Goal: Information Seeking & Learning: Learn about a topic

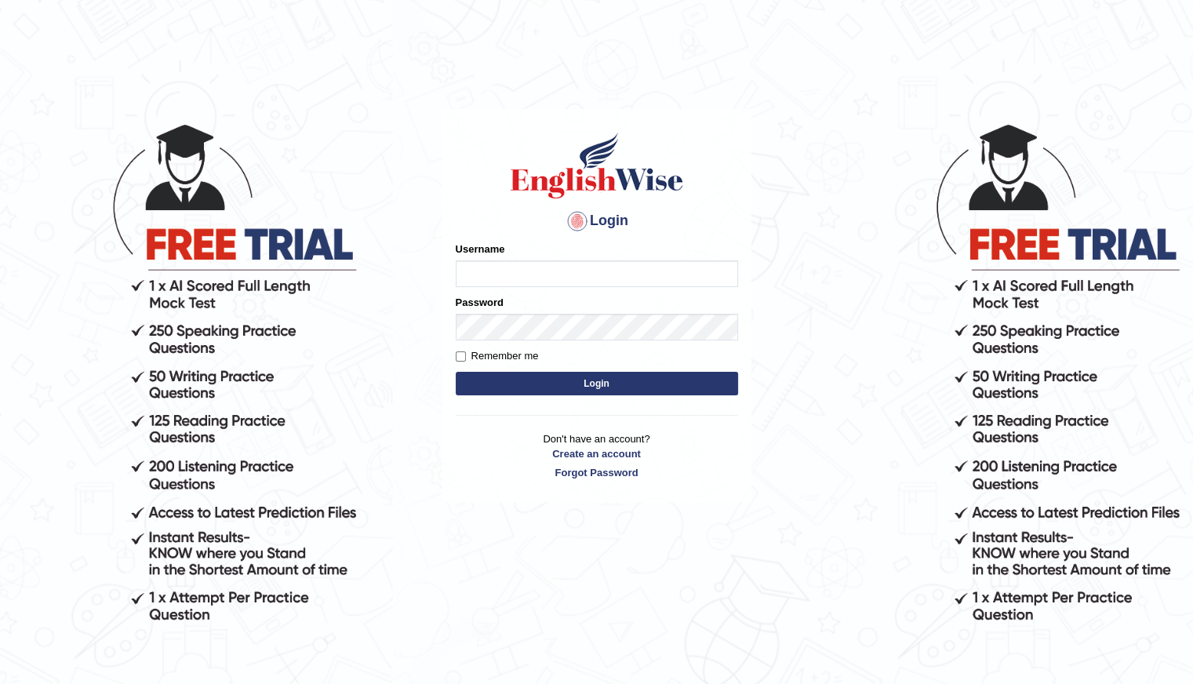
click at [486, 272] on input "Username" at bounding box center [597, 273] width 282 height 27
type input "Shani221"
click at [467, 483] on div "Login Please fix the following errors: Username Shani221 Password Remember me L…" at bounding box center [596, 305] width 309 height 393
click at [568, 383] on button "Login" at bounding box center [597, 384] width 282 height 24
click at [488, 282] on input "Username" at bounding box center [597, 273] width 282 height 27
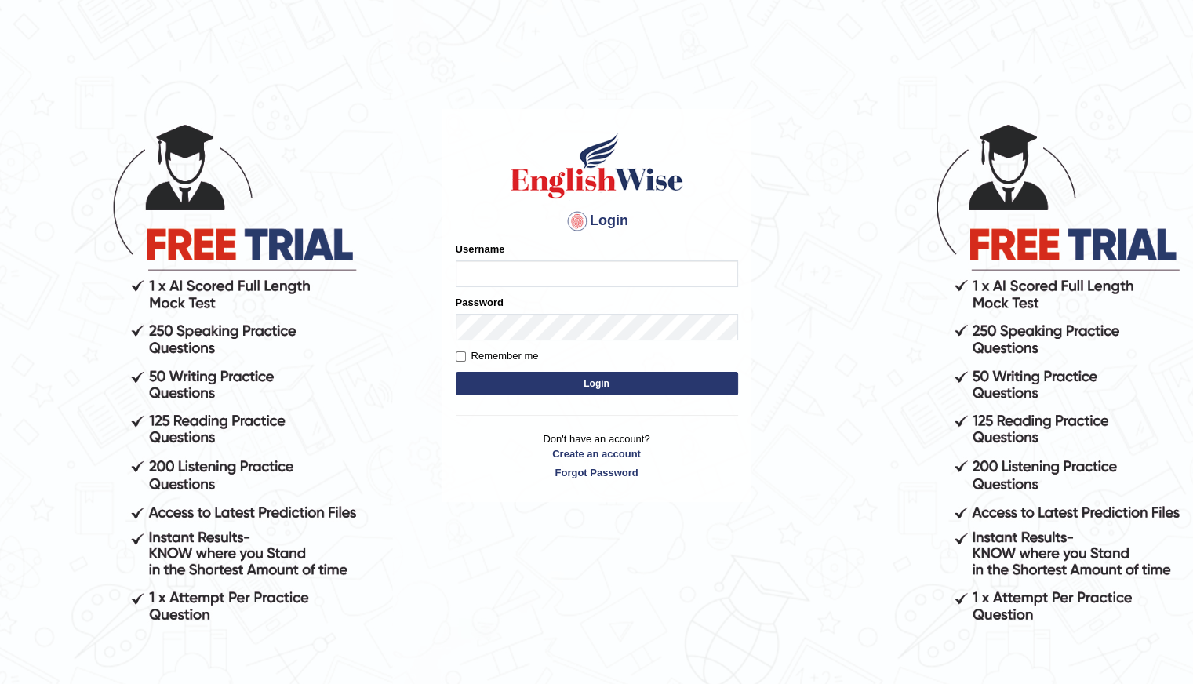
type input "Shani221"
click at [445, 473] on div "Login Please fix the following errors: Username Shani221 Password Remember me L…" at bounding box center [596, 305] width 309 height 393
click at [598, 387] on button "Login" at bounding box center [597, 384] width 282 height 24
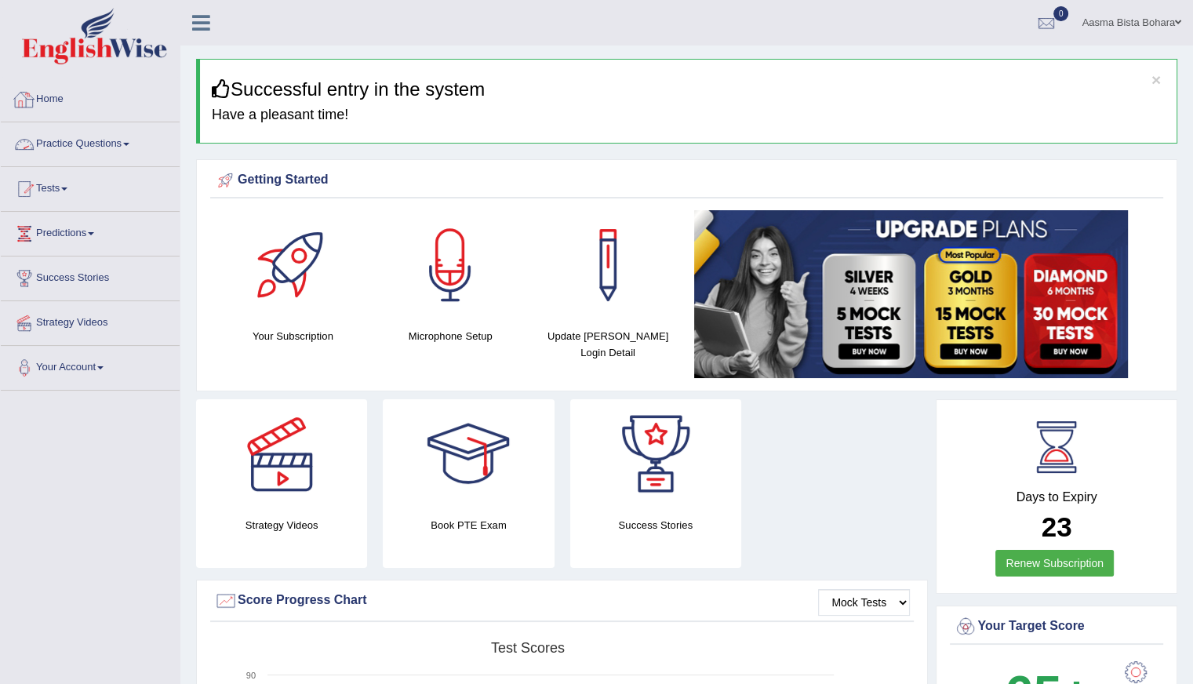
click at [85, 147] on link "Practice Questions" at bounding box center [90, 141] width 179 height 39
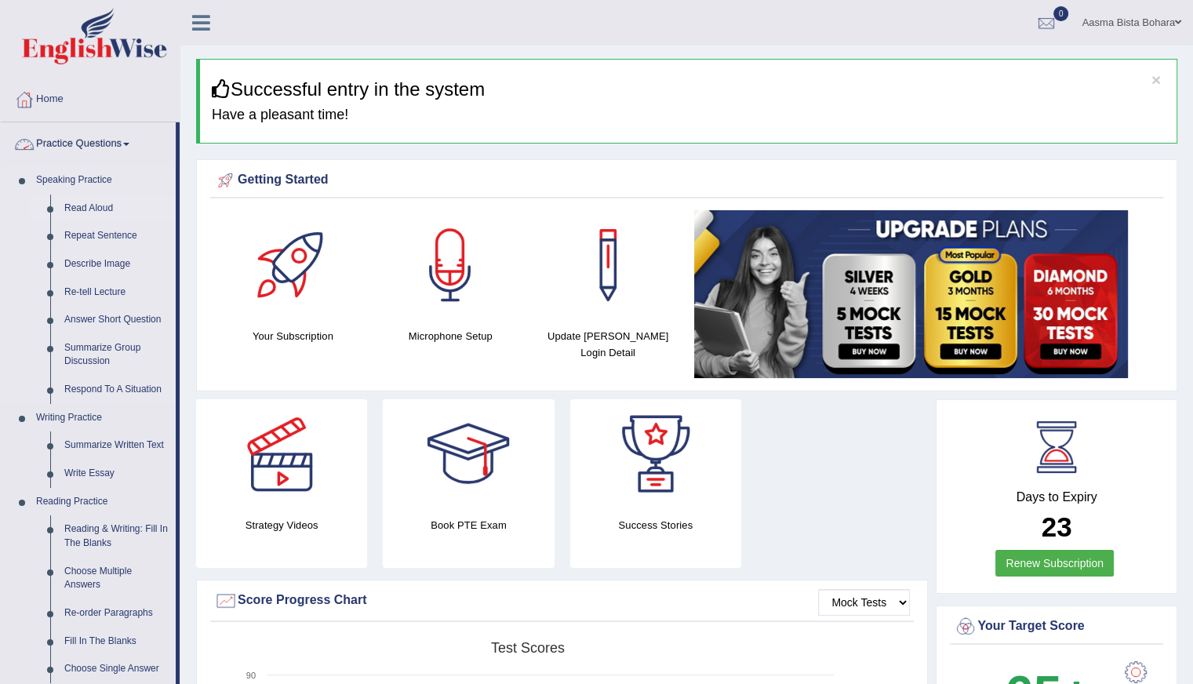
click at [89, 204] on link "Read Aloud" at bounding box center [116, 208] width 118 height 28
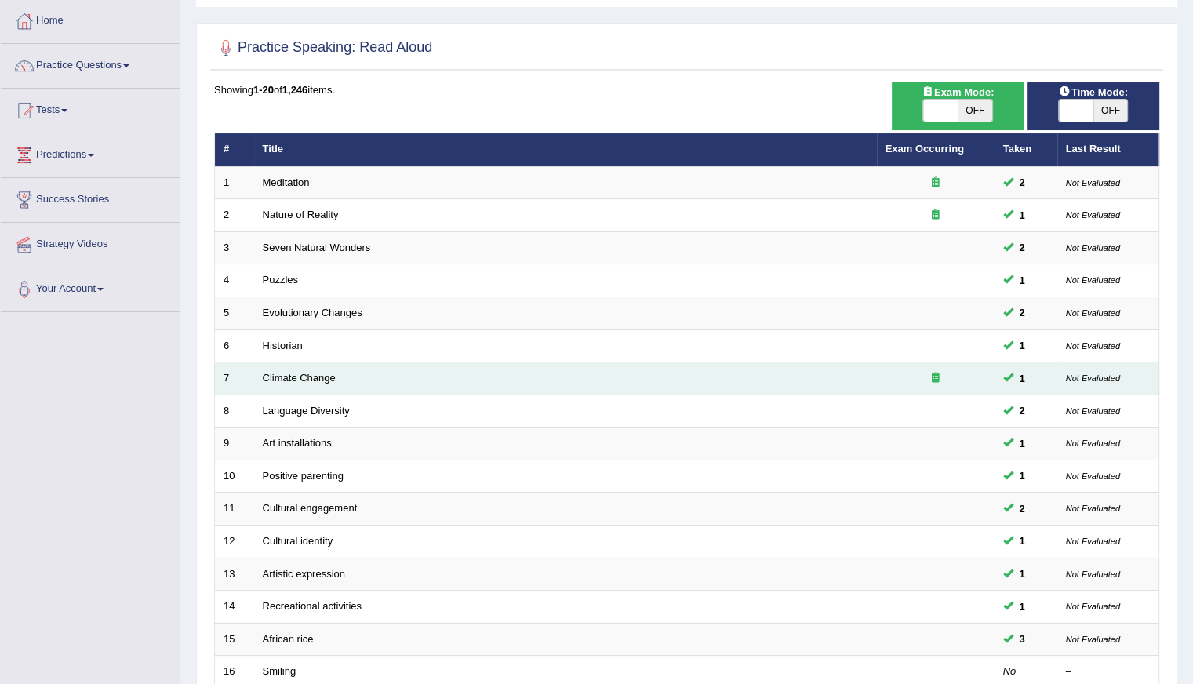
scroll to position [157, 0]
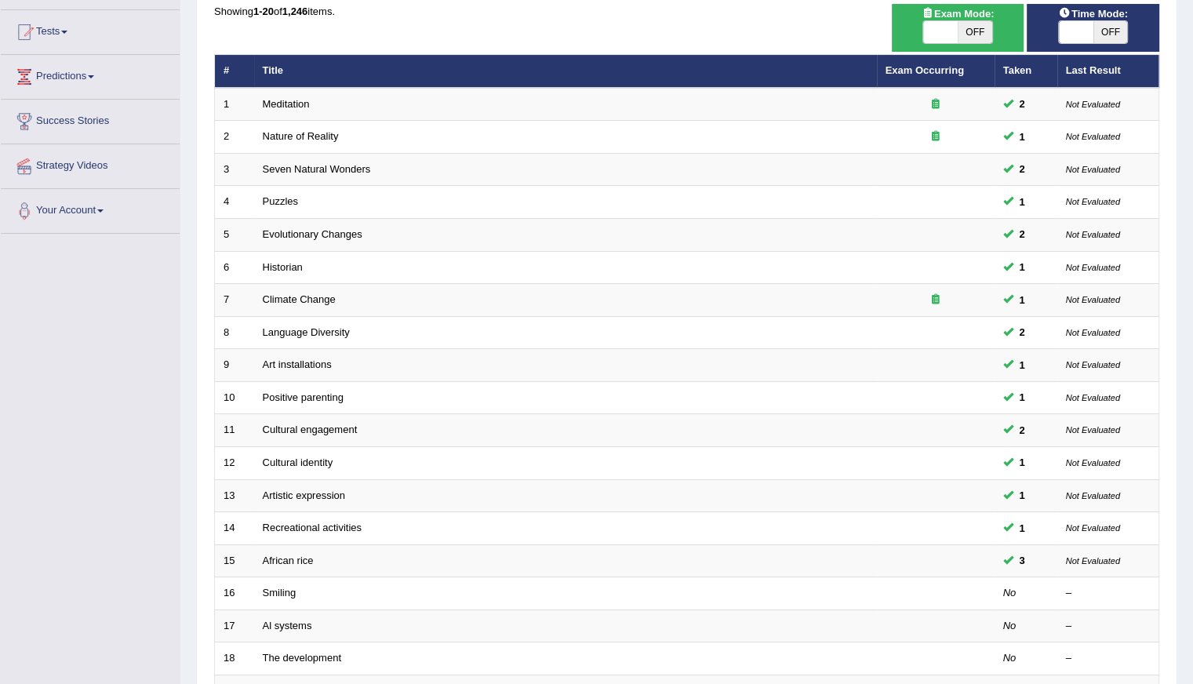
click at [1105, 26] on span "OFF" at bounding box center [1110, 32] width 35 height 22
checkbox input "true"
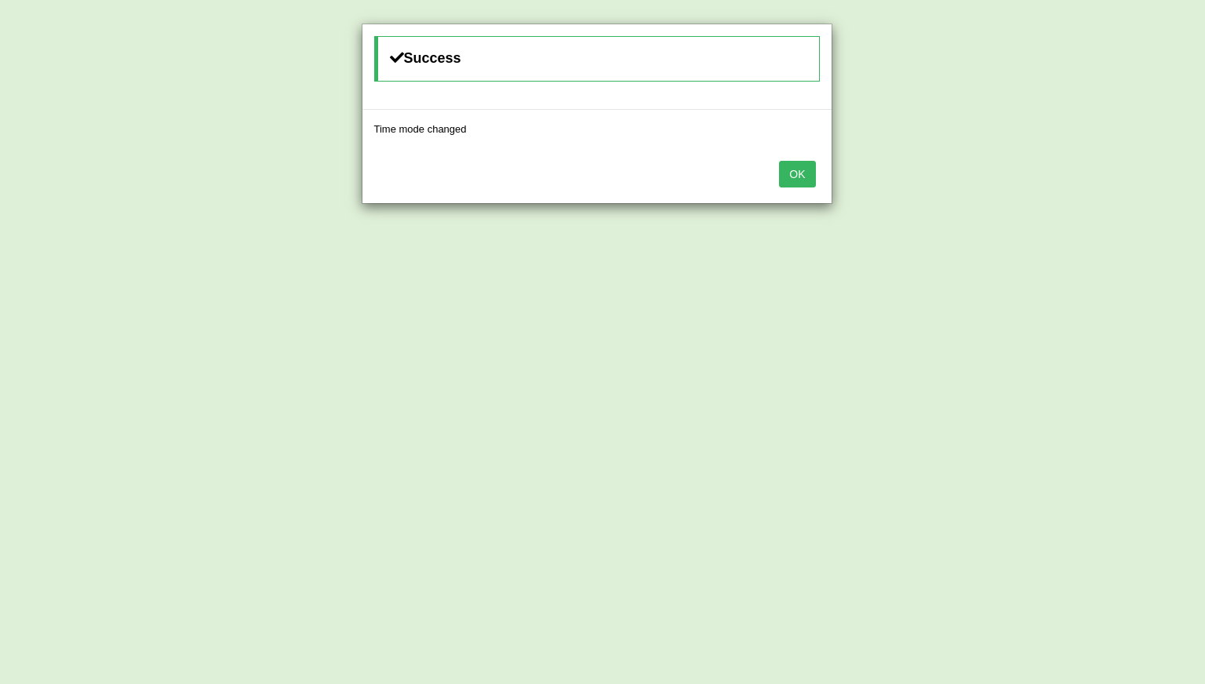
click at [801, 173] on button "OK" at bounding box center [797, 174] width 36 height 27
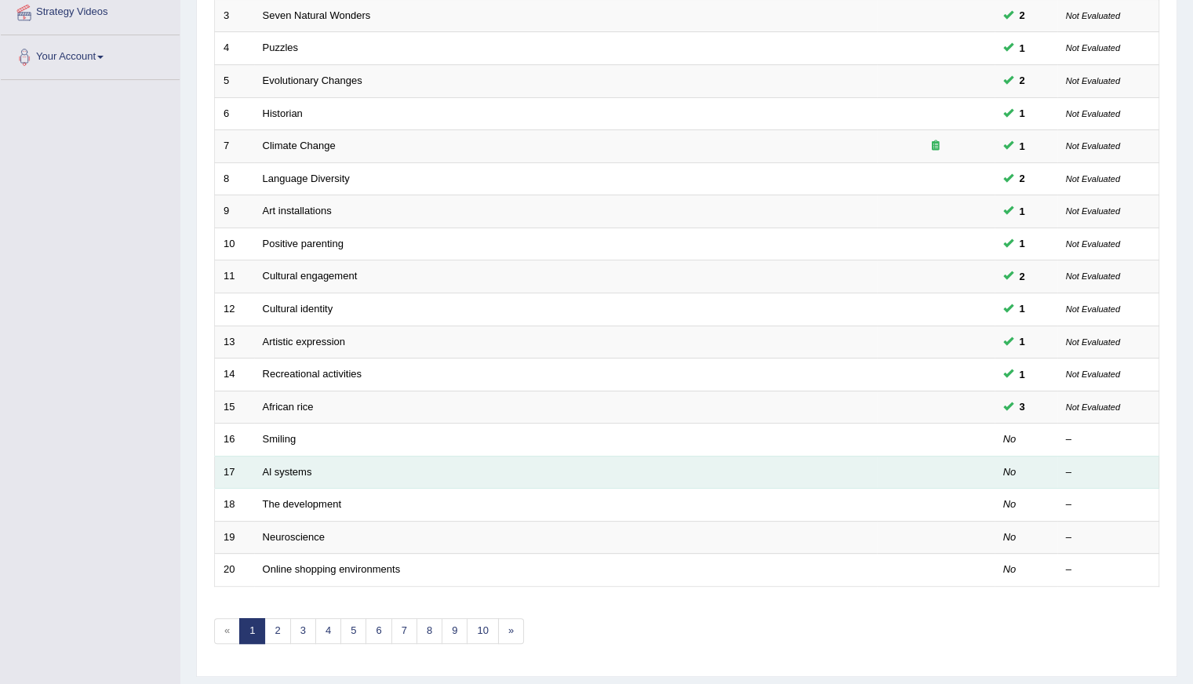
scroll to position [350, 0]
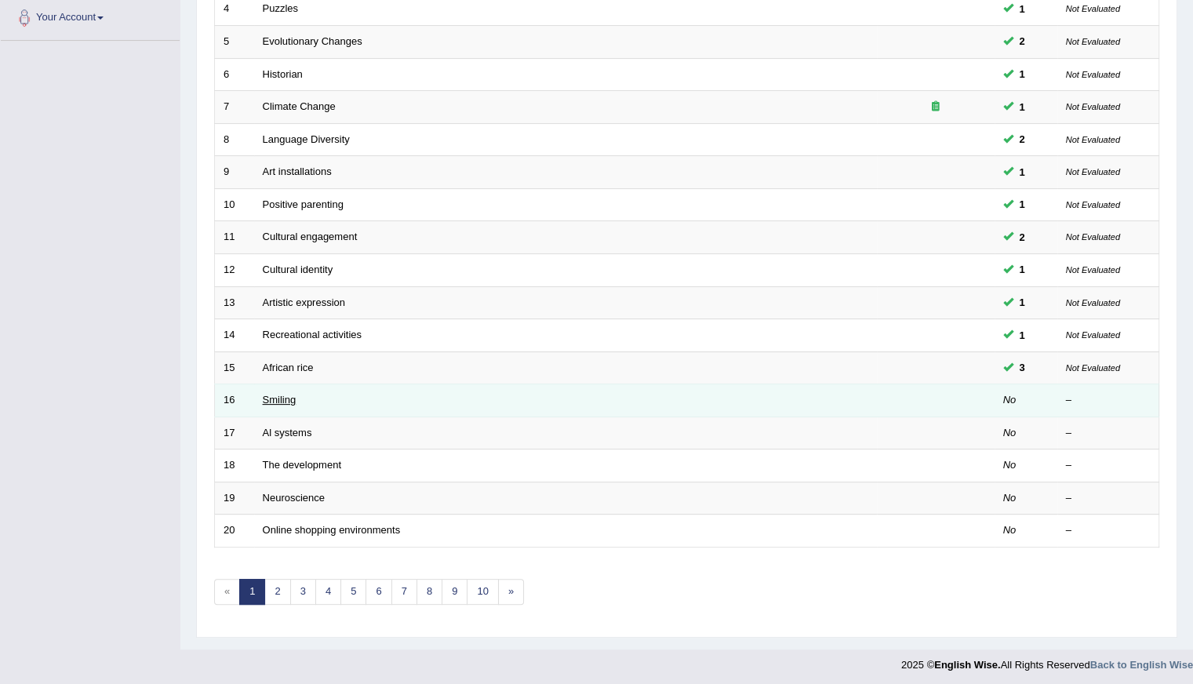
click at [286, 394] on link "Smiling" at bounding box center [280, 400] width 34 height 12
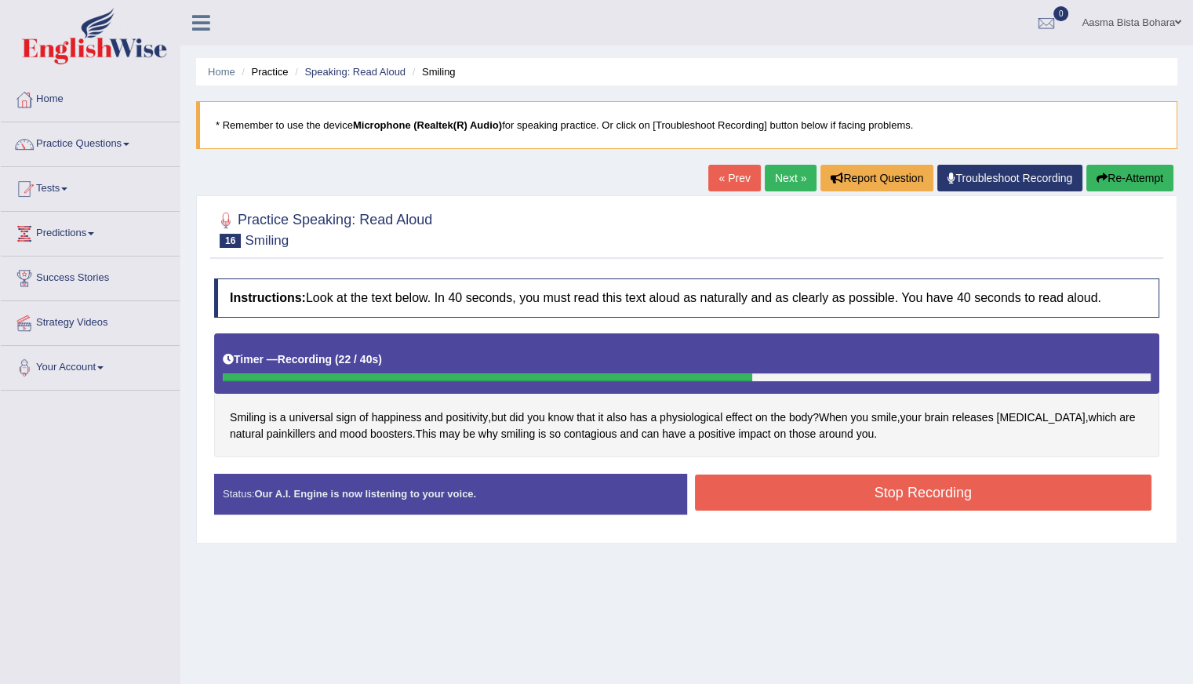
click at [791, 483] on button "Stop Recording" at bounding box center [923, 492] width 457 height 36
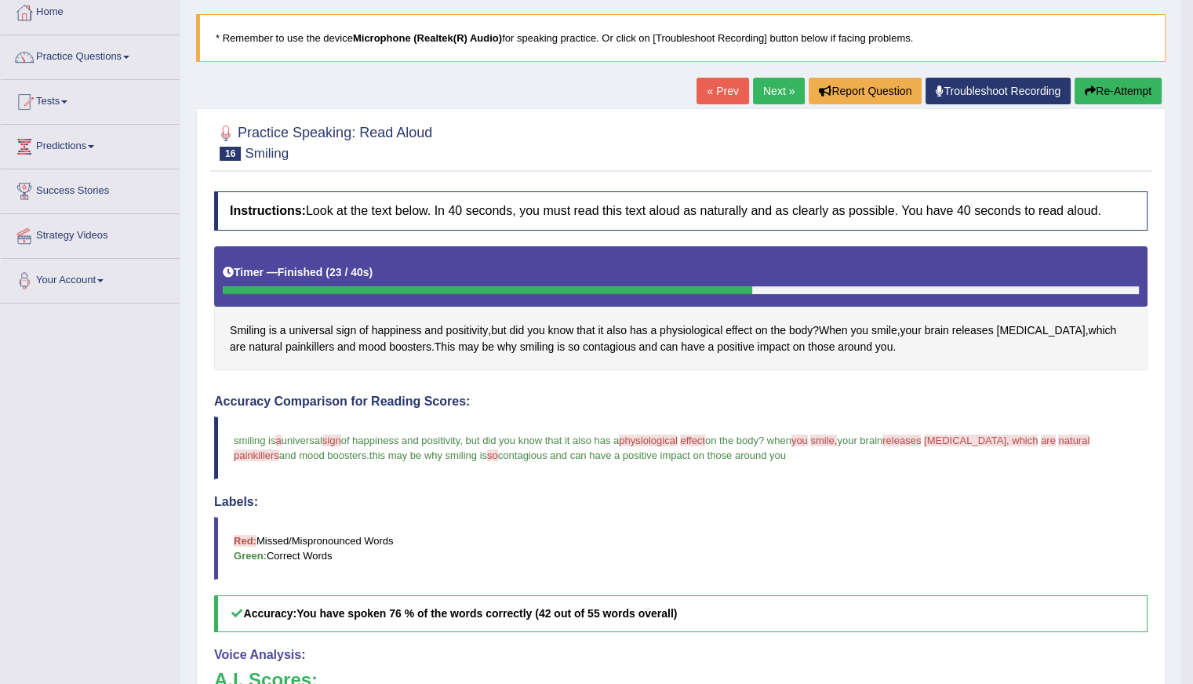
scroll to position [71, 0]
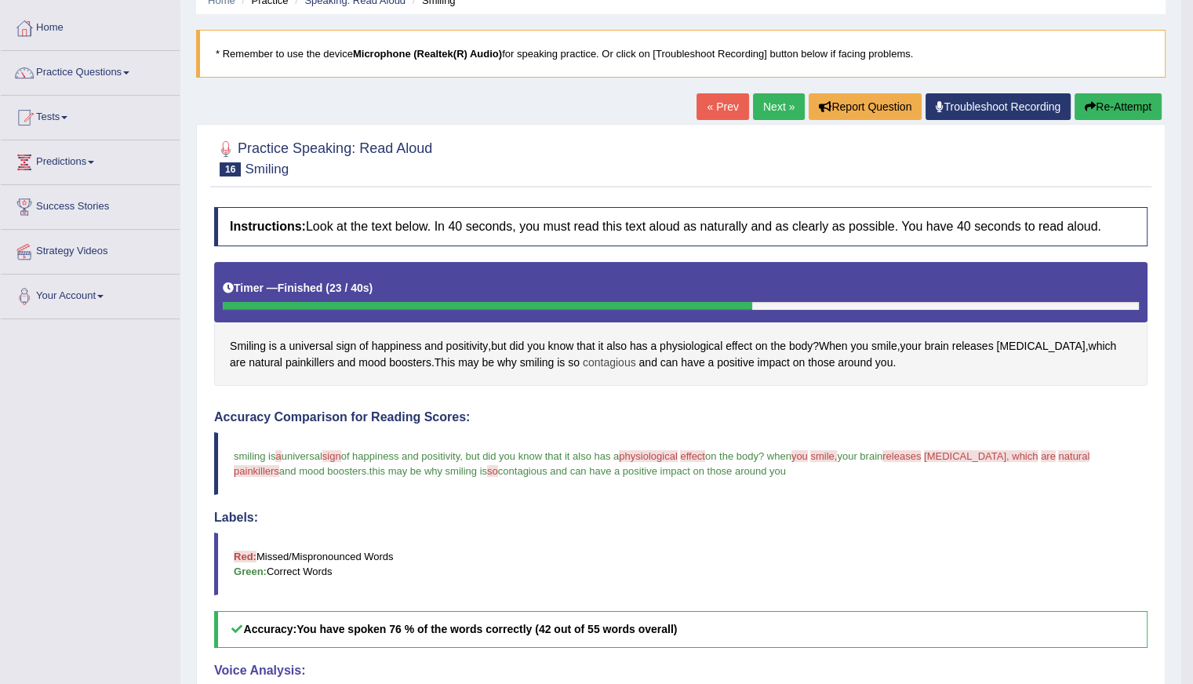
click at [588, 362] on span "contagious" at bounding box center [609, 362] width 53 height 16
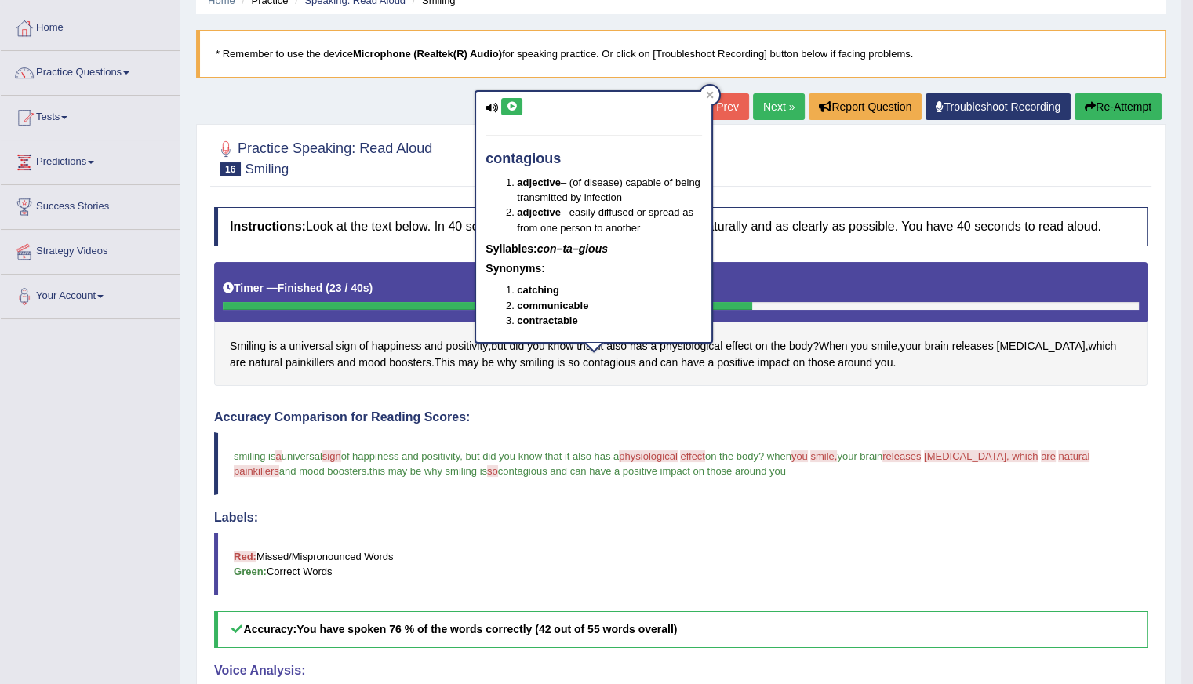
click at [507, 102] on icon at bounding box center [512, 106] width 12 height 9
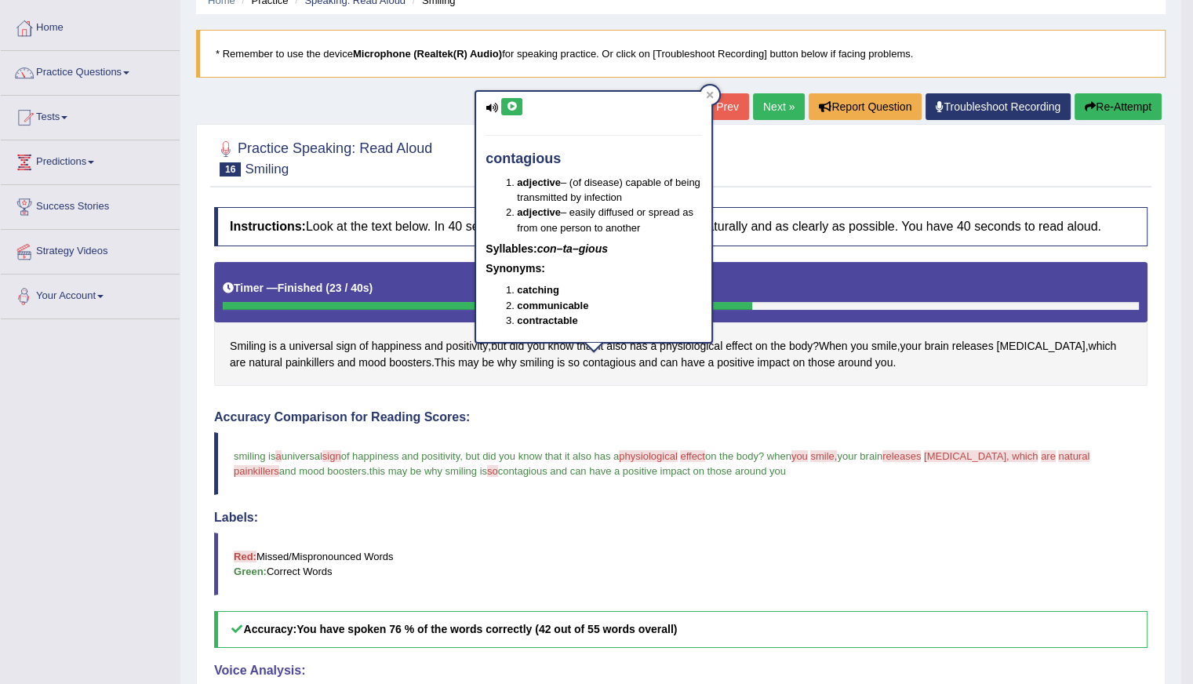
click at [31, 443] on div "Toggle navigation Home Practice Questions Speaking Practice Read Aloud Repeat S…" at bounding box center [590, 461] width 1181 height 1064
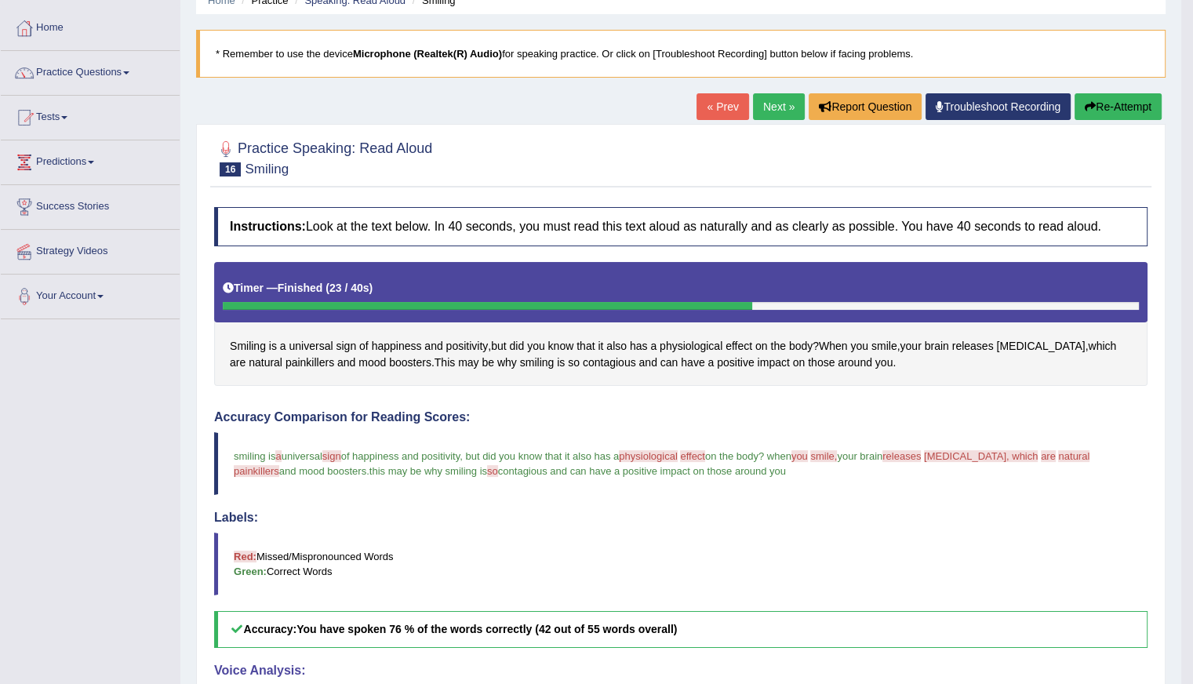
click at [1107, 107] on button "Re-Attempt" at bounding box center [1117, 106] width 87 height 27
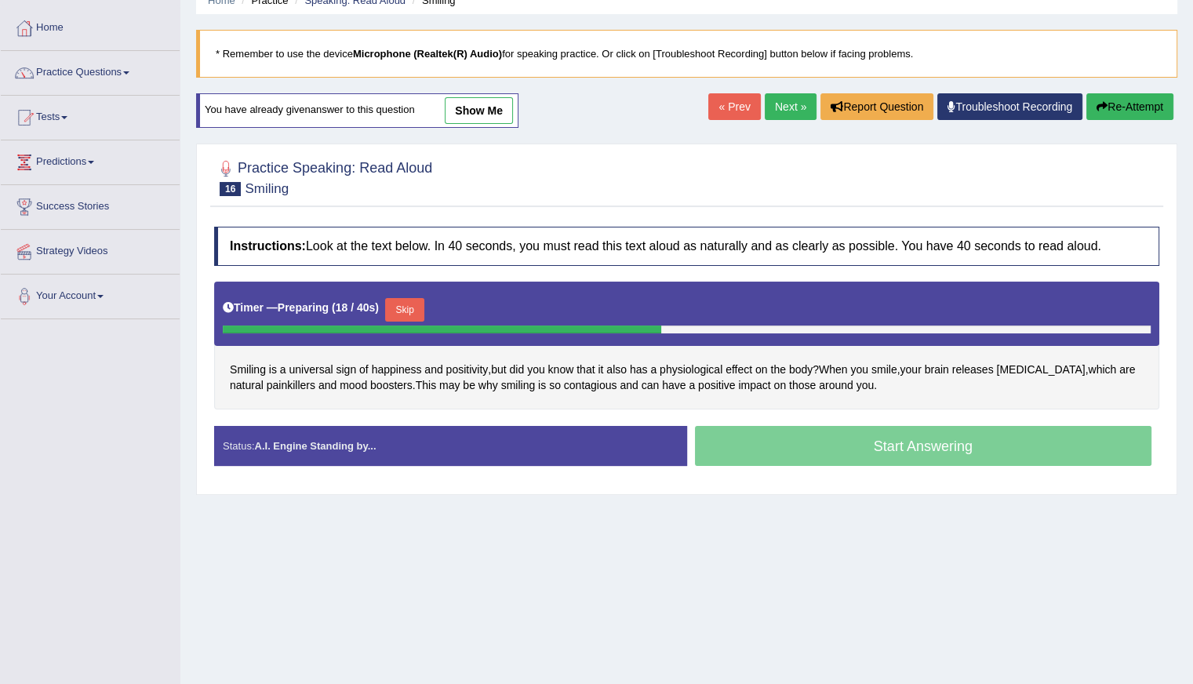
click at [834, 442] on div "Start Answering" at bounding box center [923, 448] width 473 height 44
click at [414, 307] on button "Skip" at bounding box center [404, 310] width 39 height 24
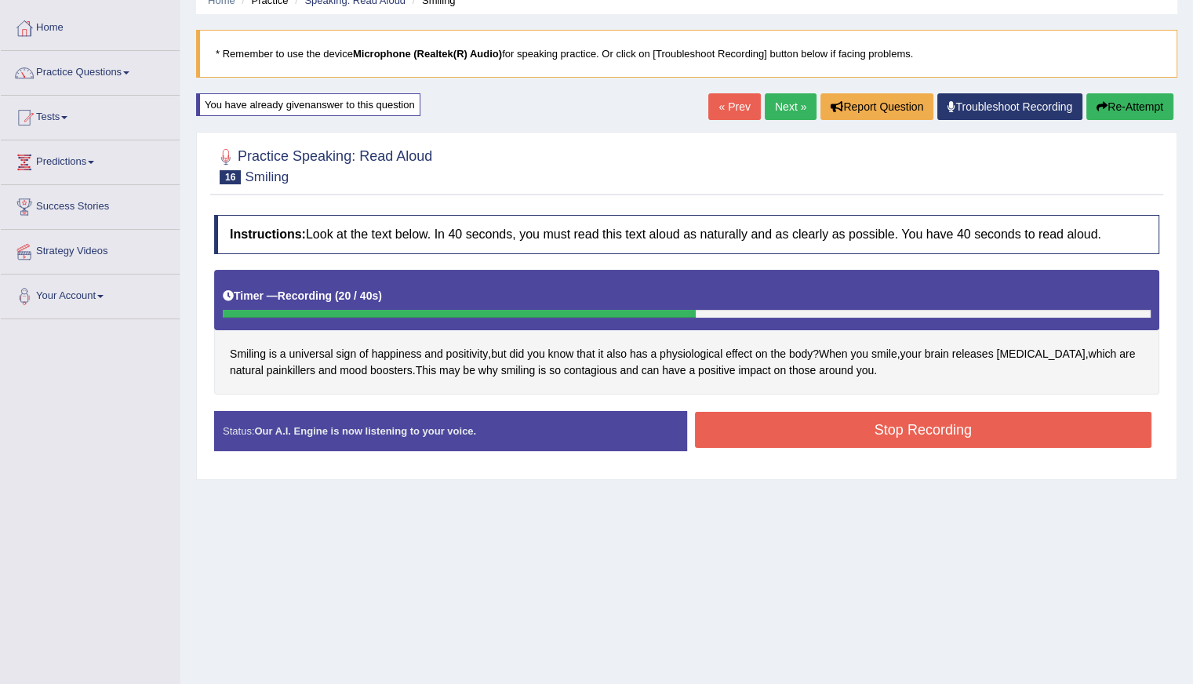
click at [878, 426] on button "Stop Recording" at bounding box center [923, 430] width 457 height 36
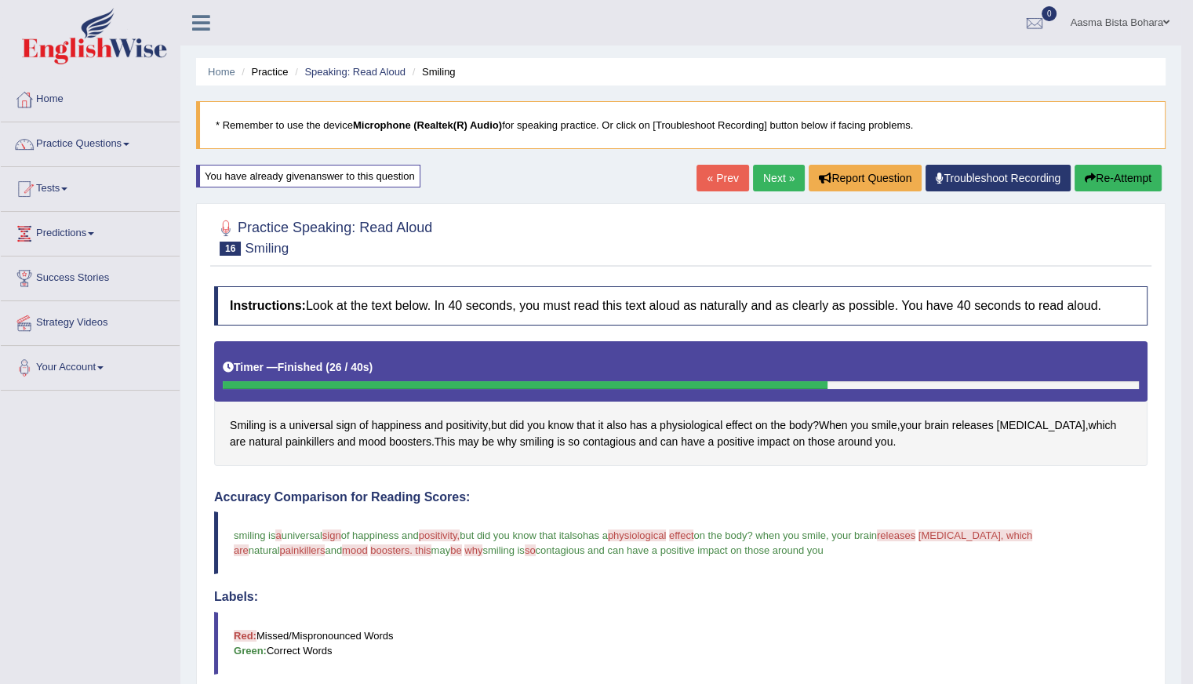
click at [767, 176] on link "Next »" at bounding box center [779, 178] width 52 height 27
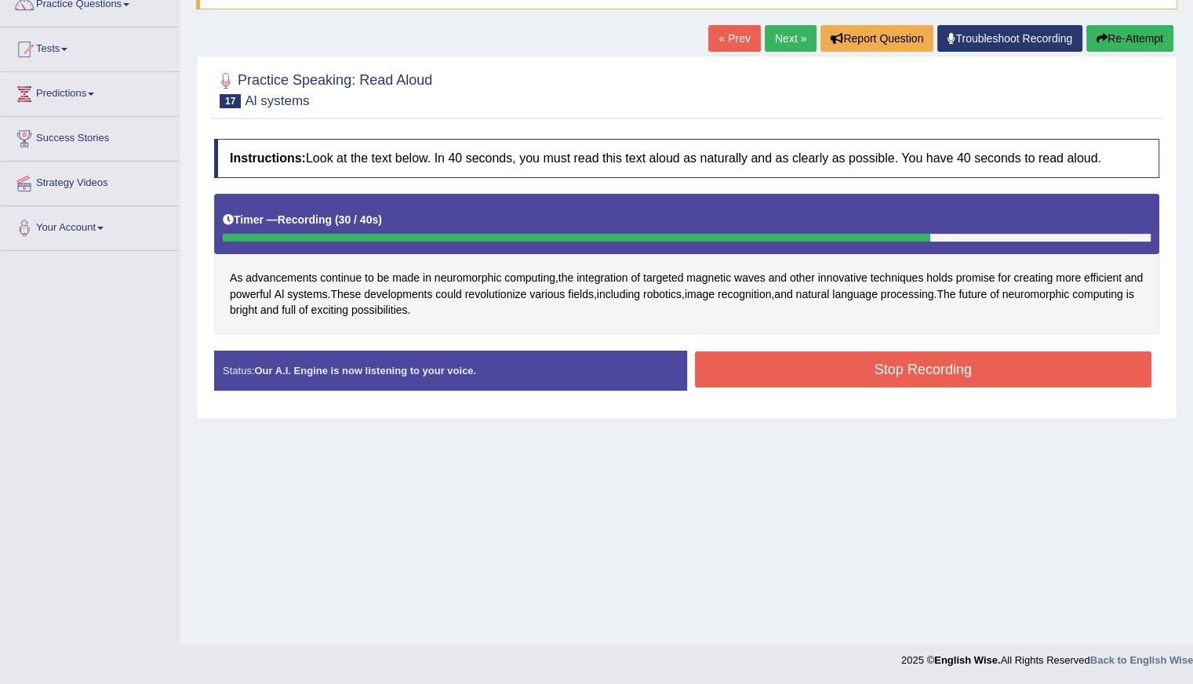
click at [1116, 35] on button "Re-Attempt" at bounding box center [1129, 38] width 87 height 27
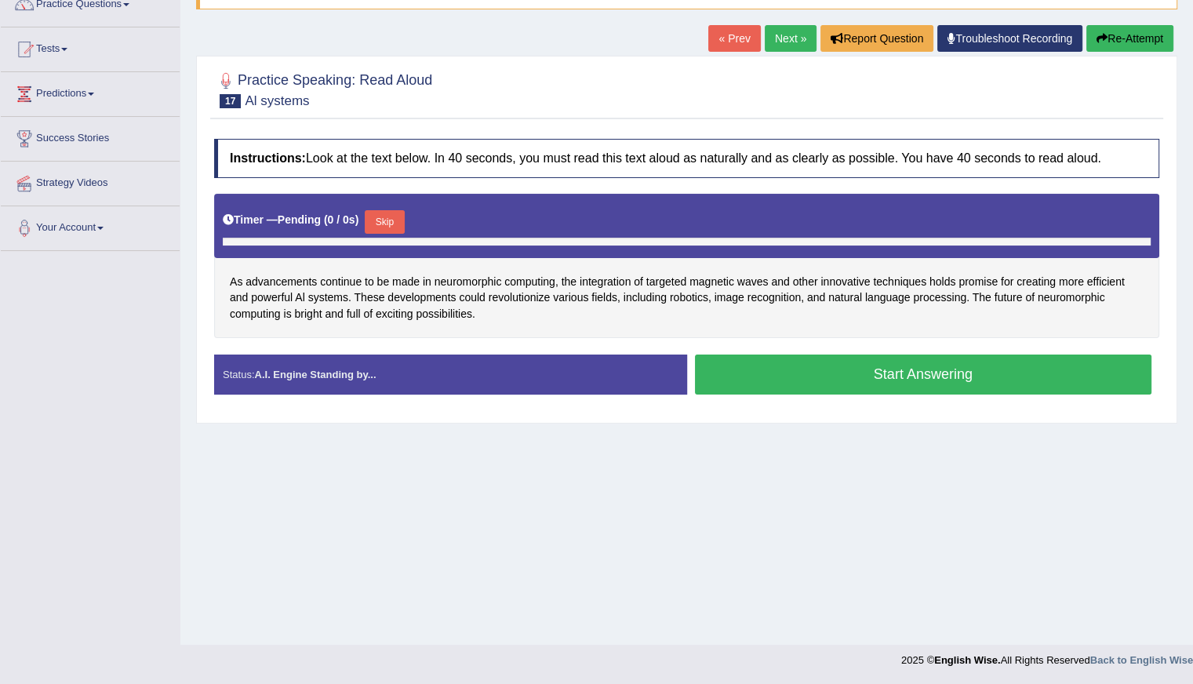
scroll to position [140, 0]
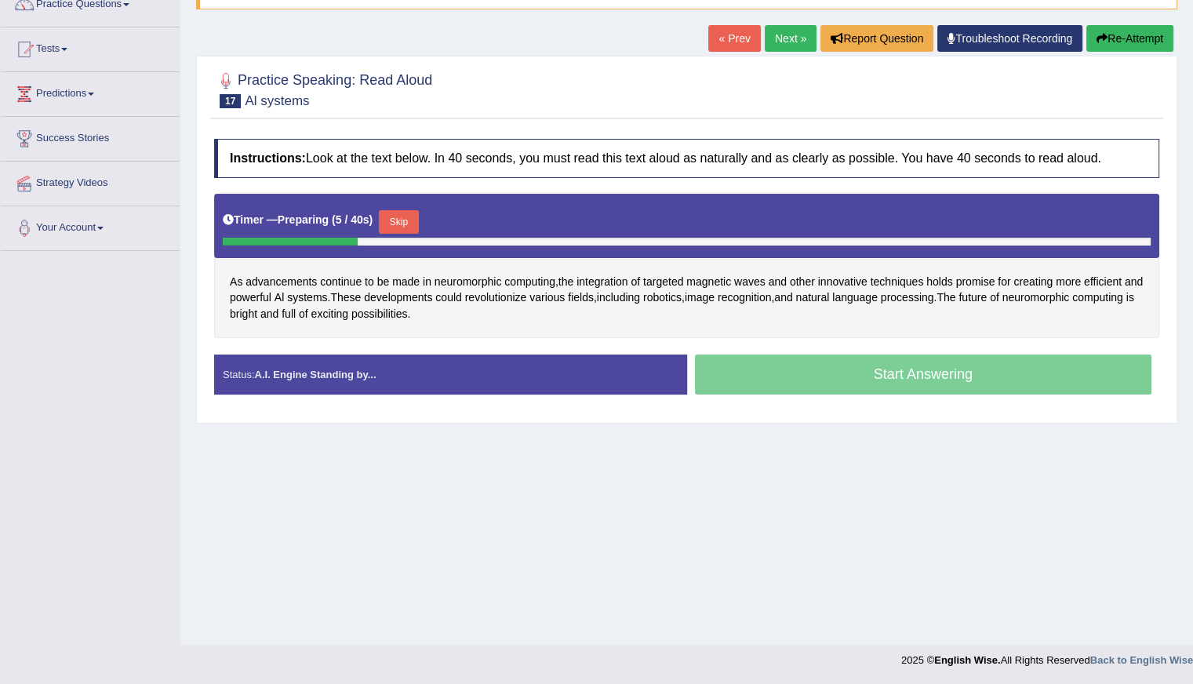
click at [400, 212] on button "Skip" at bounding box center [398, 222] width 39 height 24
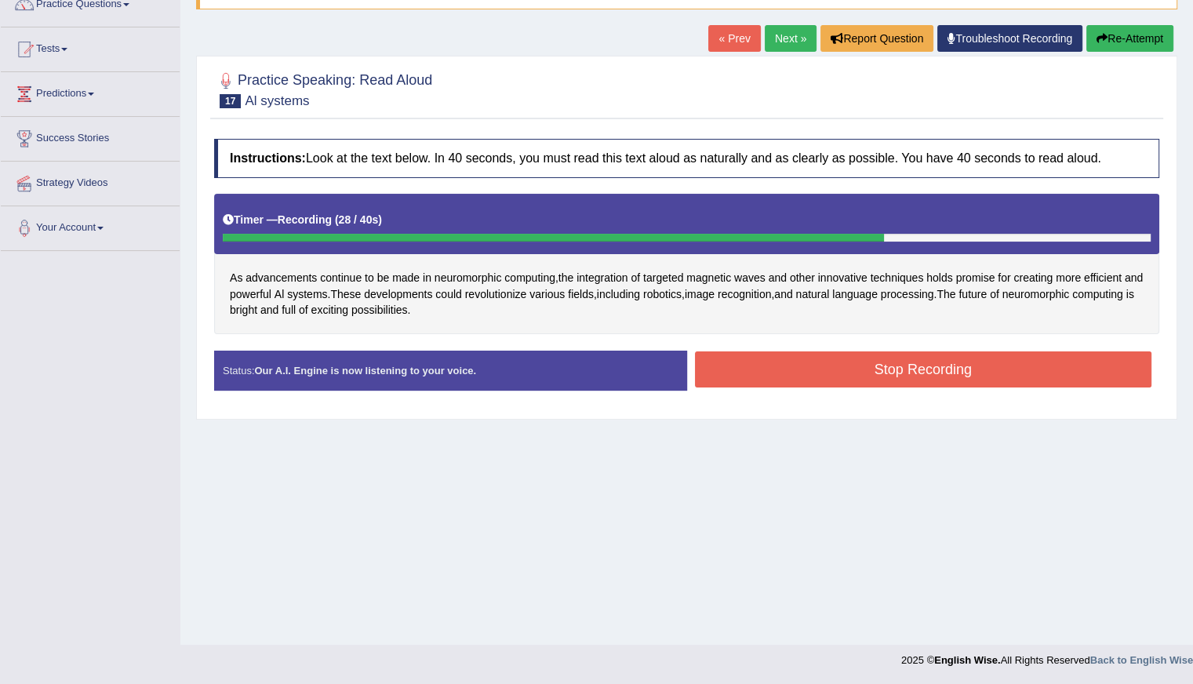
click at [808, 364] on button "Stop Recording" at bounding box center [923, 369] width 457 height 36
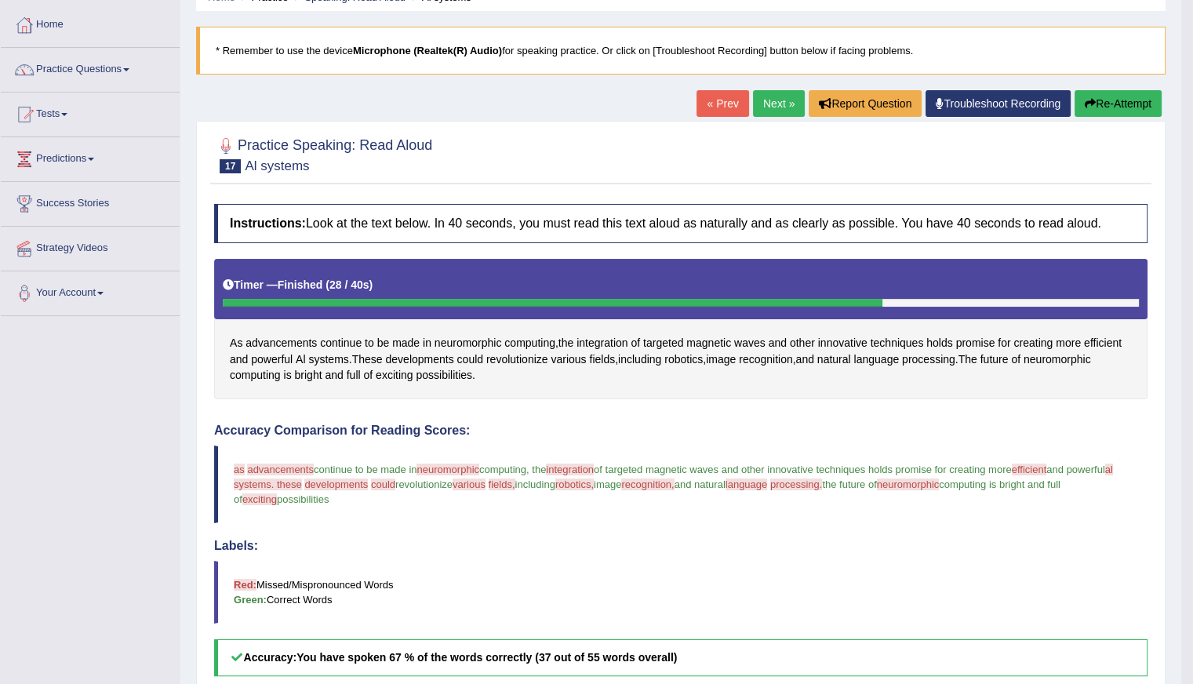
scroll to position [24, 0]
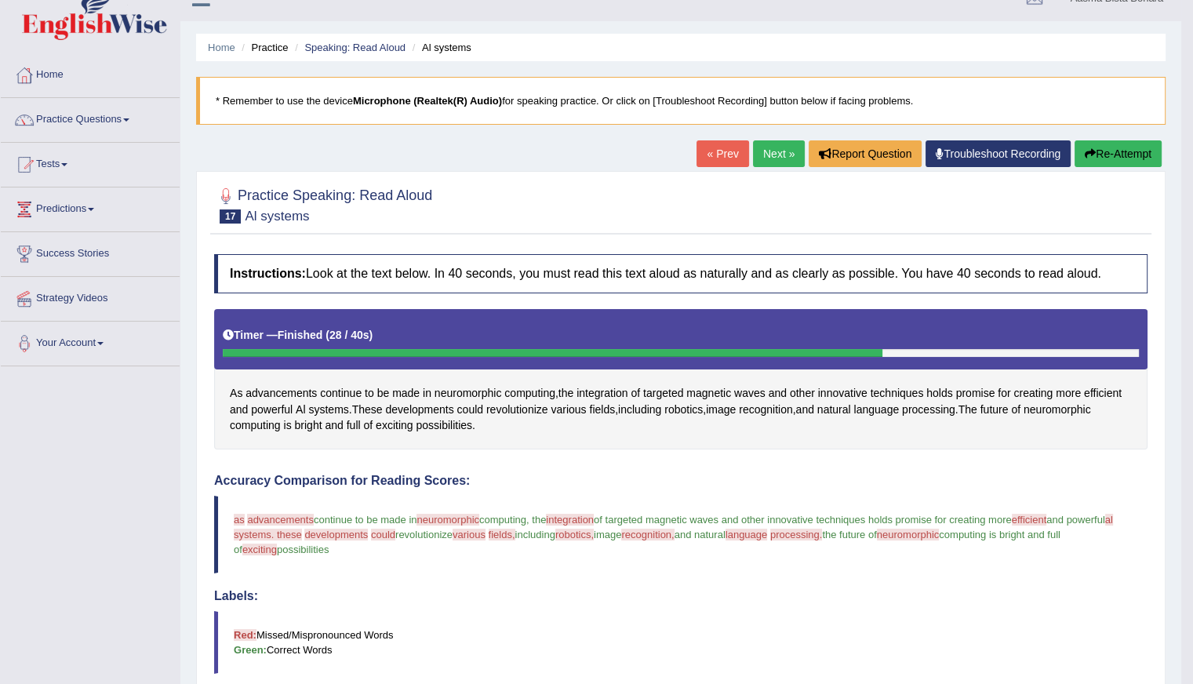
click at [1108, 154] on button "Re-Attempt" at bounding box center [1117, 153] width 87 height 27
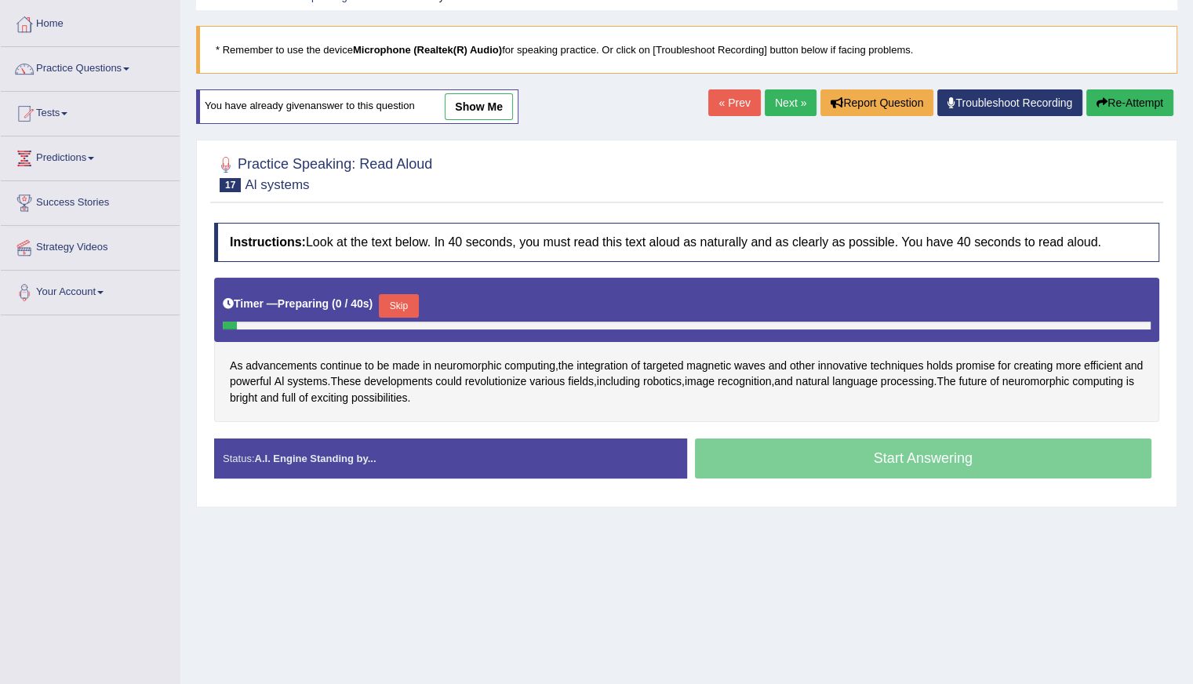
scroll to position [103, 0]
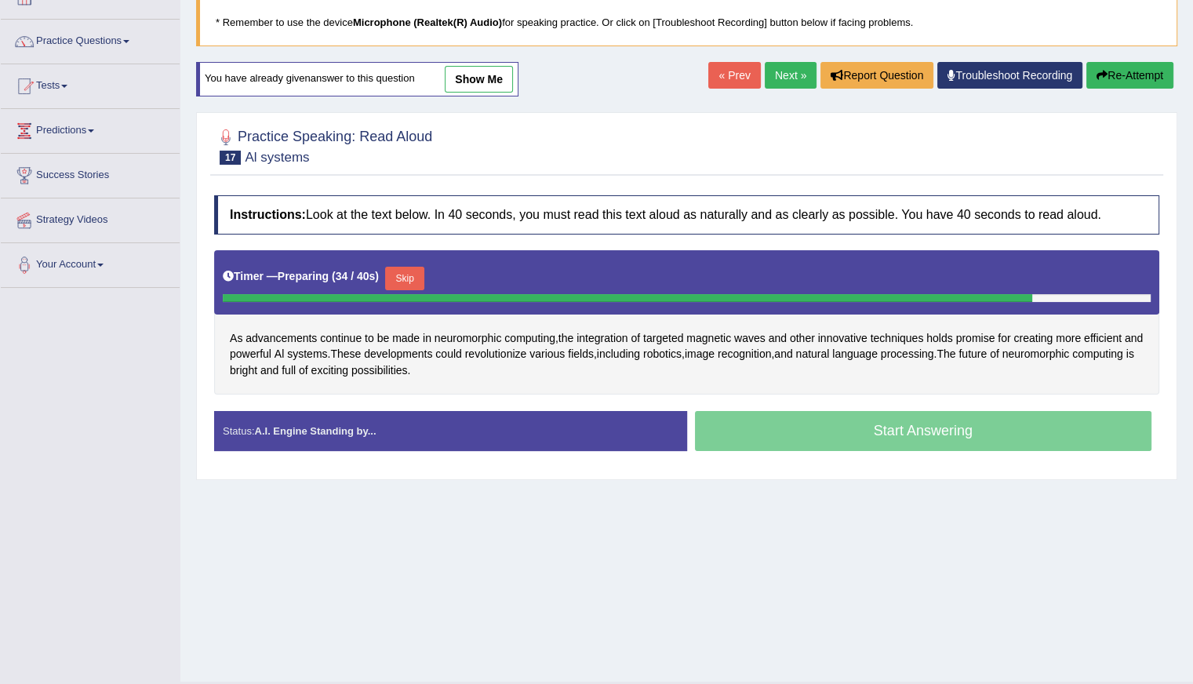
click at [405, 274] on button "Skip" at bounding box center [404, 279] width 39 height 24
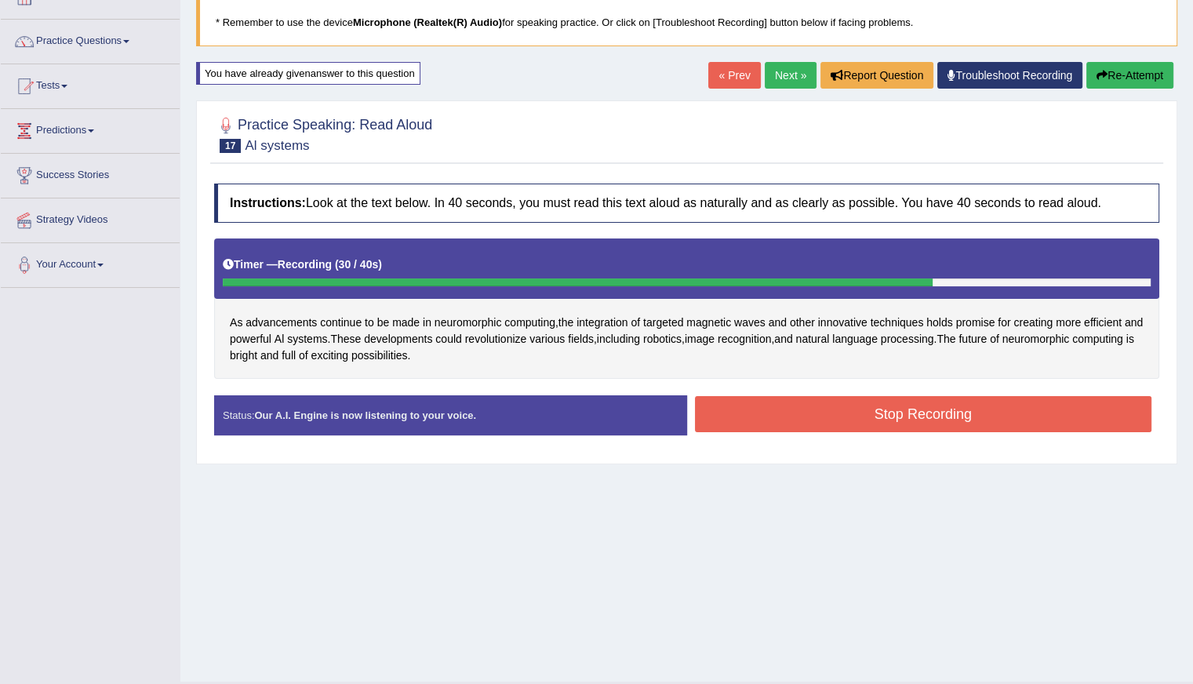
click at [856, 419] on button "Stop Recording" at bounding box center [923, 414] width 457 height 36
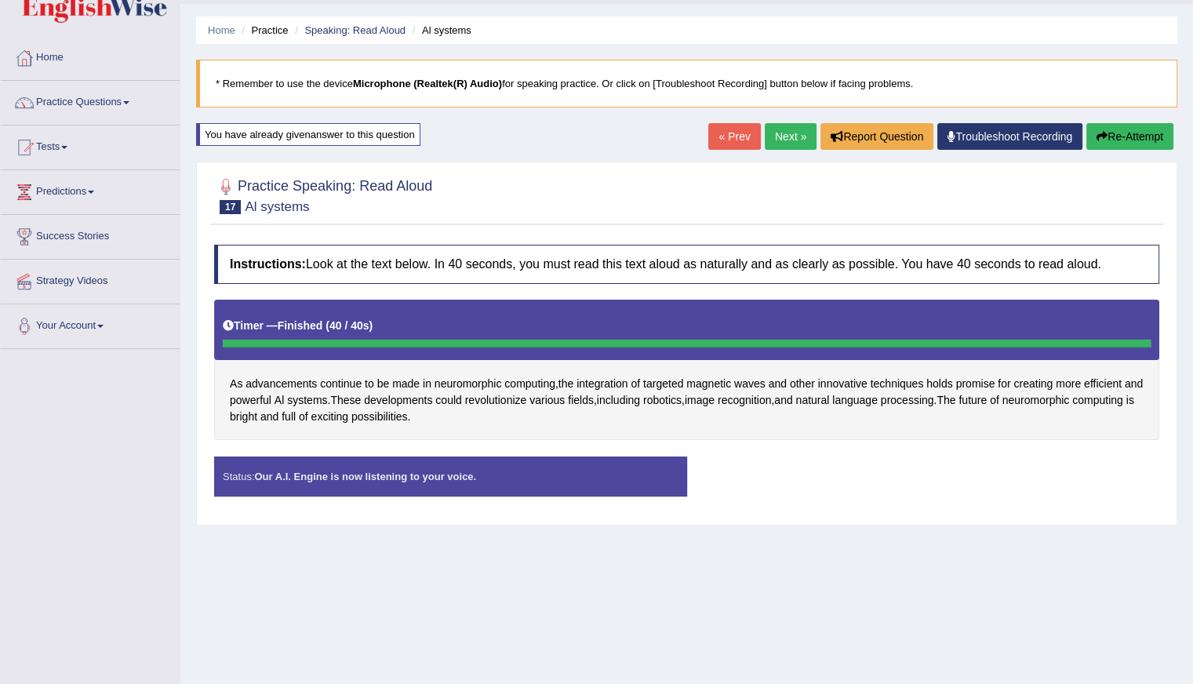
scroll to position [78, 0]
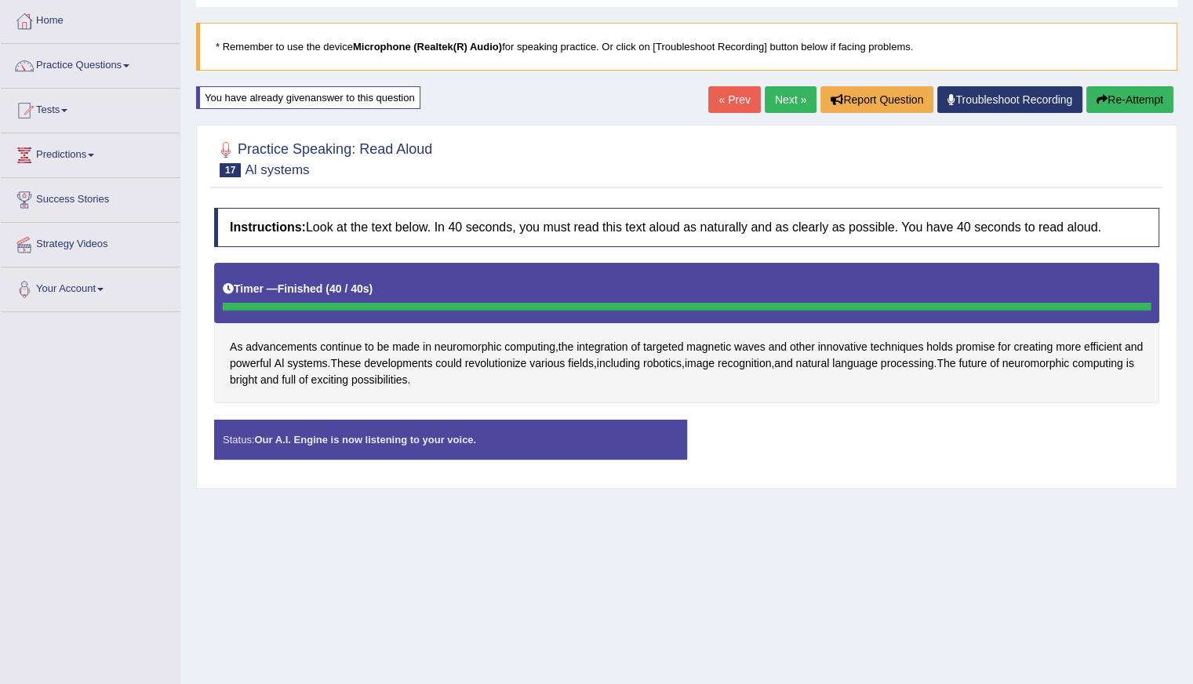
click at [790, 92] on link "Next »" at bounding box center [791, 99] width 52 height 27
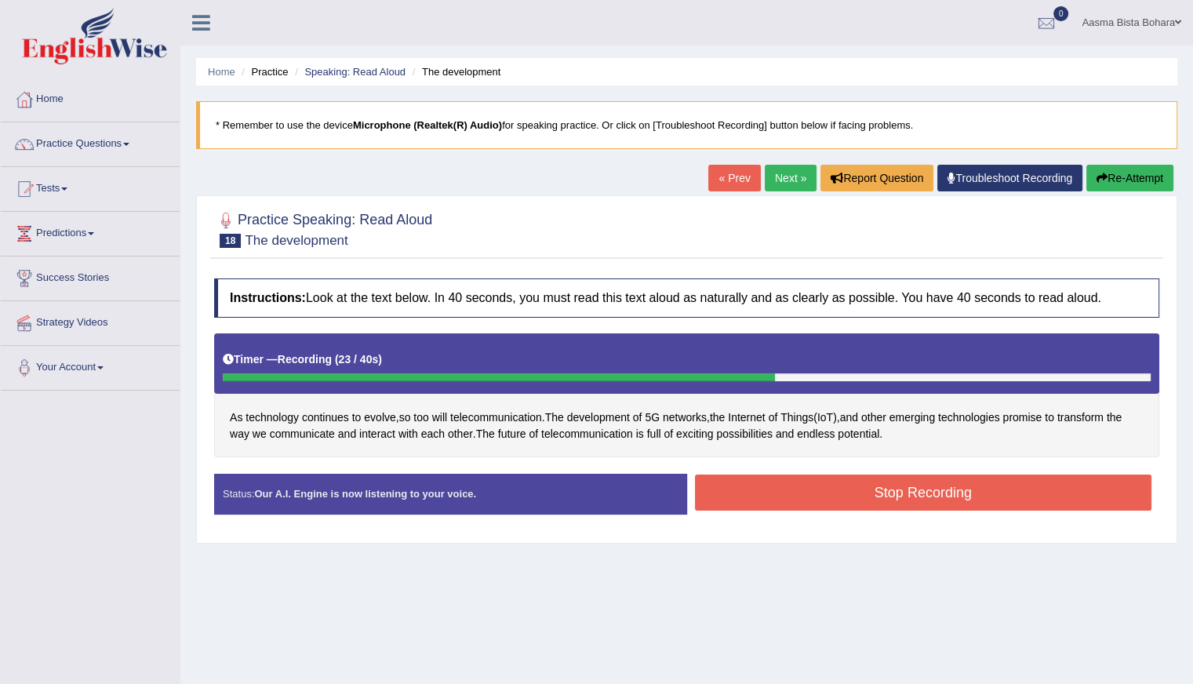
click at [738, 484] on button "Stop Recording" at bounding box center [923, 492] width 457 height 36
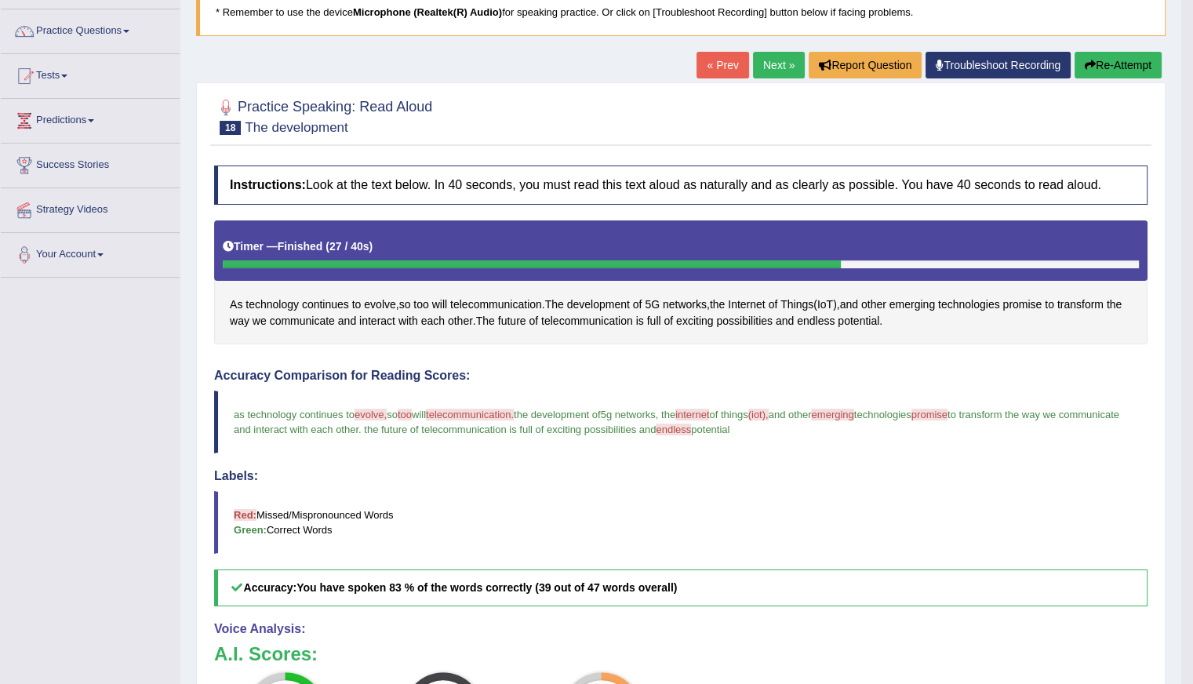
scroll to position [71, 0]
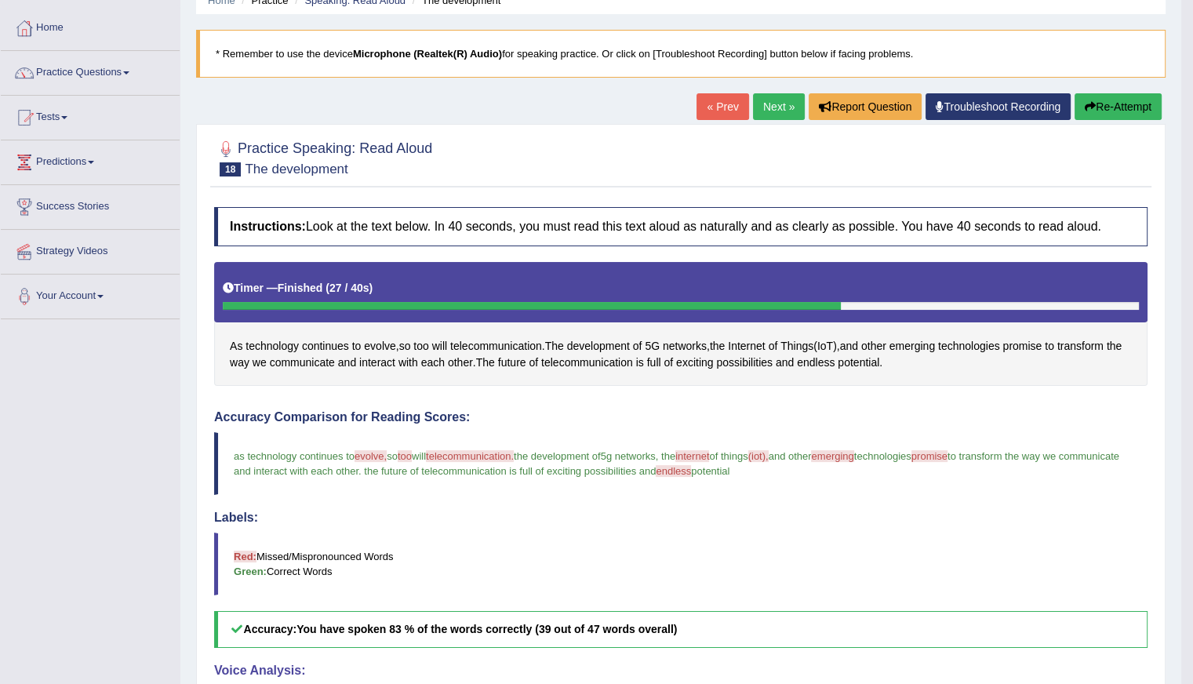
click at [761, 101] on link "Next »" at bounding box center [779, 106] width 52 height 27
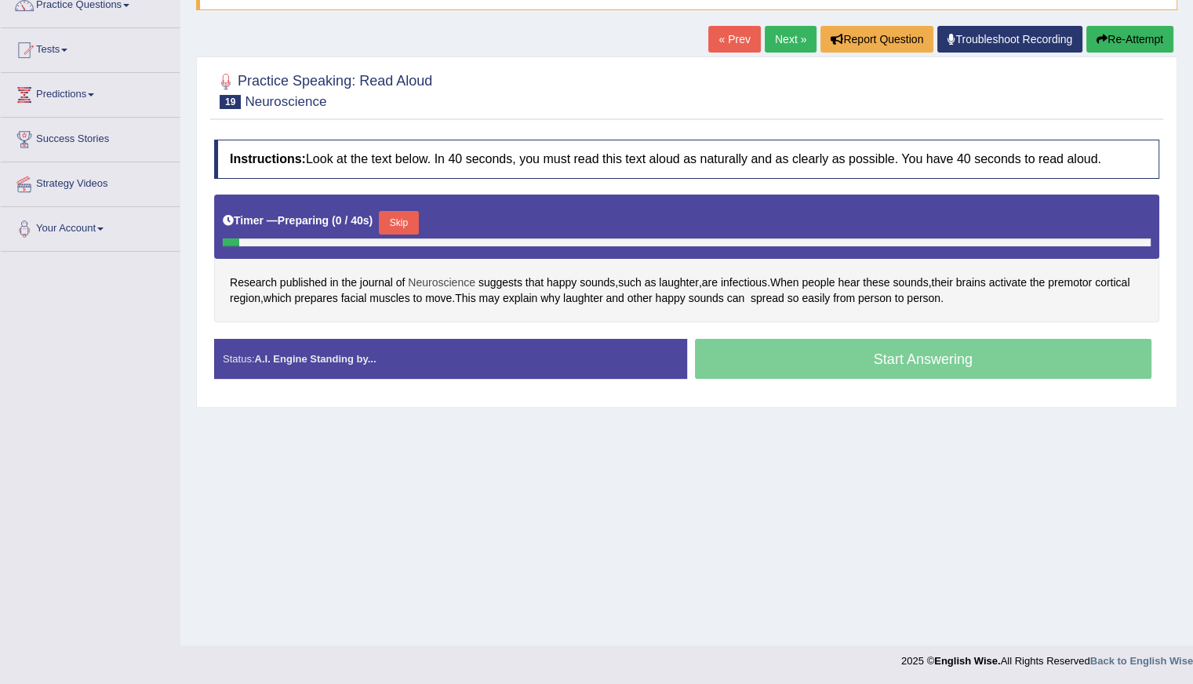
scroll to position [140, 0]
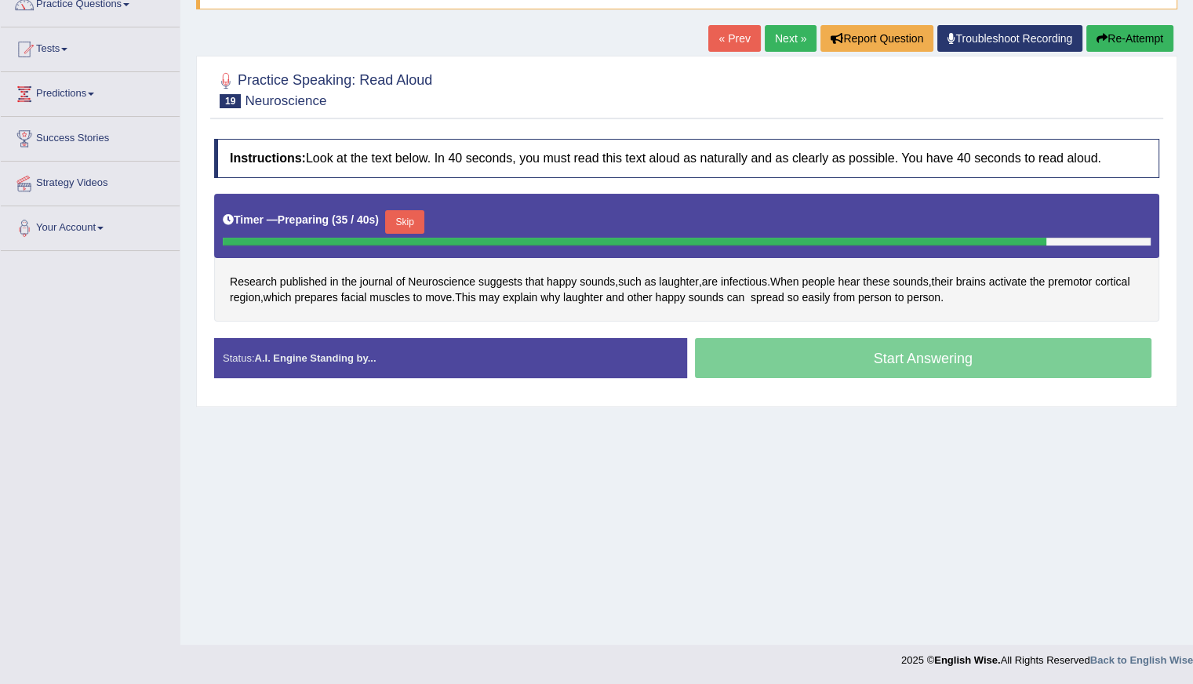
click at [398, 220] on button "Skip" at bounding box center [404, 222] width 39 height 24
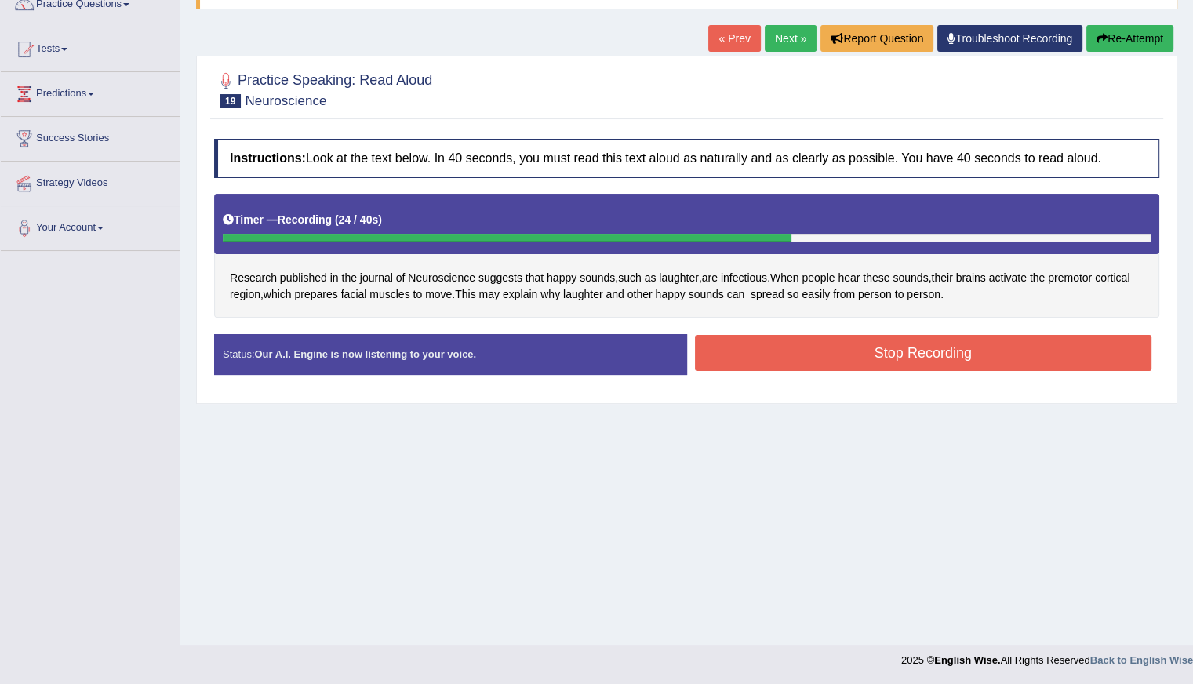
click at [836, 343] on button "Stop Recording" at bounding box center [923, 353] width 457 height 36
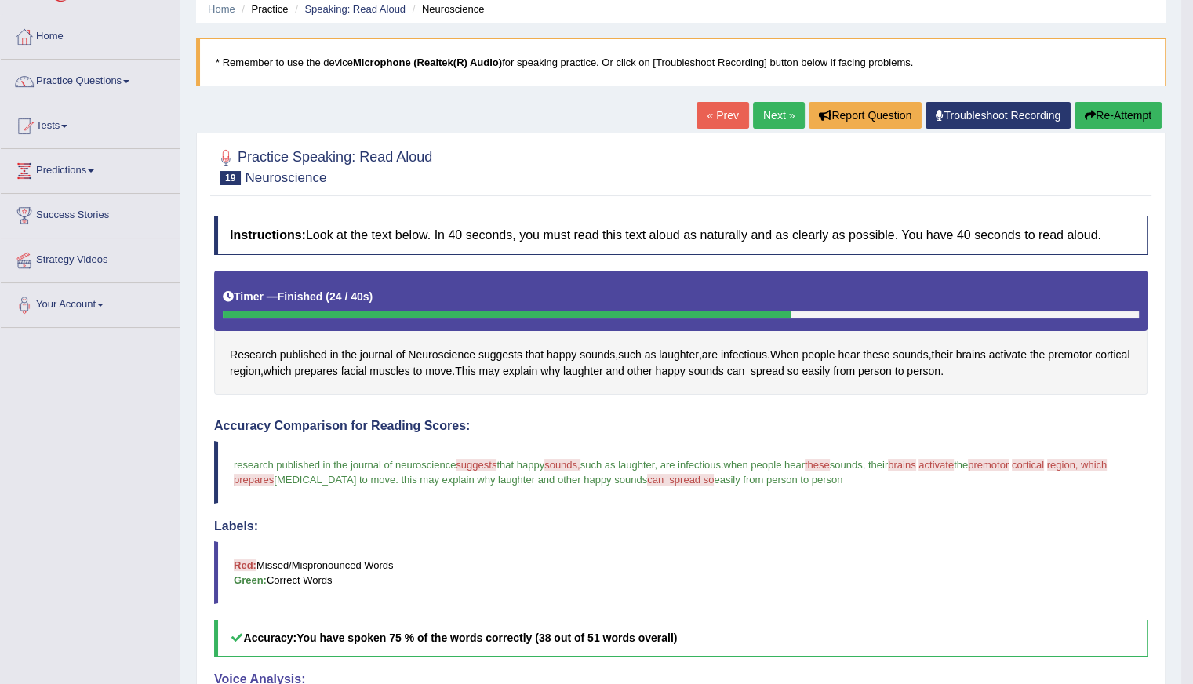
scroll to position [61, 0]
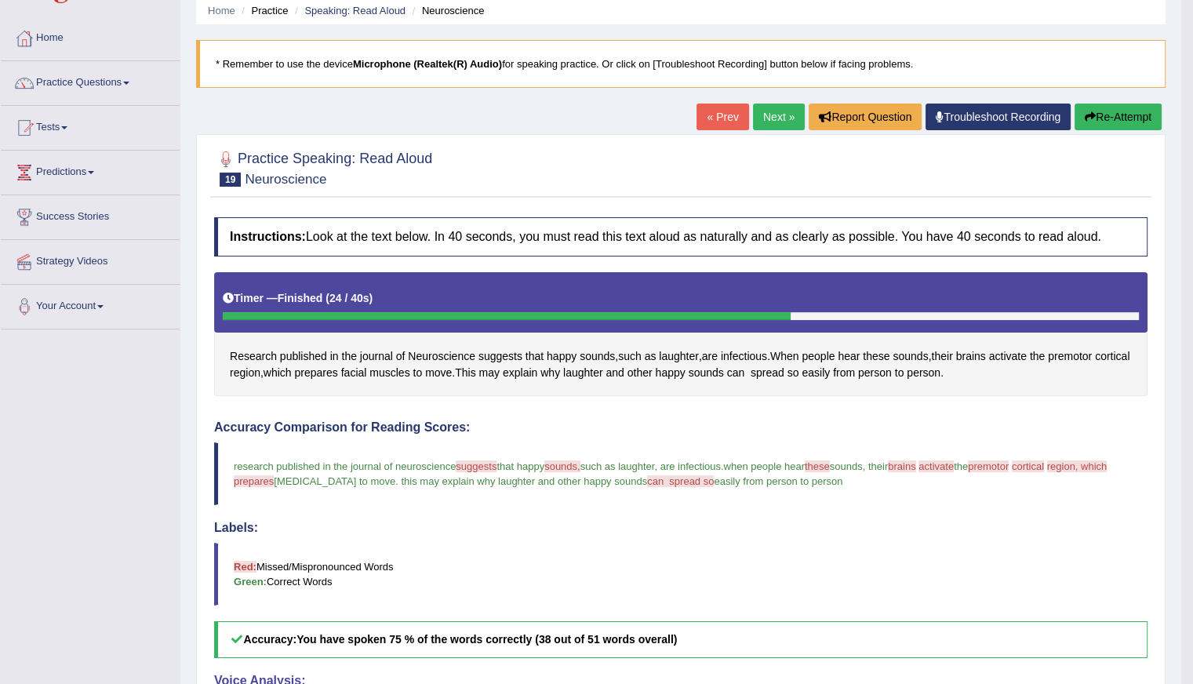
click at [775, 125] on link "Next »" at bounding box center [779, 117] width 52 height 27
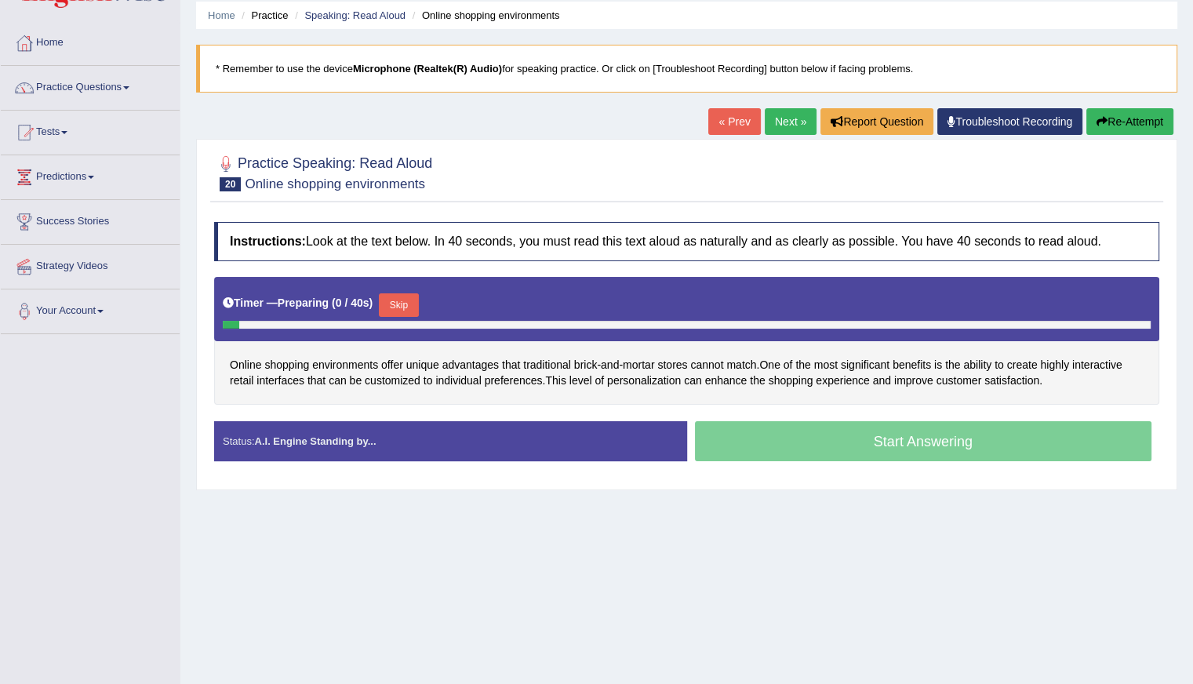
scroll to position [140, 0]
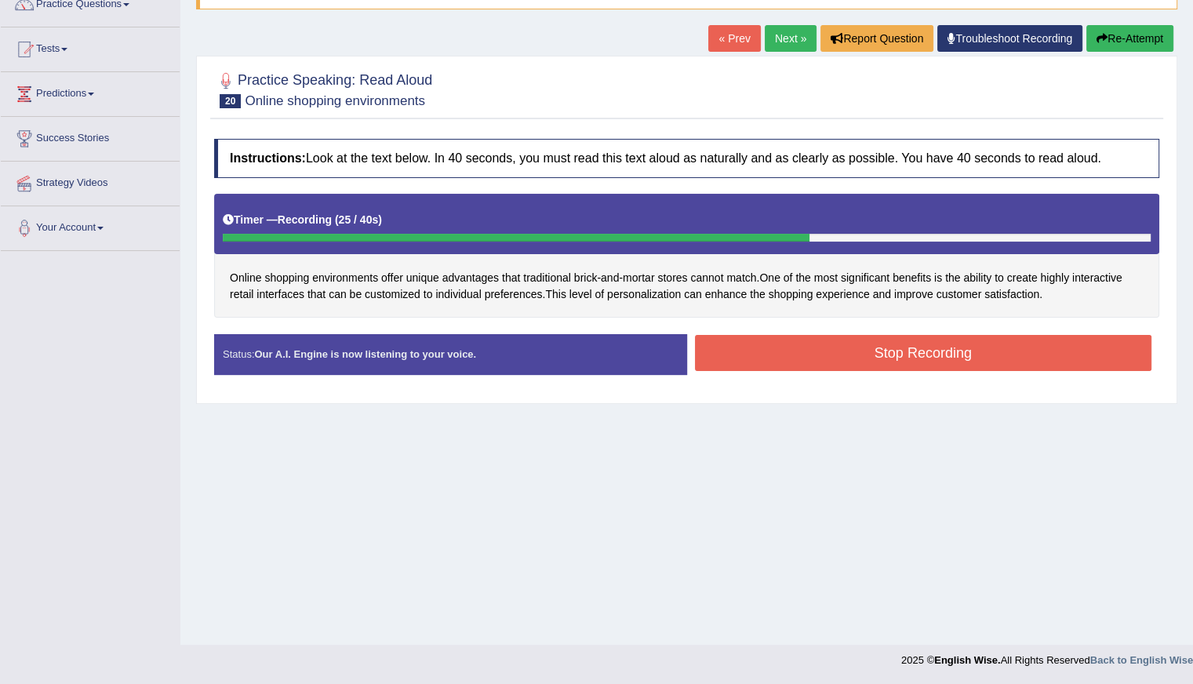
click at [881, 349] on button "Stop Recording" at bounding box center [923, 353] width 457 height 36
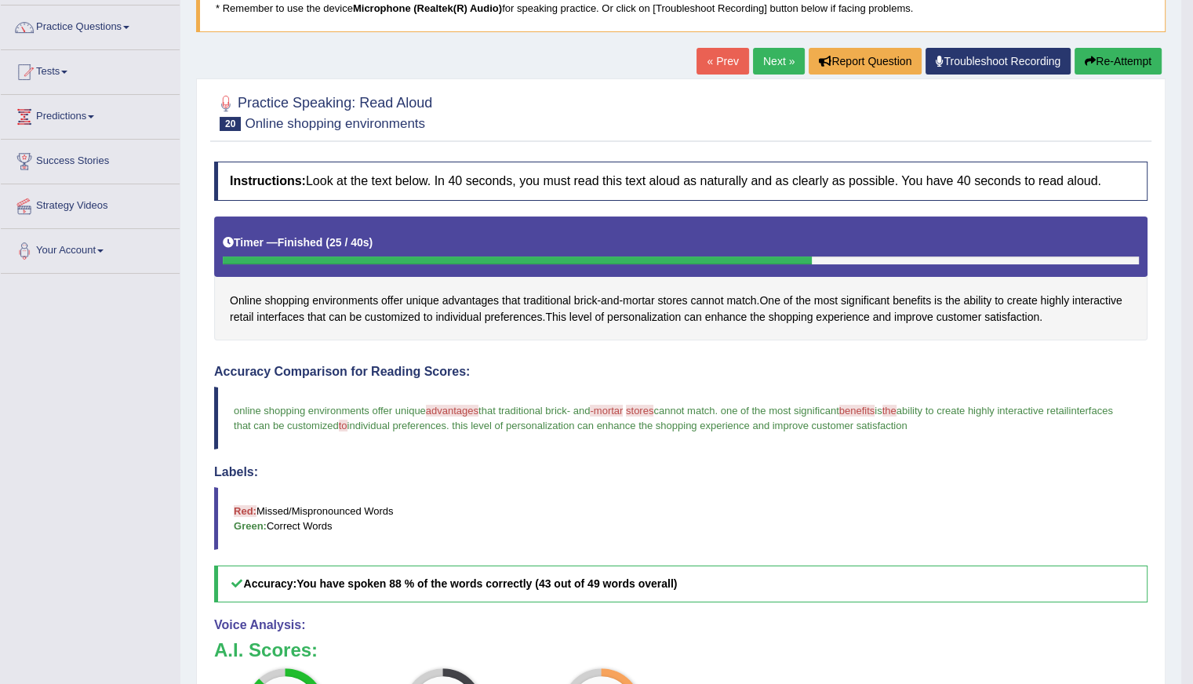
scroll to position [61, 0]
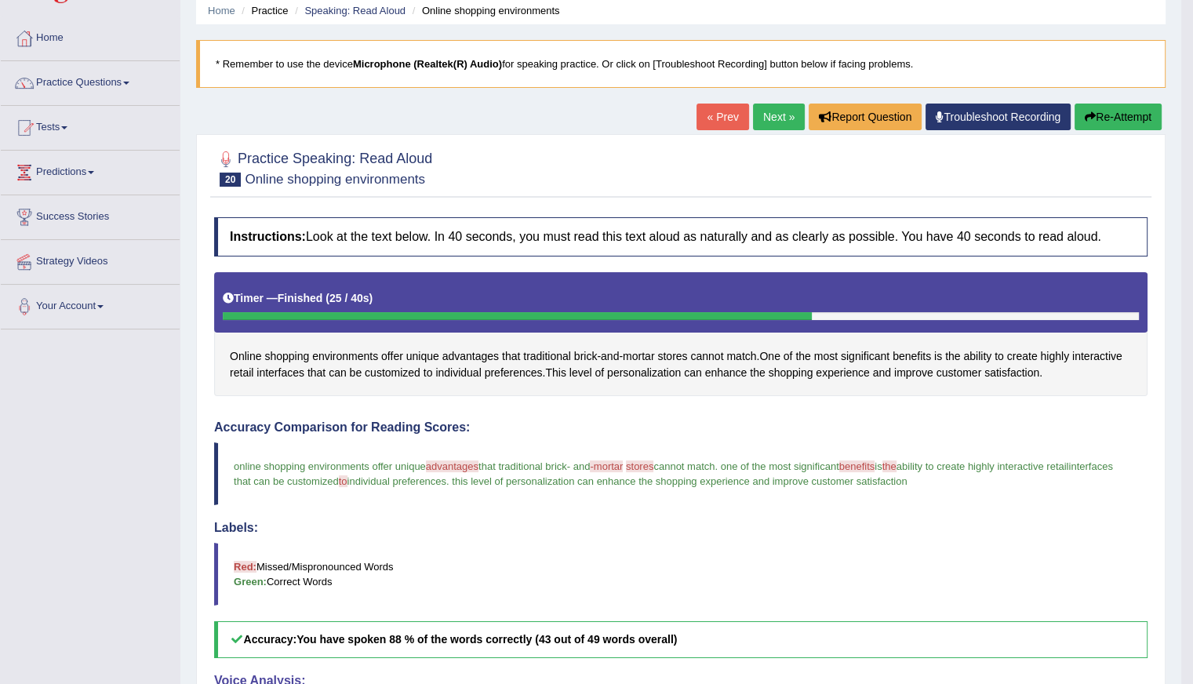
click at [760, 109] on link "Next »" at bounding box center [779, 117] width 52 height 27
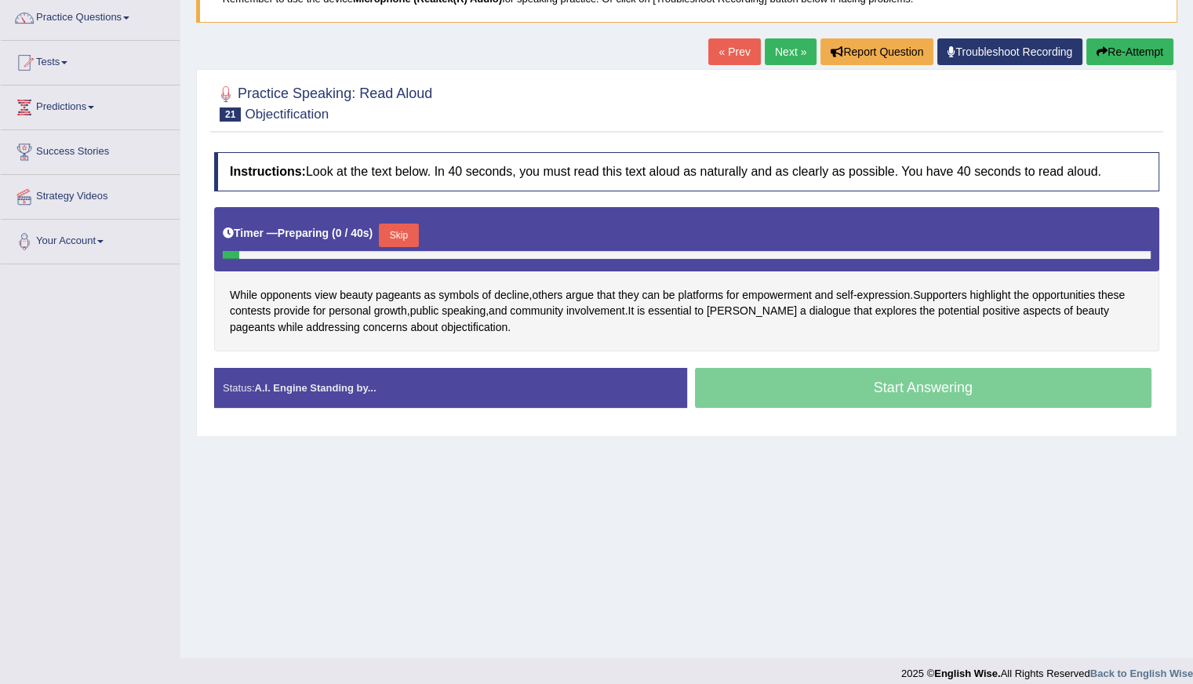
scroll to position [140, 0]
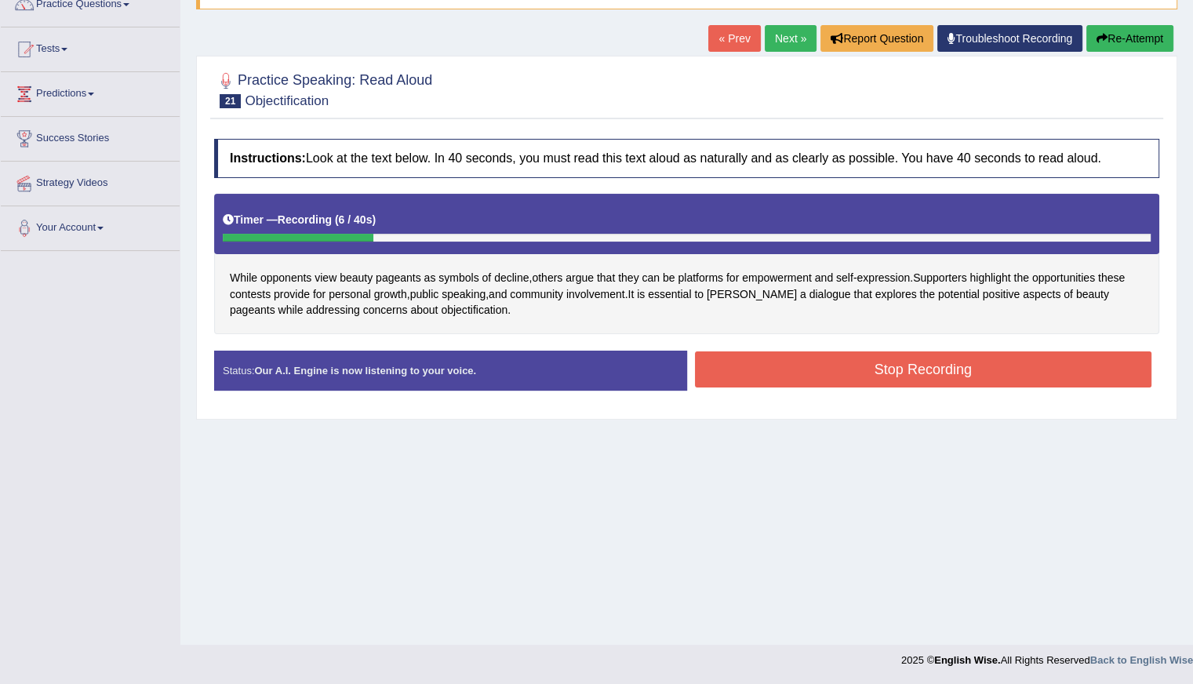
click at [1115, 41] on button "Re-Attempt" at bounding box center [1129, 38] width 87 height 27
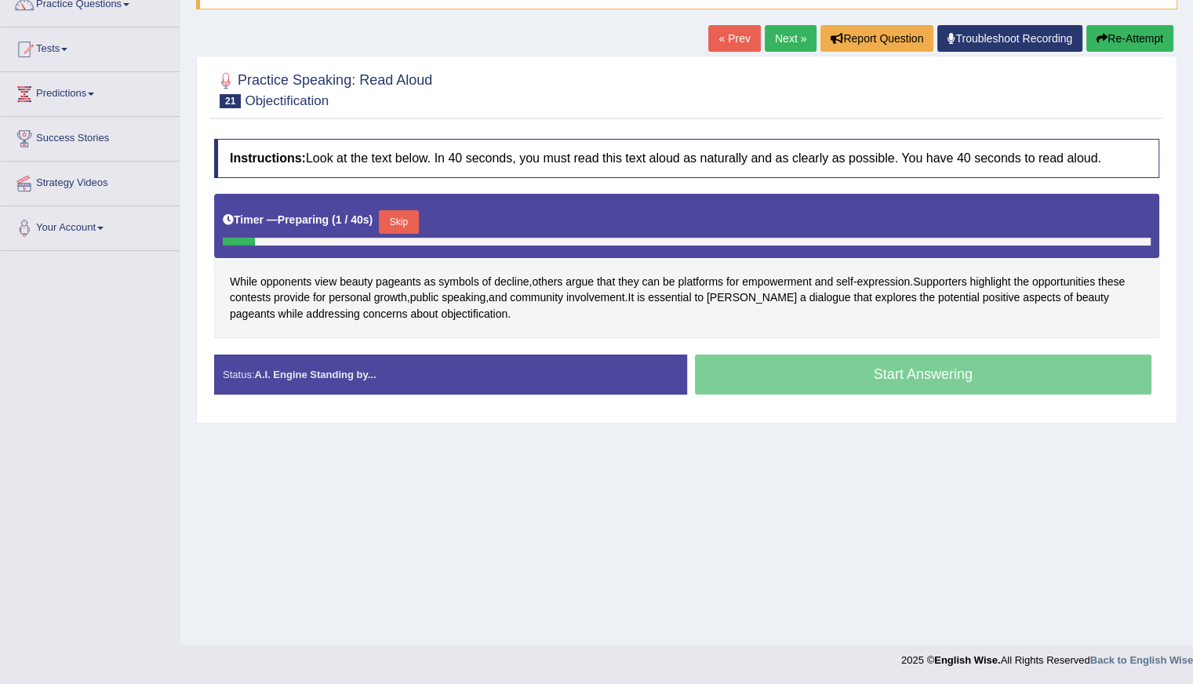
click at [394, 210] on button "Skip" at bounding box center [398, 222] width 39 height 24
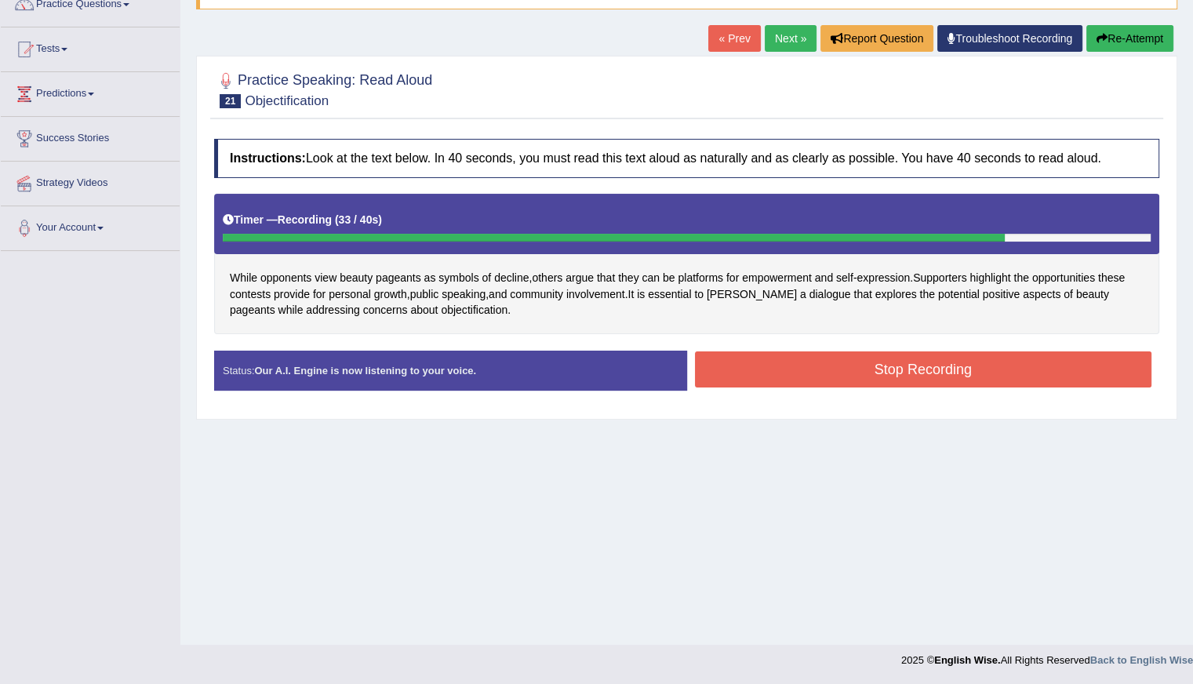
click at [823, 365] on button "Stop Recording" at bounding box center [923, 369] width 457 height 36
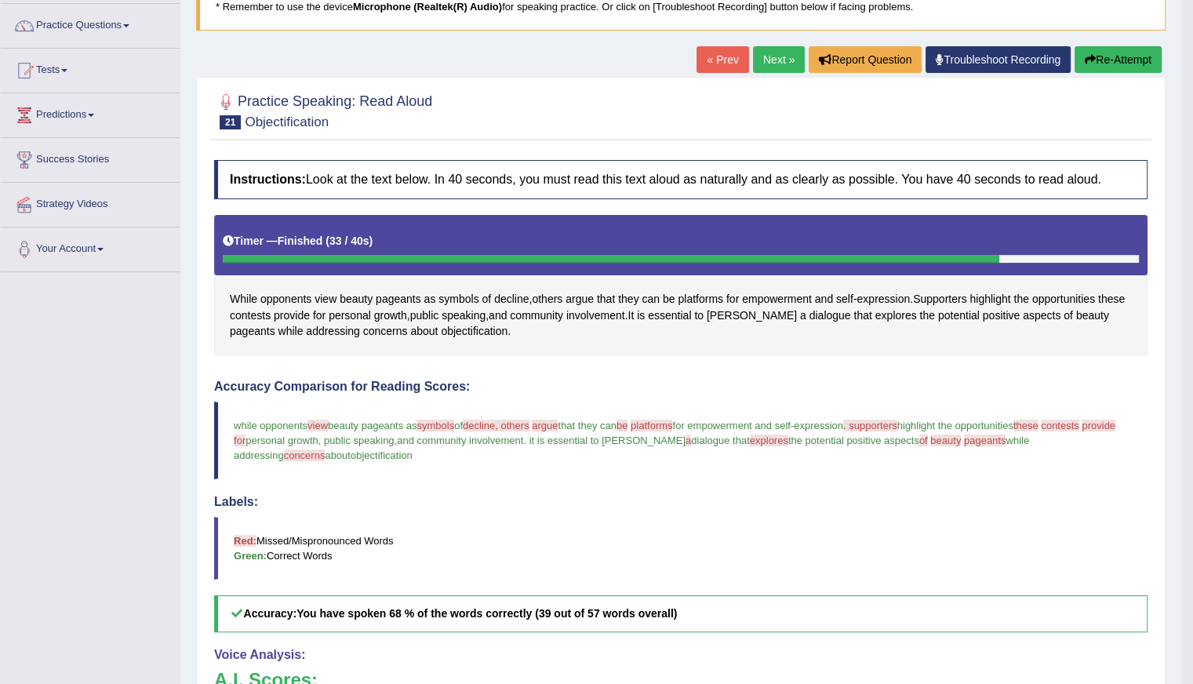
scroll to position [61, 0]
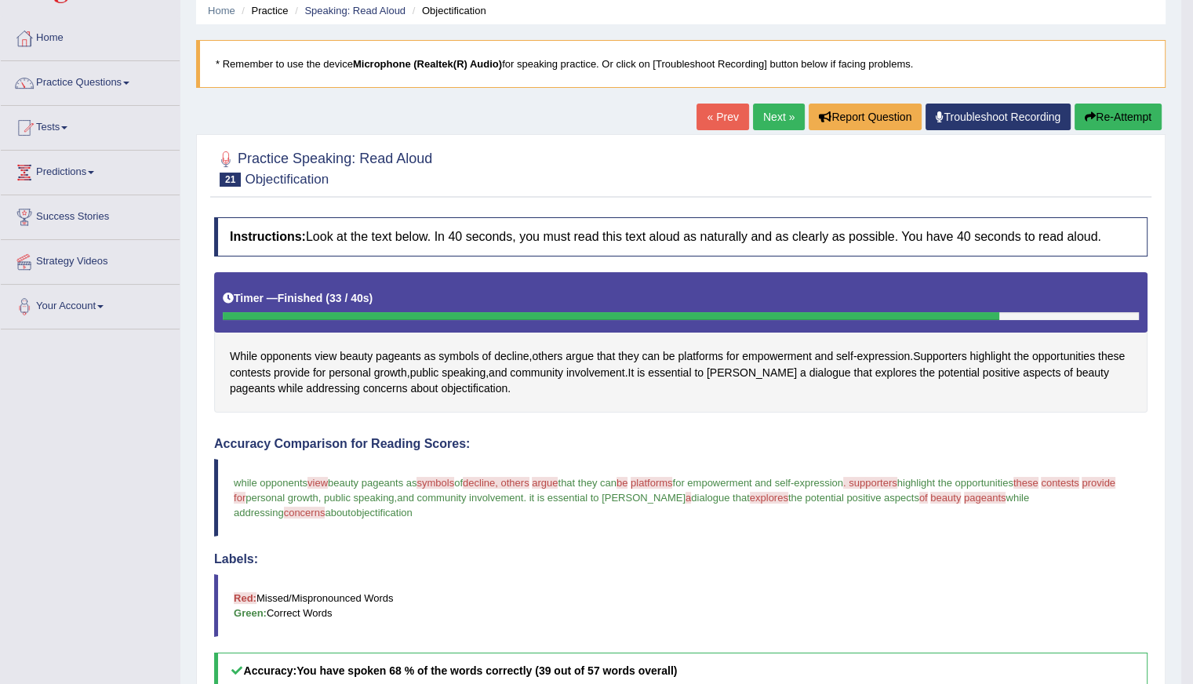
click at [1126, 107] on button "Re-Attempt" at bounding box center [1117, 117] width 87 height 27
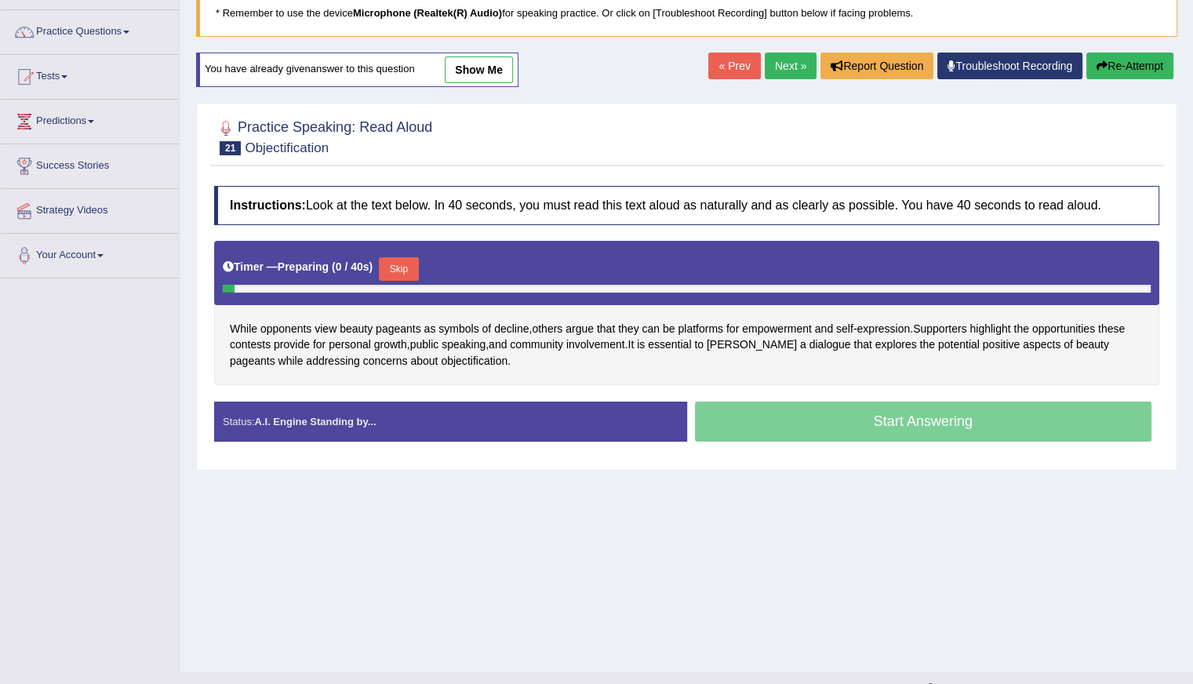
scroll to position [140, 0]
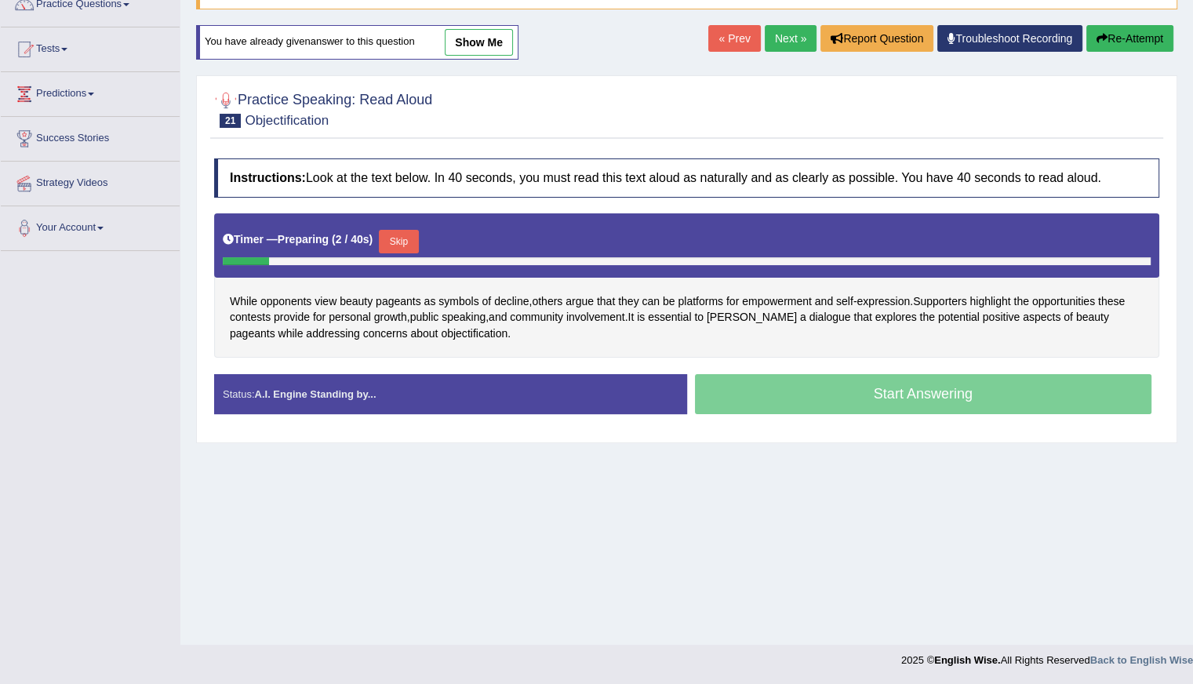
click at [393, 230] on button "Skip" at bounding box center [398, 242] width 39 height 24
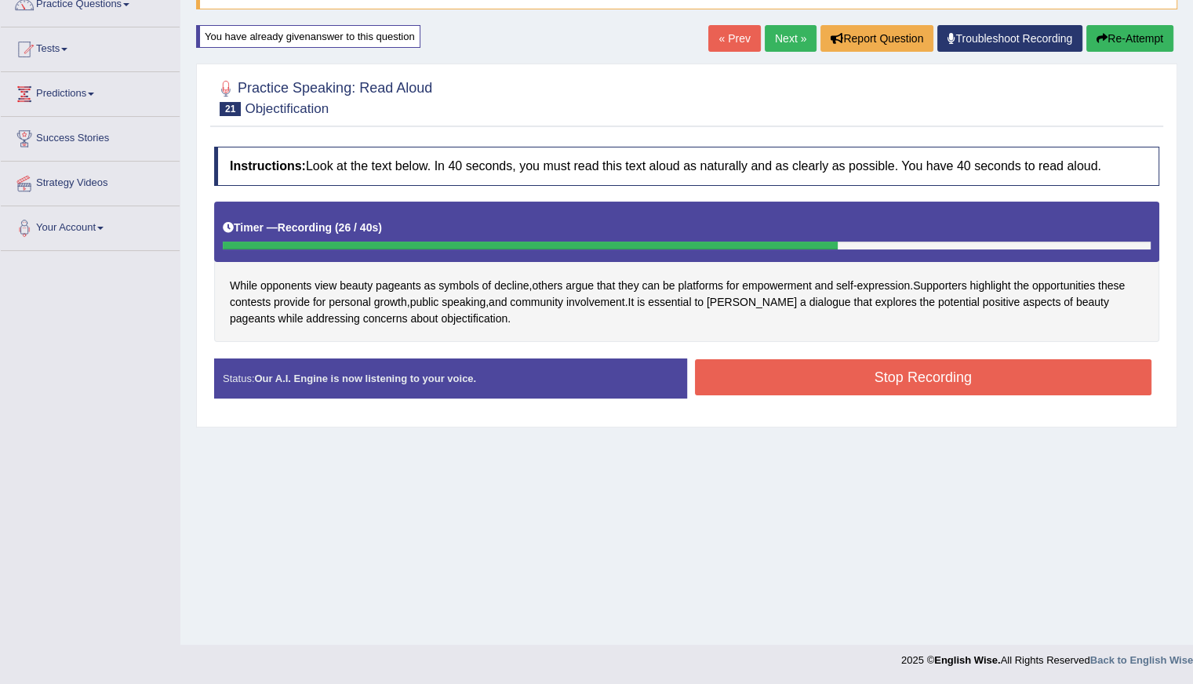
click at [913, 368] on button "Stop Recording" at bounding box center [923, 377] width 457 height 36
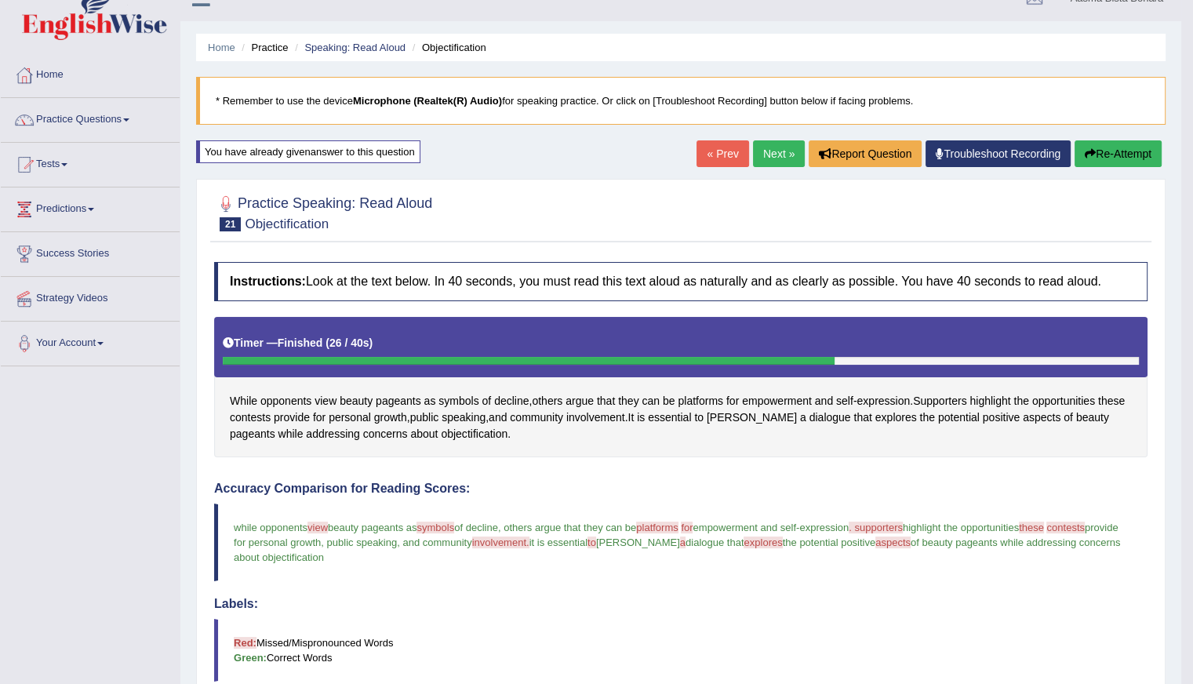
scroll to position [0, 0]
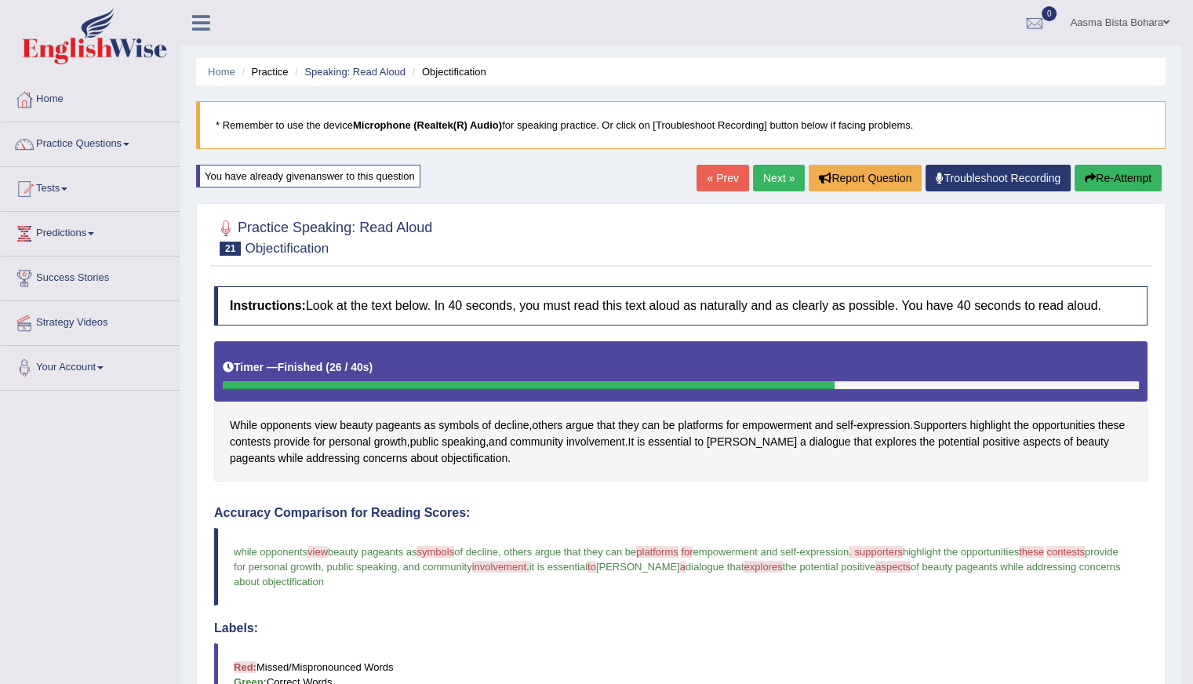
click at [772, 181] on link "Next »" at bounding box center [779, 178] width 52 height 27
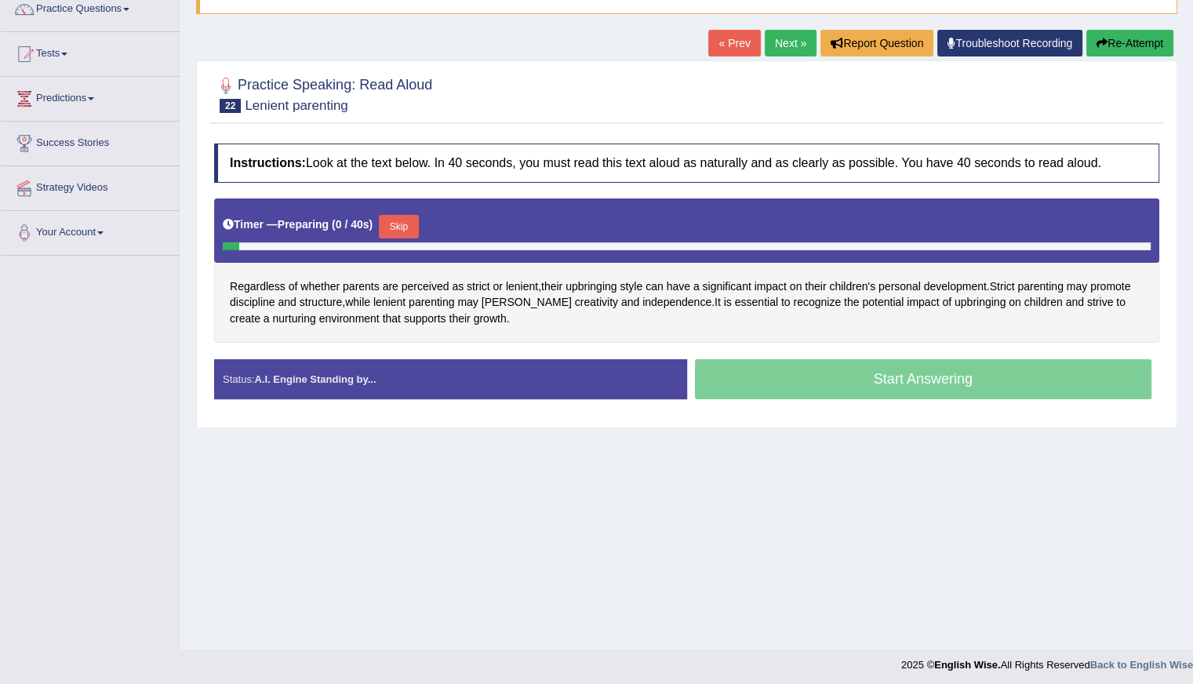
scroll to position [140, 0]
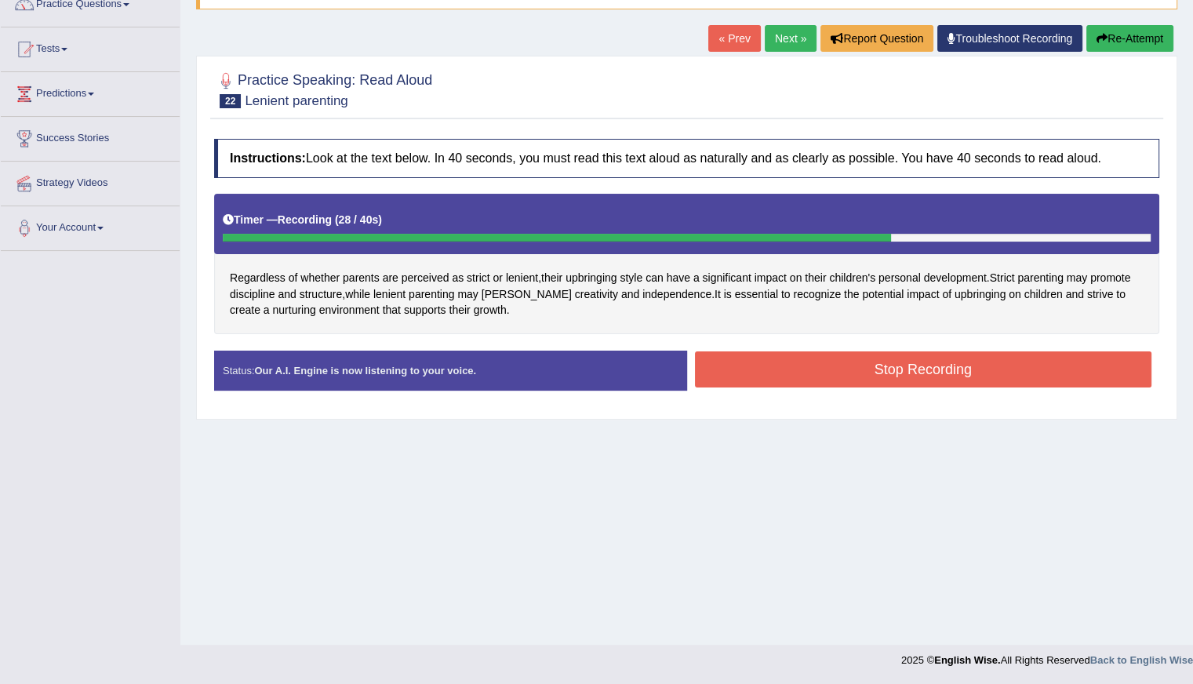
click at [891, 368] on button "Stop Recording" at bounding box center [923, 369] width 457 height 36
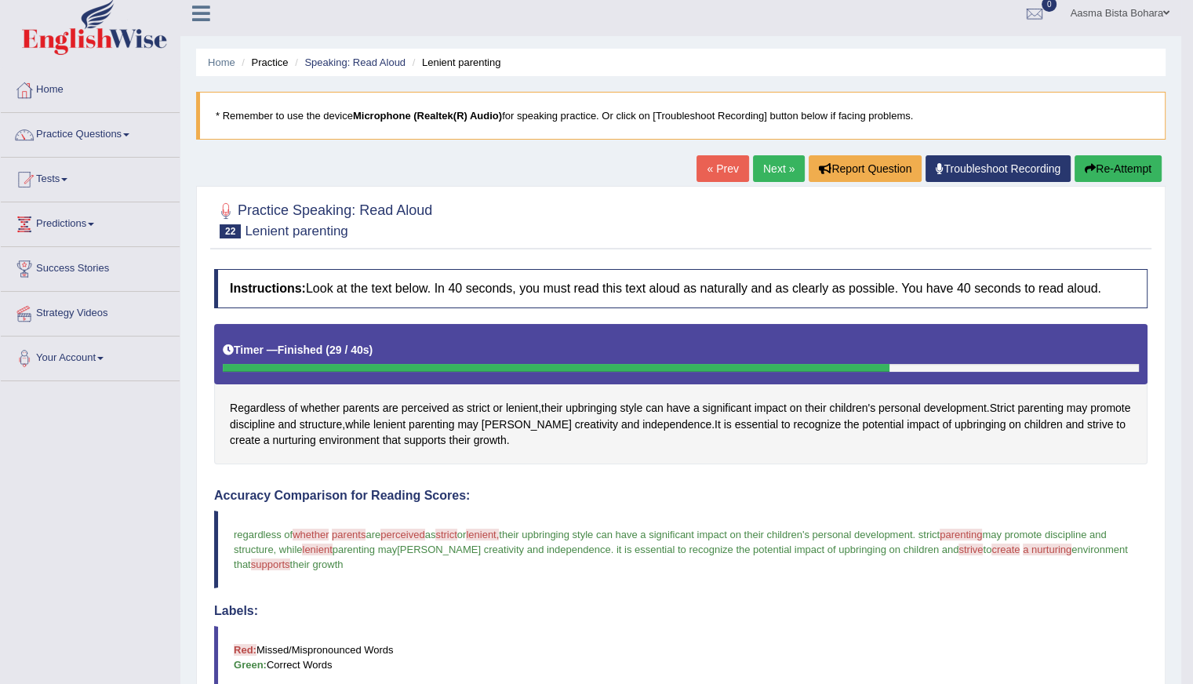
scroll to position [0, 0]
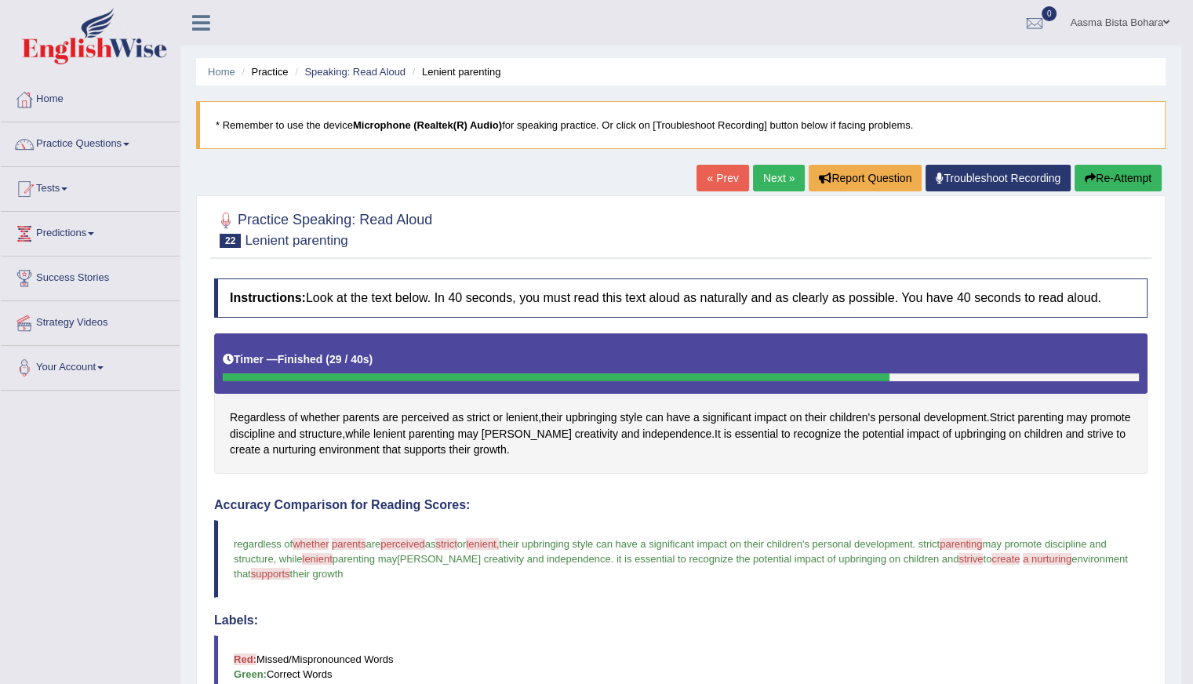
click at [781, 180] on link "Next »" at bounding box center [779, 178] width 52 height 27
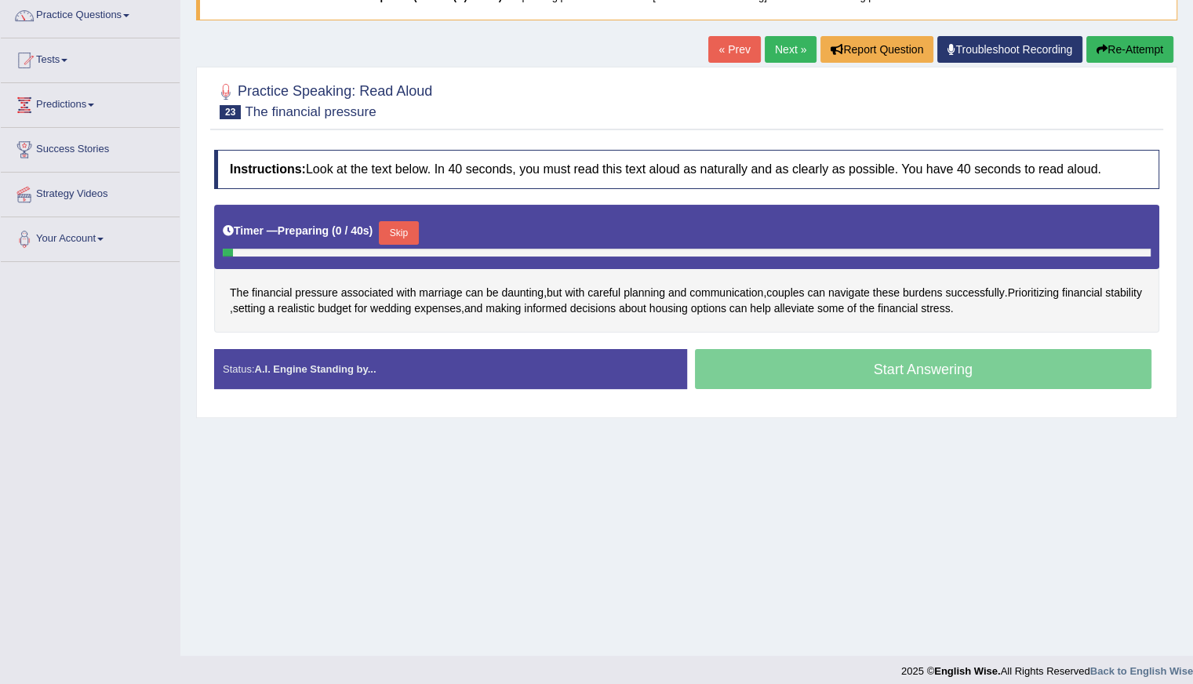
scroll to position [140, 0]
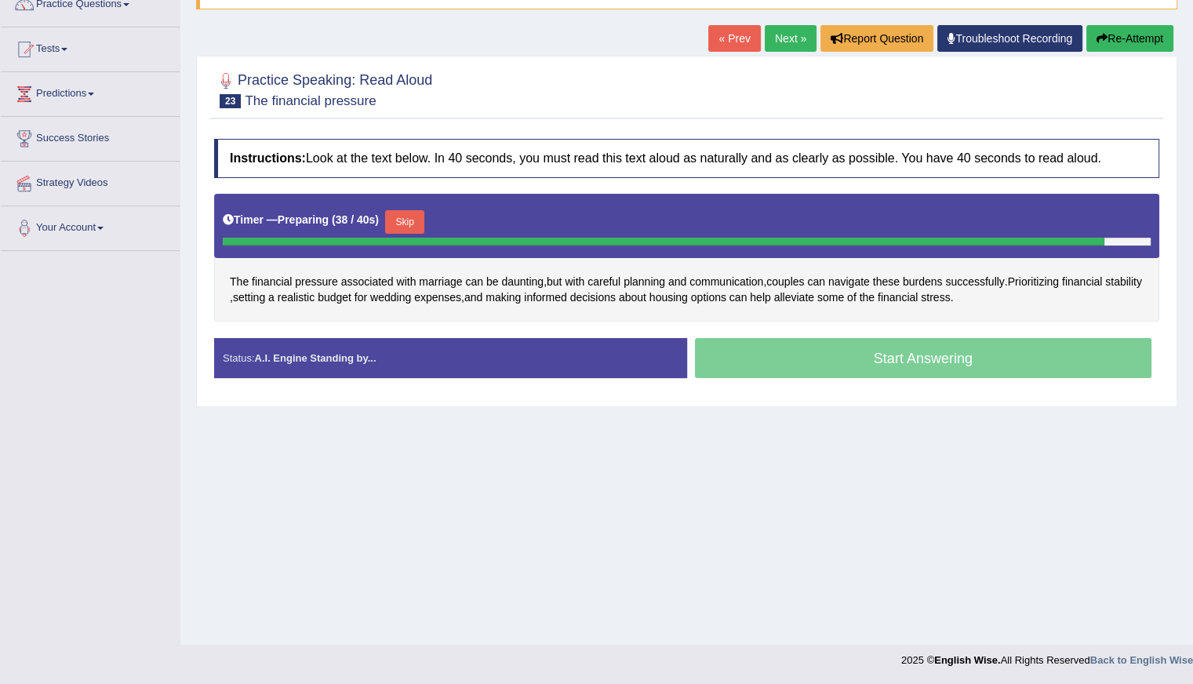
click at [405, 223] on button "Skip" at bounding box center [404, 222] width 39 height 24
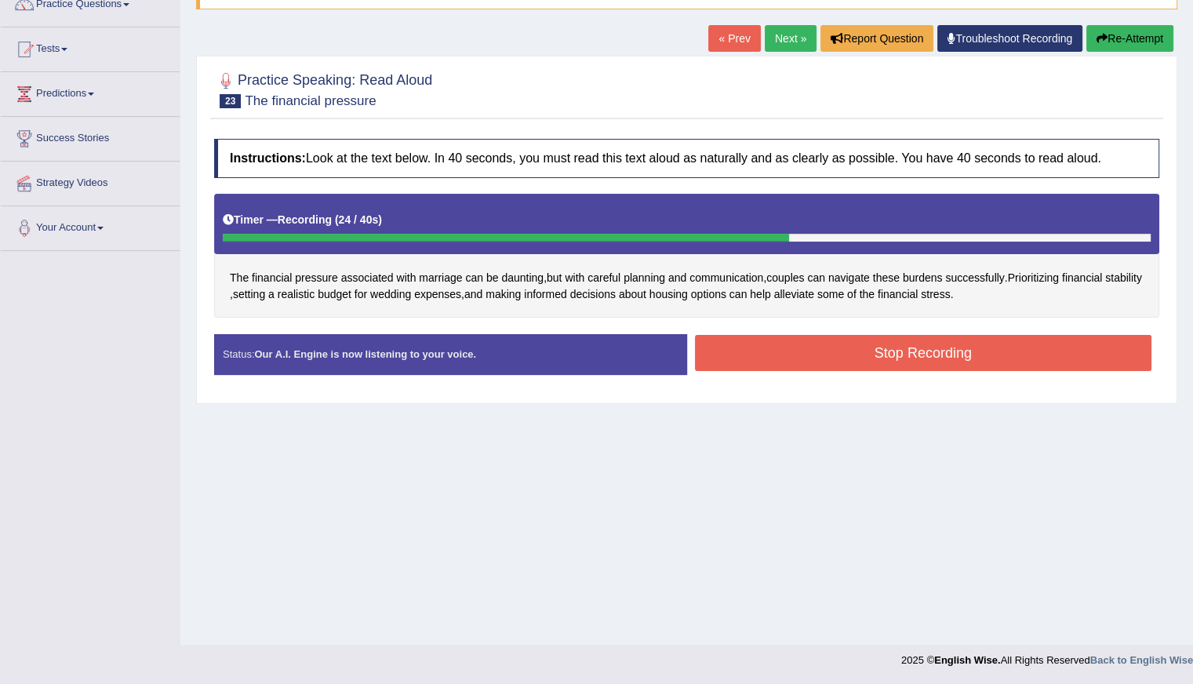
click at [878, 347] on button "Stop Recording" at bounding box center [923, 353] width 457 height 36
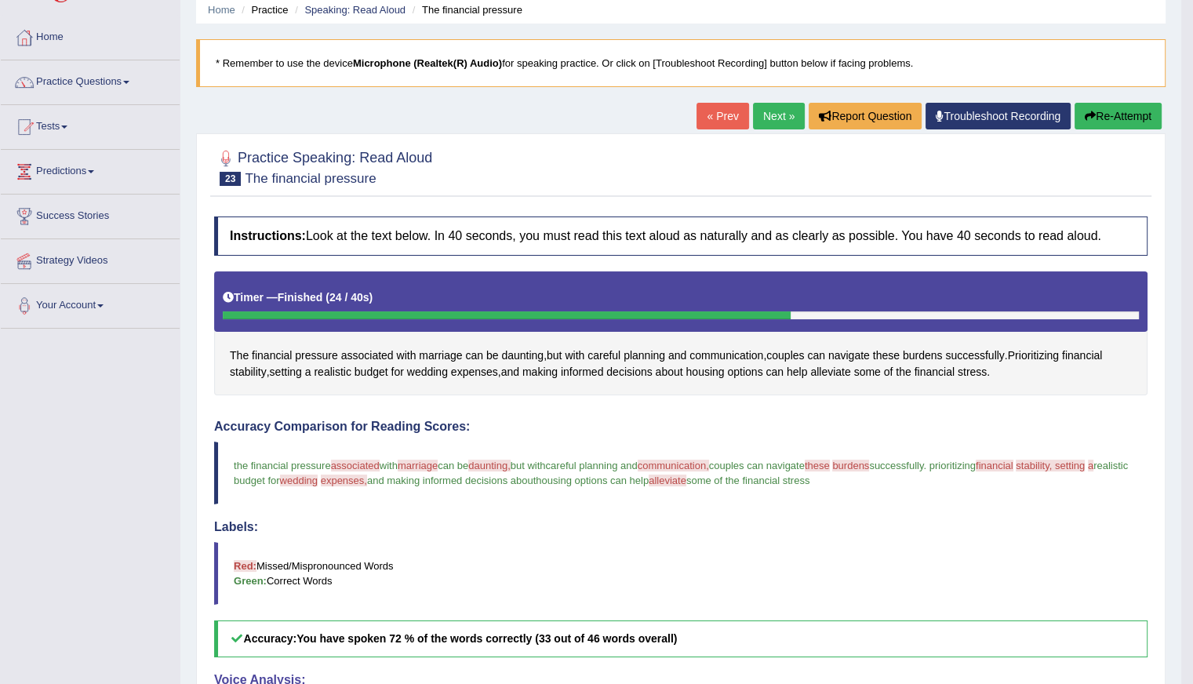
scroll to position [0, 0]
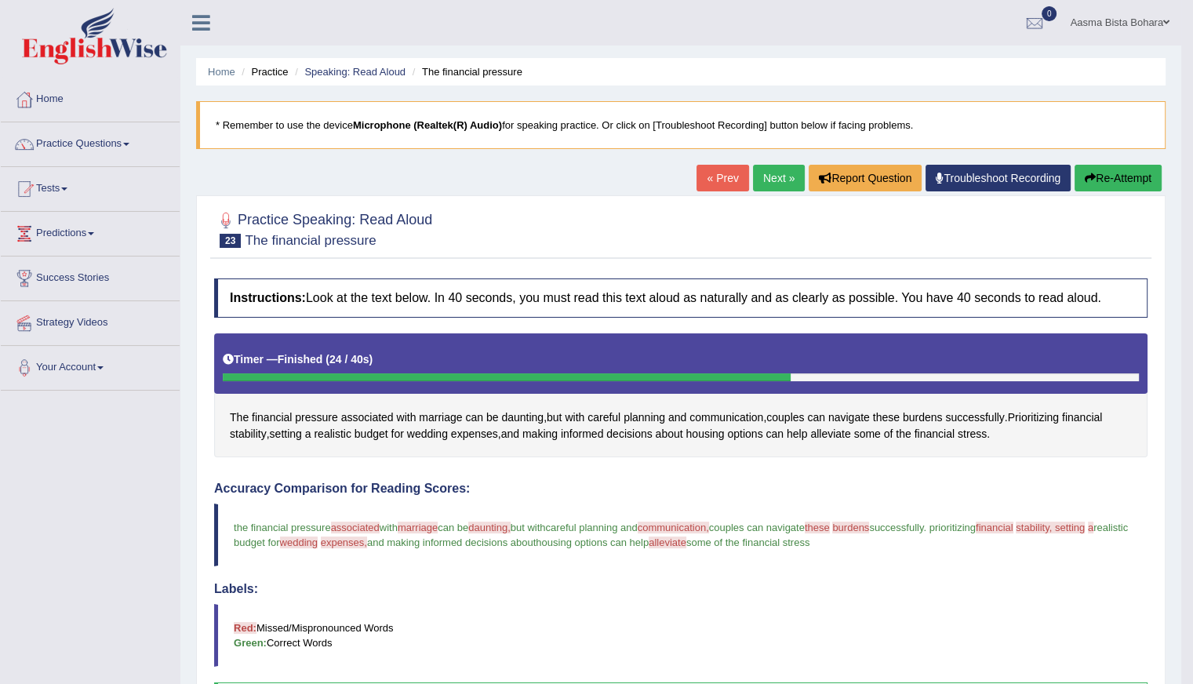
click at [774, 172] on link "Next »" at bounding box center [779, 178] width 52 height 27
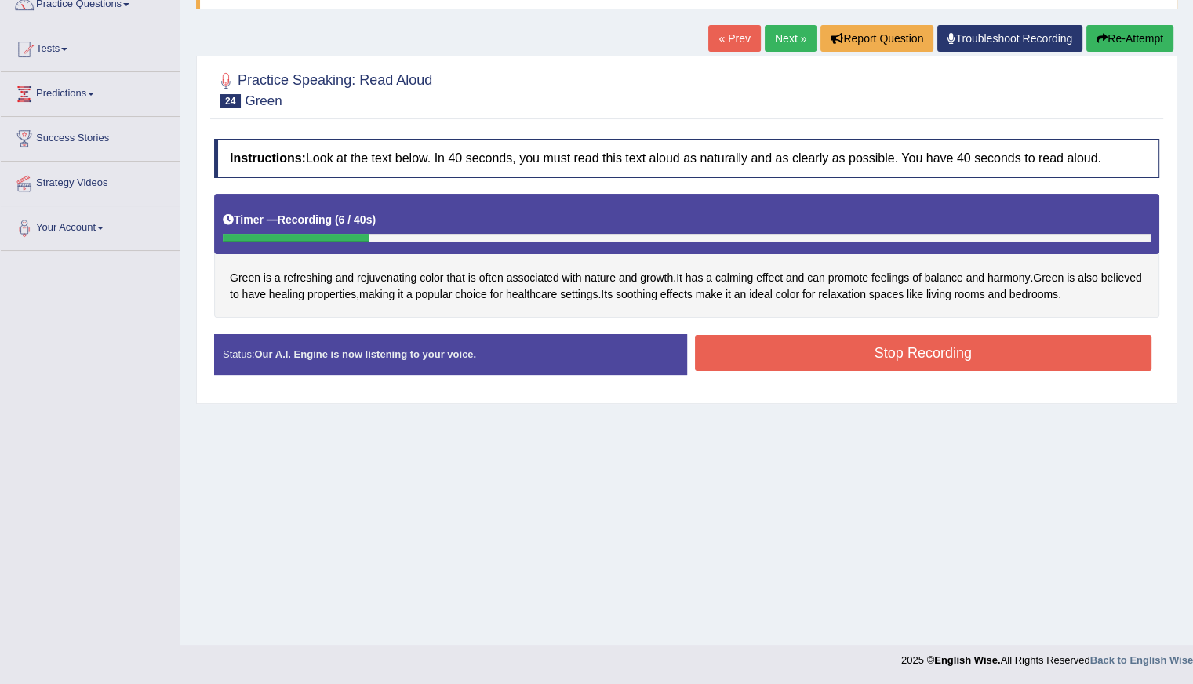
click at [1132, 29] on button "Re-Attempt" at bounding box center [1129, 38] width 87 height 27
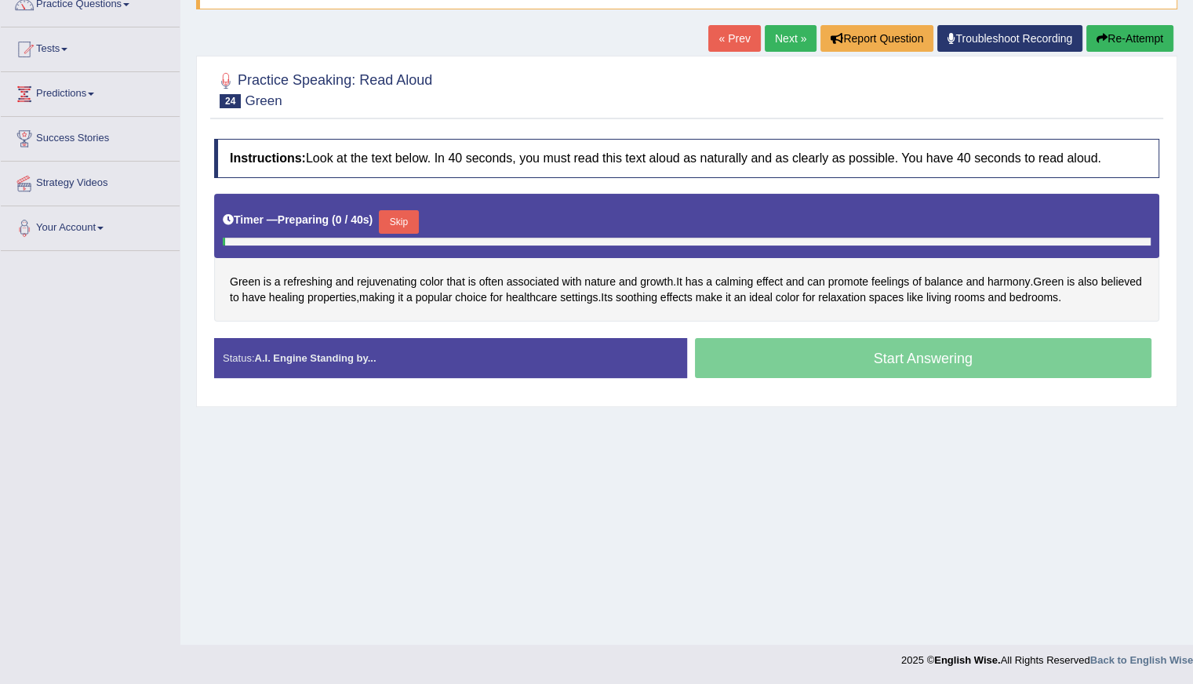
scroll to position [140, 0]
click at [389, 280] on span "rejuvenating" at bounding box center [387, 282] width 60 height 16
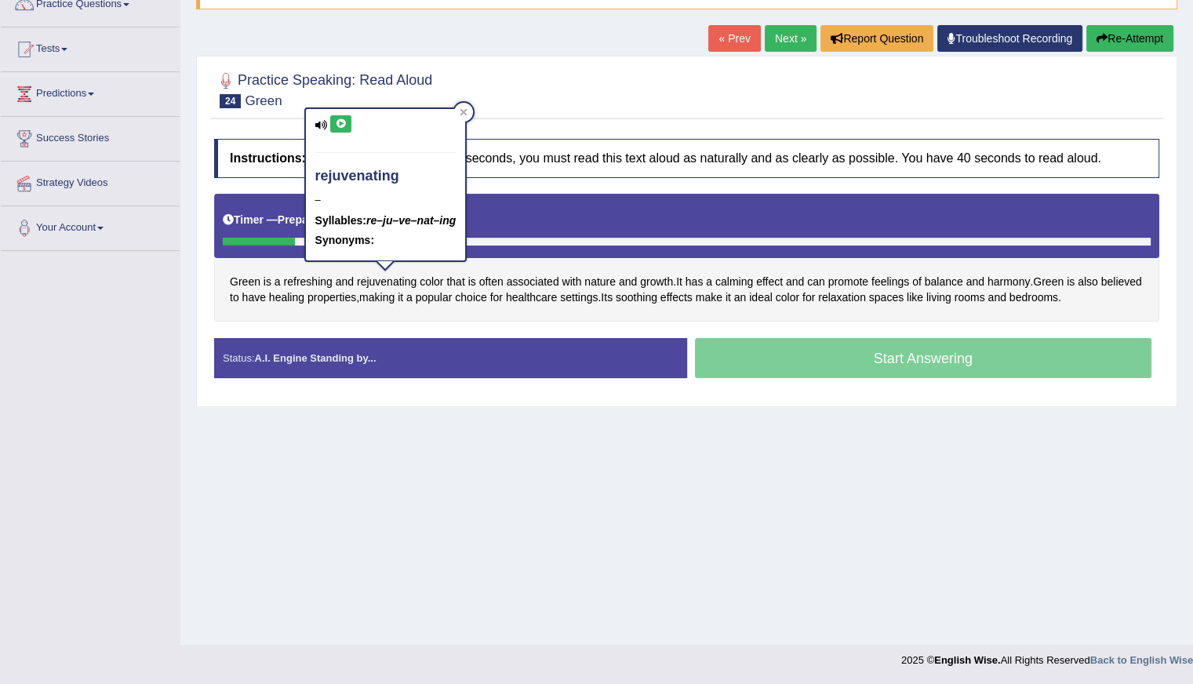
click at [344, 122] on icon at bounding box center [341, 123] width 12 height 9
click at [44, 308] on div "Toggle navigation Home Practice Questions Speaking Practice Read Aloud Repeat S…" at bounding box center [596, 268] width 1193 height 816
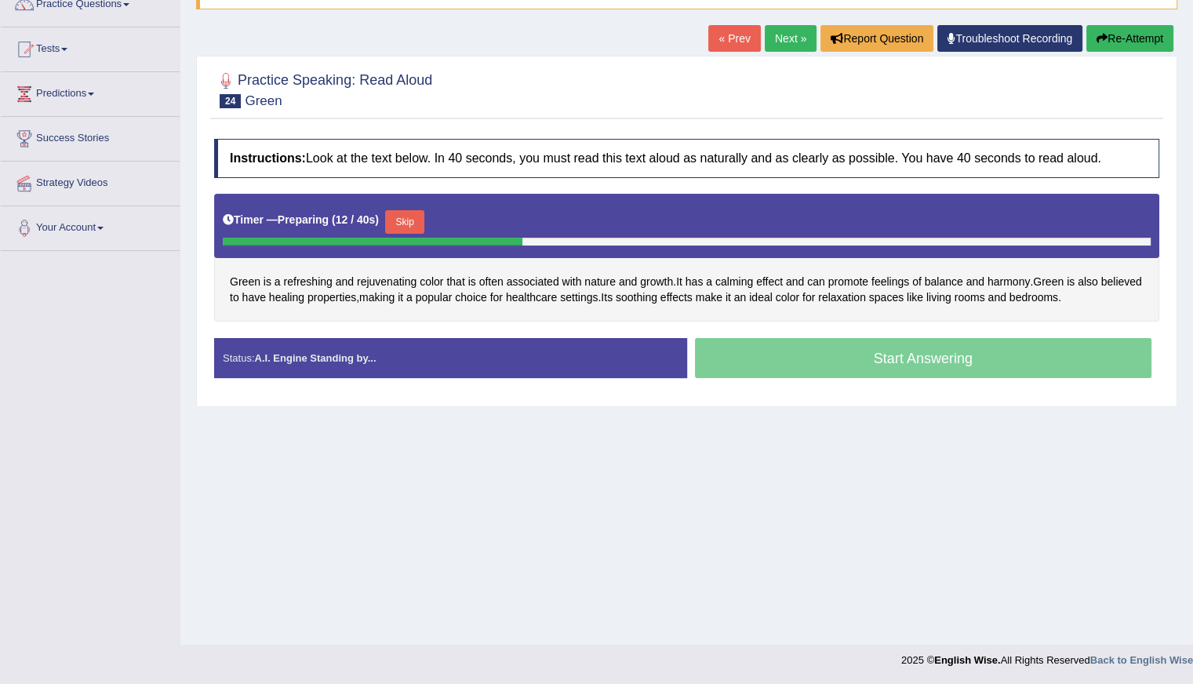
click at [417, 207] on div "Timer — Preparing ( 12 / 40s ) Skip" at bounding box center [687, 221] width 928 height 31
click at [408, 219] on button "Skip" at bounding box center [404, 222] width 39 height 24
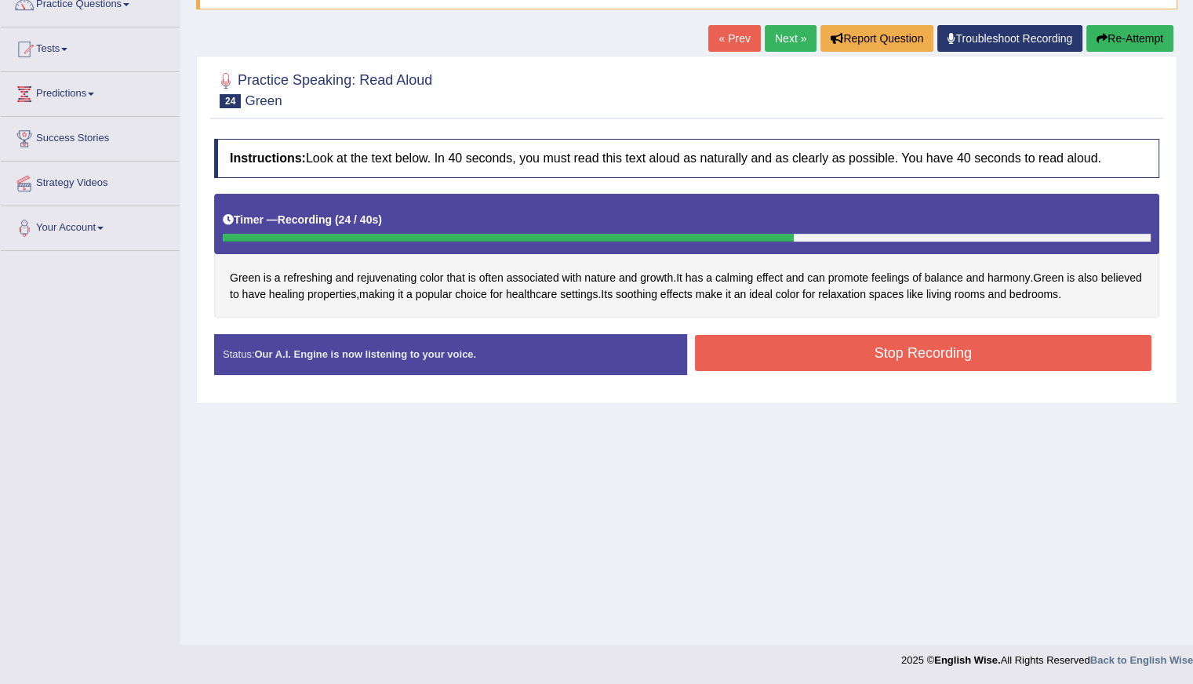
click at [856, 351] on button "Stop Recording" at bounding box center [923, 353] width 457 height 36
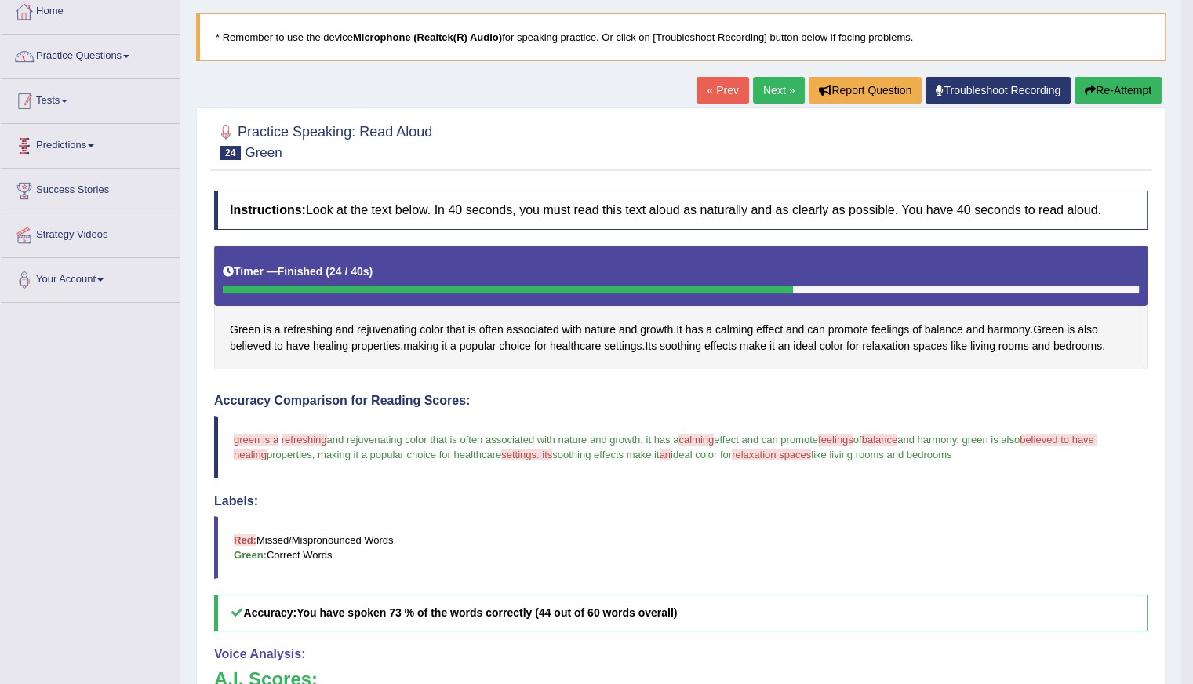
scroll to position [71, 0]
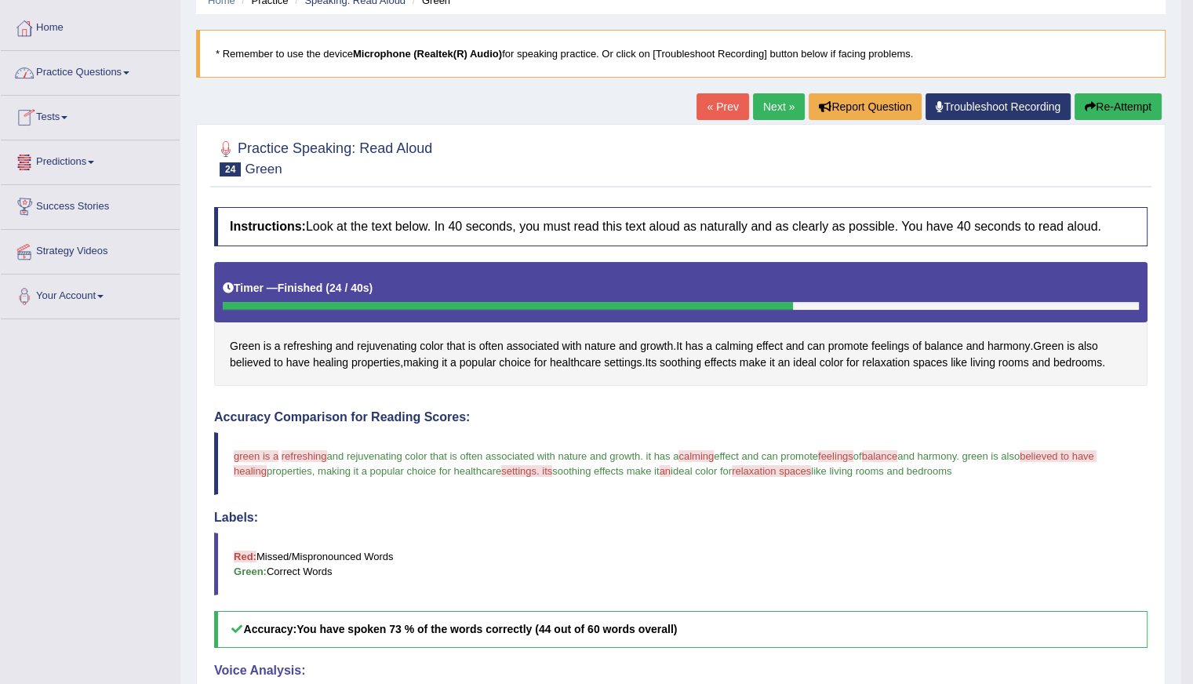
click at [66, 31] on link "Home" at bounding box center [90, 25] width 179 height 39
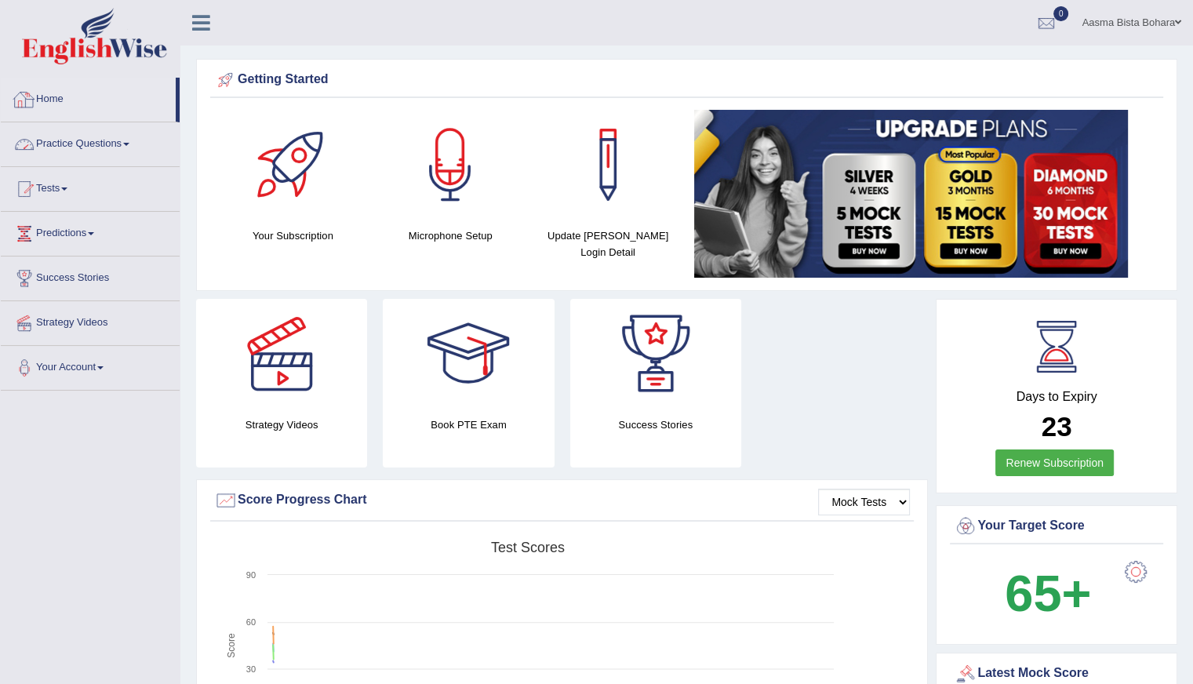
click at [79, 145] on link "Practice Questions" at bounding box center [90, 141] width 179 height 39
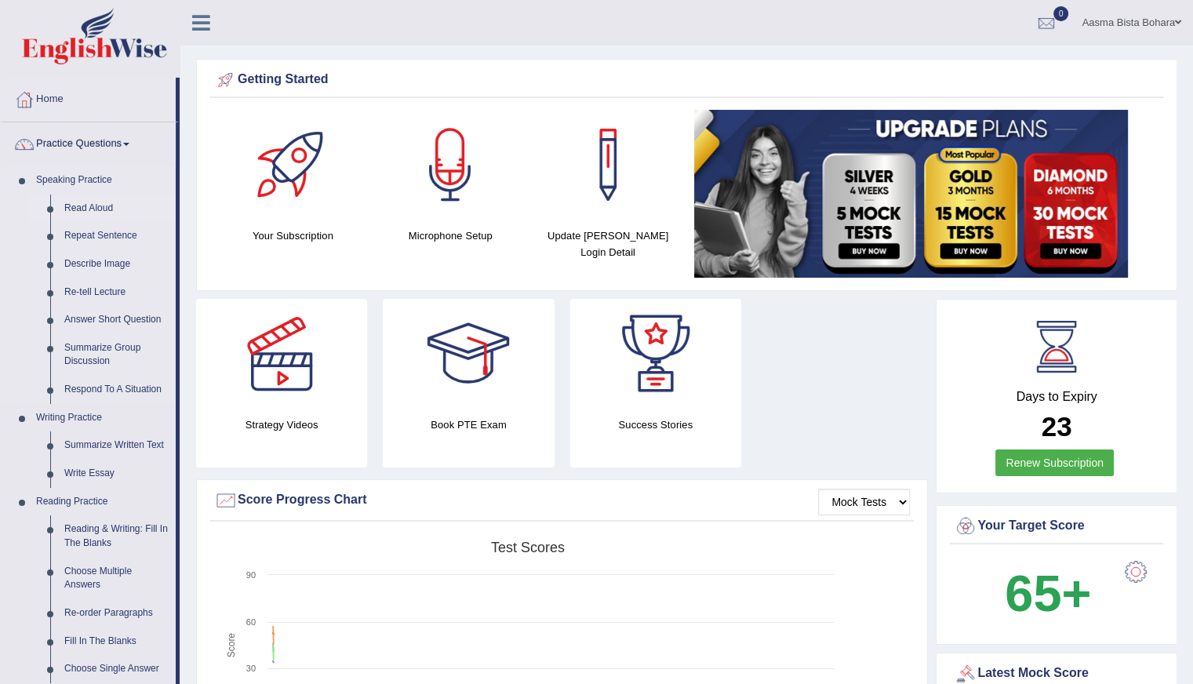
click at [91, 202] on link "Read Aloud" at bounding box center [116, 208] width 118 height 28
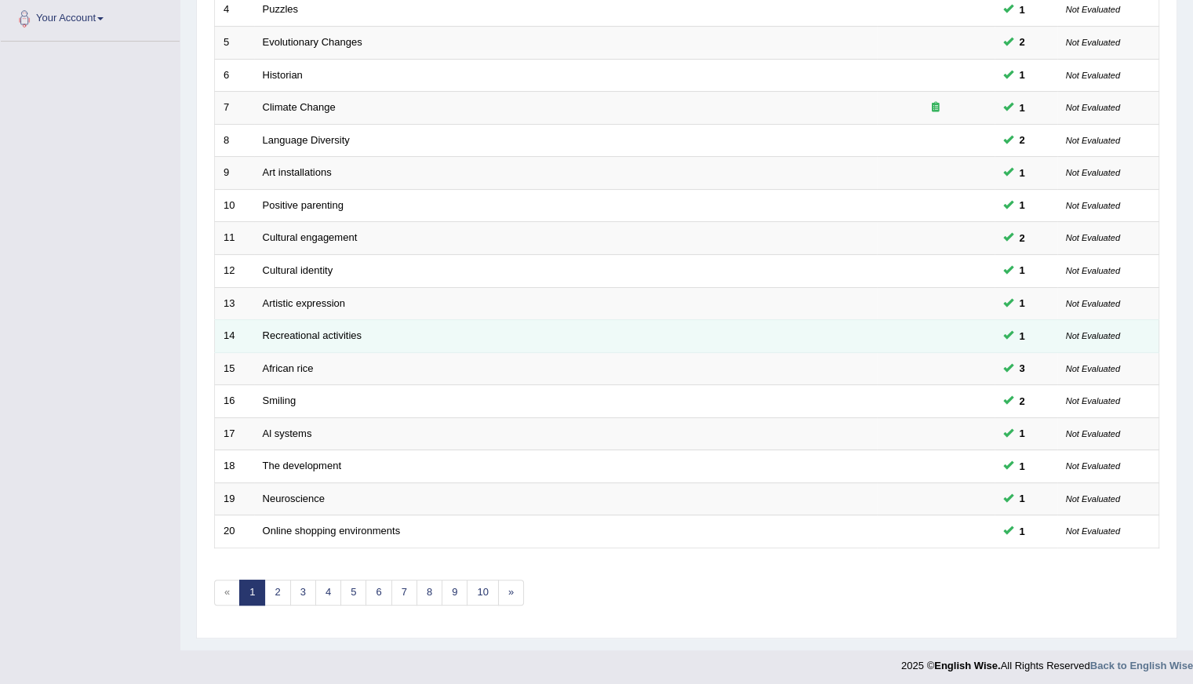
scroll to position [350, 0]
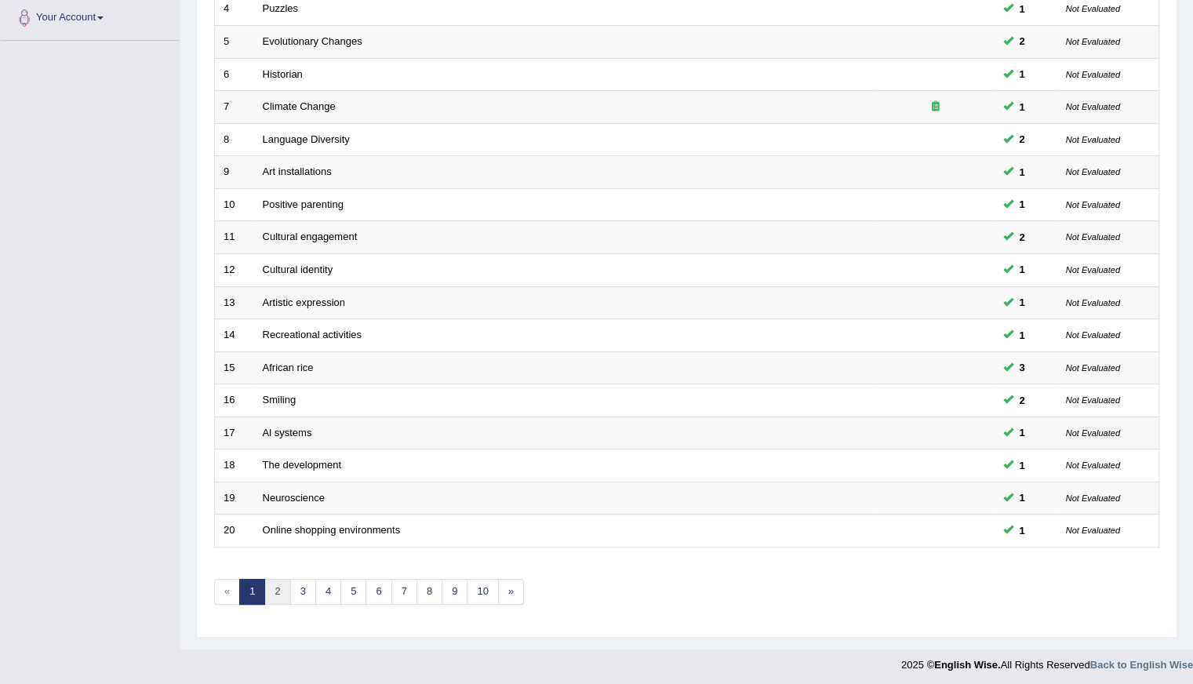
click at [278, 590] on link "2" at bounding box center [277, 592] width 26 height 26
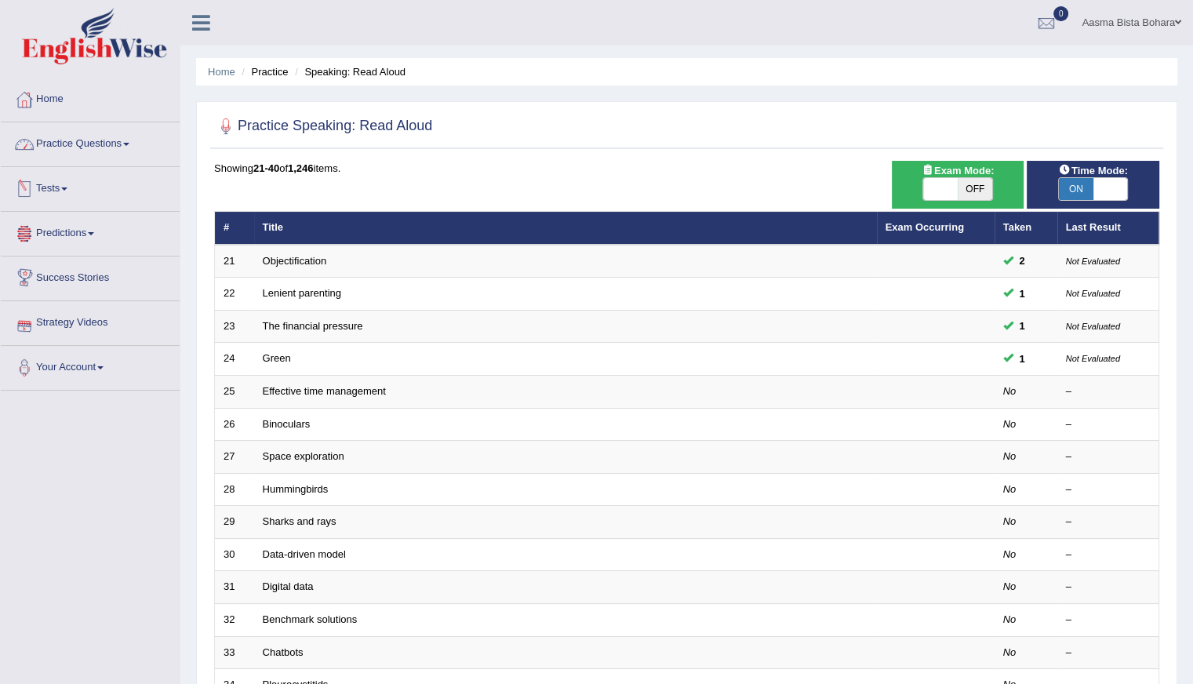
click at [104, 151] on link "Practice Questions" at bounding box center [90, 141] width 179 height 39
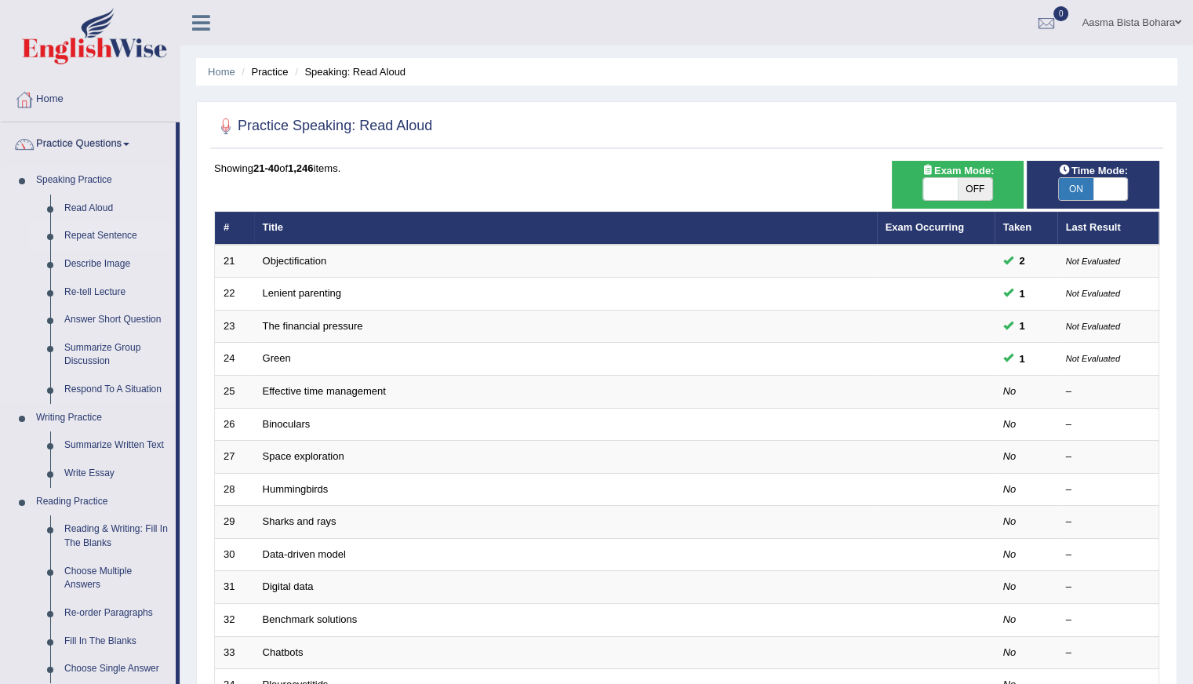
click at [114, 239] on link "Repeat Sentence" at bounding box center [116, 236] width 118 height 28
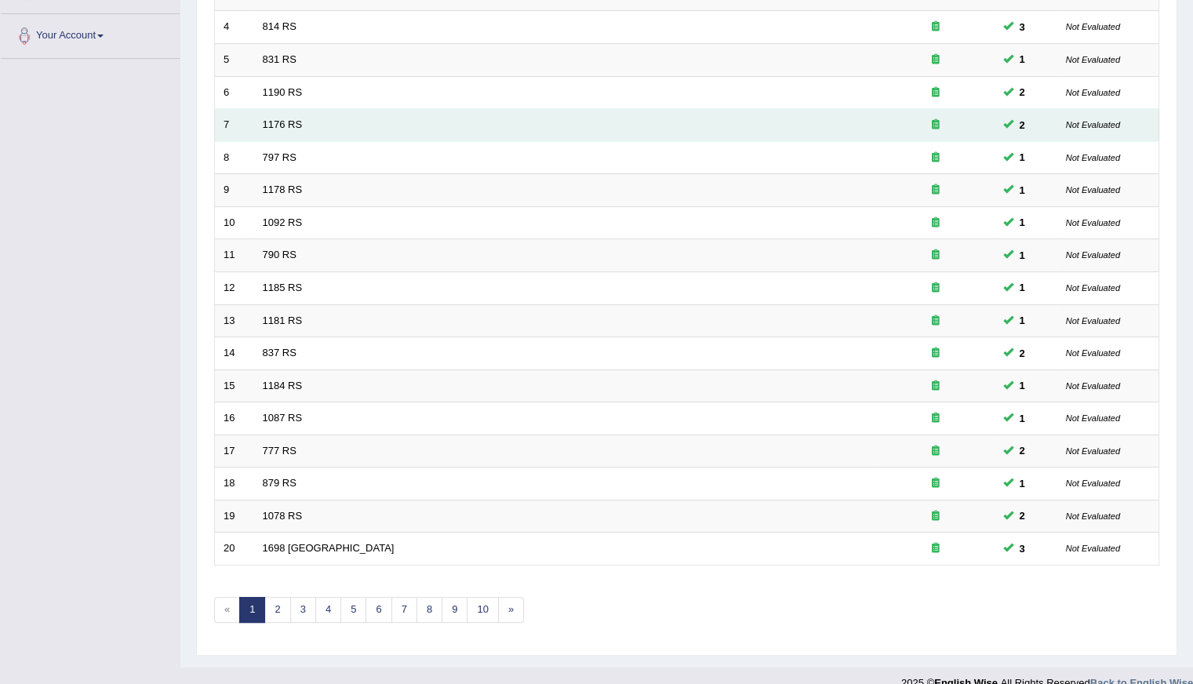
scroll to position [350, 0]
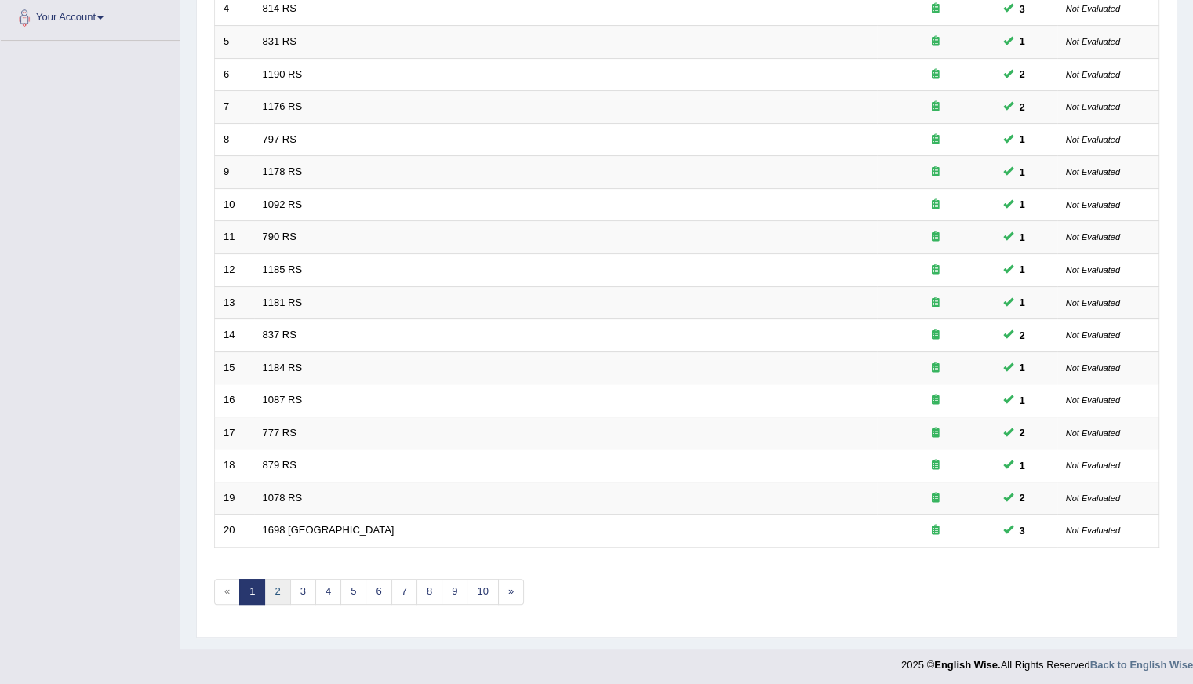
click at [281, 591] on link "2" at bounding box center [277, 592] width 26 height 26
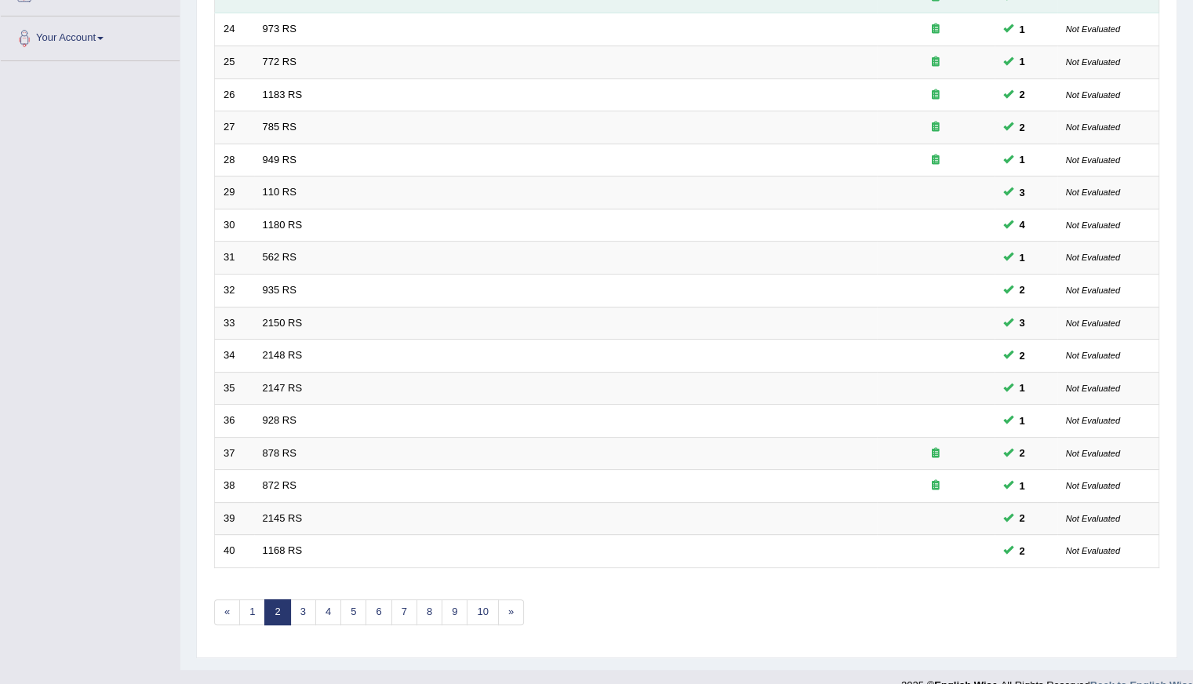
scroll to position [350, 0]
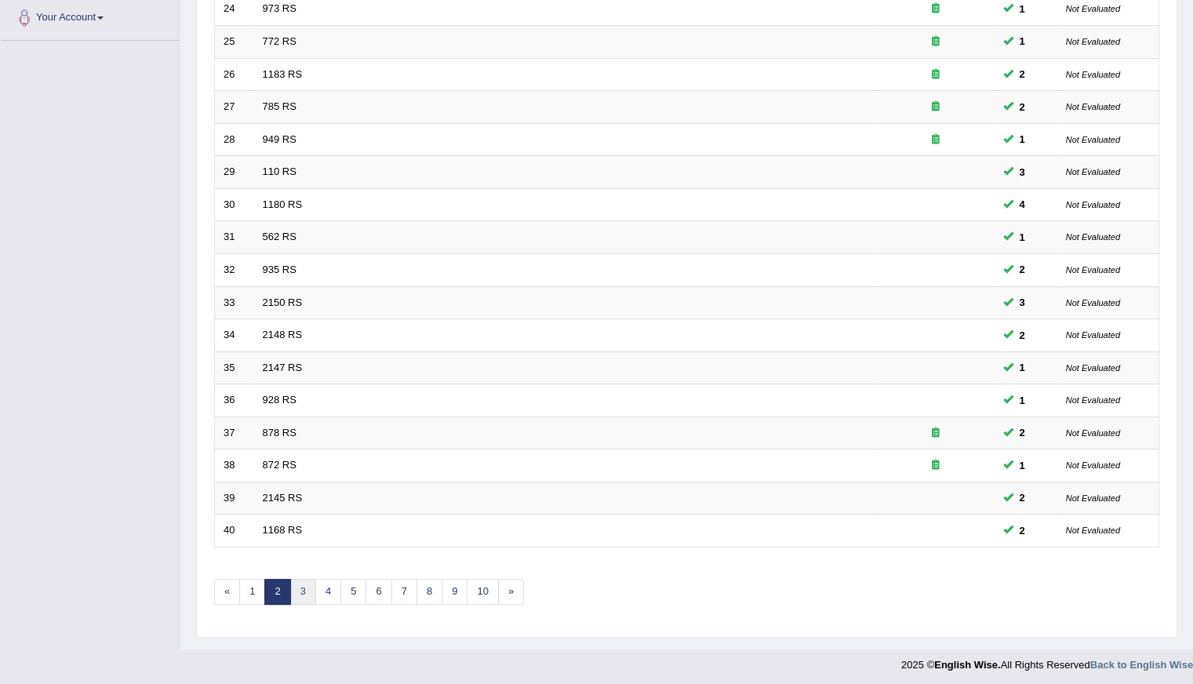
click at [300, 591] on link "3" at bounding box center [303, 592] width 26 height 26
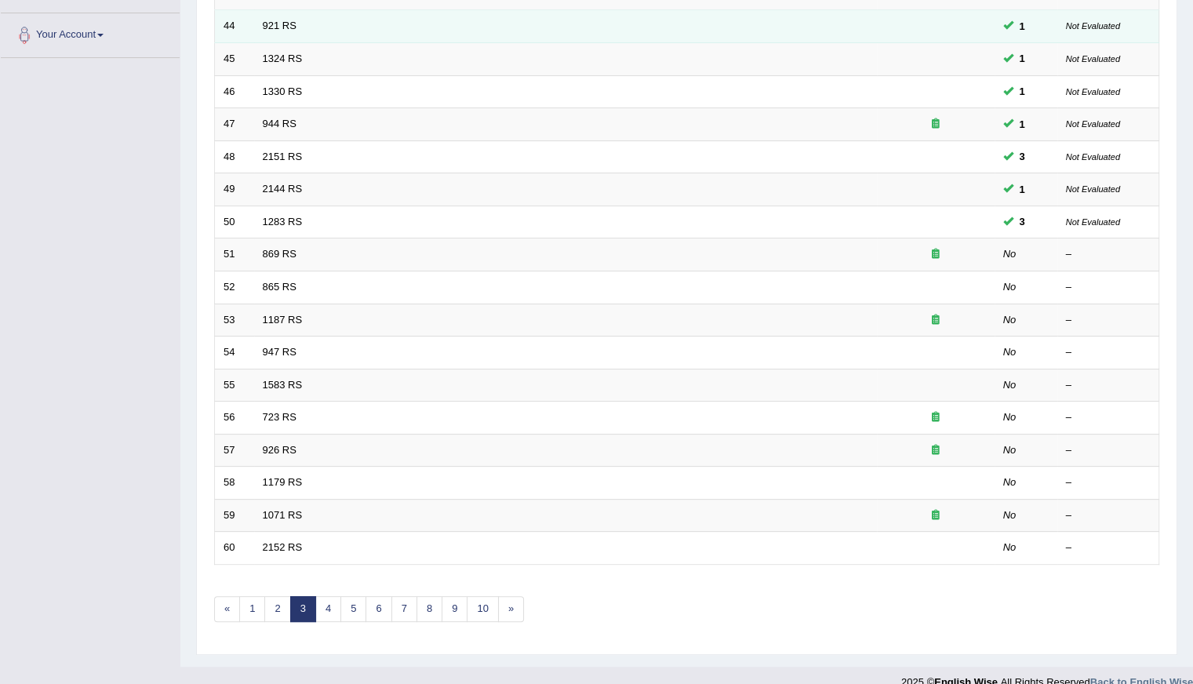
scroll to position [350, 0]
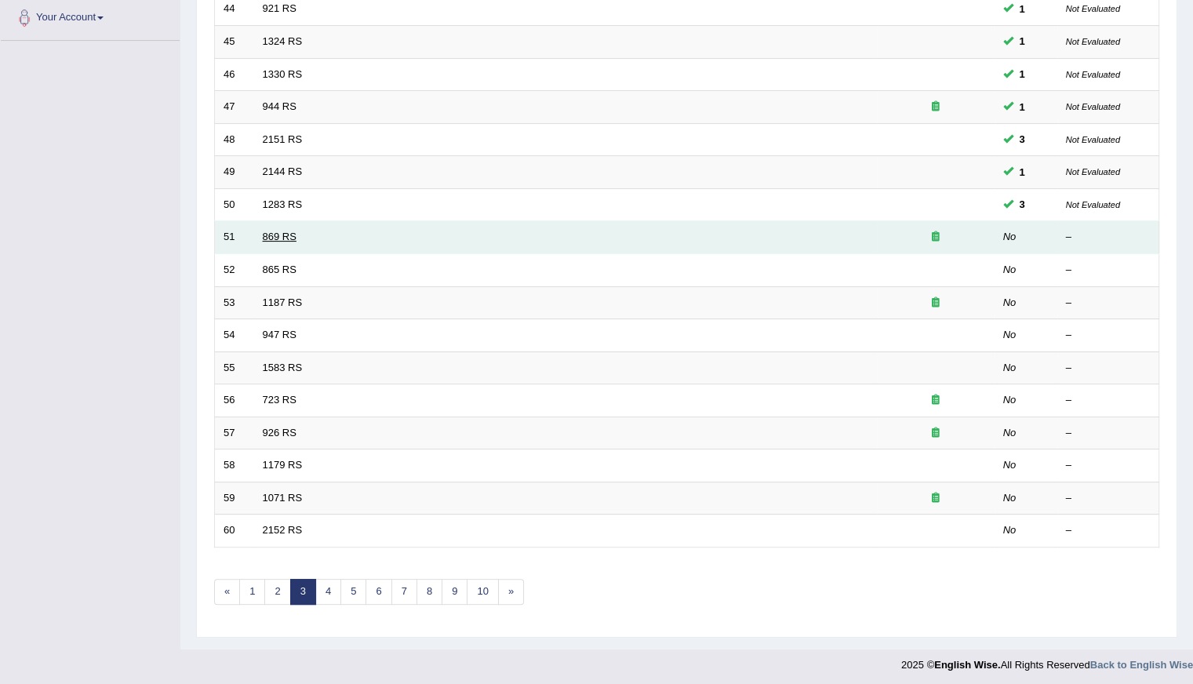
click at [292, 237] on link "869 RS" at bounding box center [280, 237] width 34 height 12
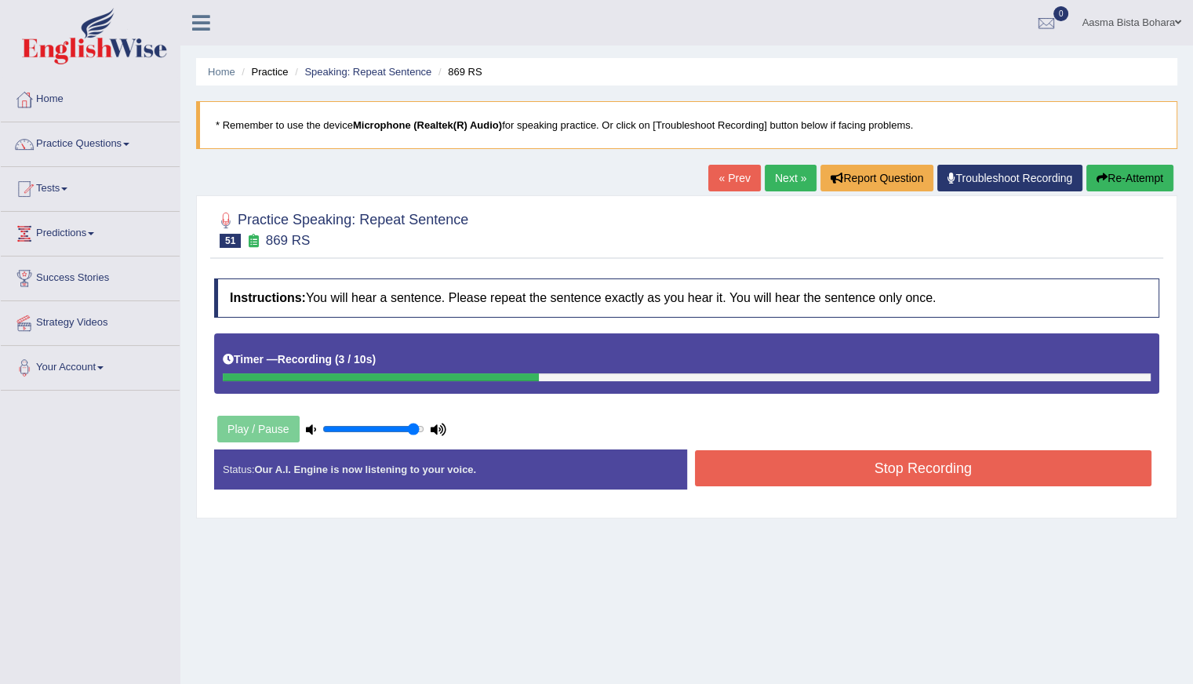
click at [732, 468] on button "Stop Recording" at bounding box center [923, 468] width 457 height 36
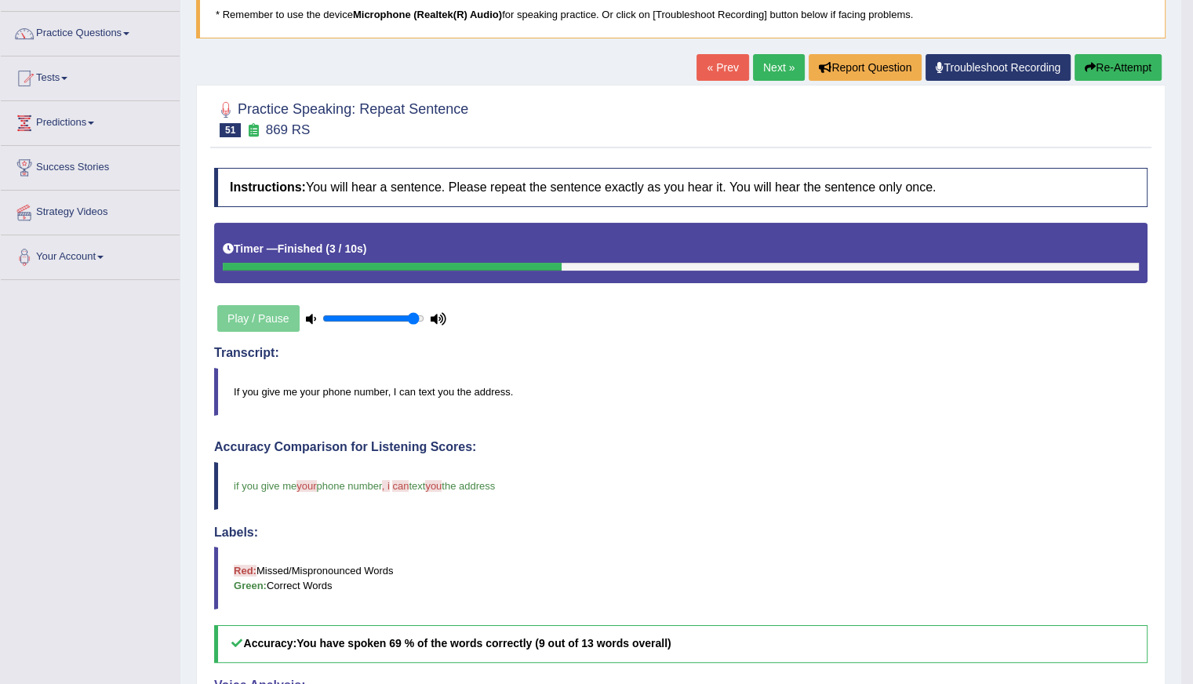
scroll to position [78, 0]
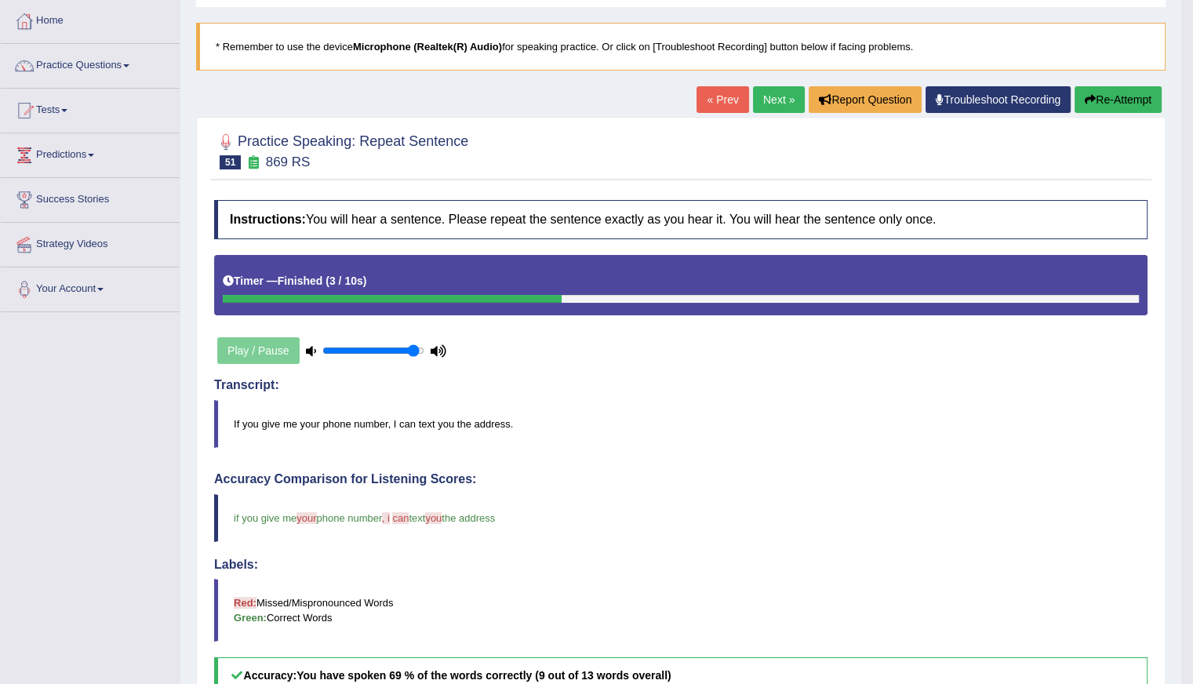
click at [775, 98] on link "Next »" at bounding box center [779, 99] width 52 height 27
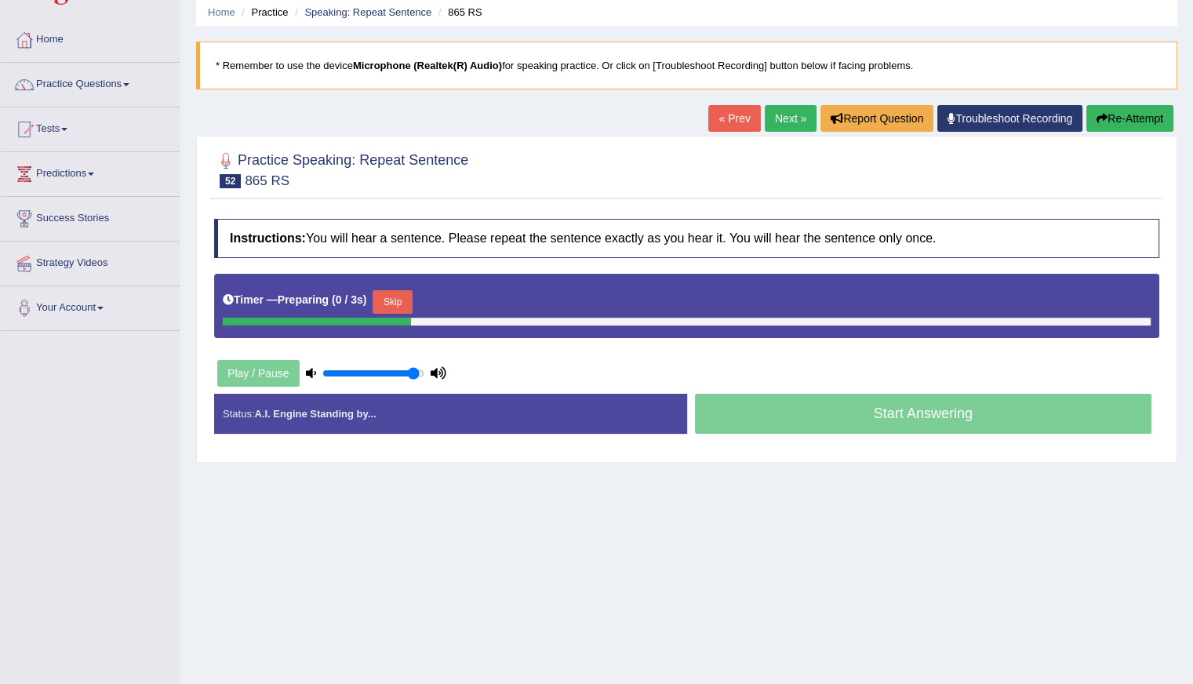
scroll to position [140, 0]
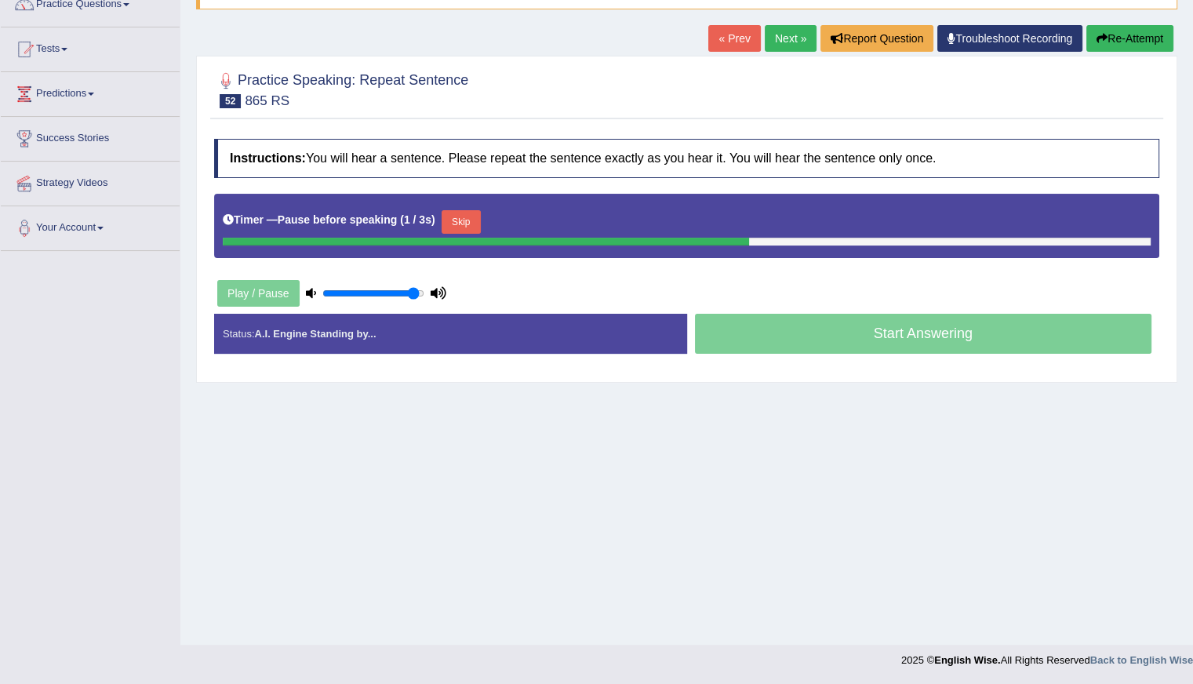
click at [455, 215] on button "Skip" at bounding box center [460, 222] width 39 height 24
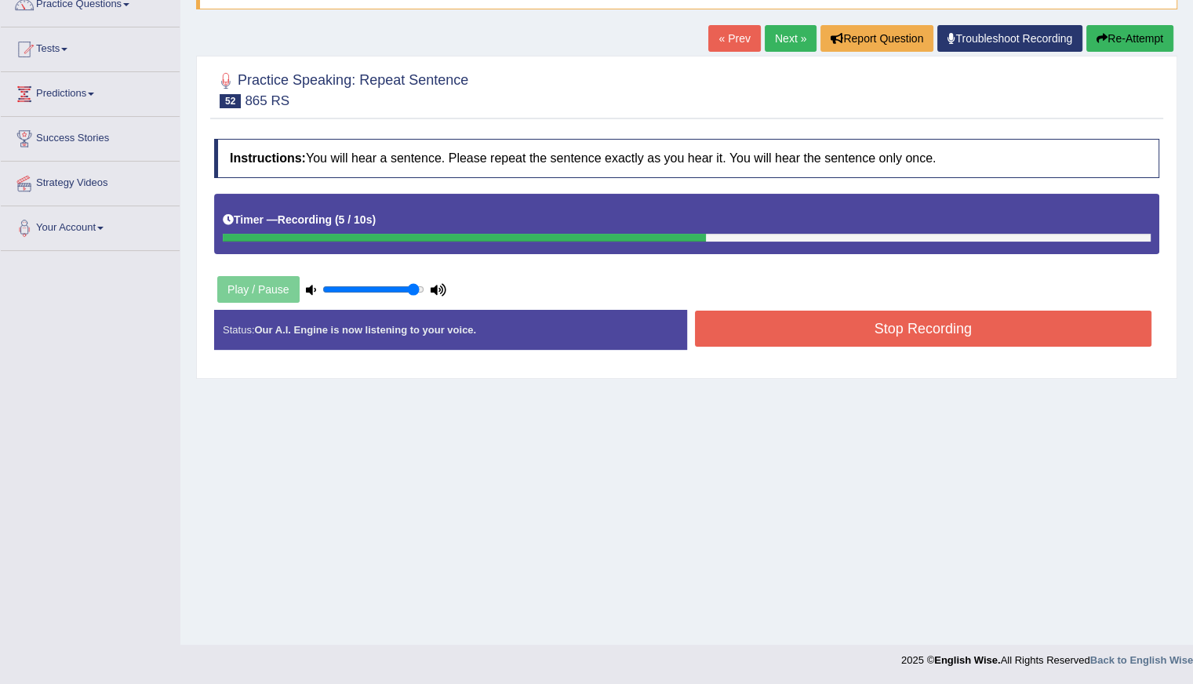
click at [741, 334] on button "Stop Recording" at bounding box center [923, 329] width 457 height 36
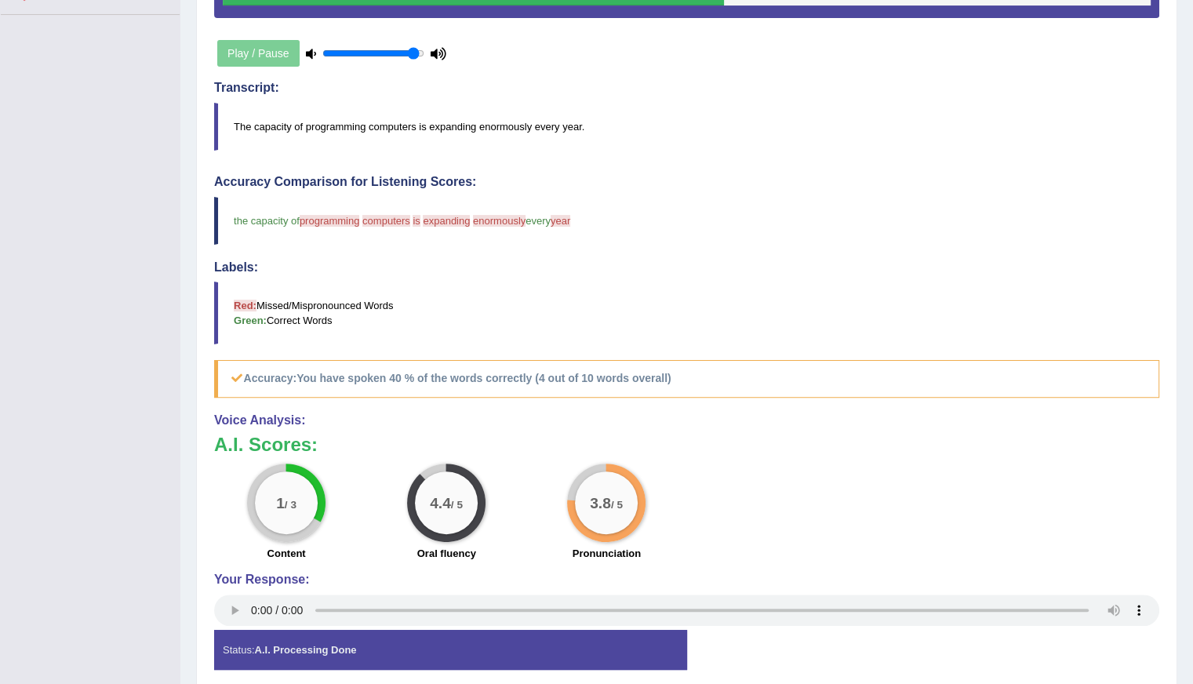
scroll to position [439, 0]
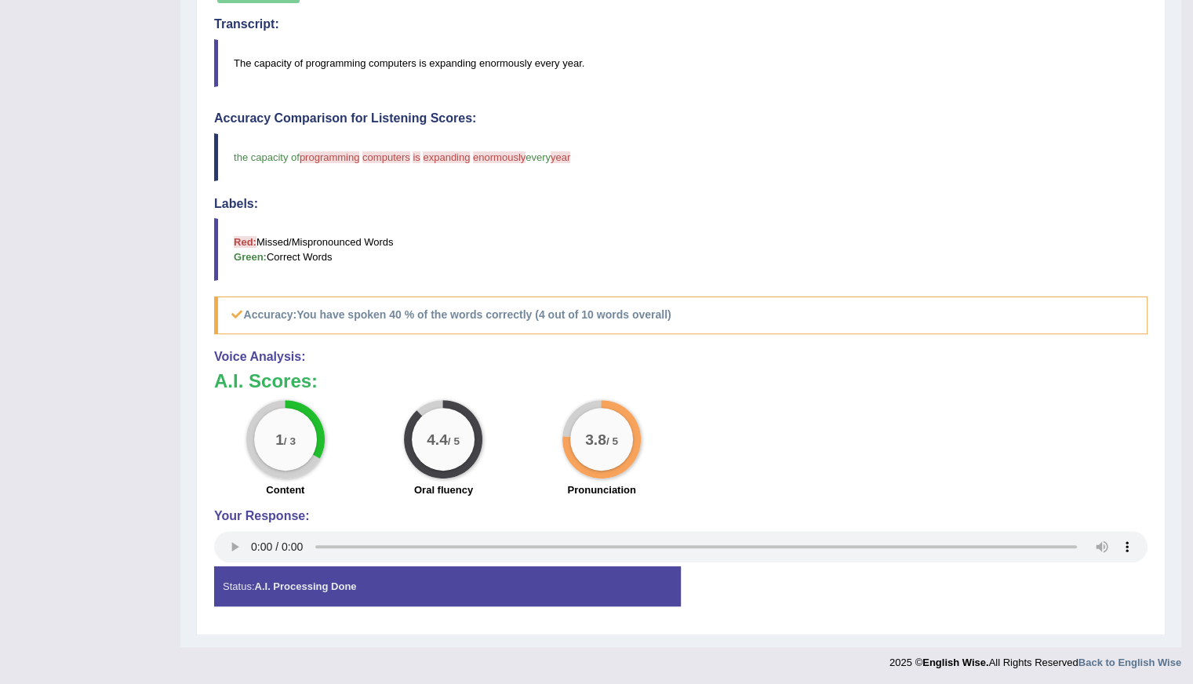
click at [511, 154] on span "enormously" at bounding box center [499, 157] width 53 height 12
click at [463, 64] on blockquote "The capacity of programming computers is expanding enormously every year." at bounding box center [680, 63] width 933 height 48
click at [502, 64] on blockquote "The capacity of programming computers is expanding enormously every year." at bounding box center [680, 63] width 933 height 48
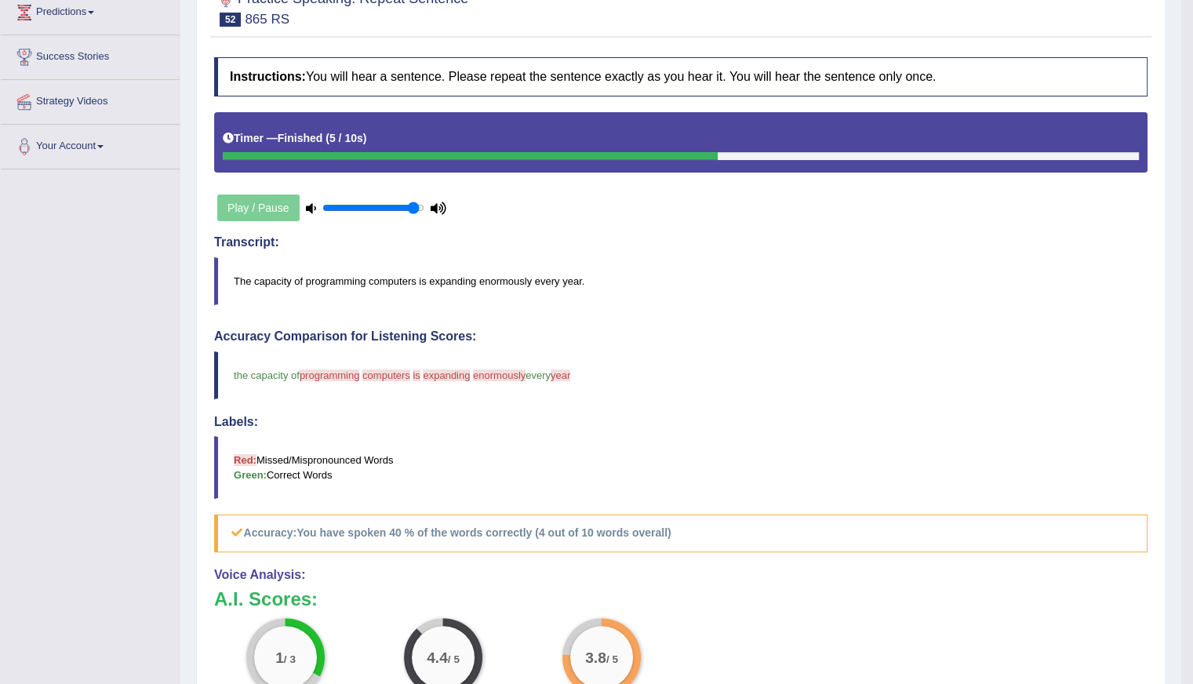
scroll to position [204, 0]
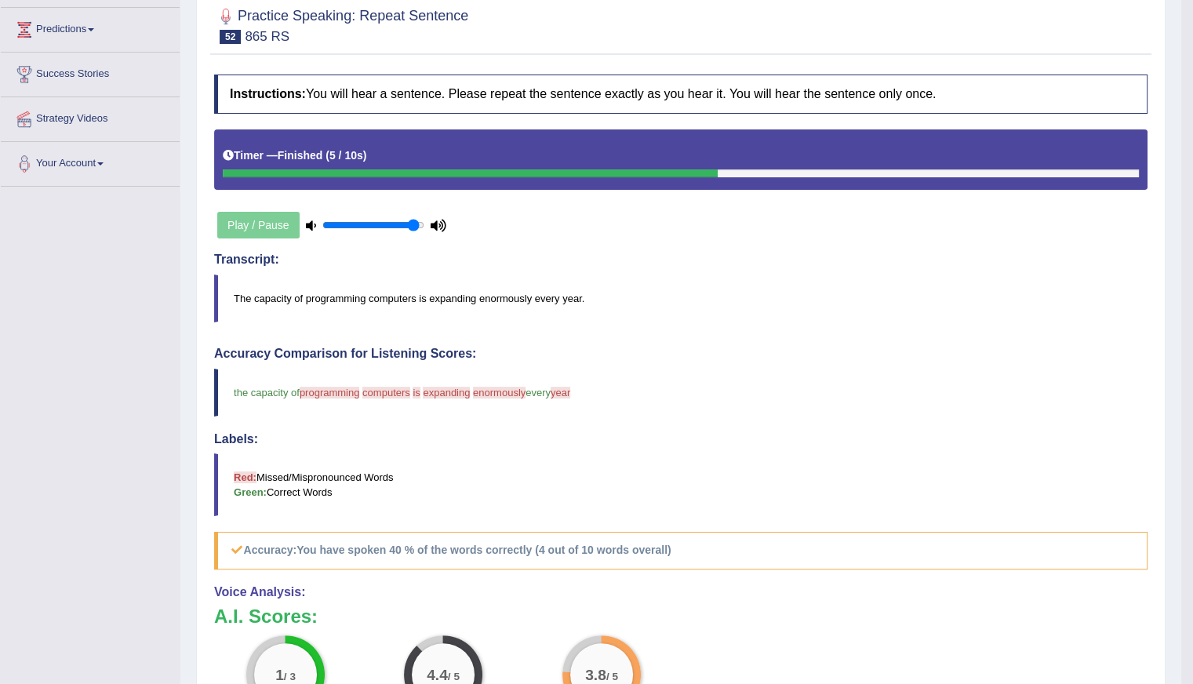
click at [504, 298] on blockquote "The capacity of programming computers is expanding enormously every year." at bounding box center [680, 298] width 933 height 48
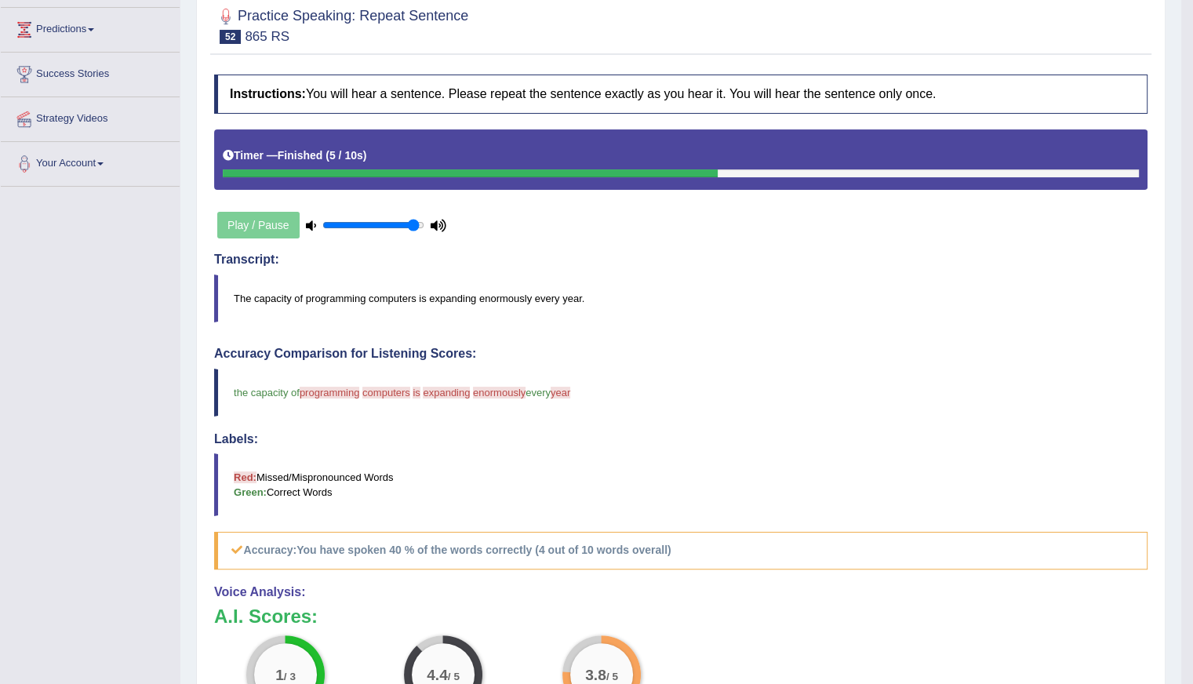
click at [504, 298] on blockquote "The capacity of programming computers is expanding enormously every year." at bounding box center [680, 298] width 933 height 48
click at [442, 295] on blockquote "The capacity of programming computers is expanding enormously every year." at bounding box center [680, 298] width 933 height 48
click at [443, 295] on blockquote "The capacity of programming computers is expanding enormously every year." at bounding box center [680, 298] width 933 height 48
drag, startPoint x: 480, startPoint y: 293, endPoint x: 519, endPoint y: 296, distance: 39.4
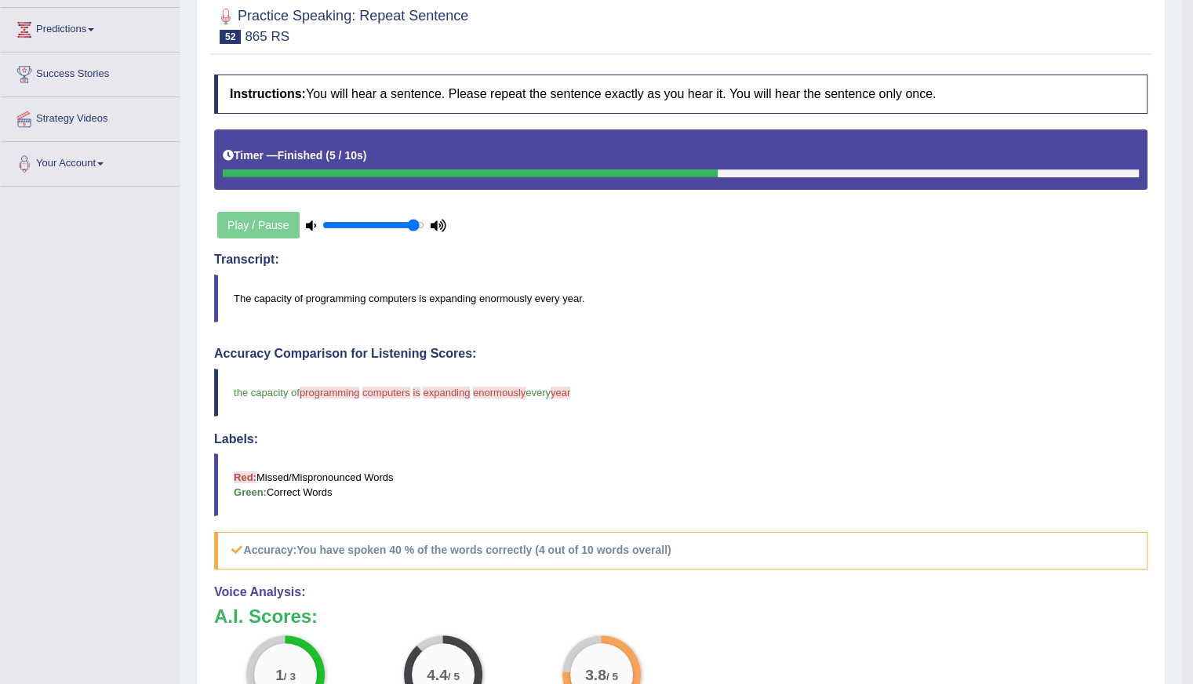
click at [519, 296] on blockquote "The capacity of programming computers is expanding enormously every year." at bounding box center [680, 298] width 933 height 48
drag, startPoint x: 485, startPoint y: 283, endPoint x: 551, endPoint y: 303, distance: 68.2
click at [551, 303] on blockquote "The capacity of programming computers is expanding enormously every year." at bounding box center [680, 298] width 933 height 48
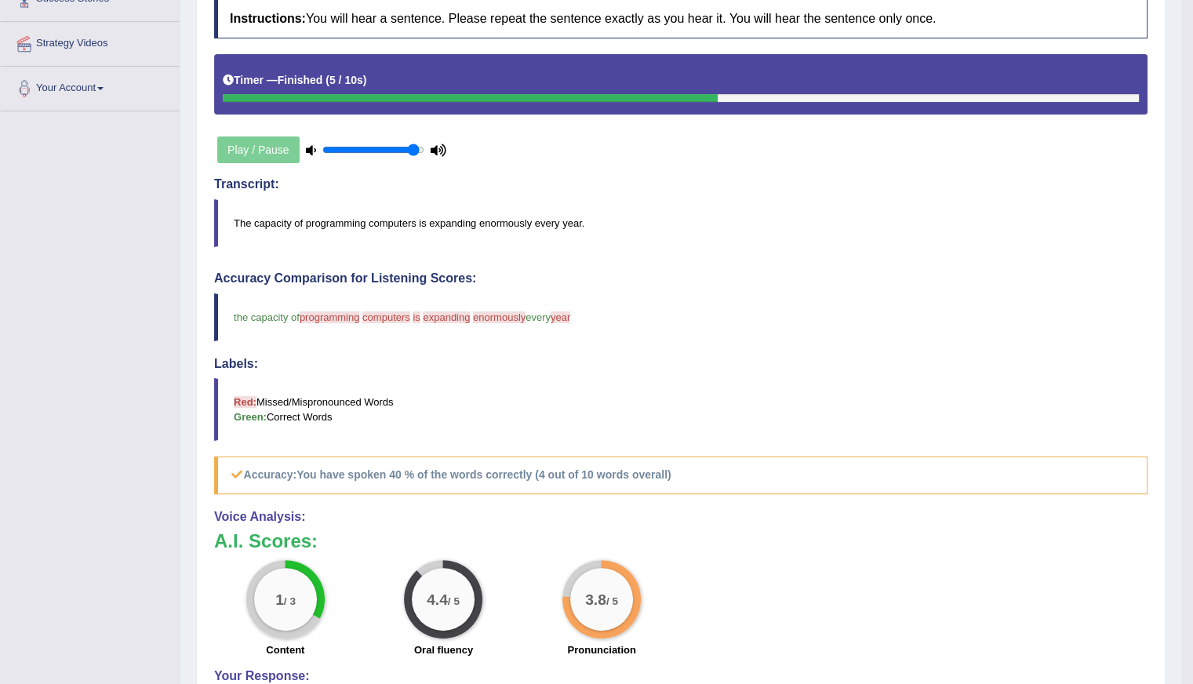
scroll to position [439, 0]
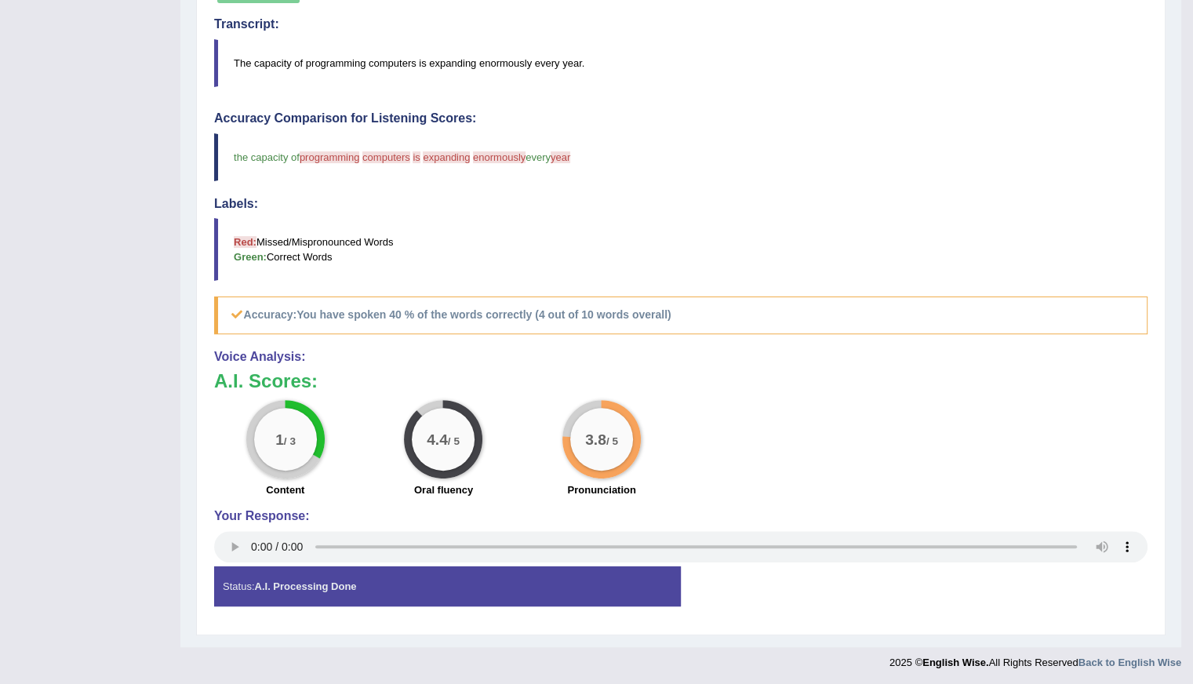
click at [387, 302] on h5 "Accuracy: You have spoken 40 % of the words correctly (4 out of 10 words overal…" at bounding box center [680, 314] width 933 height 37
drag, startPoint x: 393, startPoint y: 295, endPoint x: 477, endPoint y: 282, distance: 85.0
click at [499, 322] on h5 "Accuracy: You have spoken 40 % of the words correctly (4 out of 10 words overal…" at bounding box center [680, 314] width 933 height 37
drag, startPoint x: 351, startPoint y: 226, endPoint x: 394, endPoint y: 202, distance: 48.4
click at [356, 224] on blockquote "Red: Missed/Mispronounced Words Green: Correct Words" at bounding box center [680, 249] width 933 height 63
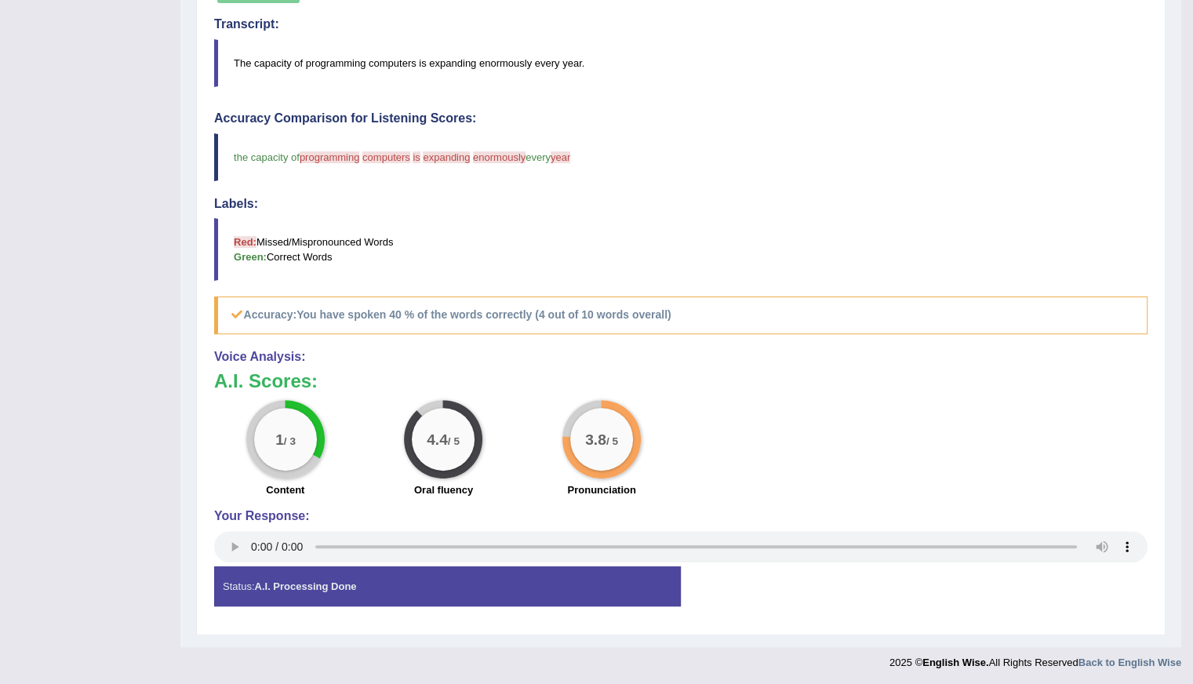
click at [452, 151] on span "expanding" at bounding box center [446, 157] width 47 height 12
drag, startPoint x: 422, startPoint y: 81, endPoint x: 671, endPoint y: 85, distance: 249.4
click at [670, 85] on div "Instructions: You will hear a sentence. Please repeat the sentence exactly as y…" at bounding box center [680, 228] width 941 height 795
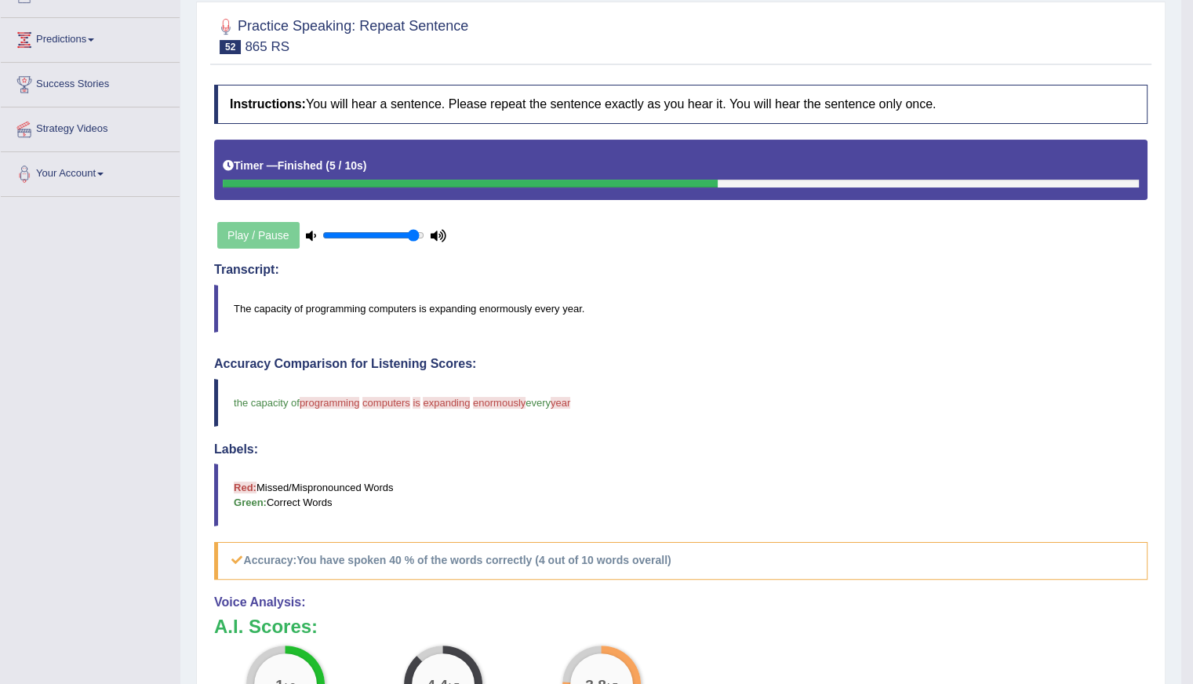
scroll to position [125, 0]
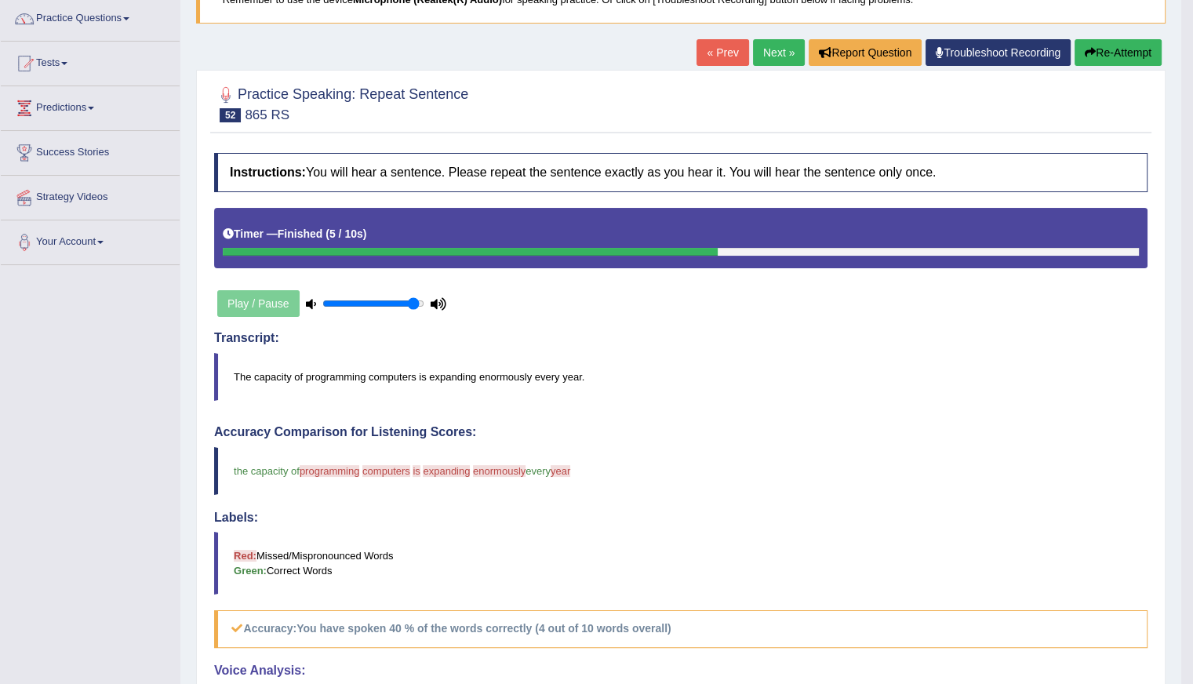
click at [769, 53] on link "Next »" at bounding box center [779, 52] width 52 height 27
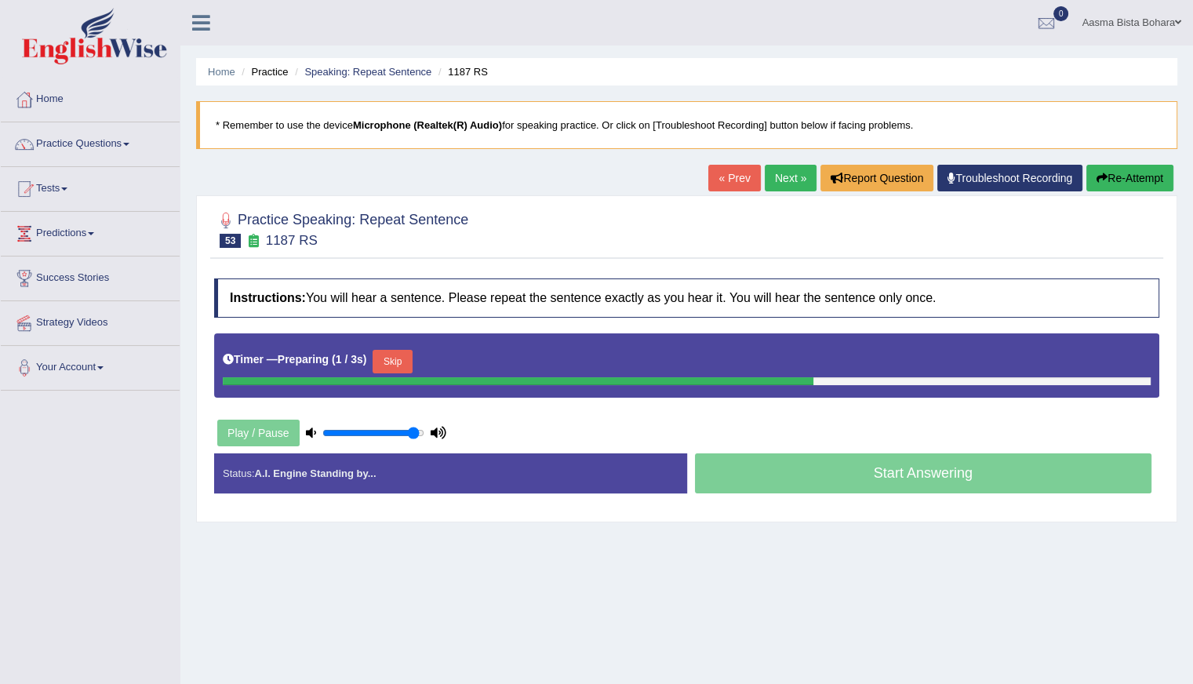
click at [727, 172] on link "« Prev" at bounding box center [734, 178] width 52 height 27
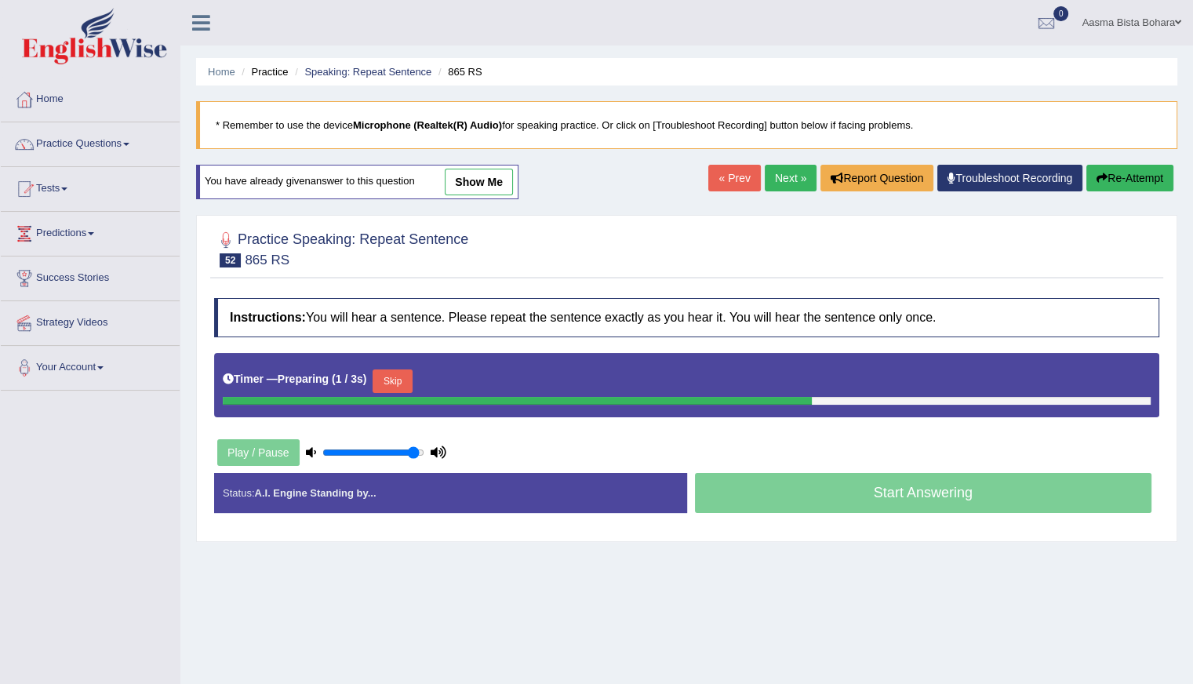
click at [395, 376] on button "Skip" at bounding box center [391, 381] width 39 height 24
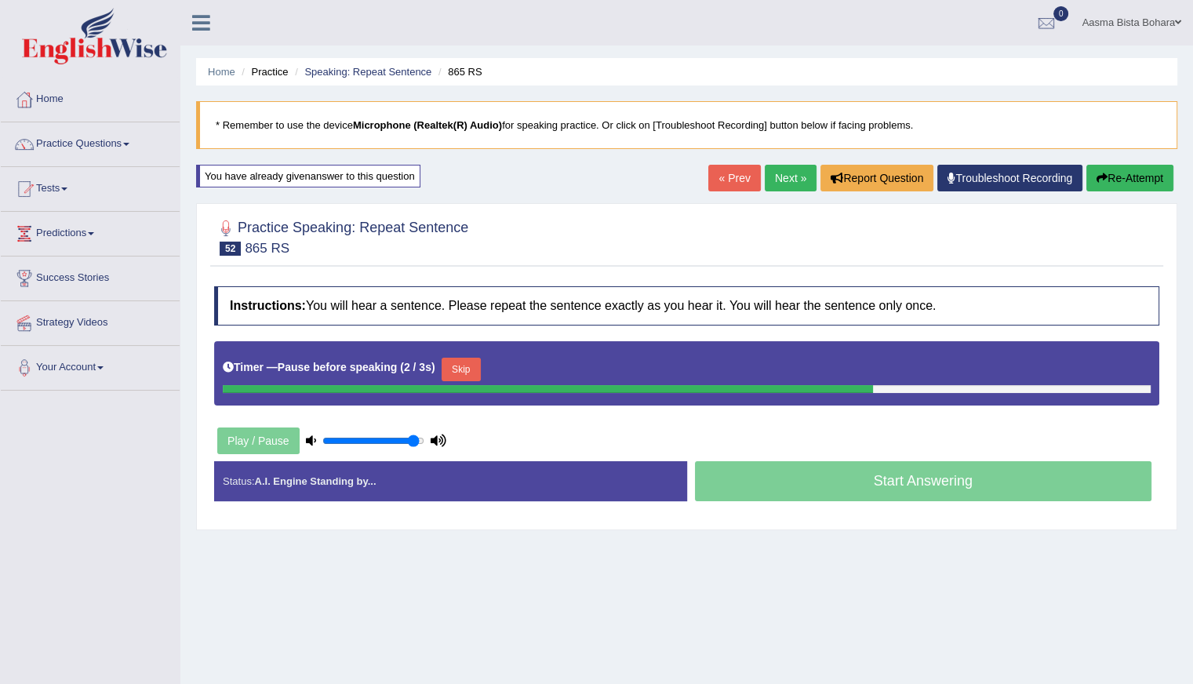
click at [454, 362] on button "Skip" at bounding box center [460, 370] width 39 height 24
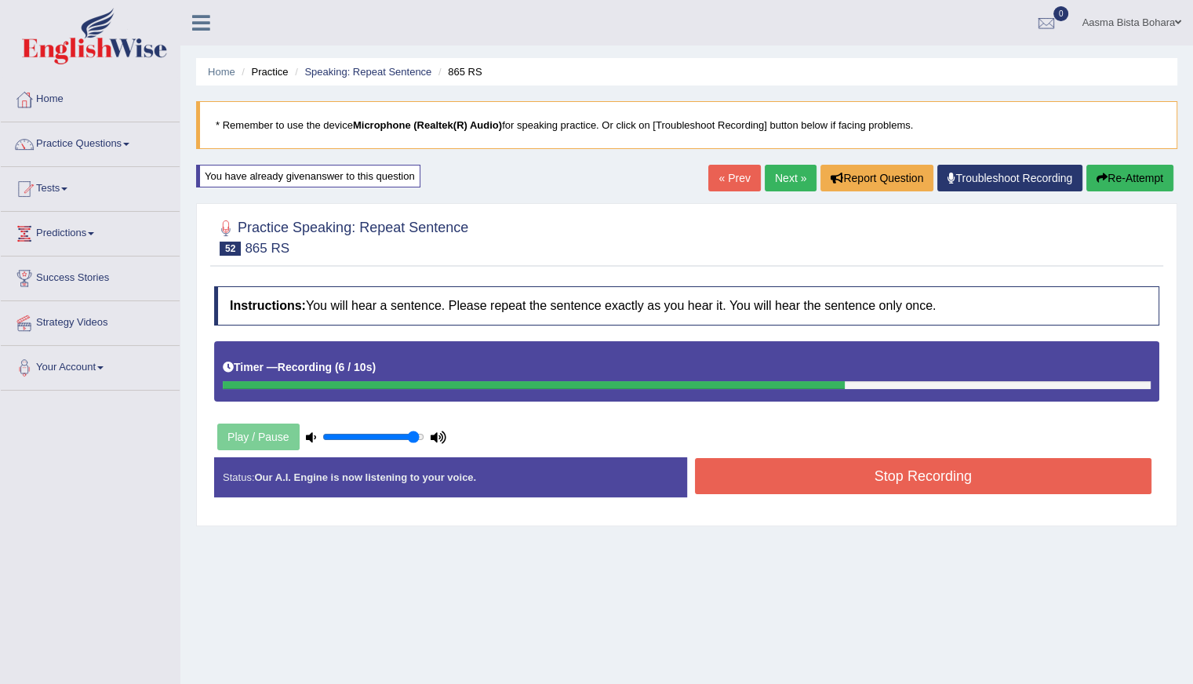
click at [773, 470] on button "Stop Recording" at bounding box center [923, 476] width 457 height 36
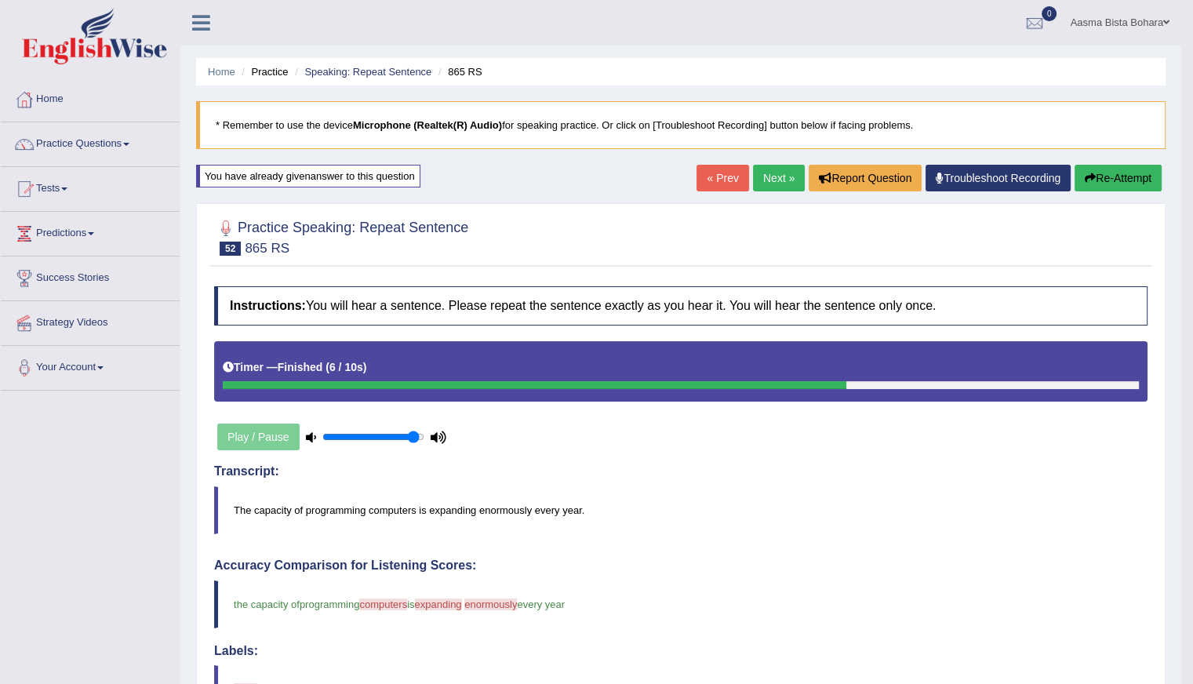
click at [778, 177] on link "Next »" at bounding box center [779, 178] width 52 height 27
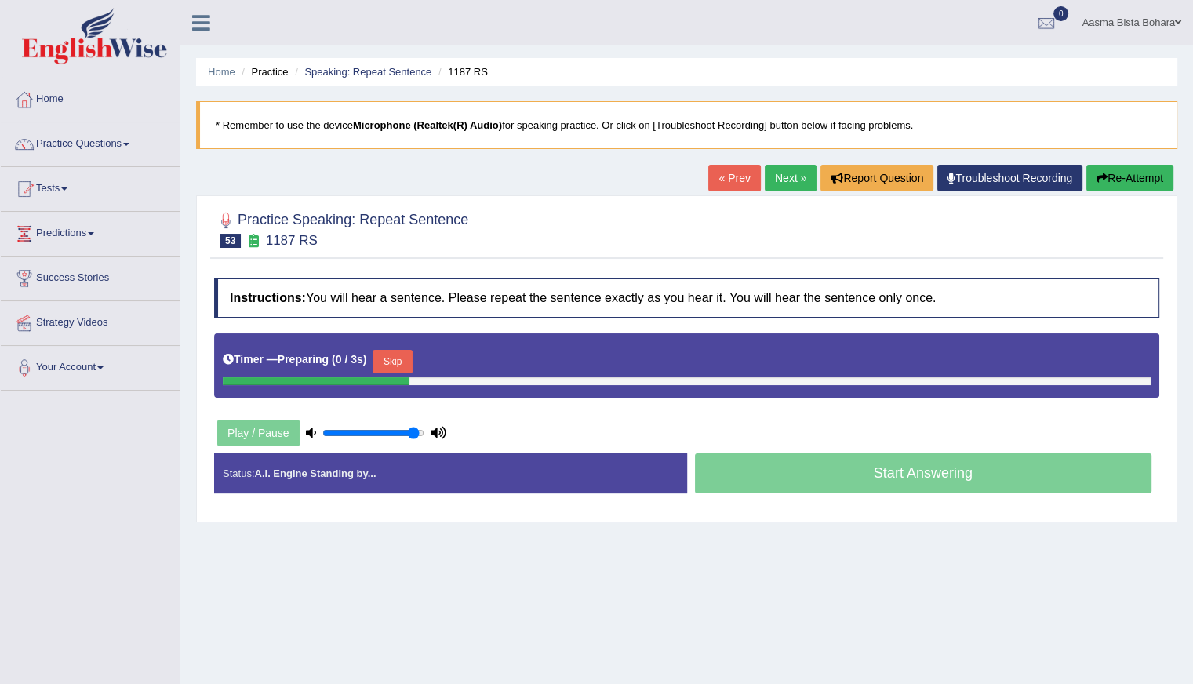
click at [397, 359] on button "Skip" at bounding box center [391, 362] width 39 height 24
click at [471, 358] on button "Skip" at bounding box center [460, 362] width 39 height 24
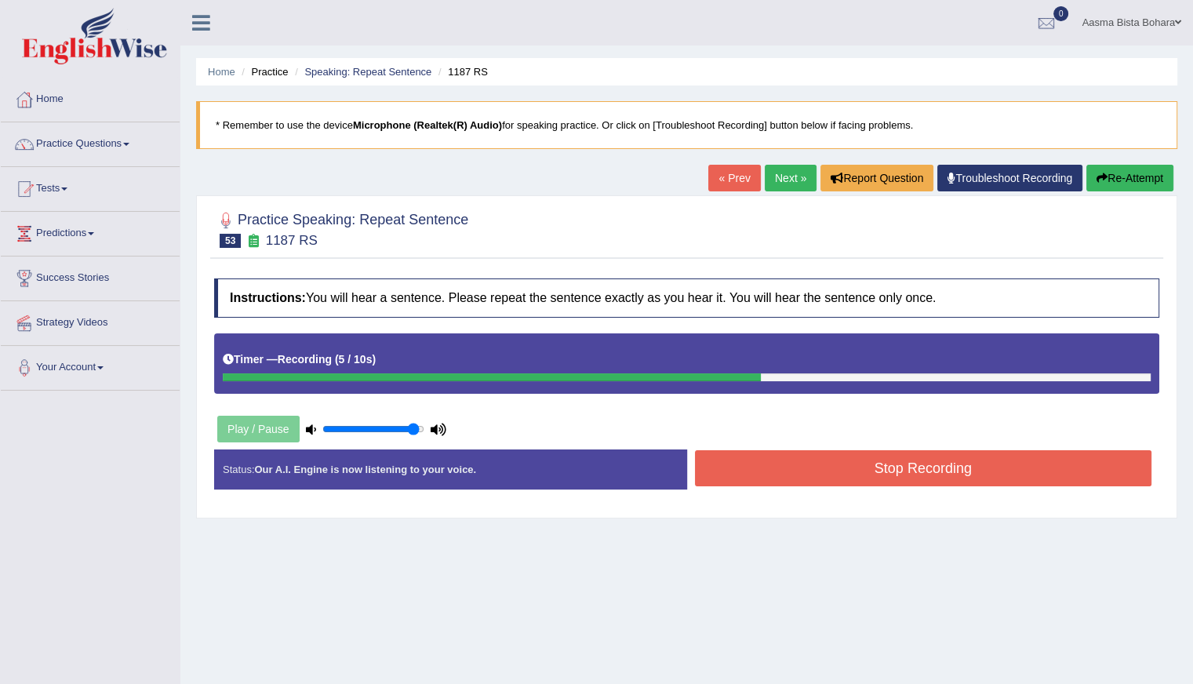
click at [1137, 176] on button "Re-Attempt" at bounding box center [1129, 178] width 87 height 27
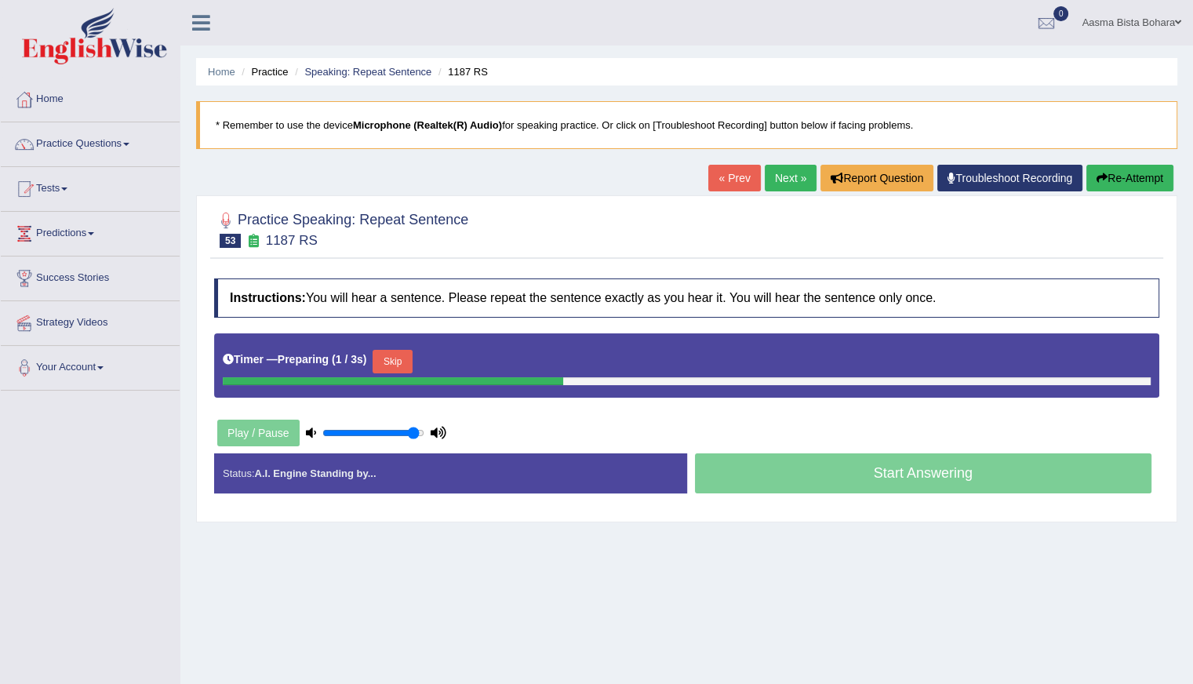
click at [391, 353] on button "Skip" at bounding box center [391, 362] width 39 height 24
click at [463, 350] on button "Skip" at bounding box center [460, 362] width 39 height 24
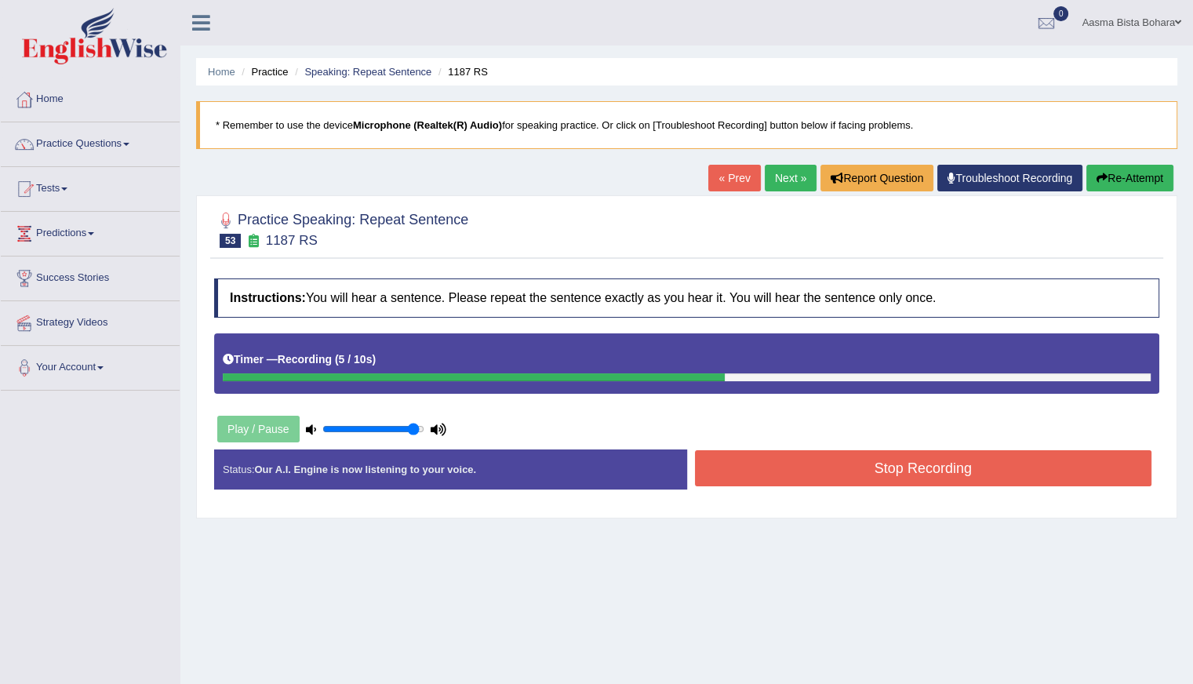
click at [787, 468] on button "Stop Recording" at bounding box center [923, 468] width 457 height 36
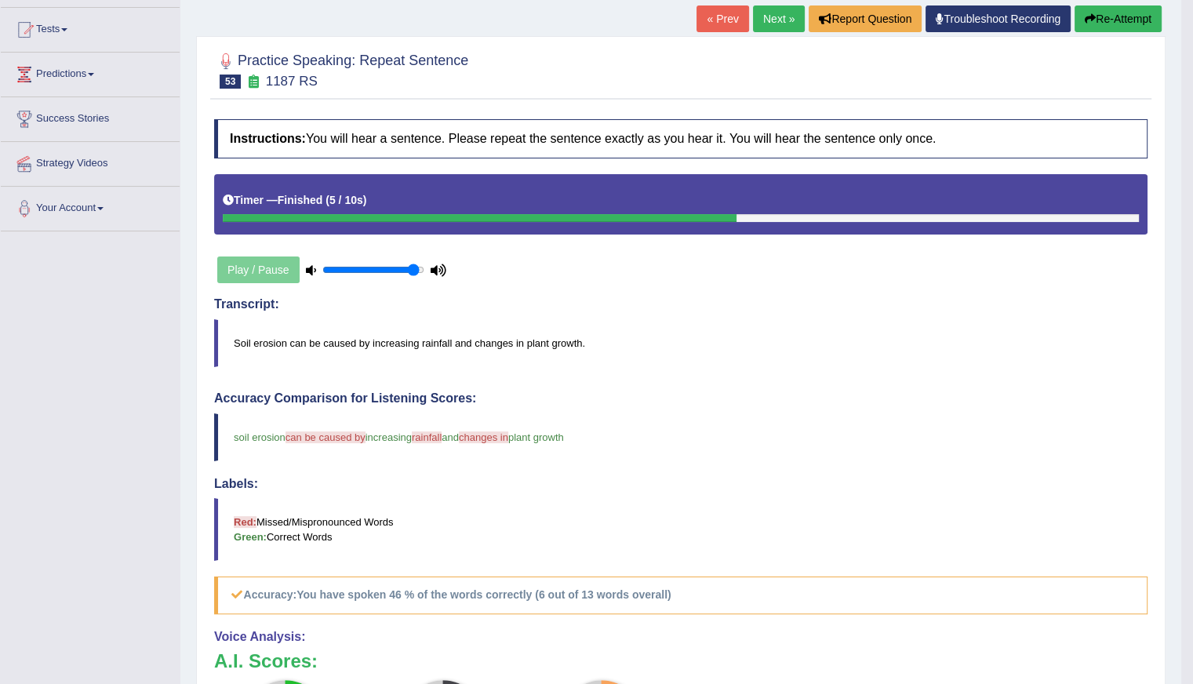
scroll to position [78, 0]
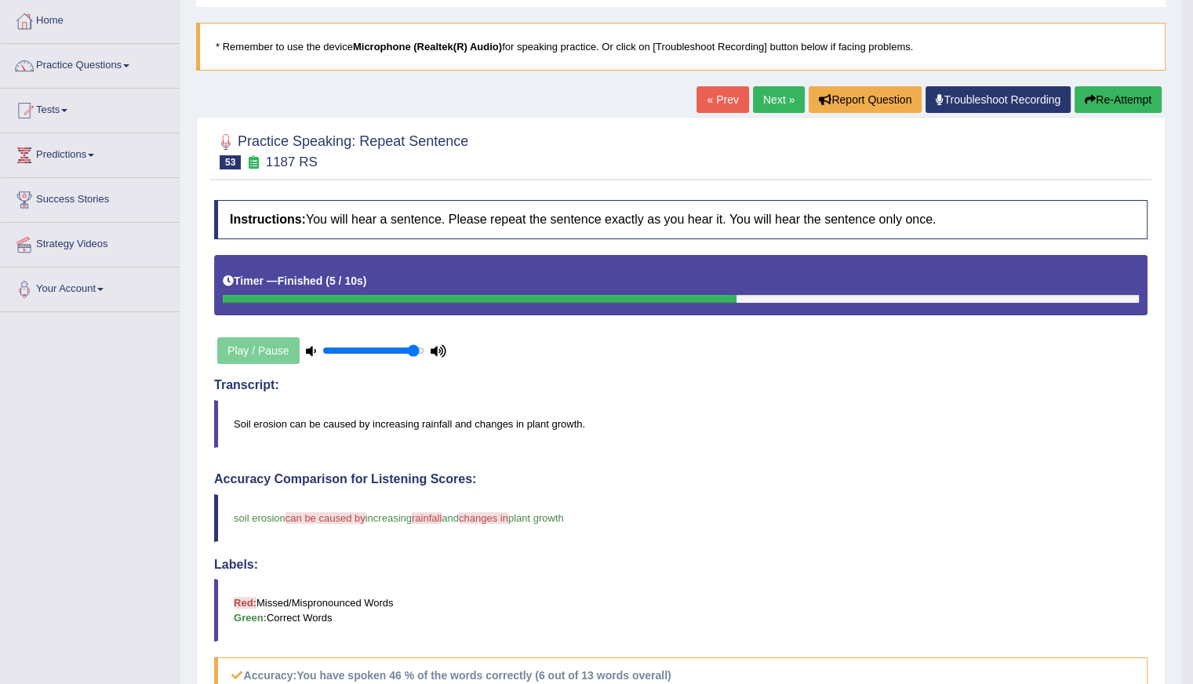
click at [1114, 101] on button "Re-Attempt" at bounding box center [1117, 99] width 87 height 27
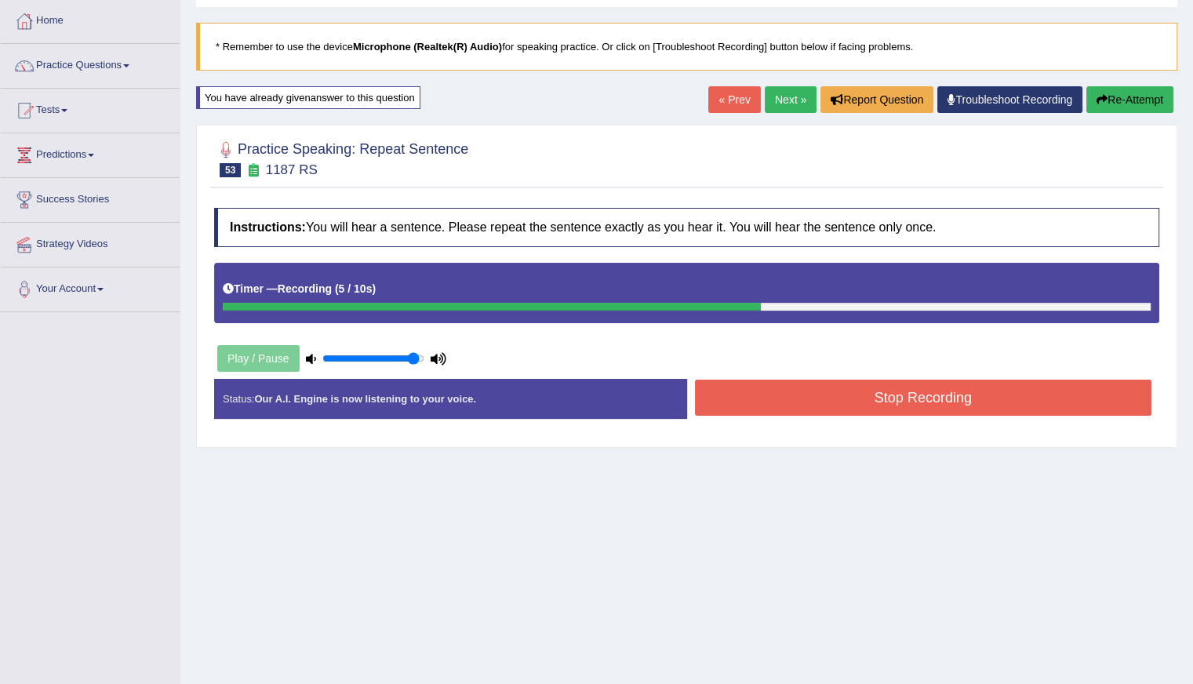
click at [843, 392] on button "Stop Recording" at bounding box center [923, 398] width 457 height 36
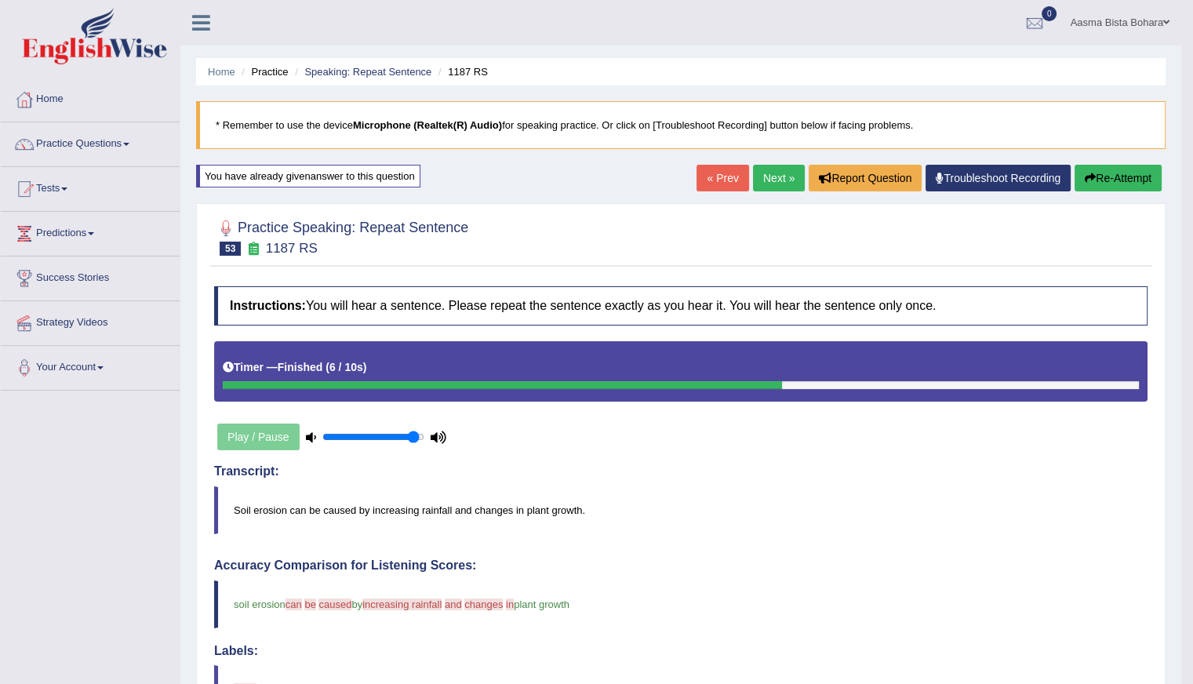
click at [756, 178] on link "Next »" at bounding box center [779, 178] width 52 height 27
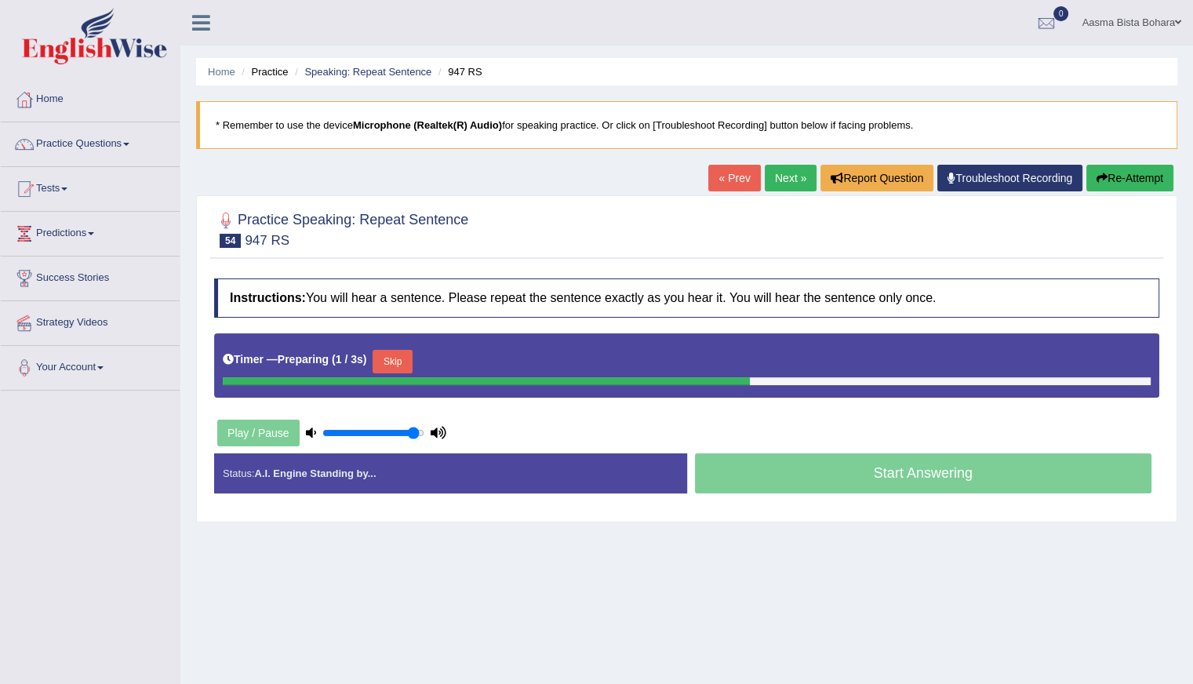
click at [392, 350] on button "Skip" at bounding box center [391, 362] width 39 height 24
click at [471, 358] on button "Skip" at bounding box center [460, 362] width 39 height 24
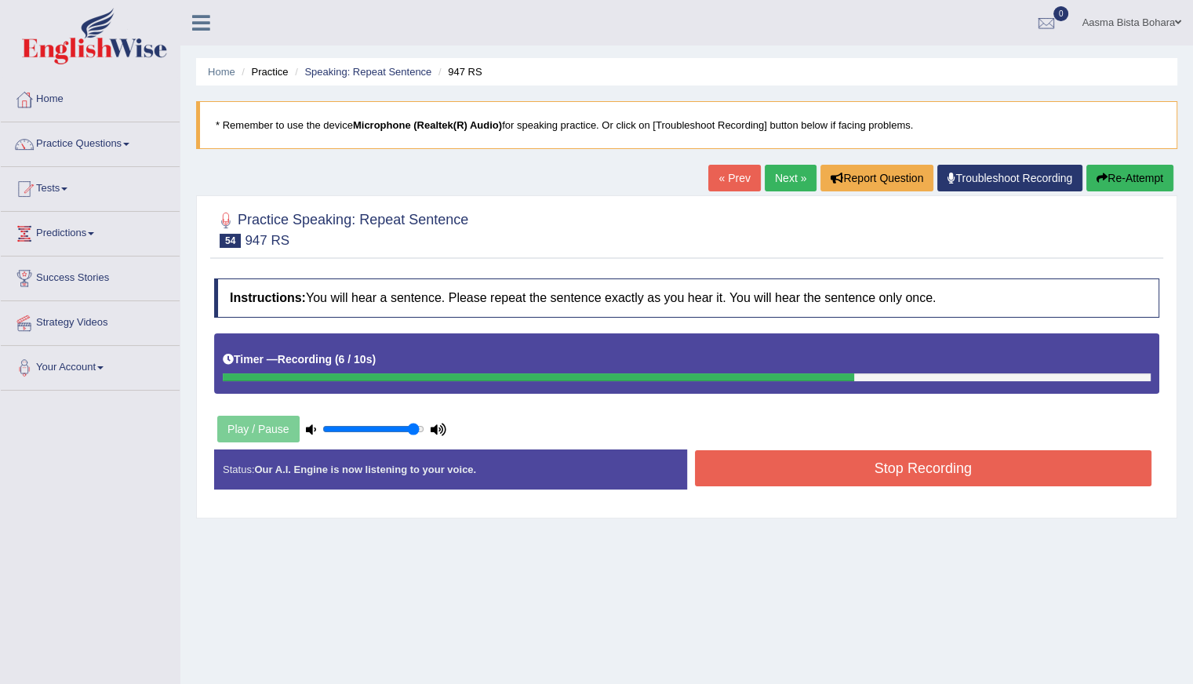
click at [809, 474] on button "Stop Recording" at bounding box center [923, 468] width 457 height 36
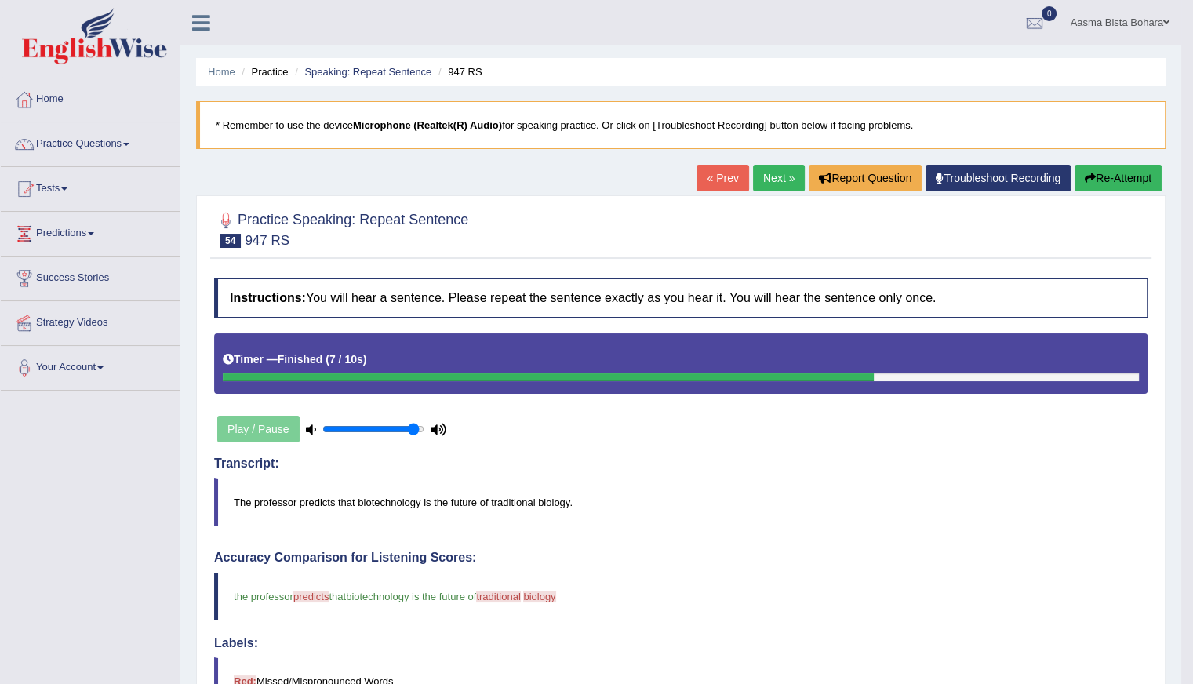
click at [771, 173] on link "Next »" at bounding box center [779, 178] width 52 height 27
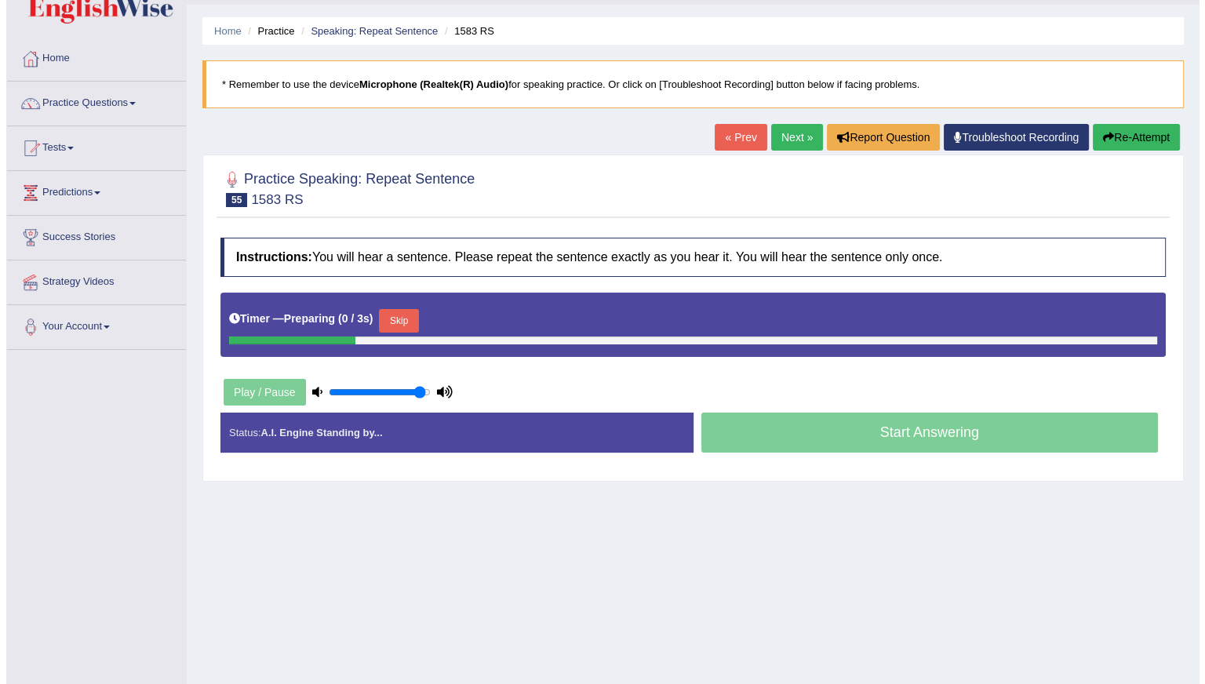
scroll to position [78, 0]
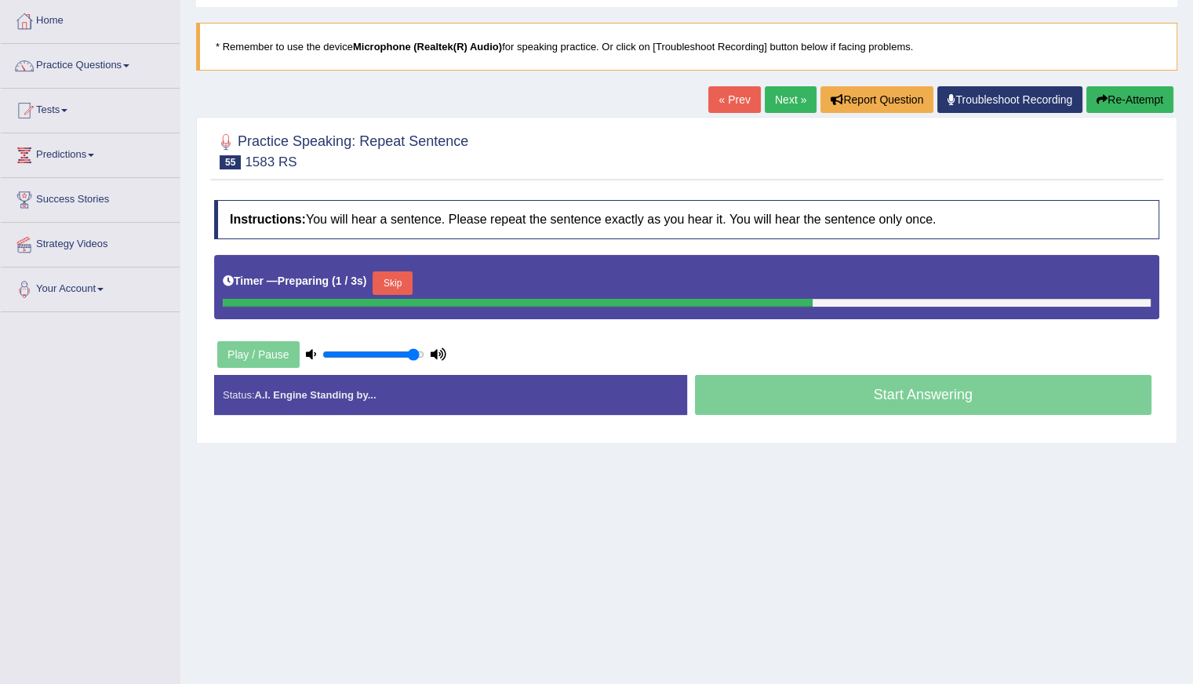
click at [398, 283] on button "Skip" at bounding box center [391, 283] width 39 height 24
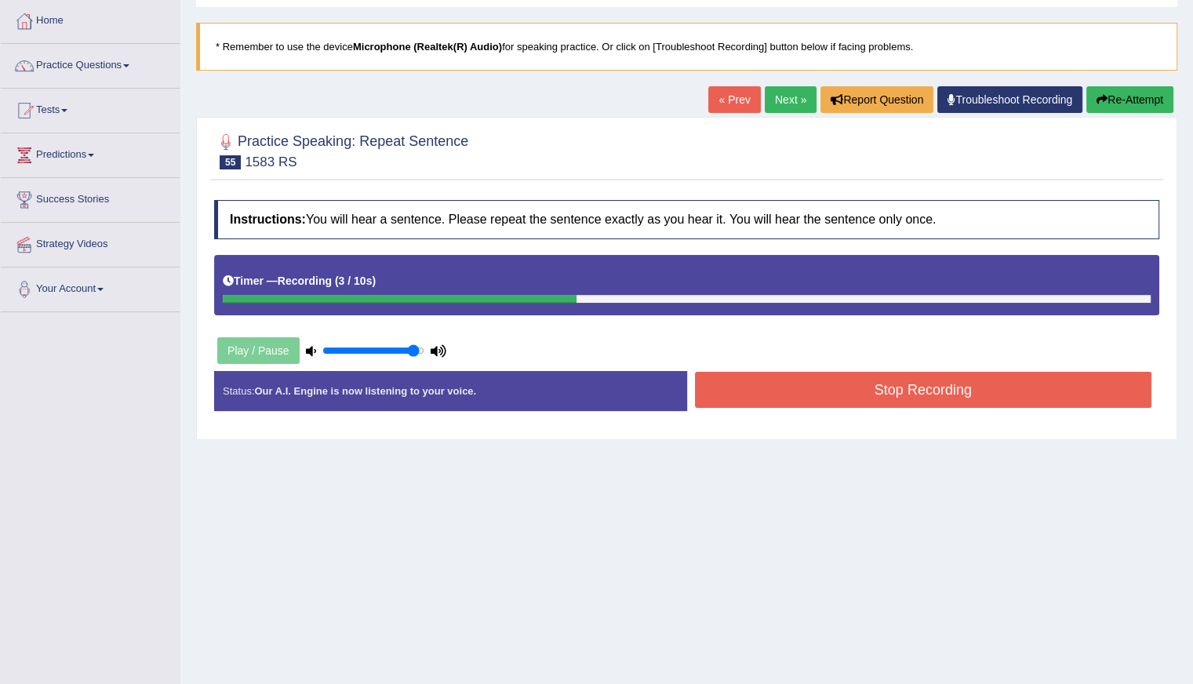
click at [792, 397] on button "Stop Recording" at bounding box center [923, 390] width 457 height 36
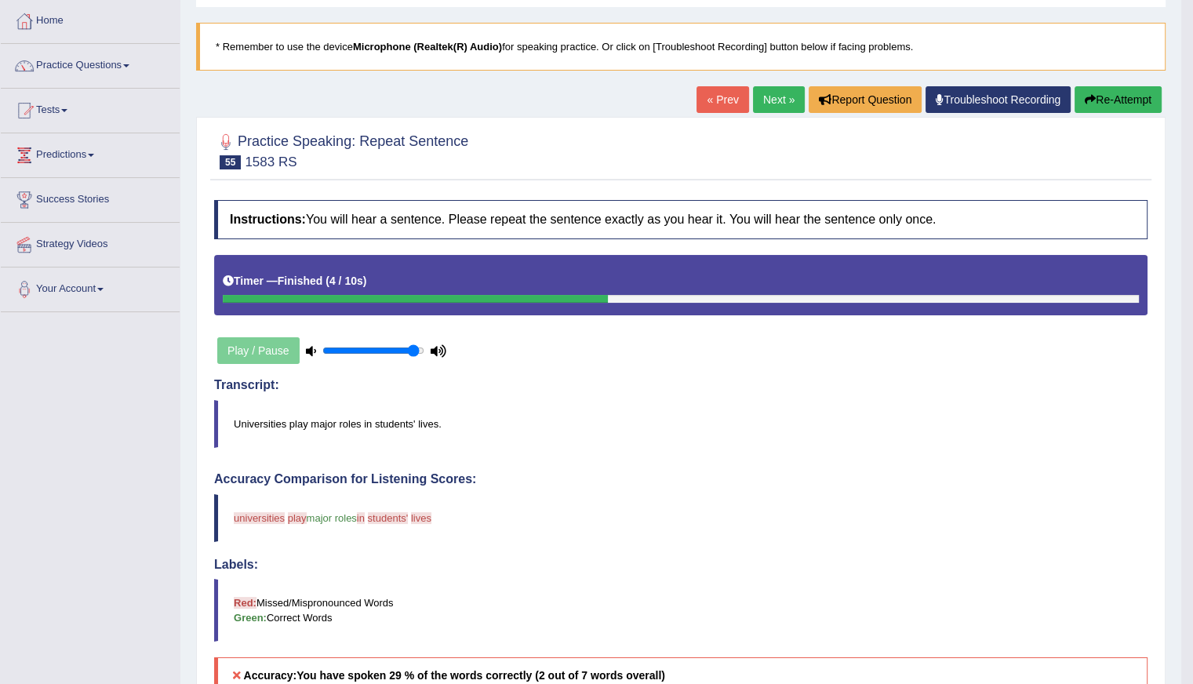
click button "Re-Attempt"
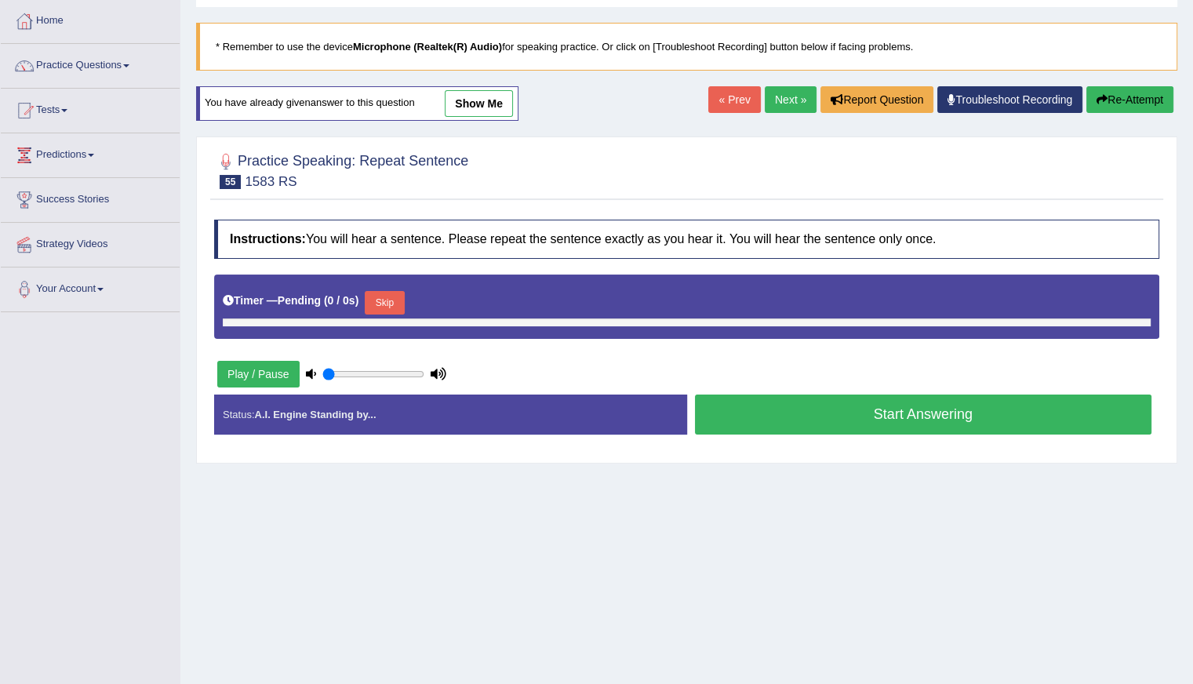
type input "0.95"
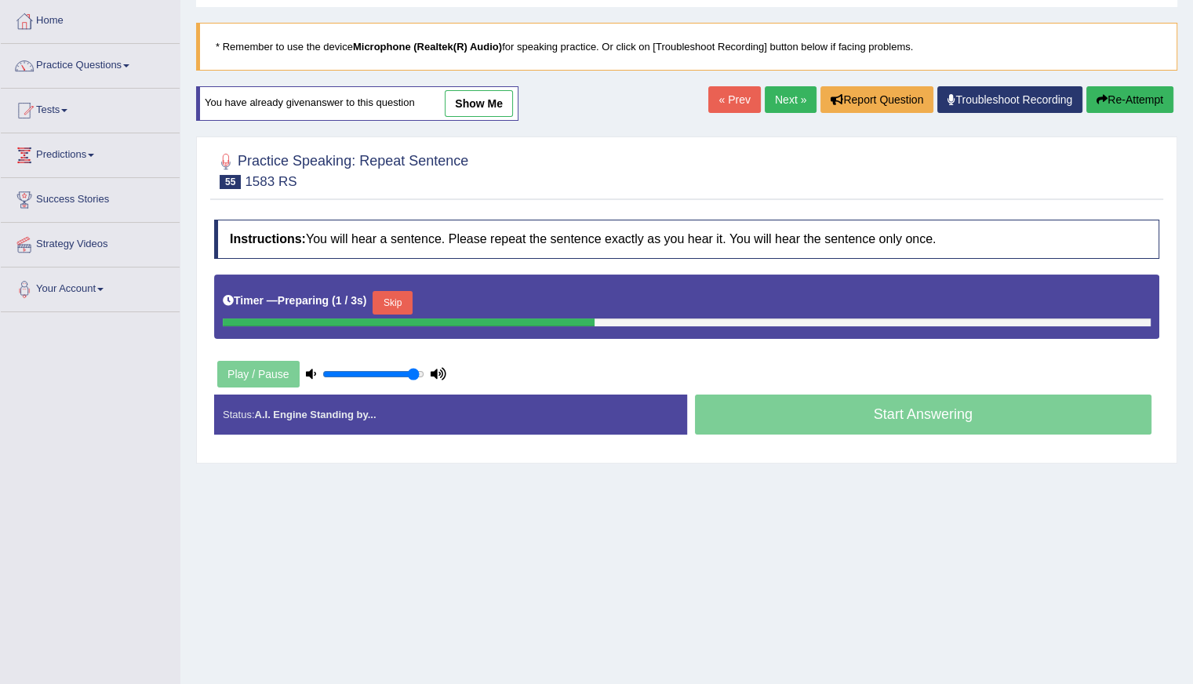
click at [391, 287] on div "Timer — Preparing ( 1 / 3s ) Skip" at bounding box center [687, 302] width 928 height 31
click at [398, 302] on button "Skip" at bounding box center [391, 303] width 39 height 24
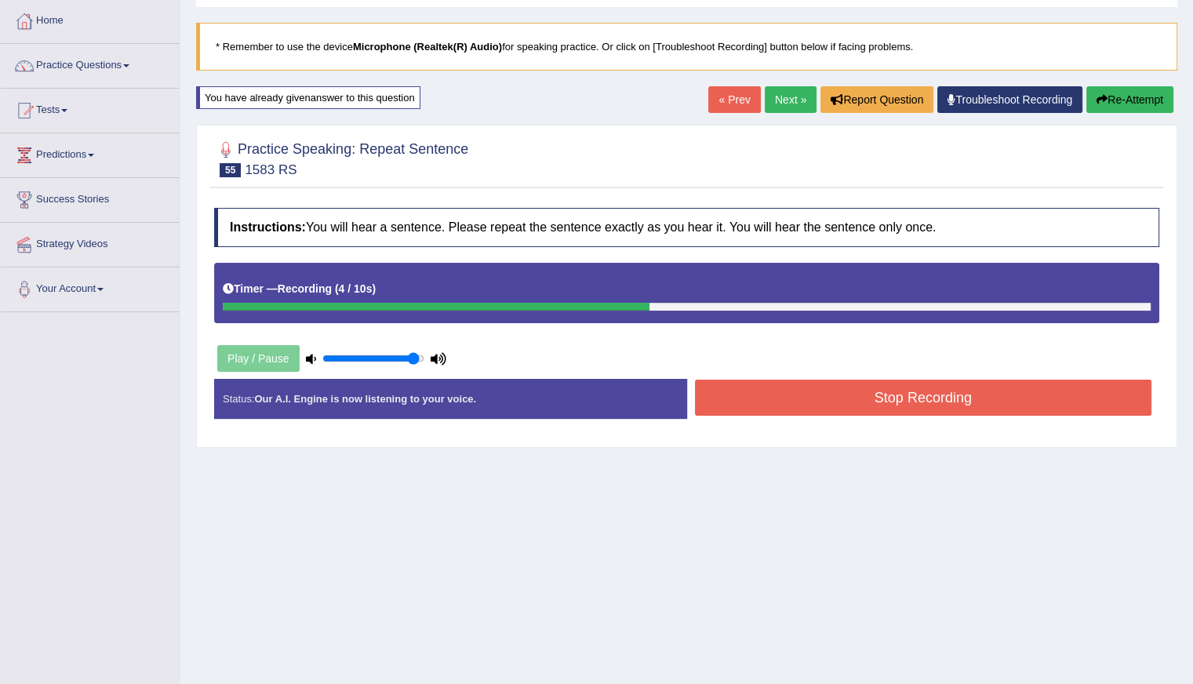
click at [729, 387] on button "Stop Recording" at bounding box center [923, 398] width 457 height 36
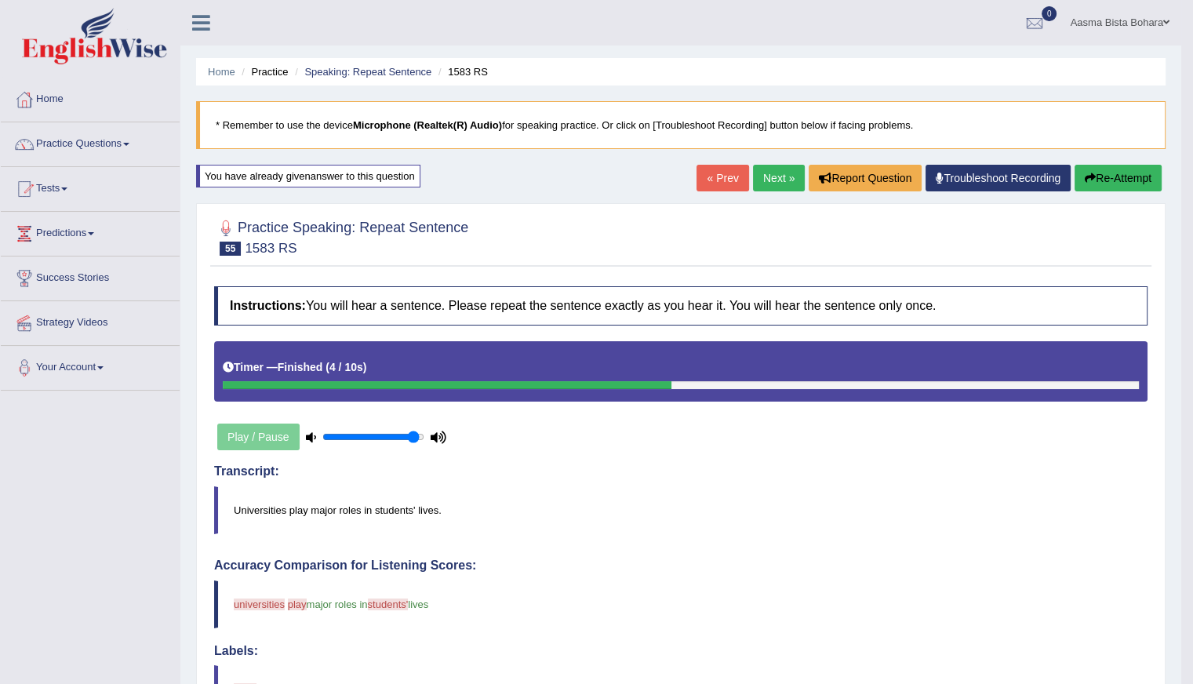
click at [778, 174] on link "Next »" at bounding box center [779, 178] width 52 height 27
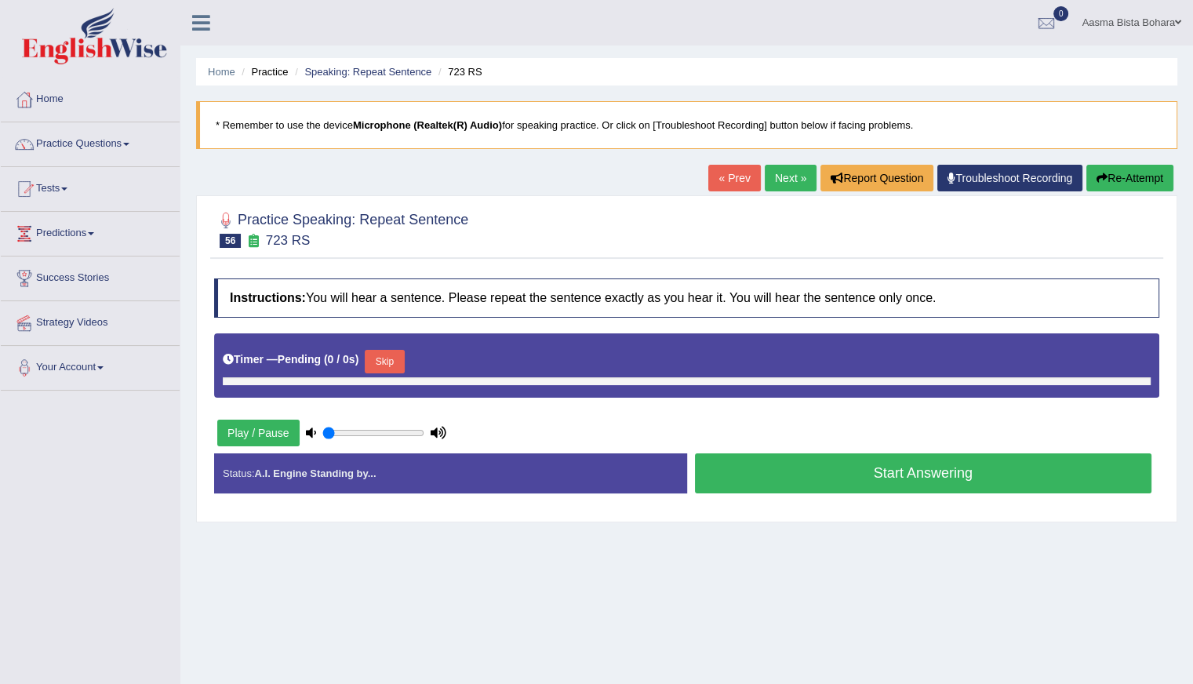
type input "0.95"
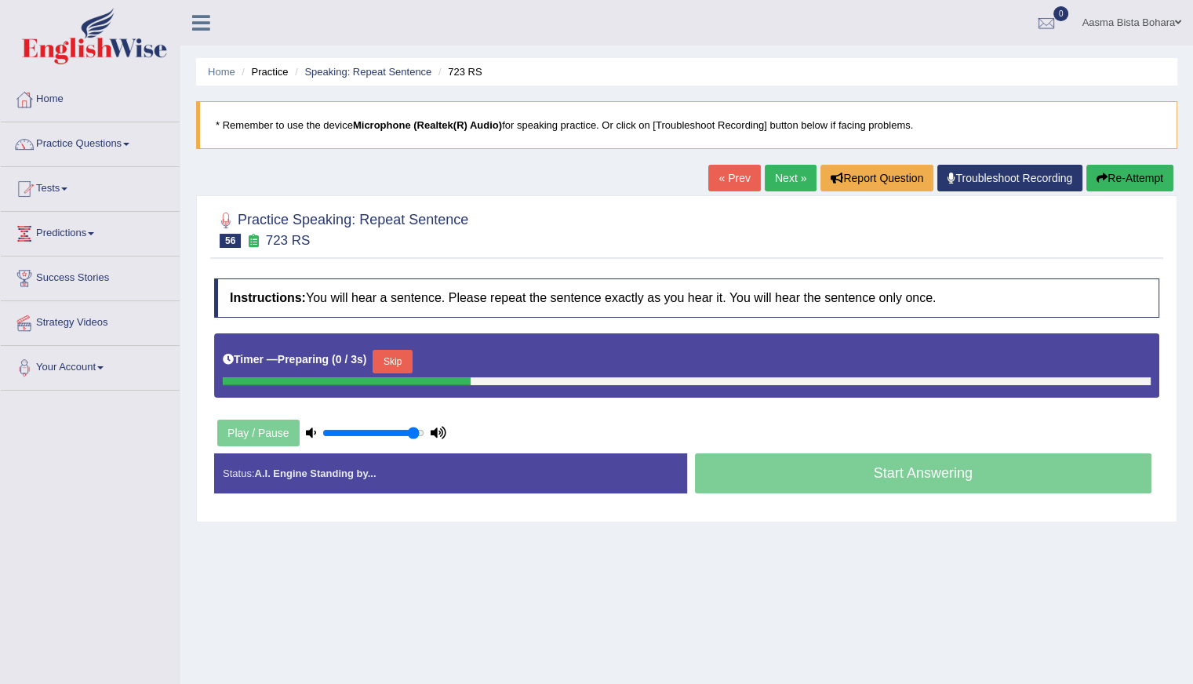
click at [397, 357] on button "Skip" at bounding box center [391, 362] width 39 height 24
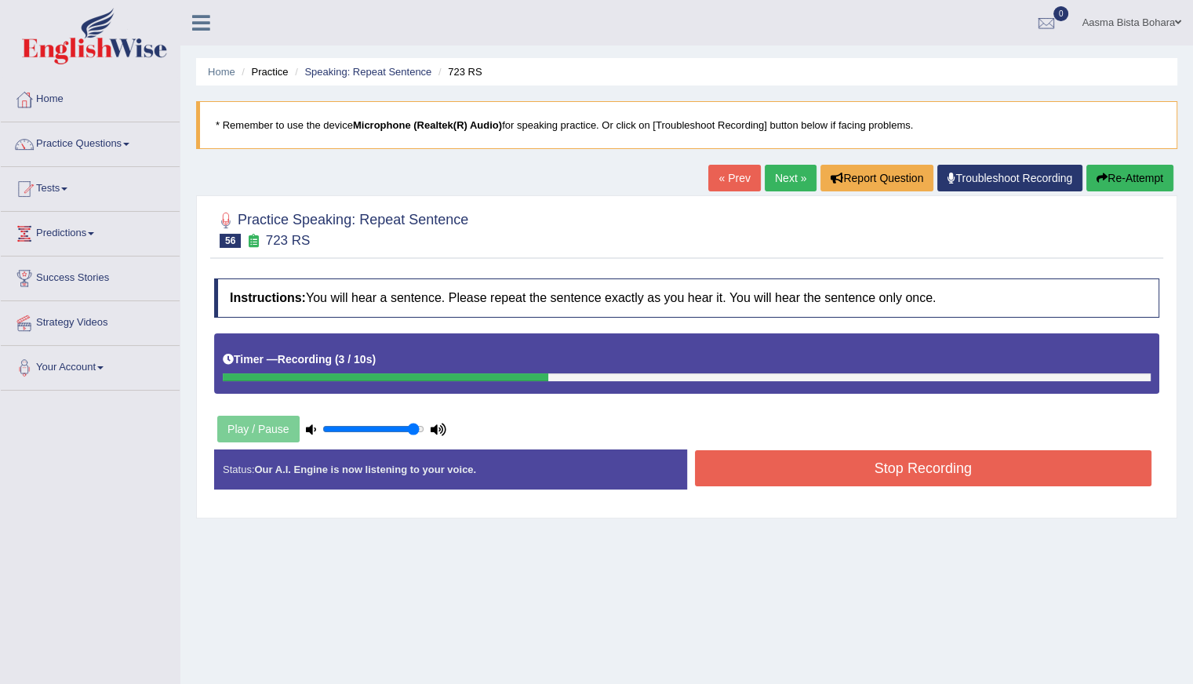
click at [859, 478] on button "Stop Recording" at bounding box center [923, 468] width 457 height 36
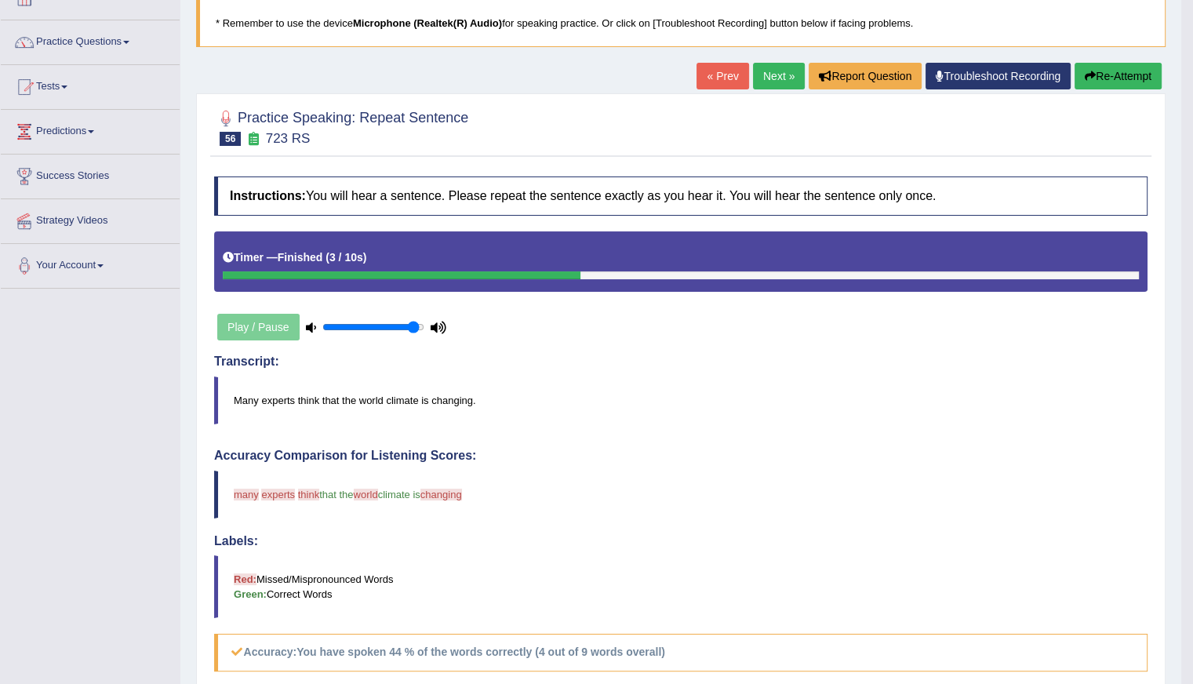
scroll to position [47, 0]
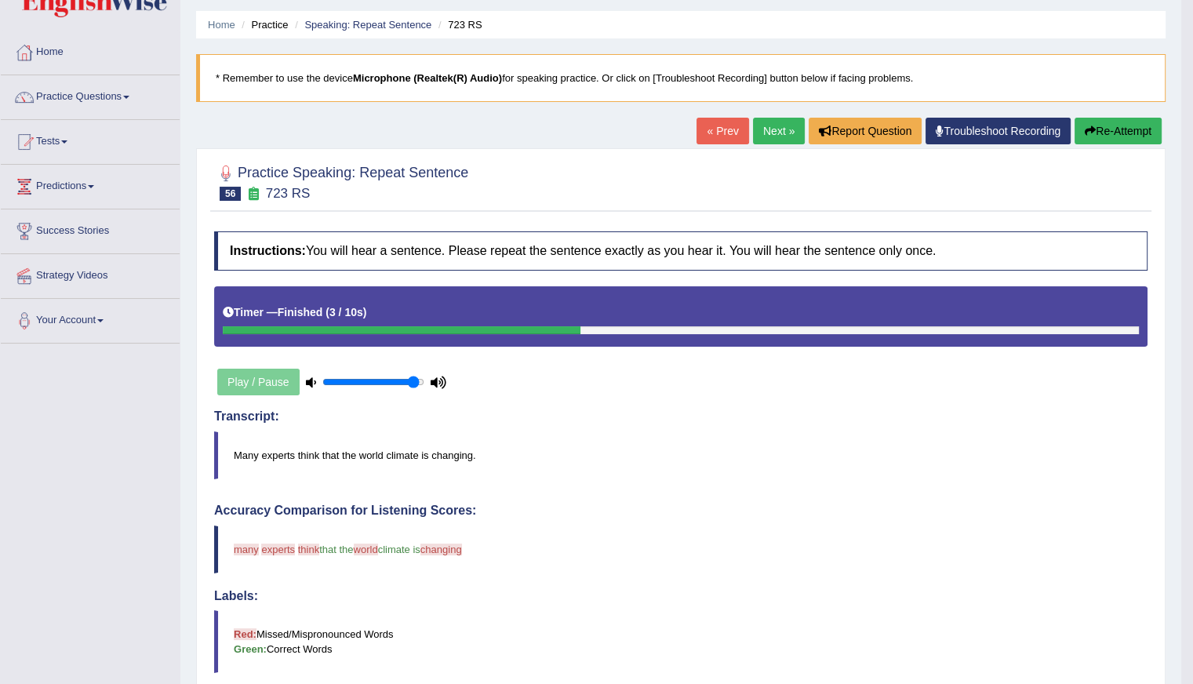
click at [1110, 133] on button "Re-Attempt" at bounding box center [1117, 131] width 87 height 27
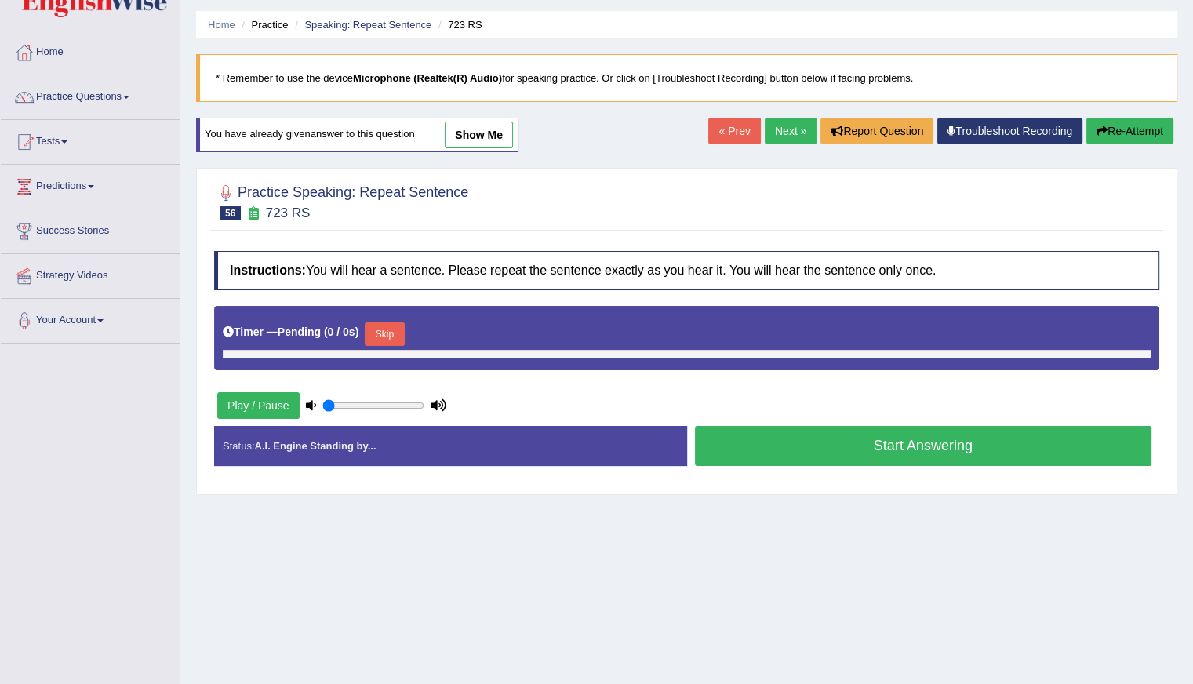
type input "0.95"
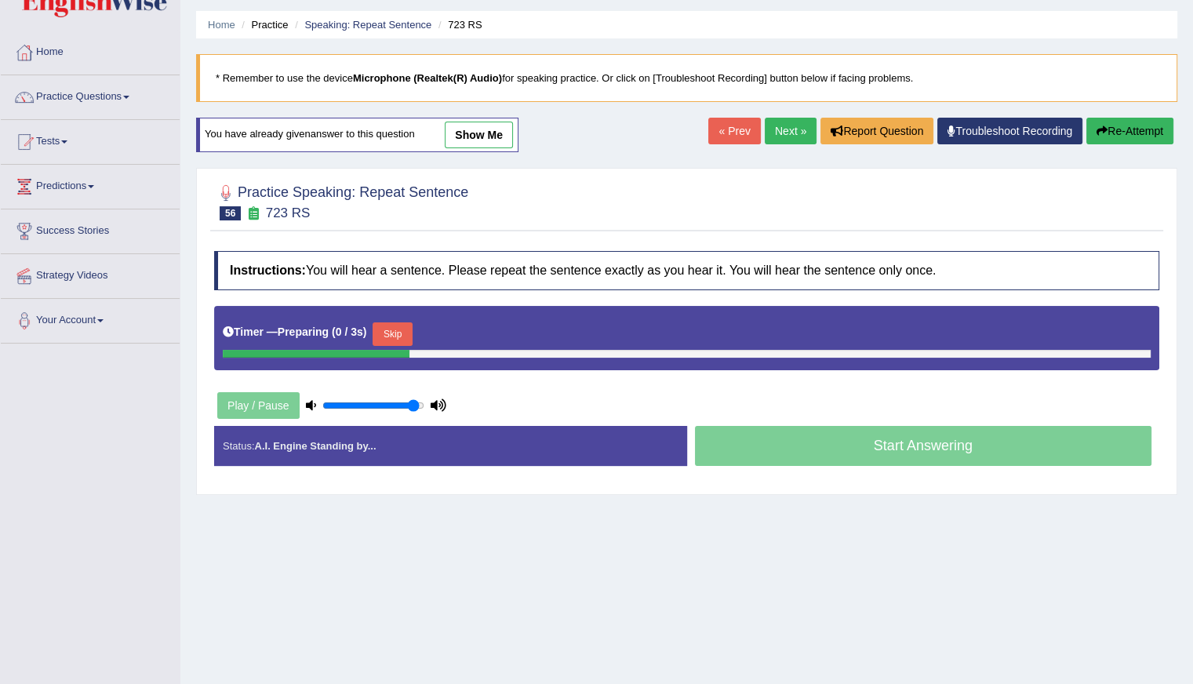
click at [408, 329] on button "Skip" at bounding box center [391, 334] width 39 height 24
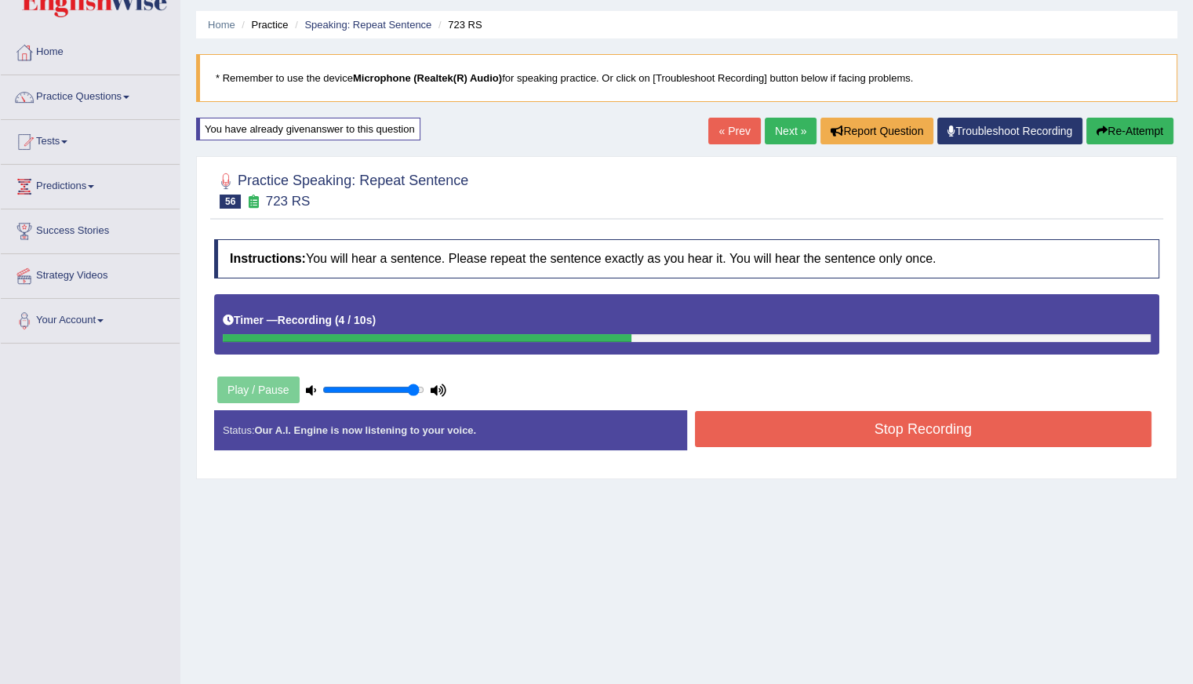
click at [787, 431] on button "Stop Recording" at bounding box center [923, 429] width 457 height 36
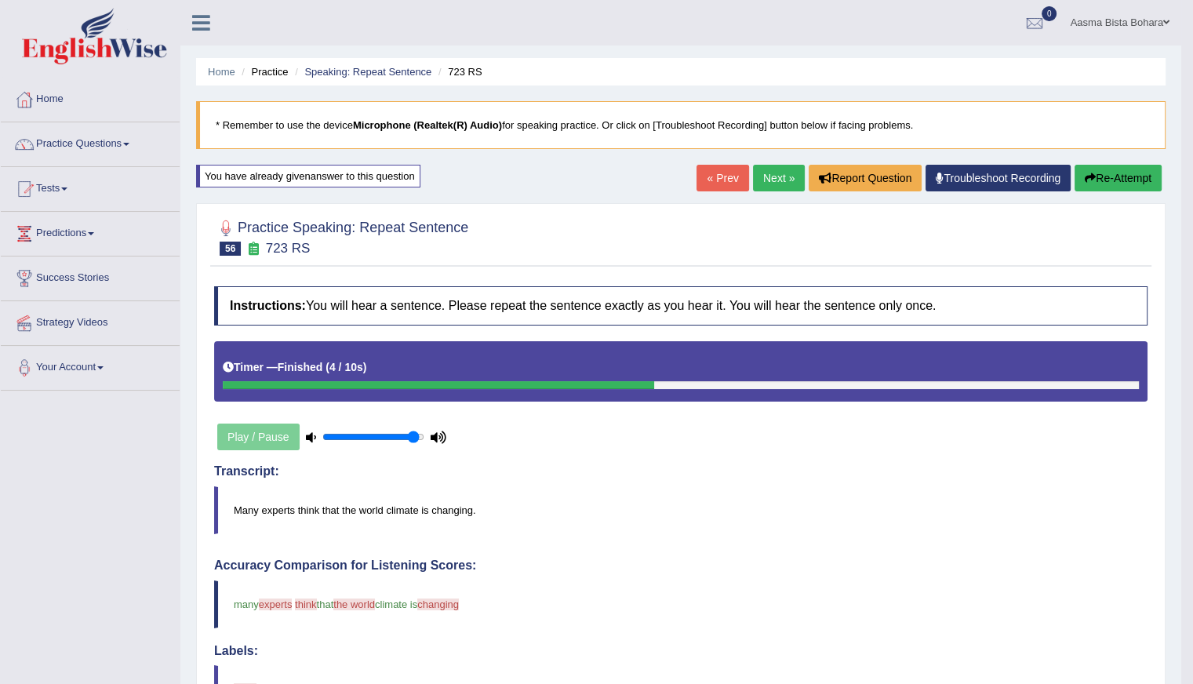
click at [1117, 176] on button "Re-Attempt" at bounding box center [1117, 178] width 87 height 27
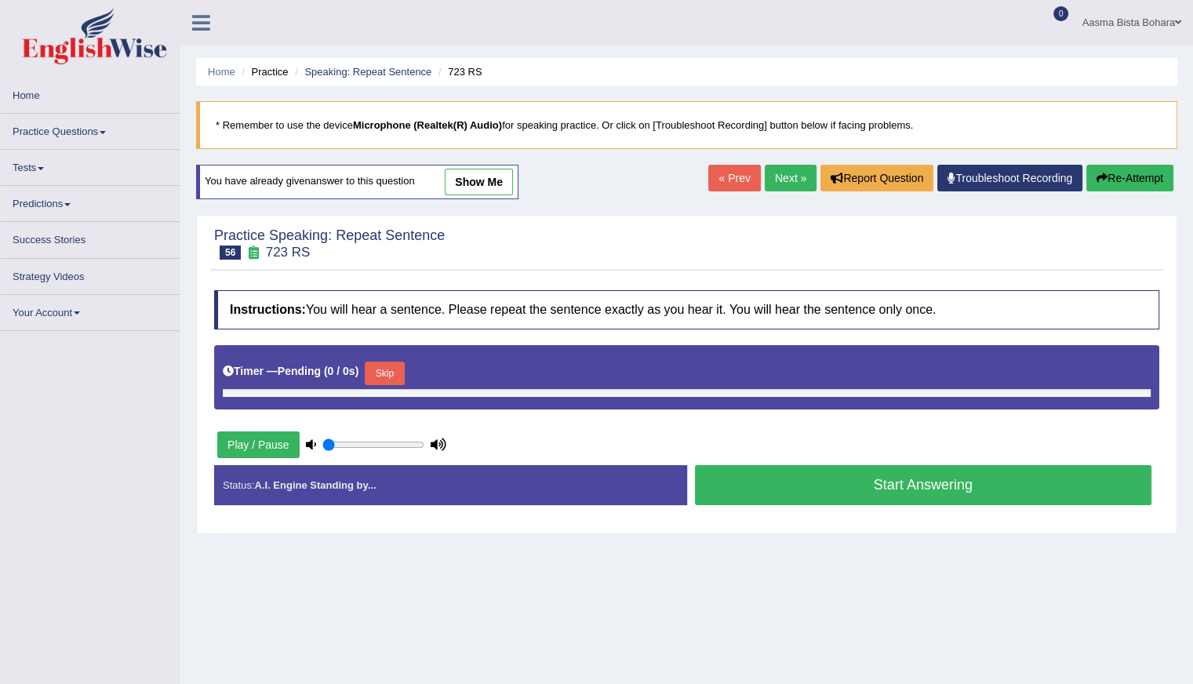
click at [394, 365] on button "Skip" at bounding box center [384, 374] width 39 height 24
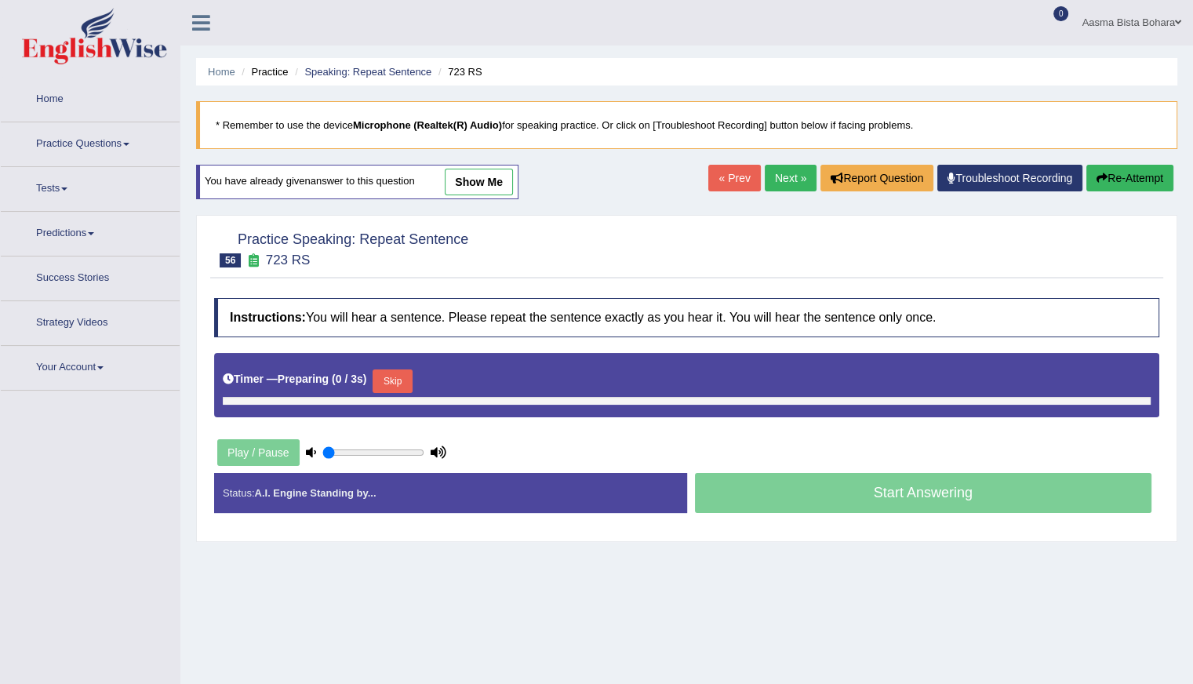
type input "0.95"
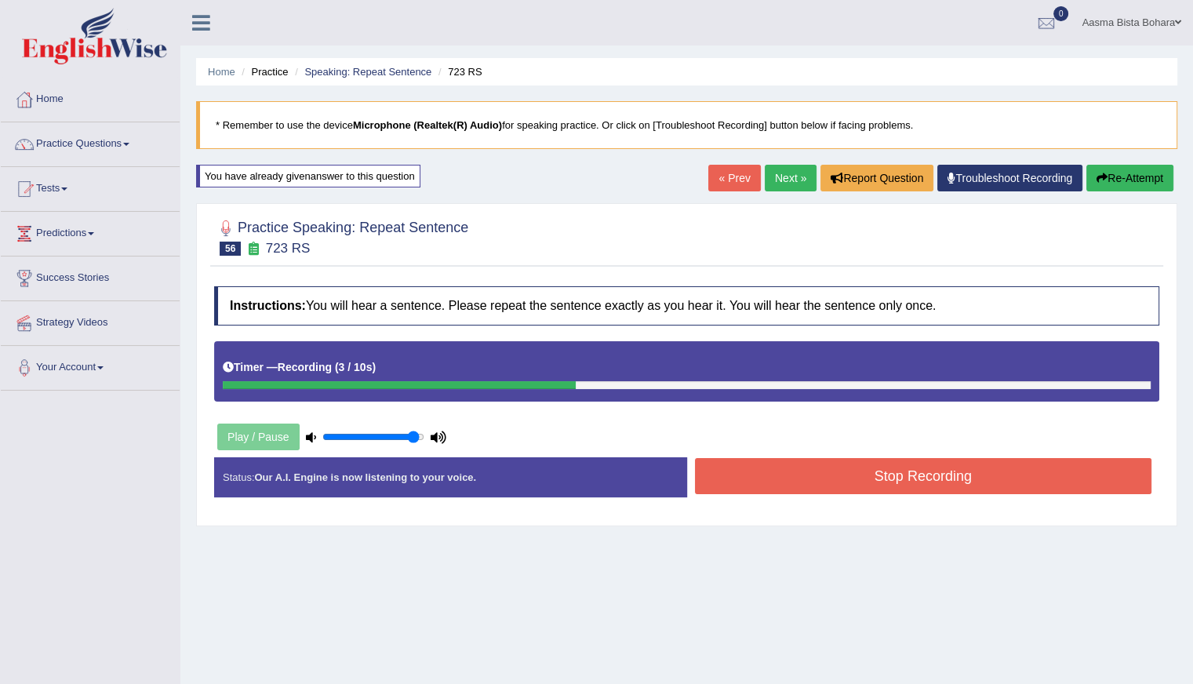
click at [782, 471] on button "Stop Recording" at bounding box center [923, 476] width 457 height 36
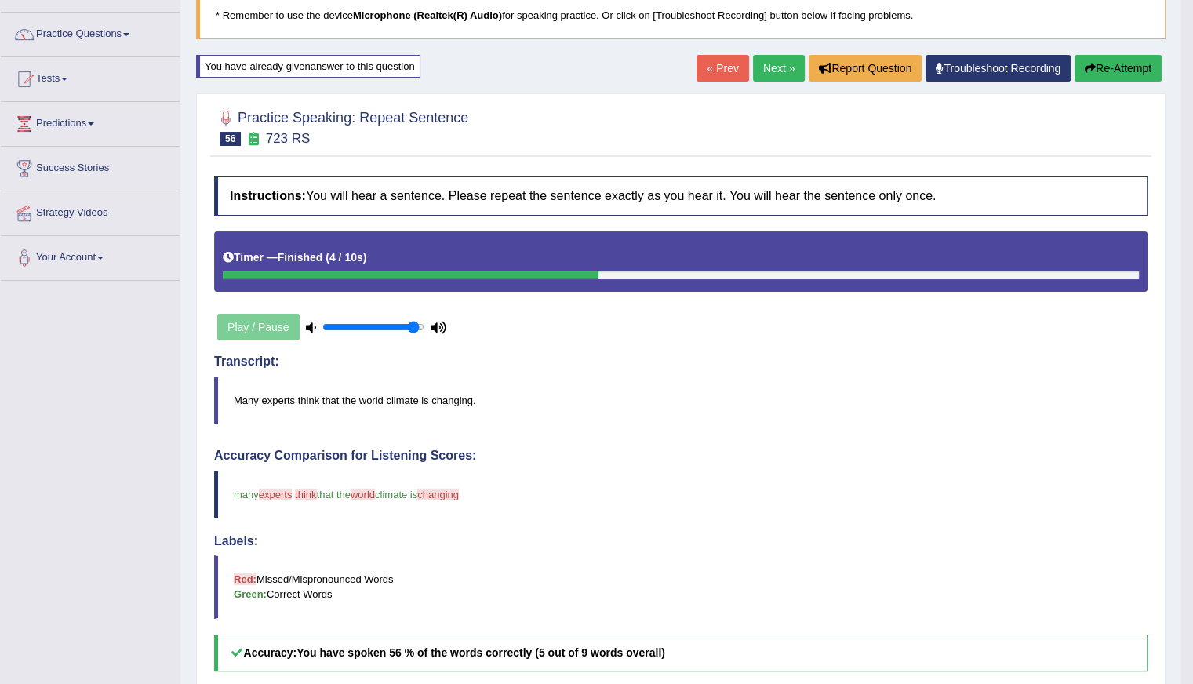
scroll to position [54, 0]
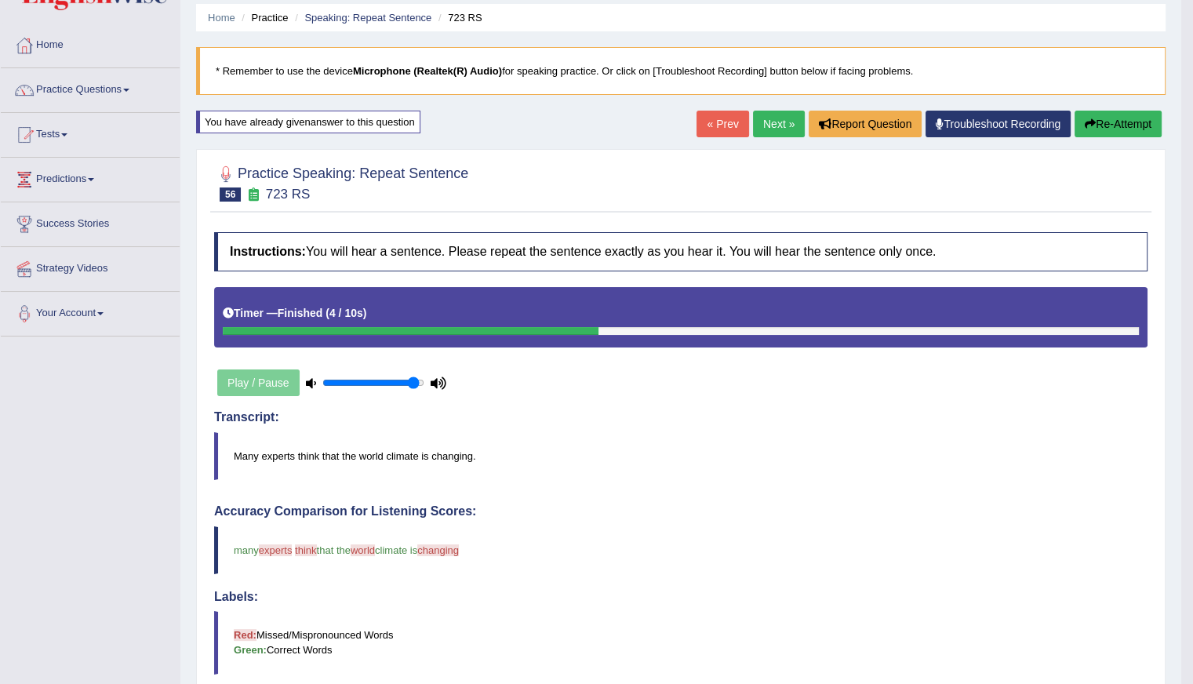
click at [760, 129] on link "Next »" at bounding box center [779, 124] width 52 height 27
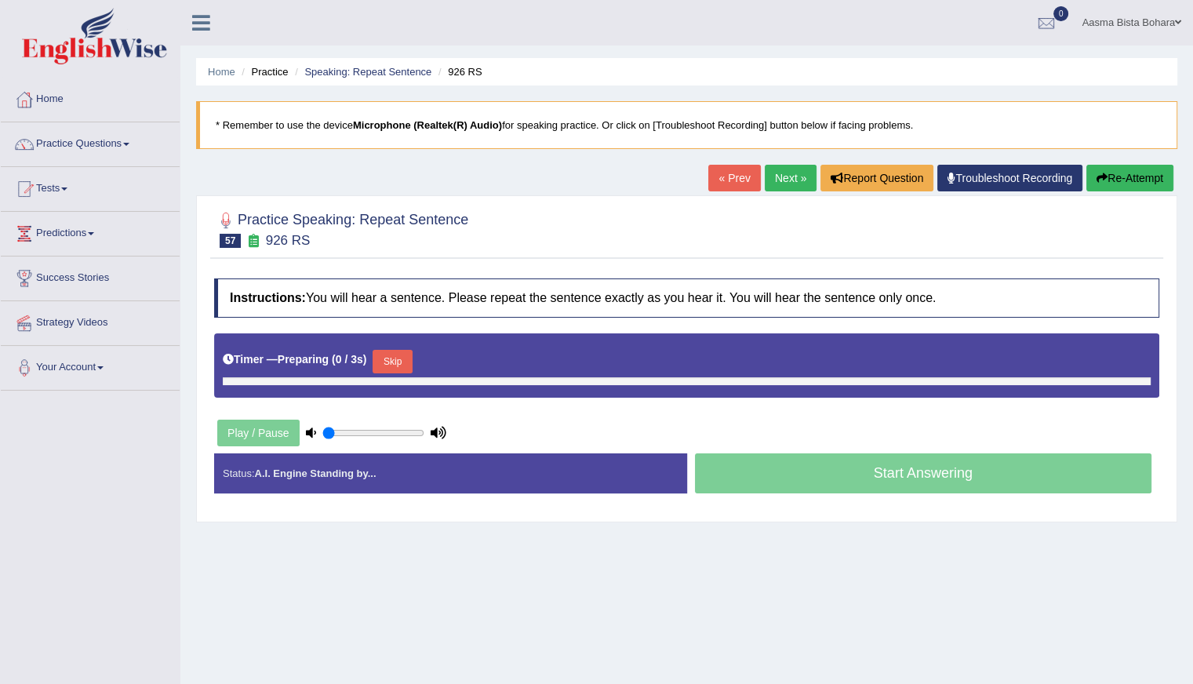
type input "0.95"
click at [380, 352] on button "Skip" at bounding box center [391, 362] width 39 height 24
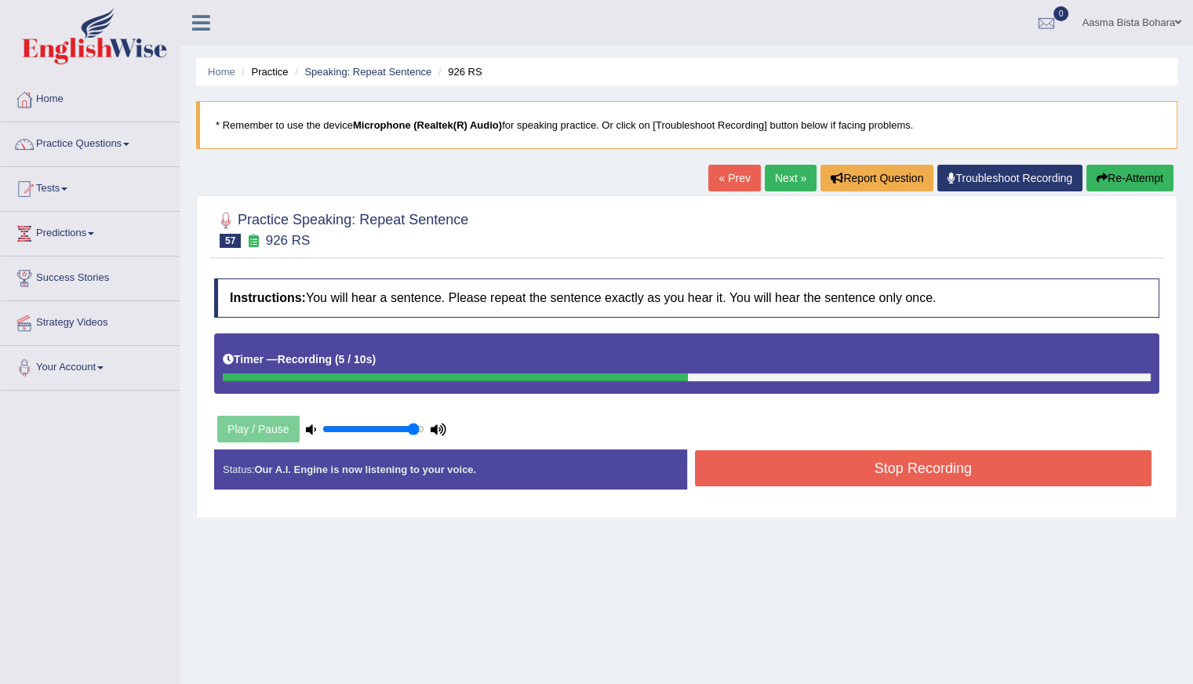
click at [828, 483] on button "Stop Recording" at bounding box center [923, 468] width 457 height 36
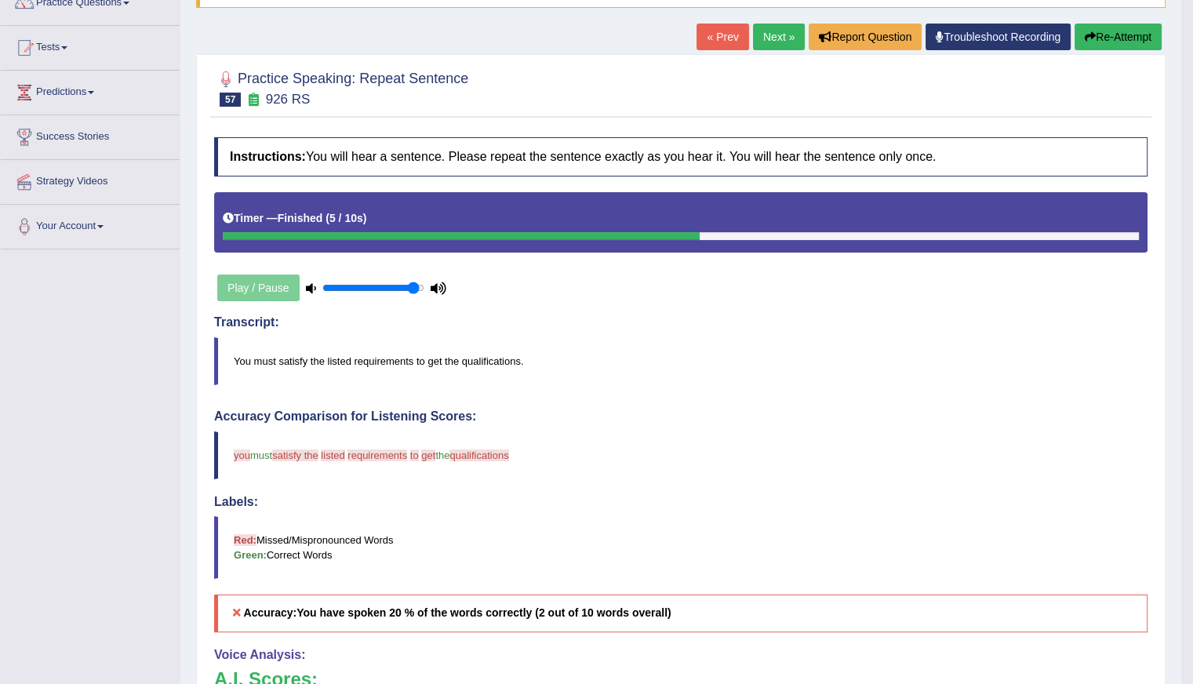
scroll to position [47, 0]
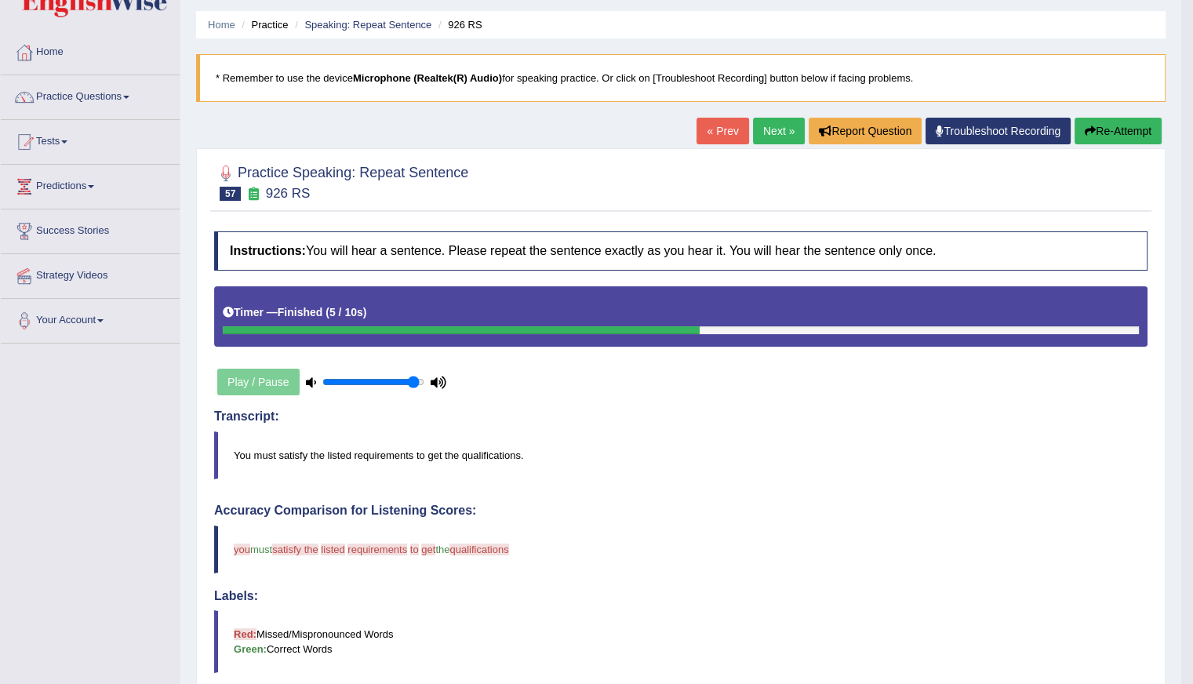
click at [1143, 129] on button "Re-Attempt" at bounding box center [1117, 131] width 87 height 27
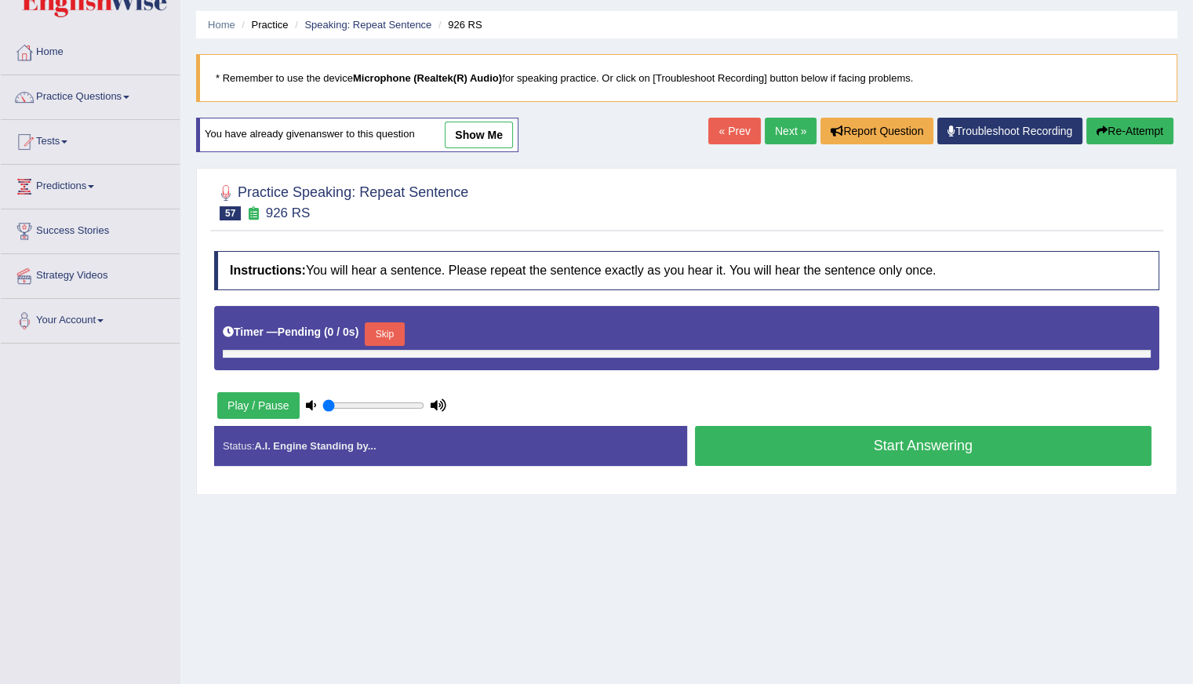
type input "0.95"
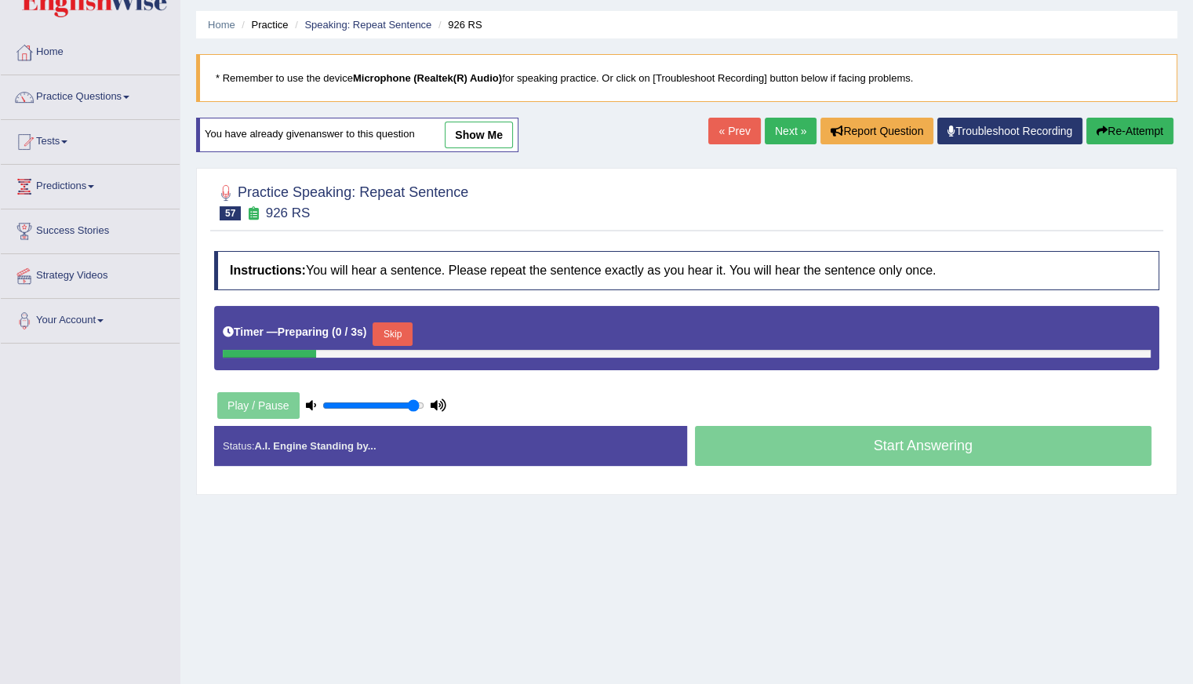
click at [392, 322] on button "Skip" at bounding box center [391, 334] width 39 height 24
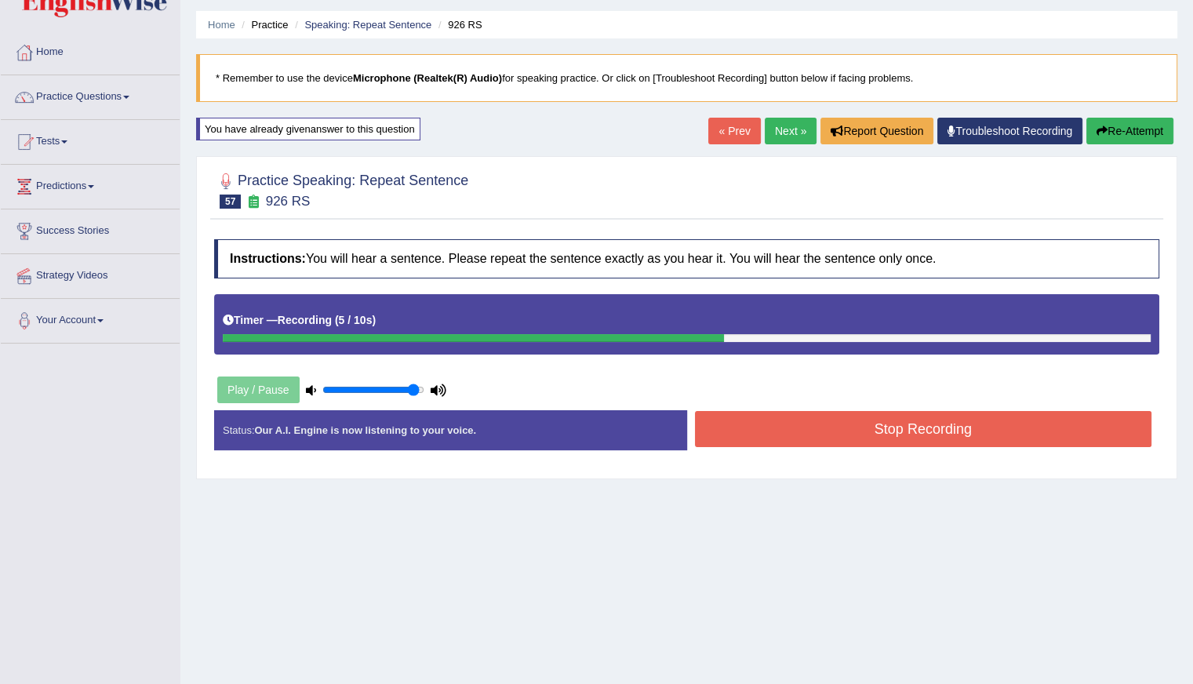
click at [828, 424] on button "Stop Recording" at bounding box center [923, 429] width 457 height 36
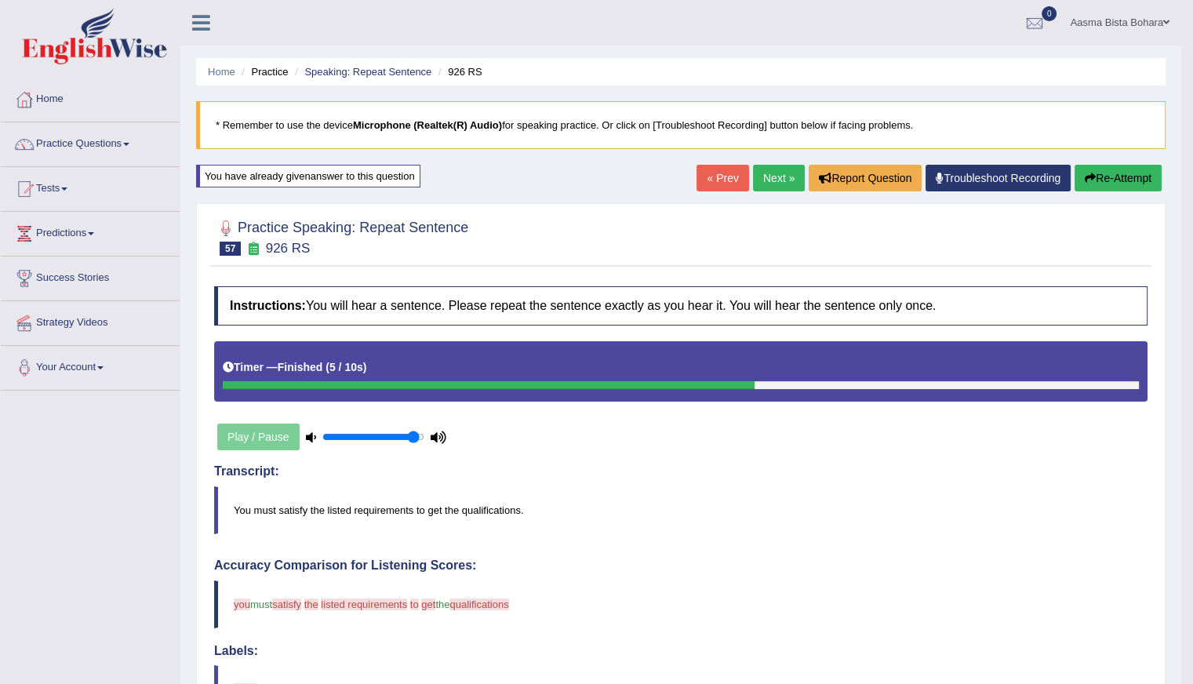
click at [1153, 176] on button "Re-Attempt" at bounding box center [1117, 178] width 87 height 27
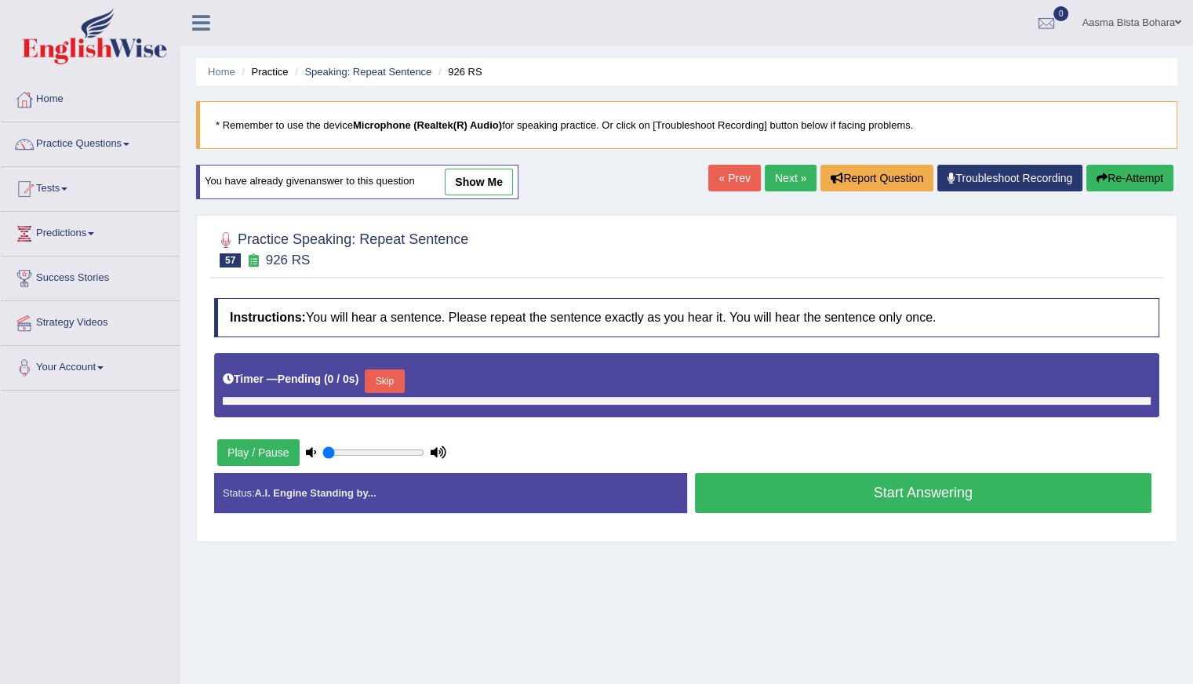
type input "0.95"
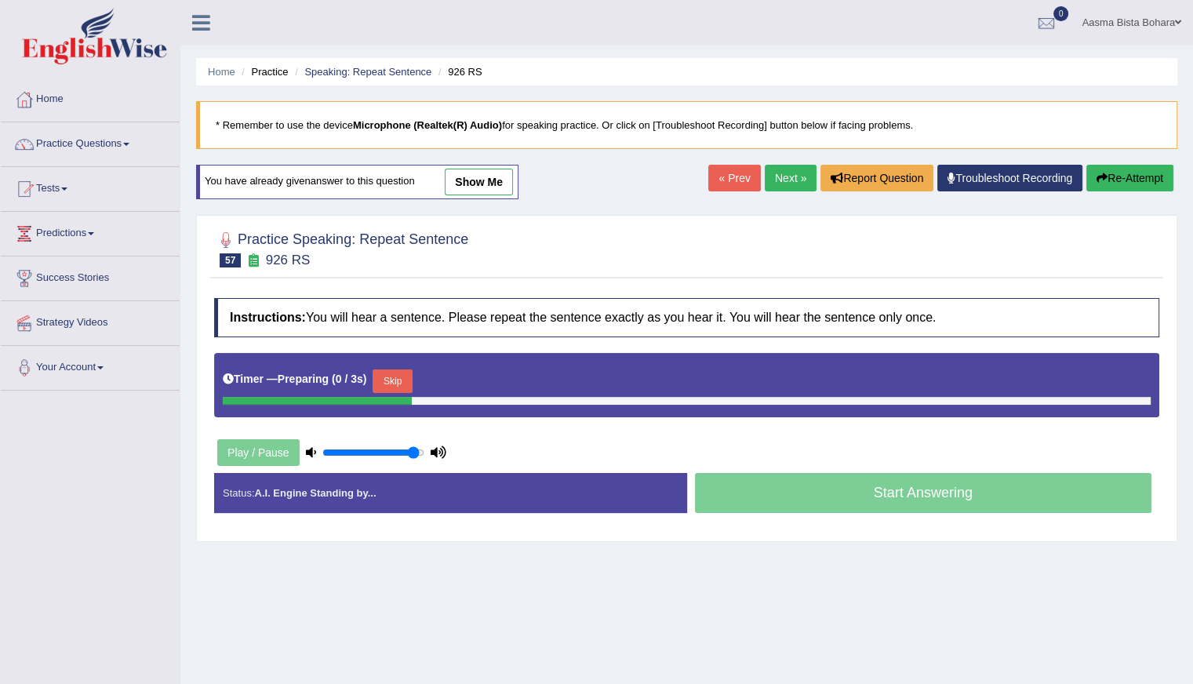
click at [386, 372] on button "Skip" at bounding box center [391, 381] width 39 height 24
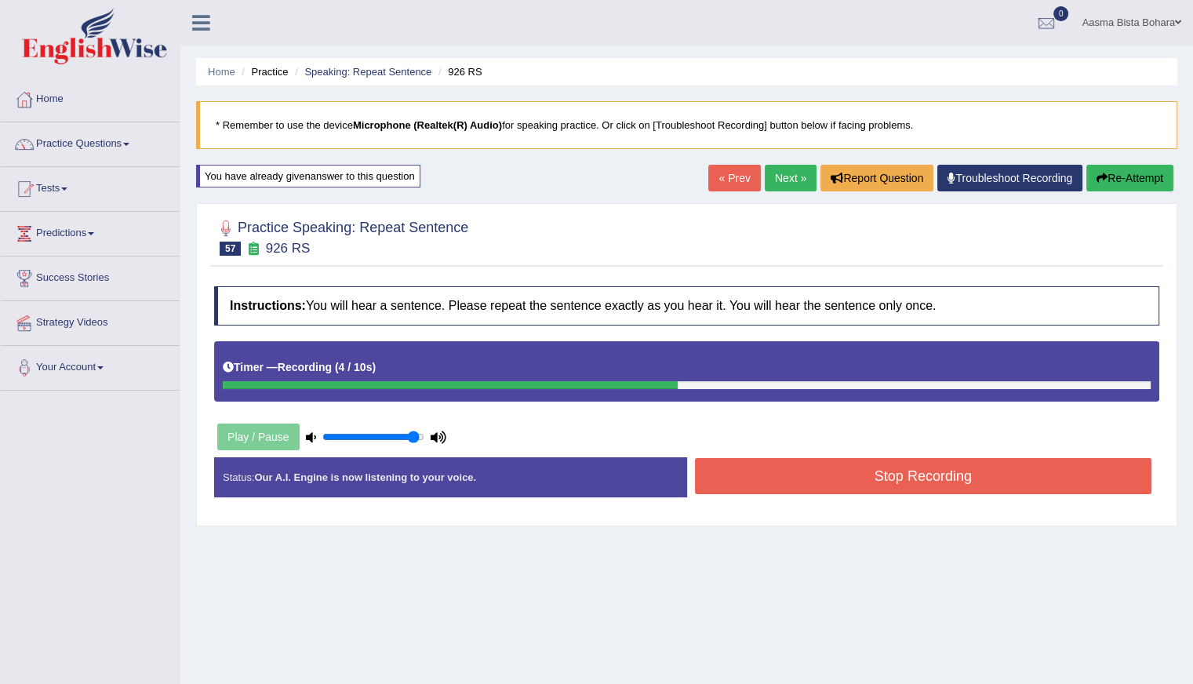
click at [765, 481] on button "Stop Recording" at bounding box center [923, 476] width 457 height 36
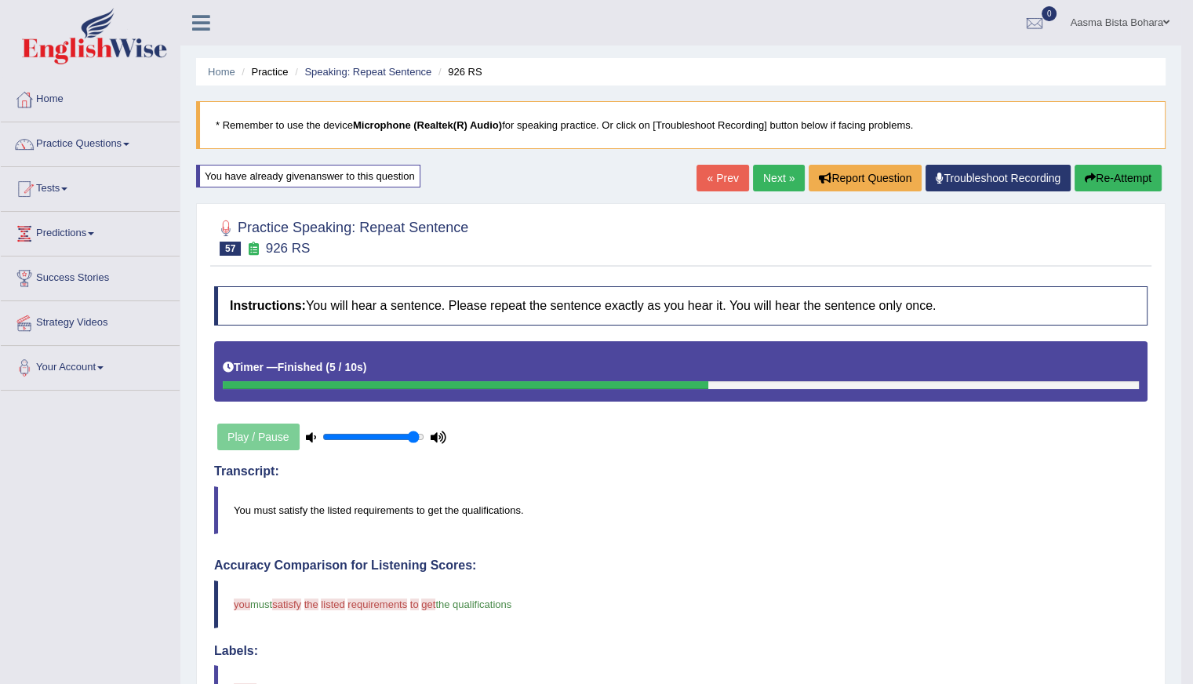
click at [769, 184] on link "Next »" at bounding box center [779, 178] width 52 height 27
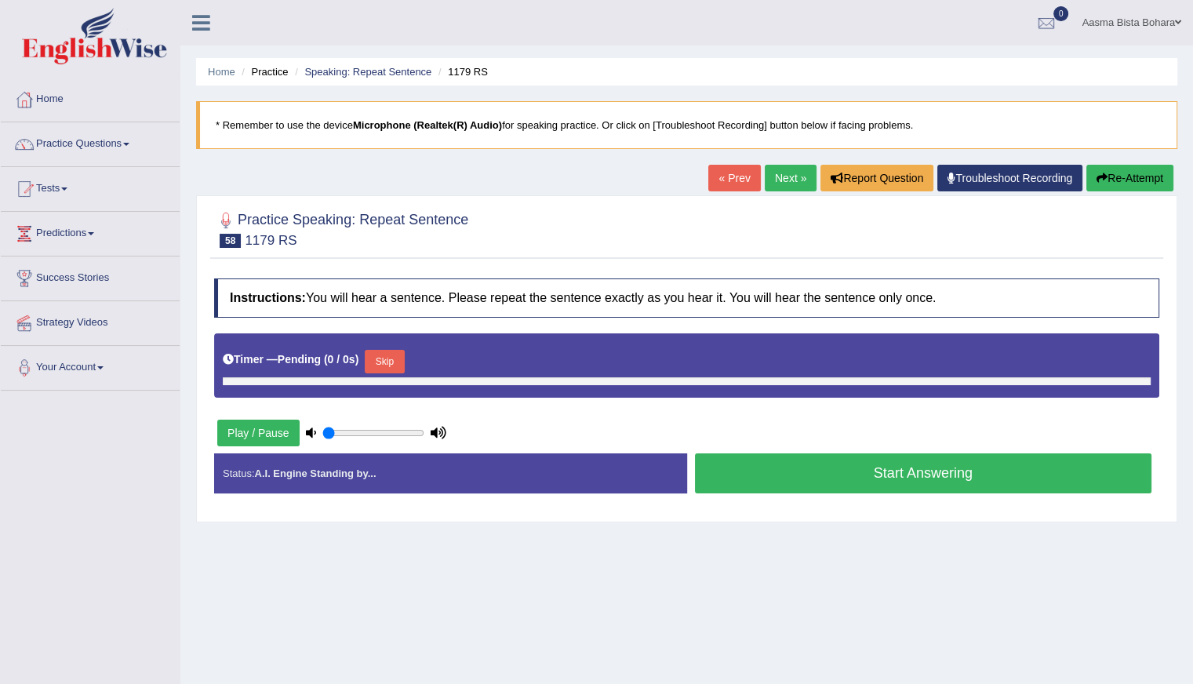
type input "0.95"
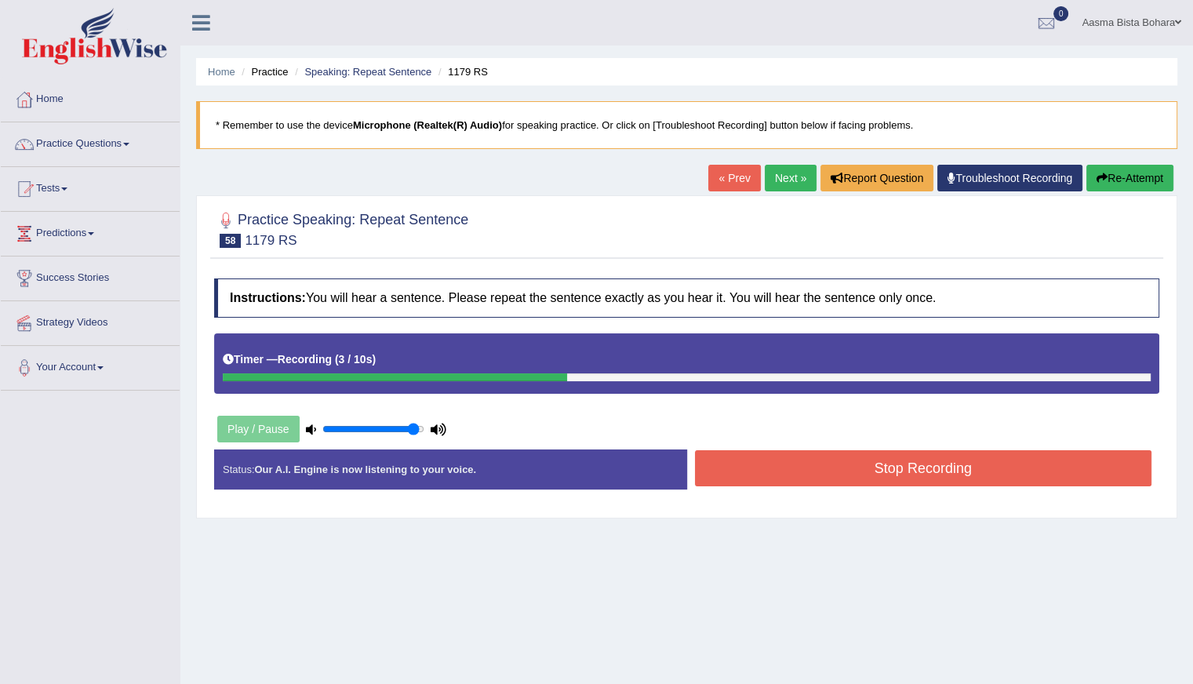
click at [845, 474] on button "Stop Recording" at bounding box center [923, 468] width 457 height 36
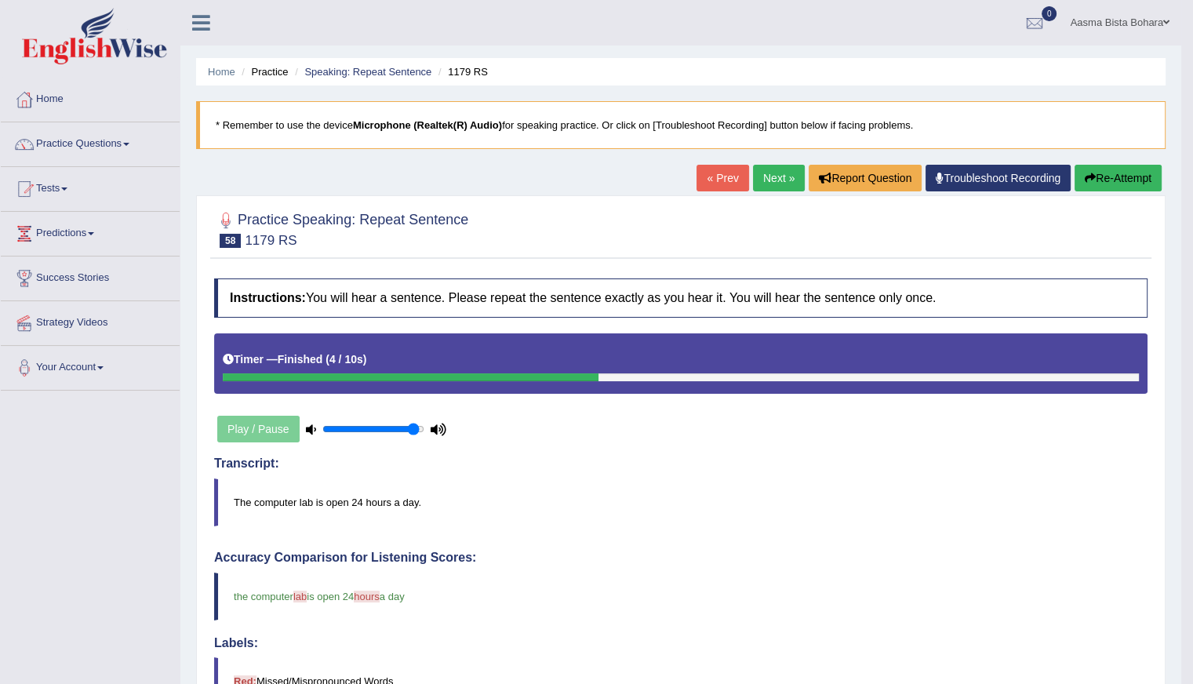
click at [775, 184] on link "Next »" at bounding box center [779, 178] width 52 height 27
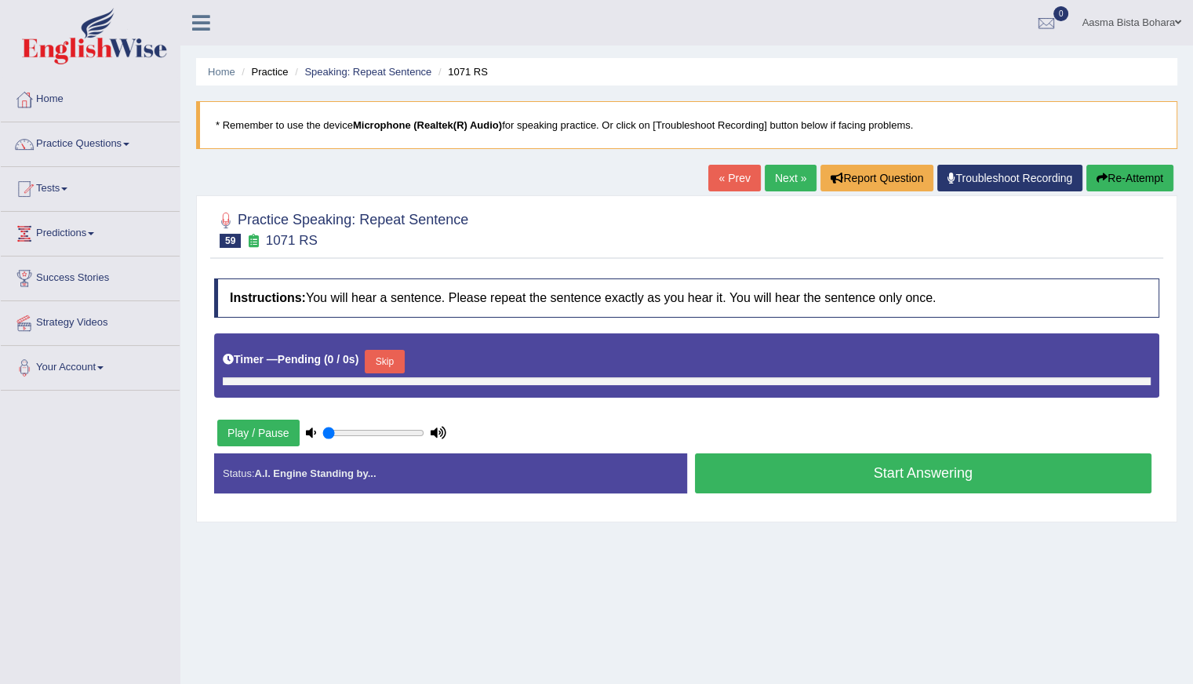
type input "0.95"
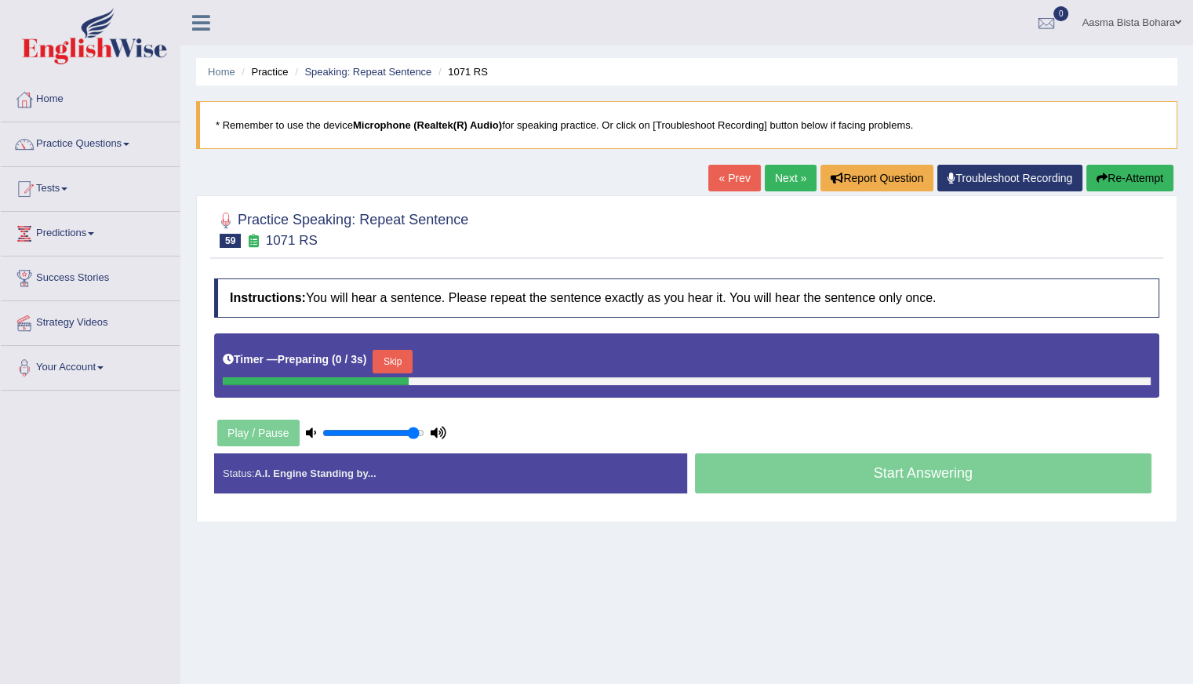
click at [396, 354] on button "Skip" at bounding box center [391, 362] width 39 height 24
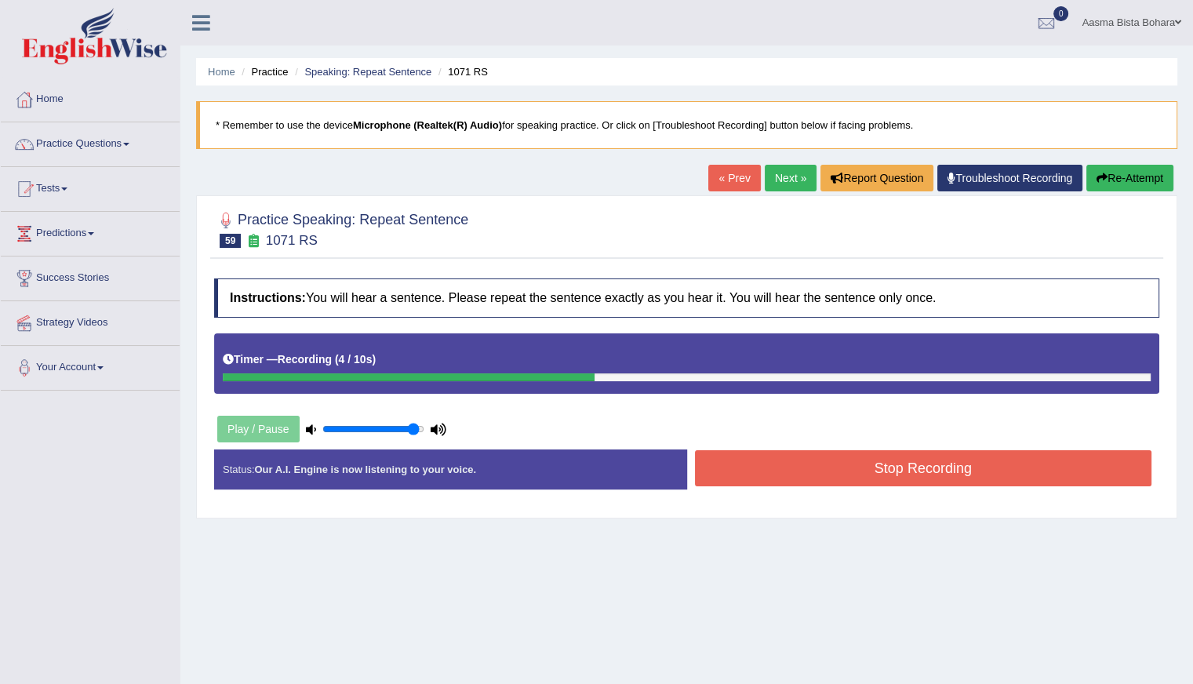
click at [848, 462] on button "Stop Recording" at bounding box center [923, 468] width 457 height 36
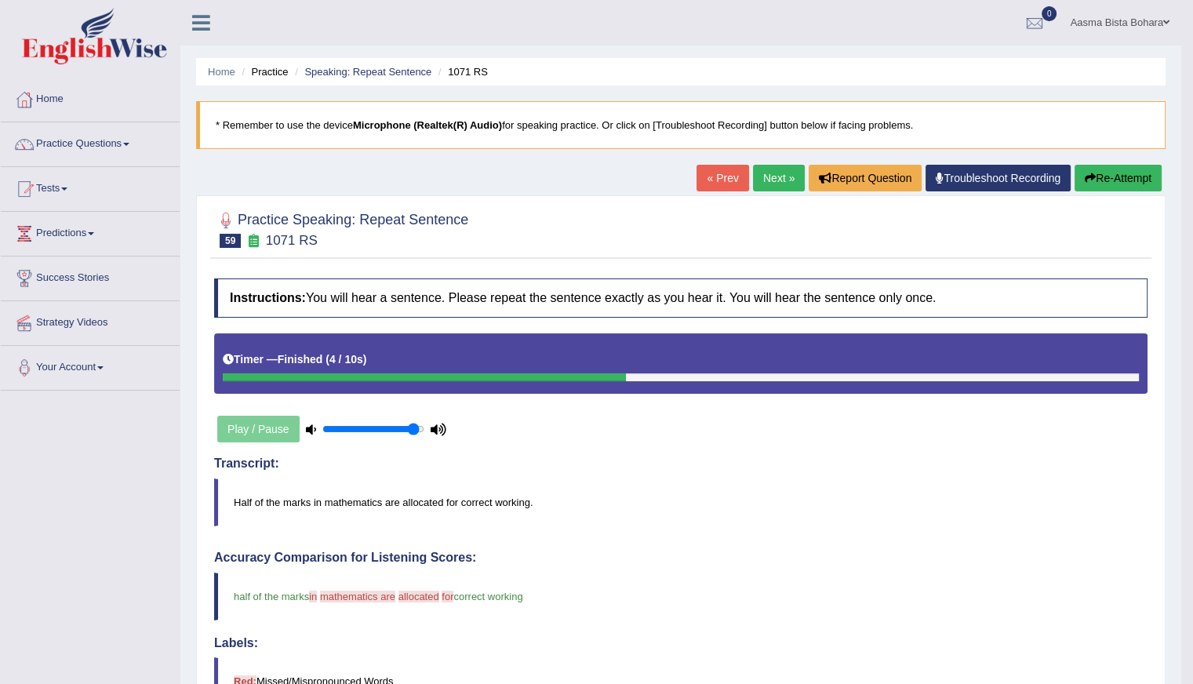
click at [754, 177] on link "Next »" at bounding box center [779, 178] width 52 height 27
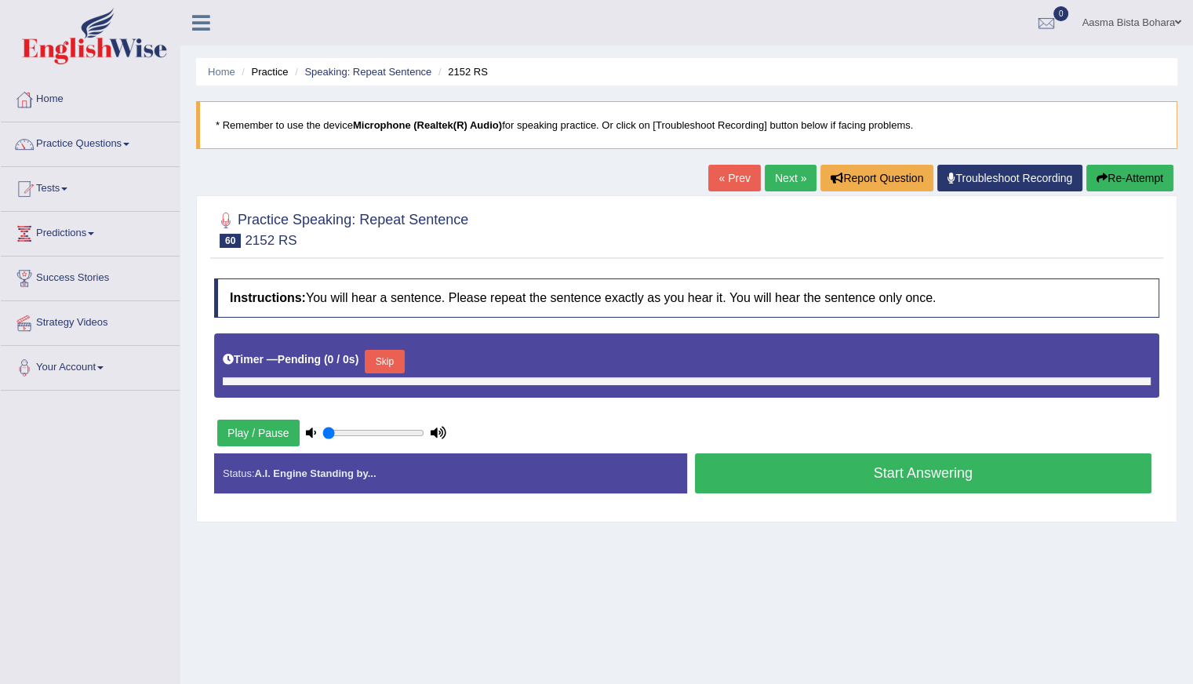
type input "0.95"
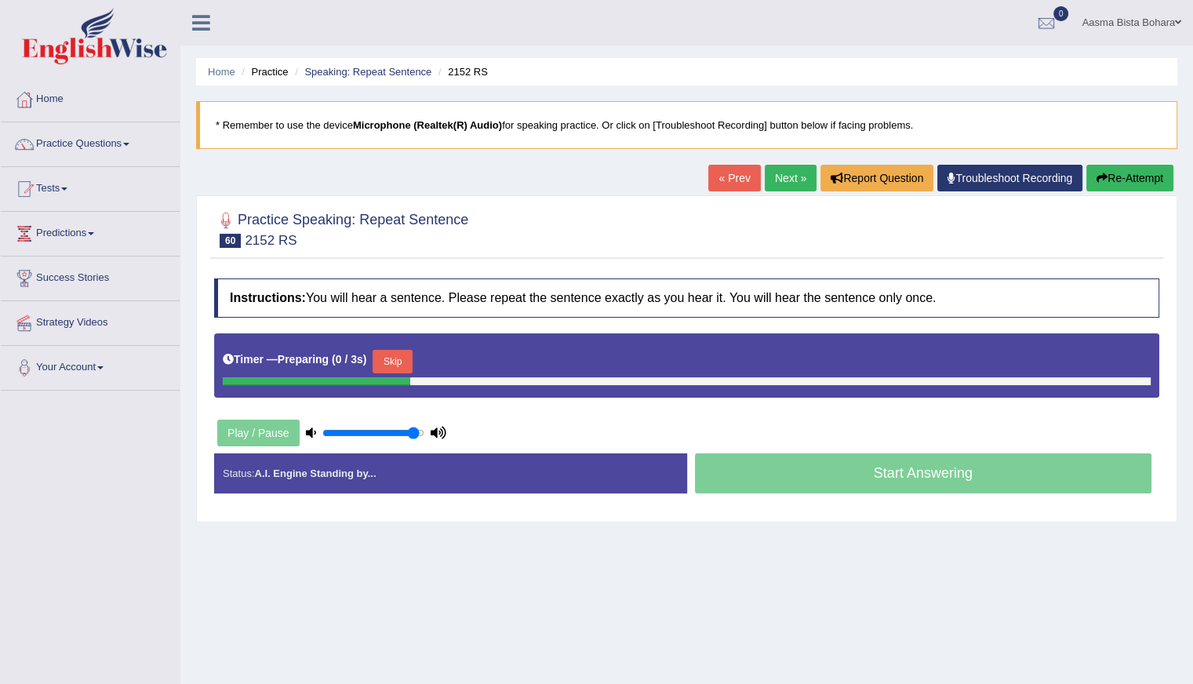
click at [384, 350] on button "Skip" at bounding box center [391, 362] width 39 height 24
click at [461, 362] on button "Skip" at bounding box center [460, 362] width 39 height 24
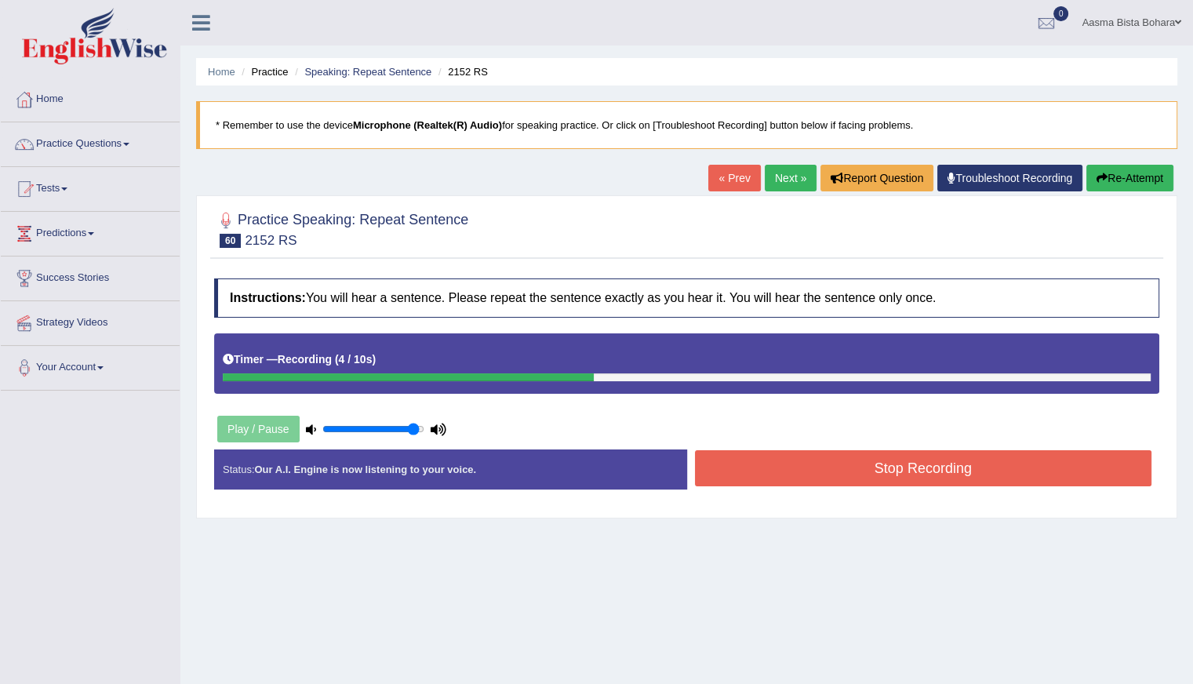
click at [820, 465] on button "Stop Recording" at bounding box center [923, 468] width 457 height 36
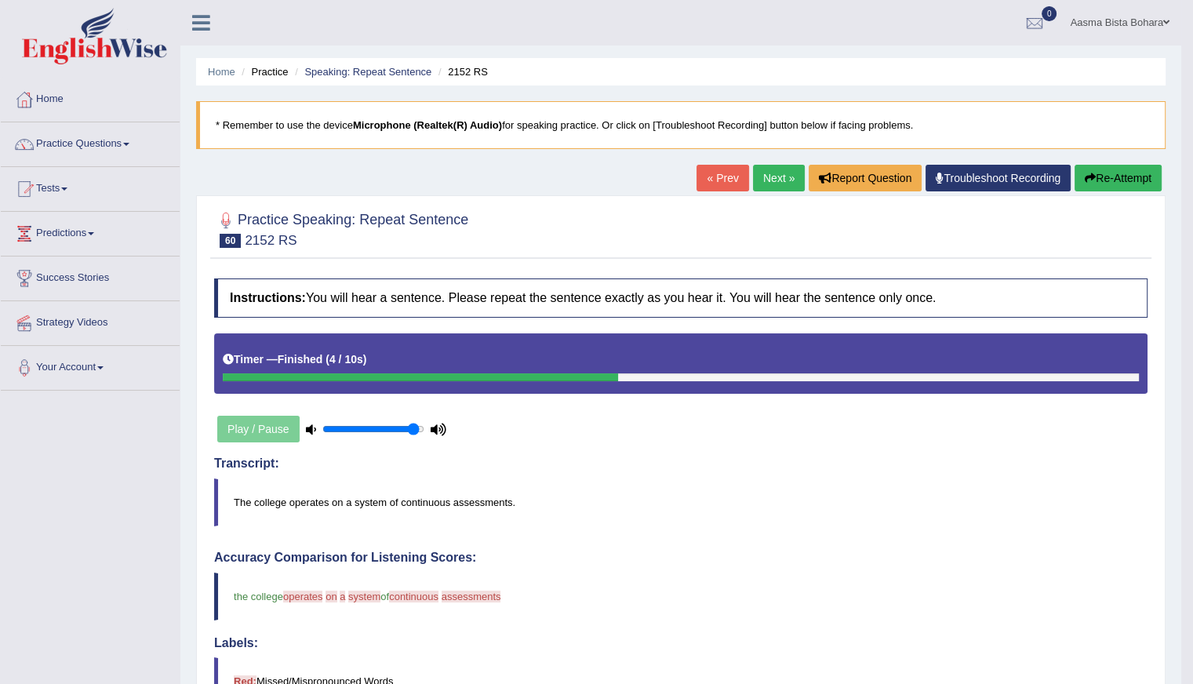
click at [772, 183] on link "Next »" at bounding box center [779, 178] width 52 height 27
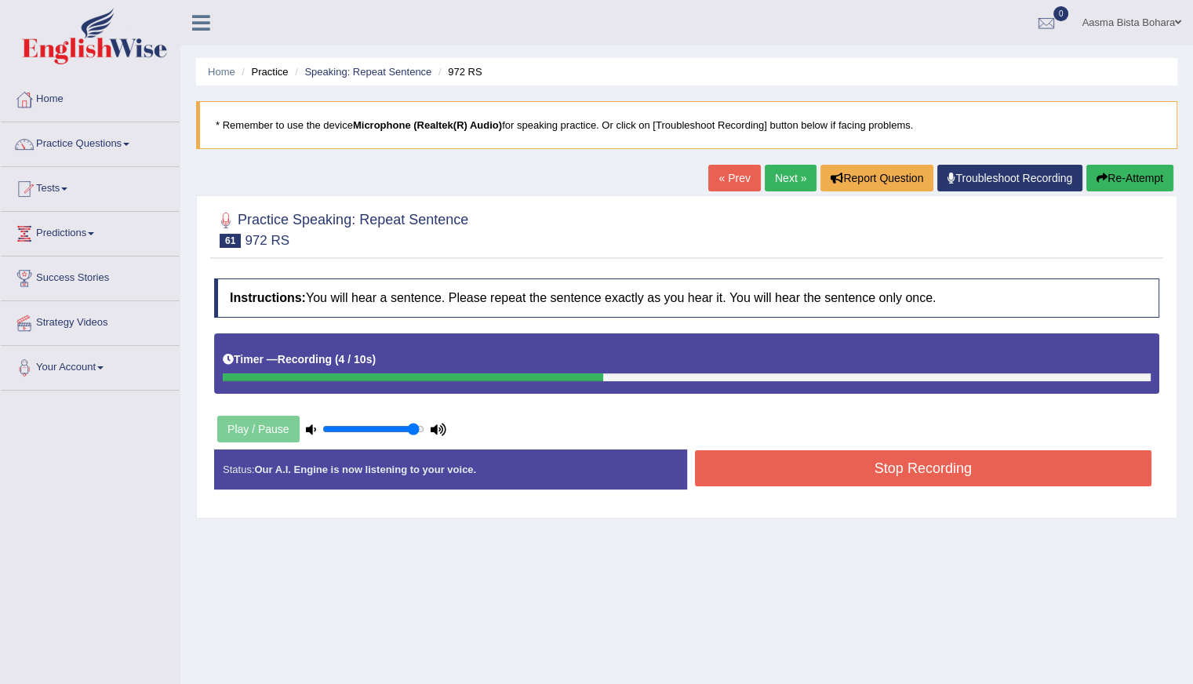
click at [862, 456] on button "Stop Recording" at bounding box center [923, 468] width 457 height 36
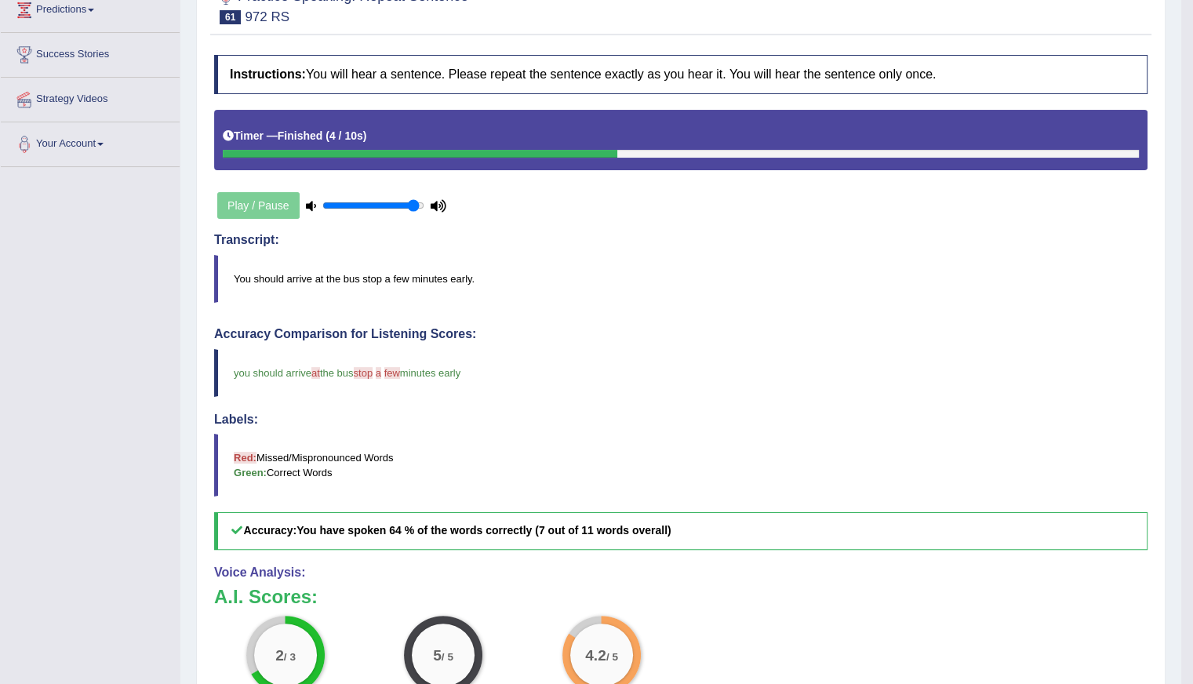
scroll to position [78, 0]
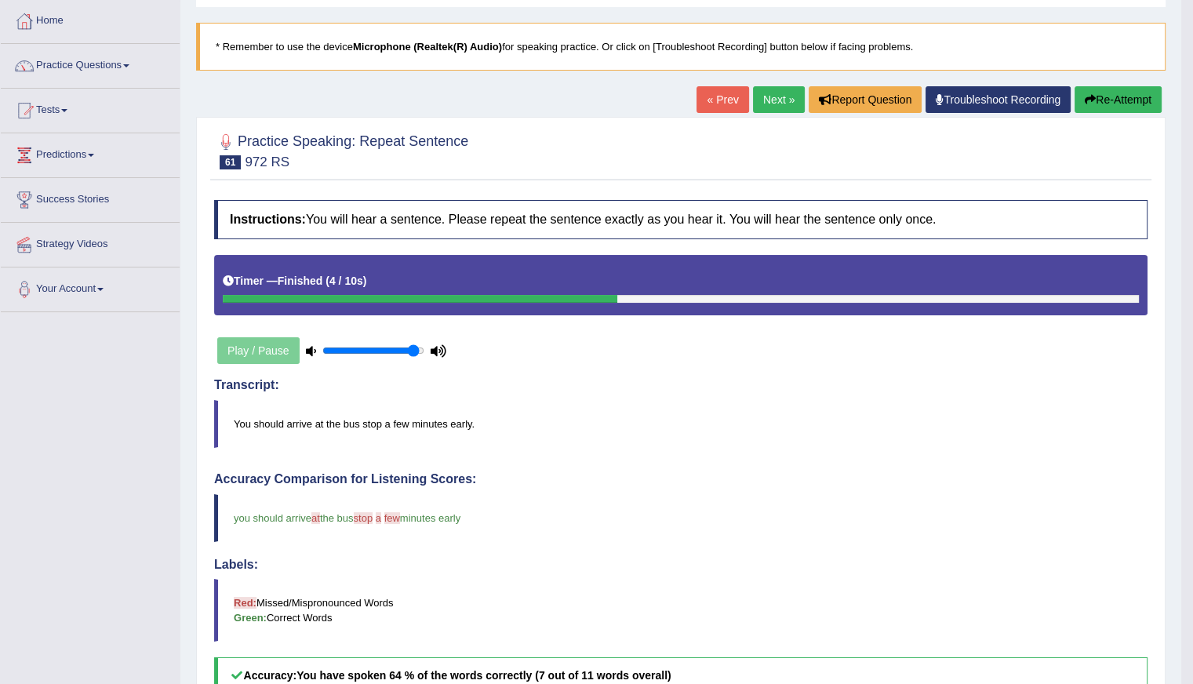
click at [1131, 104] on button "Re-Attempt" at bounding box center [1117, 99] width 87 height 27
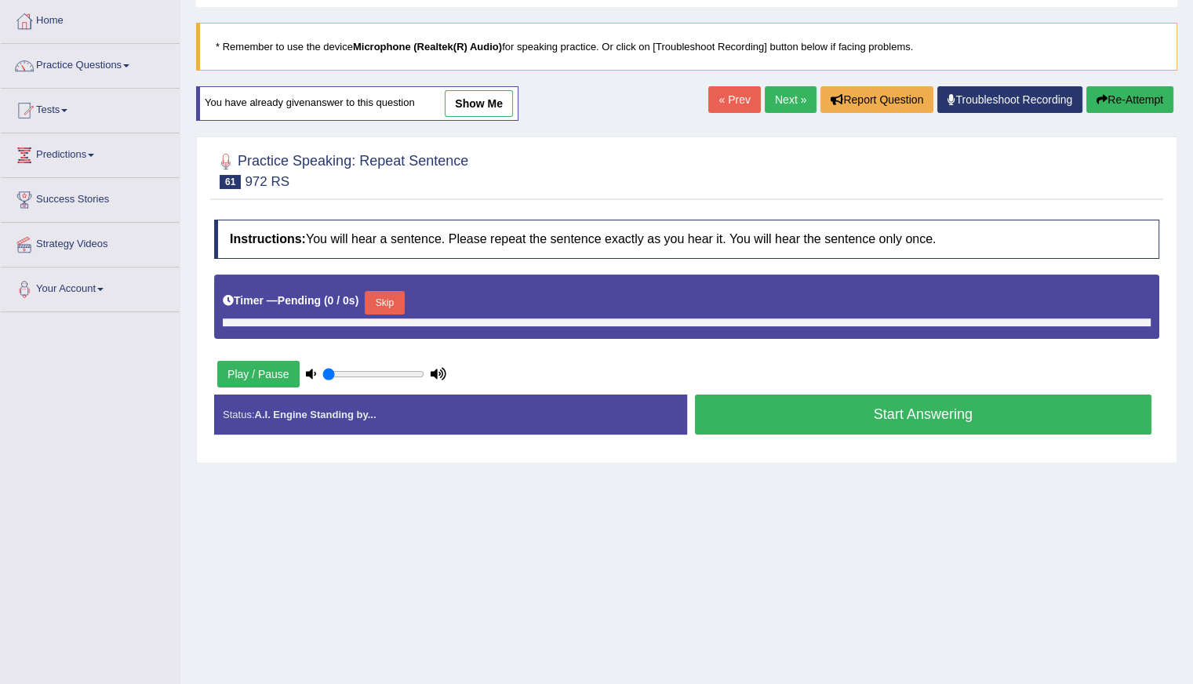
type input "0.95"
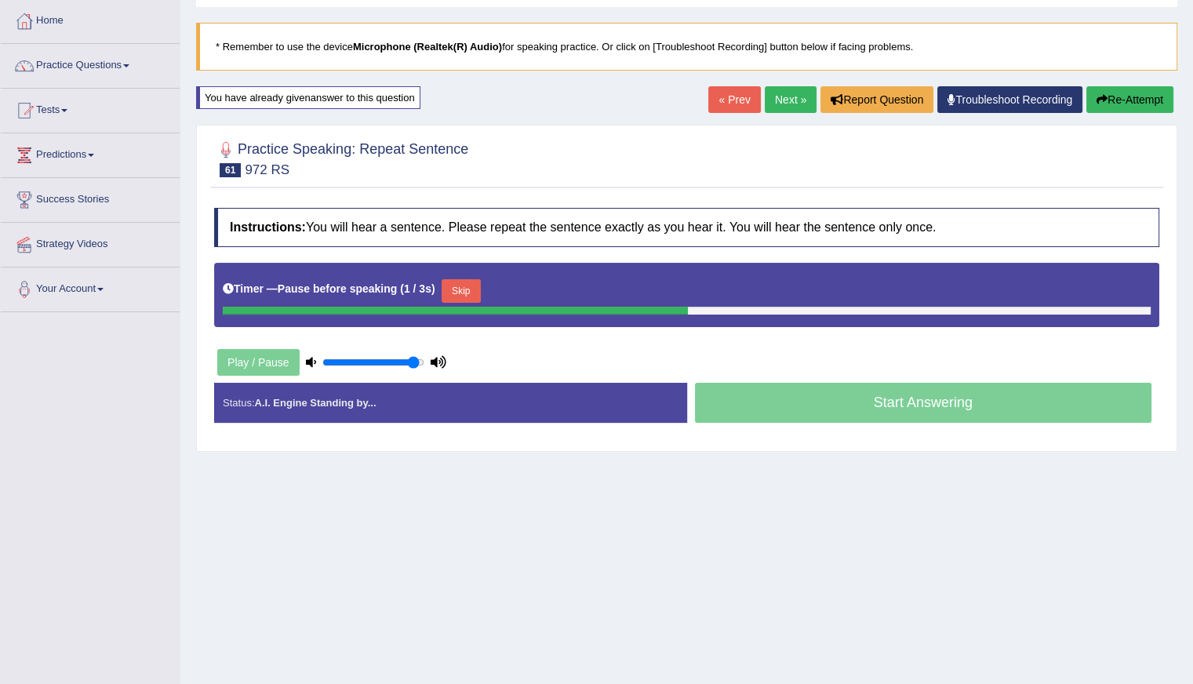
click at [776, 96] on link "Next »" at bounding box center [791, 99] width 52 height 27
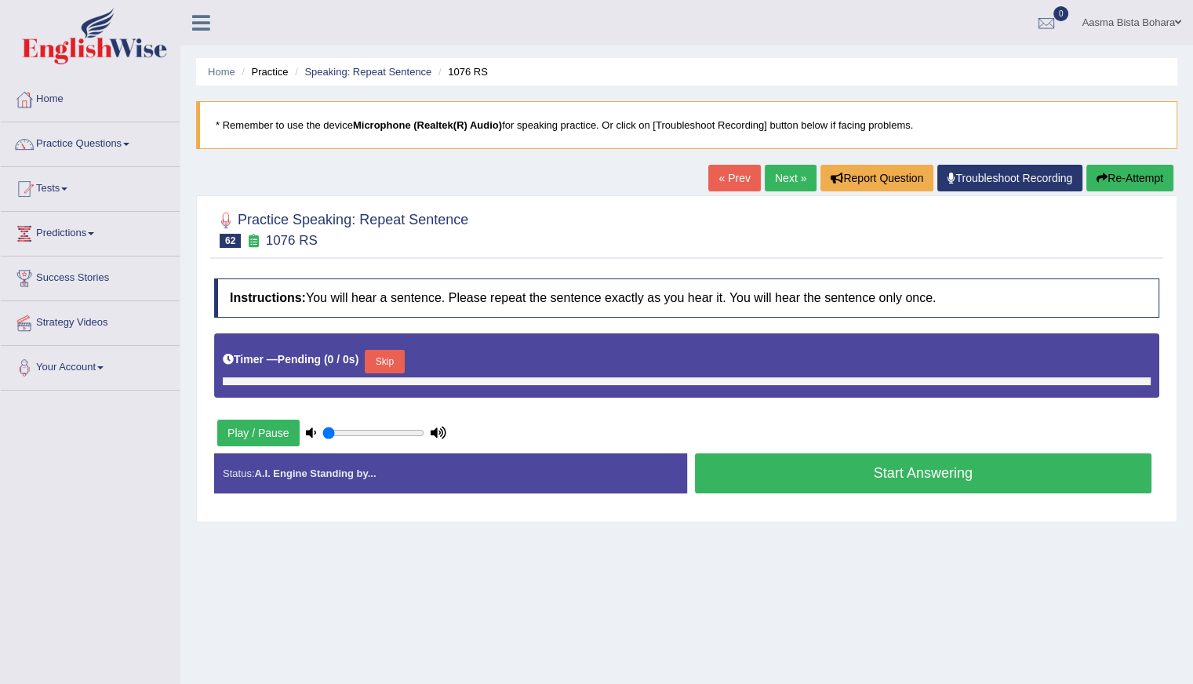
type input "0.95"
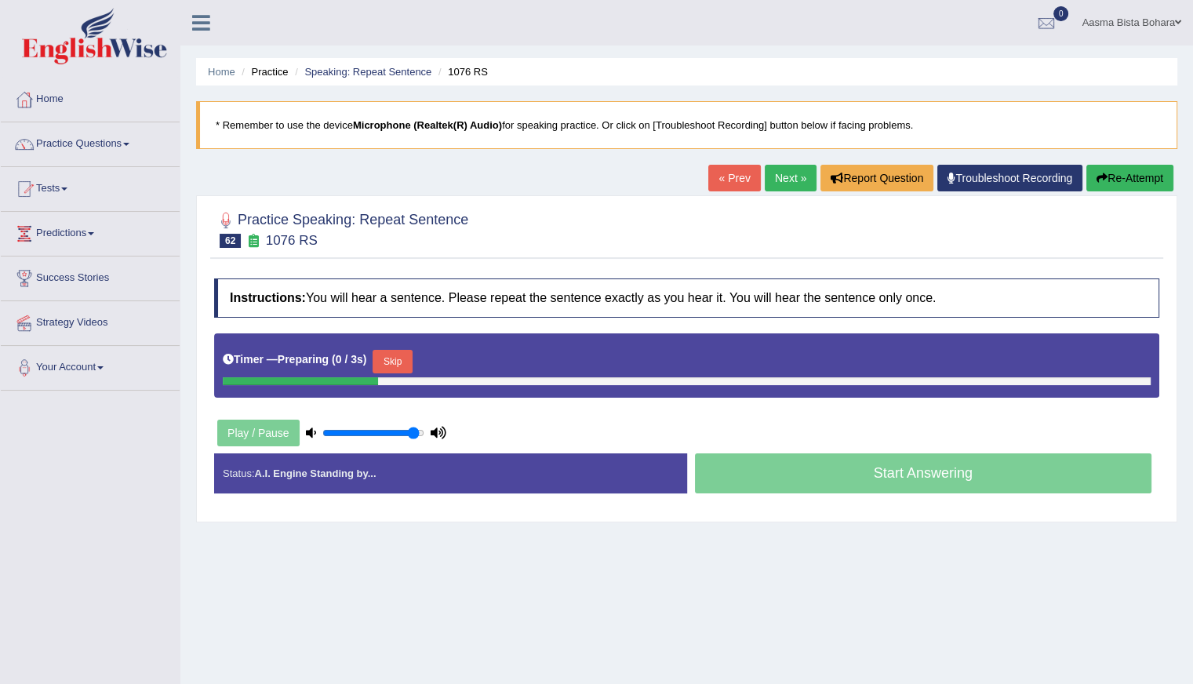
click at [383, 350] on button "Skip" at bounding box center [391, 362] width 39 height 24
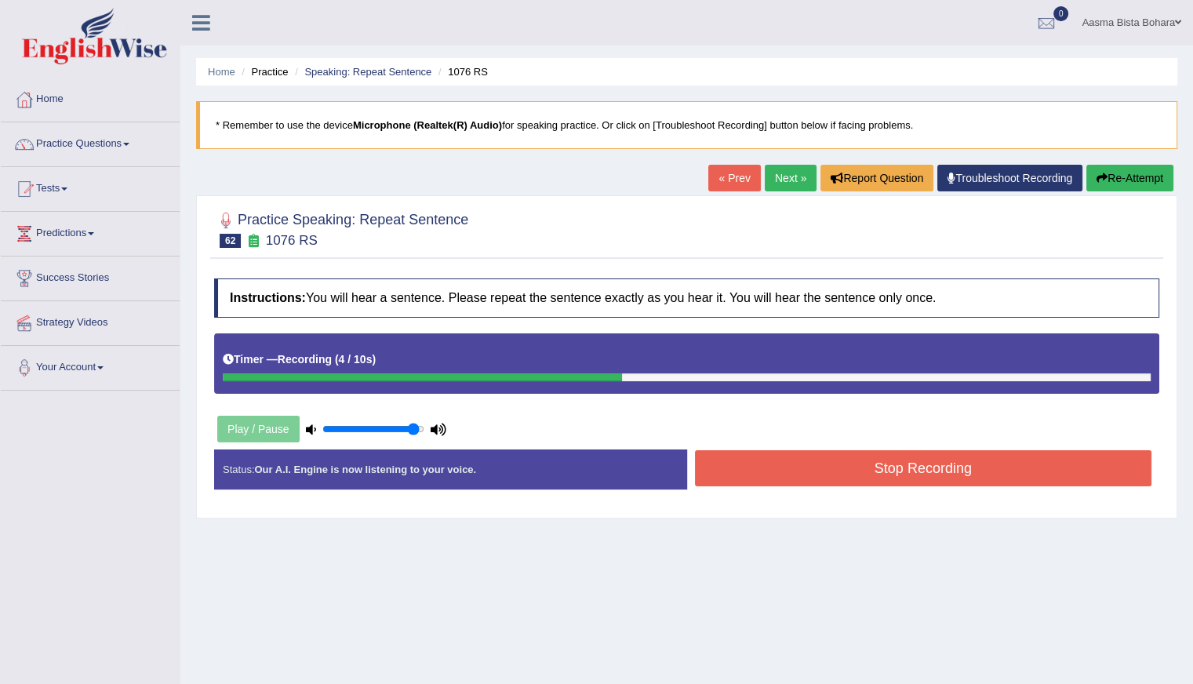
click at [807, 464] on button "Stop Recording" at bounding box center [923, 468] width 457 height 36
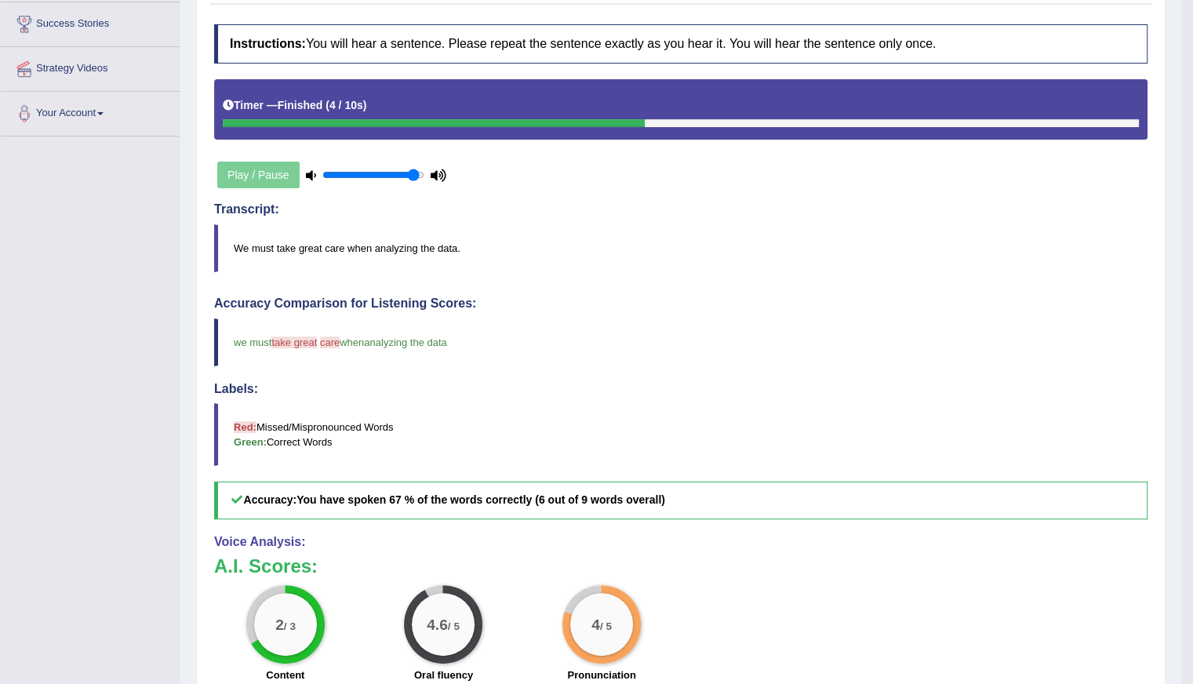
scroll to position [47, 0]
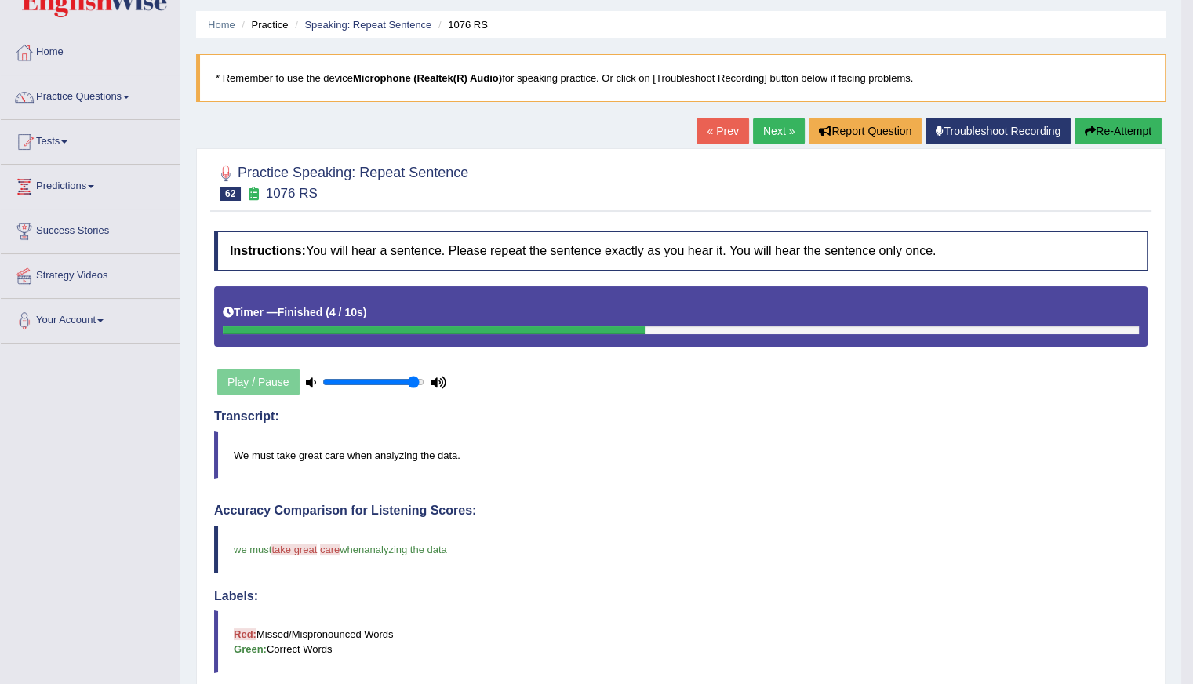
click at [1125, 129] on button "Re-Attempt" at bounding box center [1117, 131] width 87 height 27
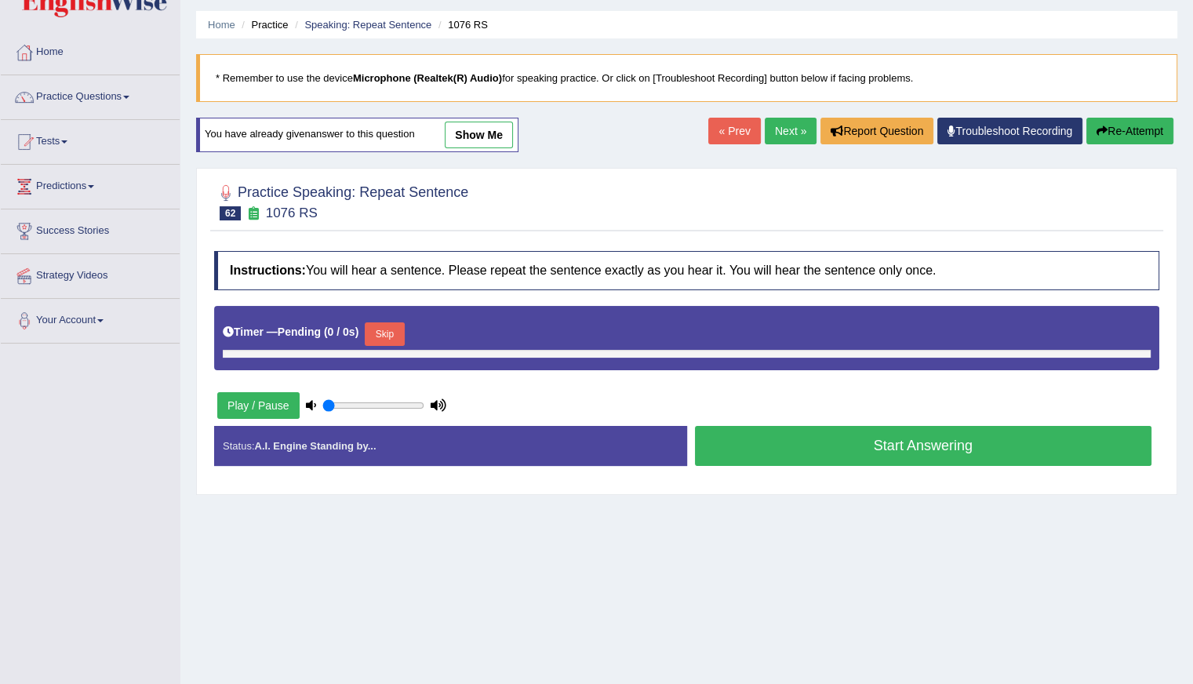
type input "0.95"
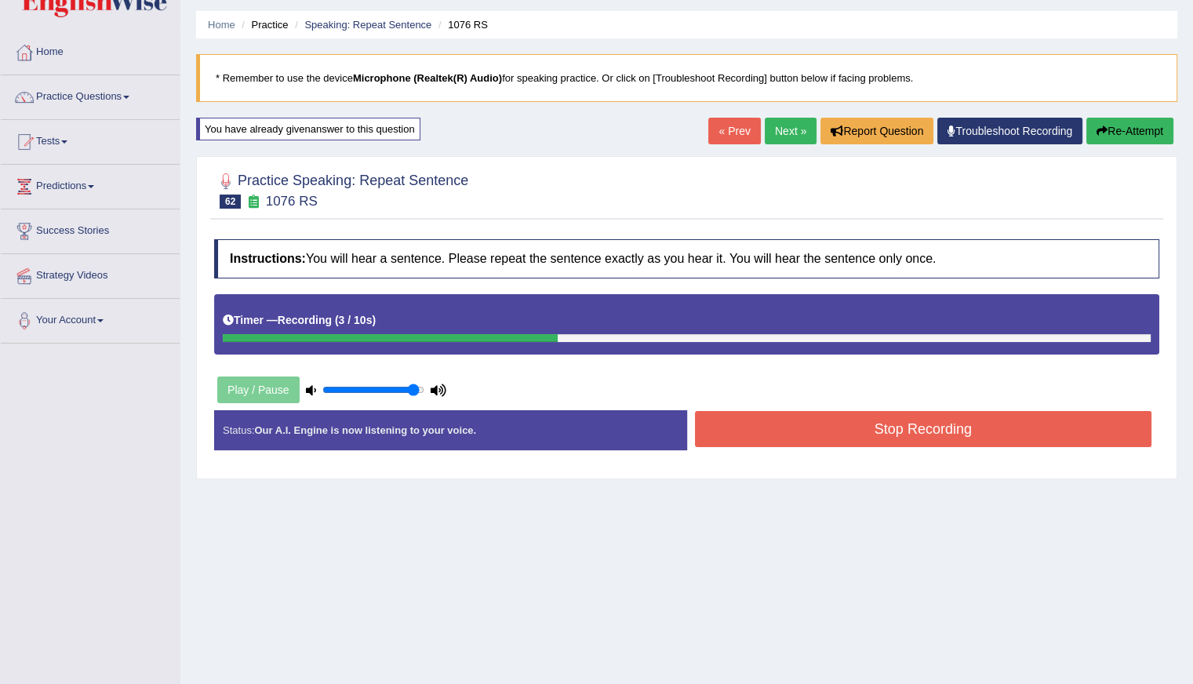
click at [864, 440] on button "Stop Recording" at bounding box center [923, 429] width 457 height 36
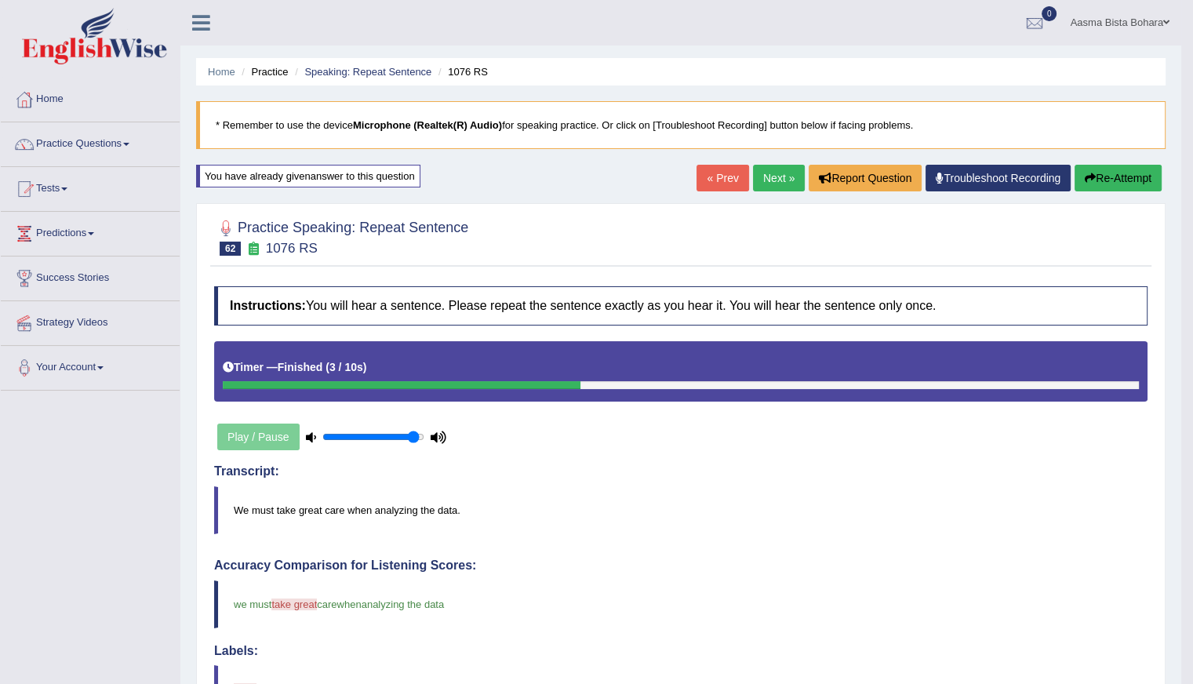
click at [764, 169] on link "Next »" at bounding box center [779, 178] width 52 height 27
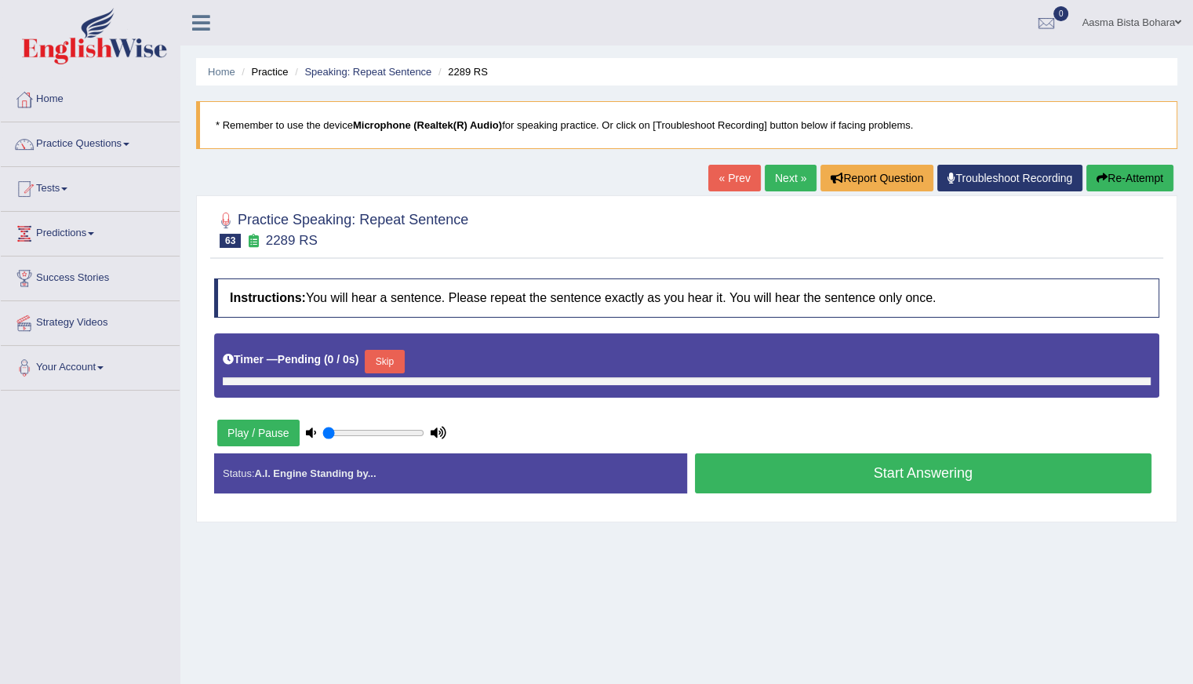
type input "0.95"
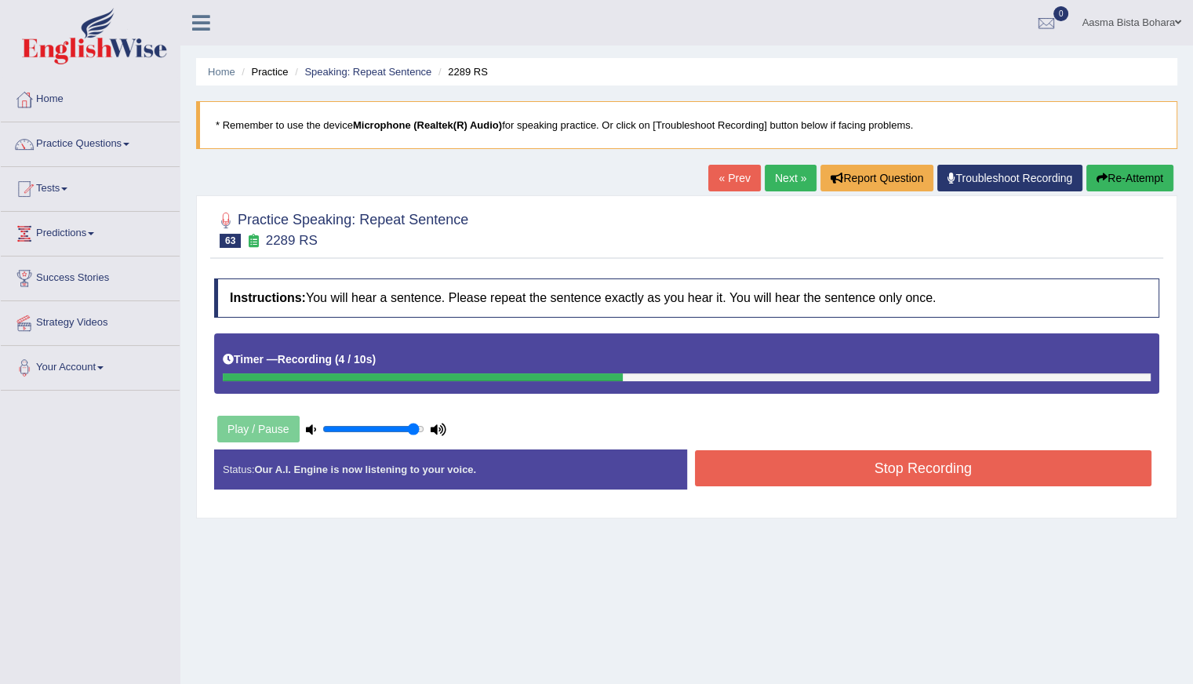
click at [784, 481] on button "Stop Recording" at bounding box center [923, 468] width 457 height 36
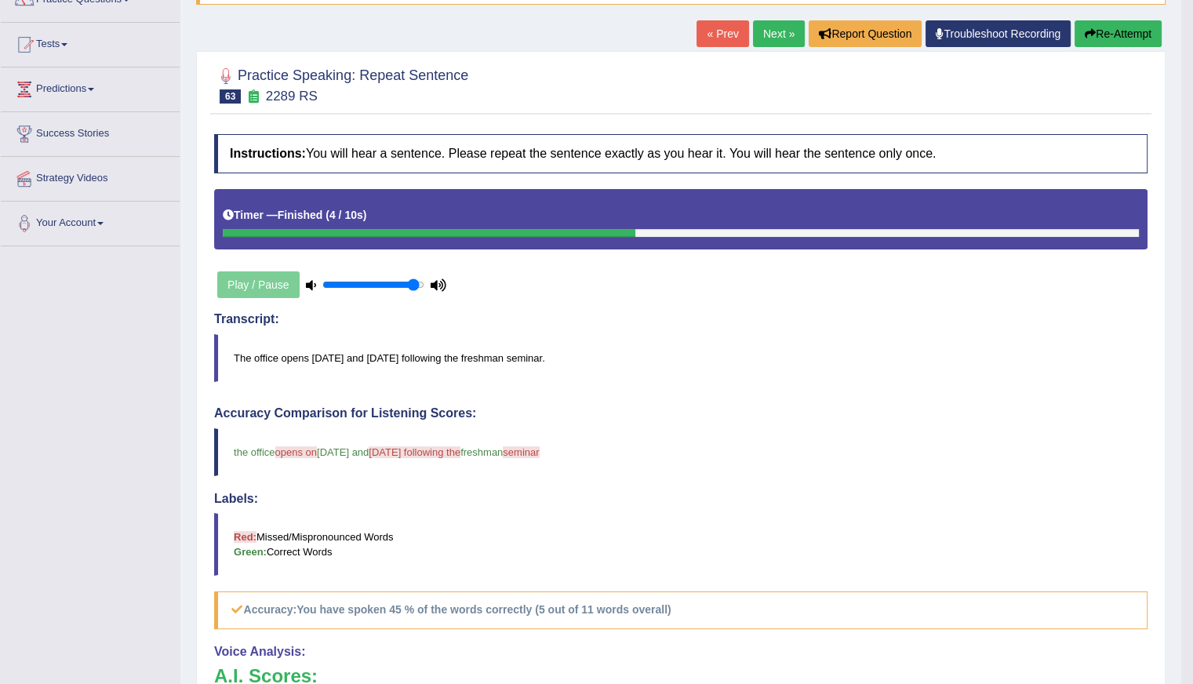
scroll to position [78, 0]
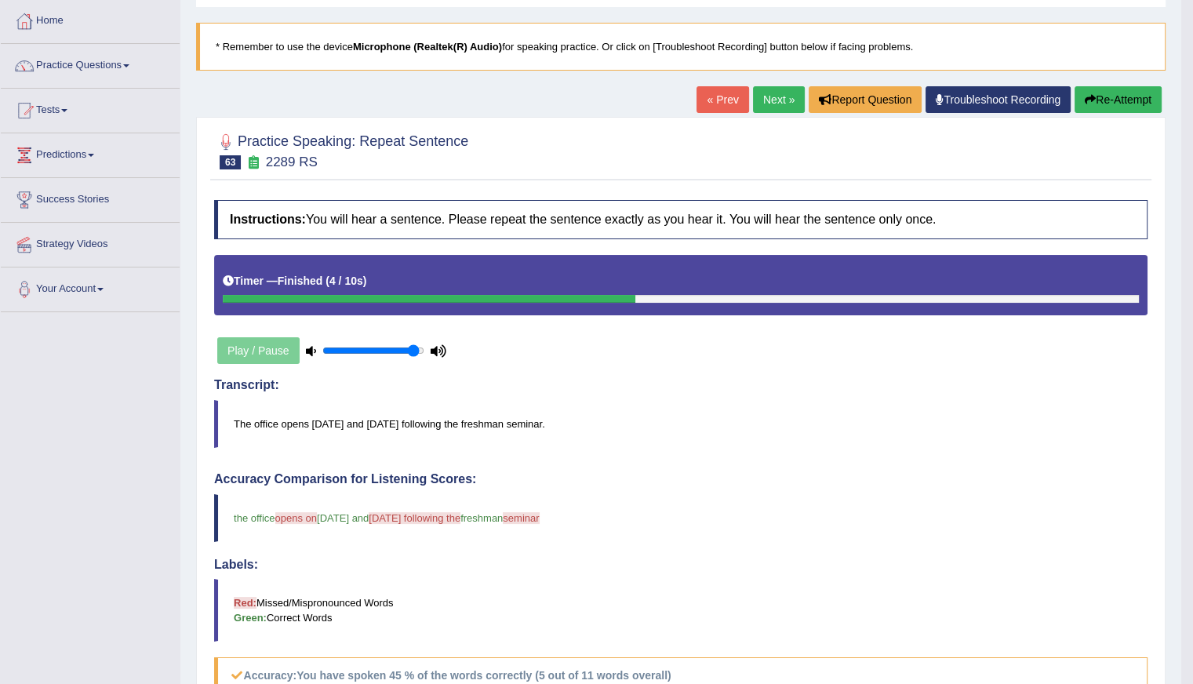
click at [1129, 95] on button "Re-Attempt" at bounding box center [1117, 99] width 87 height 27
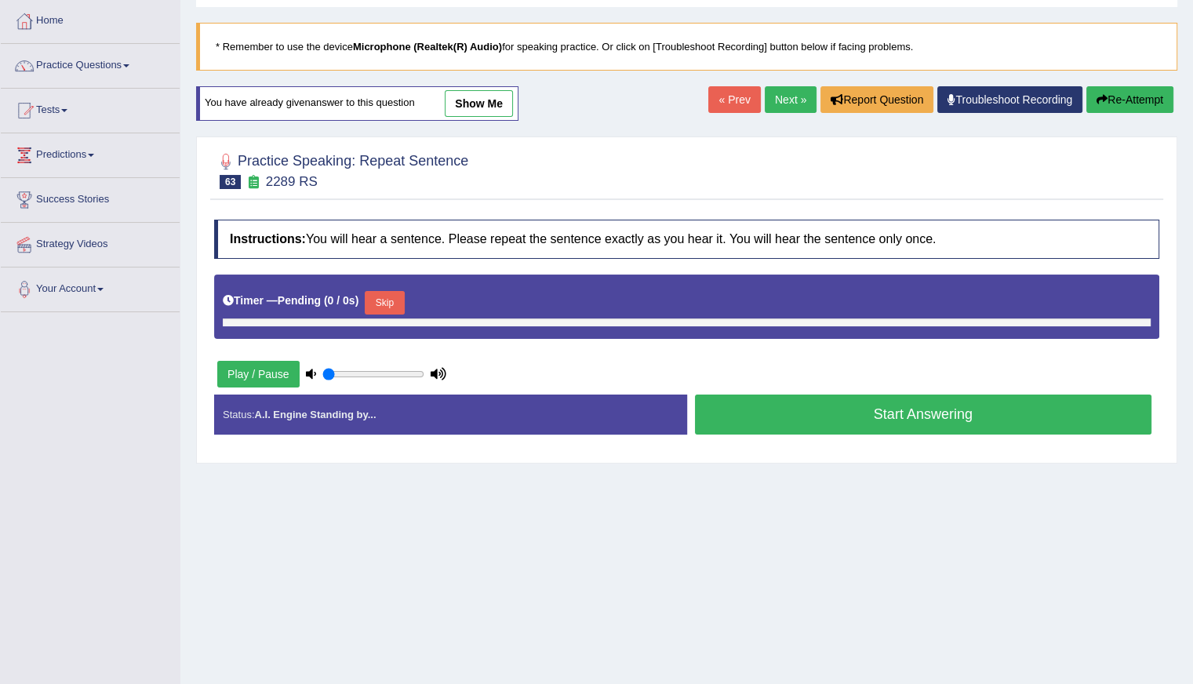
type input "0.95"
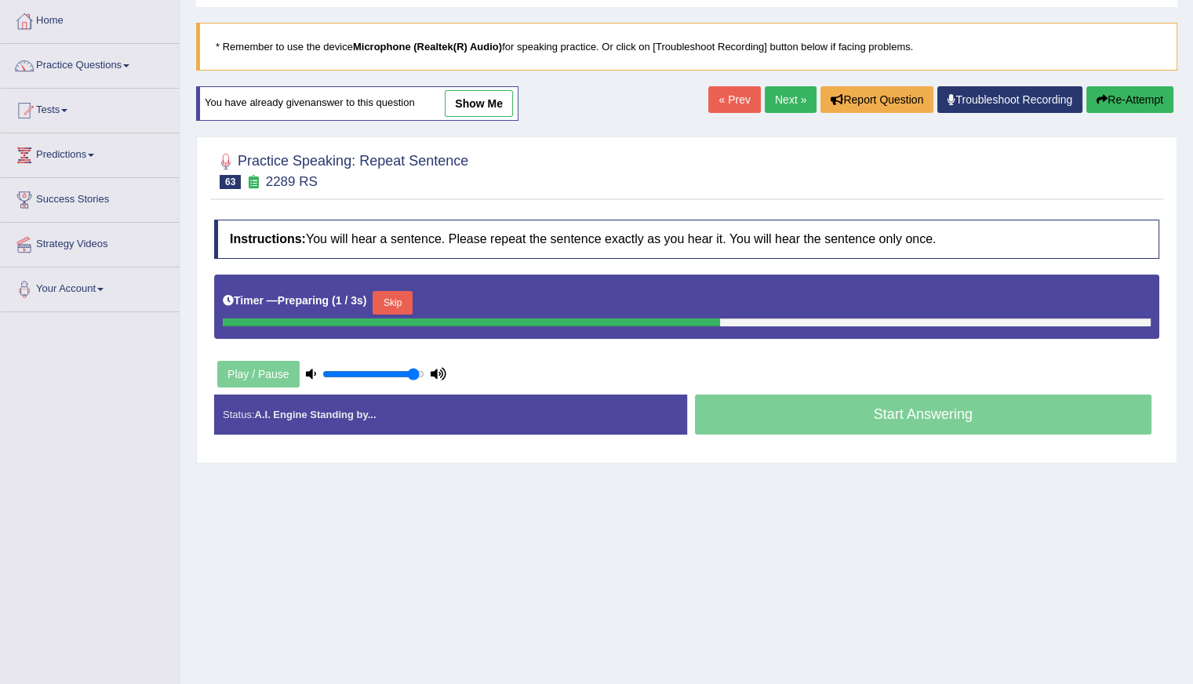
click at [392, 303] on button "Skip" at bounding box center [391, 303] width 39 height 24
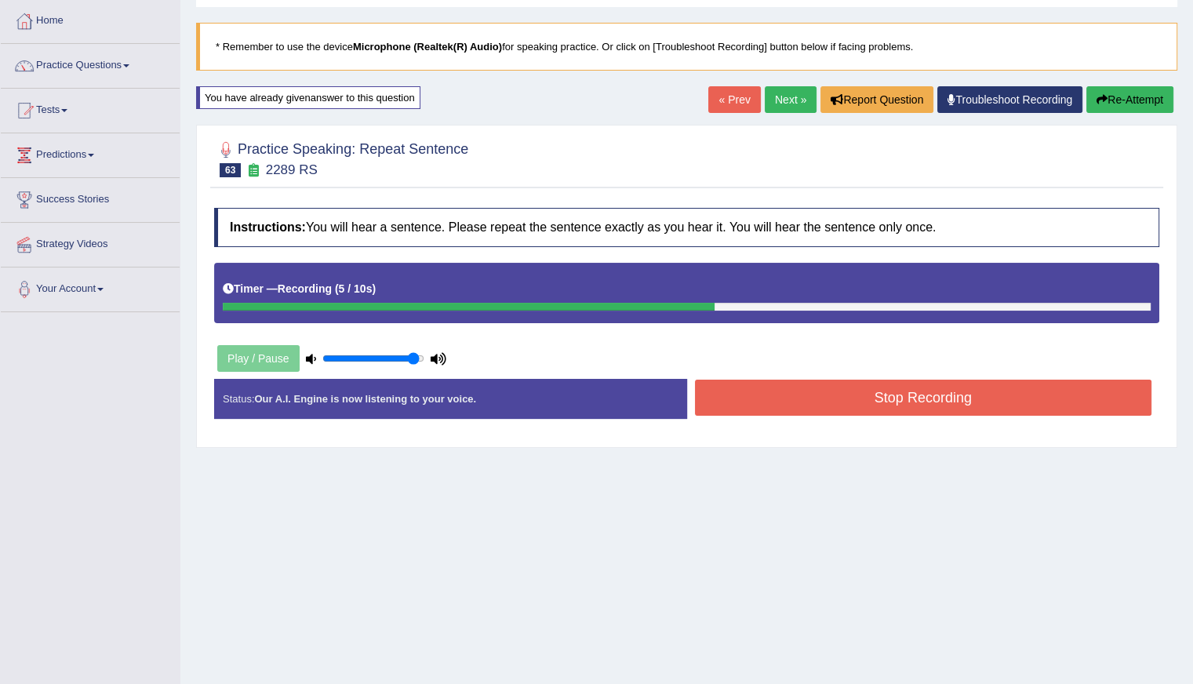
click at [802, 395] on button "Stop Recording" at bounding box center [923, 398] width 457 height 36
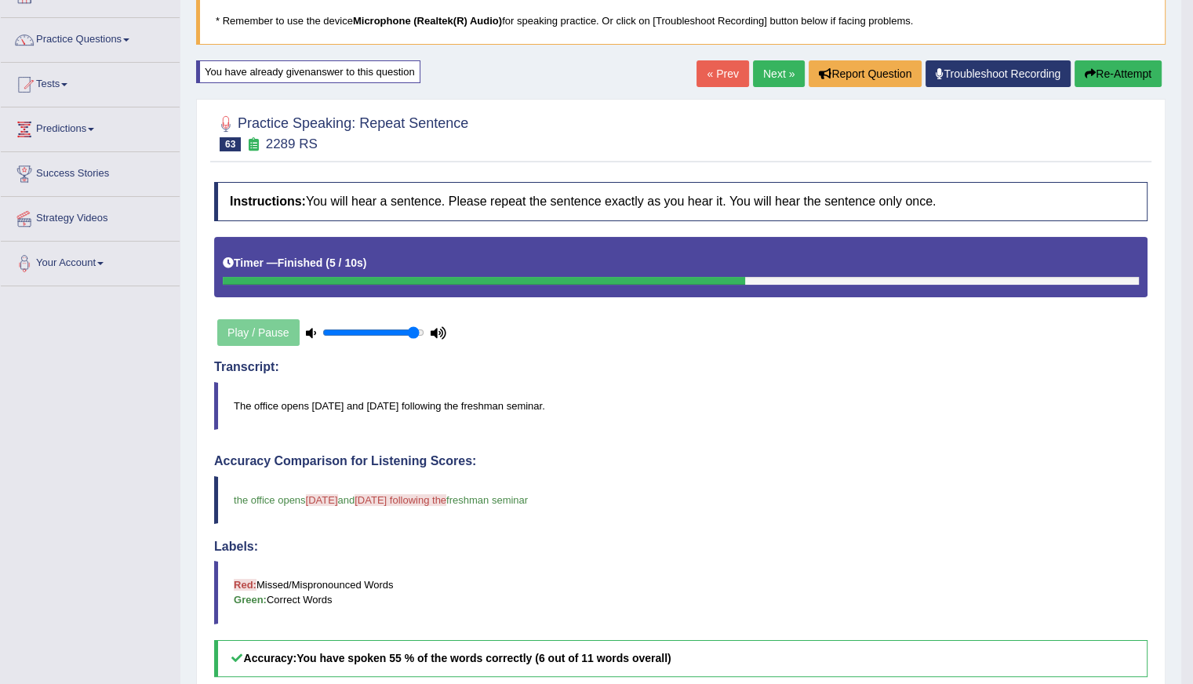
scroll to position [78, 0]
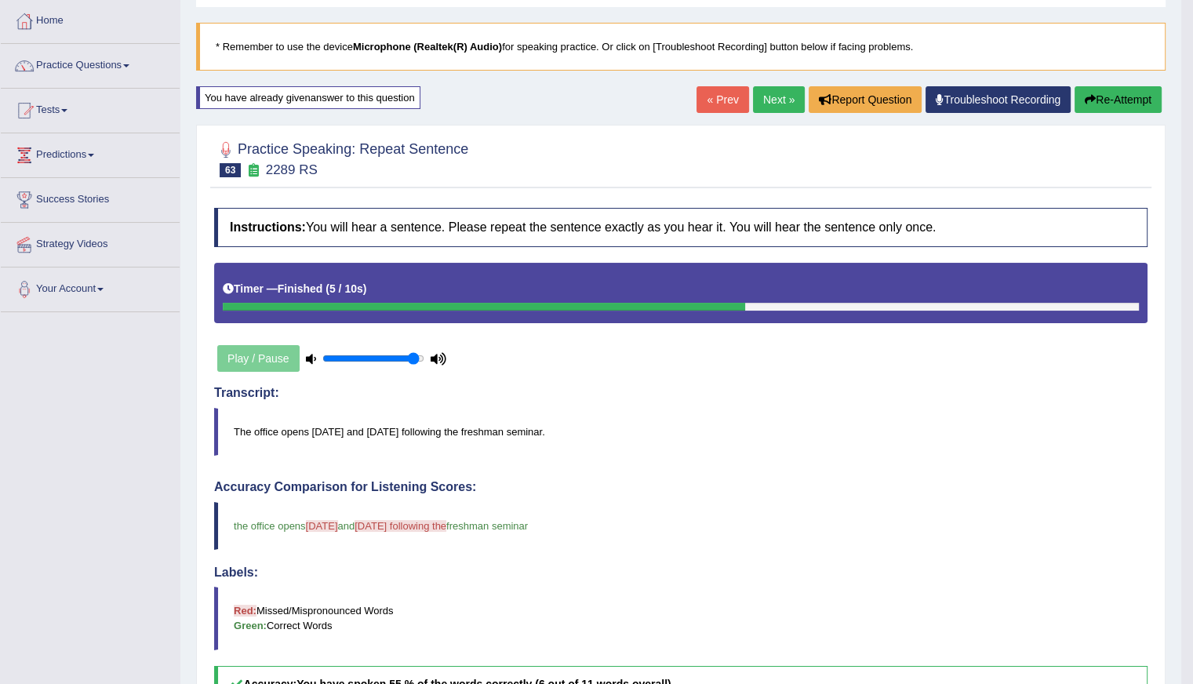
click at [772, 100] on link "Next »" at bounding box center [779, 99] width 52 height 27
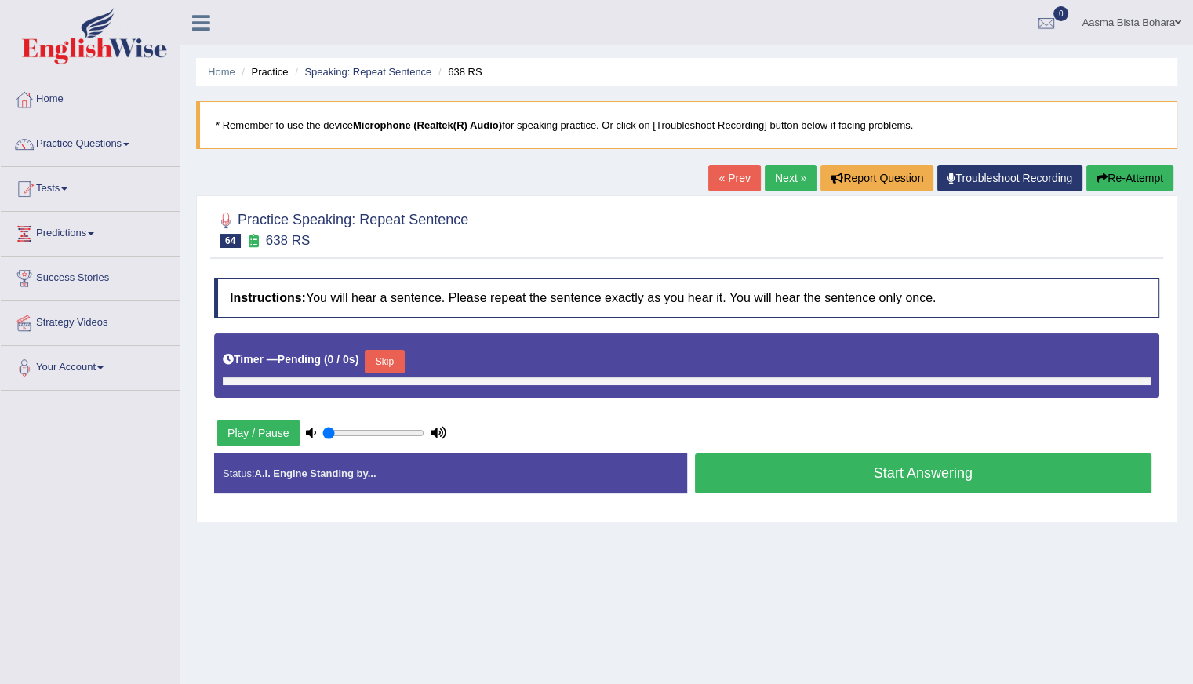
type input "0.95"
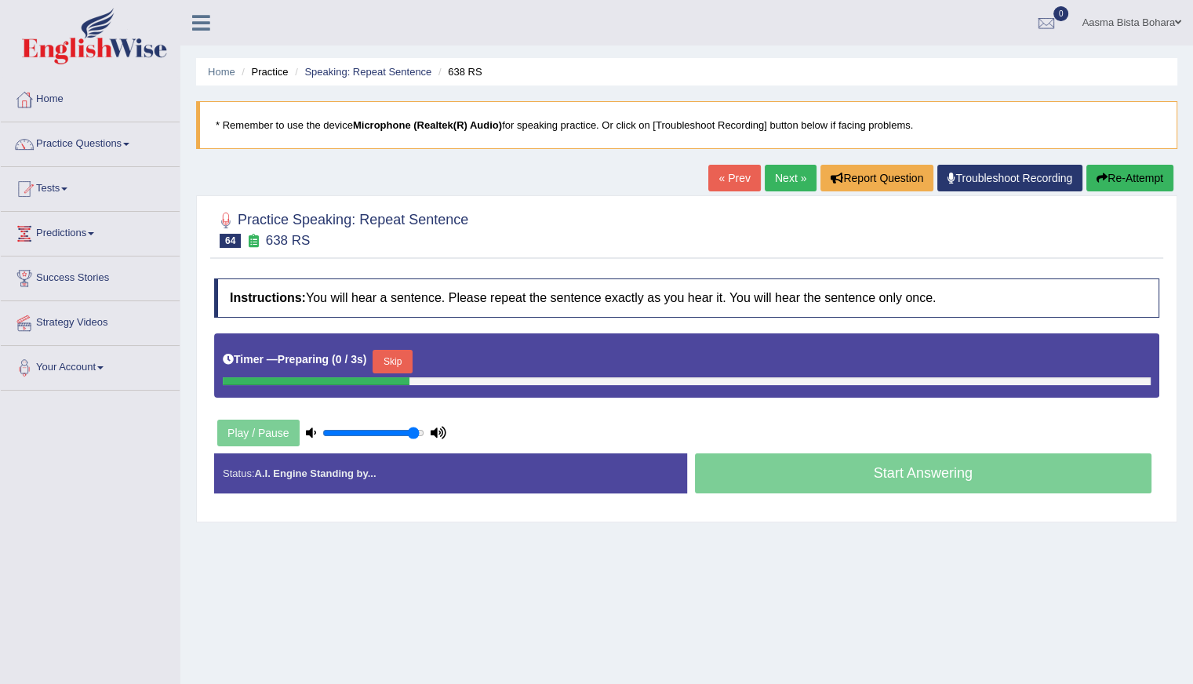
click at [398, 358] on button "Skip" at bounding box center [391, 362] width 39 height 24
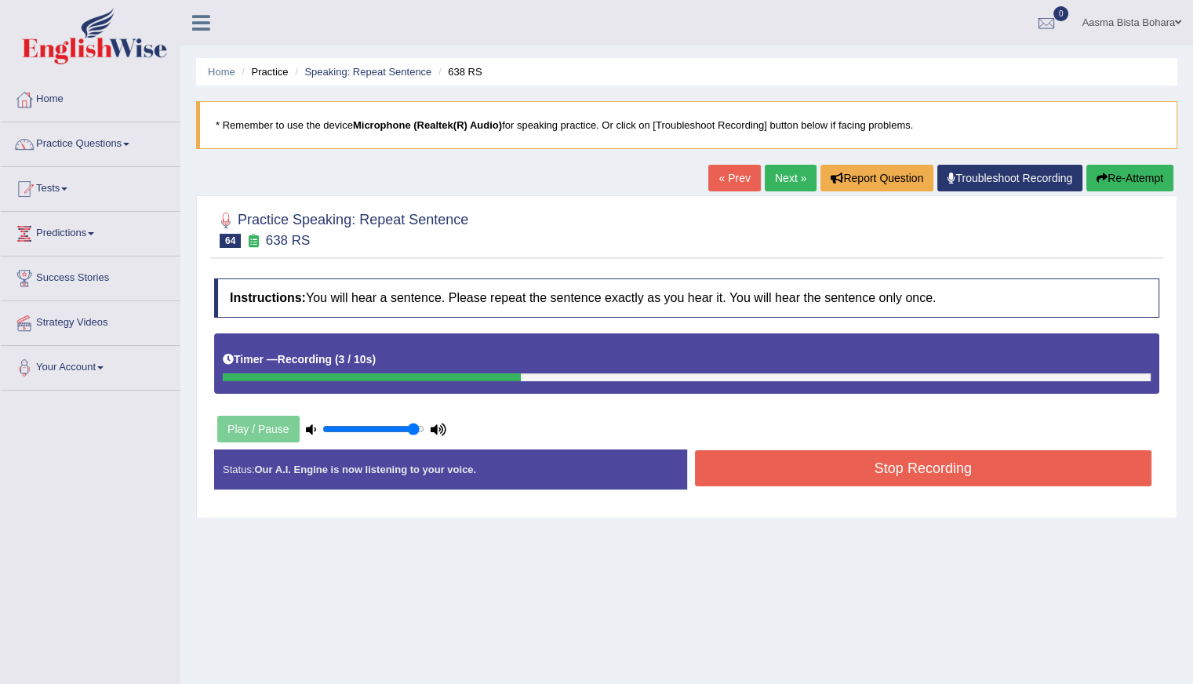
click at [786, 463] on button "Stop Recording" at bounding box center [923, 468] width 457 height 36
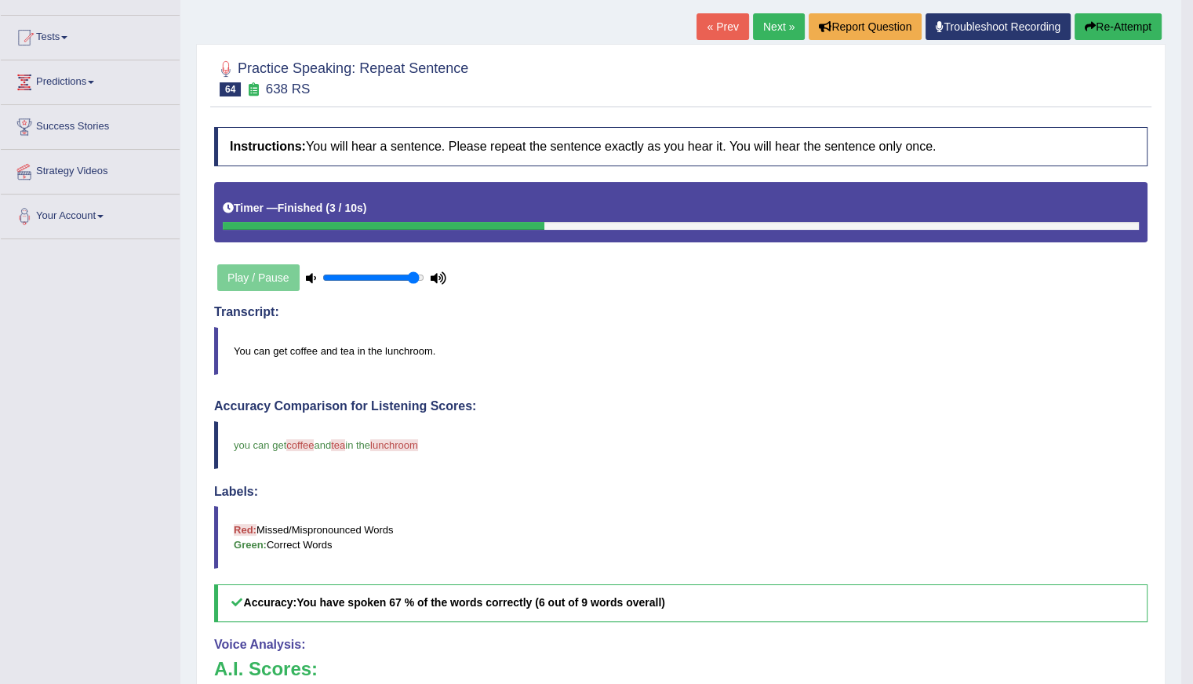
scroll to position [125, 0]
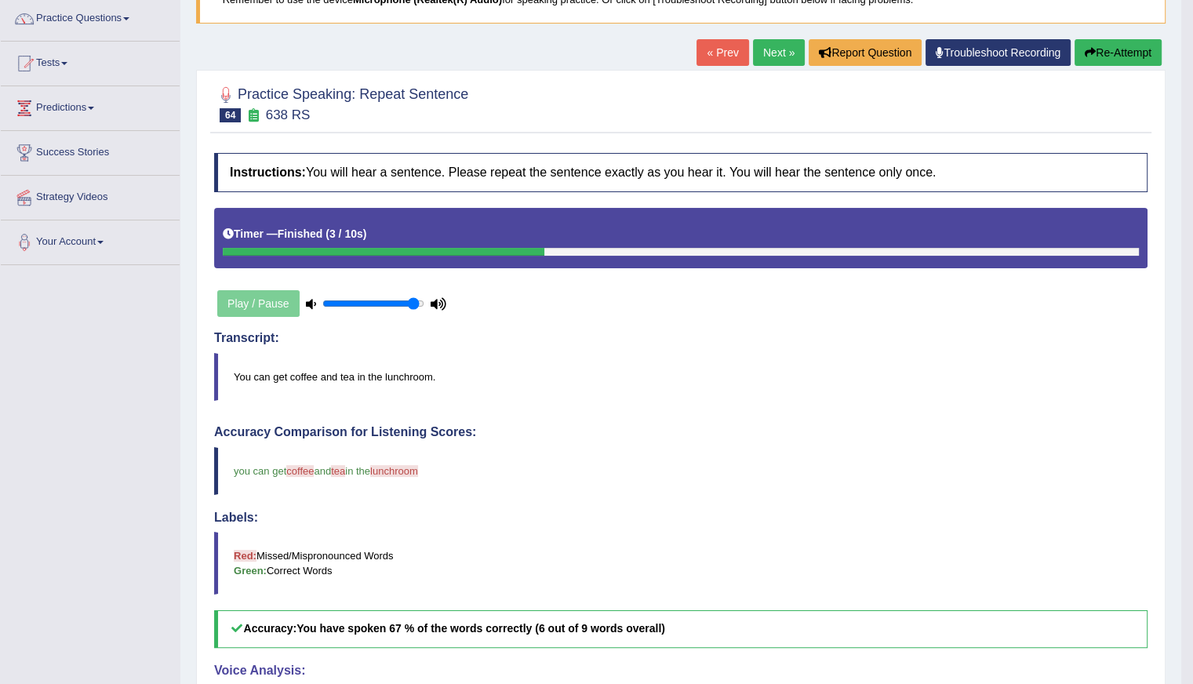
click at [1106, 54] on button "Re-Attempt" at bounding box center [1117, 52] width 87 height 27
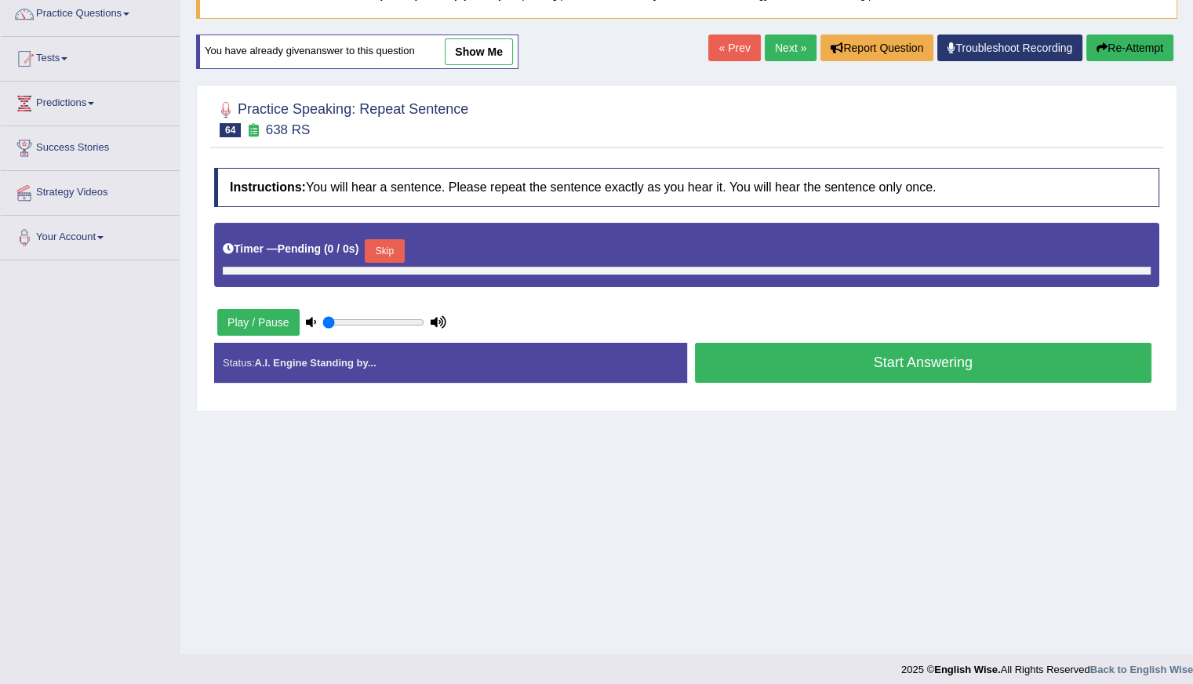
type input "0.95"
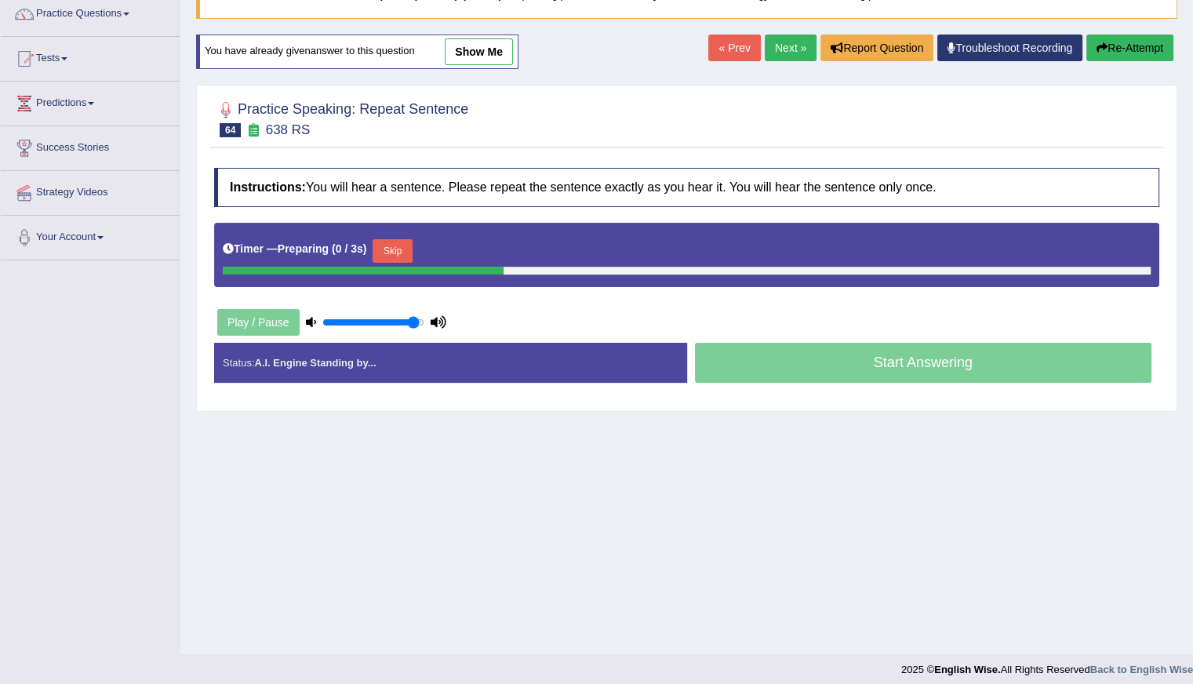
click at [403, 249] on button "Skip" at bounding box center [391, 251] width 39 height 24
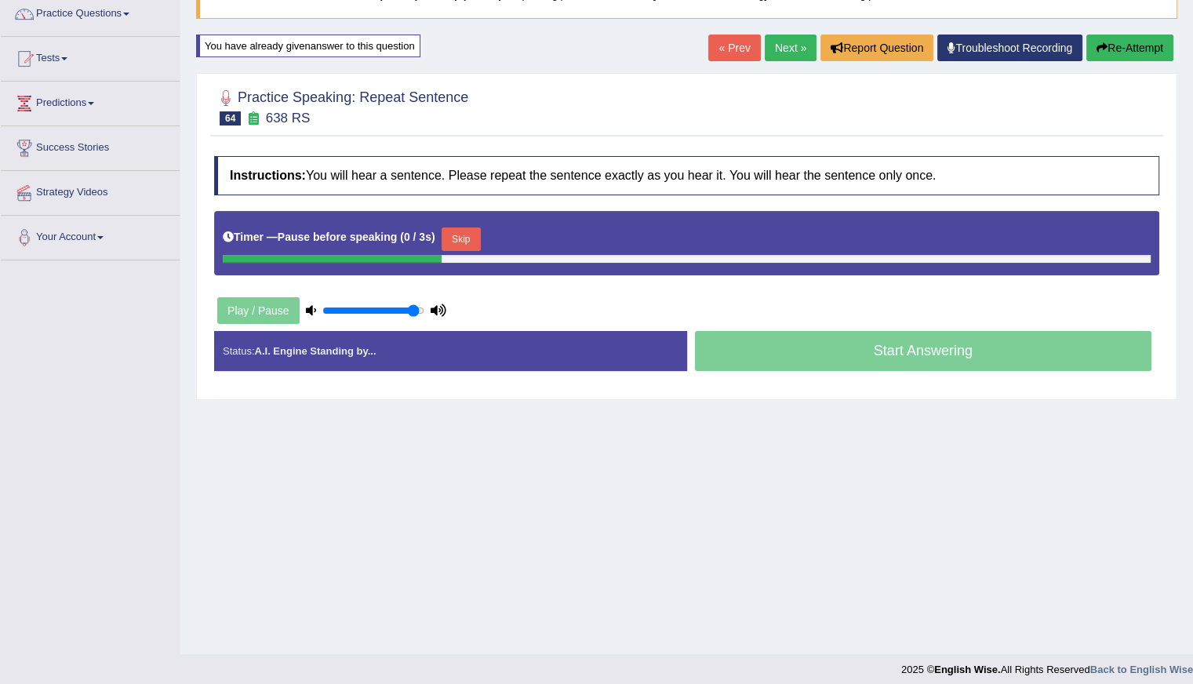
click at [474, 235] on button "Skip" at bounding box center [460, 239] width 39 height 24
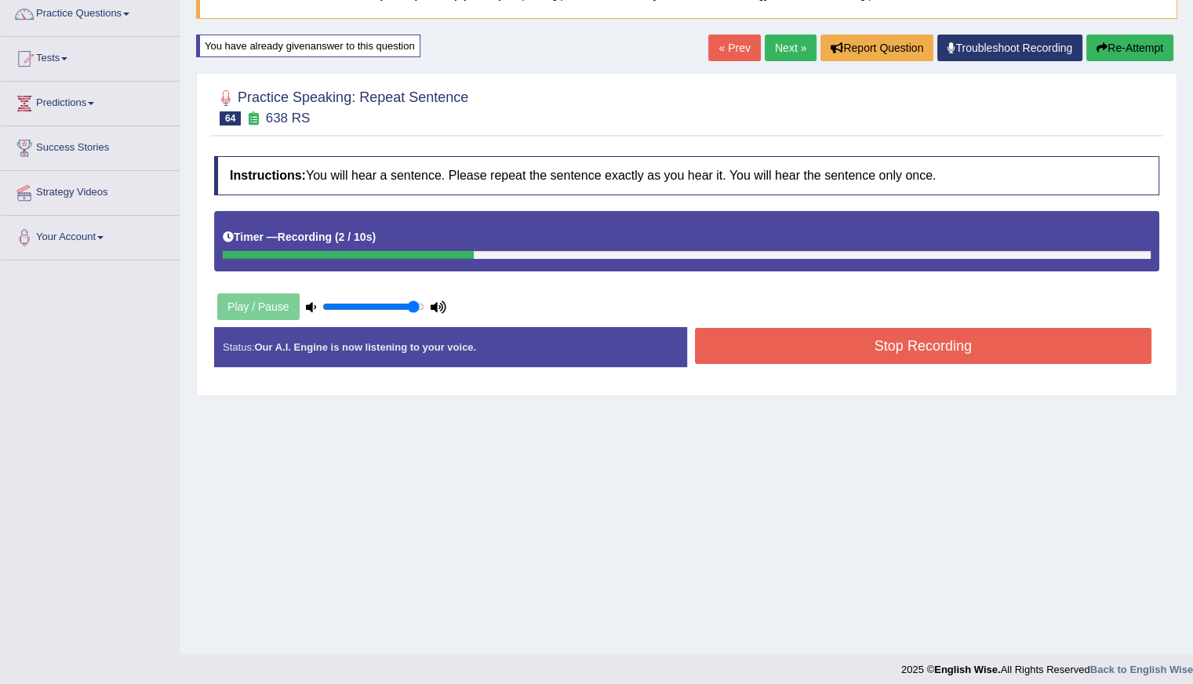
click at [859, 346] on button "Stop Recording" at bounding box center [923, 346] width 457 height 36
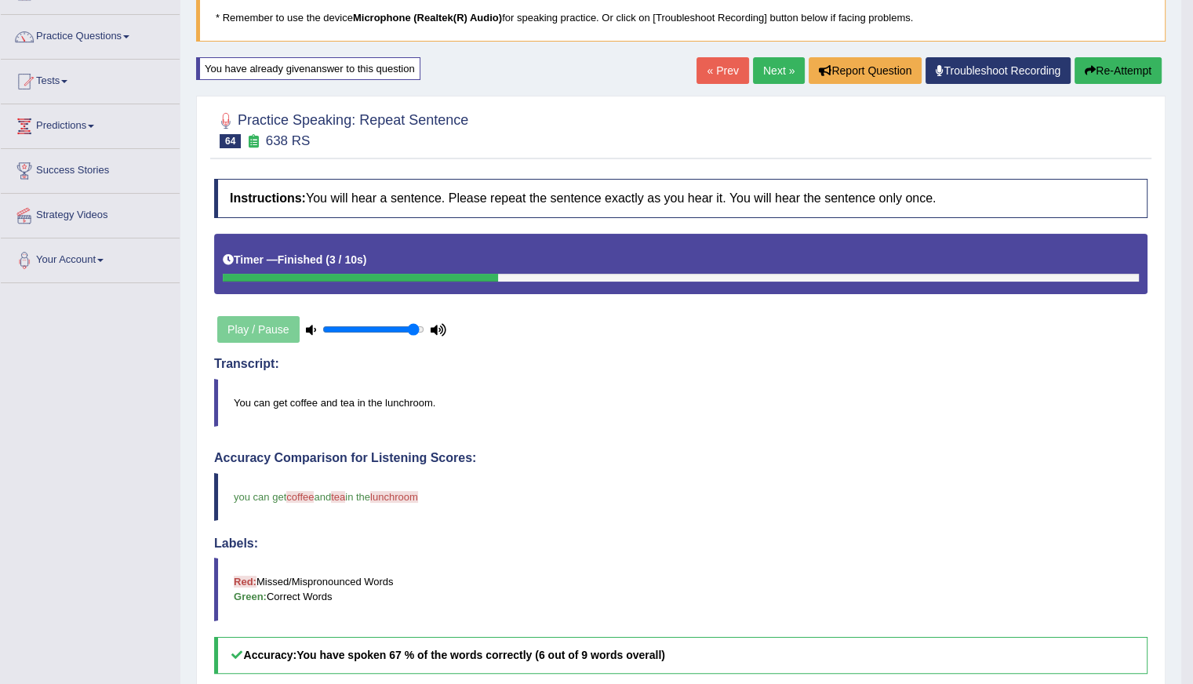
scroll to position [52, 0]
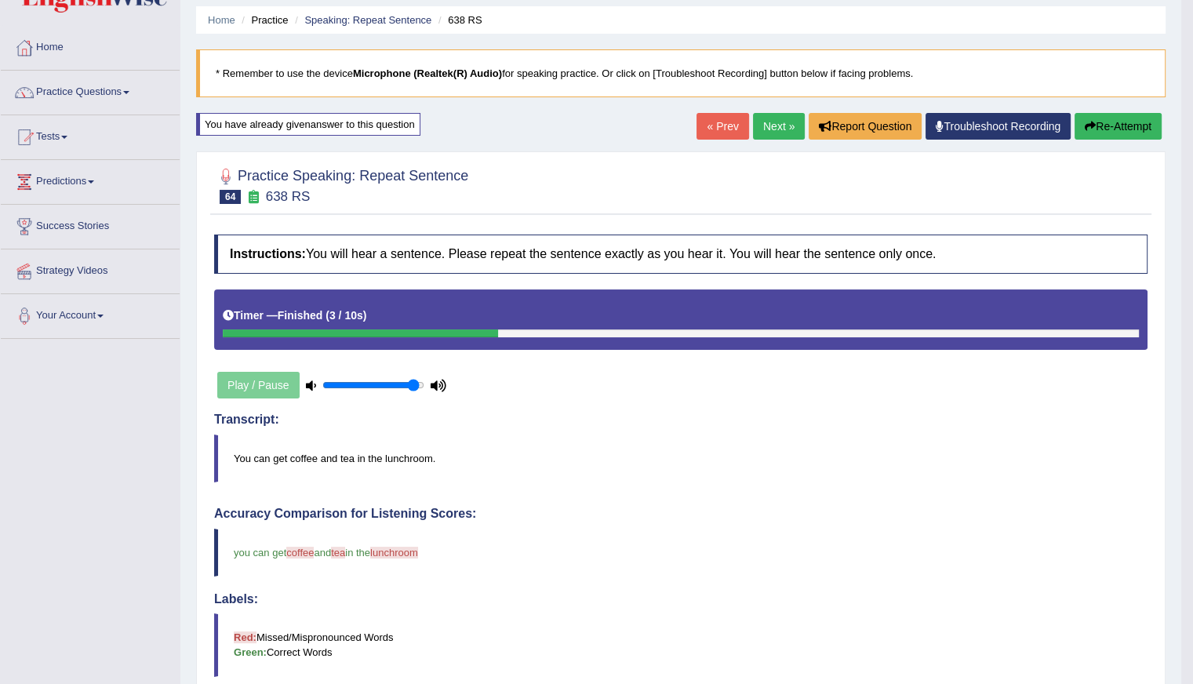
click at [772, 129] on link "Next »" at bounding box center [779, 126] width 52 height 27
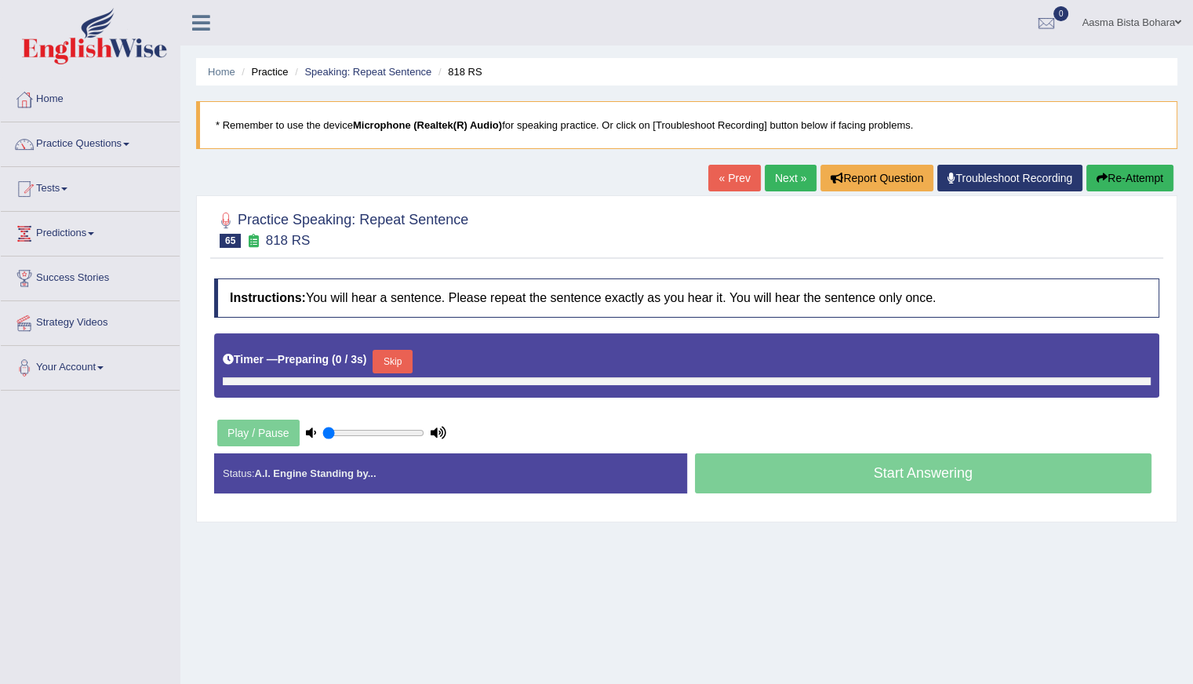
type input "0.95"
click at [395, 358] on button "Skip" at bounding box center [391, 362] width 39 height 24
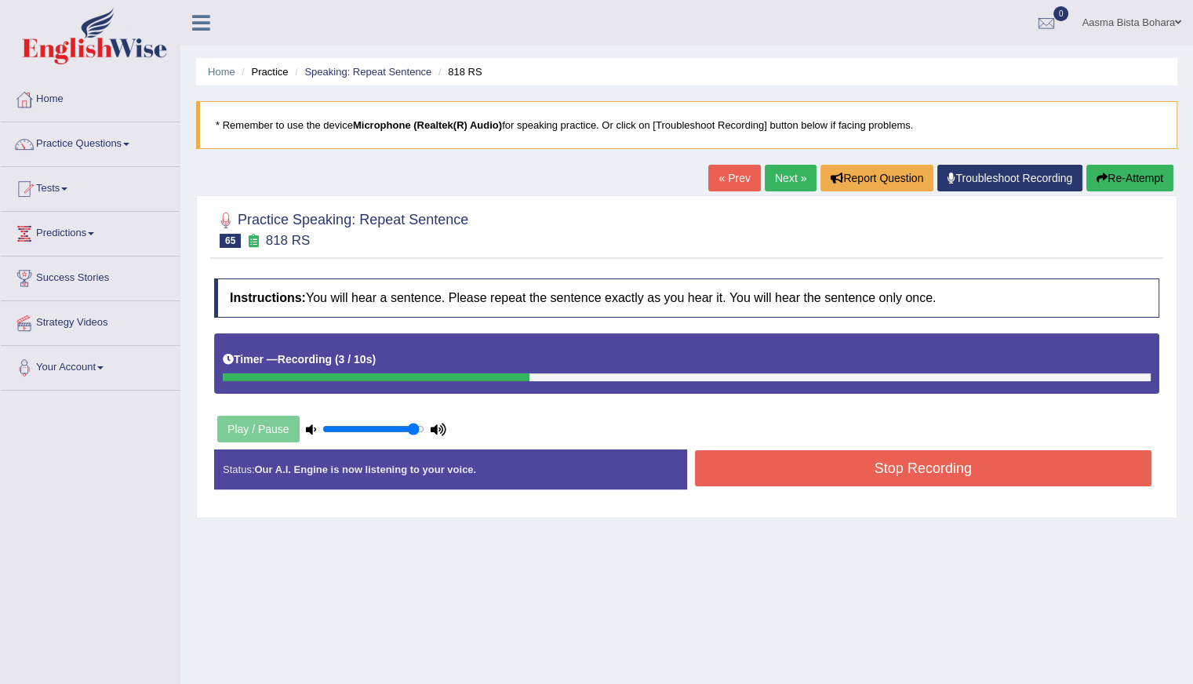
click at [802, 474] on button "Stop Recording" at bounding box center [923, 468] width 457 height 36
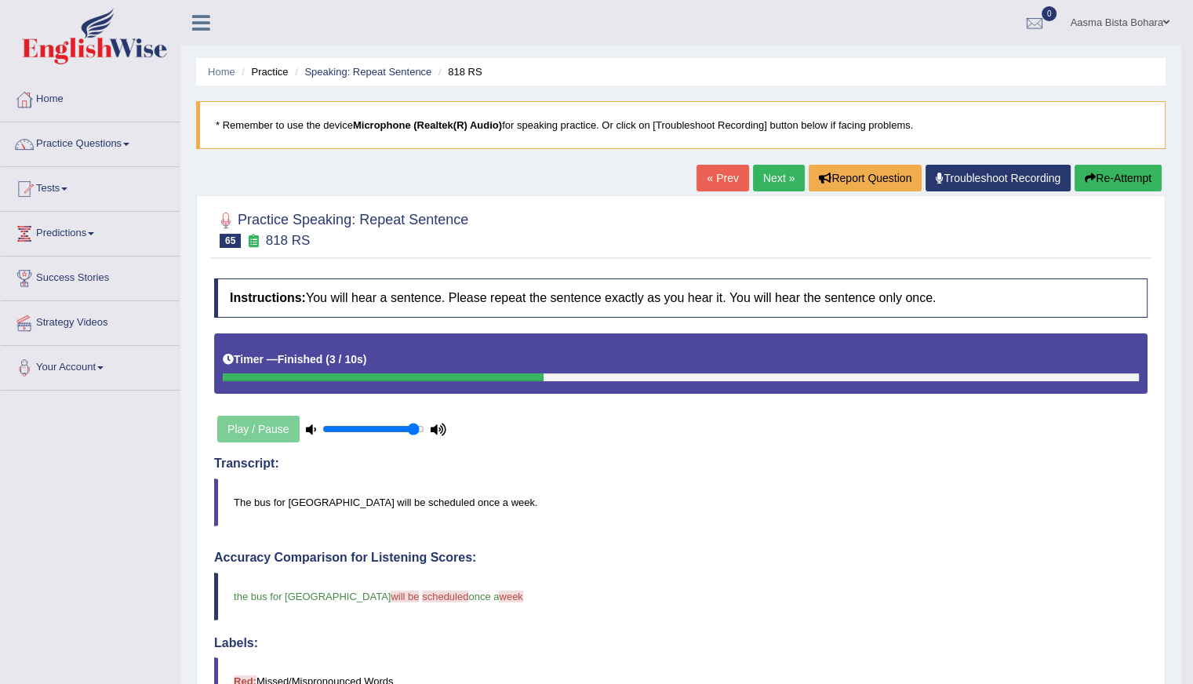
click at [769, 177] on link "Next »" at bounding box center [779, 178] width 52 height 27
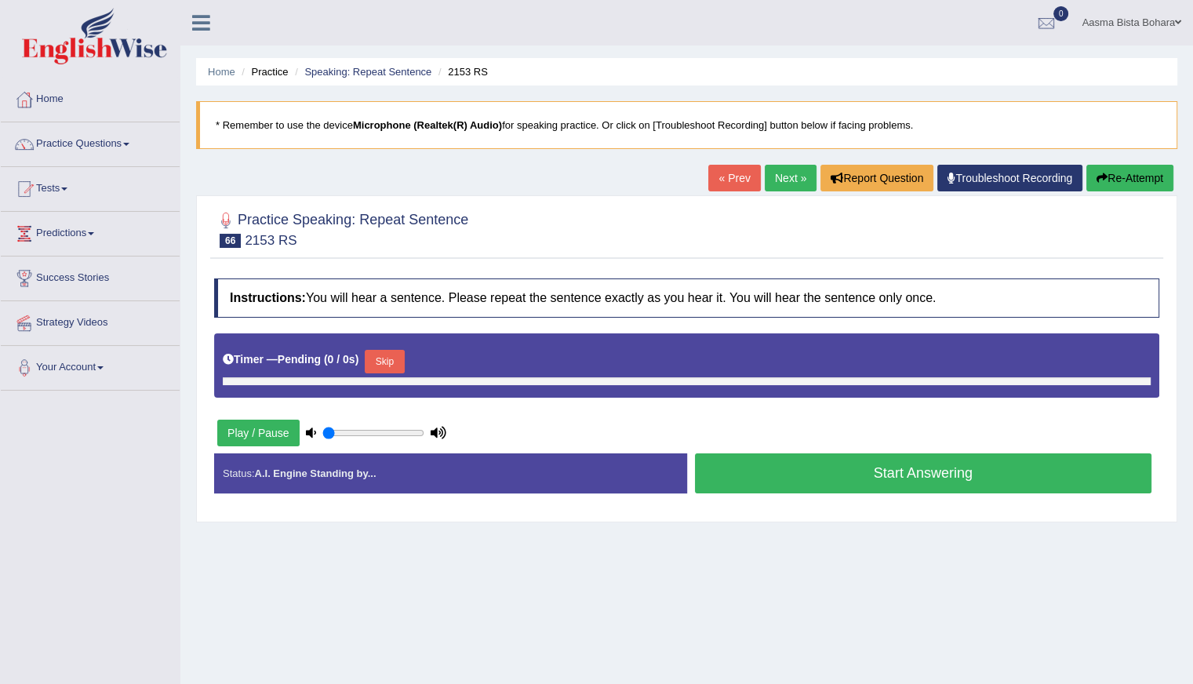
type input "0.95"
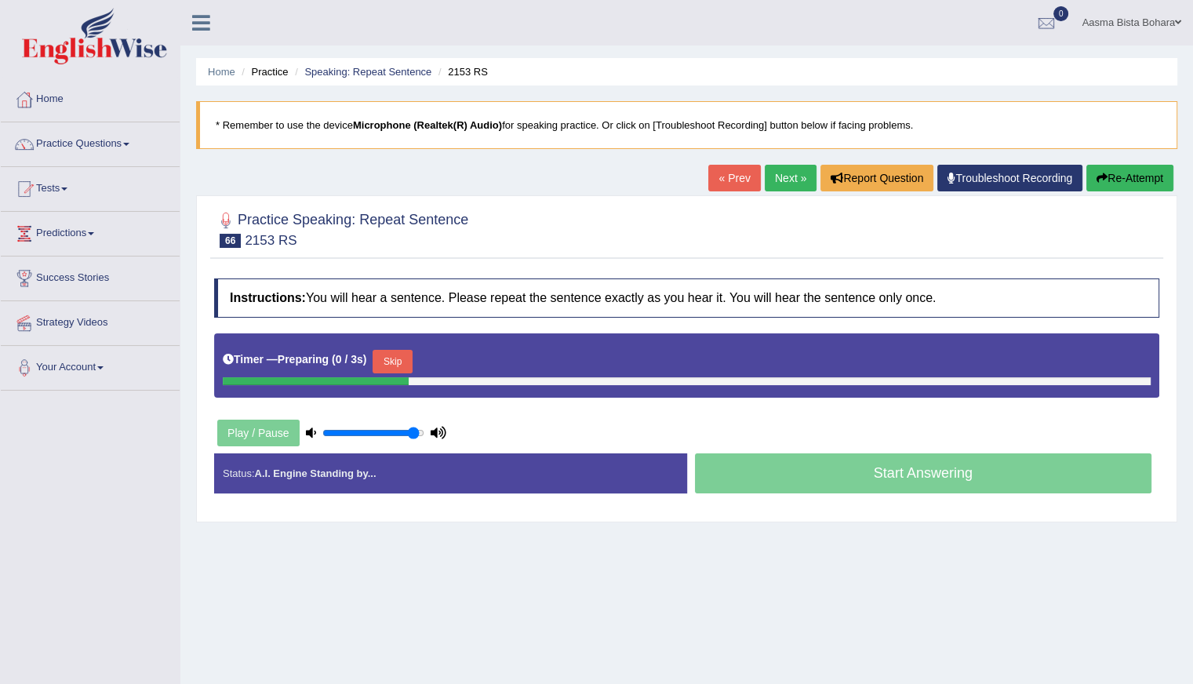
click at [383, 358] on button "Skip" at bounding box center [391, 362] width 39 height 24
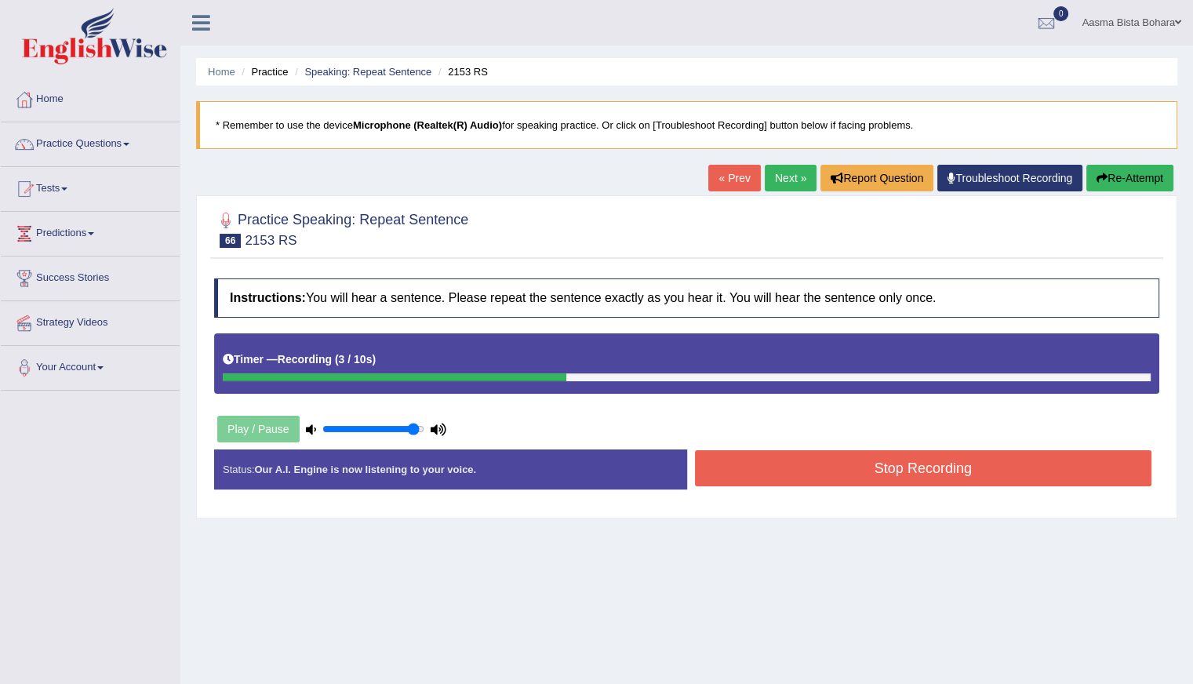
click at [797, 473] on button "Stop Recording" at bounding box center [923, 468] width 457 height 36
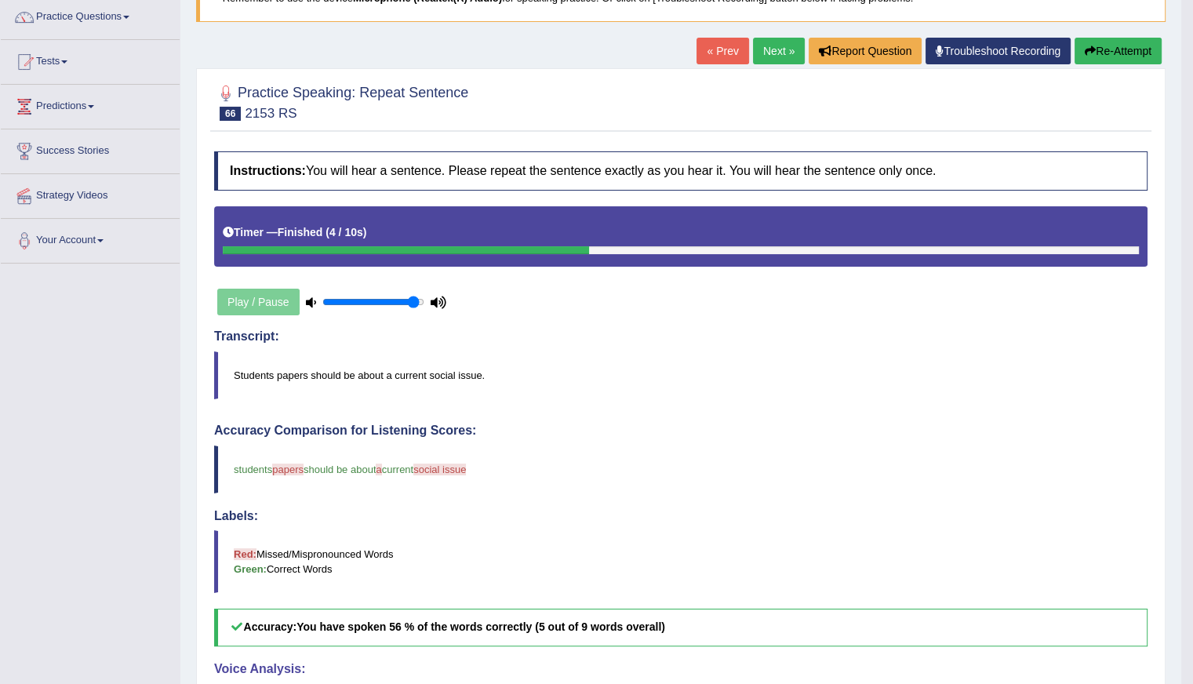
scroll to position [47, 0]
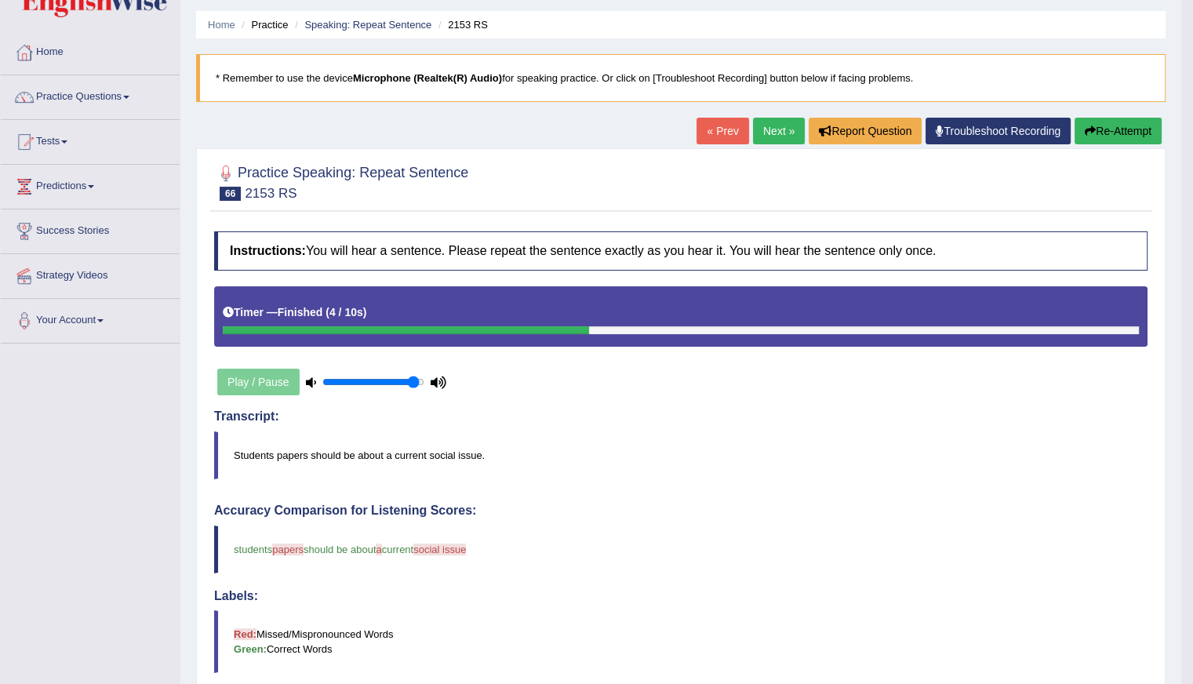
click at [765, 130] on link "Next »" at bounding box center [779, 131] width 52 height 27
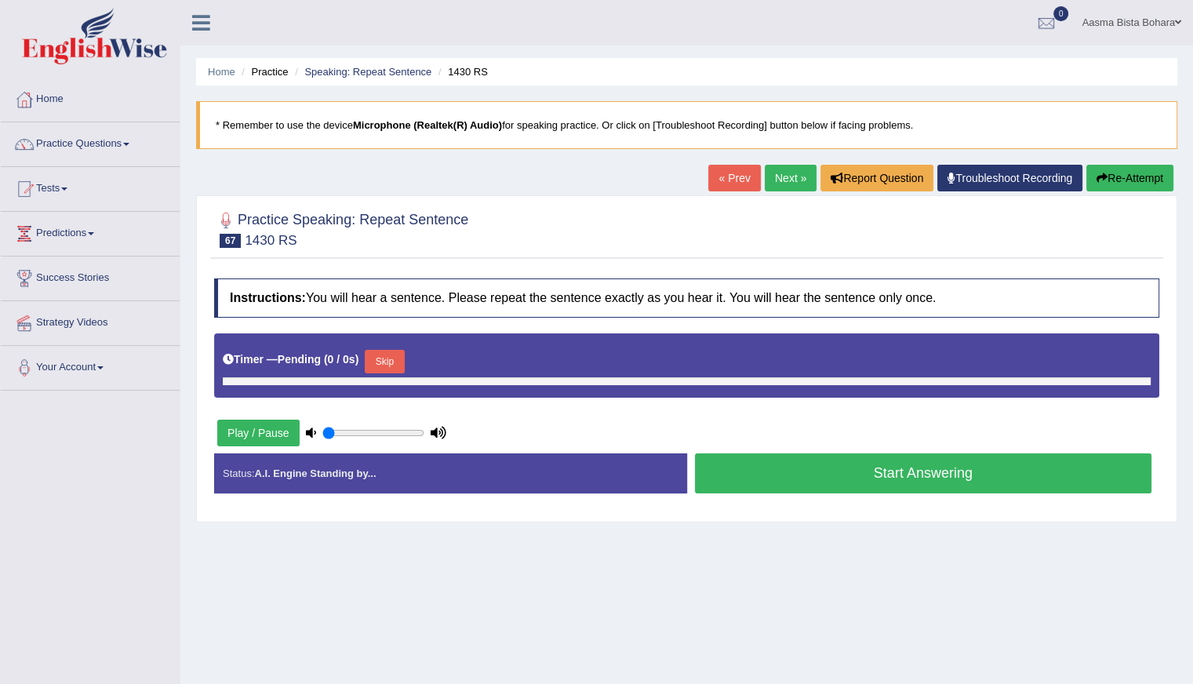
type input "0.95"
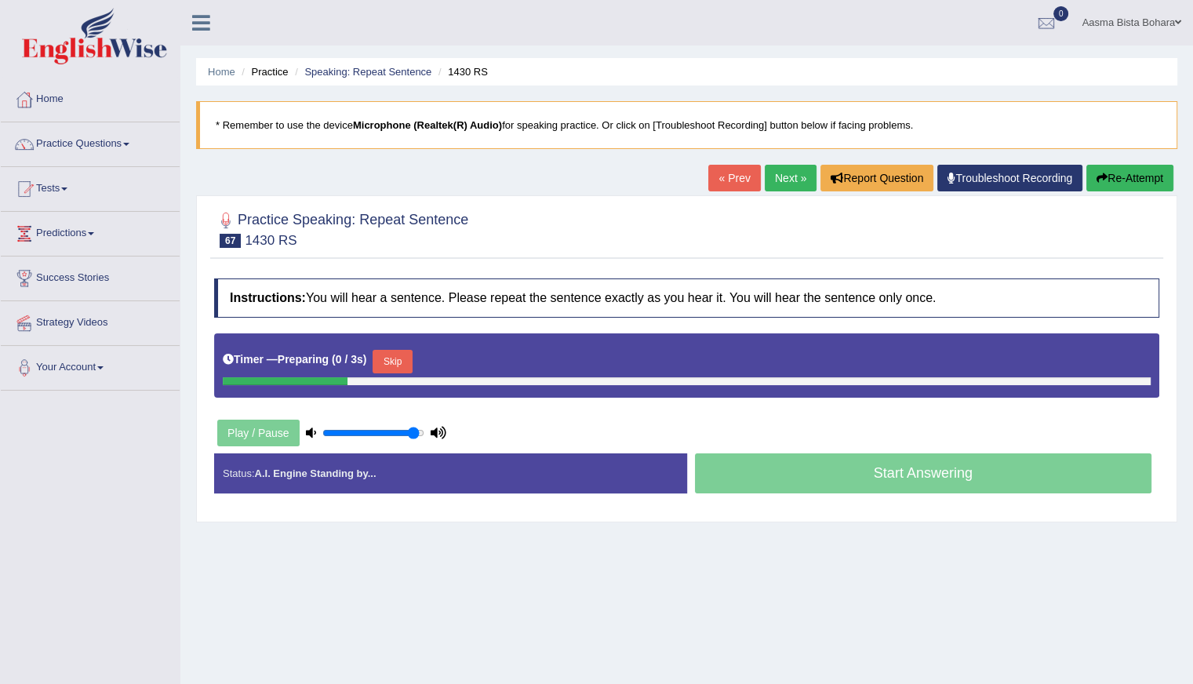
click at [384, 358] on button "Skip" at bounding box center [391, 362] width 39 height 24
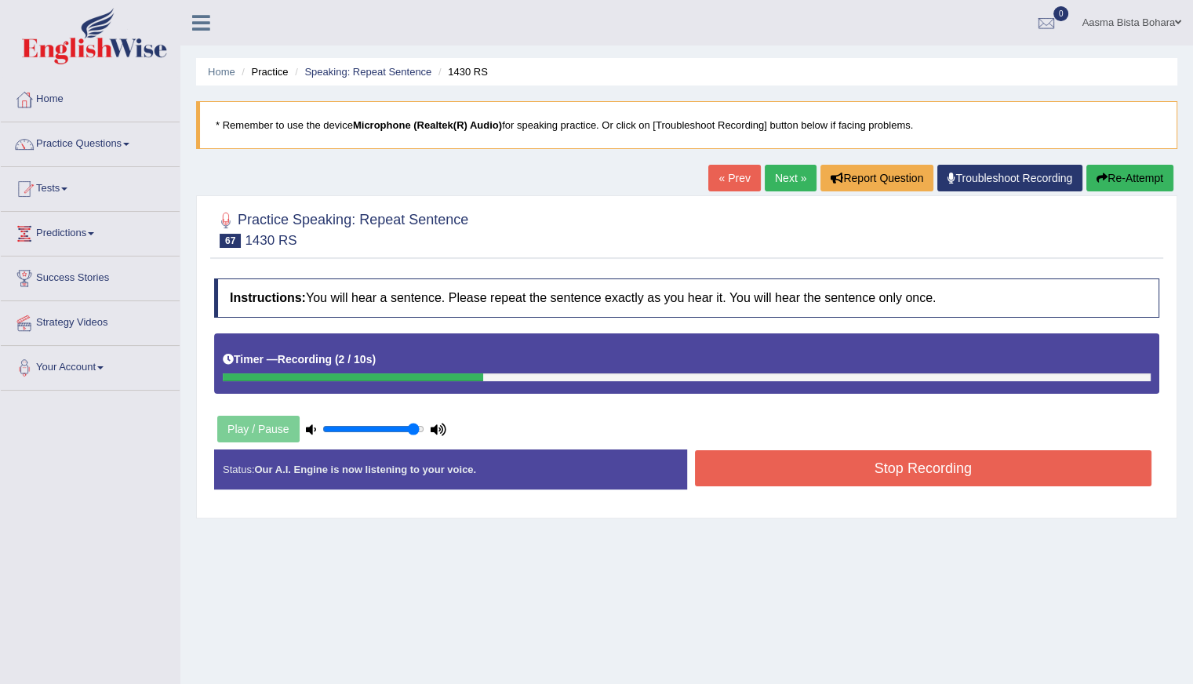
click at [790, 468] on button "Stop Recording" at bounding box center [923, 468] width 457 height 36
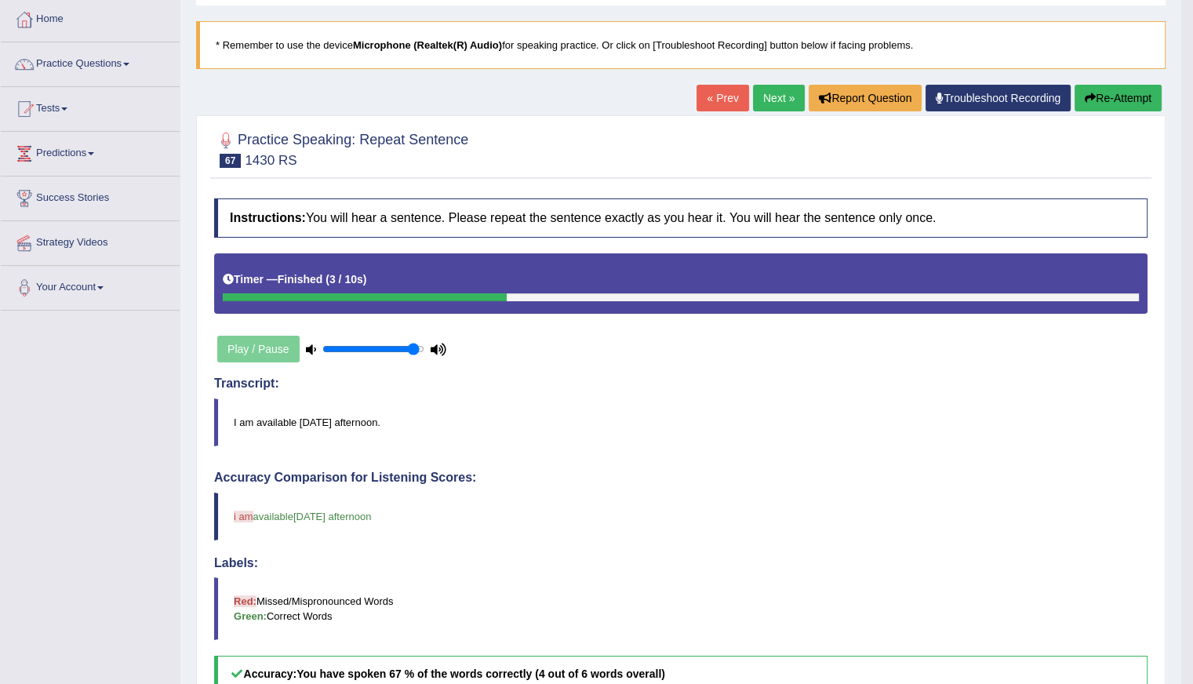
scroll to position [78, 0]
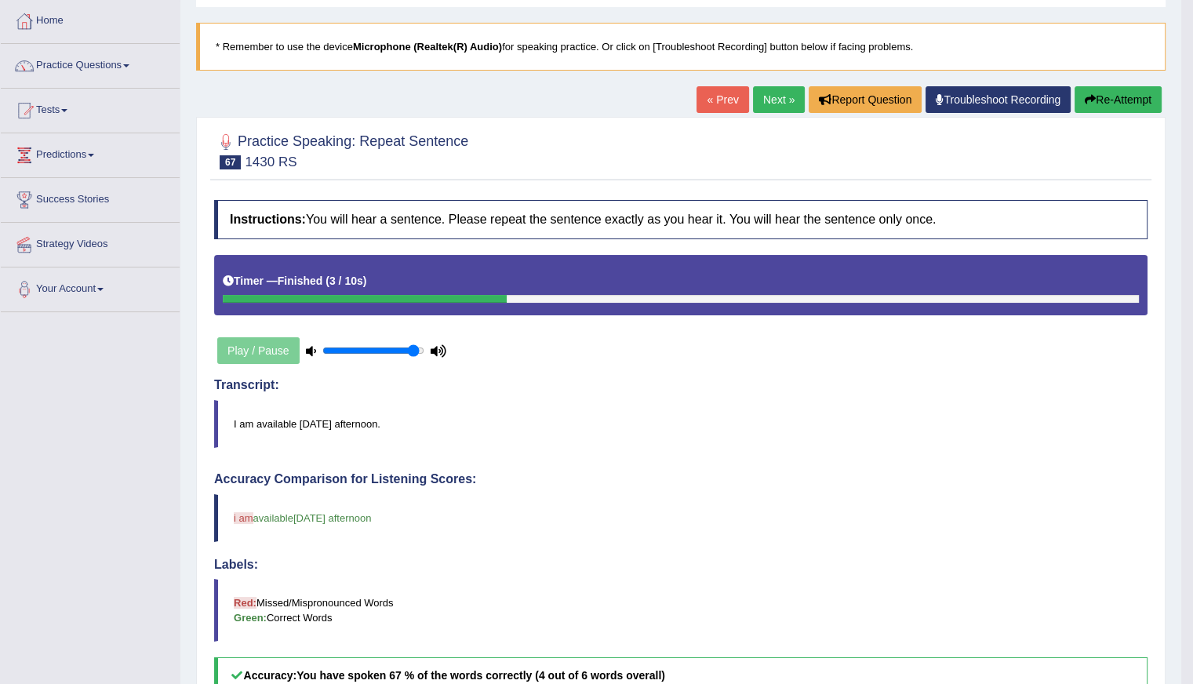
click at [759, 98] on link "Next »" at bounding box center [779, 99] width 52 height 27
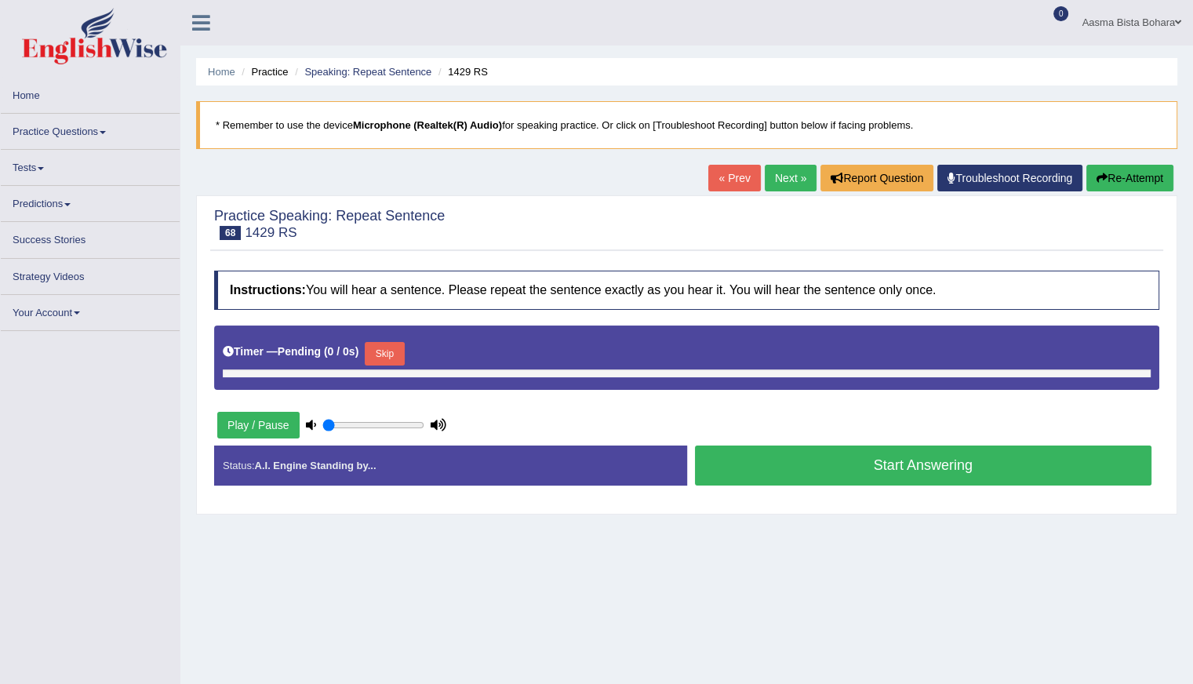
type input "0.95"
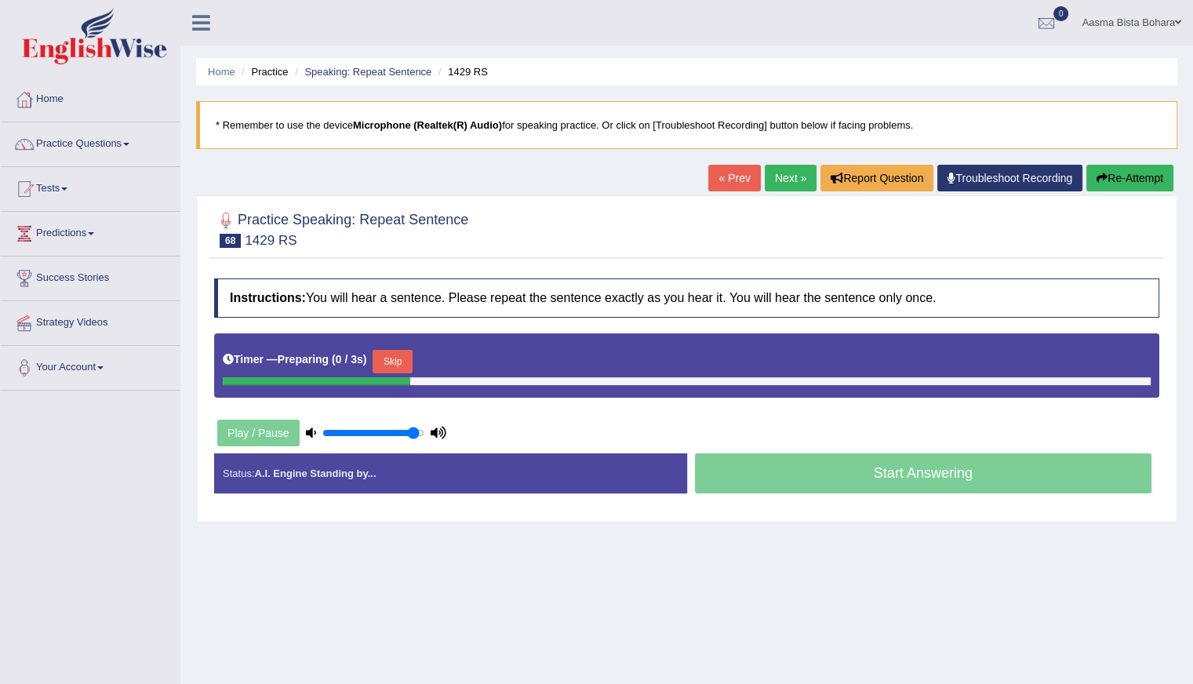
click at [390, 355] on button "Skip" at bounding box center [391, 362] width 39 height 24
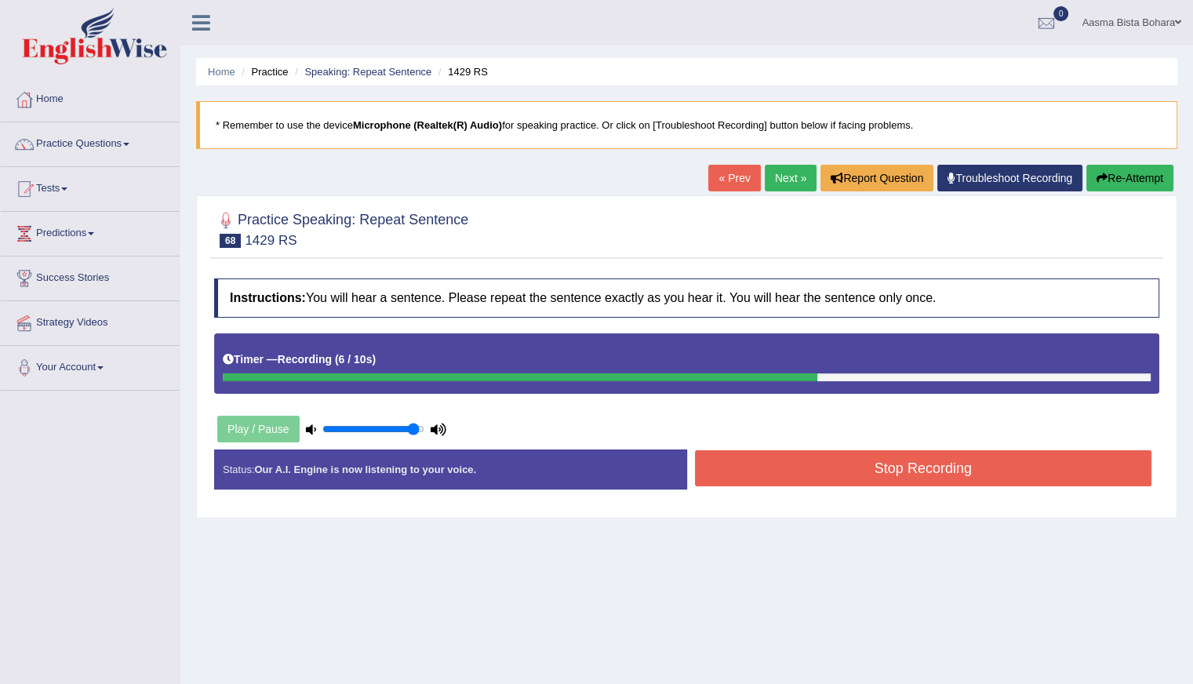
click at [809, 474] on button "Stop Recording" at bounding box center [923, 468] width 457 height 36
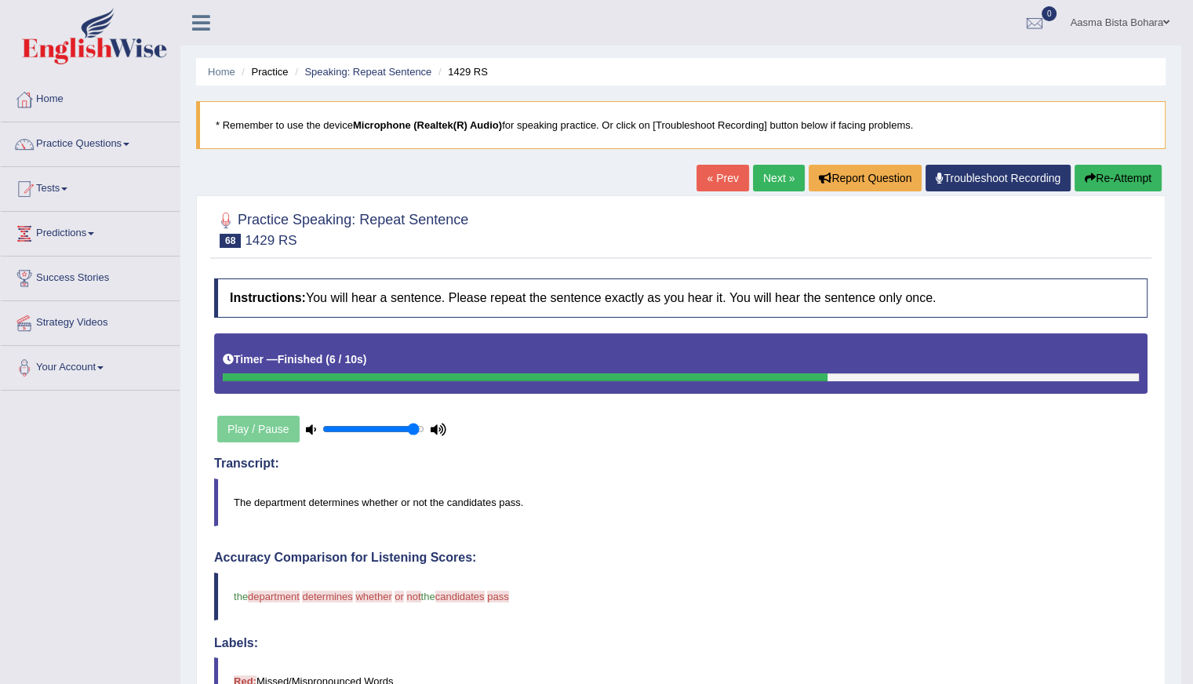
click at [1123, 182] on button "Re-Attempt" at bounding box center [1117, 178] width 87 height 27
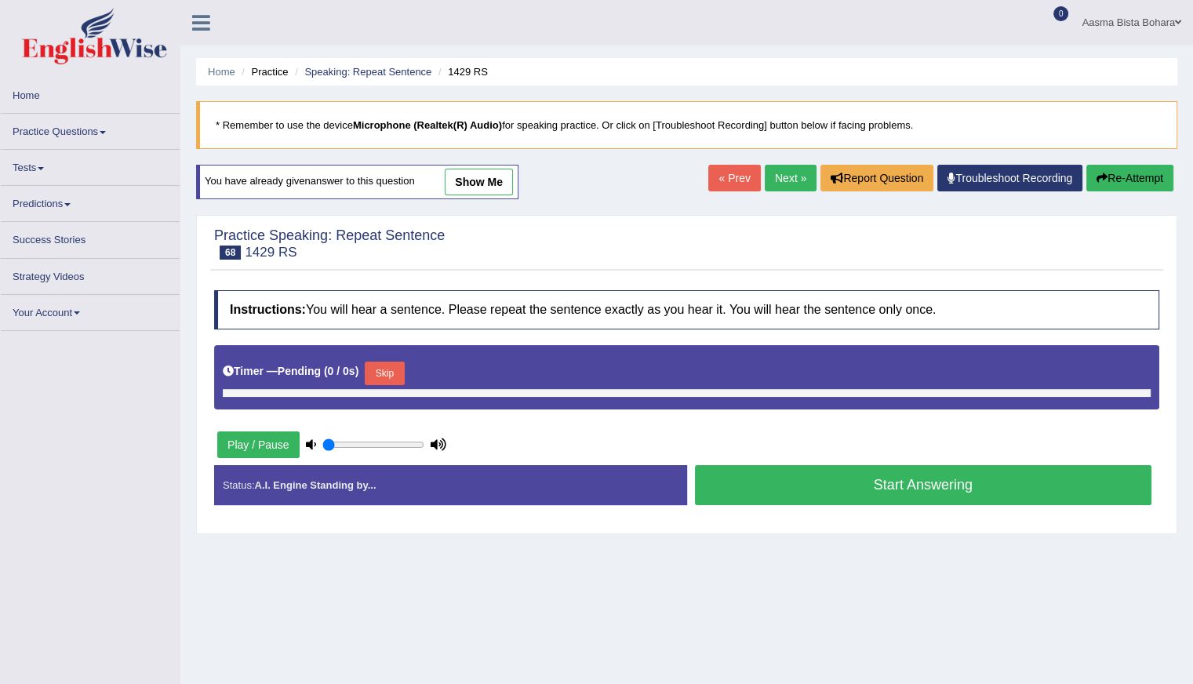
type input "0.95"
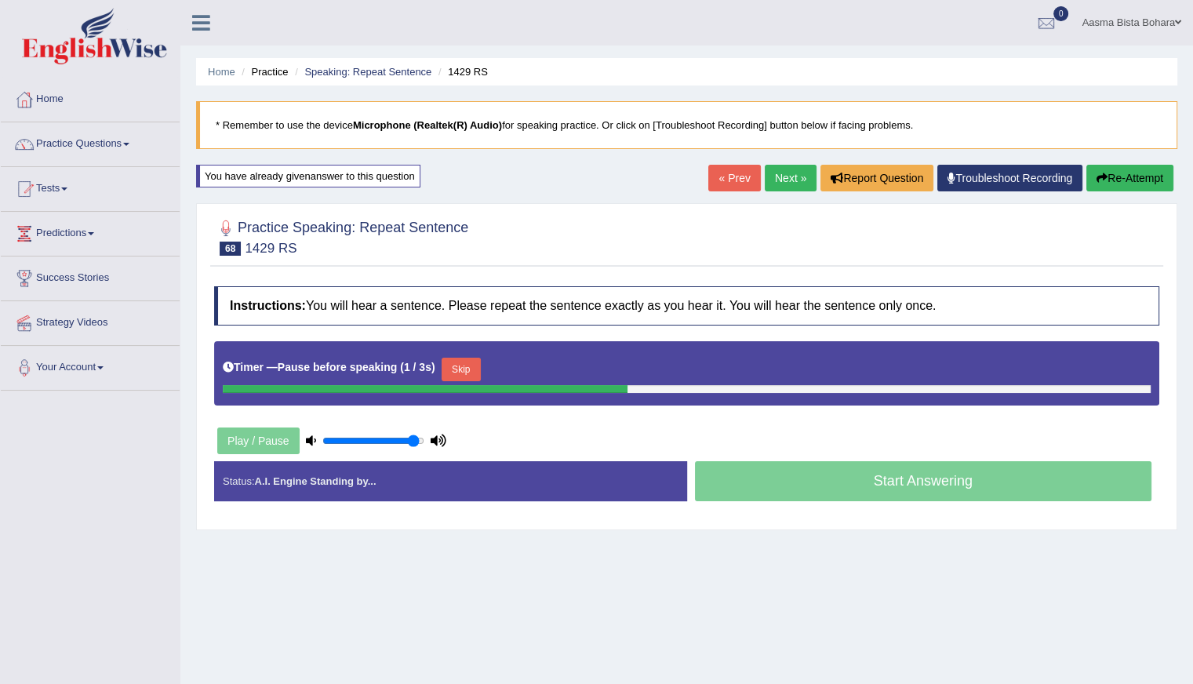
click at [478, 365] on button "Skip" at bounding box center [460, 370] width 39 height 24
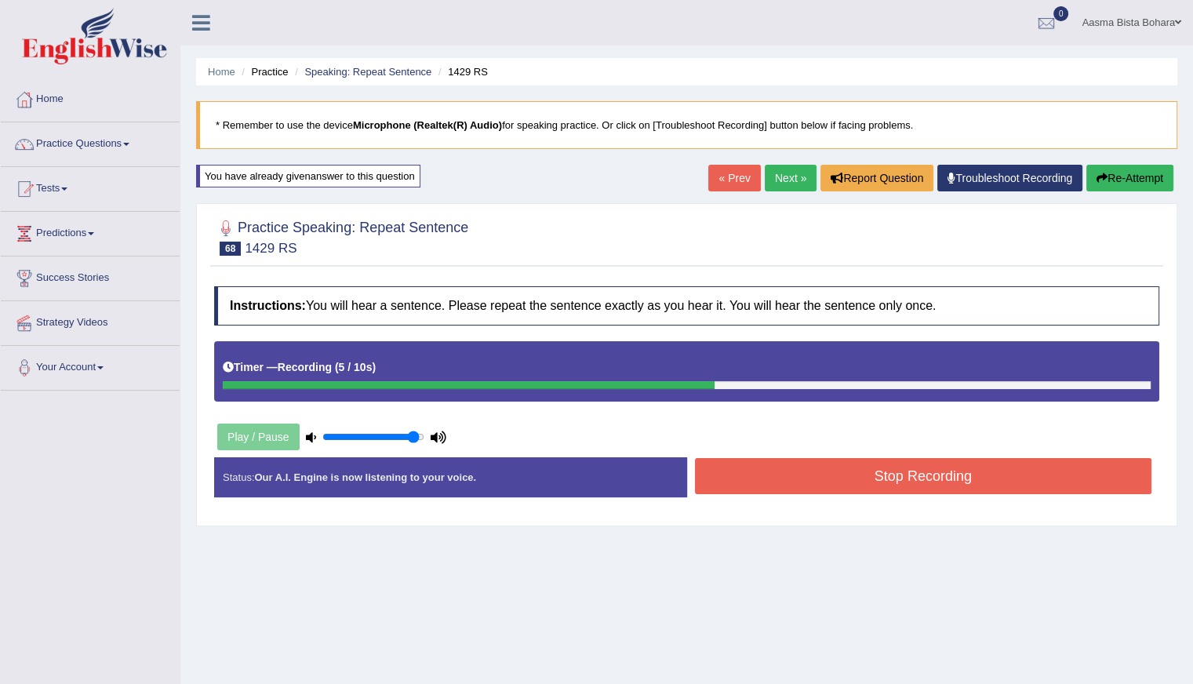
click at [875, 474] on button "Stop Recording" at bounding box center [923, 476] width 457 height 36
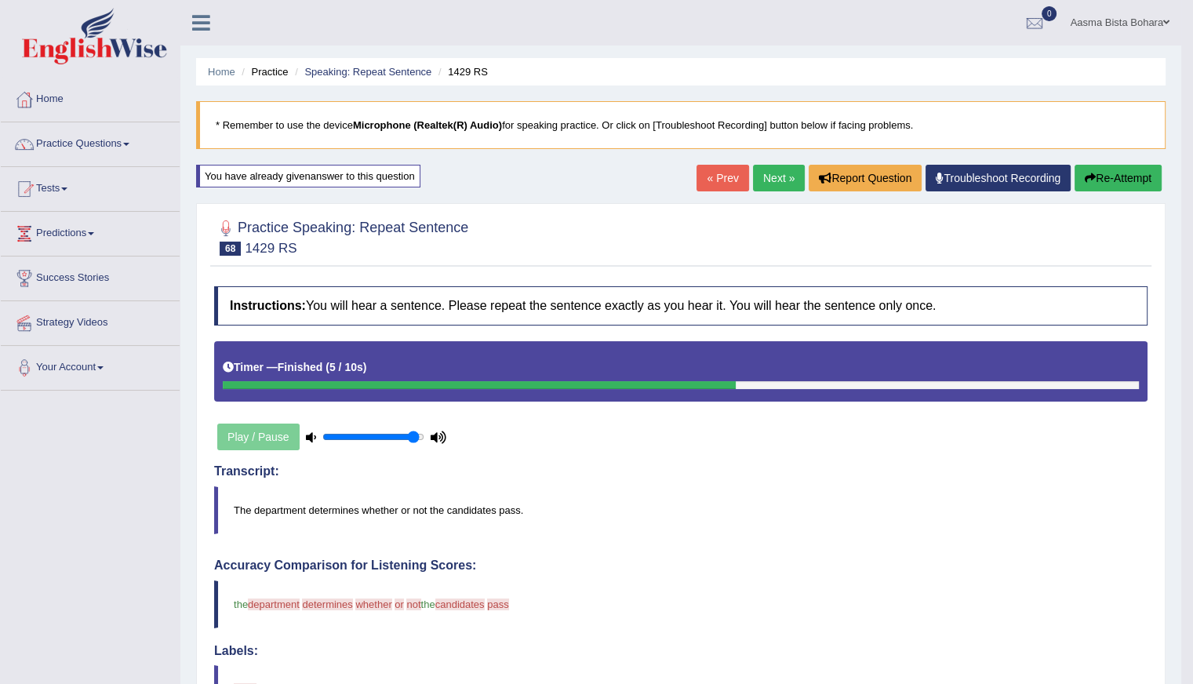
click at [770, 173] on link "Next »" at bounding box center [779, 178] width 52 height 27
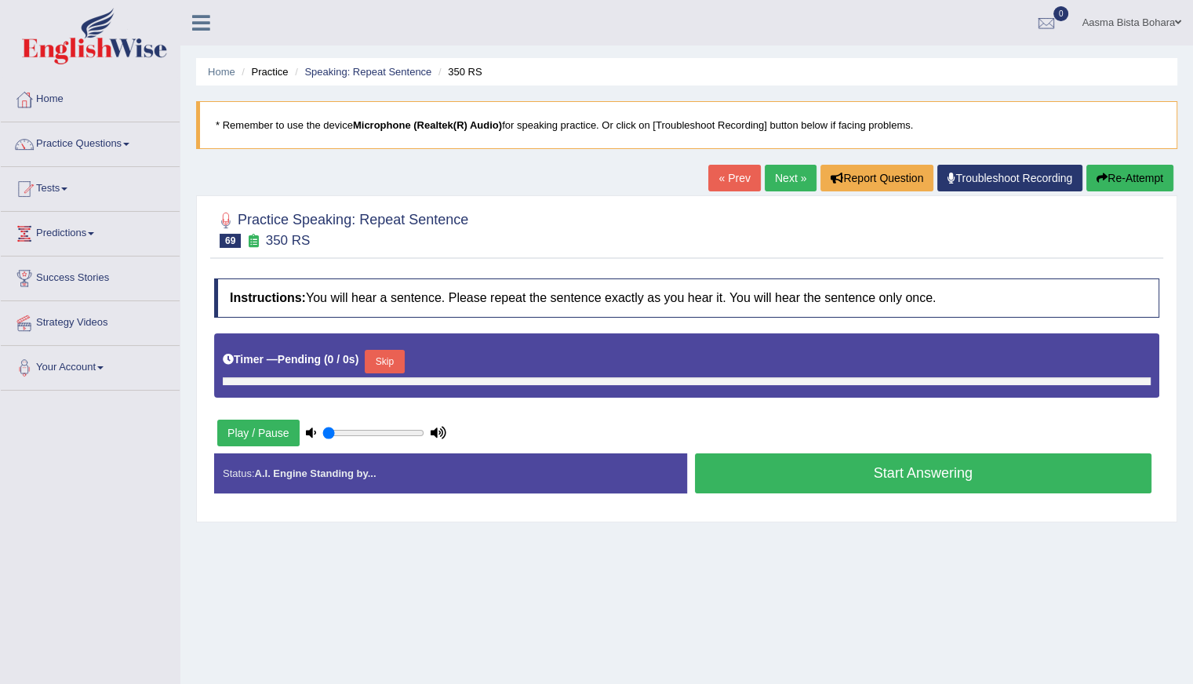
type input "0.95"
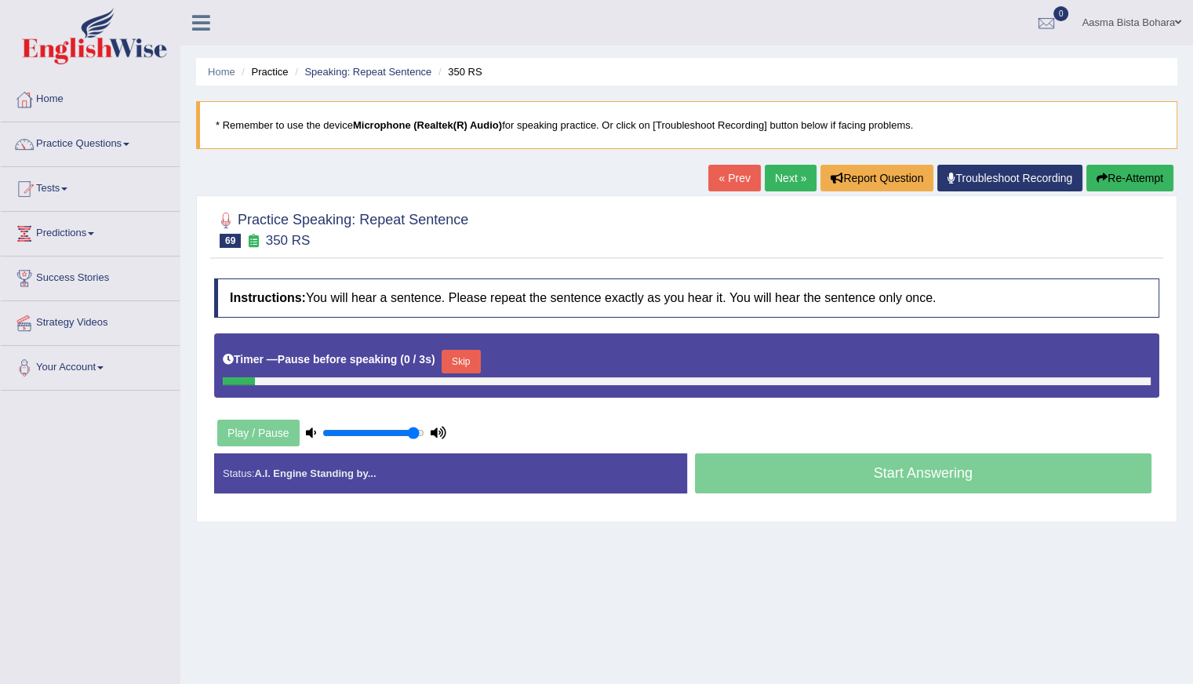
click at [787, 171] on link "Next »" at bounding box center [791, 178] width 52 height 27
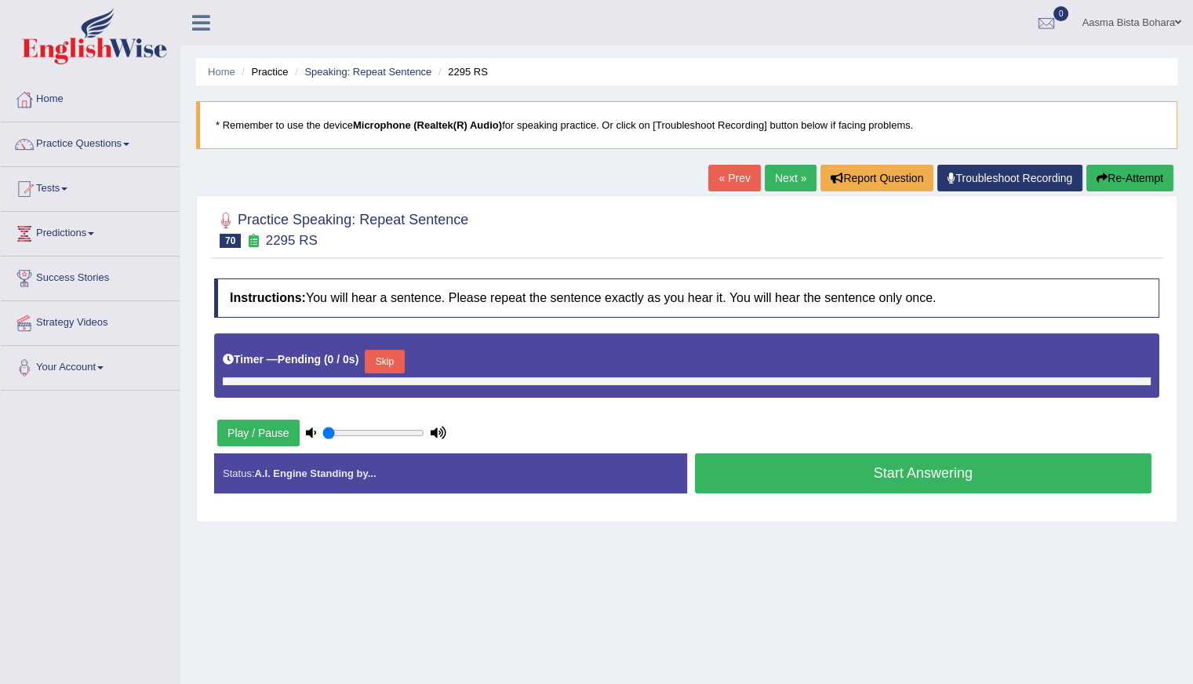
type input "0.95"
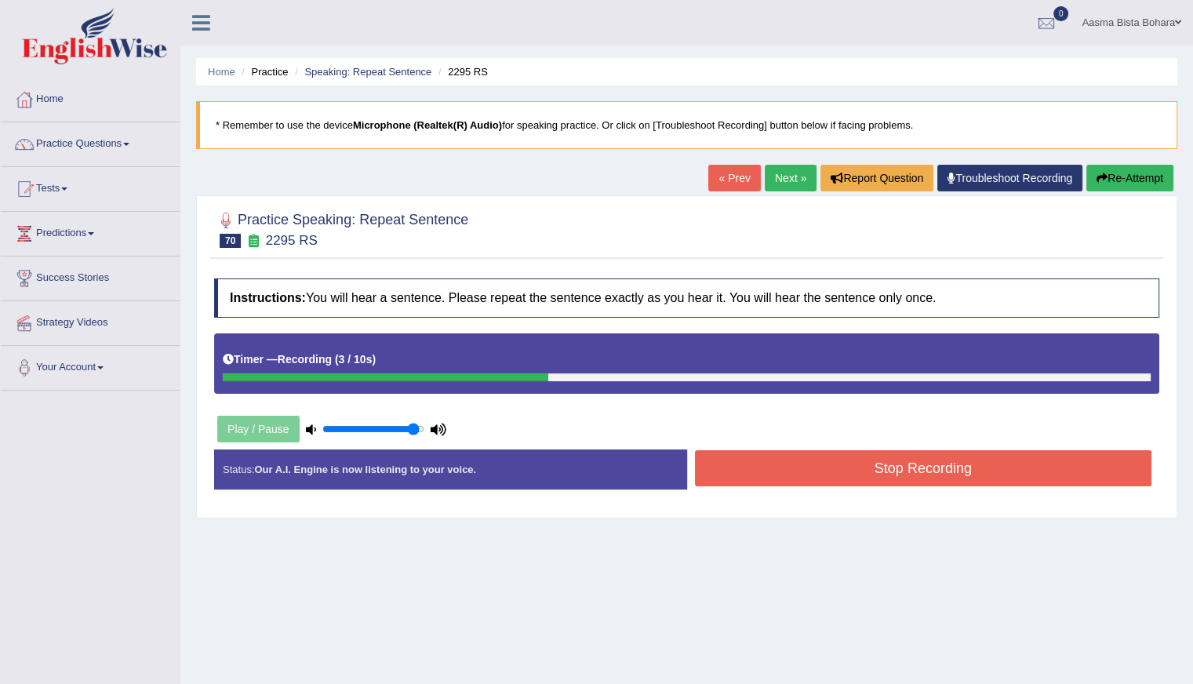
click at [827, 470] on button "Stop Recording" at bounding box center [923, 468] width 457 height 36
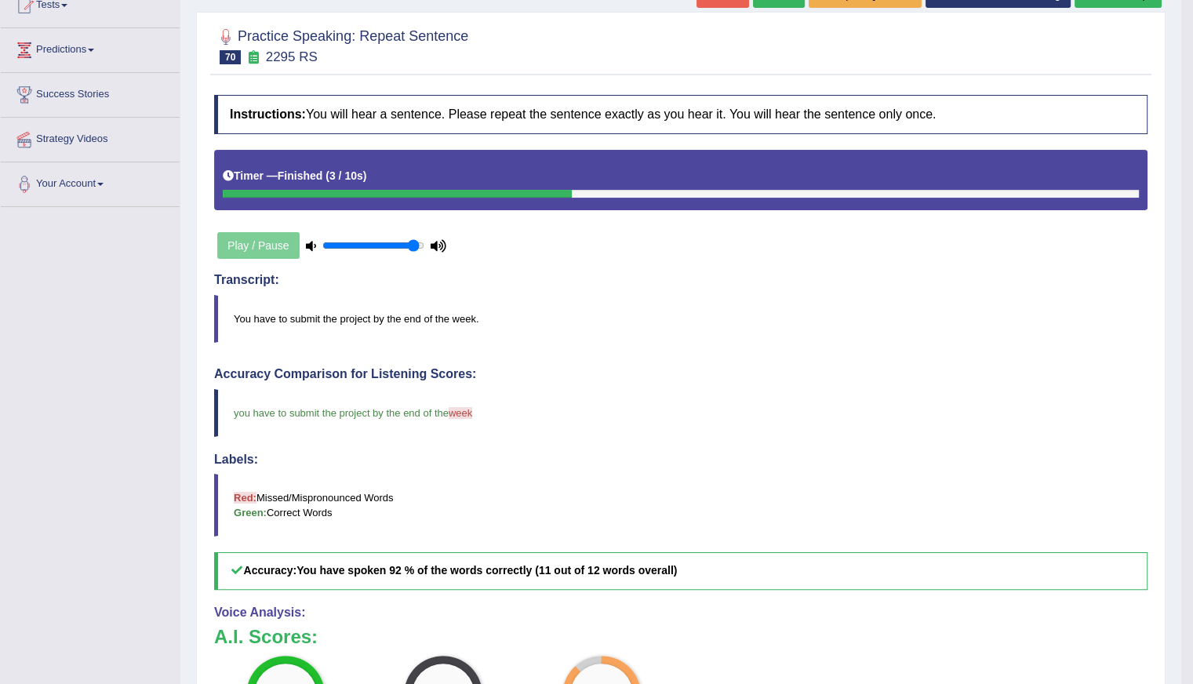
scroll to position [125, 0]
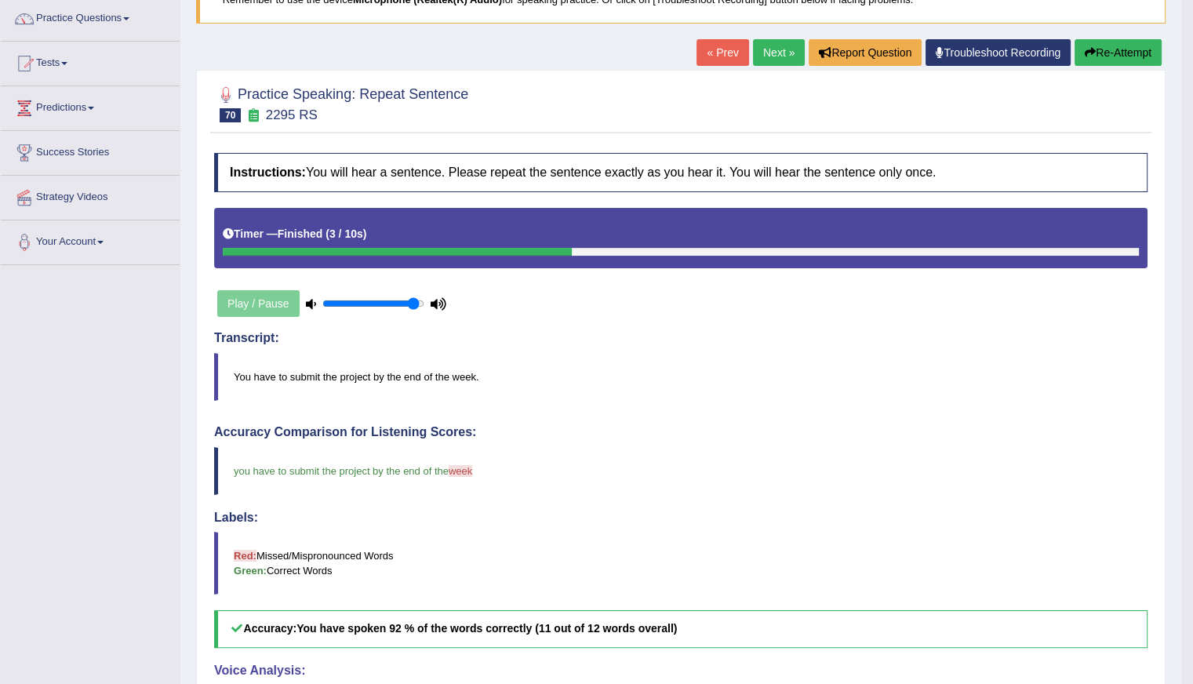
click at [768, 54] on link "Next »" at bounding box center [779, 52] width 52 height 27
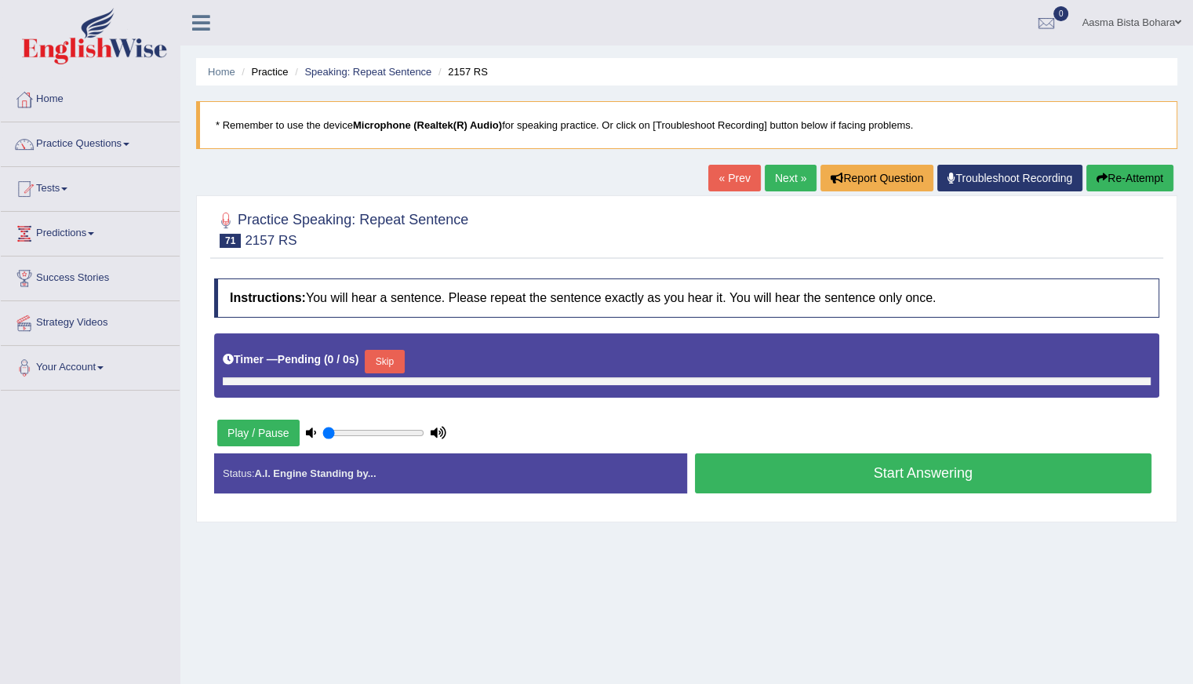
type input "0.95"
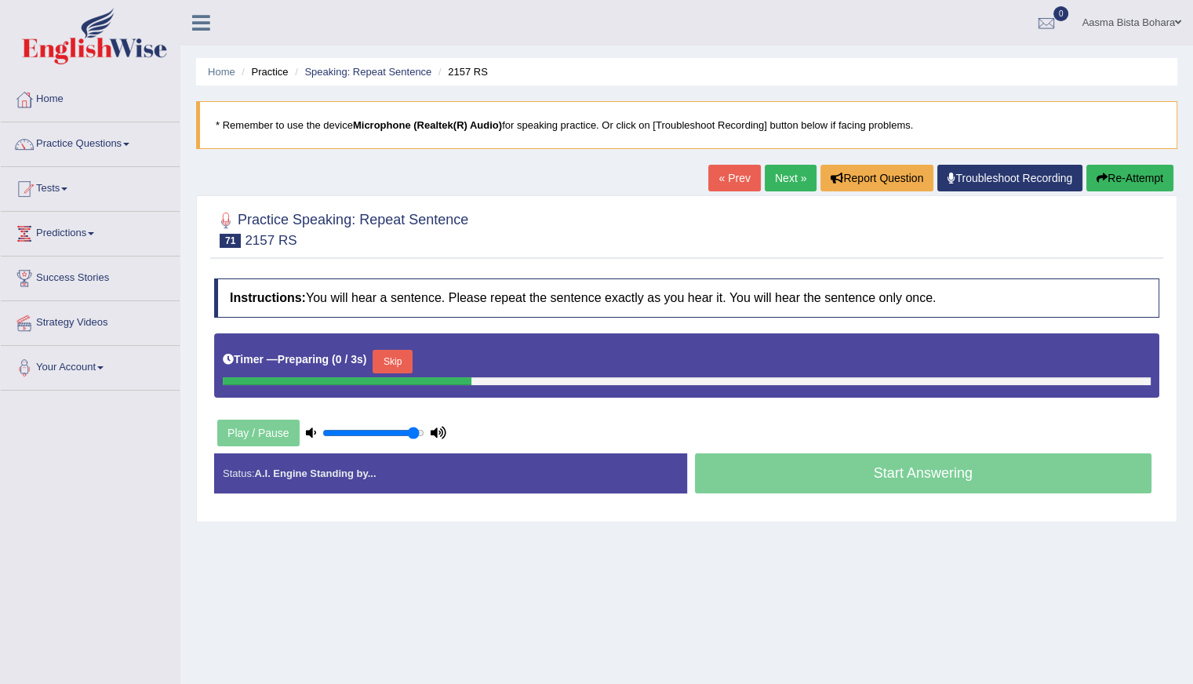
click at [408, 354] on button "Skip" at bounding box center [391, 362] width 39 height 24
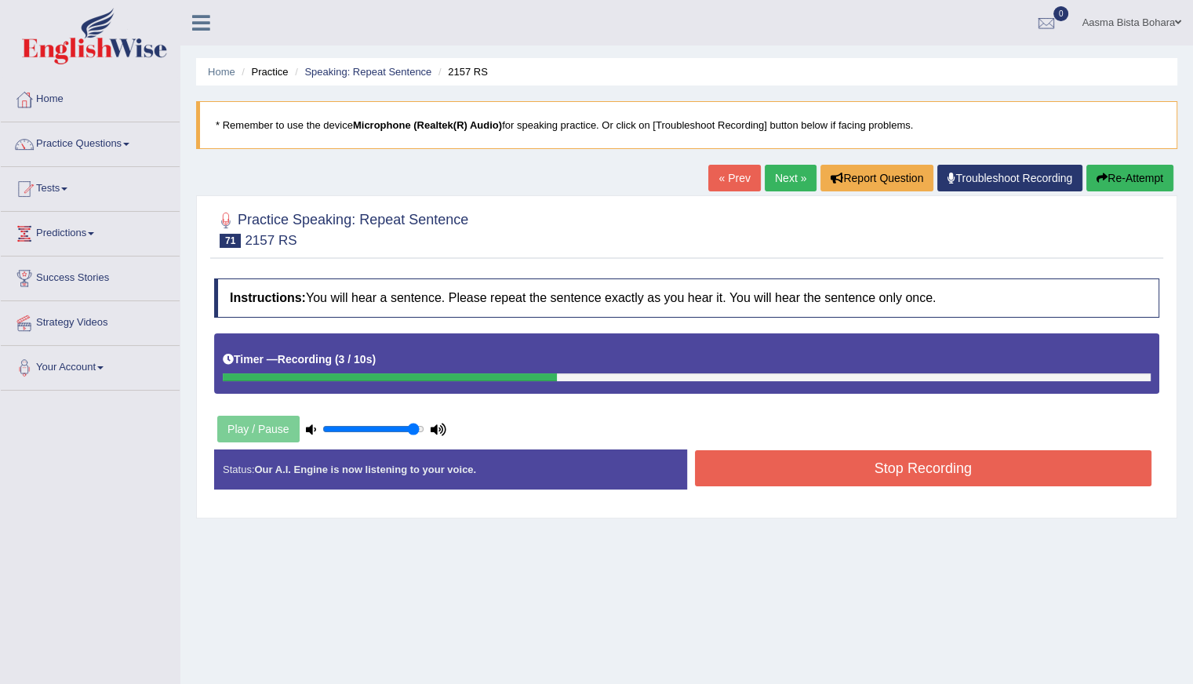
click at [848, 461] on button "Stop Recording" at bounding box center [923, 468] width 457 height 36
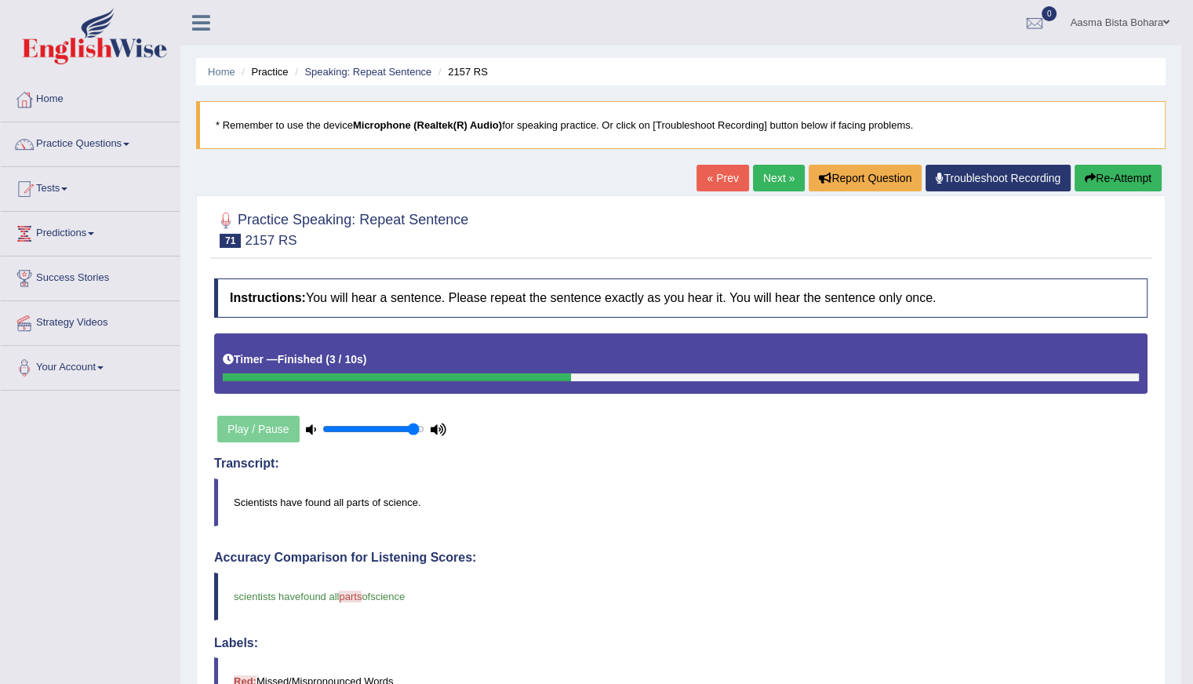
click at [772, 179] on link "Next »" at bounding box center [779, 178] width 52 height 27
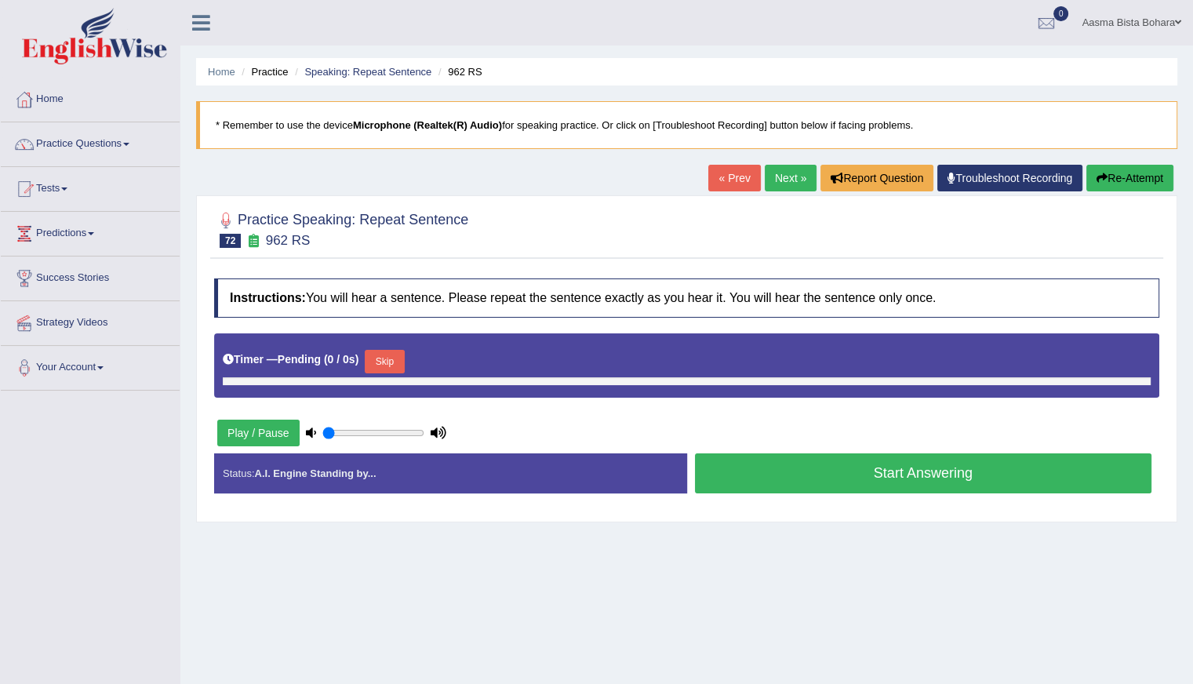
type input "0.95"
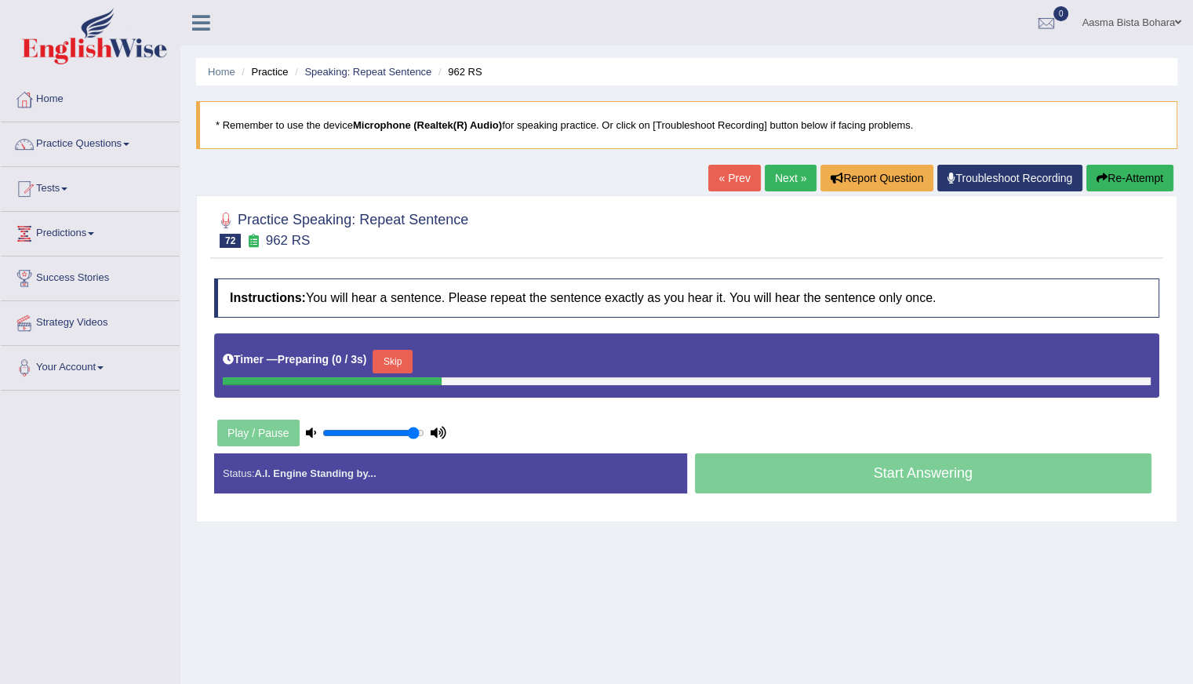
click at [386, 355] on button "Skip" at bounding box center [391, 362] width 39 height 24
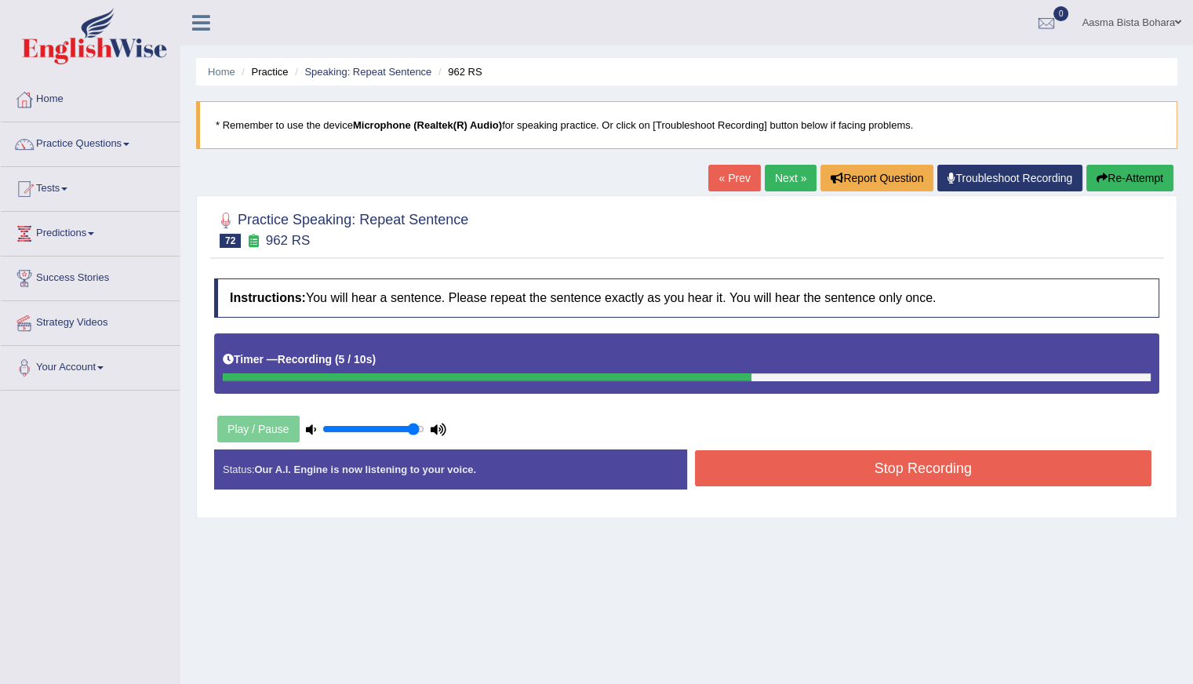
click at [1136, 176] on button "Re-Attempt" at bounding box center [1129, 178] width 87 height 27
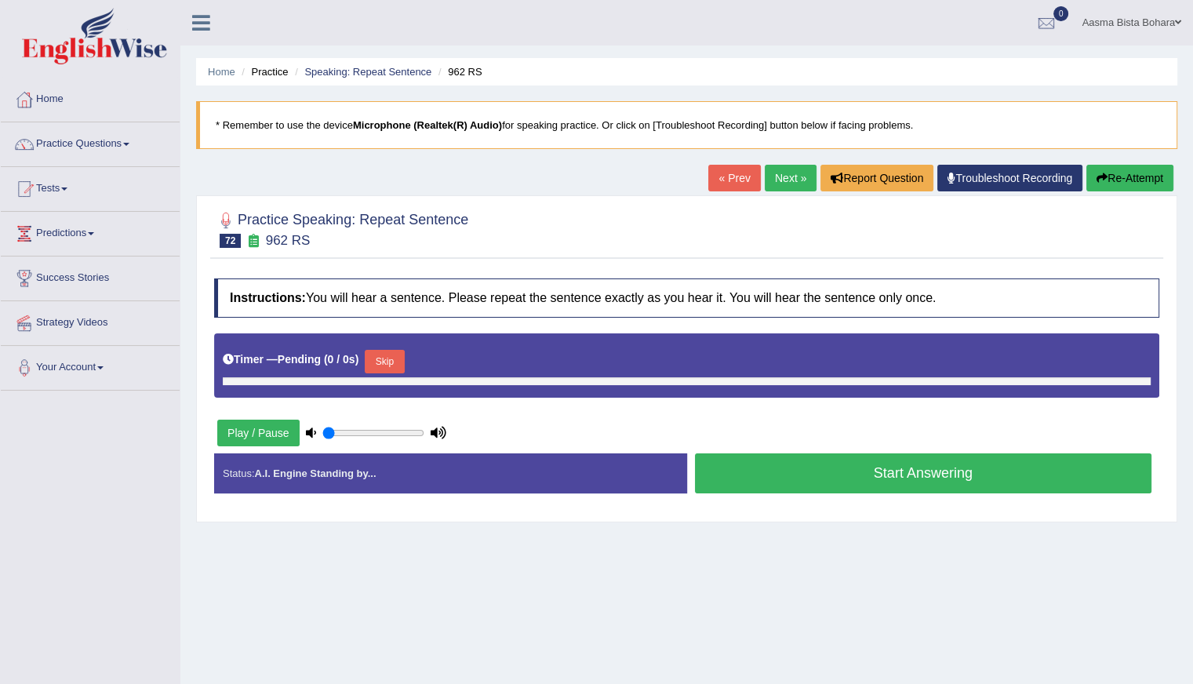
type input "0.95"
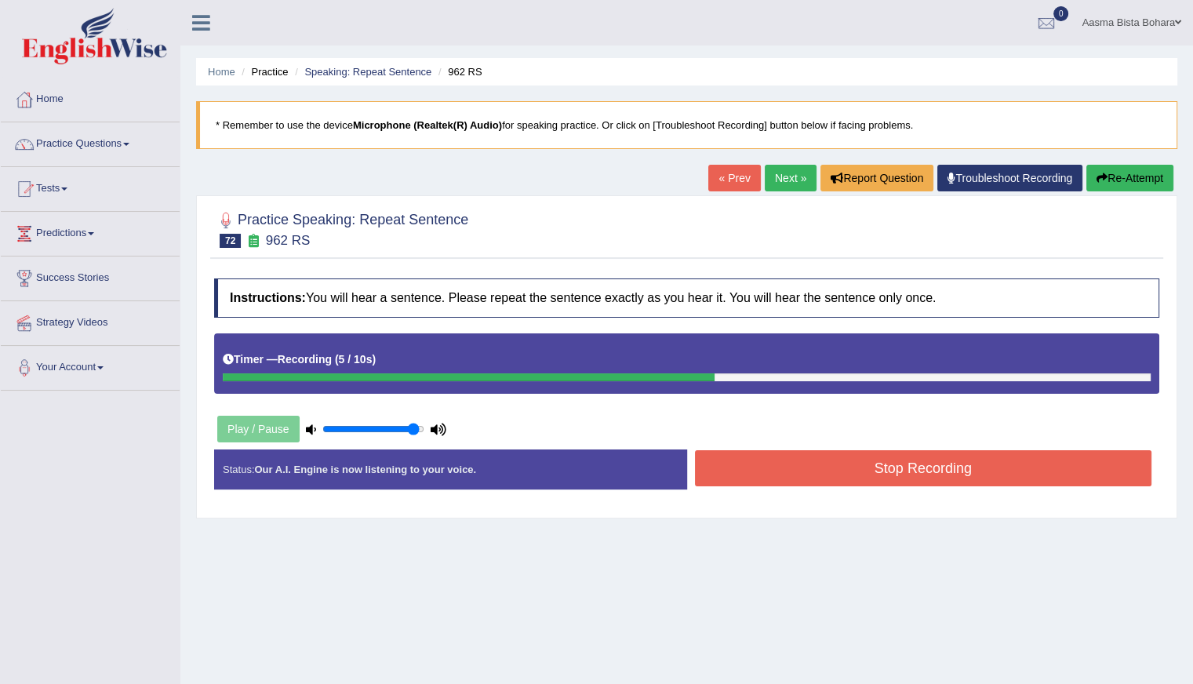
click at [972, 464] on button "Stop Recording" at bounding box center [923, 468] width 457 height 36
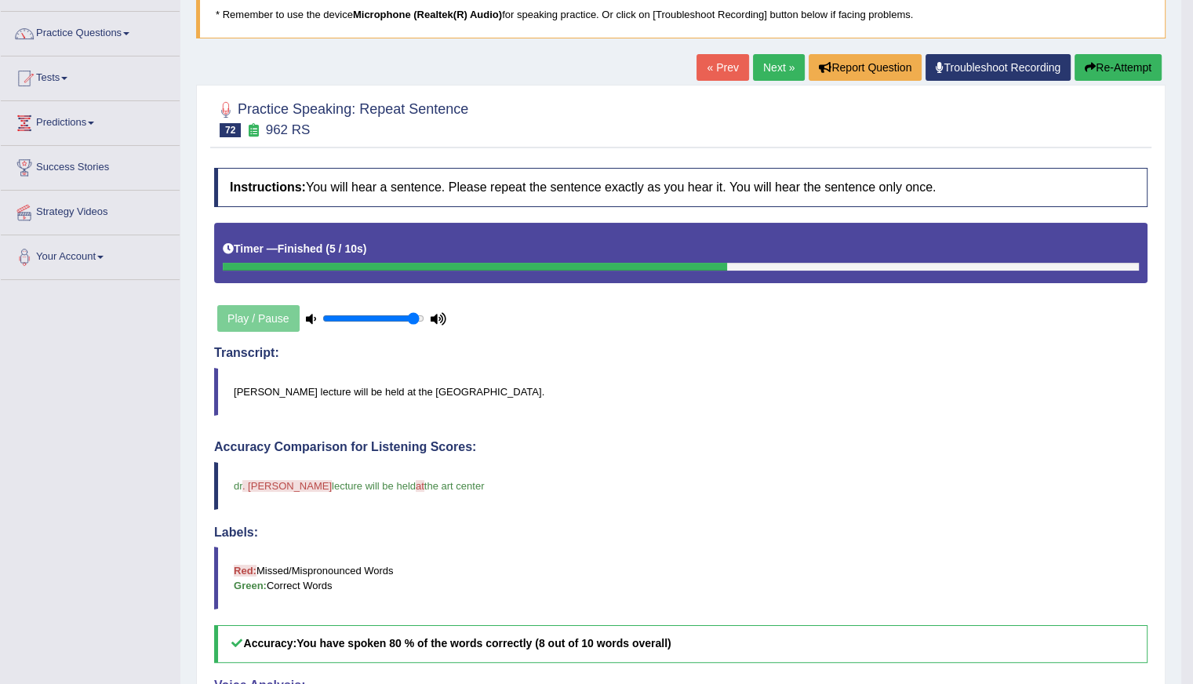
scroll to position [47, 0]
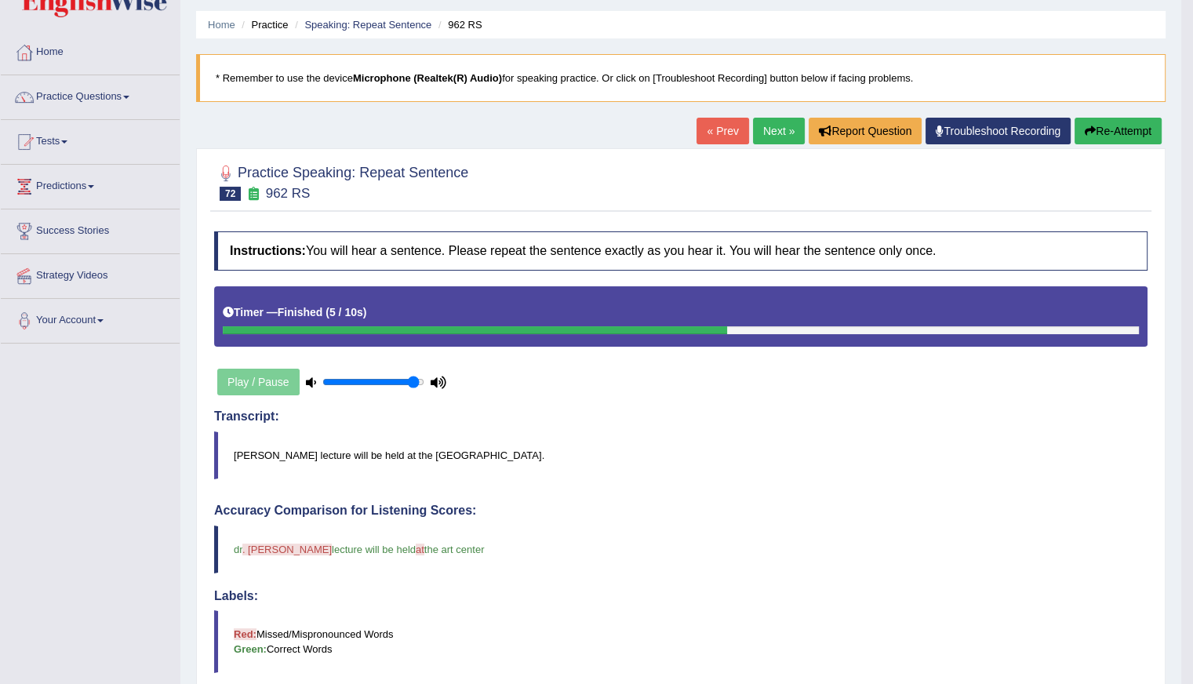
click at [769, 133] on link "Next »" at bounding box center [779, 131] width 52 height 27
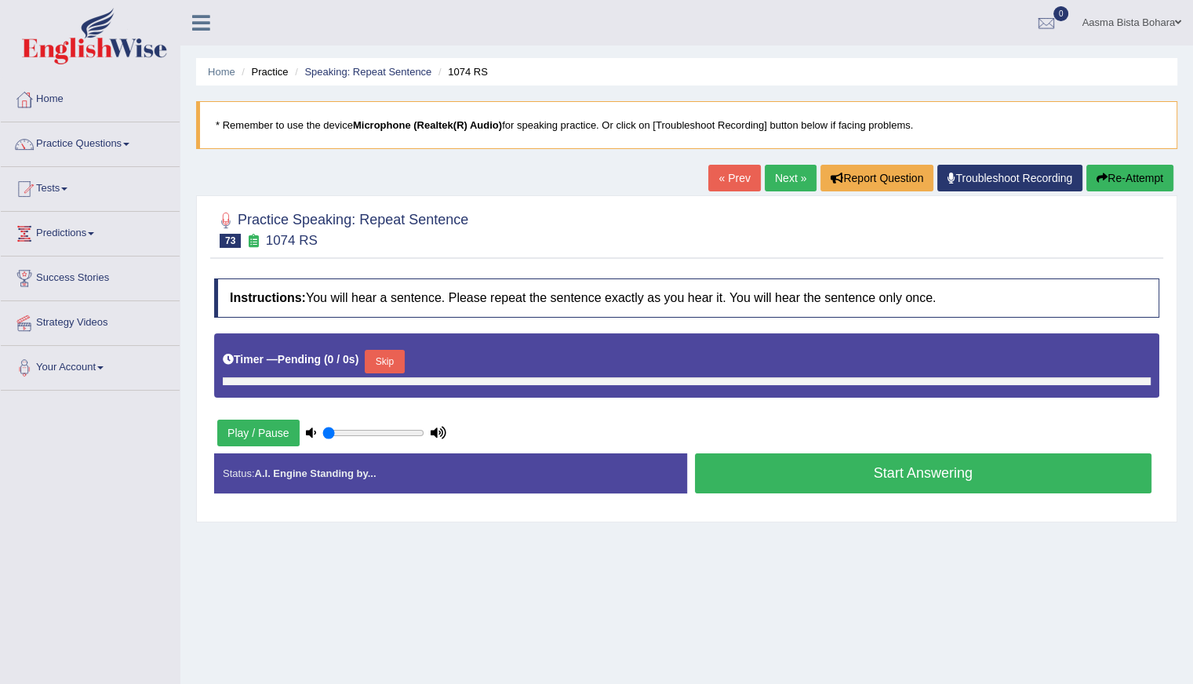
type input "0.95"
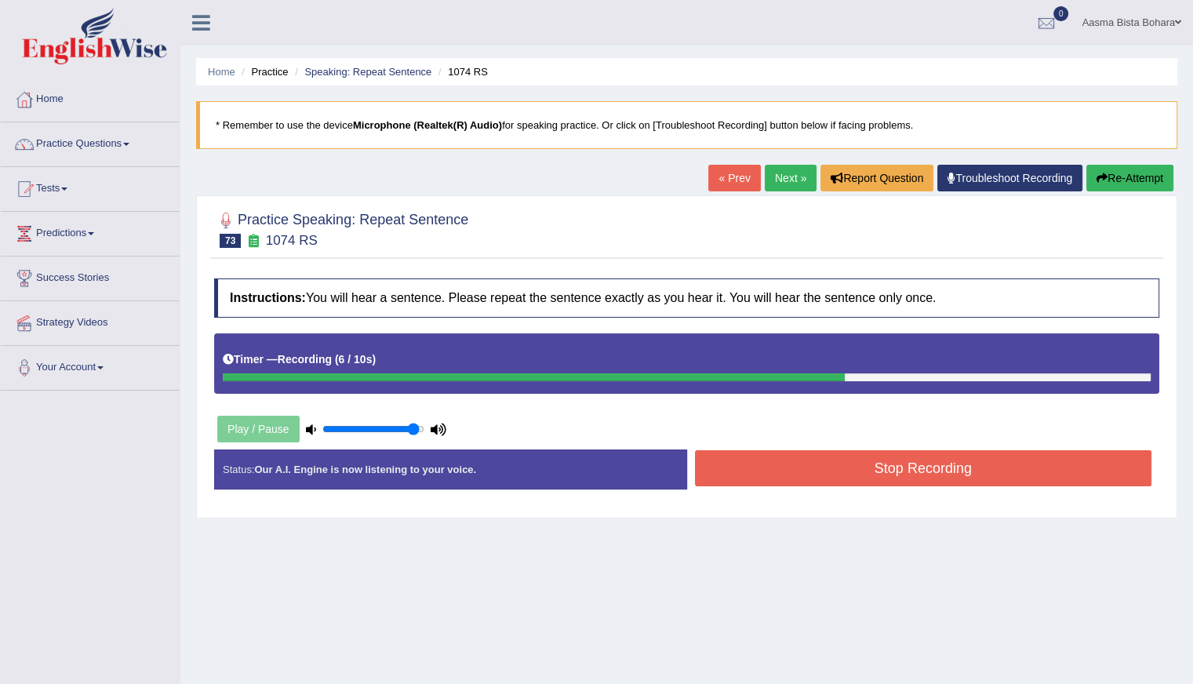
click at [859, 467] on button "Stop Recording" at bounding box center [923, 468] width 457 height 36
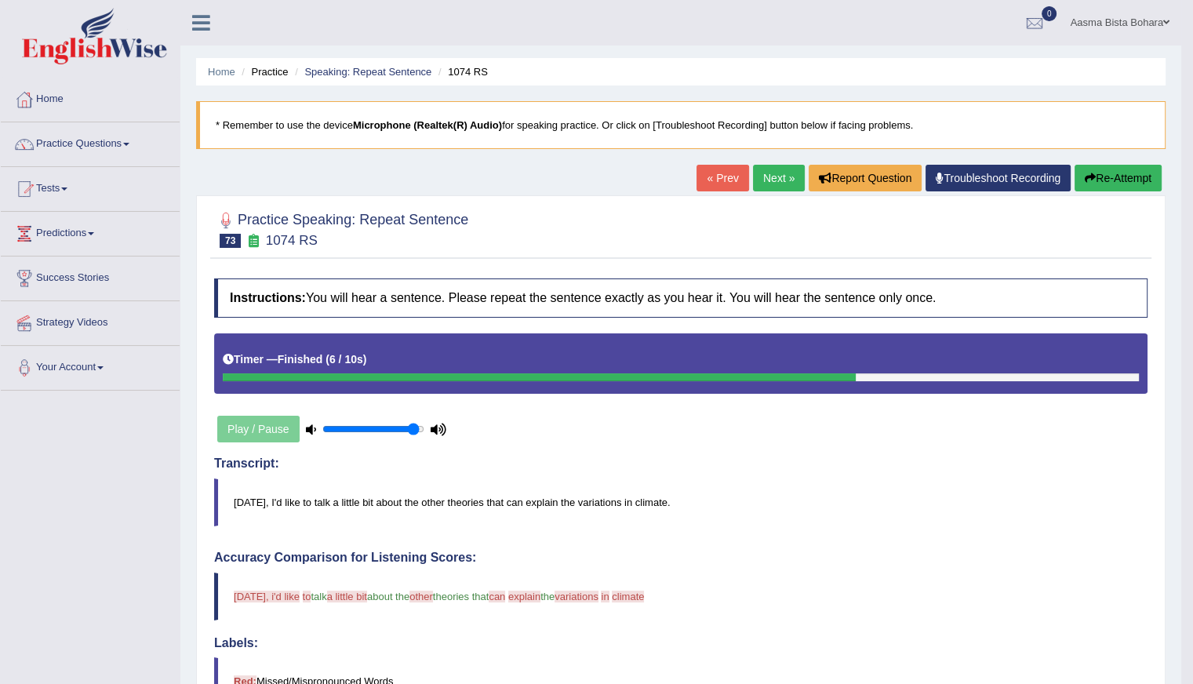
click at [773, 176] on link "Next »" at bounding box center [779, 178] width 52 height 27
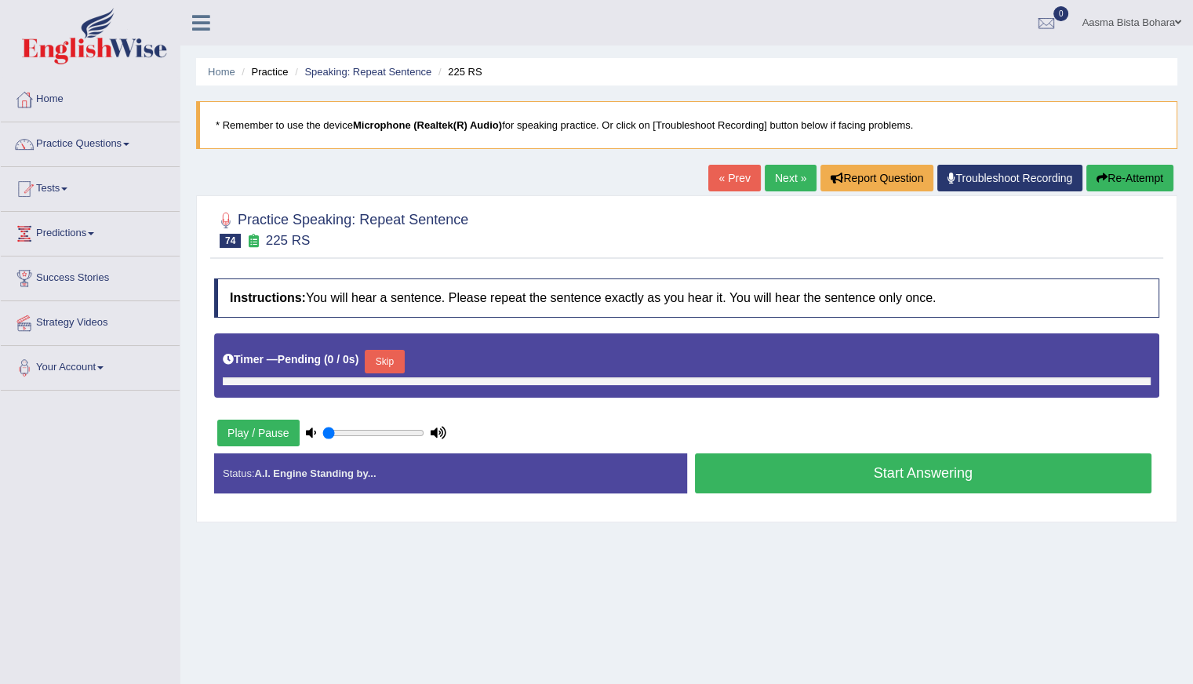
type input "0.95"
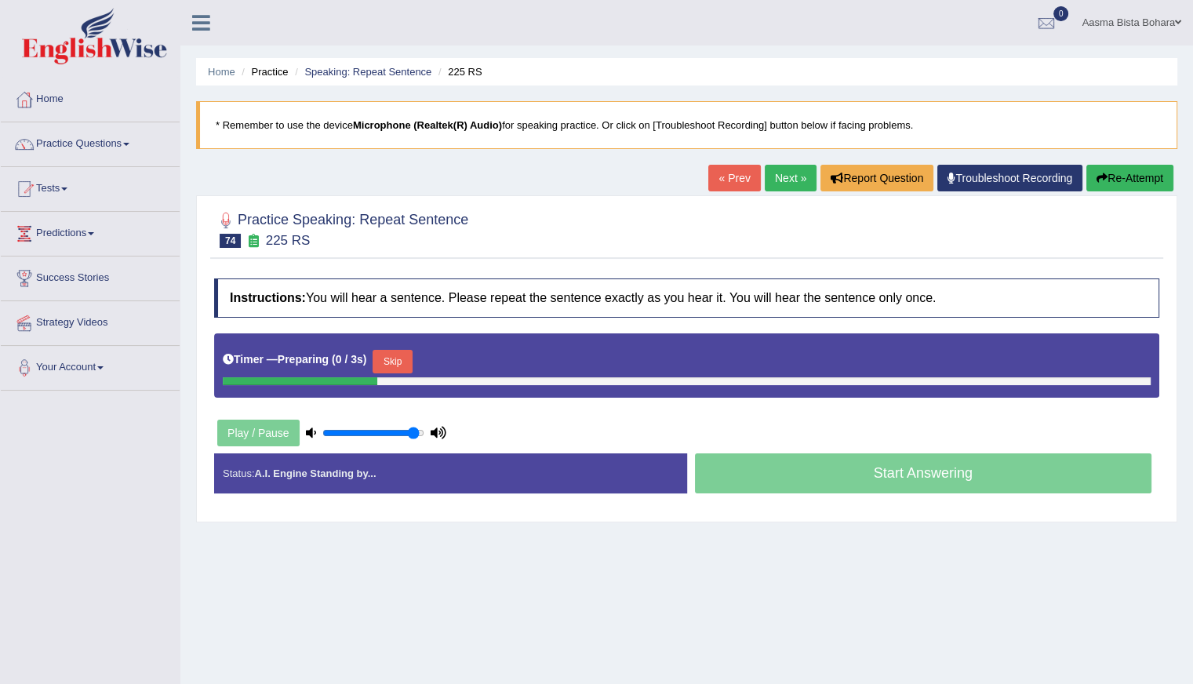
click at [391, 364] on button "Skip" at bounding box center [391, 362] width 39 height 24
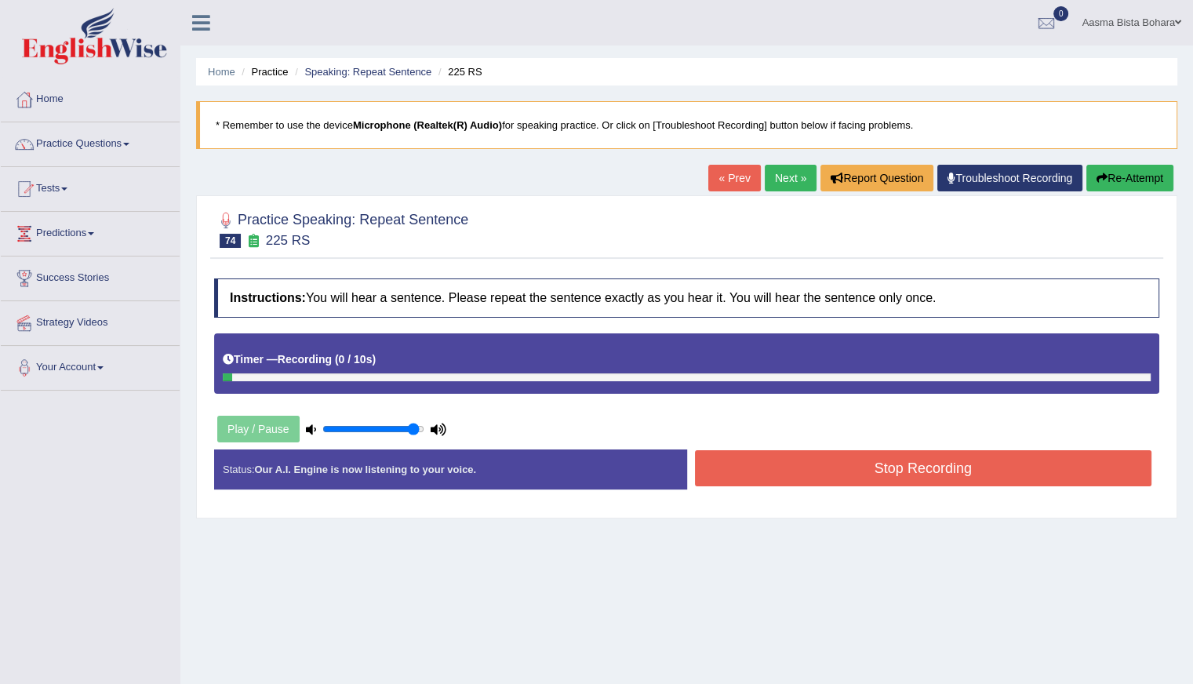
click at [1111, 180] on button "Re-Attempt" at bounding box center [1129, 178] width 87 height 27
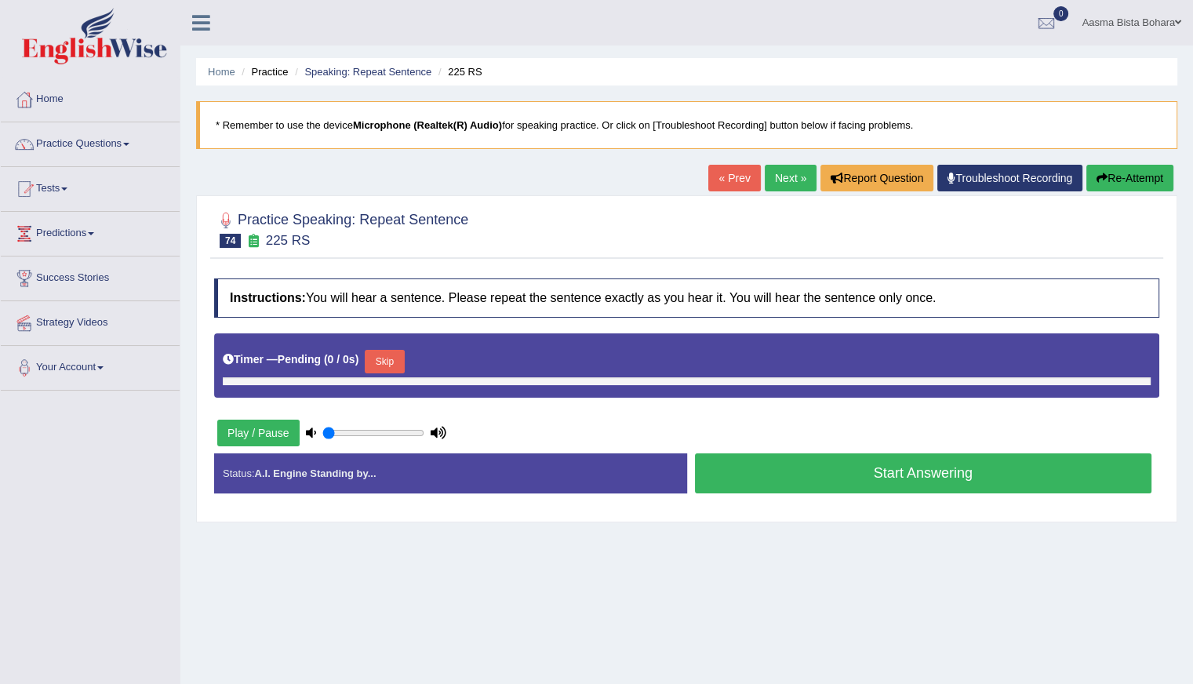
type input "0.95"
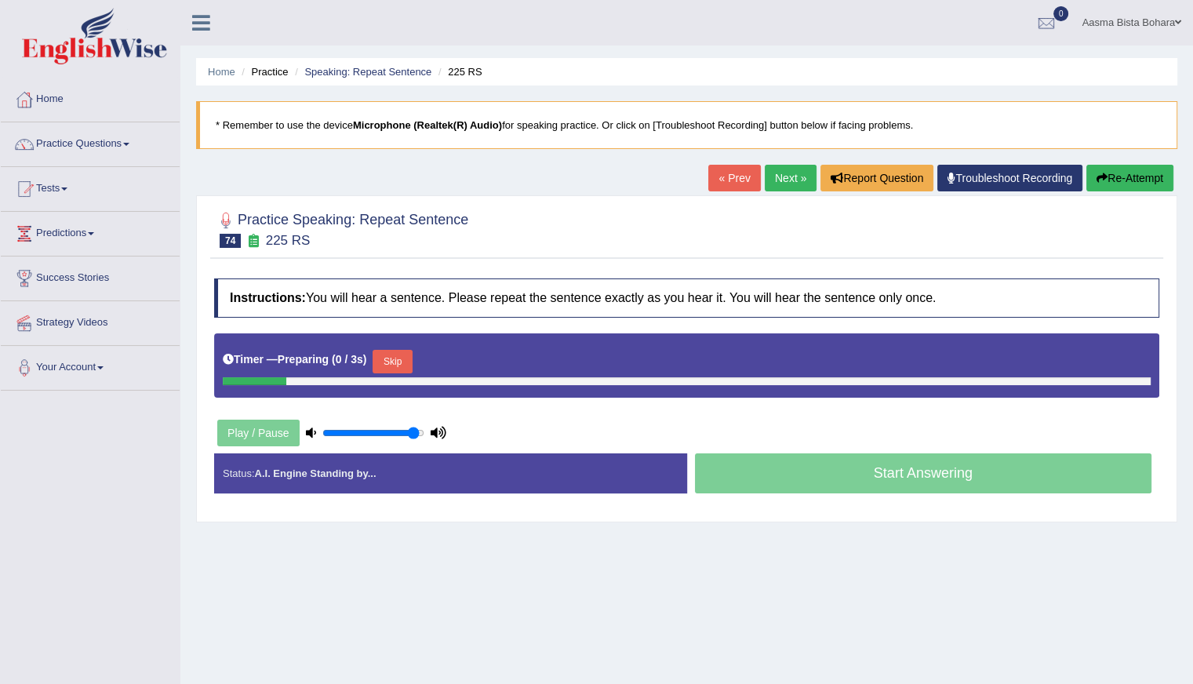
click at [391, 363] on button "Skip" at bounding box center [391, 362] width 39 height 24
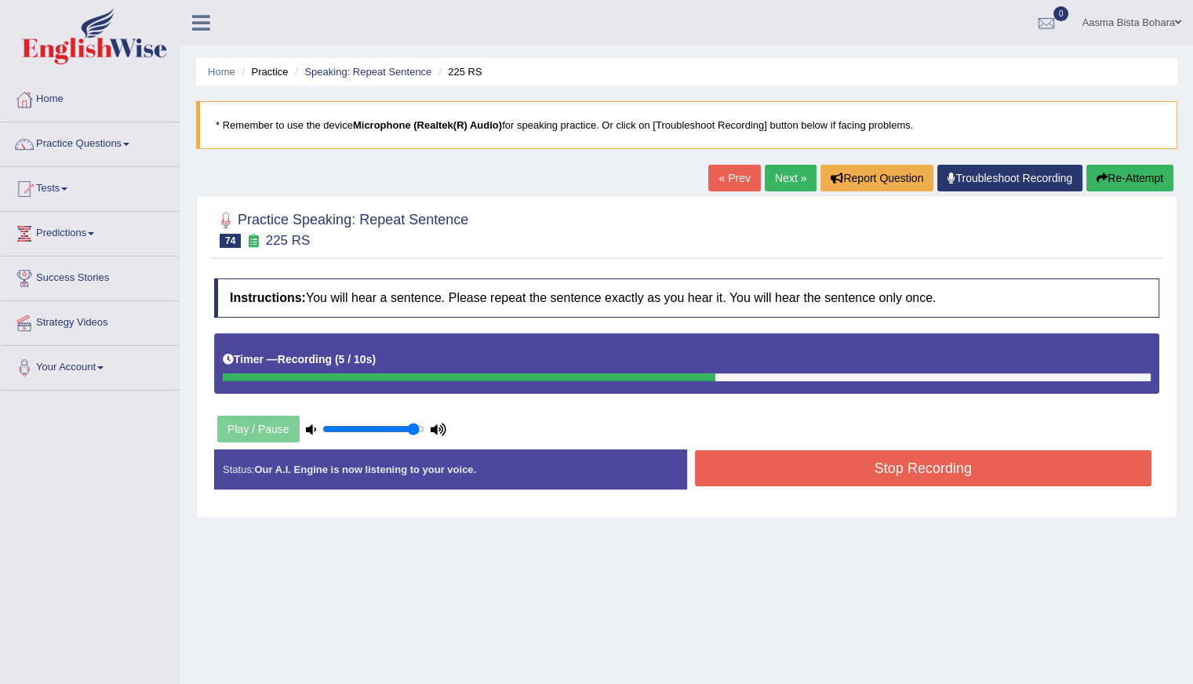
click at [835, 461] on button "Stop Recording" at bounding box center [923, 468] width 457 height 36
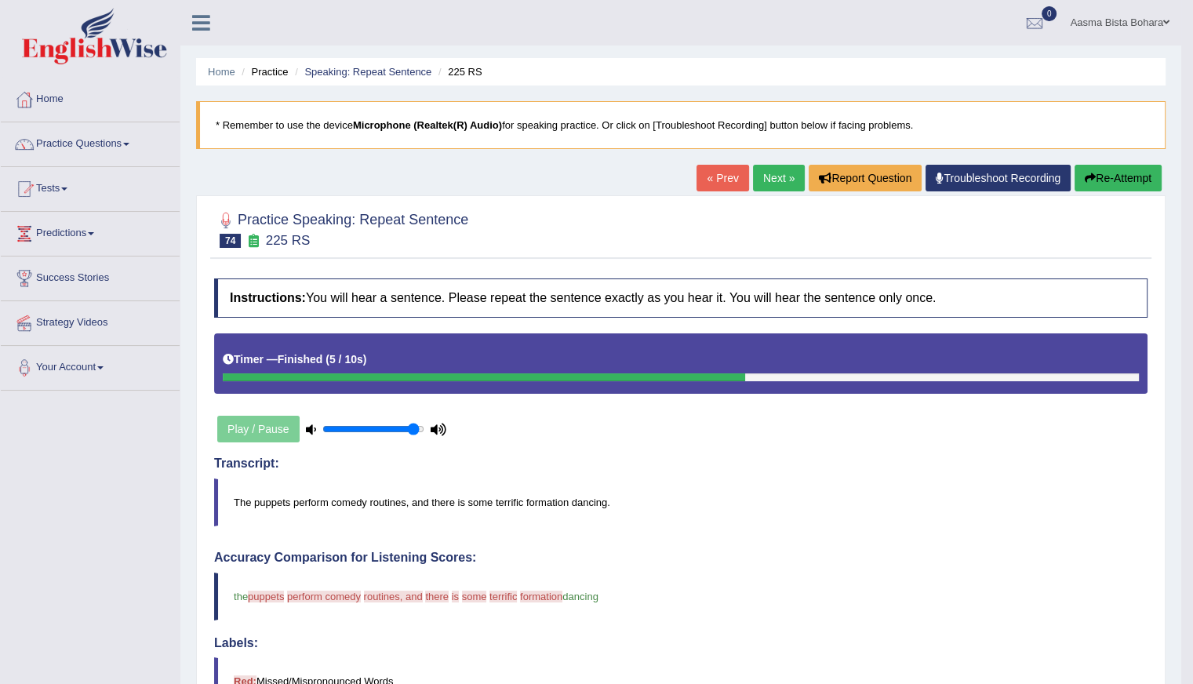
click at [1107, 170] on button "Re-Attempt" at bounding box center [1117, 178] width 87 height 27
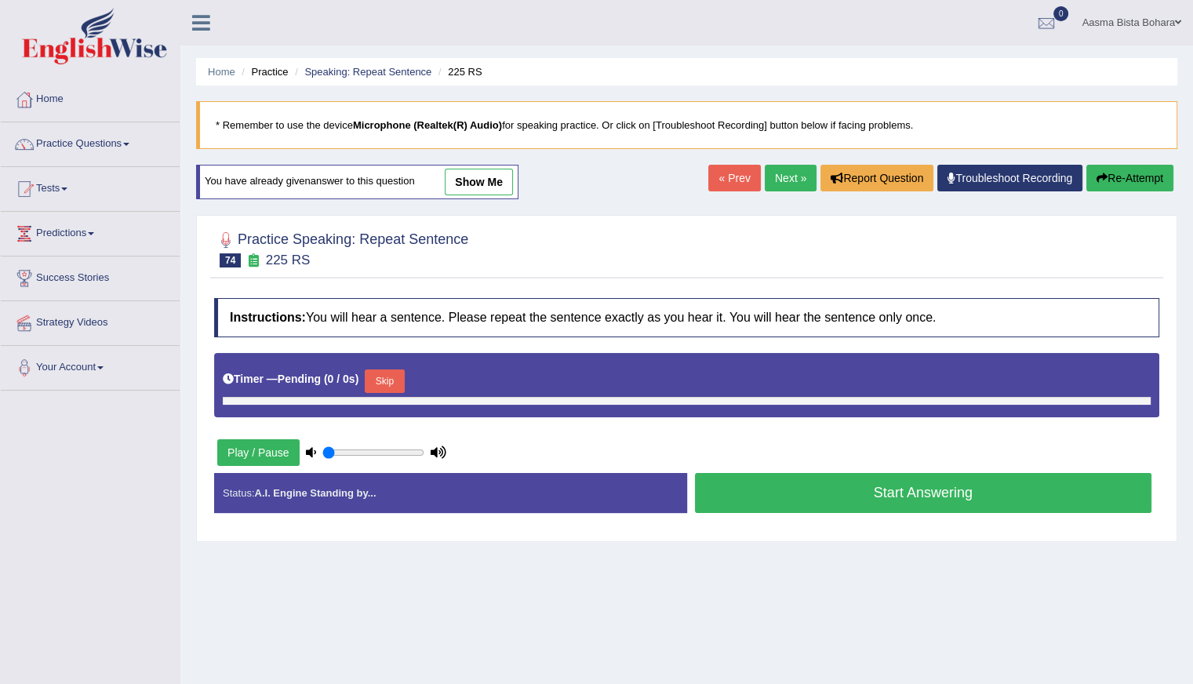
type input "0.95"
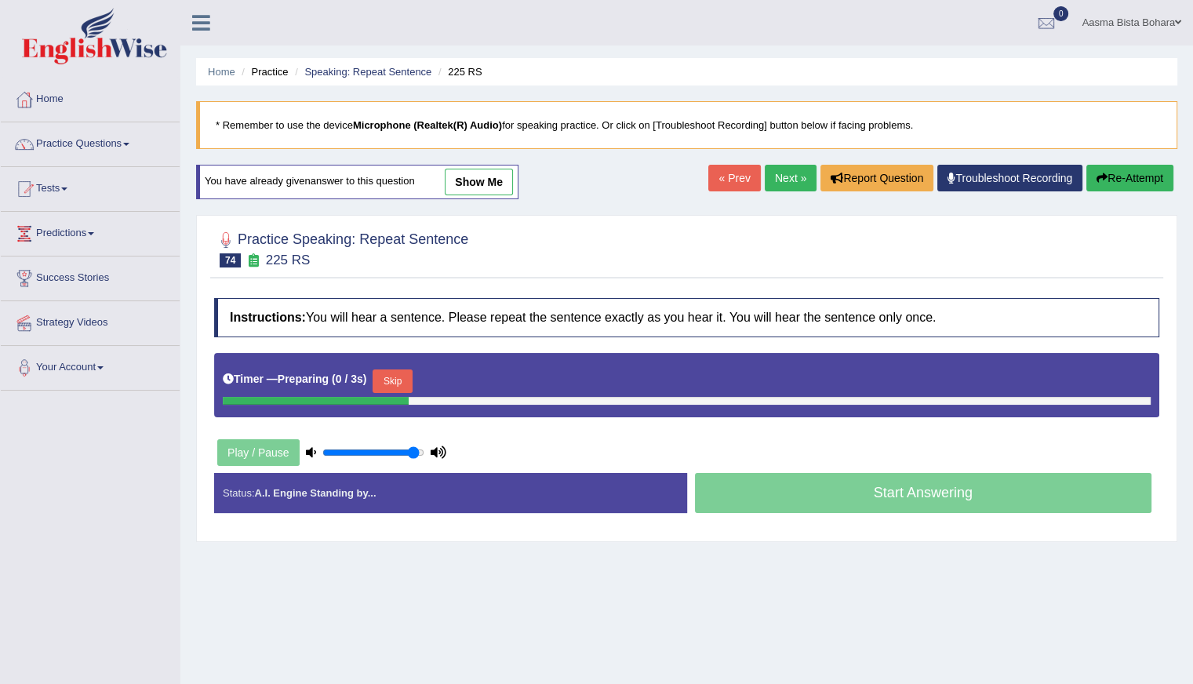
click at [398, 376] on button "Skip" at bounding box center [391, 381] width 39 height 24
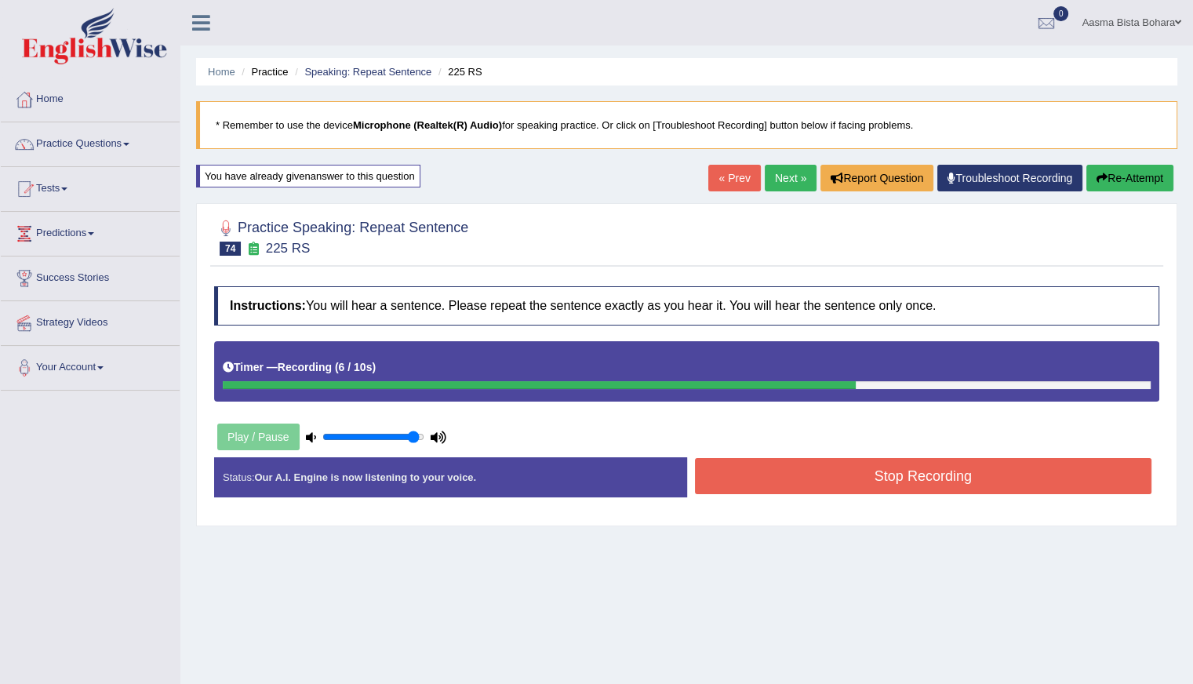
click at [826, 470] on button "Stop Recording" at bounding box center [923, 476] width 457 height 36
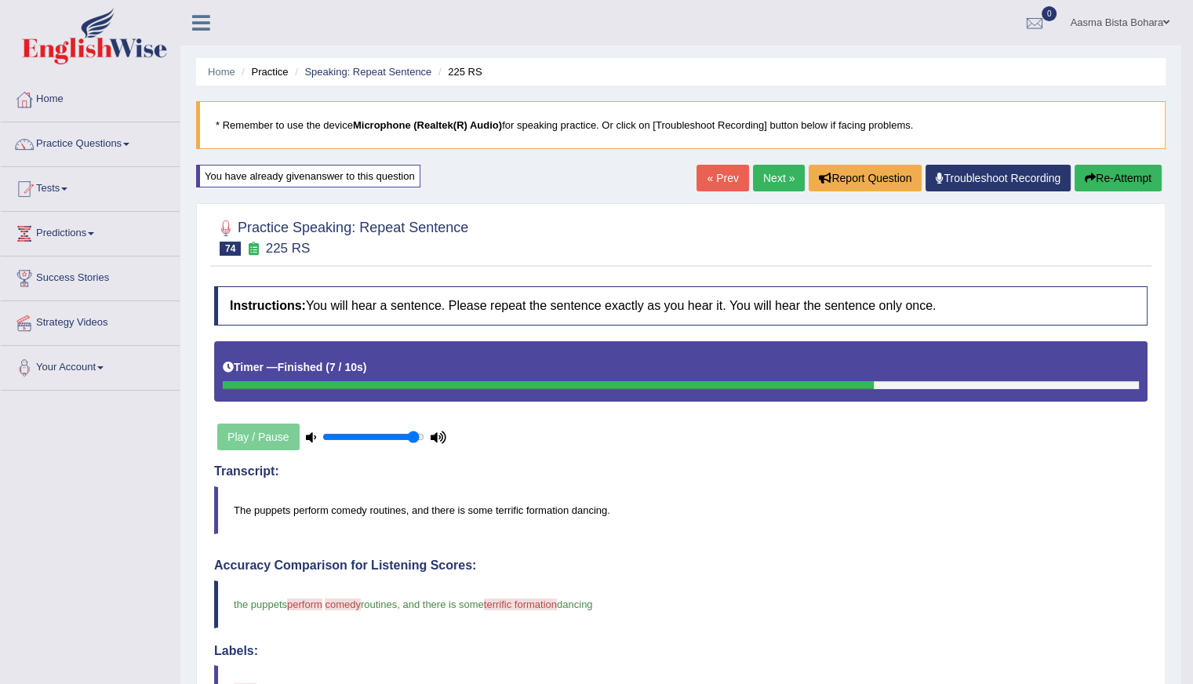
click at [773, 178] on link "Next »" at bounding box center [779, 178] width 52 height 27
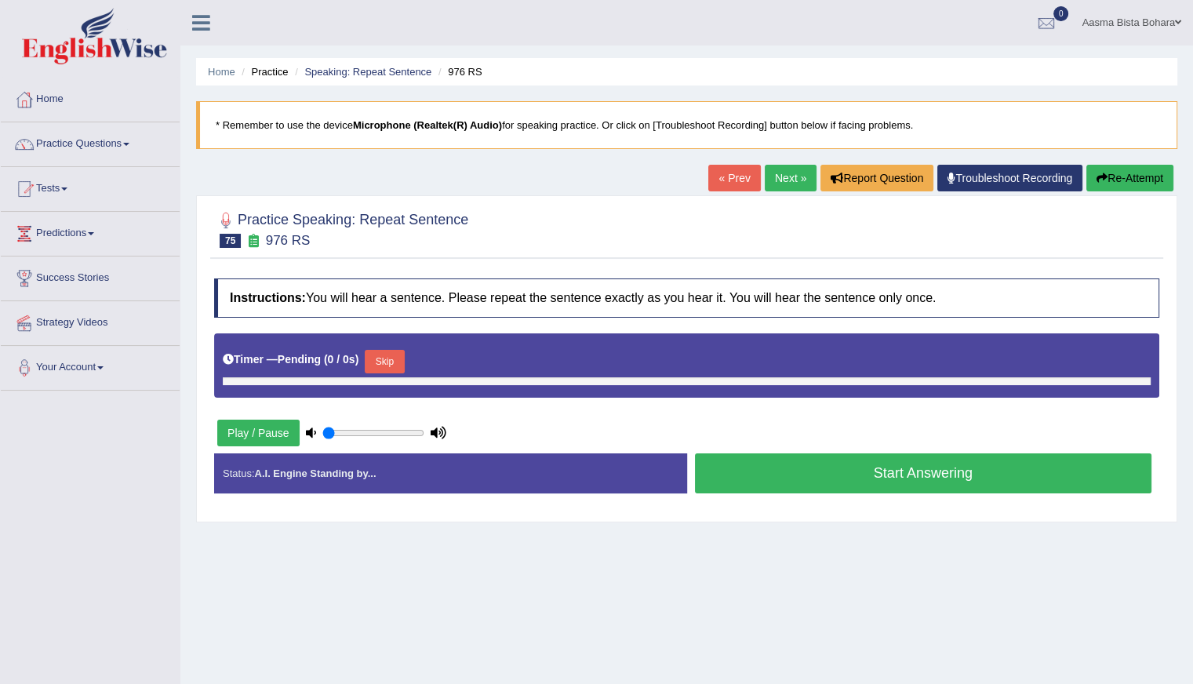
type input "0.95"
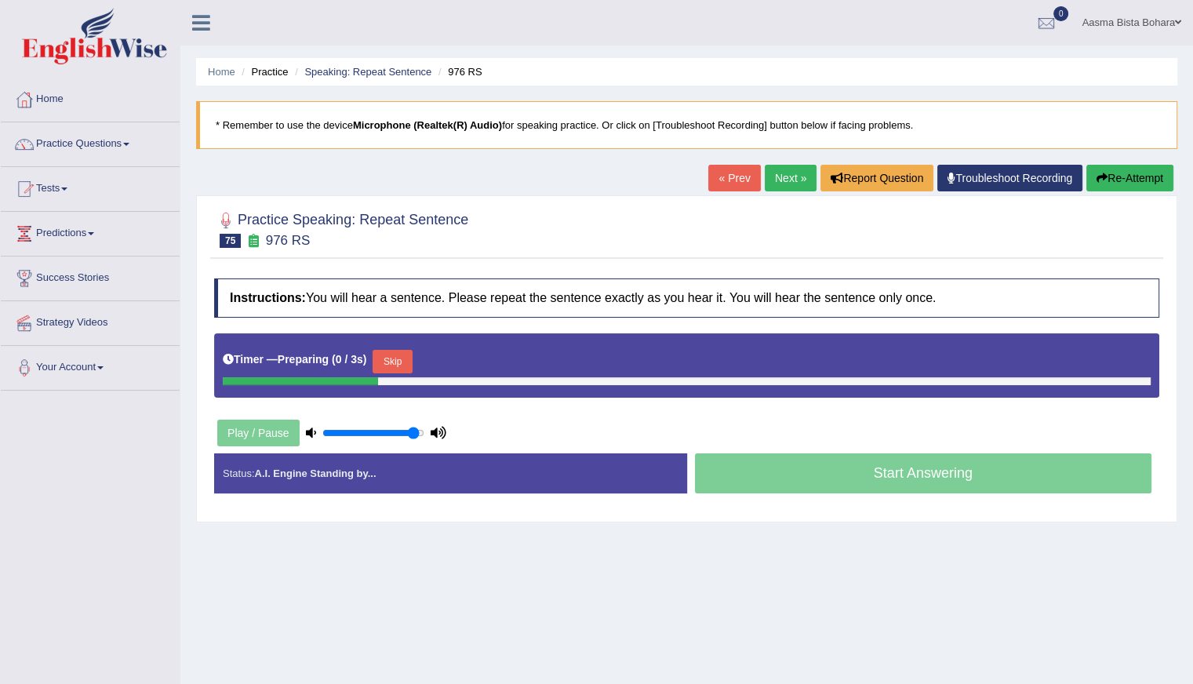
click at [423, 357] on div "Timer — Preparing ( 0 / 3s ) Skip" at bounding box center [687, 361] width 928 height 31
click at [386, 354] on button "Skip" at bounding box center [391, 362] width 39 height 24
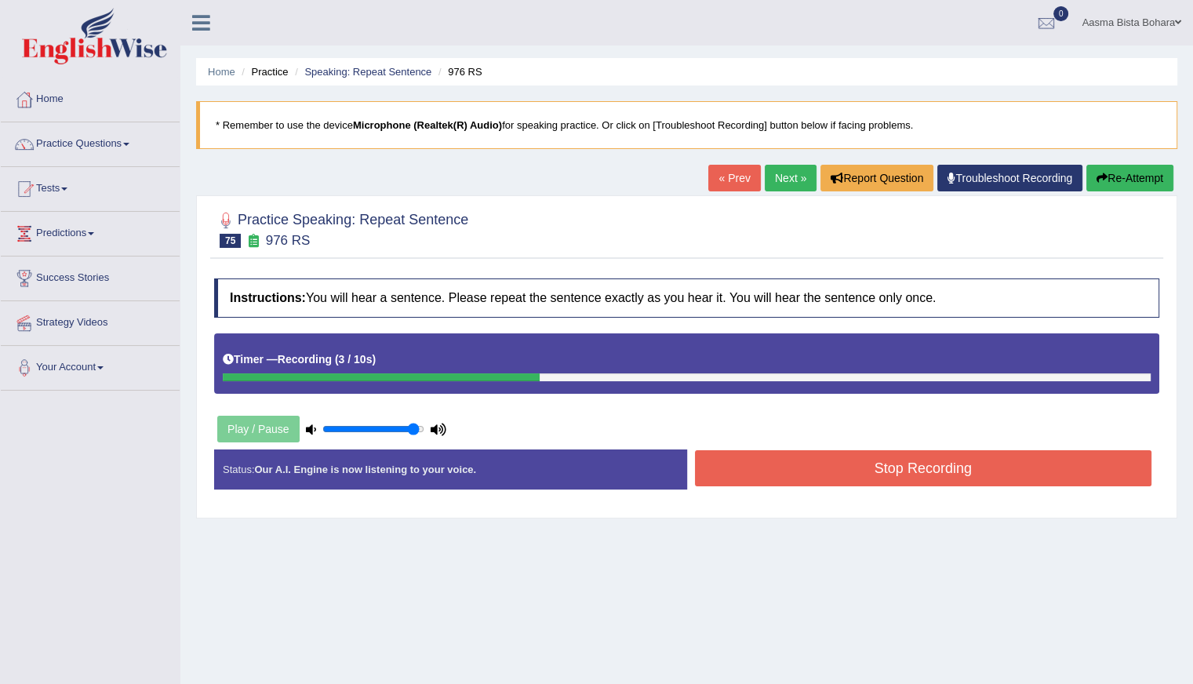
click at [753, 462] on button "Stop Recording" at bounding box center [923, 468] width 457 height 36
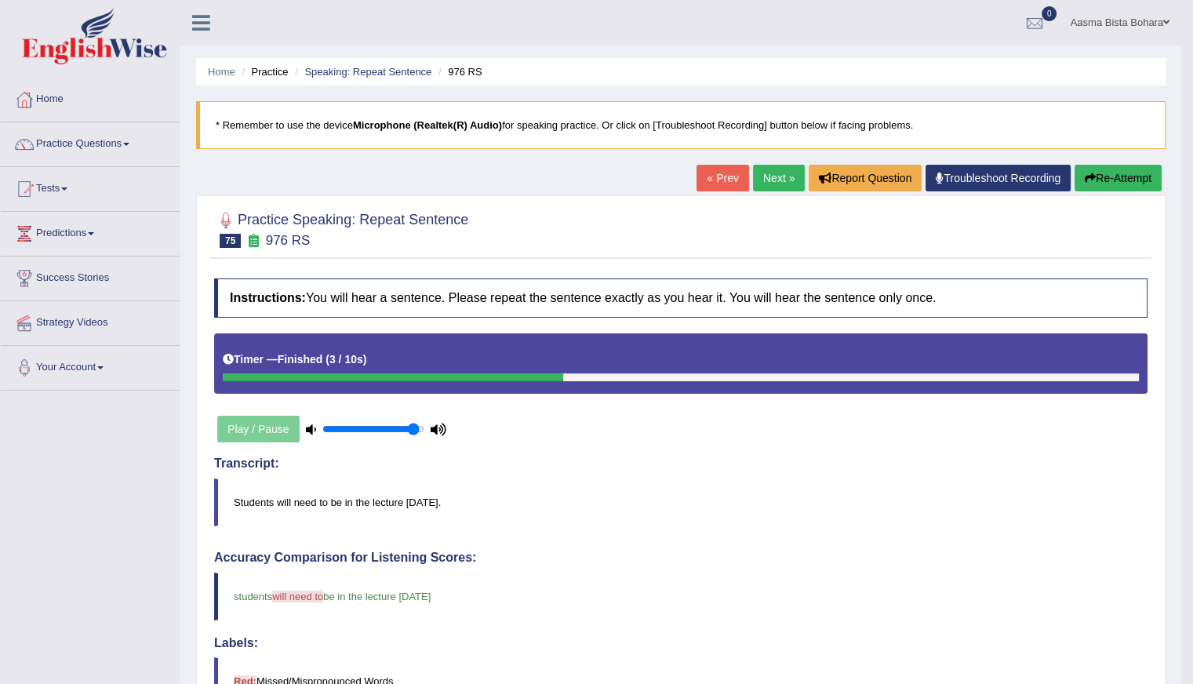
click at [775, 176] on link "Next »" at bounding box center [779, 178] width 52 height 27
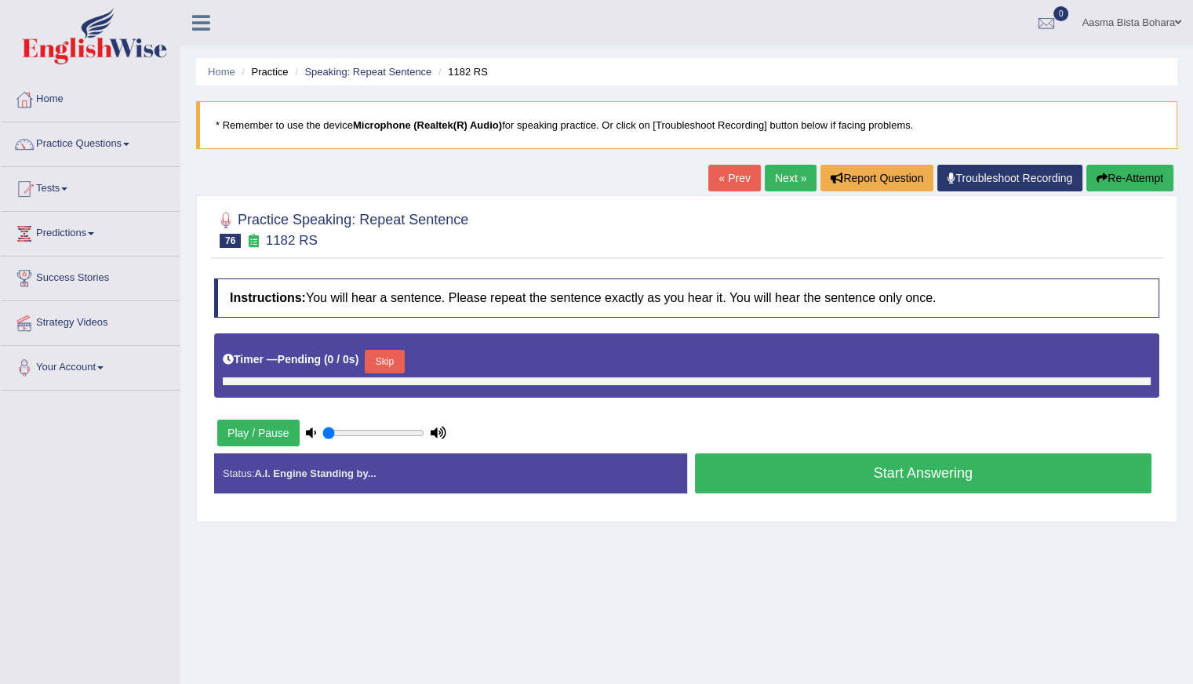
type input "0.95"
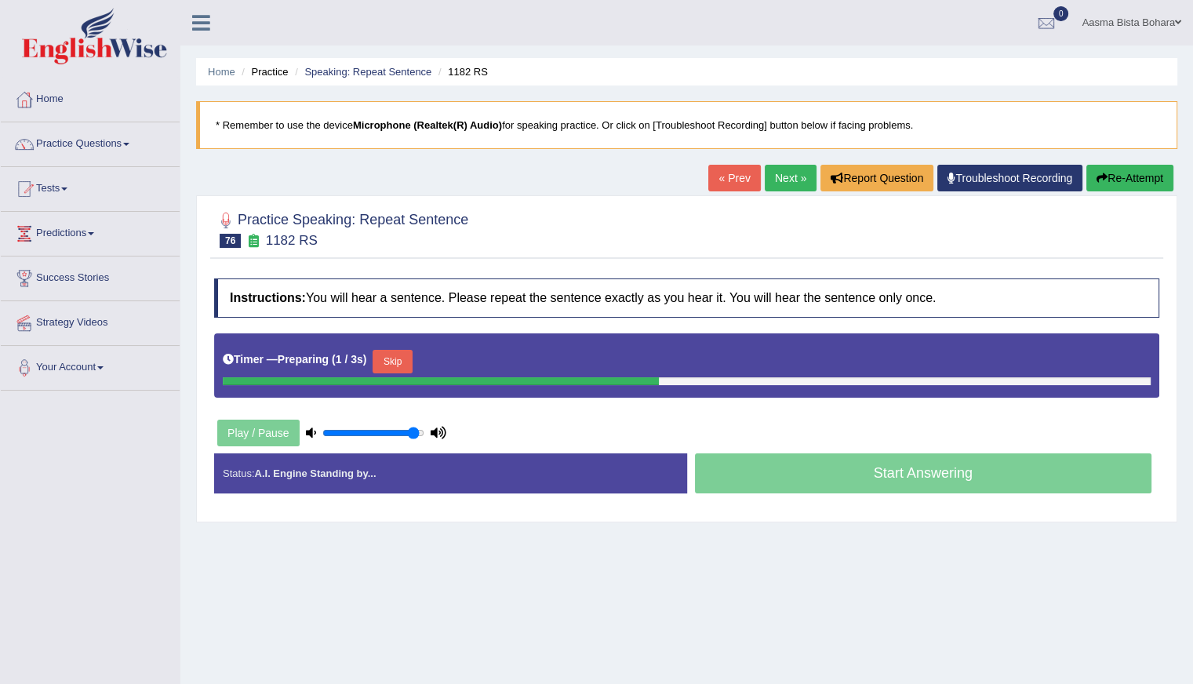
click at [398, 361] on button "Skip" at bounding box center [391, 362] width 39 height 24
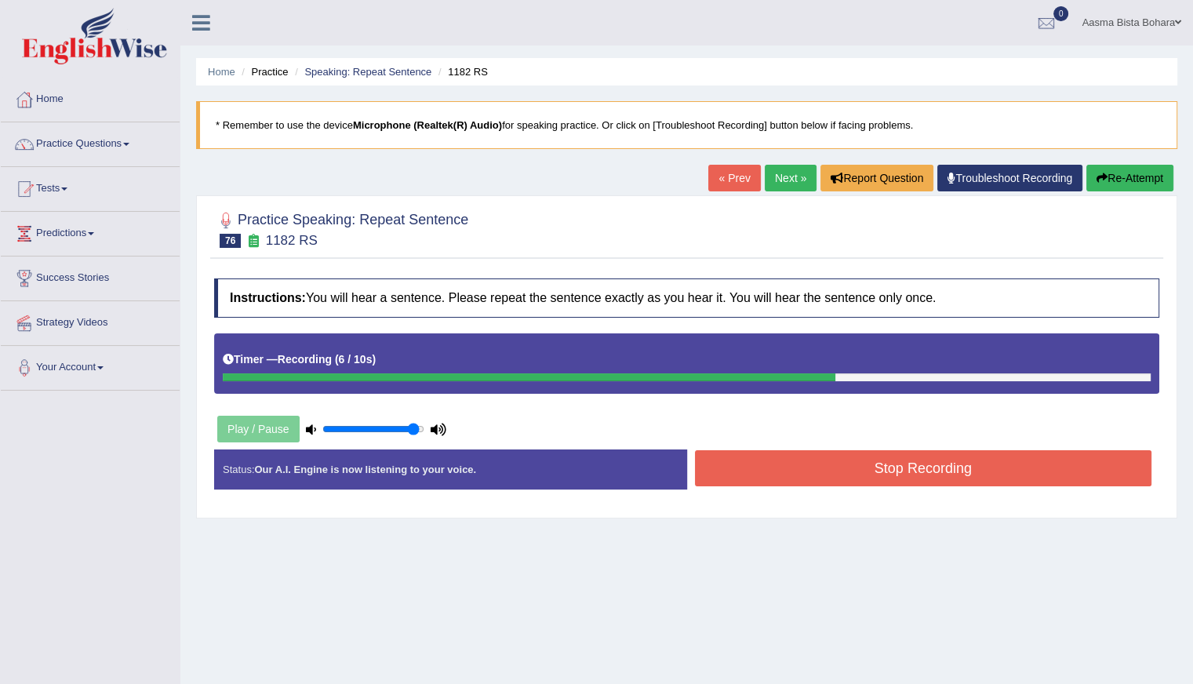
click at [1136, 173] on button "Re-Attempt" at bounding box center [1129, 178] width 87 height 27
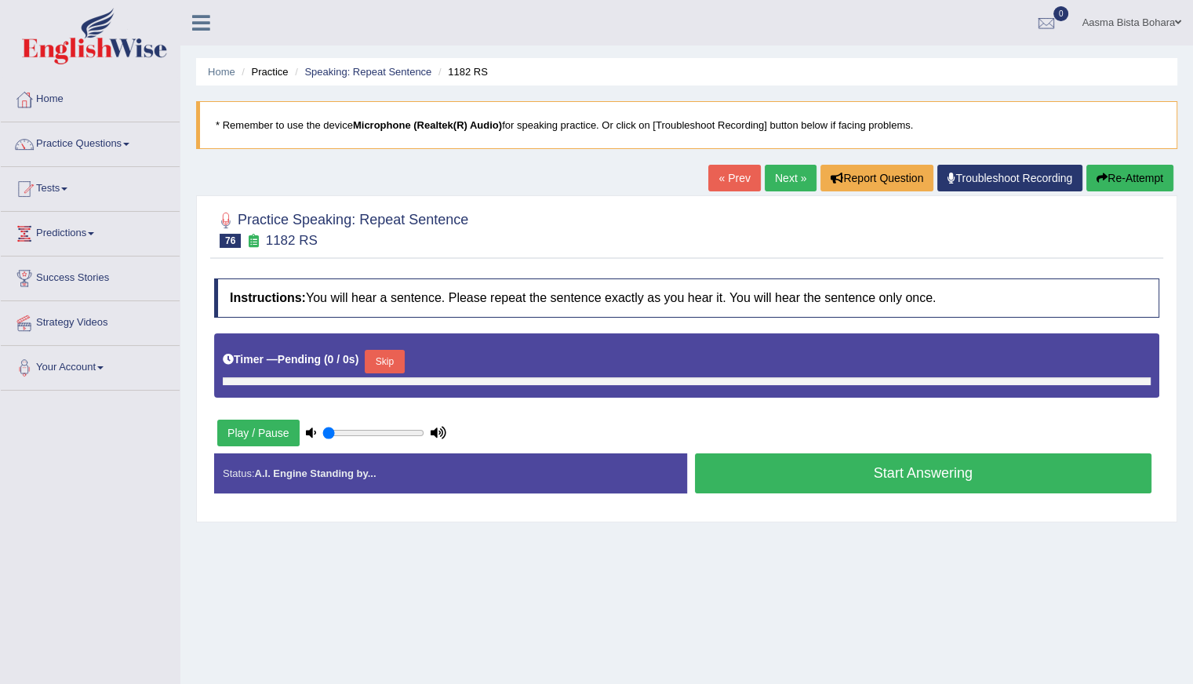
type input "0.95"
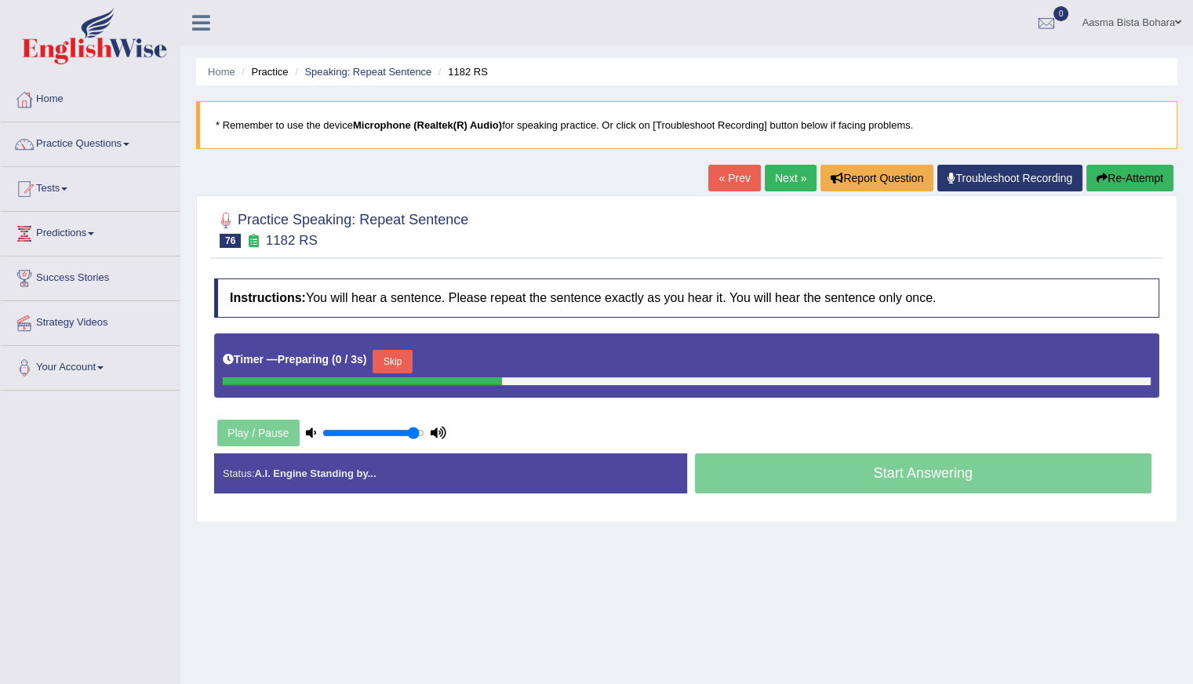
click at [395, 359] on button "Skip" at bounding box center [391, 362] width 39 height 24
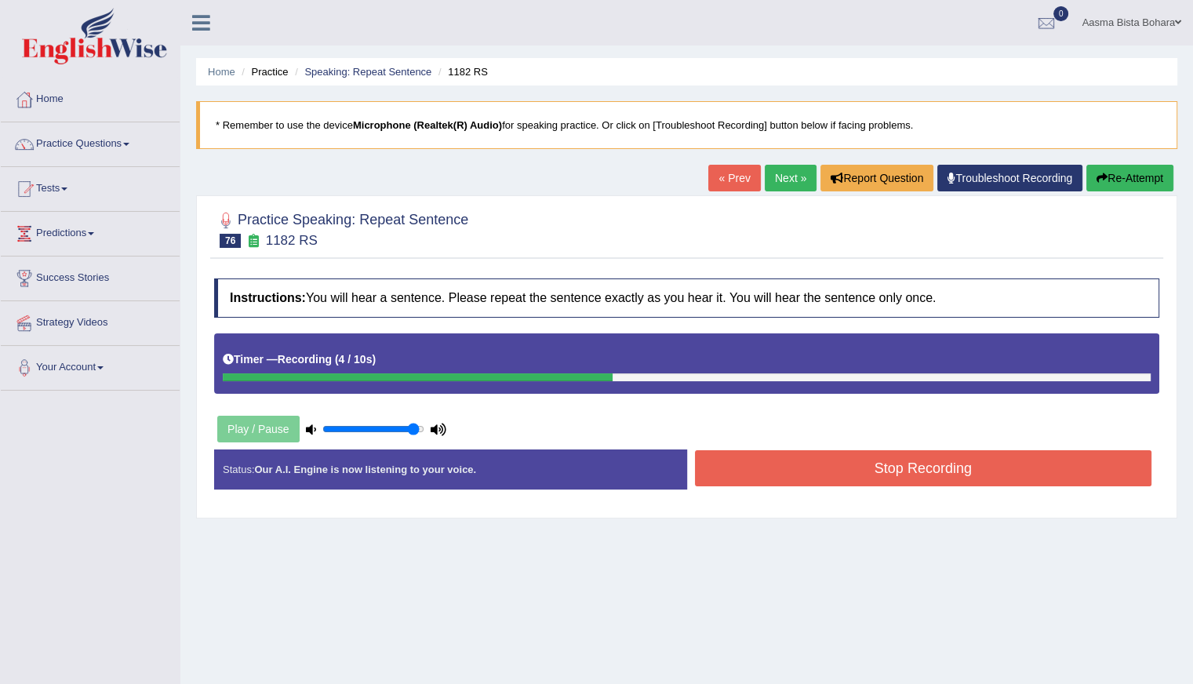
click at [820, 458] on button "Stop Recording" at bounding box center [923, 468] width 457 height 36
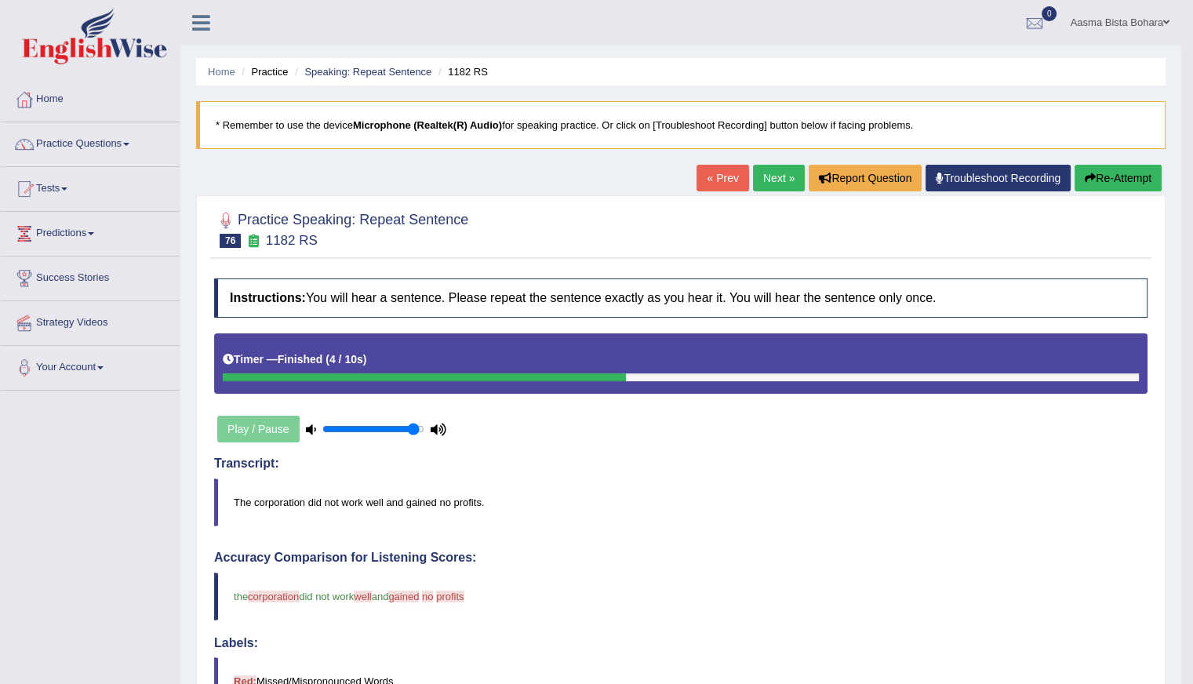
click at [756, 180] on link "Next »" at bounding box center [779, 178] width 52 height 27
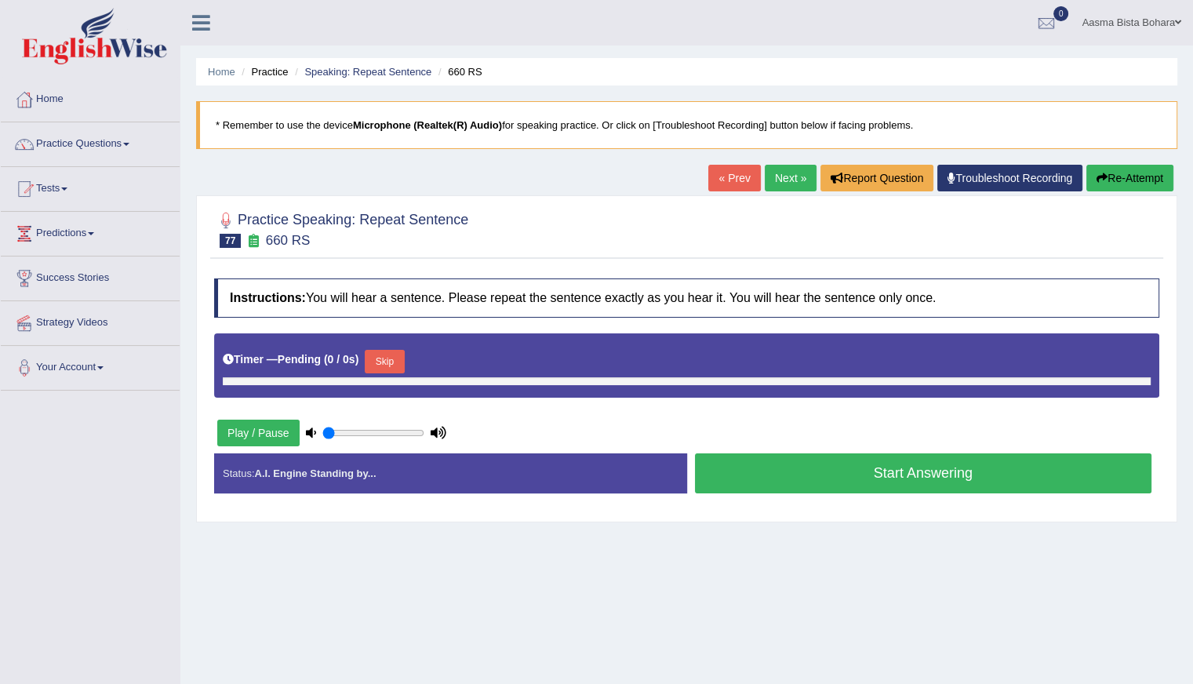
type input "0.95"
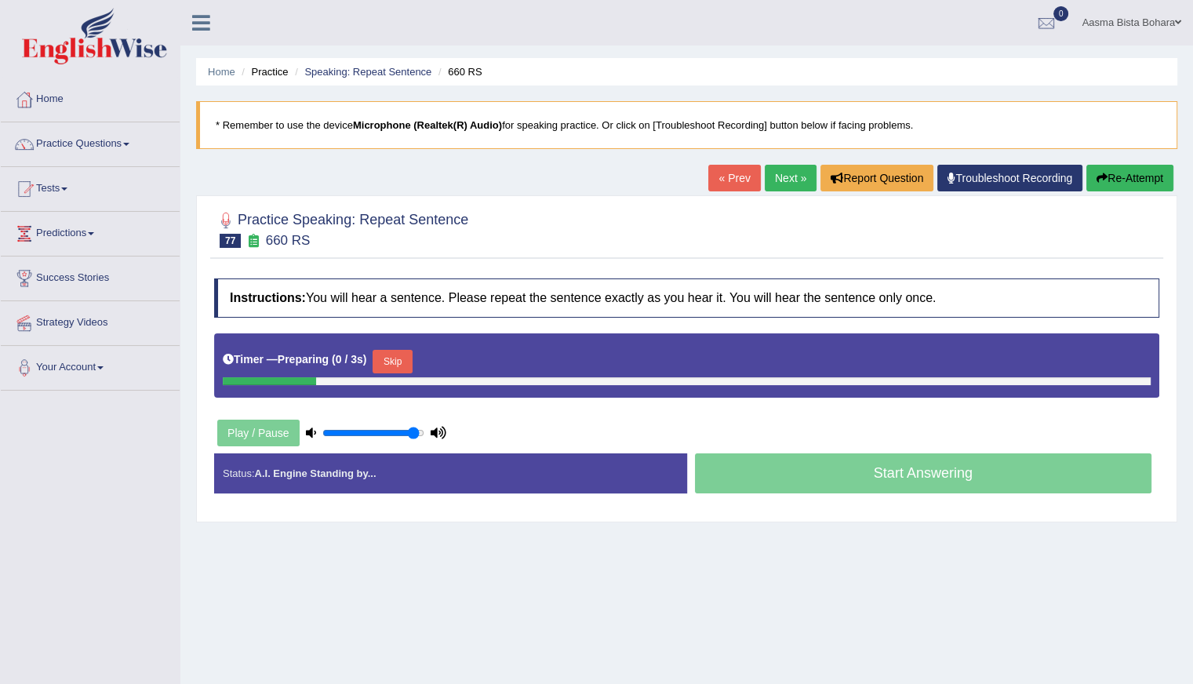
click at [395, 363] on button "Skip" at bounding box center [391, 362] width 39 height 24
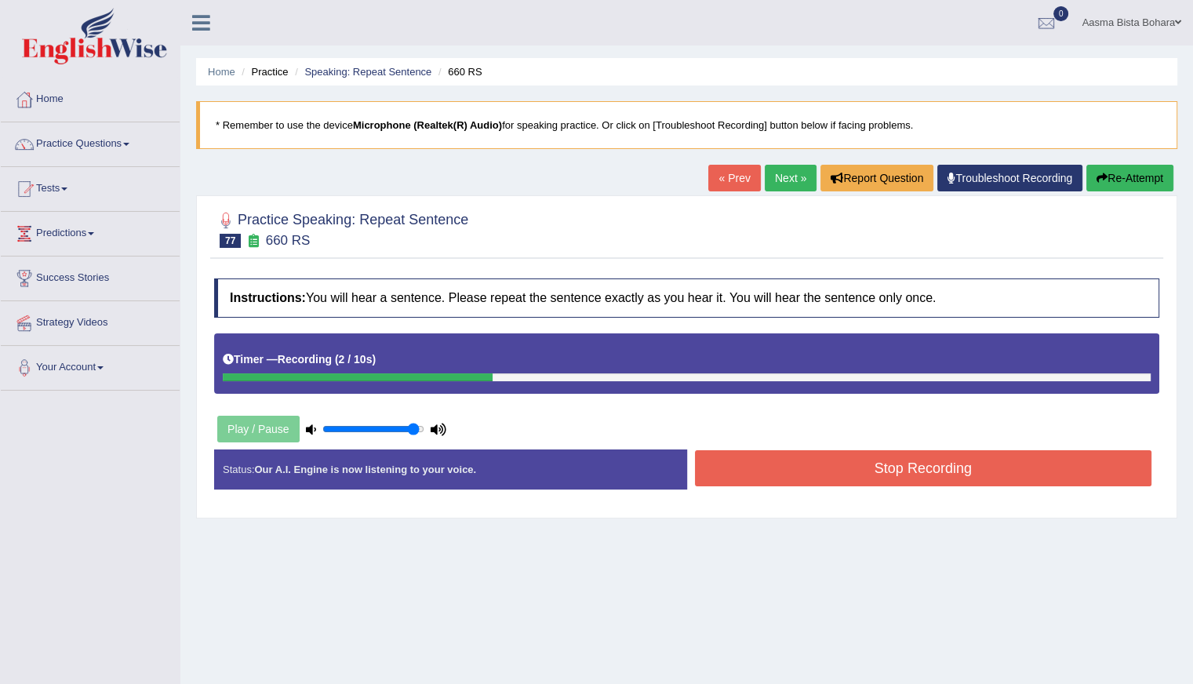
click at [794, 463] on button "Stop Recording" at bounding box center [923, 468] width 457 height 36
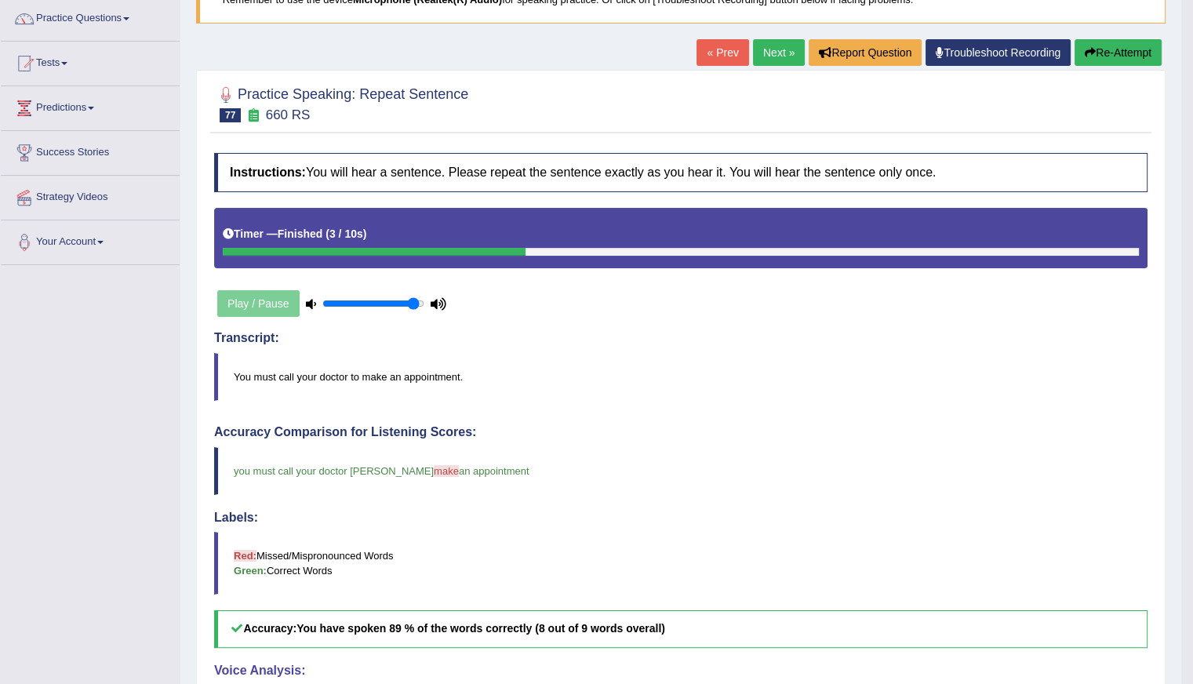
scroll to position [125, 0]
click at [770, 44] on link "Next »" at bounding box center [779, 52] width 52 height 27
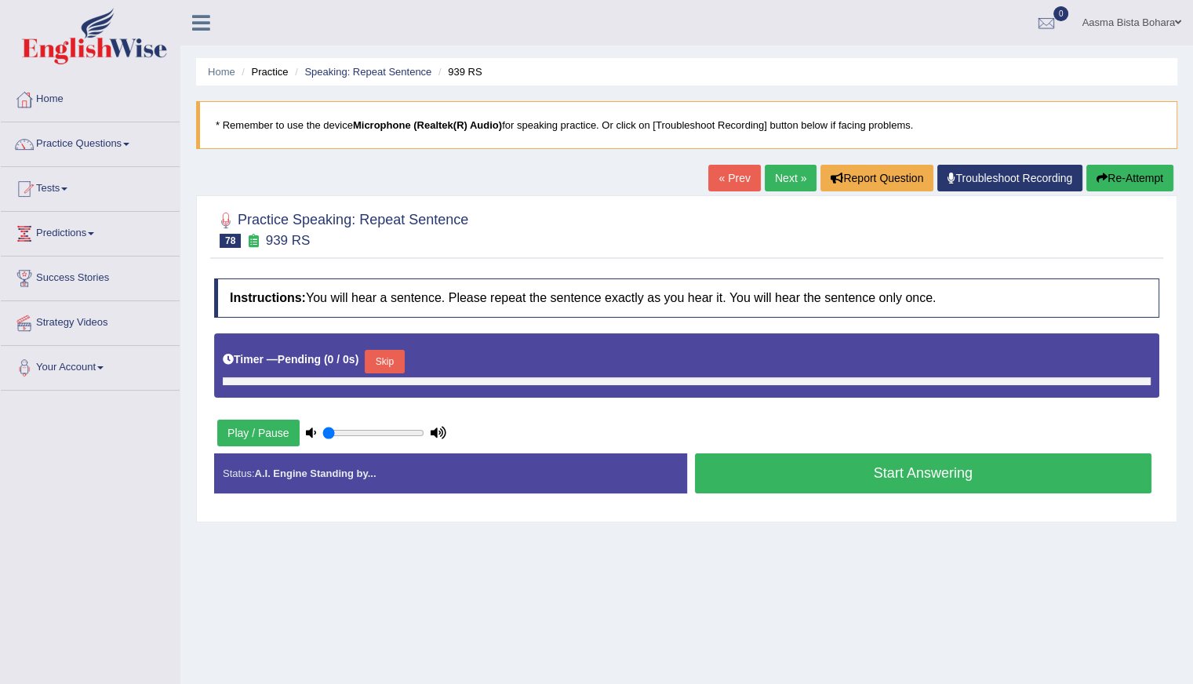
type input "0.95"
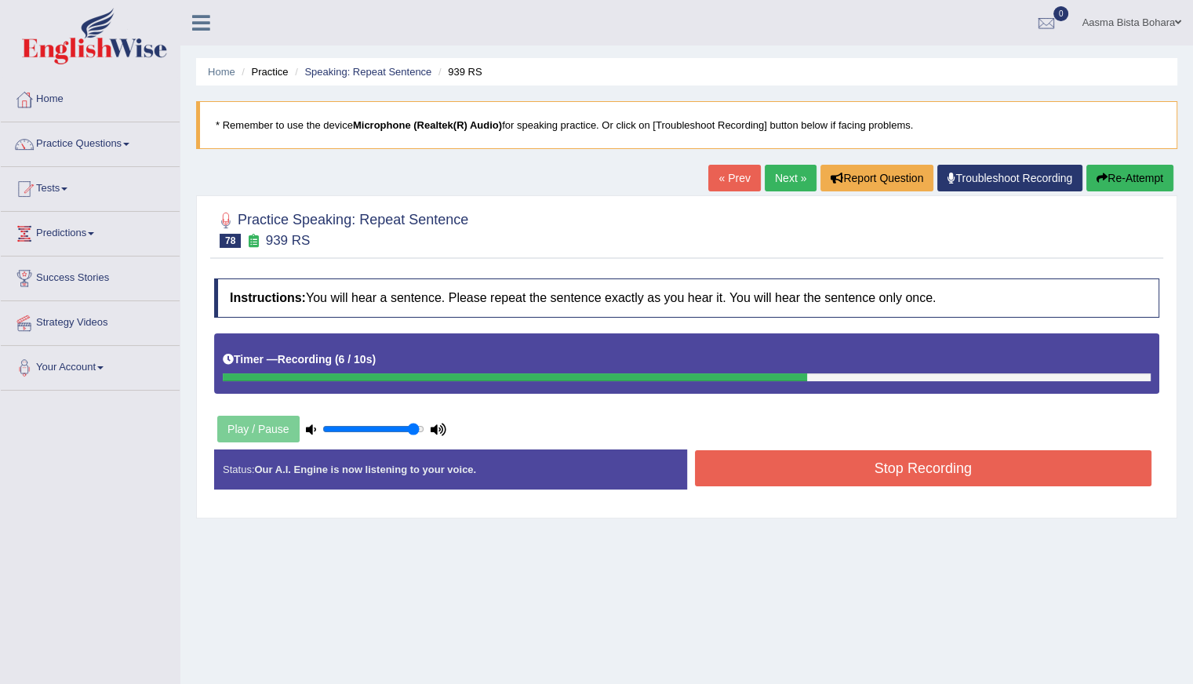
click at [853, 471] on button "Stop Recording" at bounding box center [923, 468] width 457 height 36
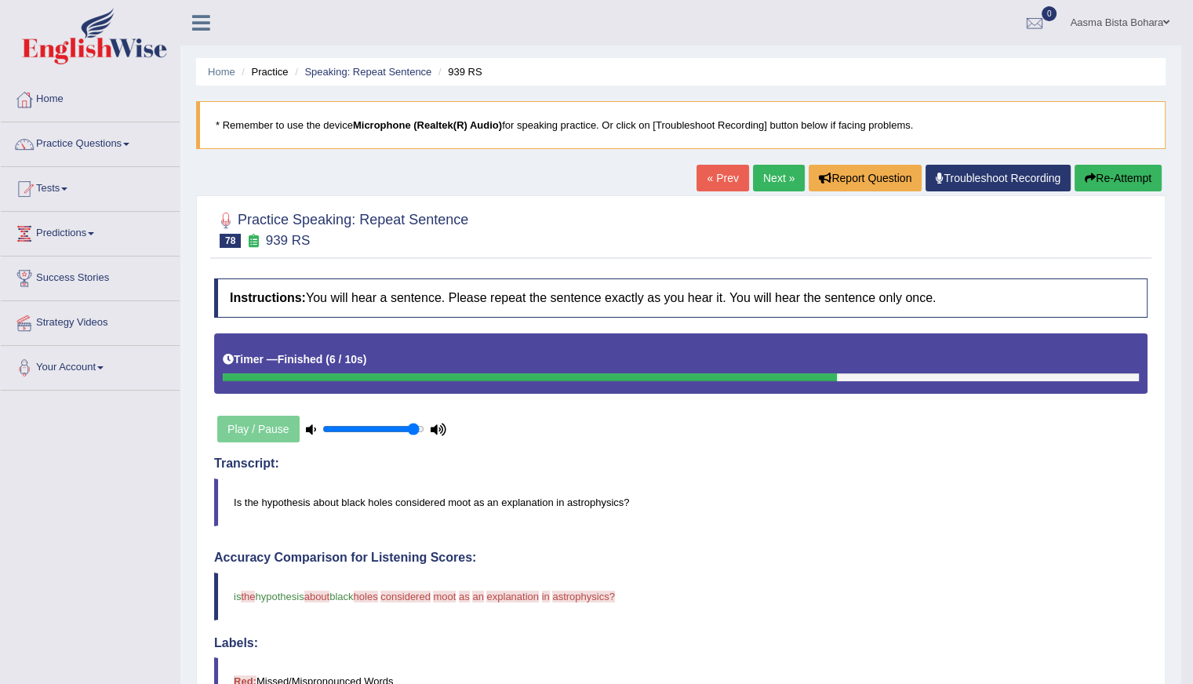
click at [1086, 173] on icon "button" at bounding box center [1090, 178] width 11 height 11
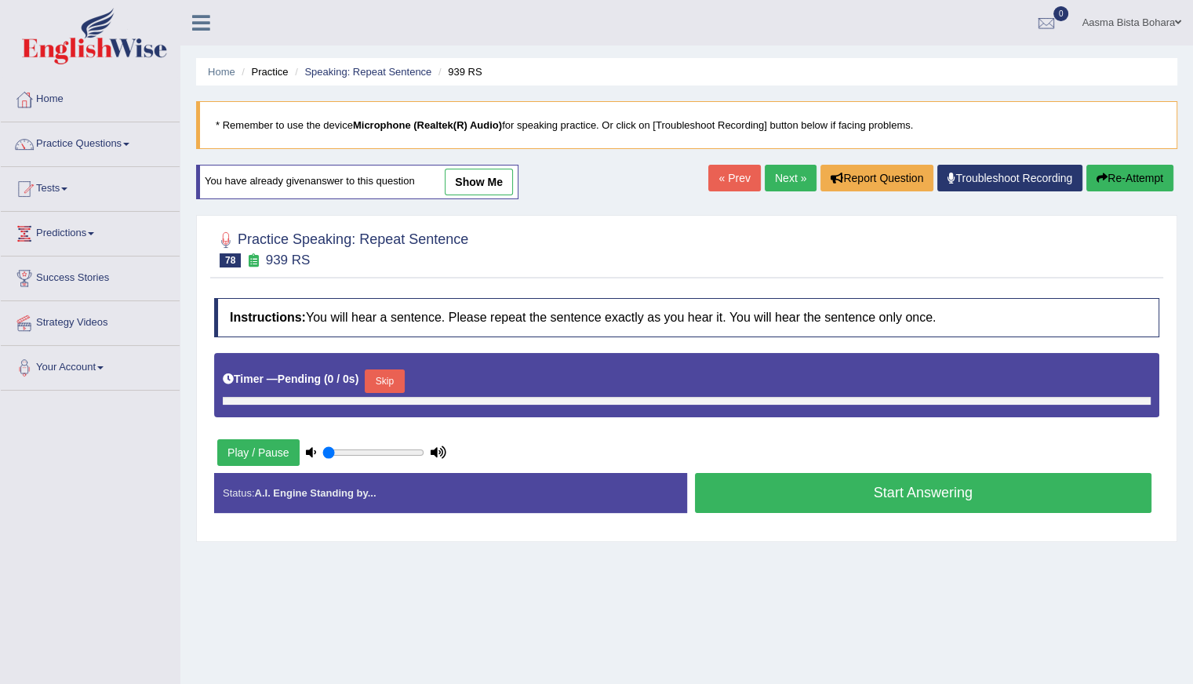
type input "0.95"
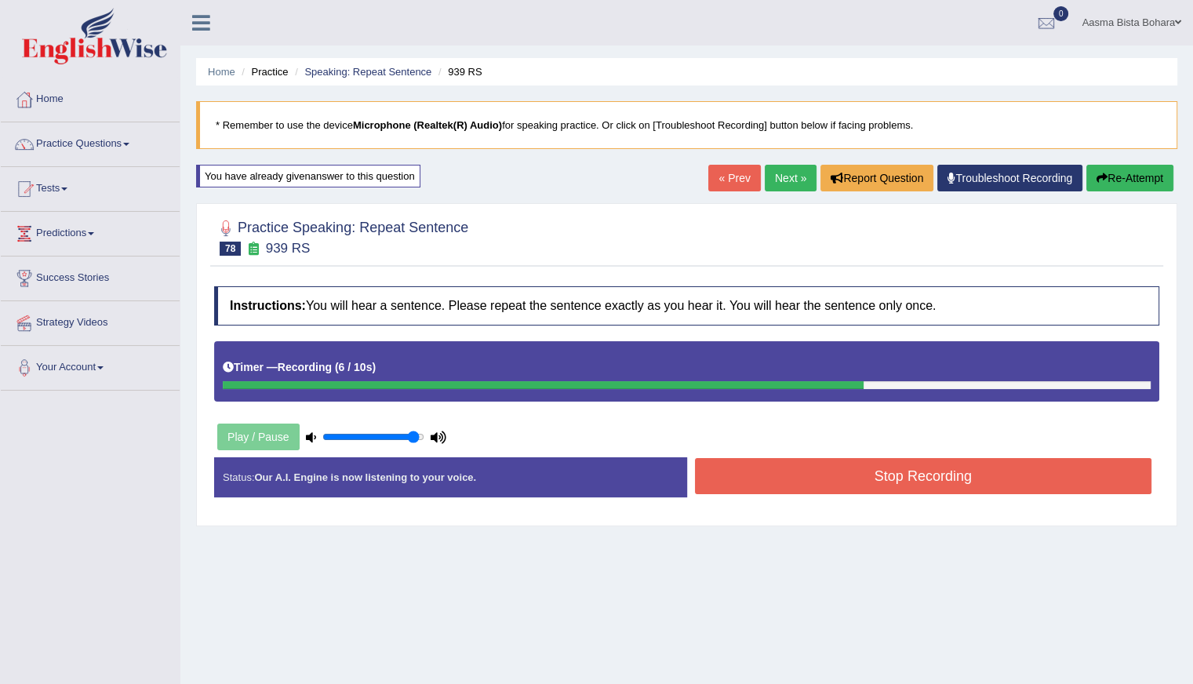
click at [799, 458] on button "Stop Recording" at bounding box center [923, 476] width 457 height 36
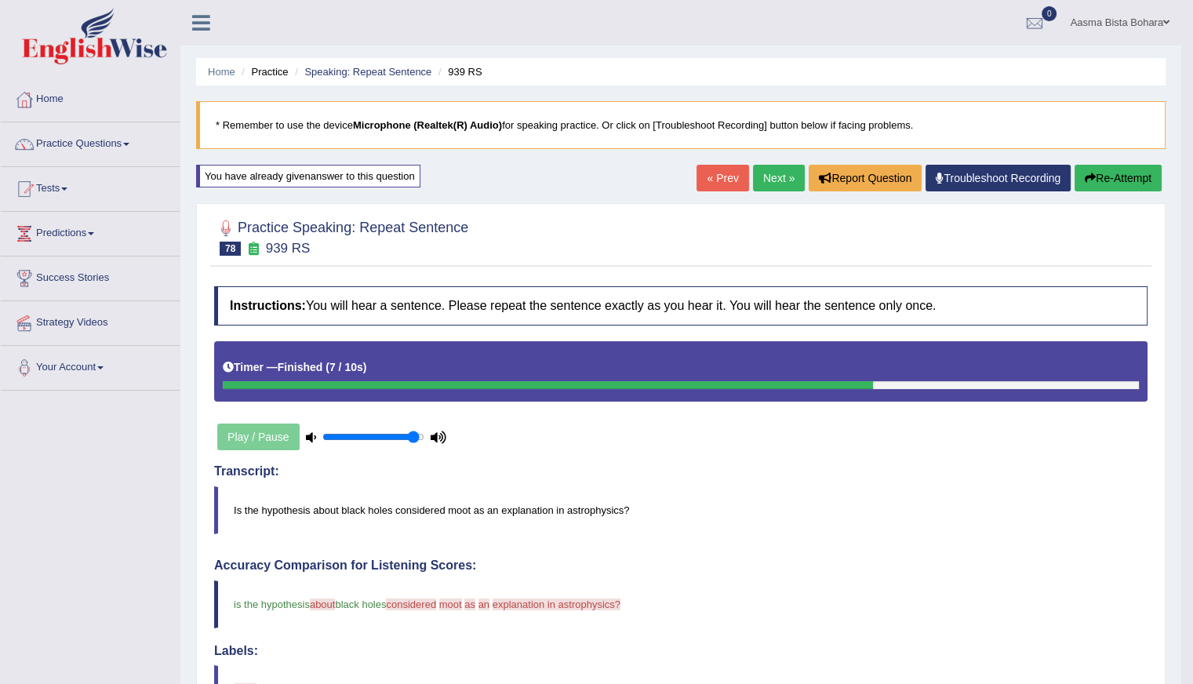
click at [759, 174] on link "Next »" at bounding box center [779, 178] width 52 height 27
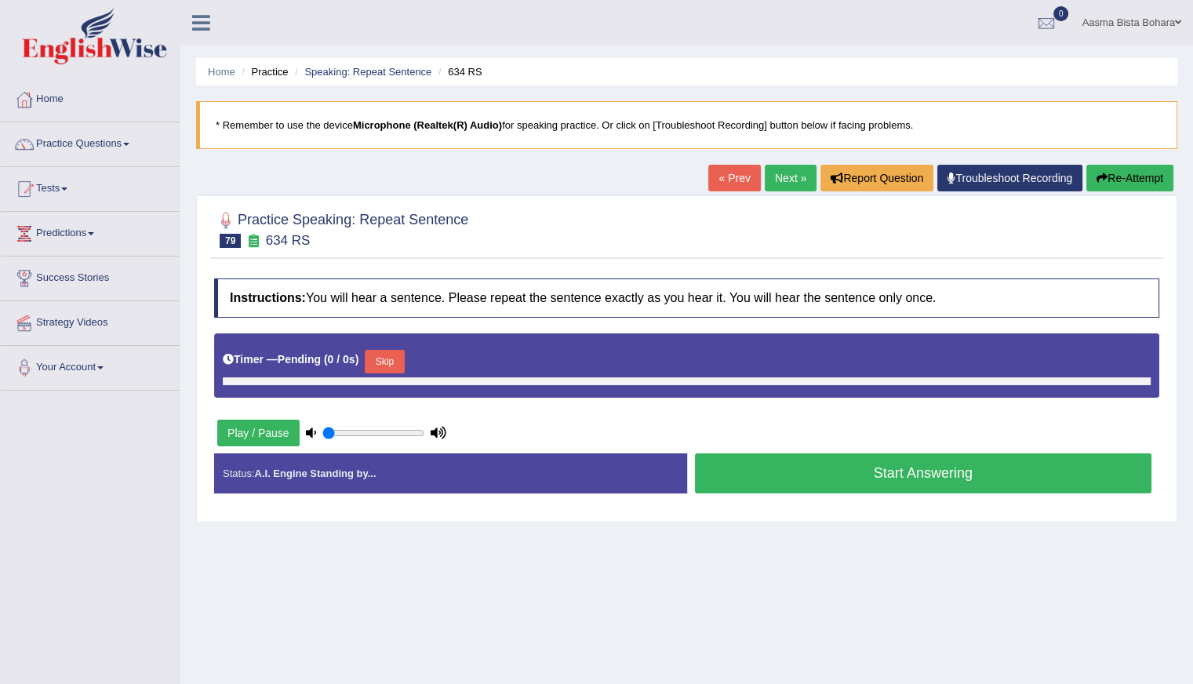
type input "0.95"
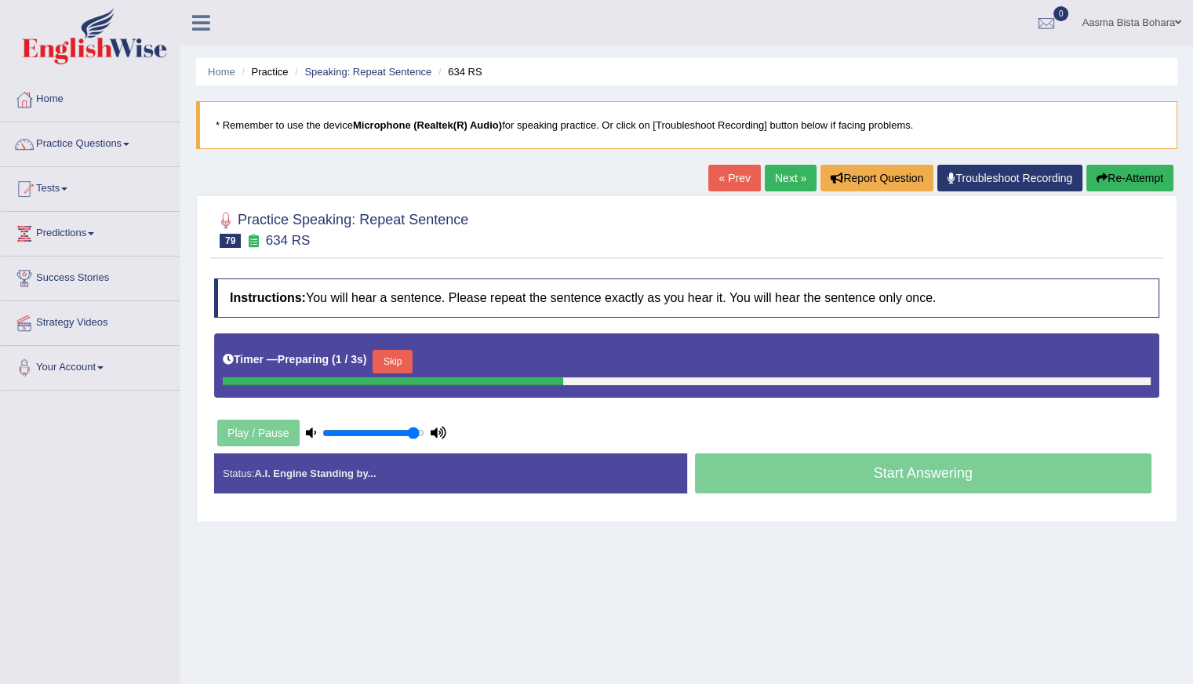
click at [394, 358] on button "Skip" at bounding box center [391, 362] width 39 height 24
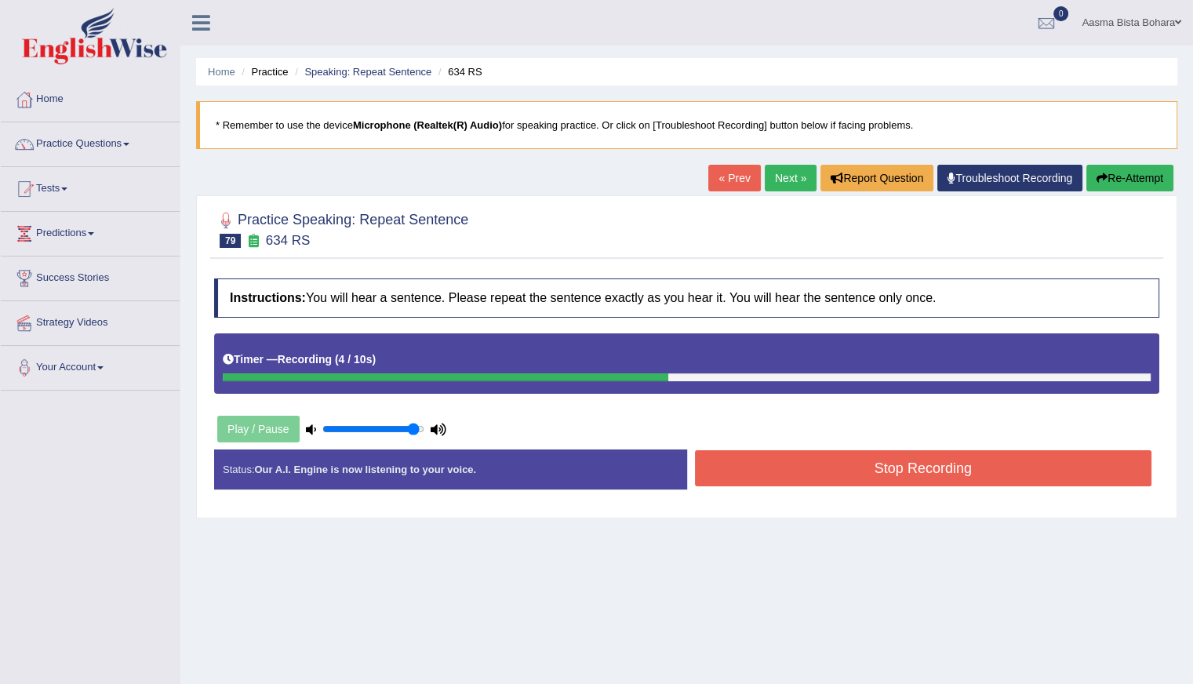
click at [1123, 173] on button "Re-Attempt" at bounding box center [1129, 178] width 87 height 27
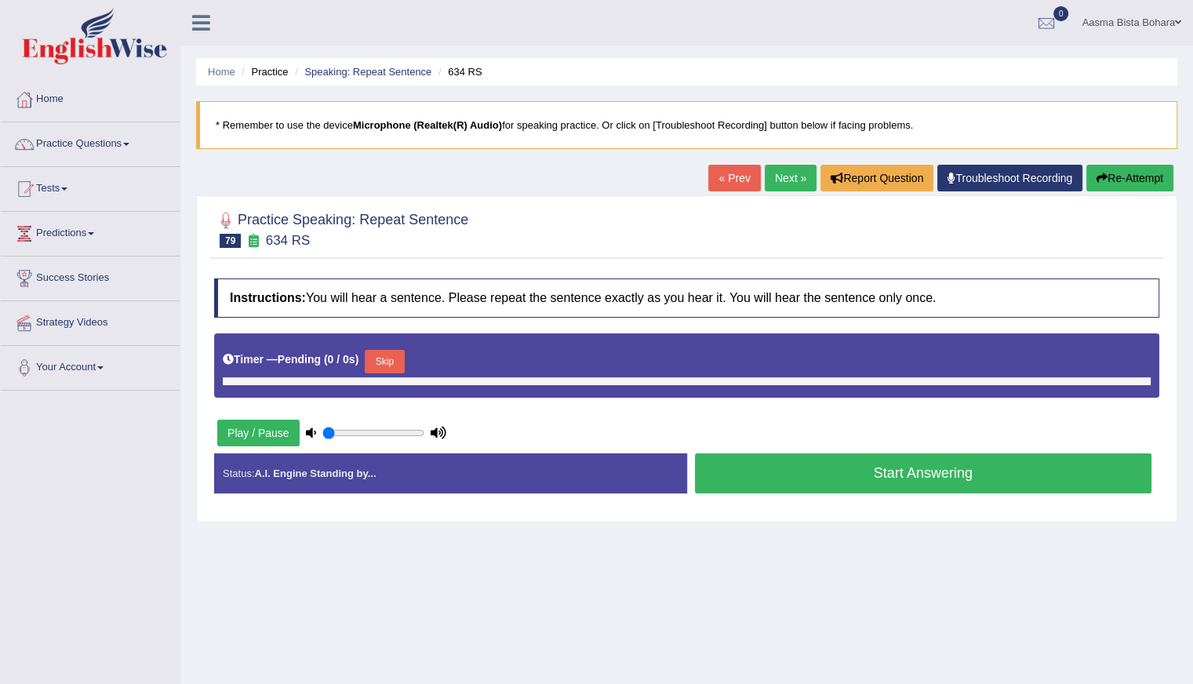
type input "0.95"
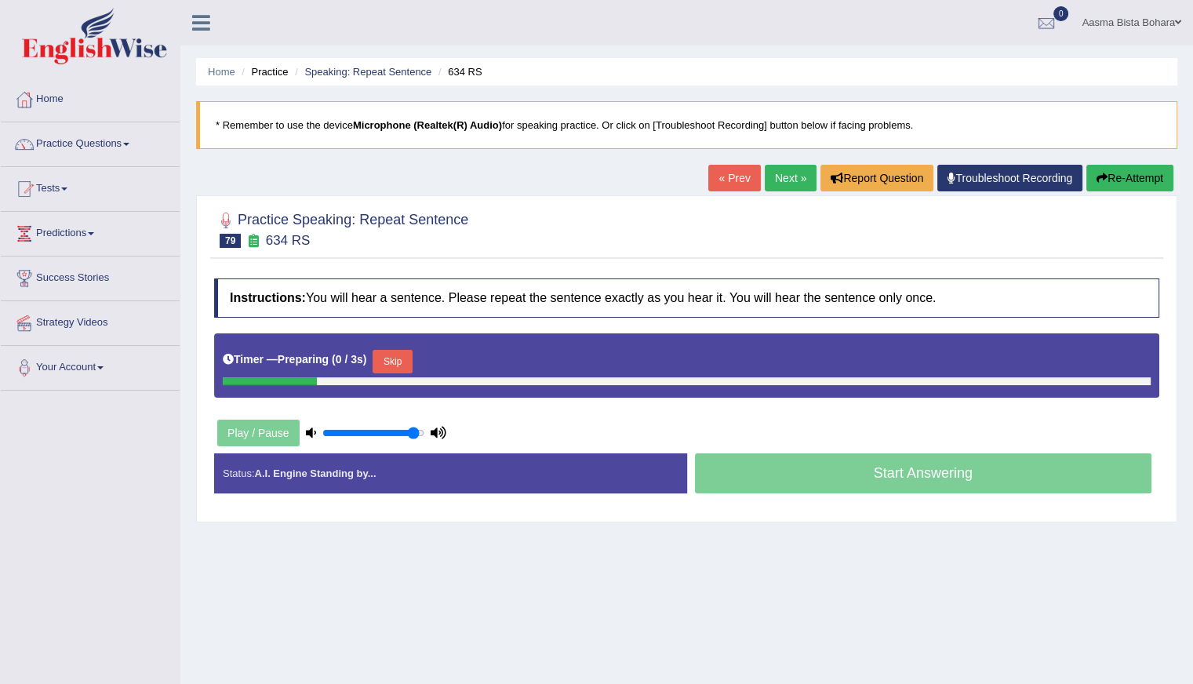
click at [394, 359] on button "Skip" at bounding box center [391, 362] width 39 height 24
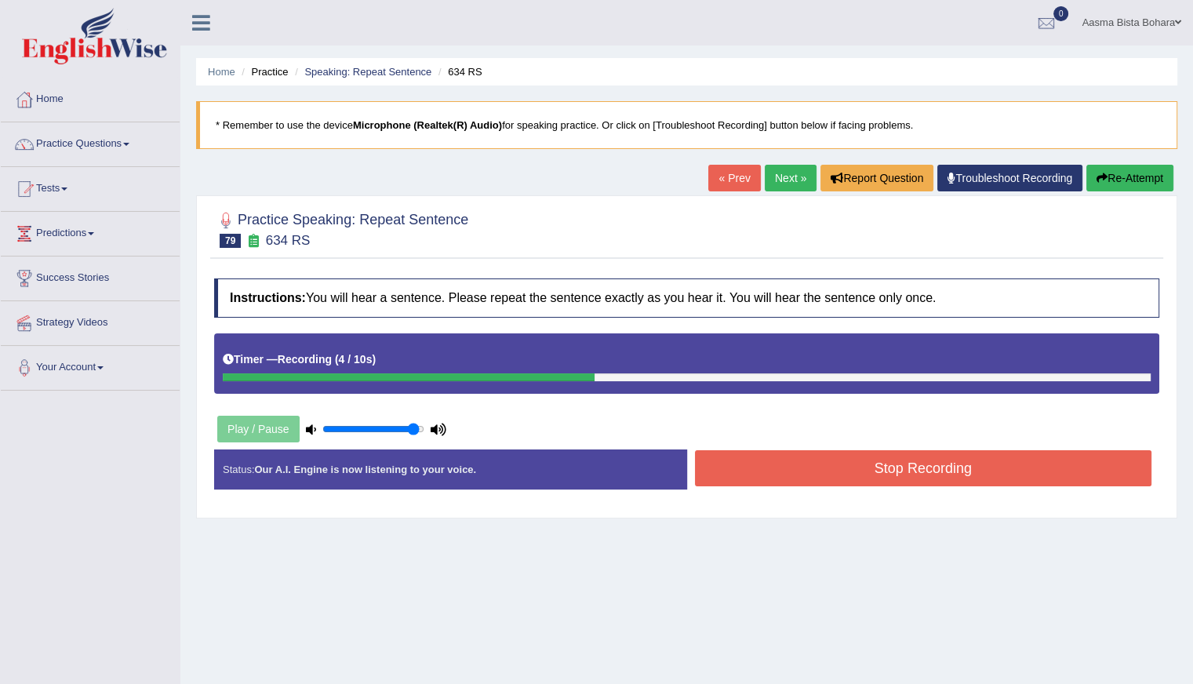
click at [838, 470] on button "Stop Recording" at bounding box center [923, 468] width 457 height 36
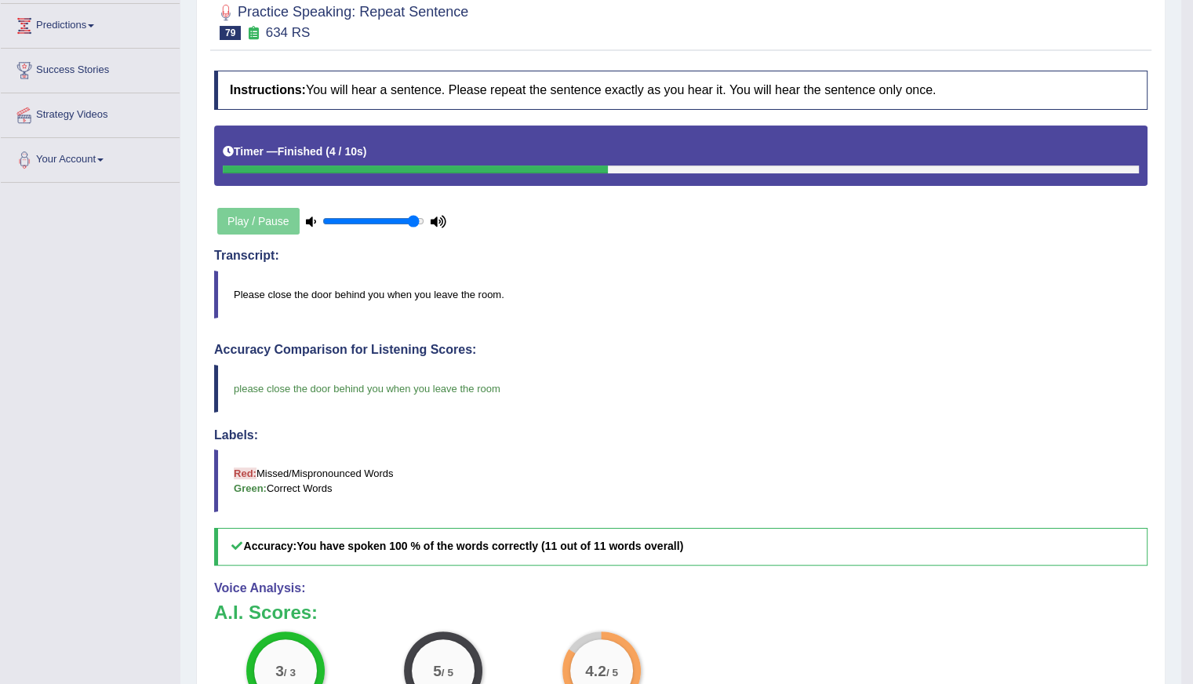
scroll to position [157, 0]
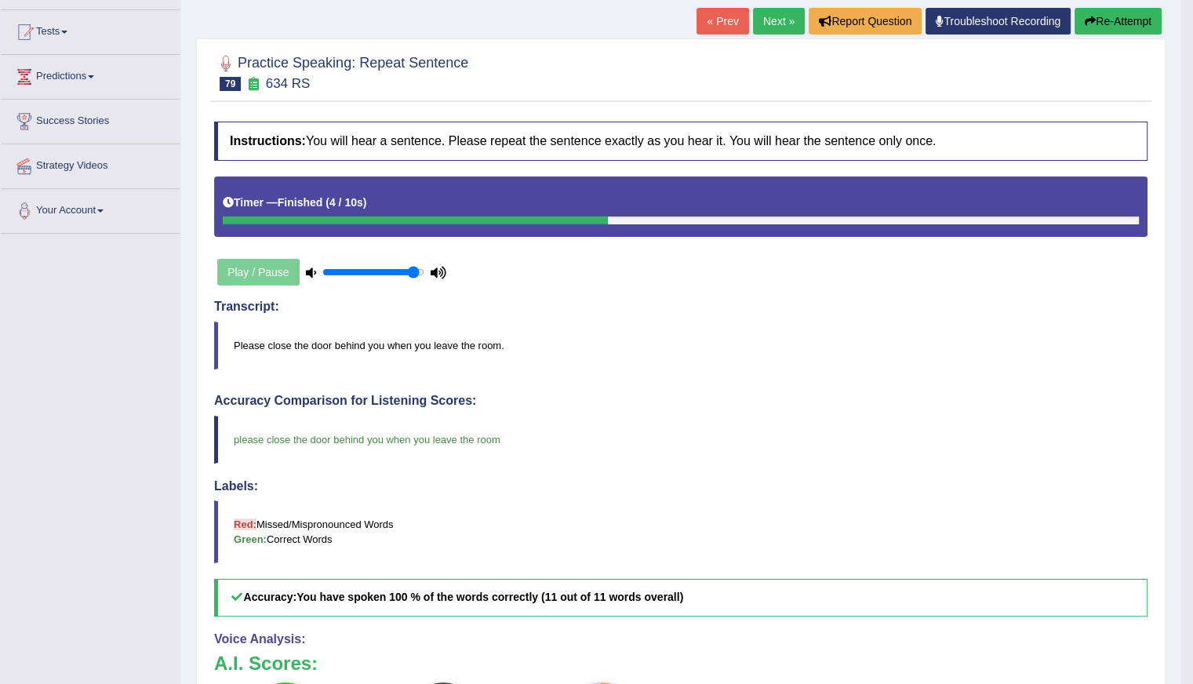
click at [759, 19] on link "Next »" at bounding box center [779, 21] width 52 height 27
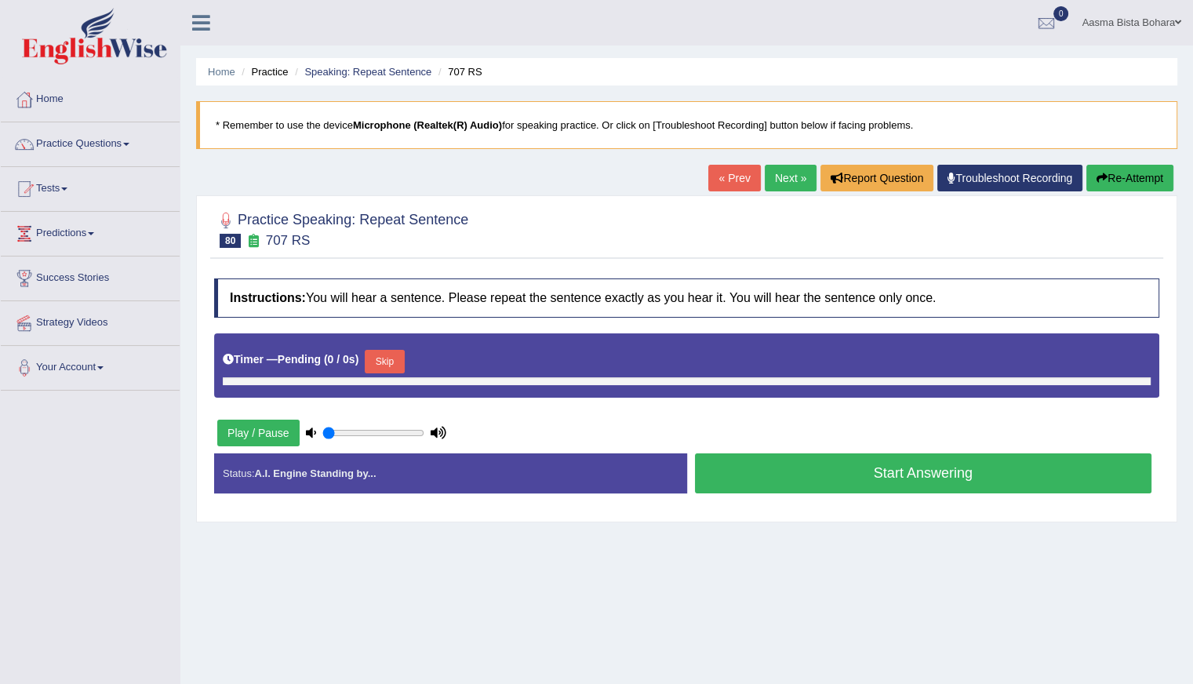
type input "0.95"
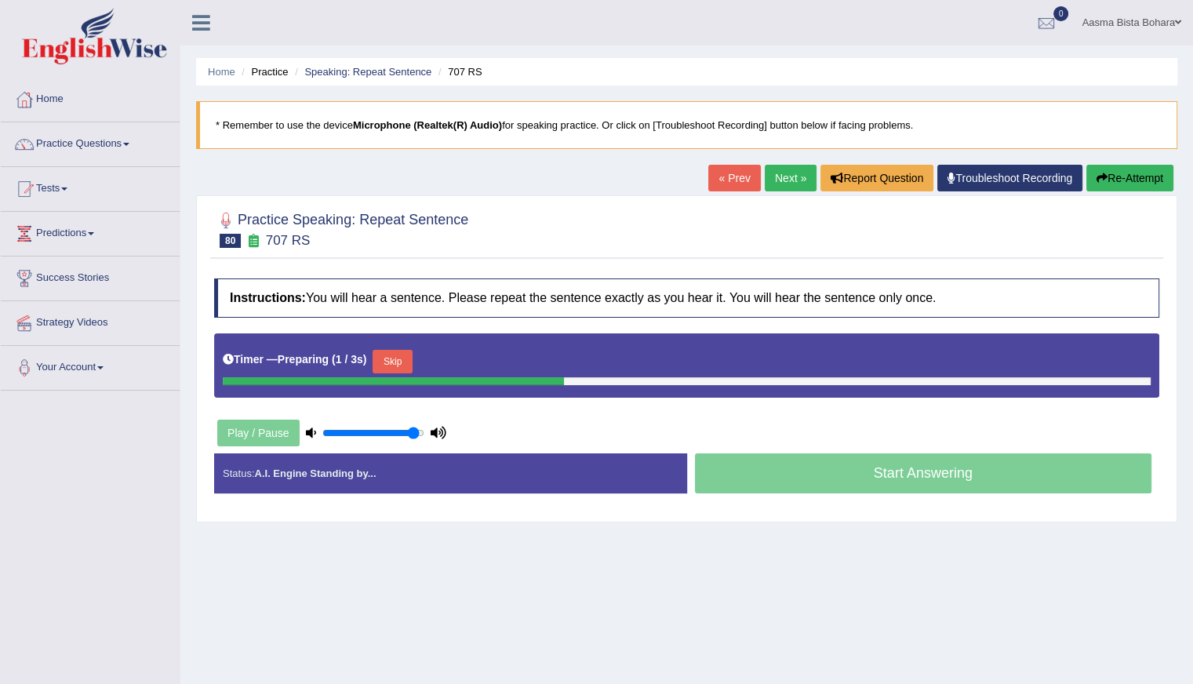
click at [396, 360] on button "Skip" at bounding box center [391, 362] width 39 height 24
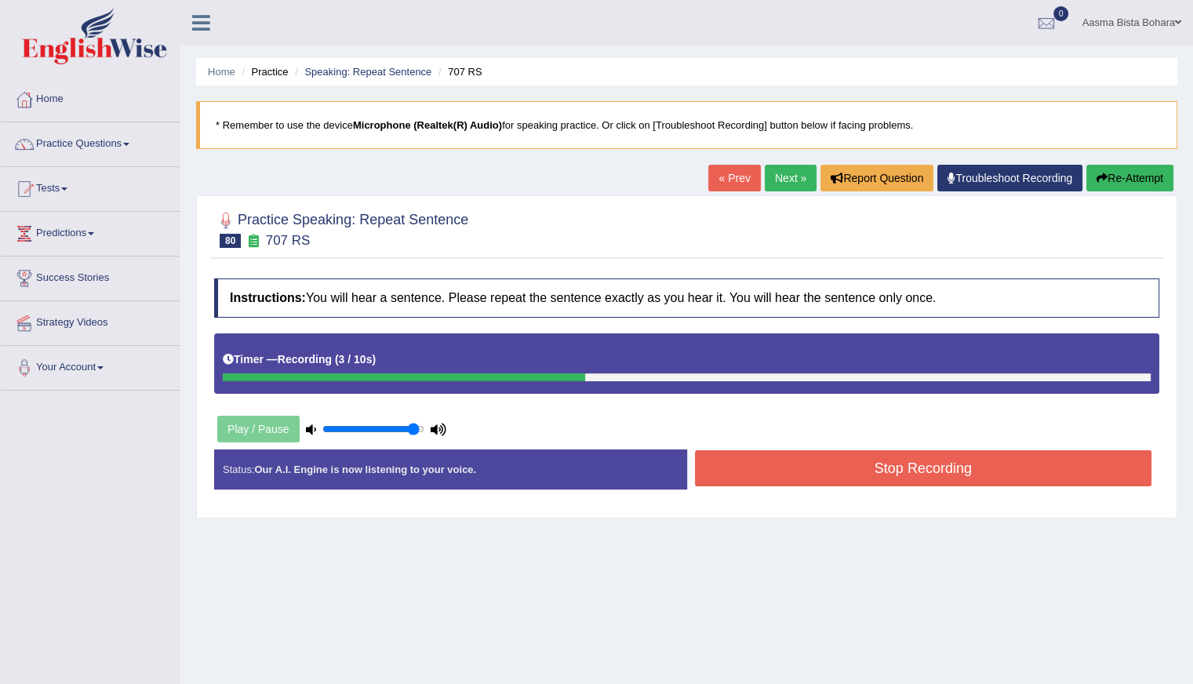
click at [752, 452] on button "Stop Recording" at bounding box center [923, 468] width 457 height 36
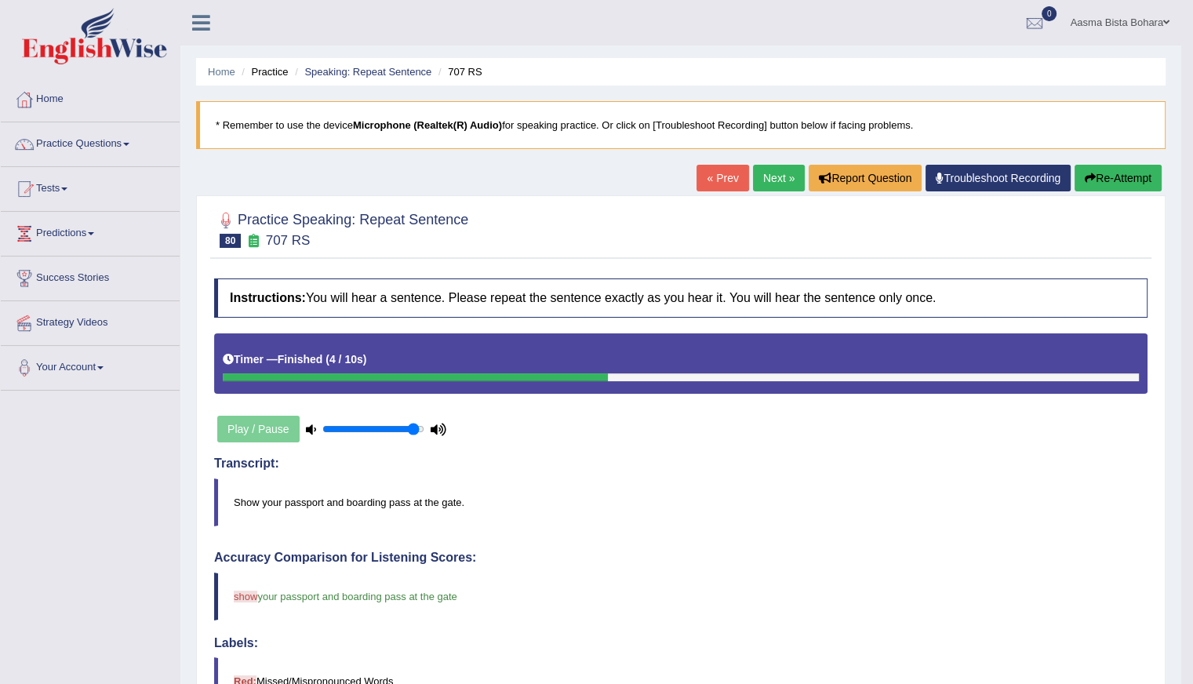
click at [769, 176] on link "Next »" at bounding box center [779, 178] width 52 height 27
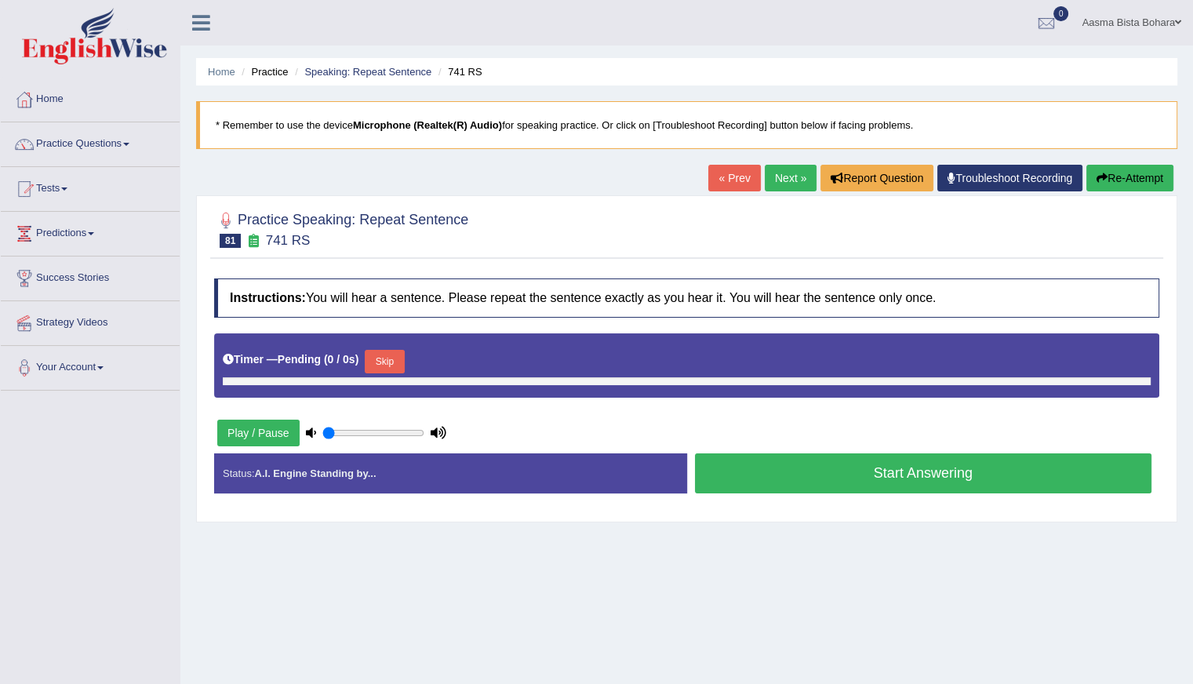
type input "0.95"
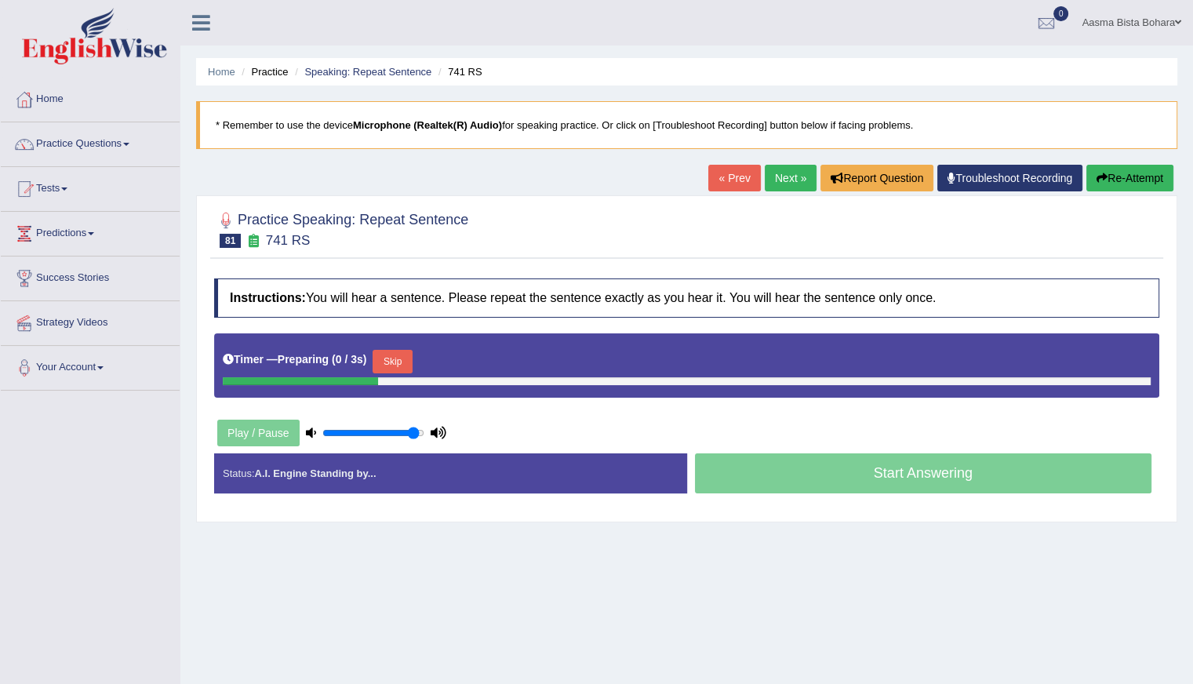
click at [398, 355] on button "Skip" at bounding box center [391, 362] width 39 height 24
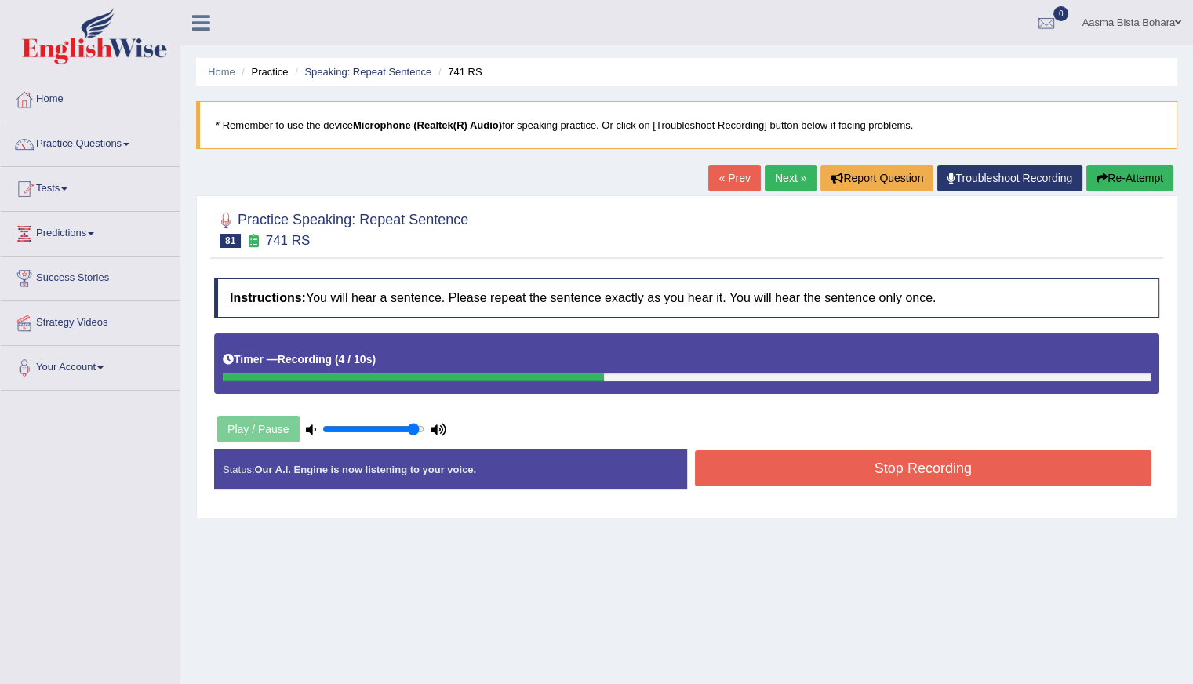
click at [1149, 180] on button "Re-Attempt" at bounding box center [1129, 178] width 87 height 27
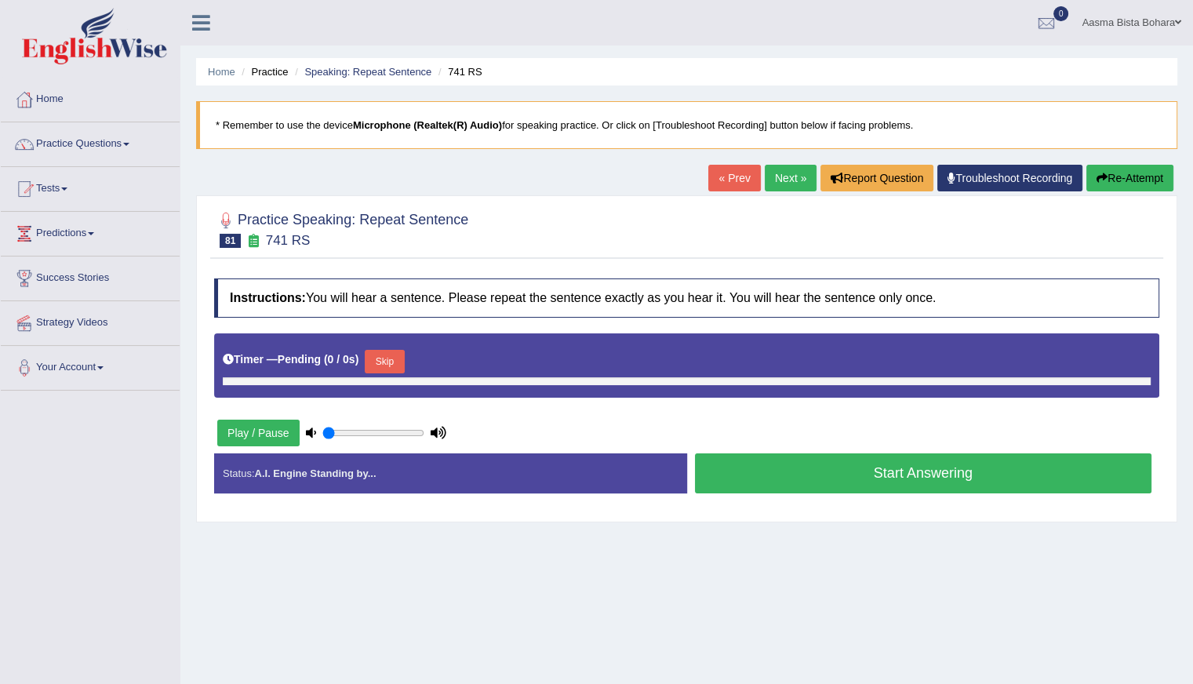
type input "0.95"
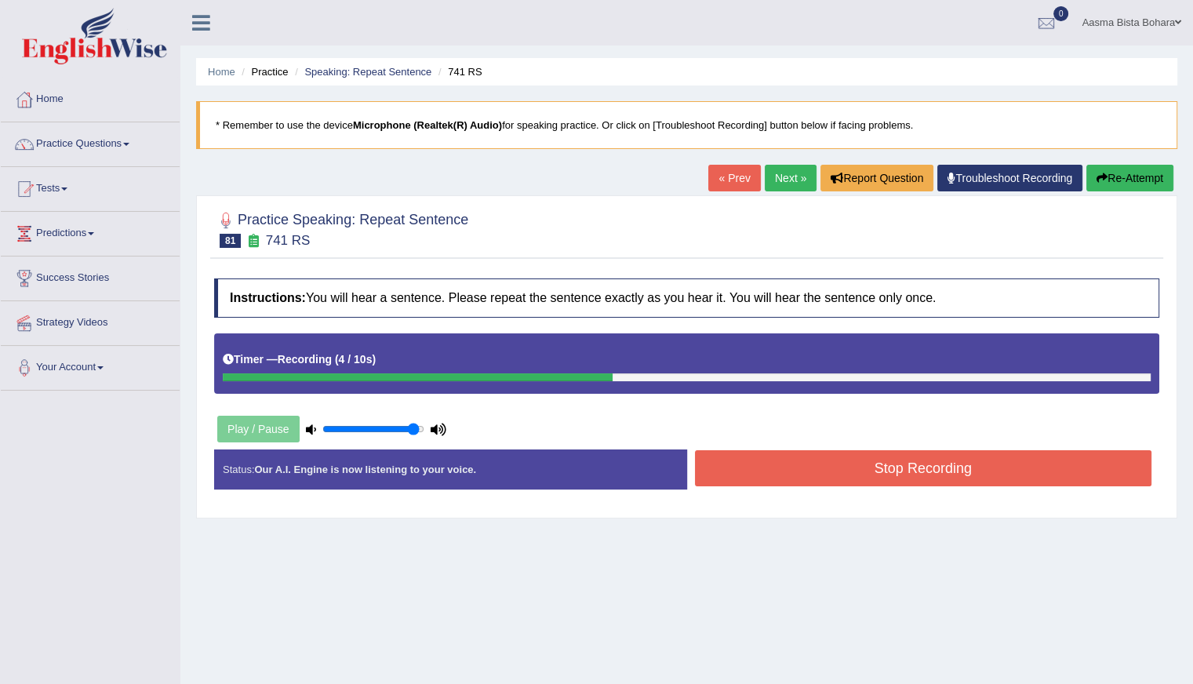
drag, startPoint x: 872, startPoint y: 464, endPoint x: 878, endPoint y: 470, distance: 8.3
click at [878, 470] on button "Stop Recording" at bounding box center [923, 468] width 457 height 36
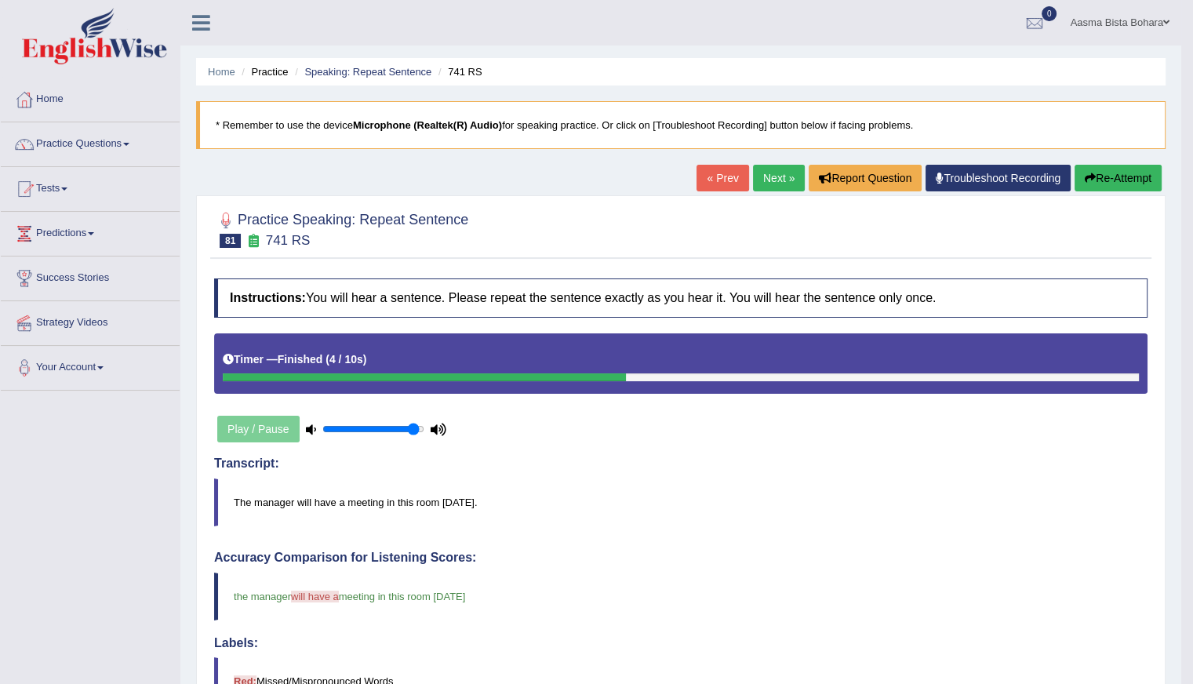
click at [764, 173] on link "Next »" at bounding box center [779, 178] width 52 height 27
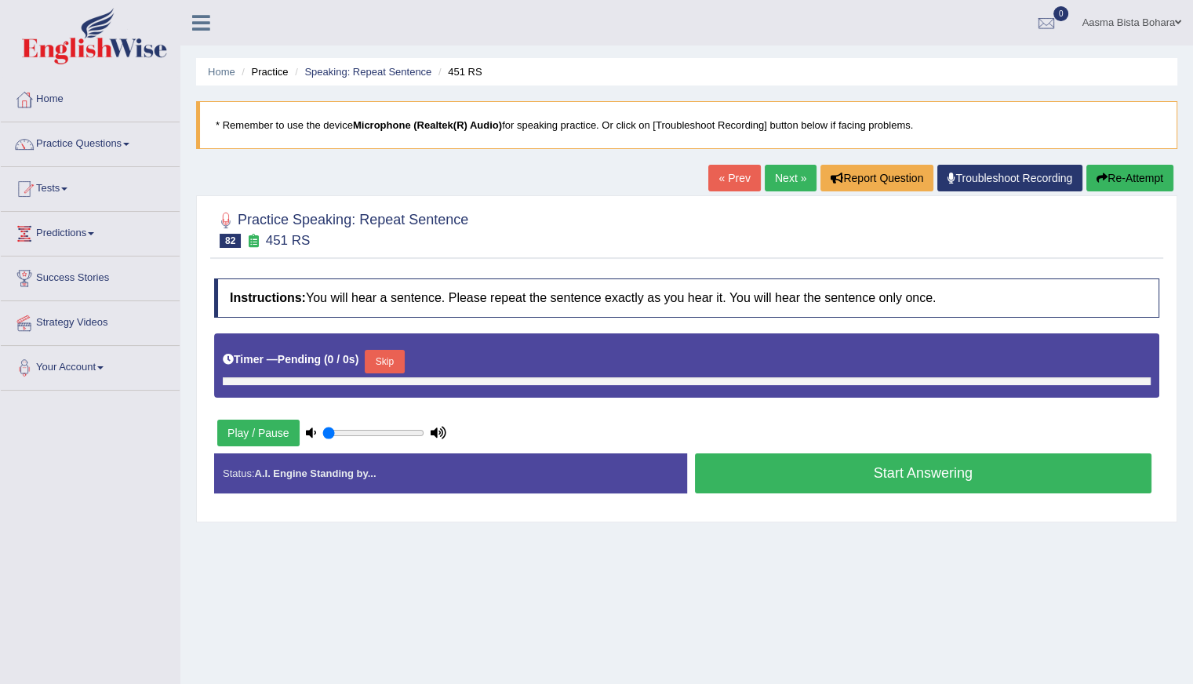
type input "0.95"
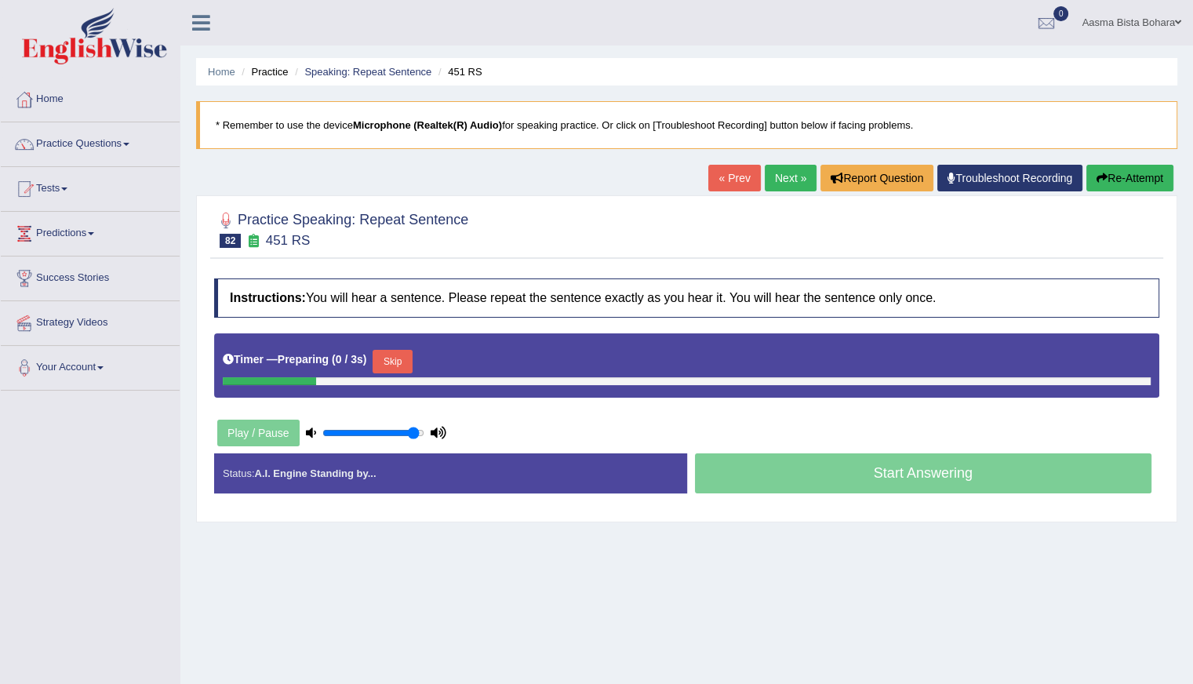
click at [402, 359] on button "Skip" at bounding box center [391, 362] width 39 height 24
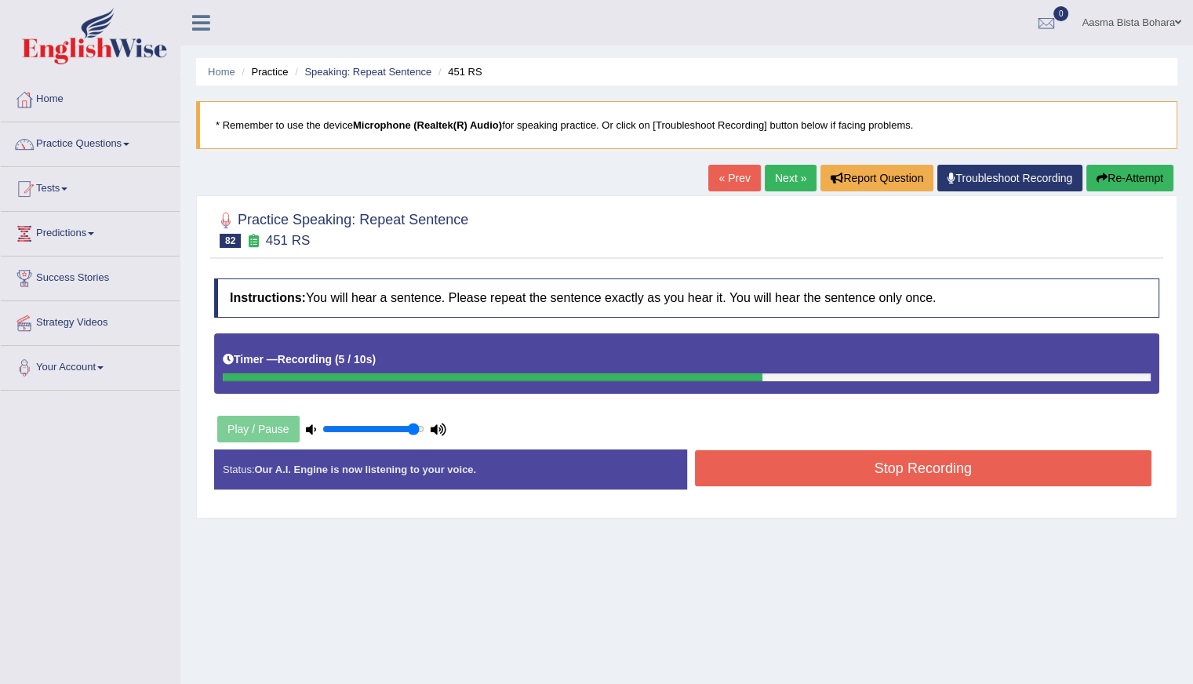
click at [786, 476] on button "Stop Recording" at bounding box center [923, 468] width 457 height 36
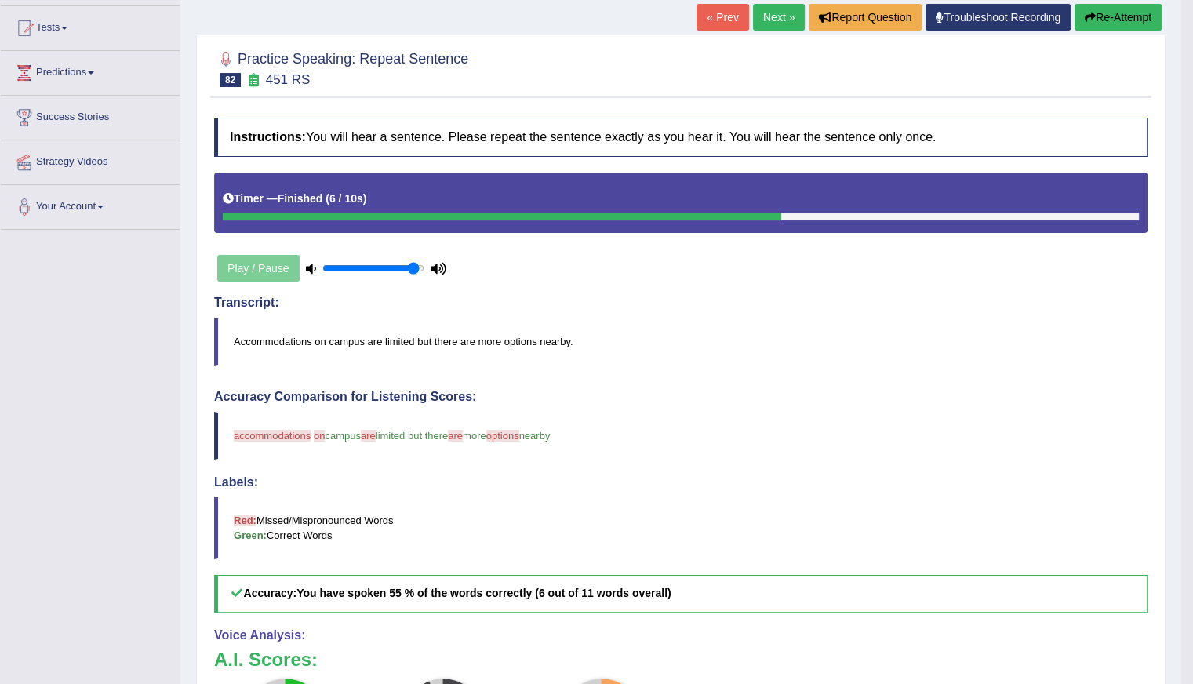
scroll to position [392, 0]
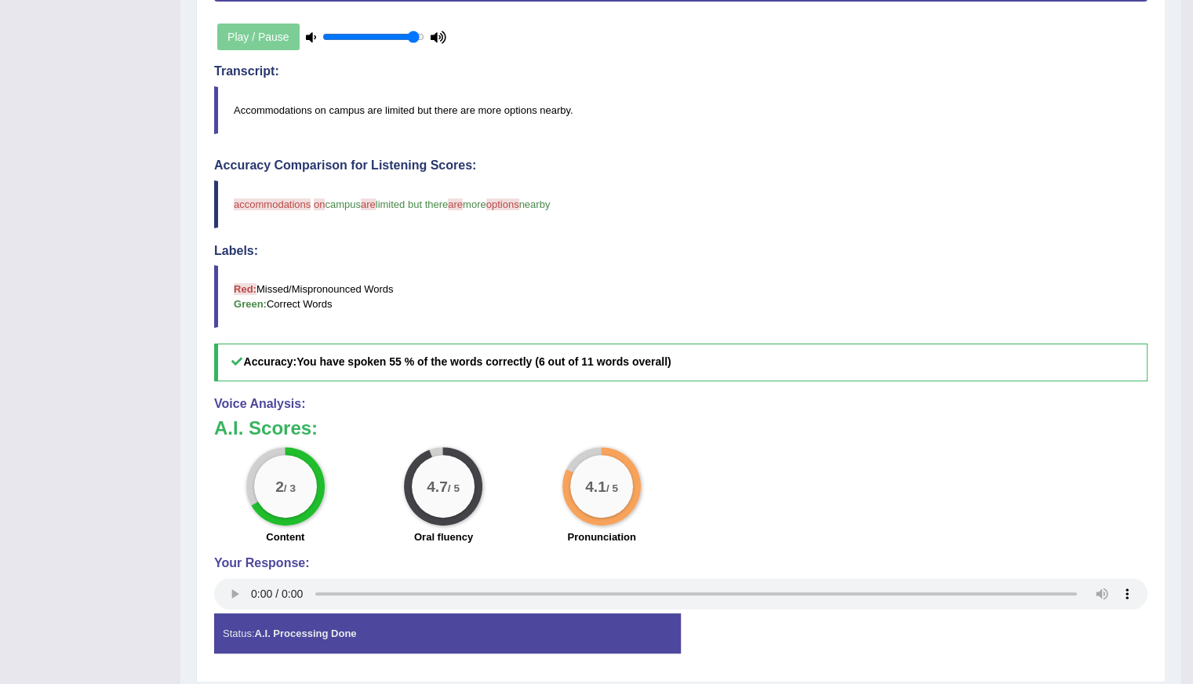
click at [25, 268] on div "Toggle navigation Home Practice Questions Speaking Practice Read Aloud Repeat S…" at bounding box center [590, 166] width 1181 height 1117
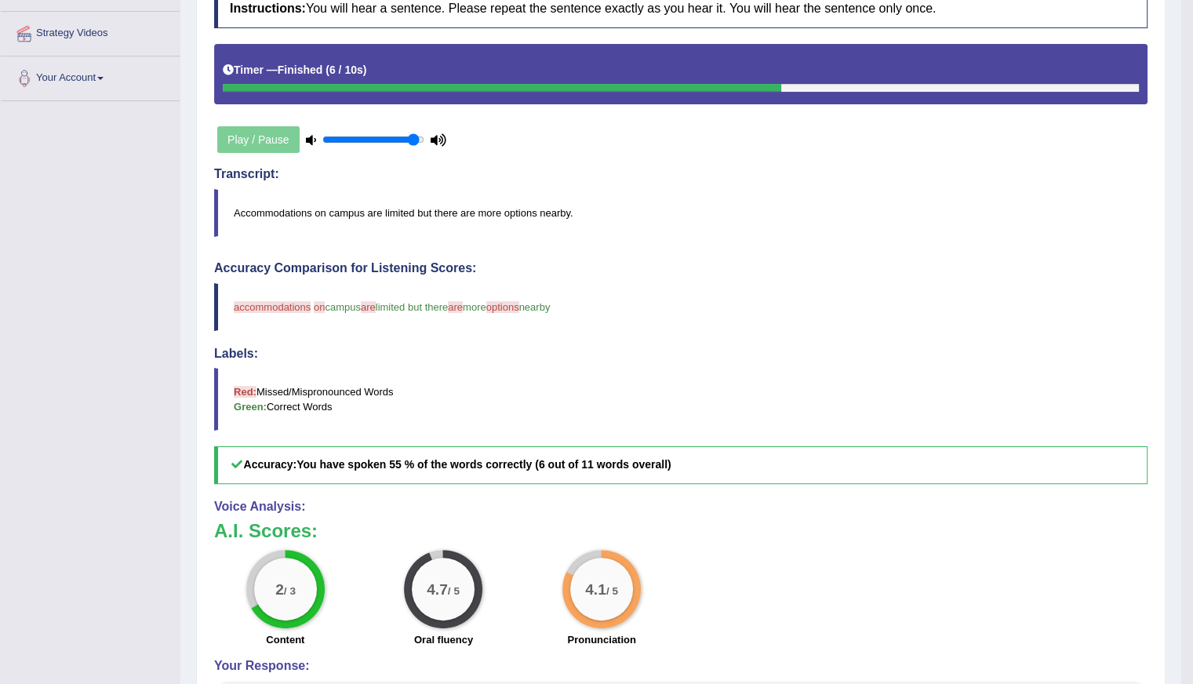
scroll to position [78, 0]
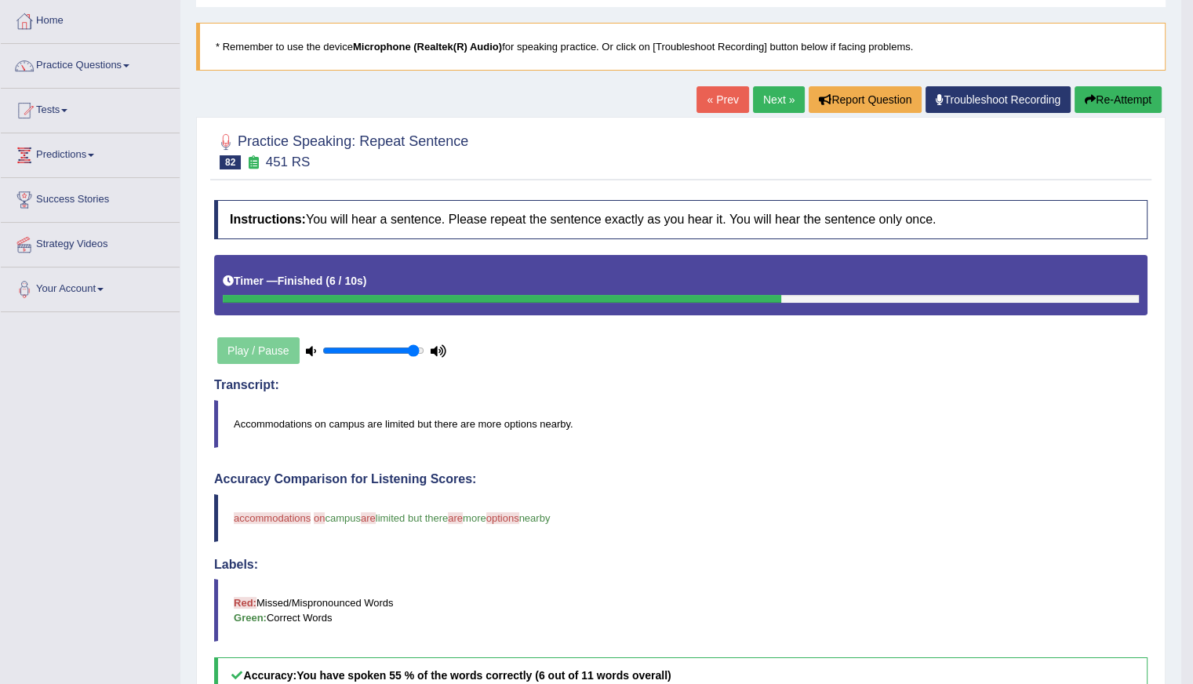
click at [1110, 100] on button "Re-Attempt" at bounding box center [1117, 99] width 87 height 27
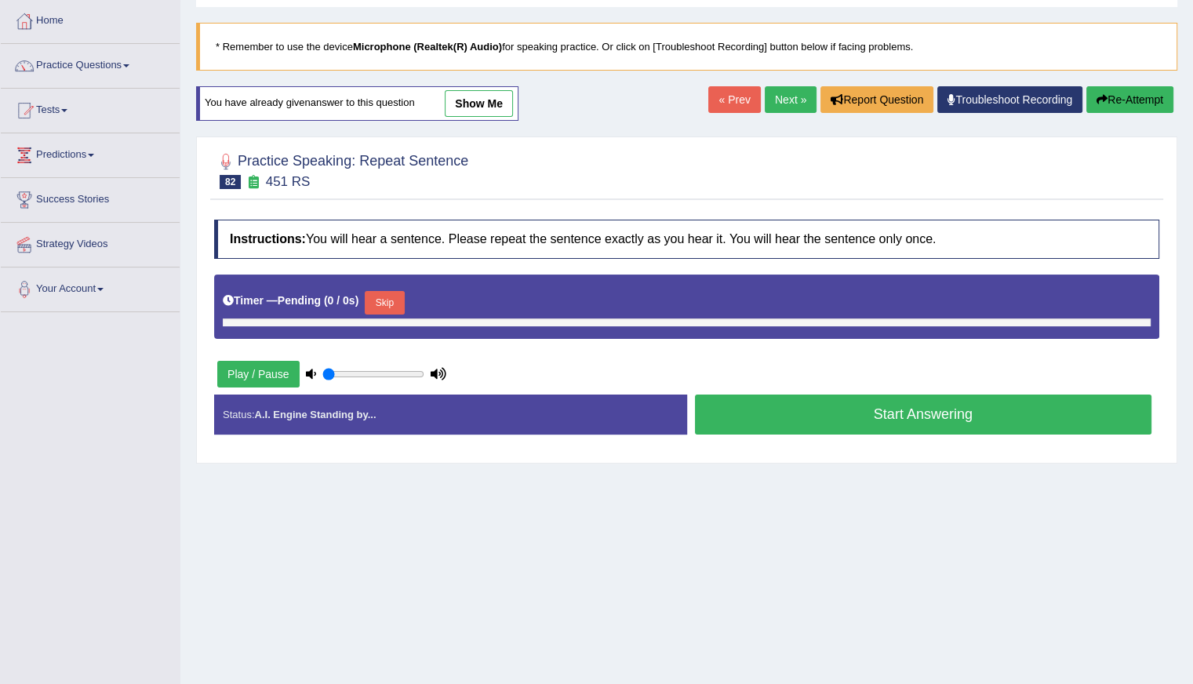
type input "0.95"
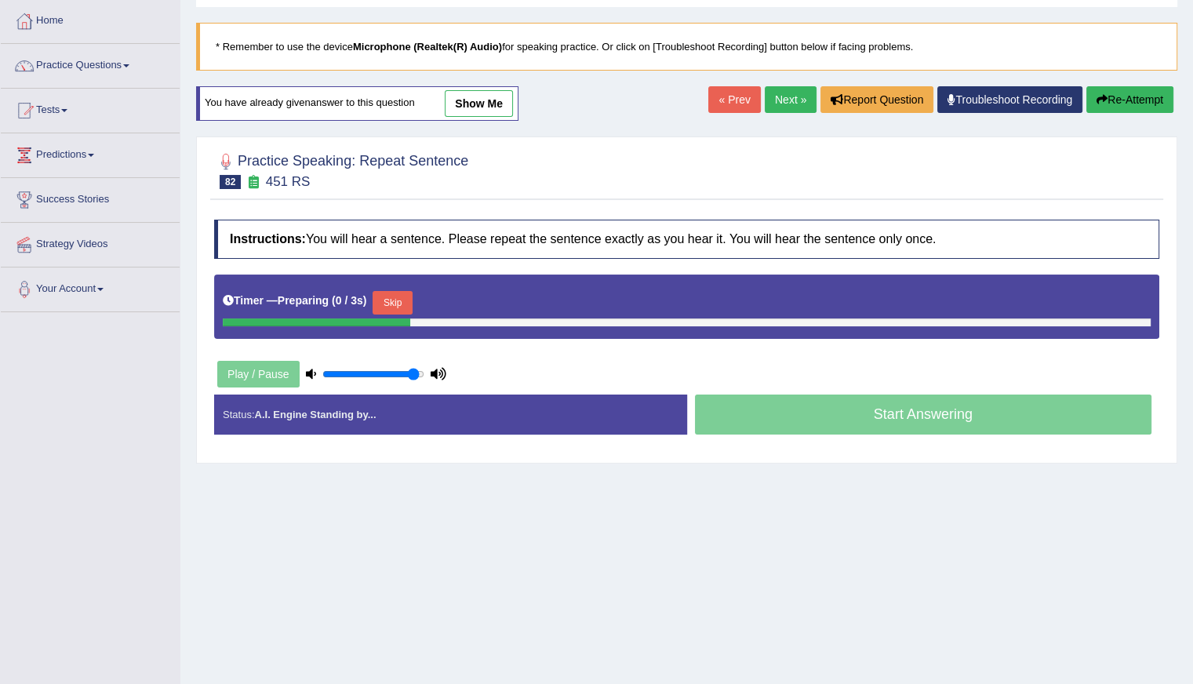
click at [397, 302] on button "Skip" at bounding box center [391, 303] width 39 height 24
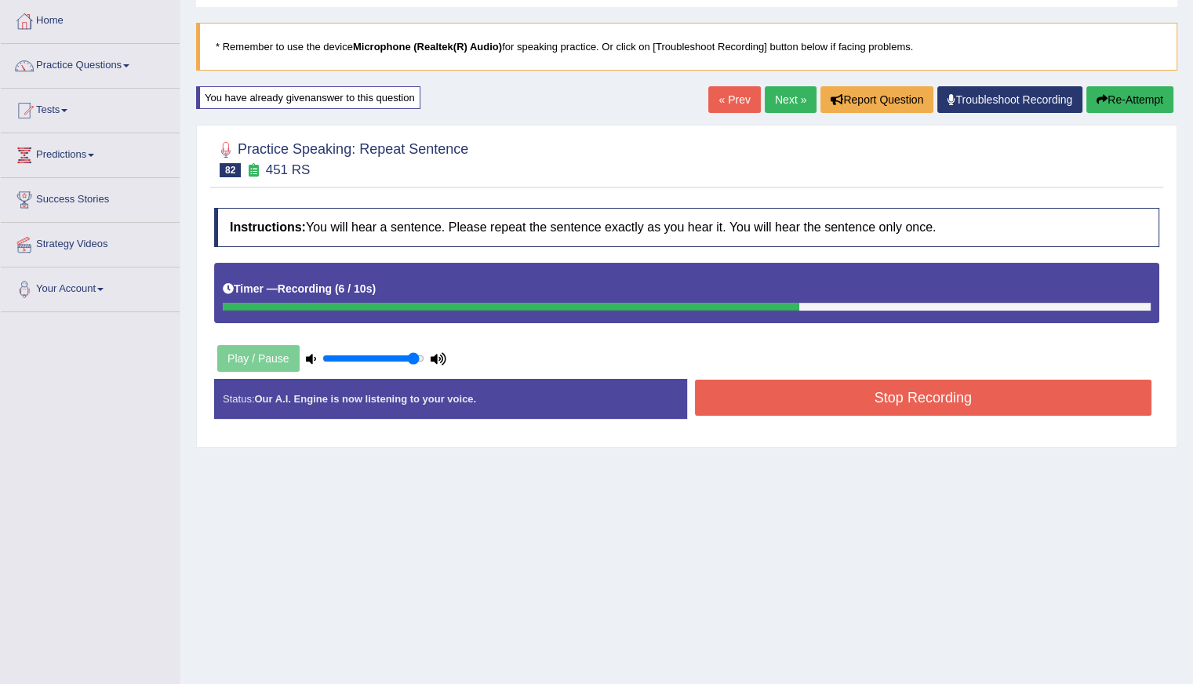
click at [787, 392] on button "Stop Recording" at bounding box center [923, 398] width 457 height 36
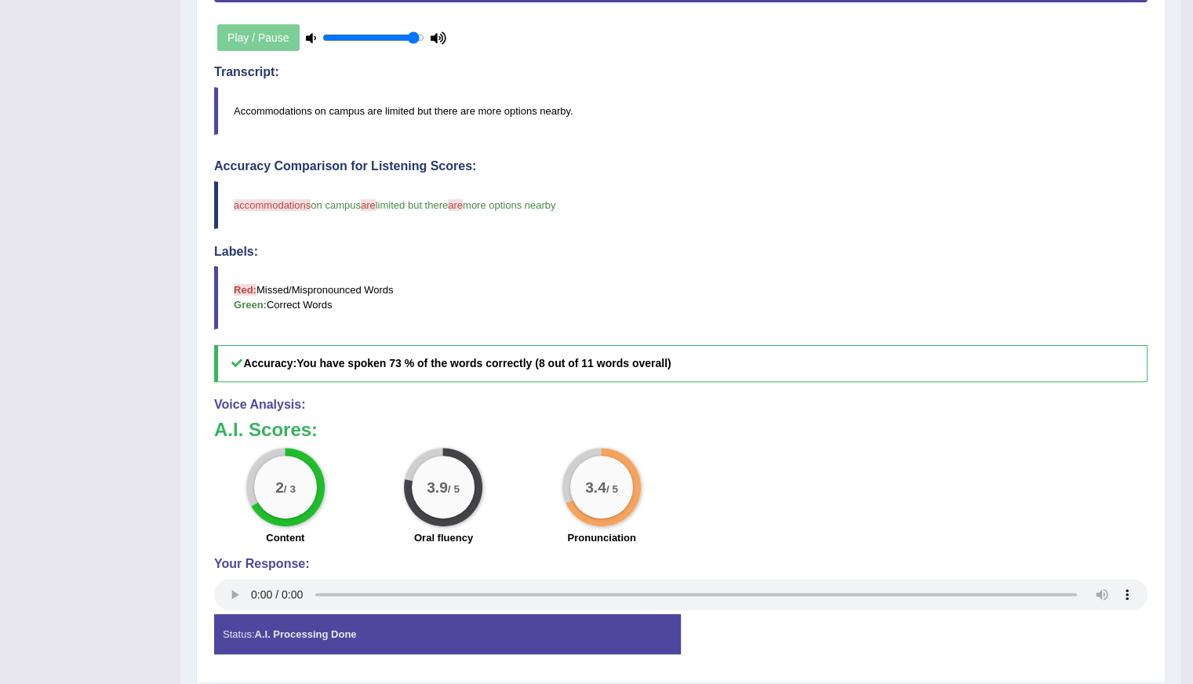
scroll to position [446, 0]
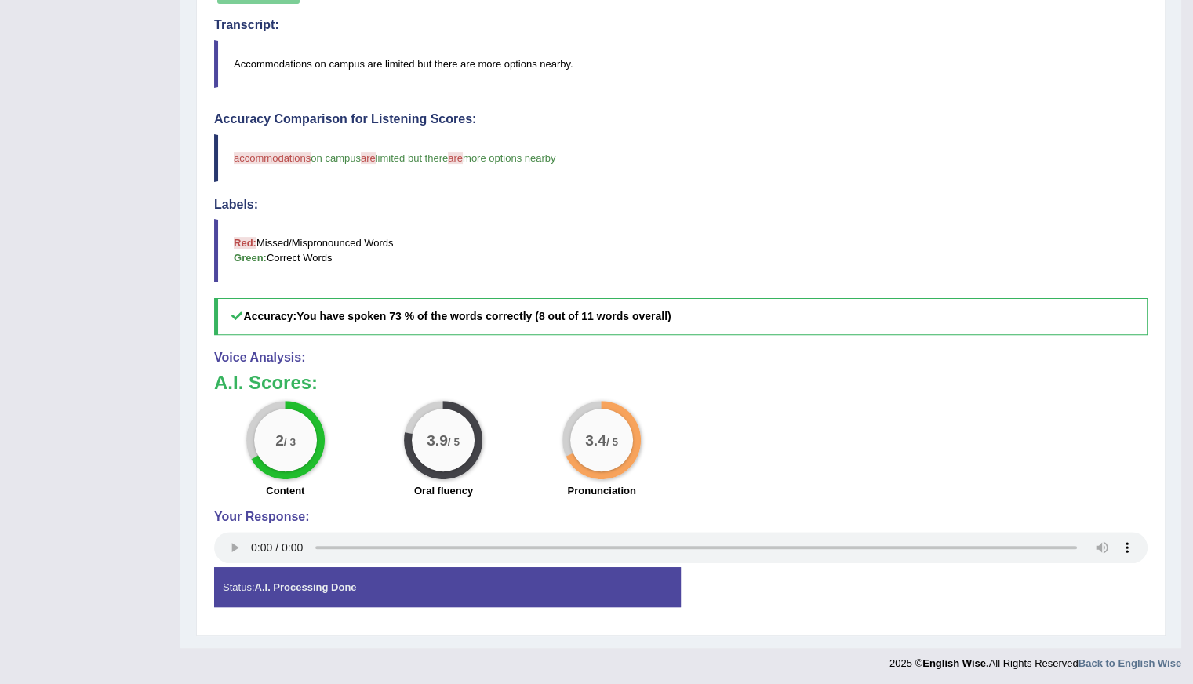
click at [269, 581] on div "Instructions: You will hear a sentence. Please repeat the sentence exactly as y…" at bounding box center [680, 229] width 941 height 795
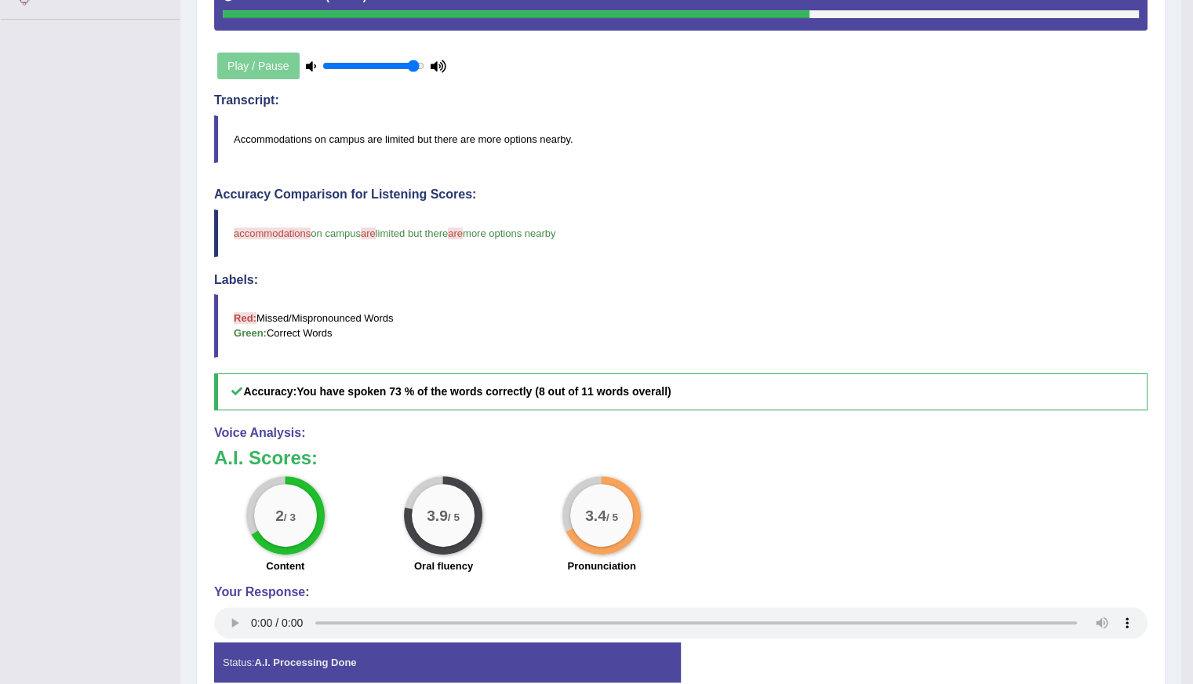
scroll to position [133, 0]
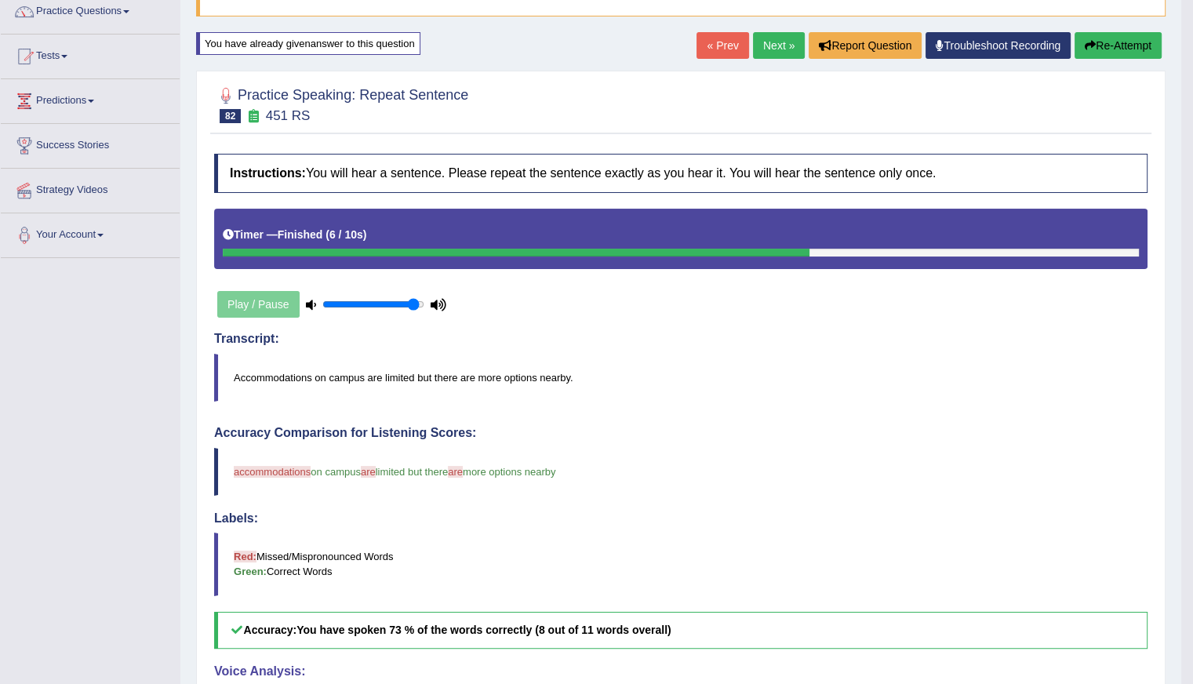
click at [759, 42] on link "Next »" at bounding box center [779, 45] width 52 height 27
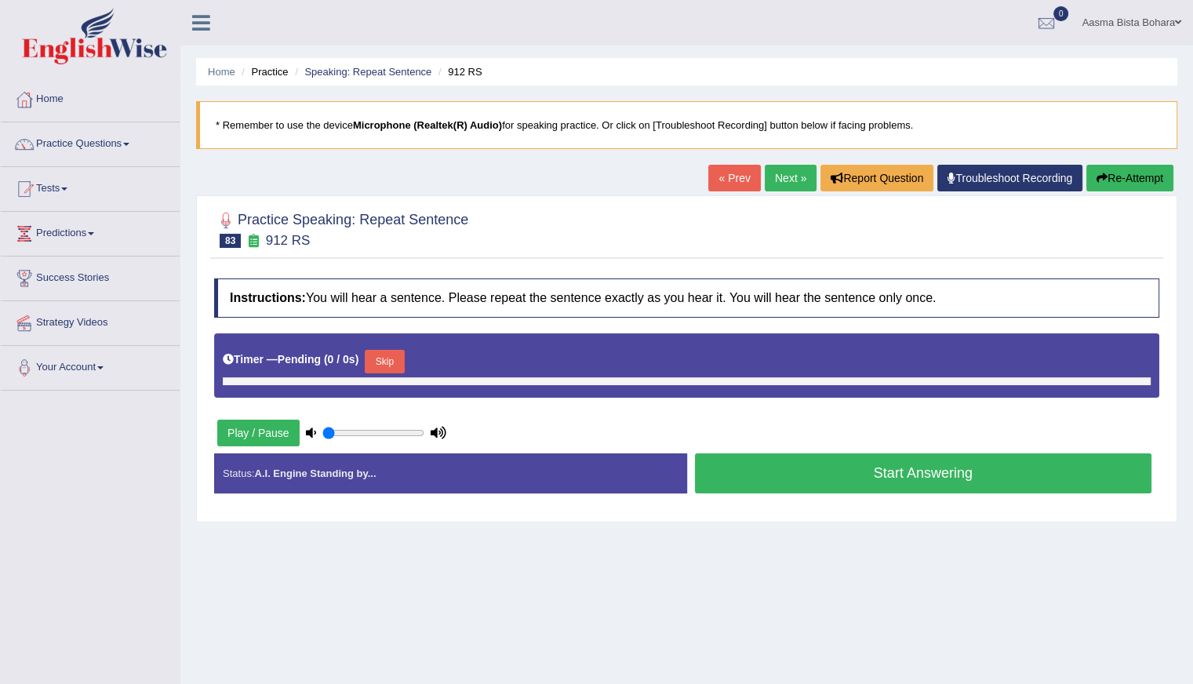
type input "0.95"
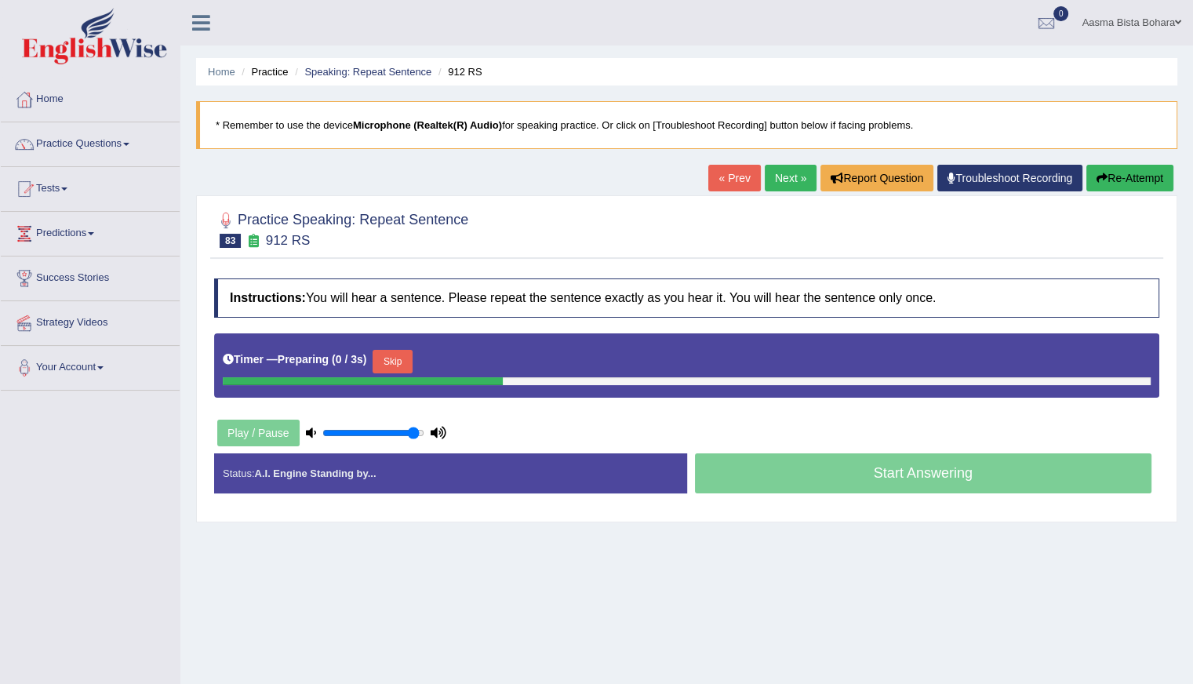
click at [395, 358] on button "Skip" at bounding box center [391, 362] width 39 height 24
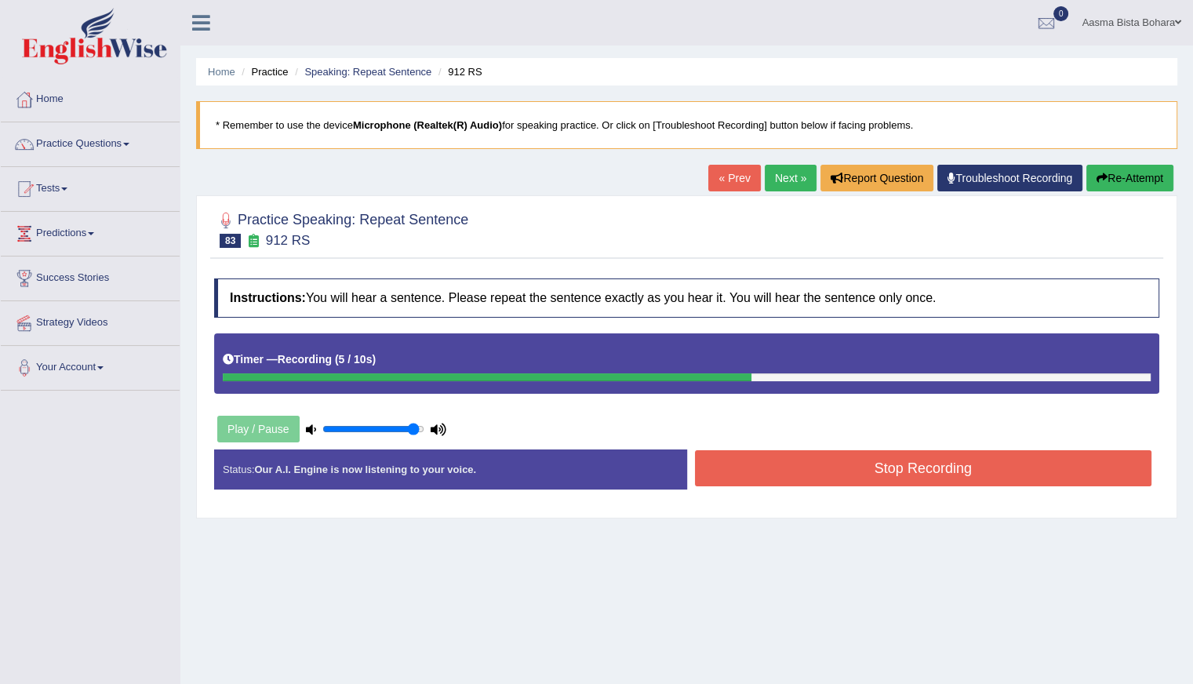
click at [824, 465] on button "Stop Recording" at bounding box center [923, 468] width 457 height 36
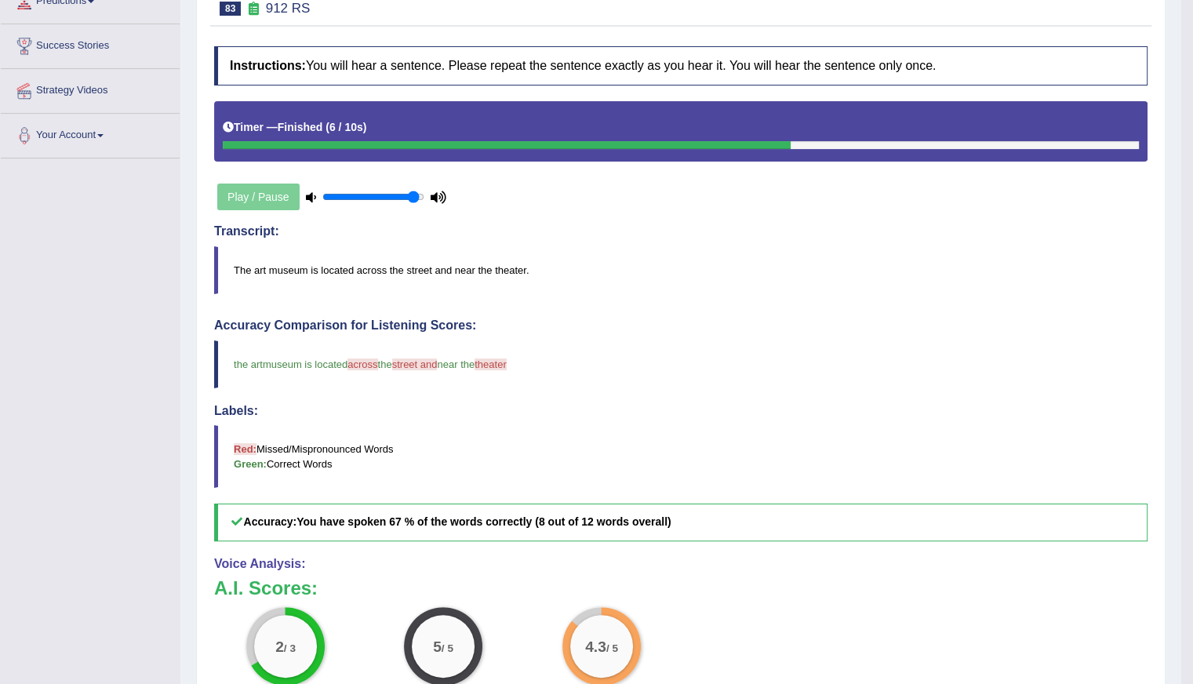
scroll to position [47, 0]
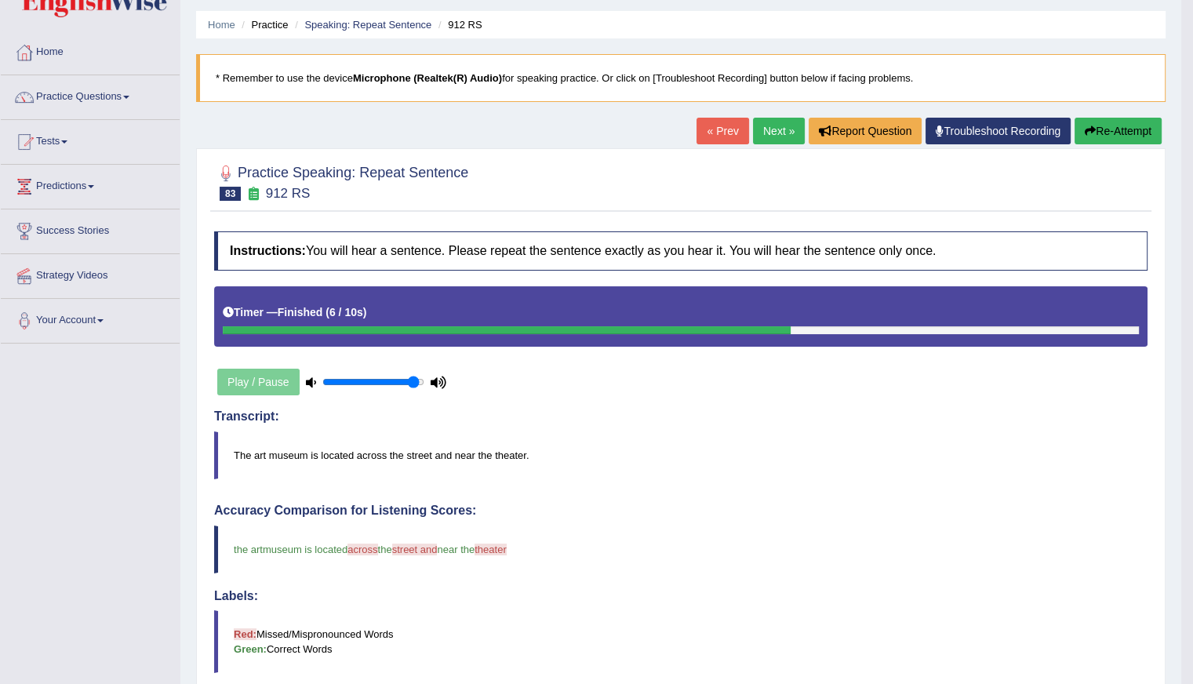
click at [767, 132] on link "Next »" at bounding box center [779, 131] width 52 height 27
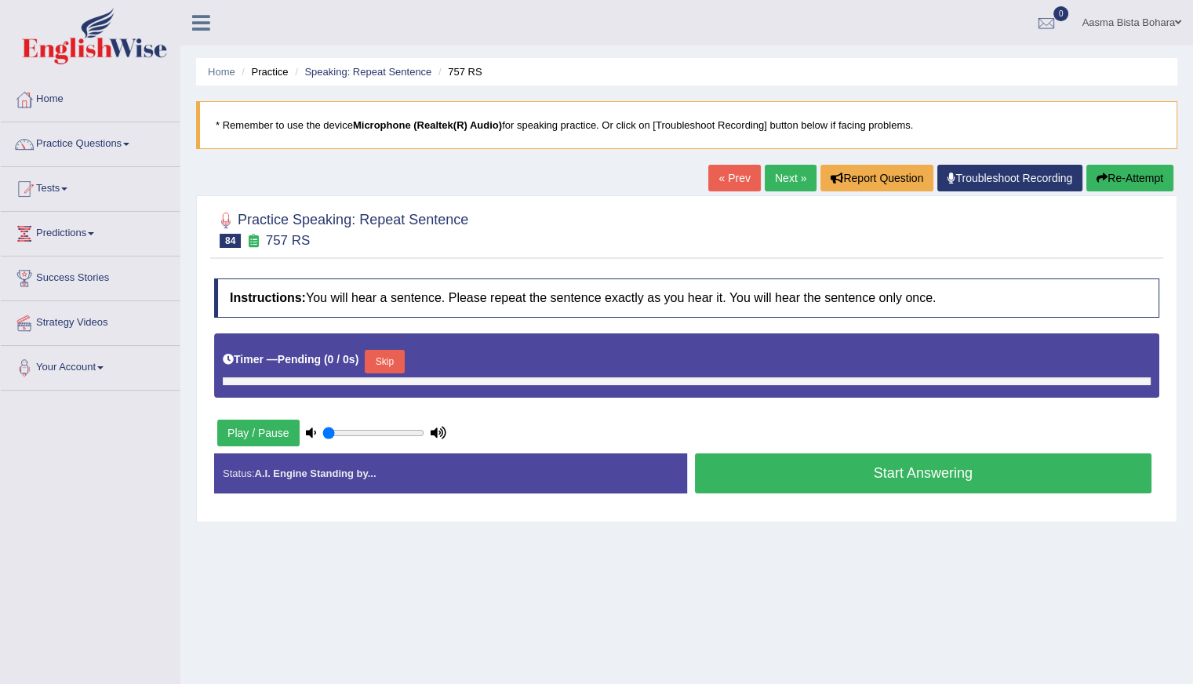
type input "0.95"
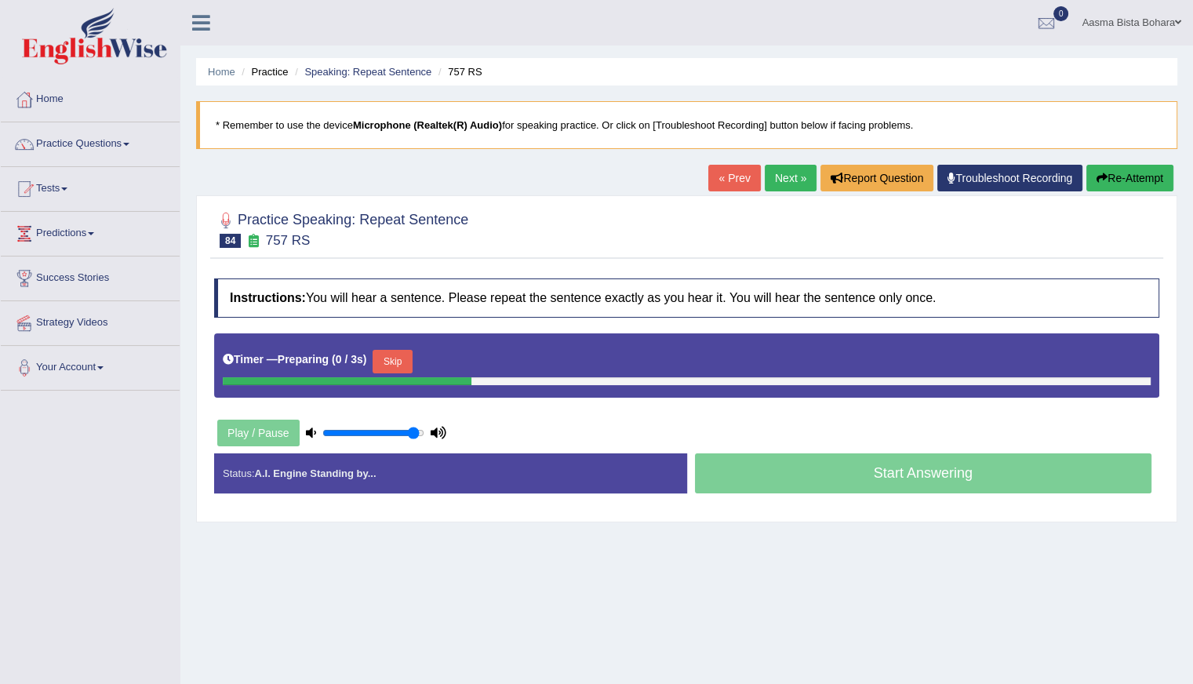
click at [407, 360] on button "Skip" at bounding box center [391, 362] width 39 height 24
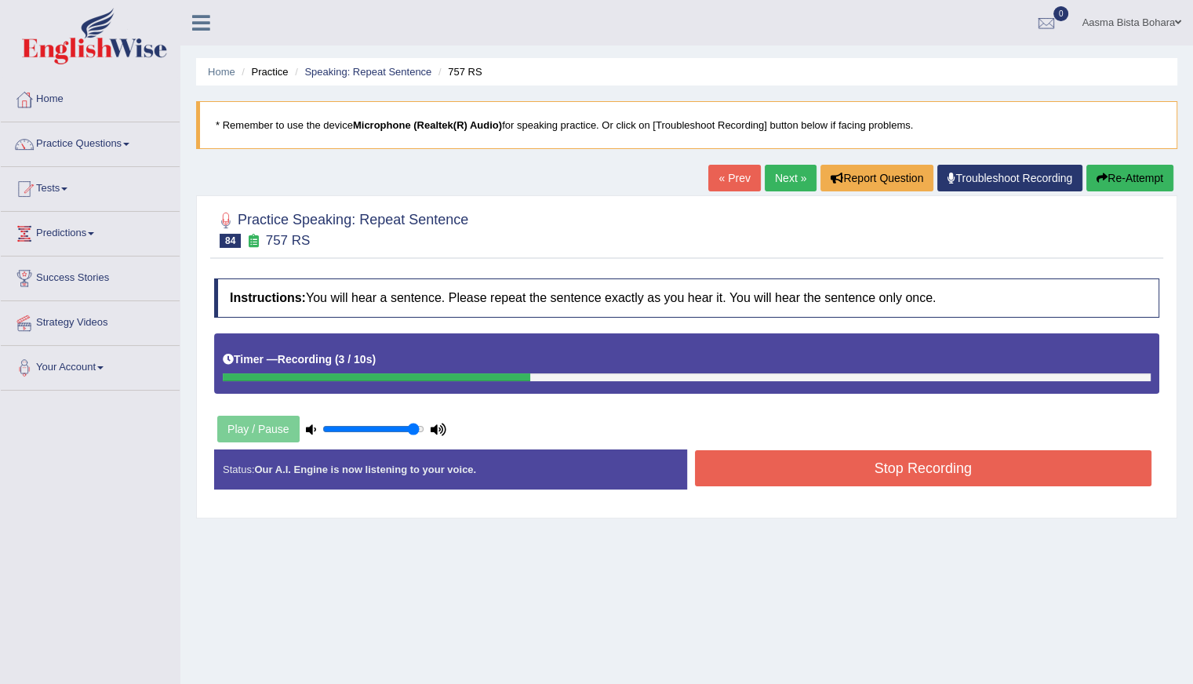
click at [819, 472] on button "Stop Recording" at bounding box center [923, 468] width 457 height 36
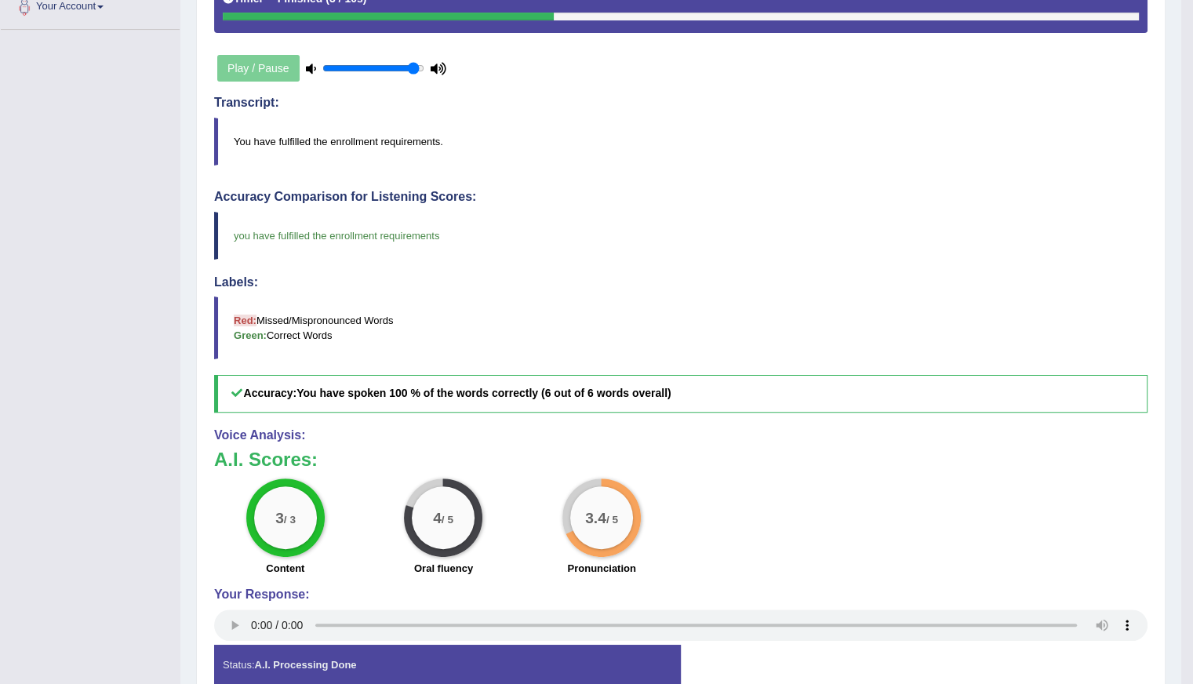
scroll to position [47, 0]
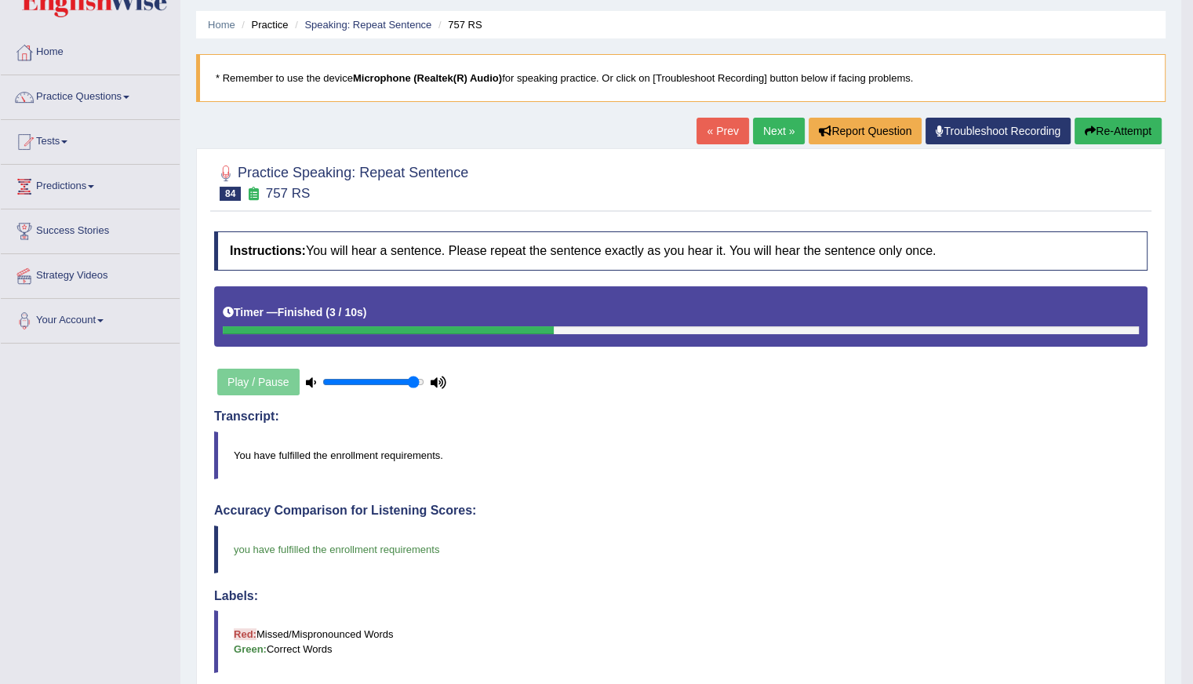
click at [769, 137] on link "Next »" at bounding box center [779, 131] width 52 height 27
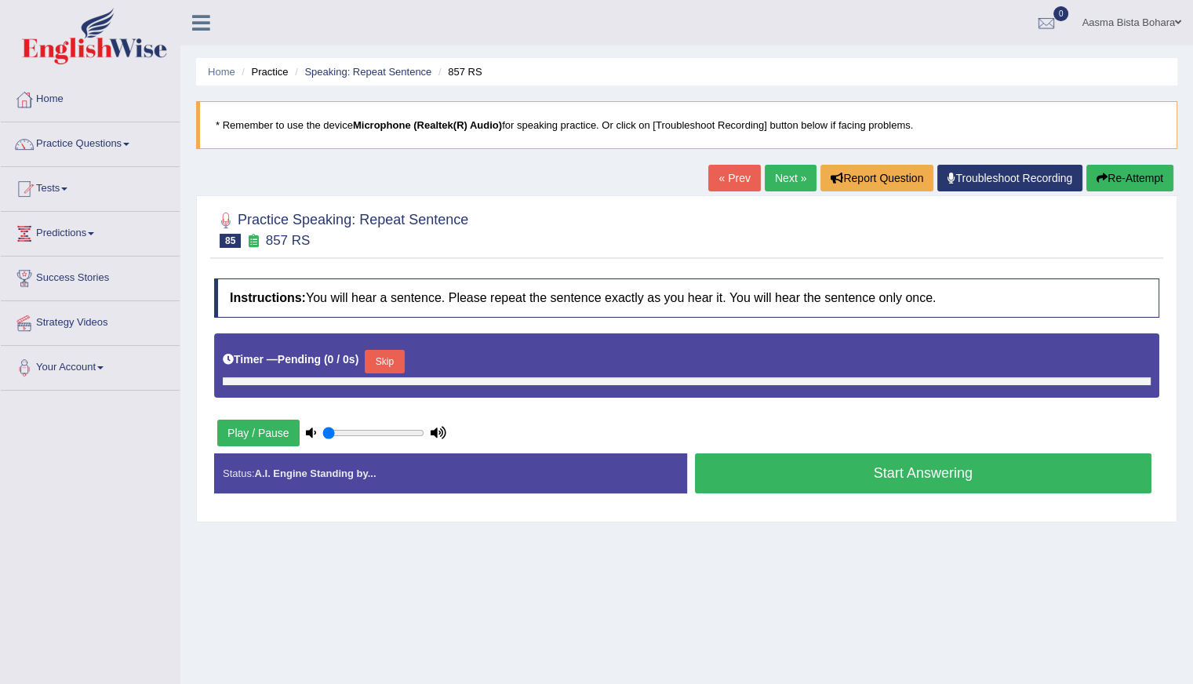
type input "0.95"
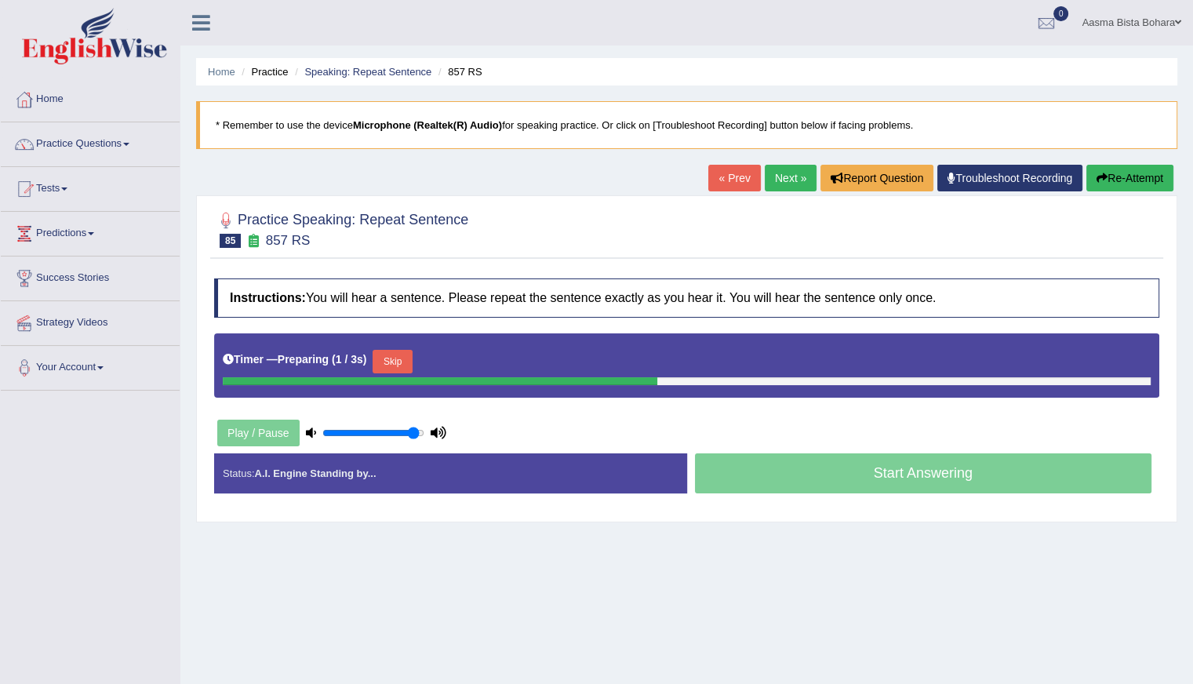
click at [404, 351] on button "Skip" at bounding box center [391, 362] width 39 height 24
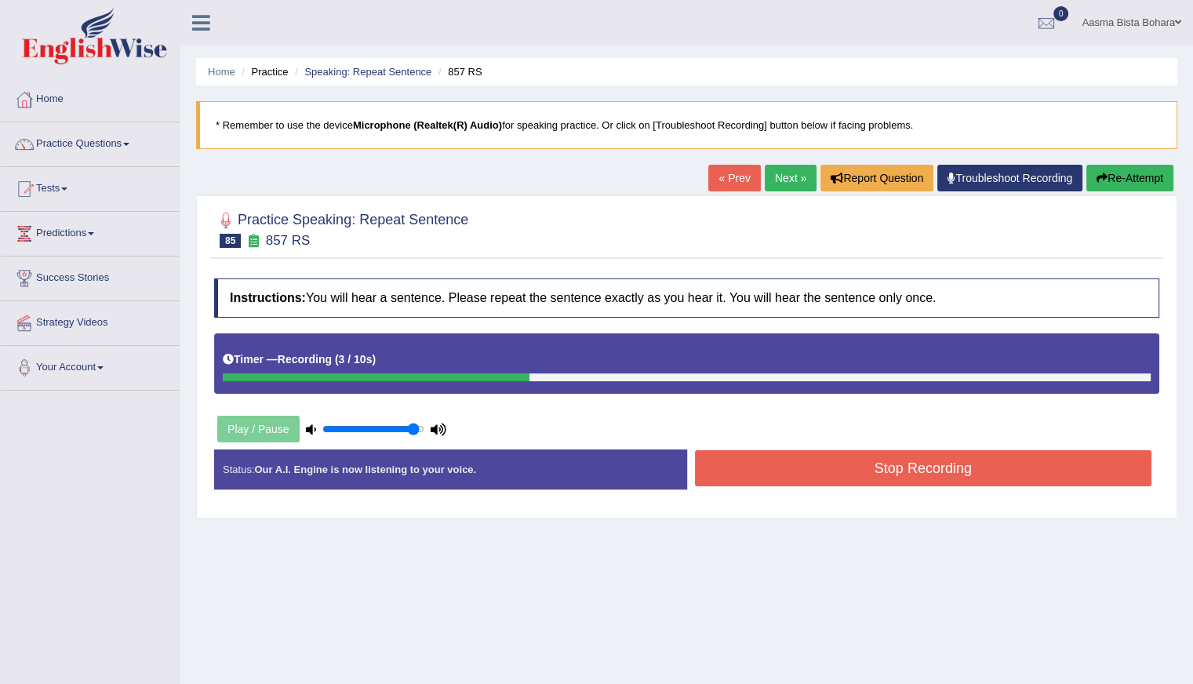
click at [885, 471] on button "Stop Recording" at bounding box center [923, 468] width 457 height 36
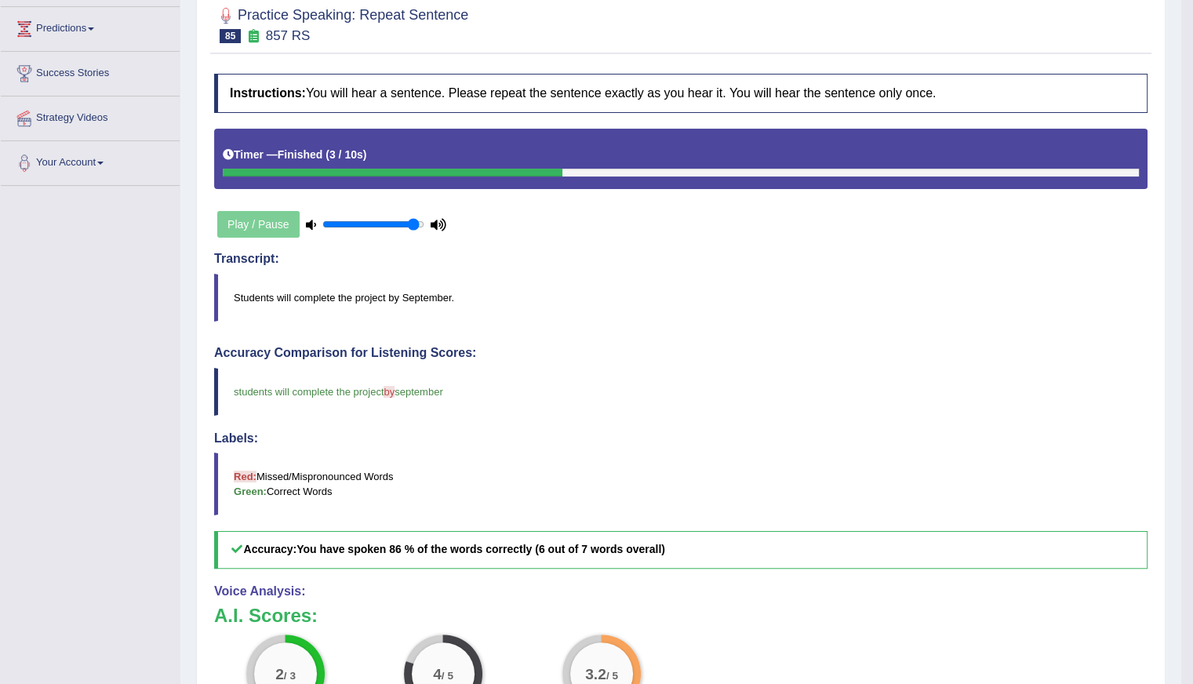
scroll to position [47, 0]
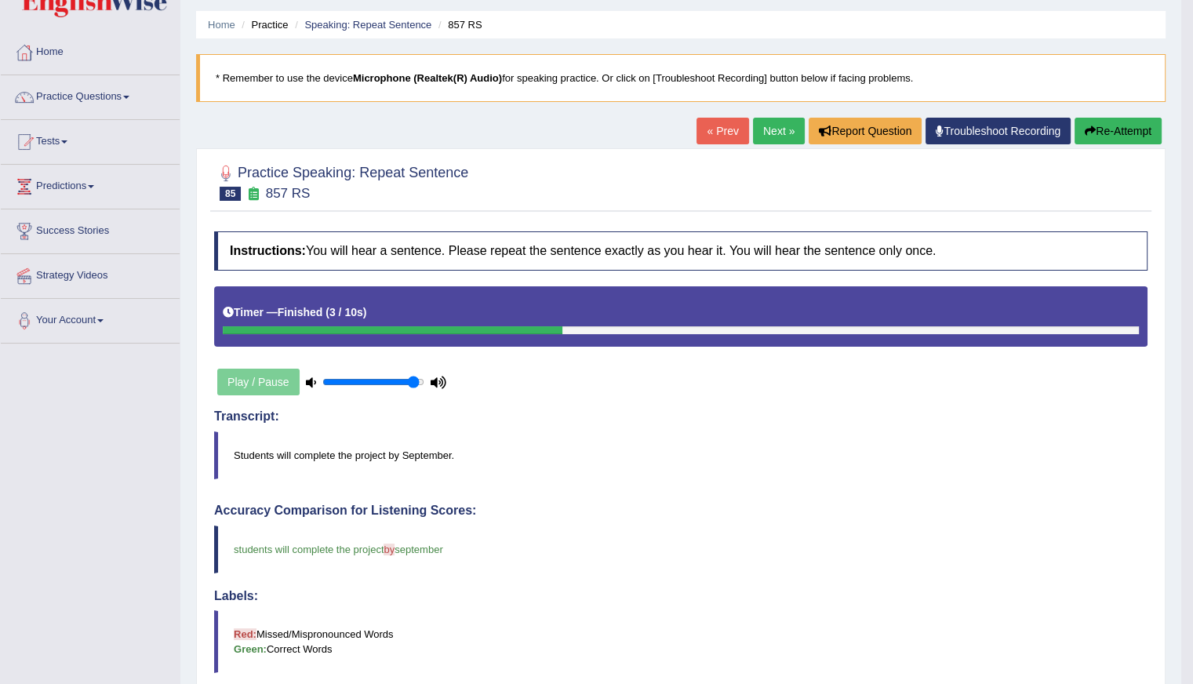
click at [772, 125] on link "Next »" at bounding box center [779, 131] width 52 height 27
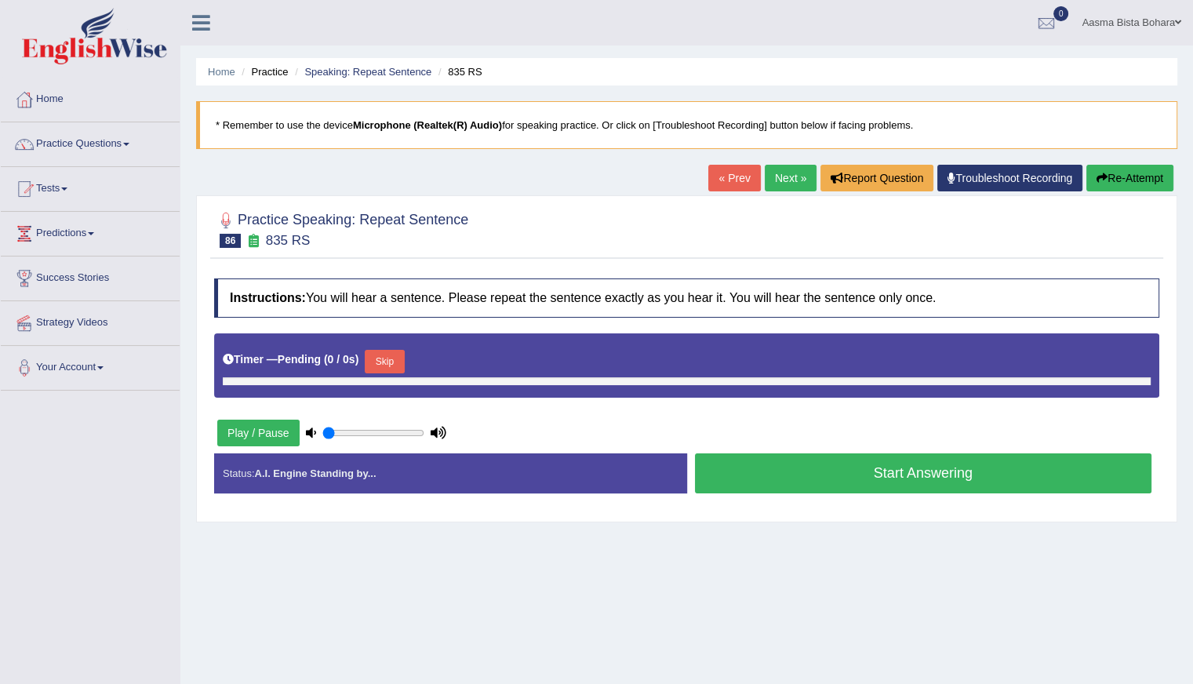
type input "0.95"
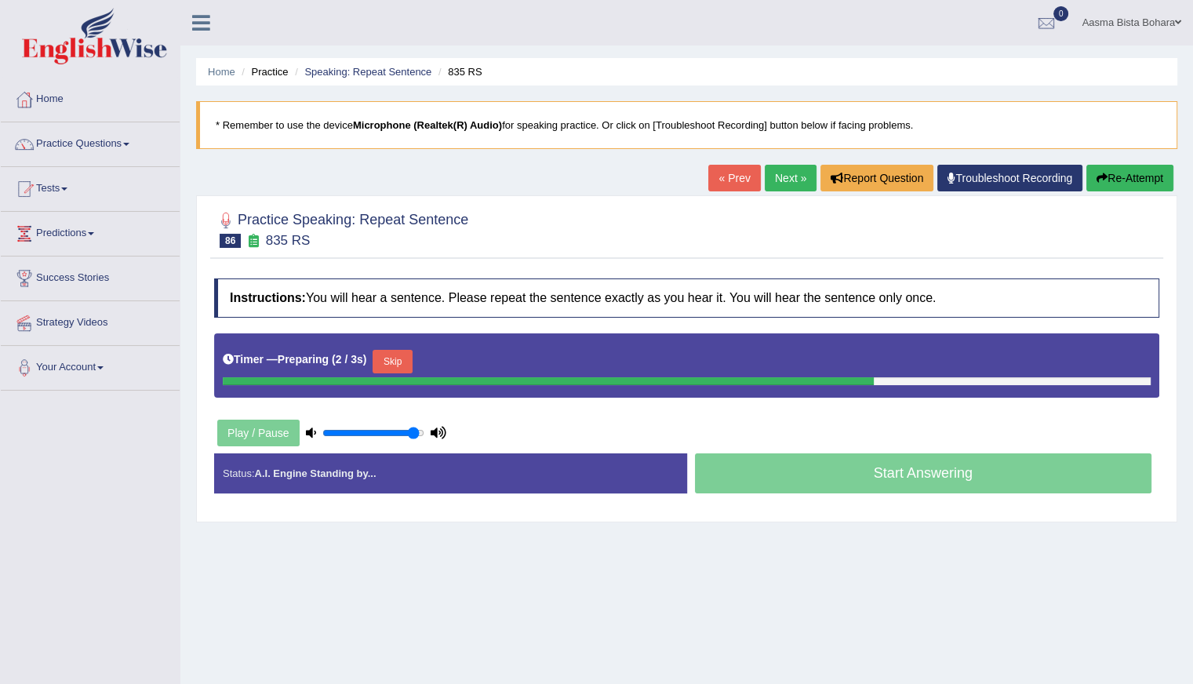
click at [398, 359] on button "Skip" at bounding box center [391, 362] width 39 height 24
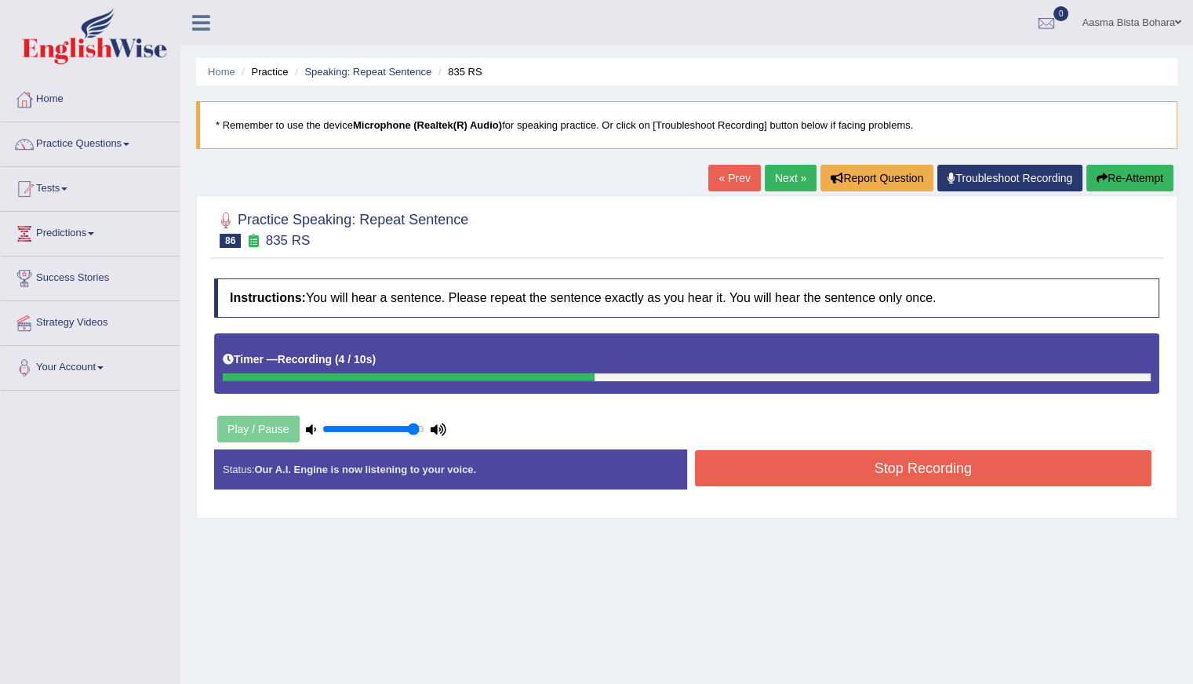
click at [831, 459] on button "Stop Recording" at bounding box center [923, 468] width 457 height 36
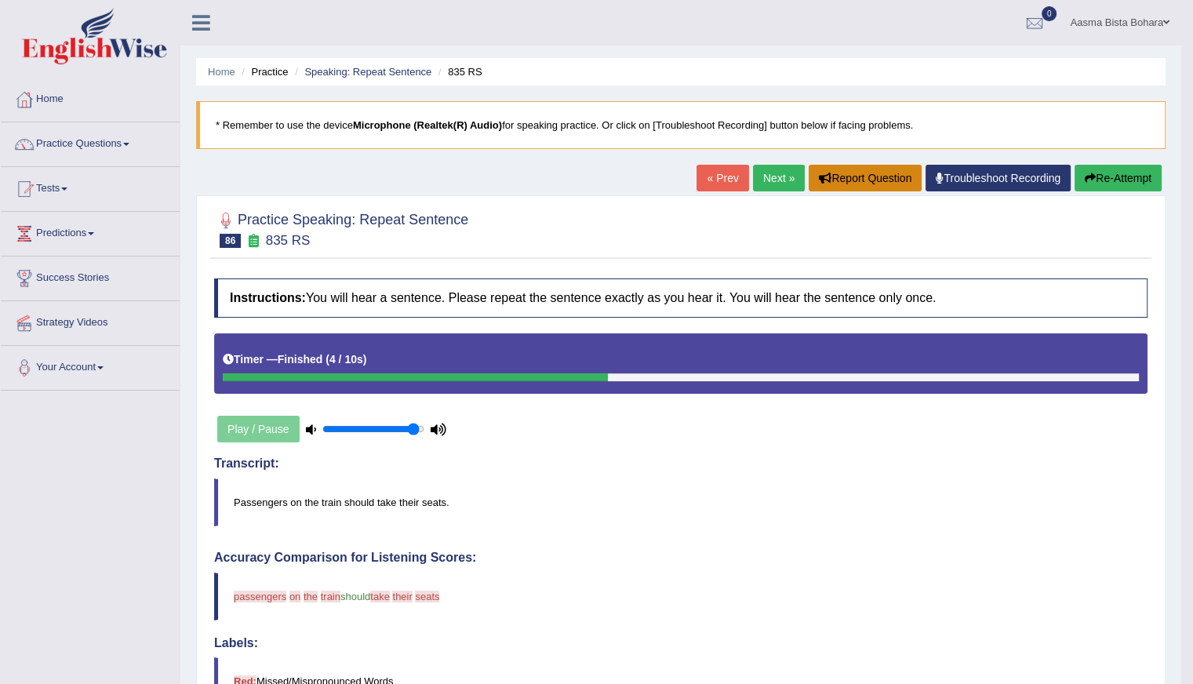
click at [872, 176] on button "Report Question" at bounding box center [865, 178] width 113 height 27
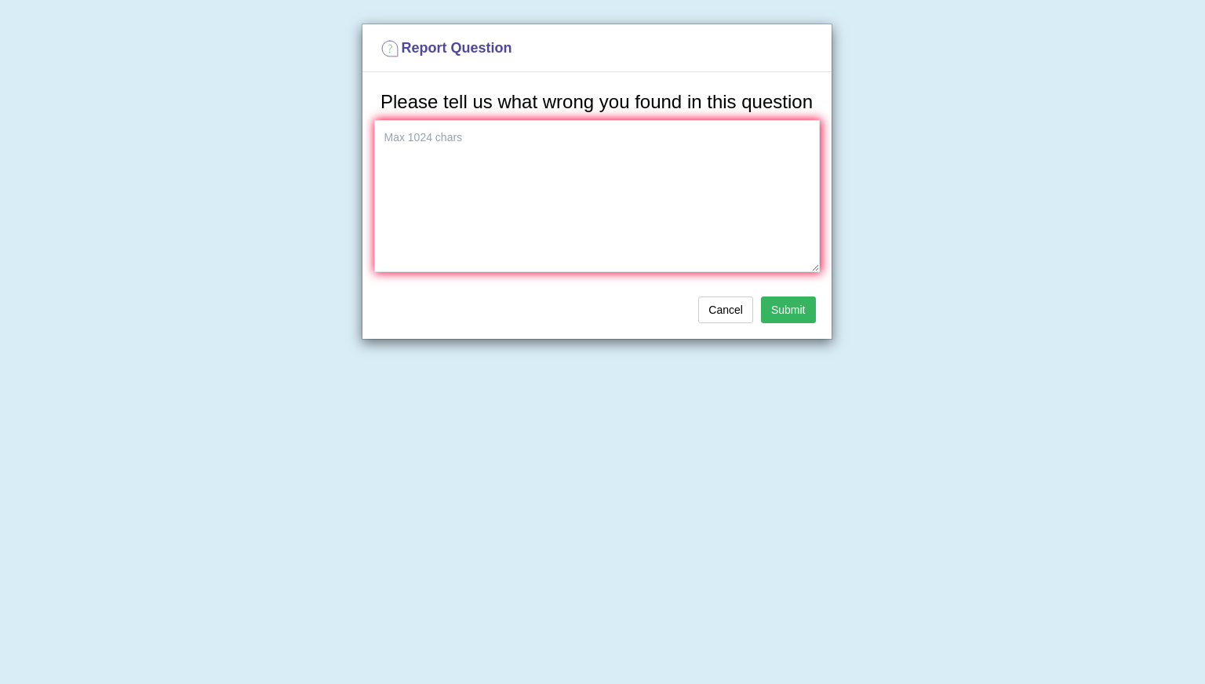
click at [274, 380] on div "Report Question Please tell us what wrong you found in this question Cancel Sub…" at bounding box center [602, 342] width 1205 height 684
click at [718, 298] on button "Cancel" at bounding box center [725, 309] width 55 height 27
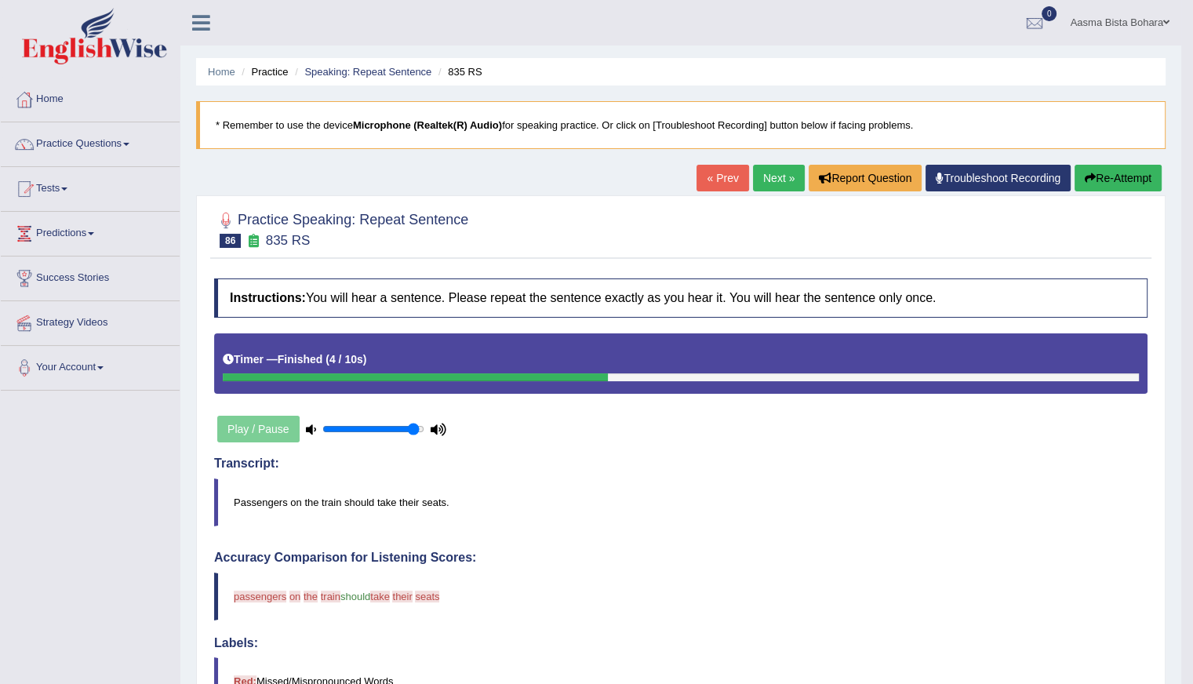
click at [769, 171] on link "Next »" at bounding box center [779, 178] width 52 height 27
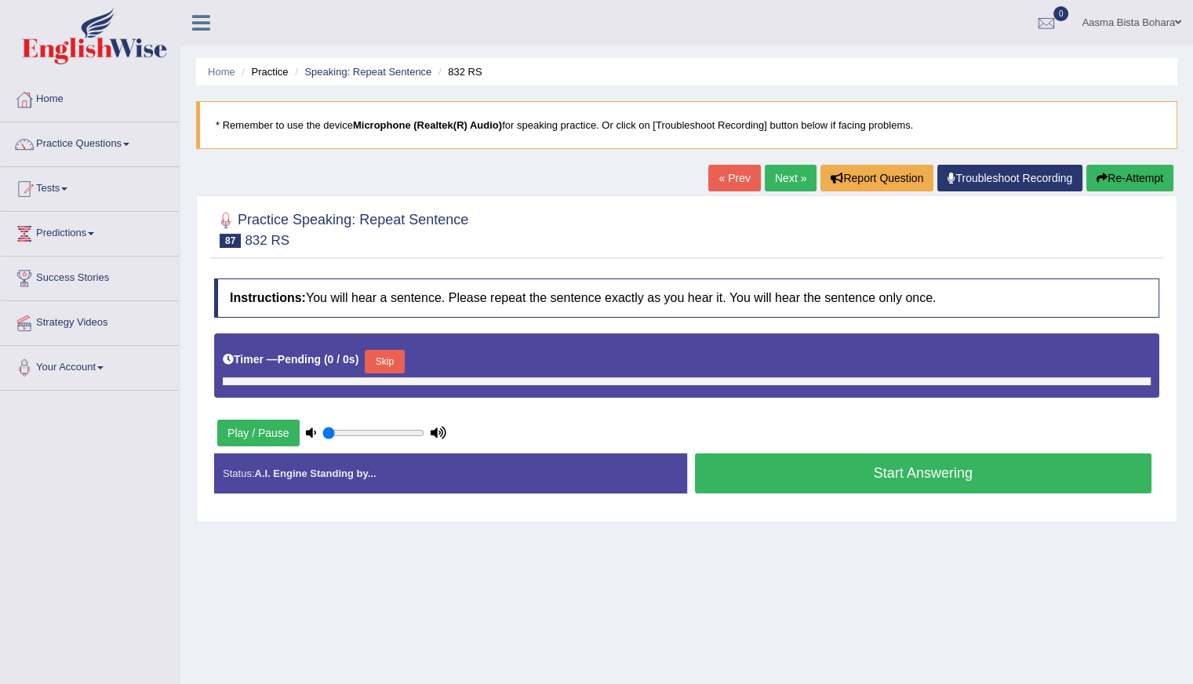
type input "0.95"
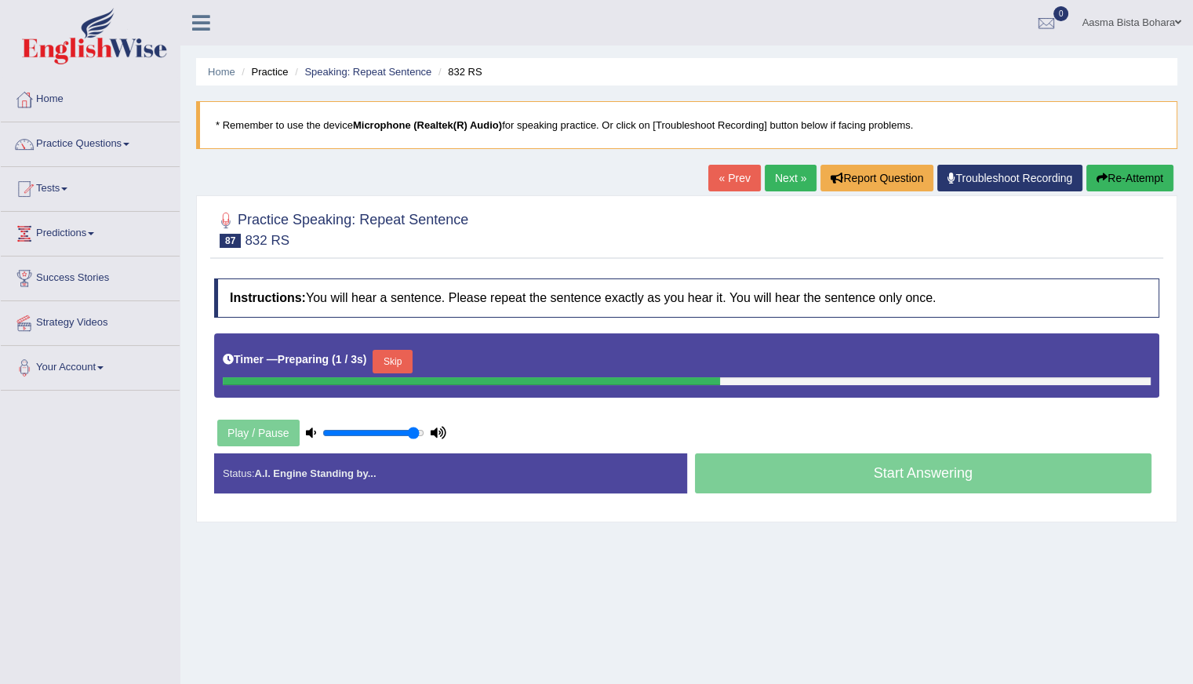
click at [391, 355] on button "Skip" at bounding box center [391, 362] width 39 height 24
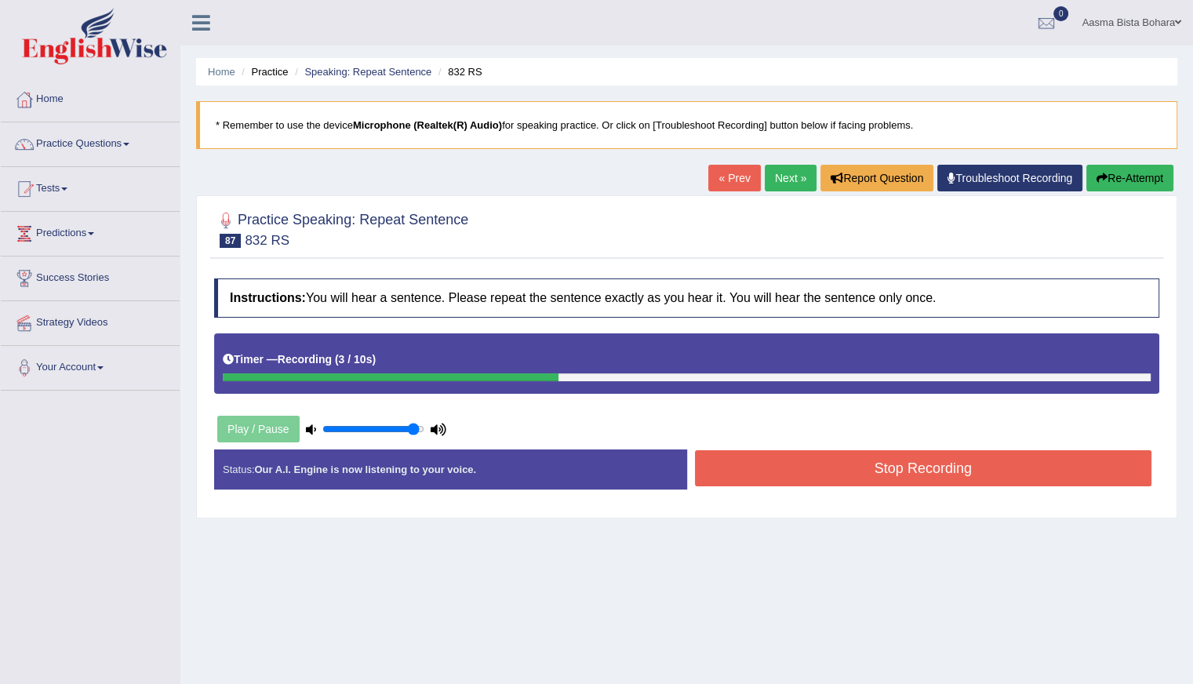
click at [863, 480] on button "Stop Recording" at bounding box center [923, 468] width 457 height 36
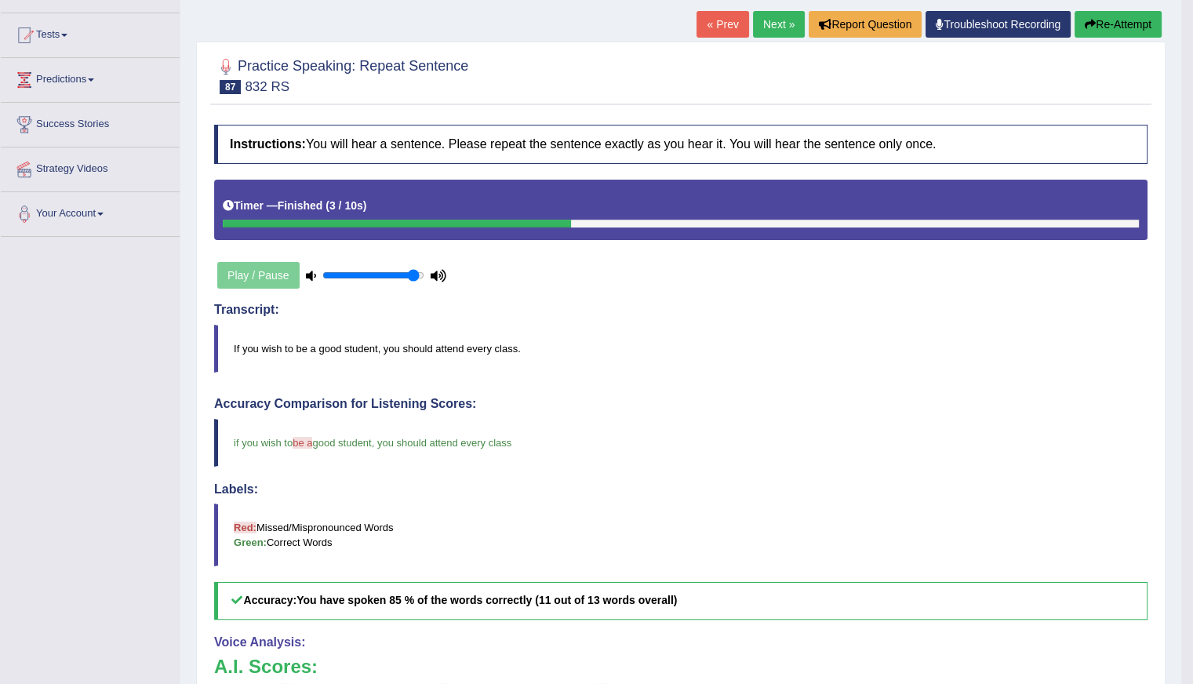
scroll to position [125, 0]
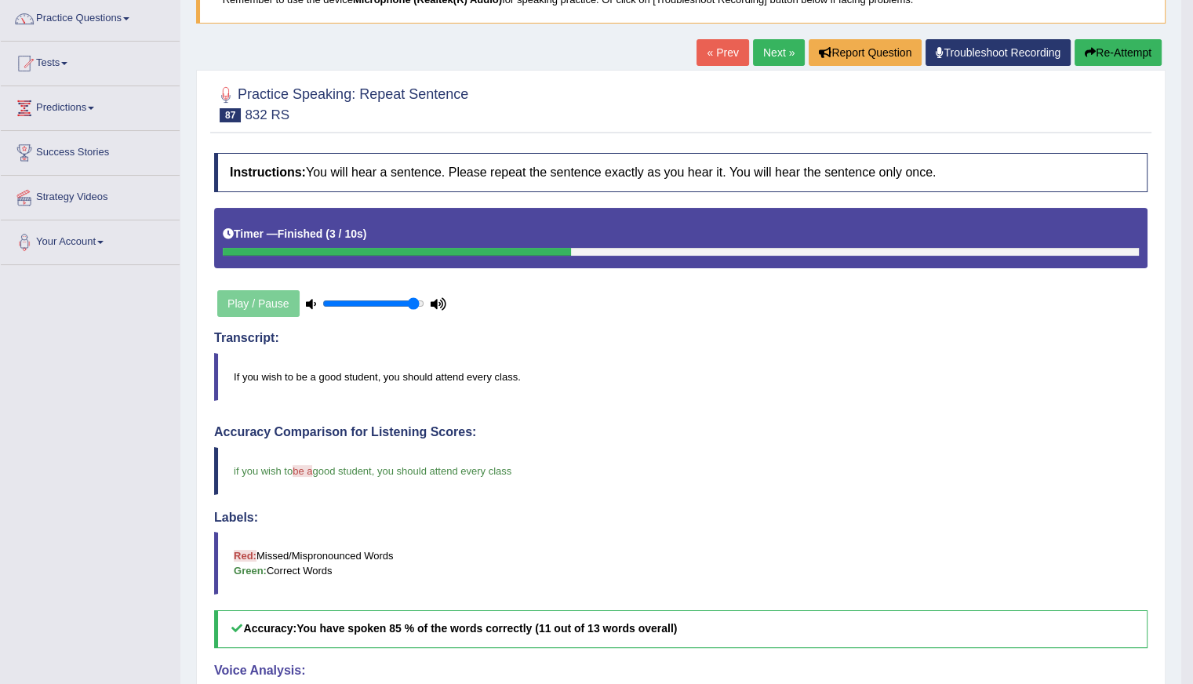
click at [761, 51] on link "Next »" at bounding box center [779, 52] width 52 height 27
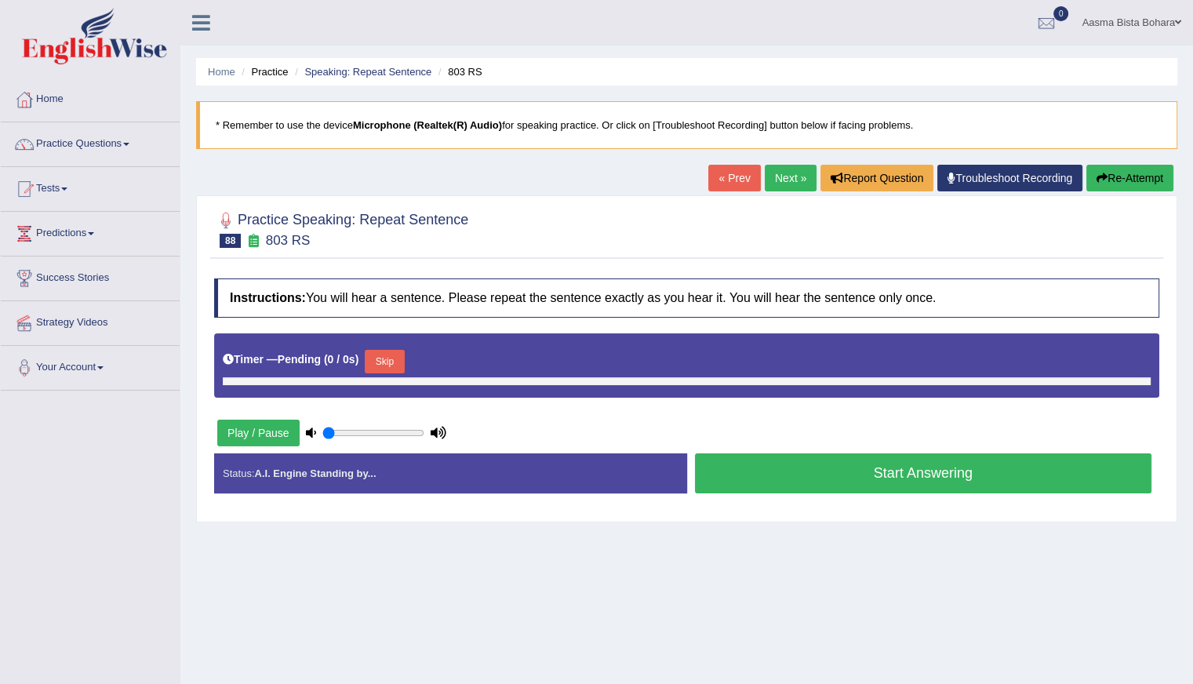
type input "0.95"
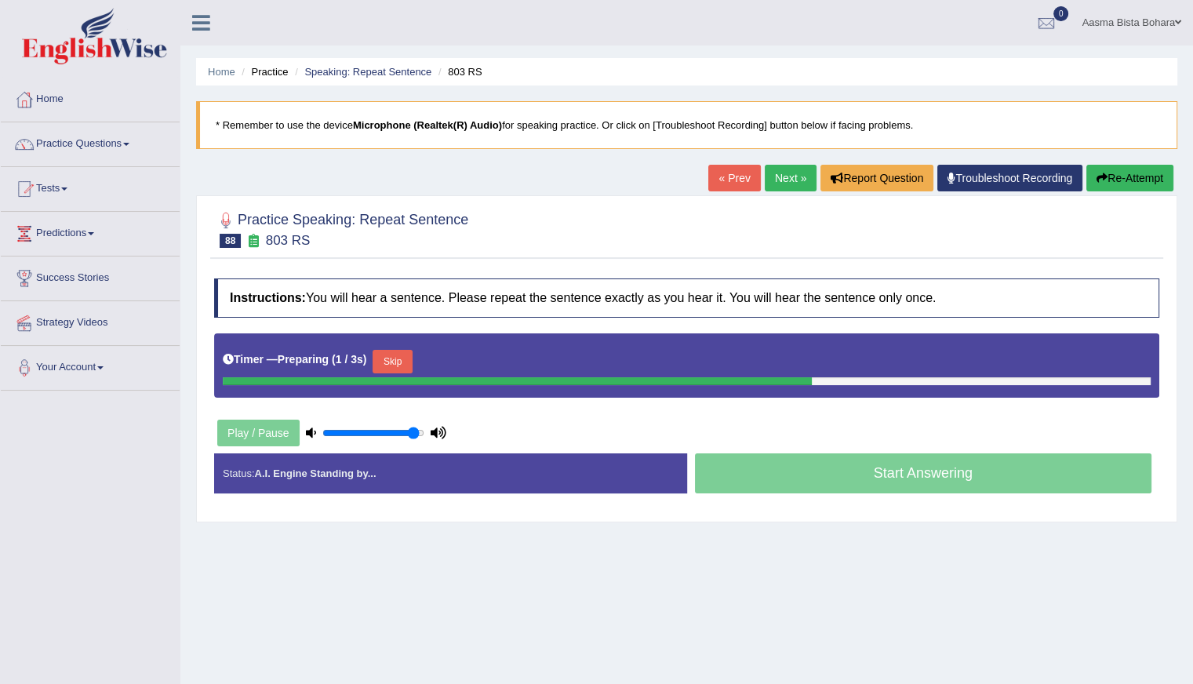
click at [390, 368] on button "Skip" at bounding box center [391, 362] width 39 height 24
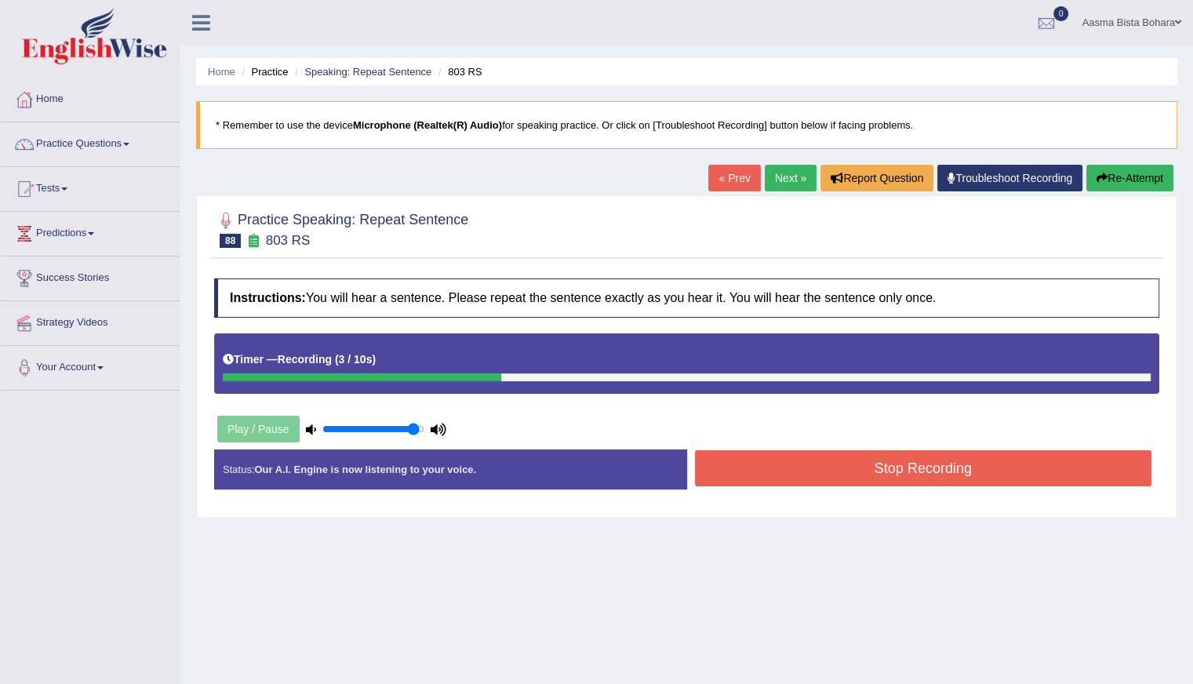
click at [871, 470] on button "Stop Recording" at bounding box center [923, 468] width 457 height 36
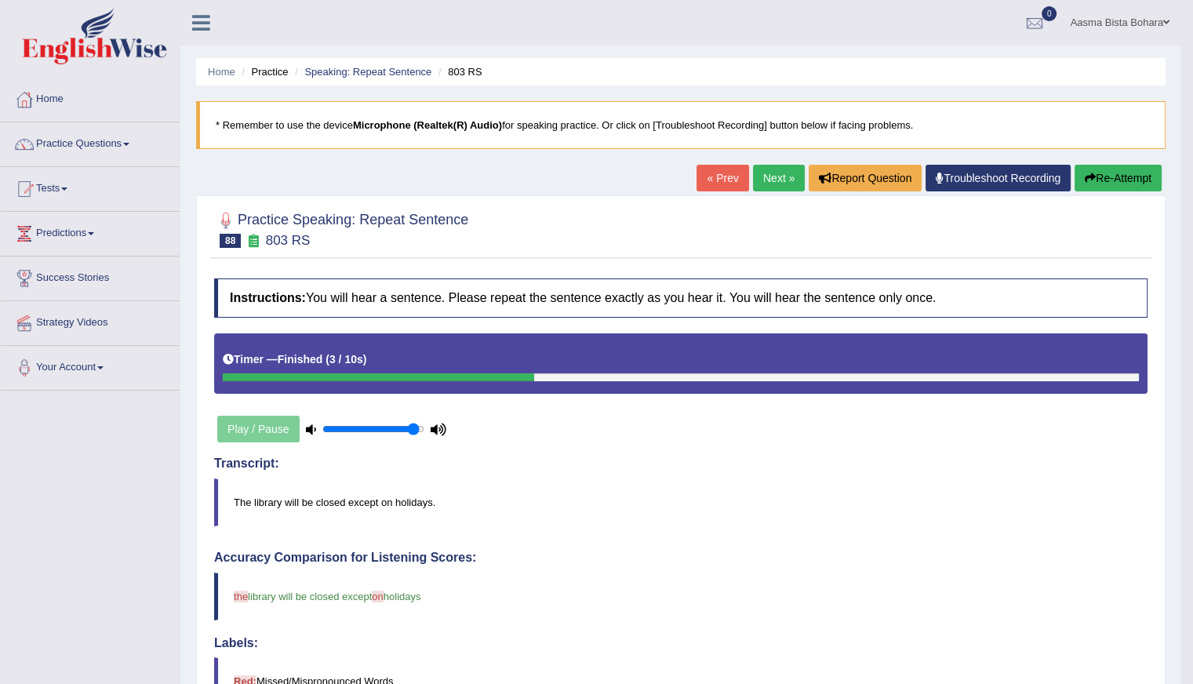
click at [775, 180] on link "Next »" at bounding box center [779, 178] width 52 height 27
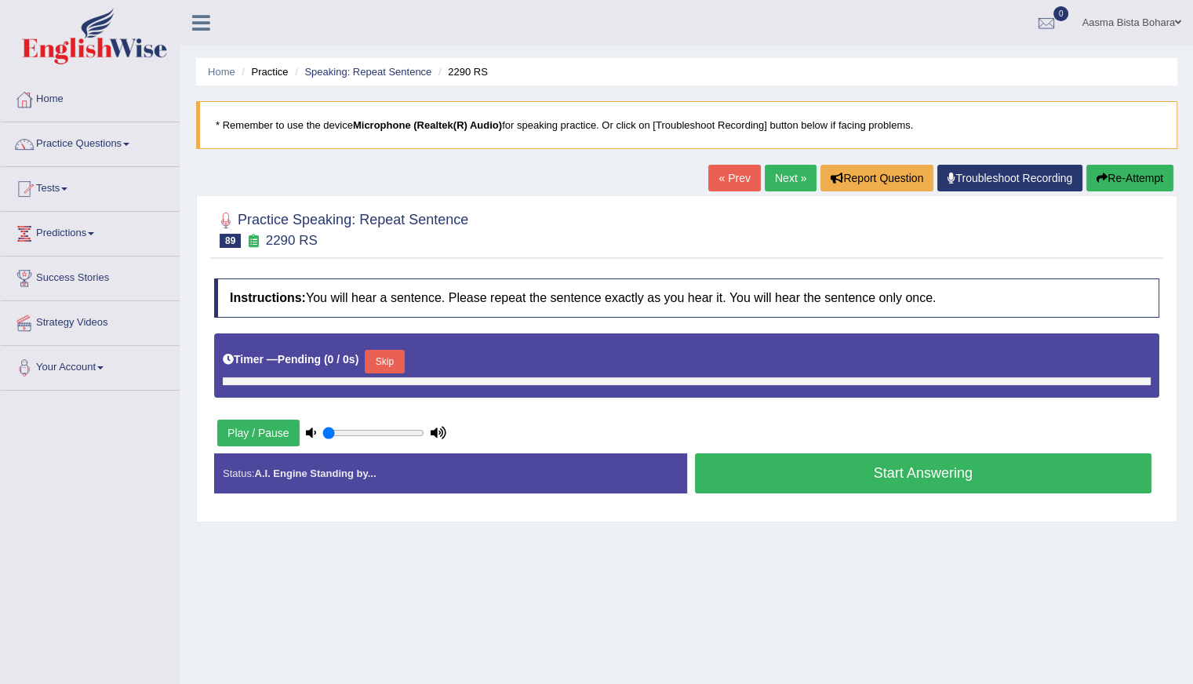
type input "0.95"
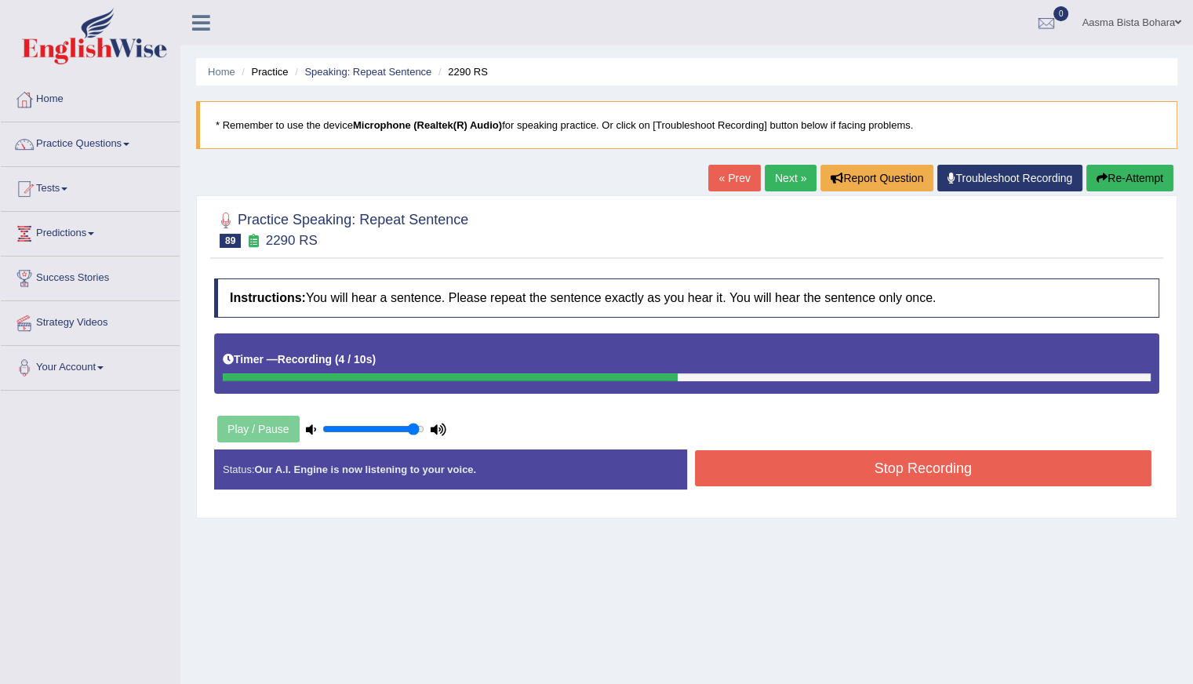
click at [829, 478] on button "Stop Recording" at bounding box center [923, 468] width 457 height 36
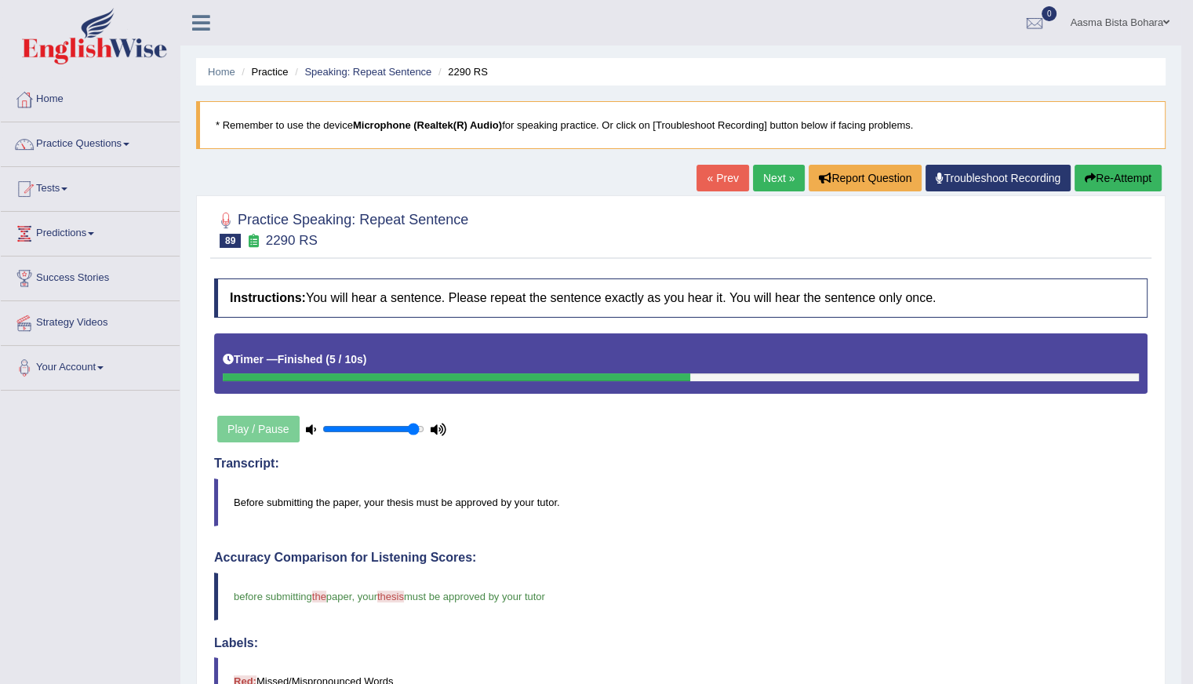
click at [776, 178] on link "Next »" at bounding box center [779, 178] width 52 height 27
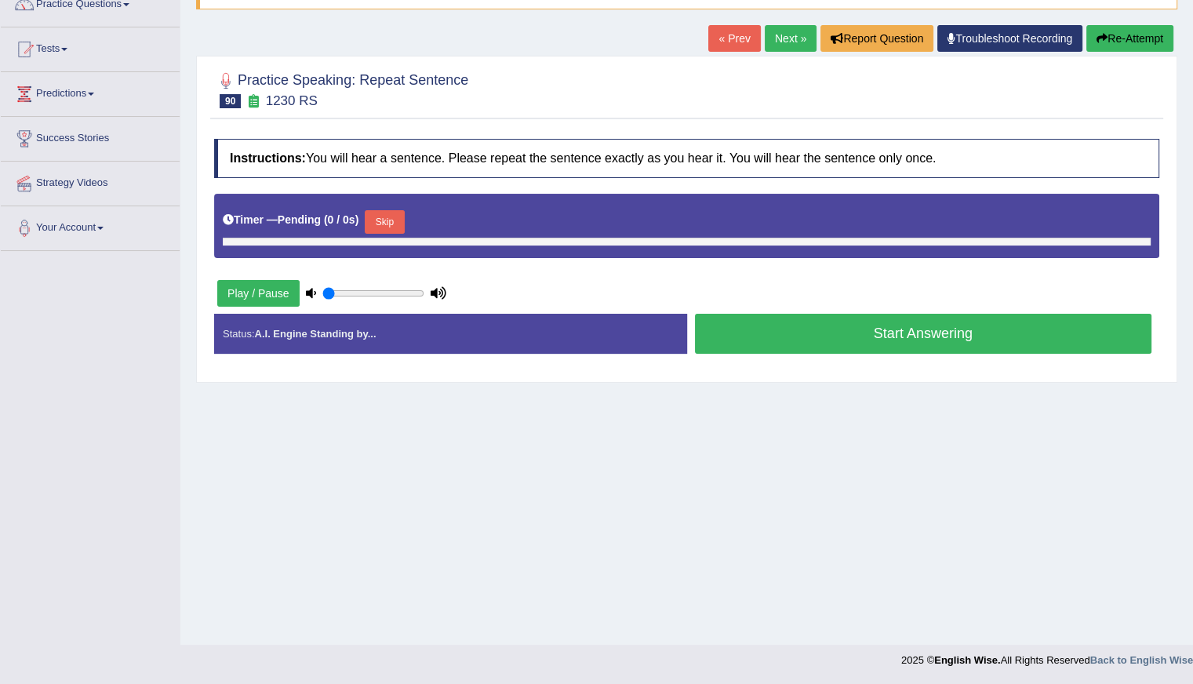
scroll to position [140, 0]
type input "0.95"
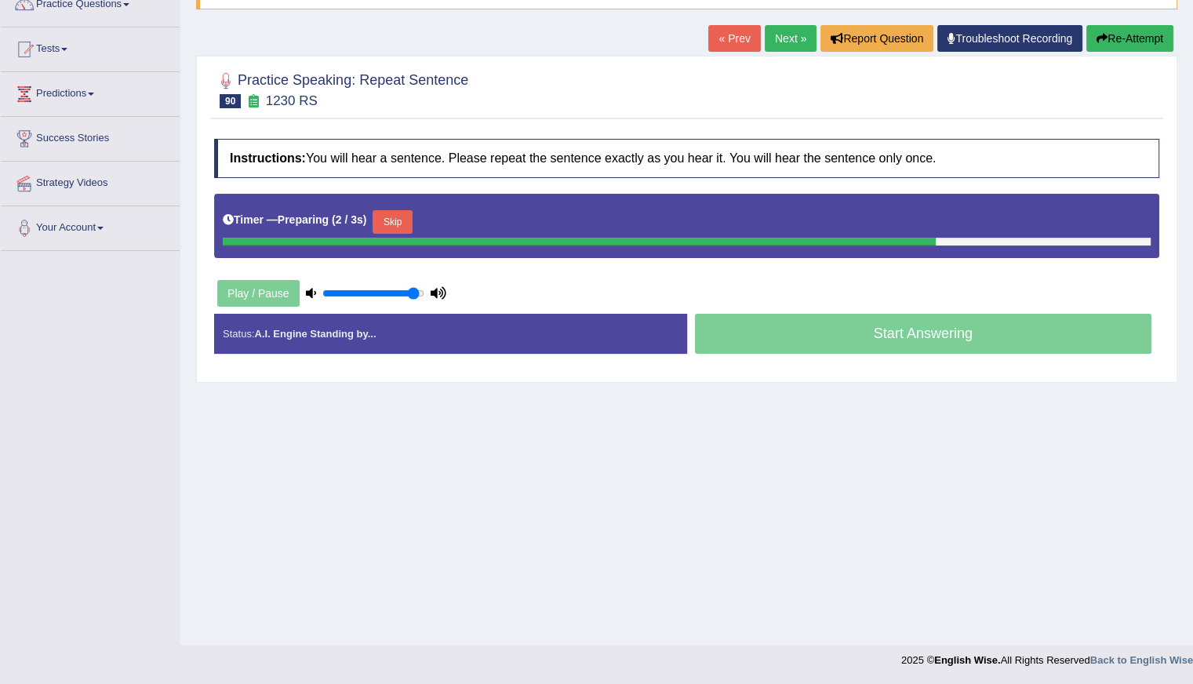
click at [392, 219] on button "Skip" at bounding box center [391, 222] width 39 height 24
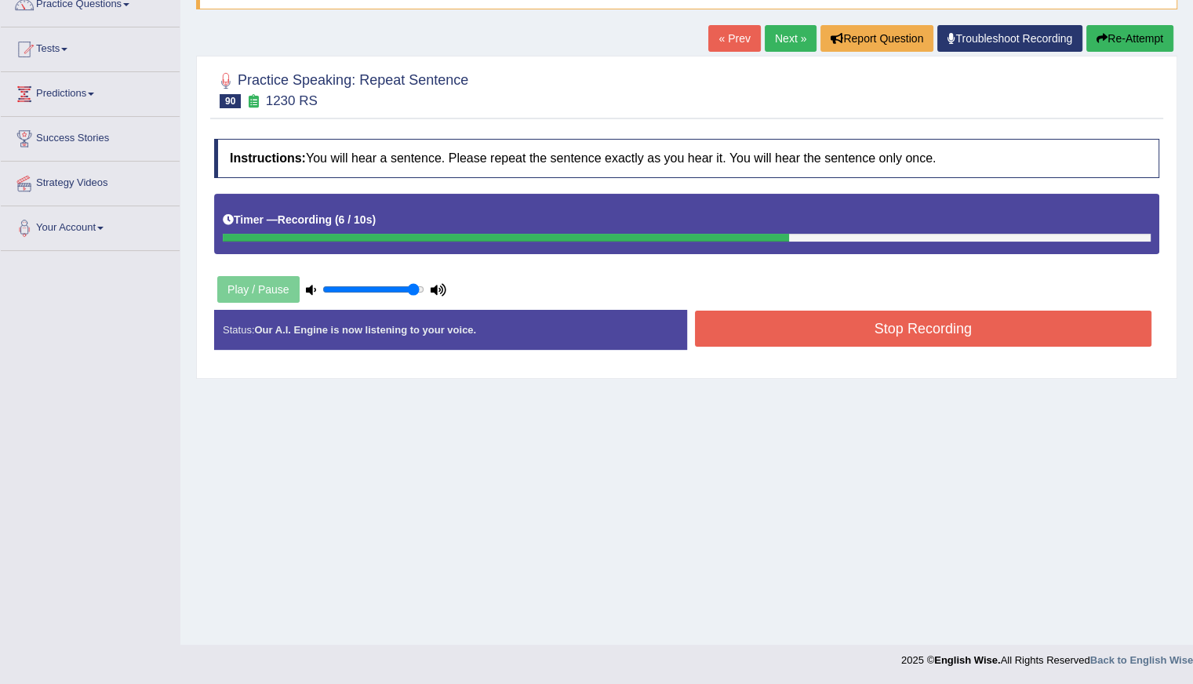
click at [1118, 35] on button "Re-Attempt" at bounding box center [1129, 38] width 87 height 27
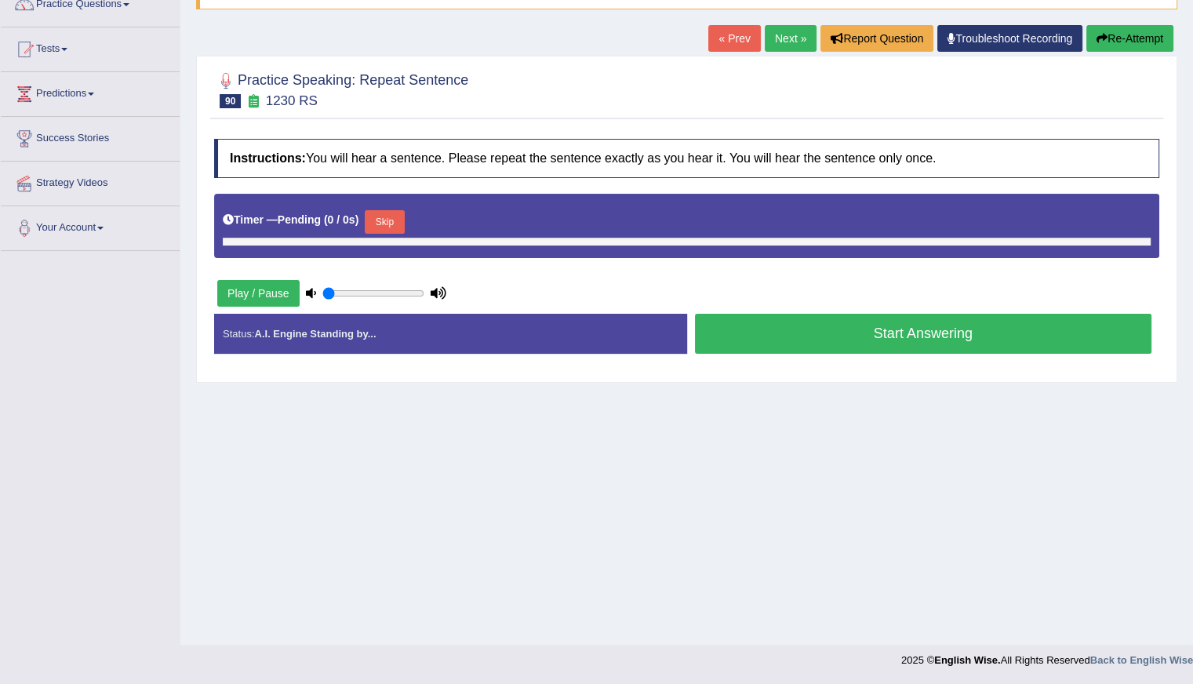
type input "0.95"
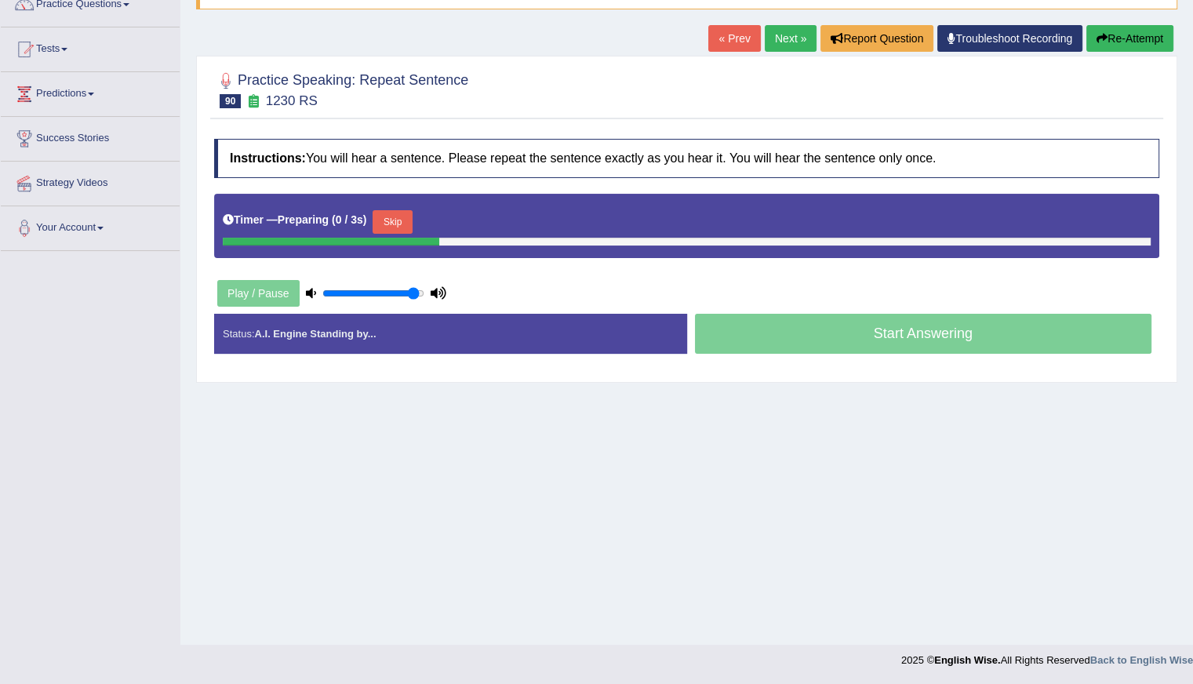
click at [392, 223] on button "Skip" at bounding box center [391, 222] width 39 height 24
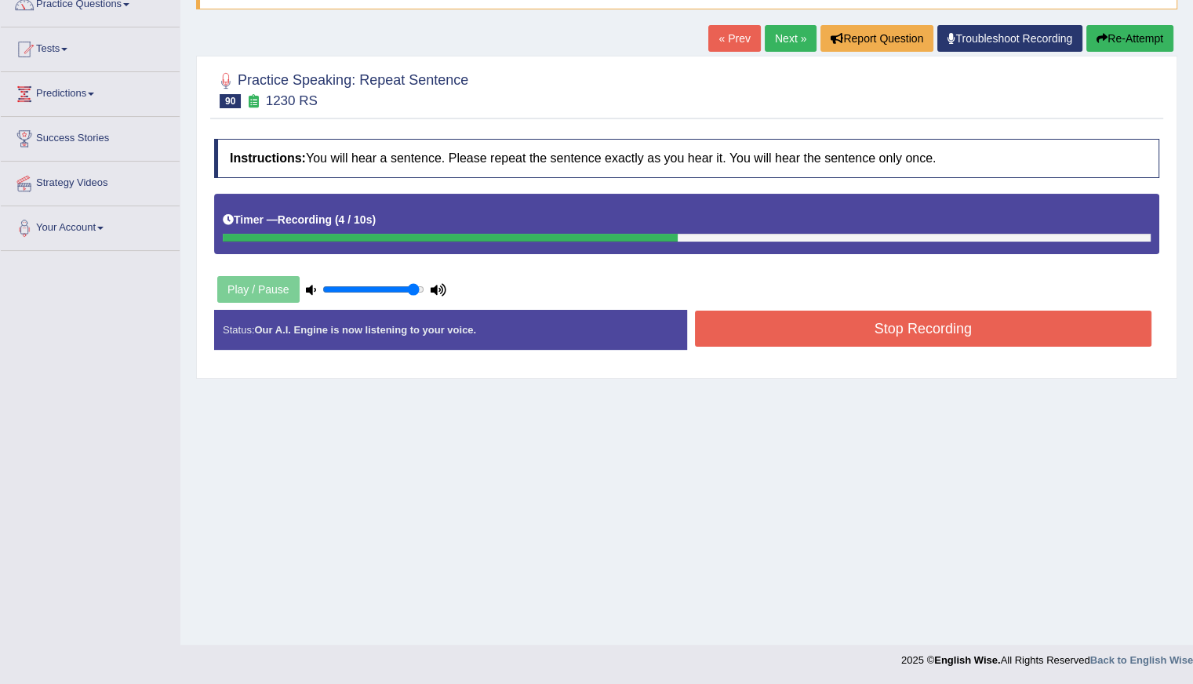
click at [828, 318] on button "Stop Recording" at bounding box center [923, 329] width 457 height 36
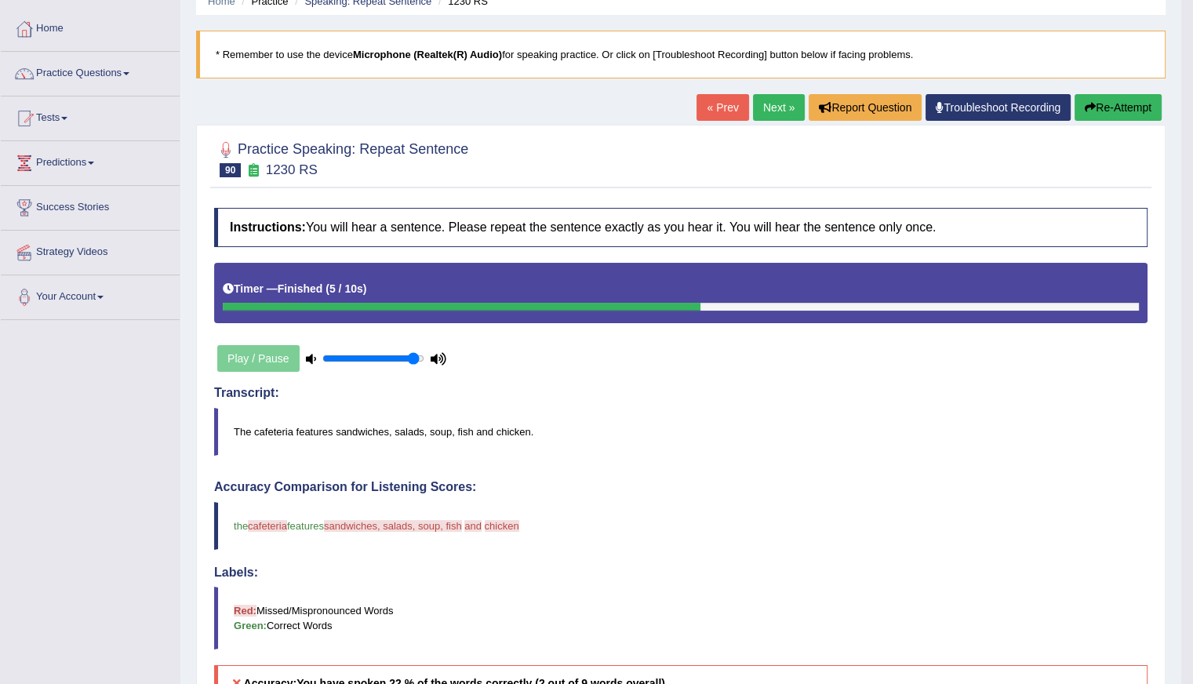
scroll to position [47, 0]
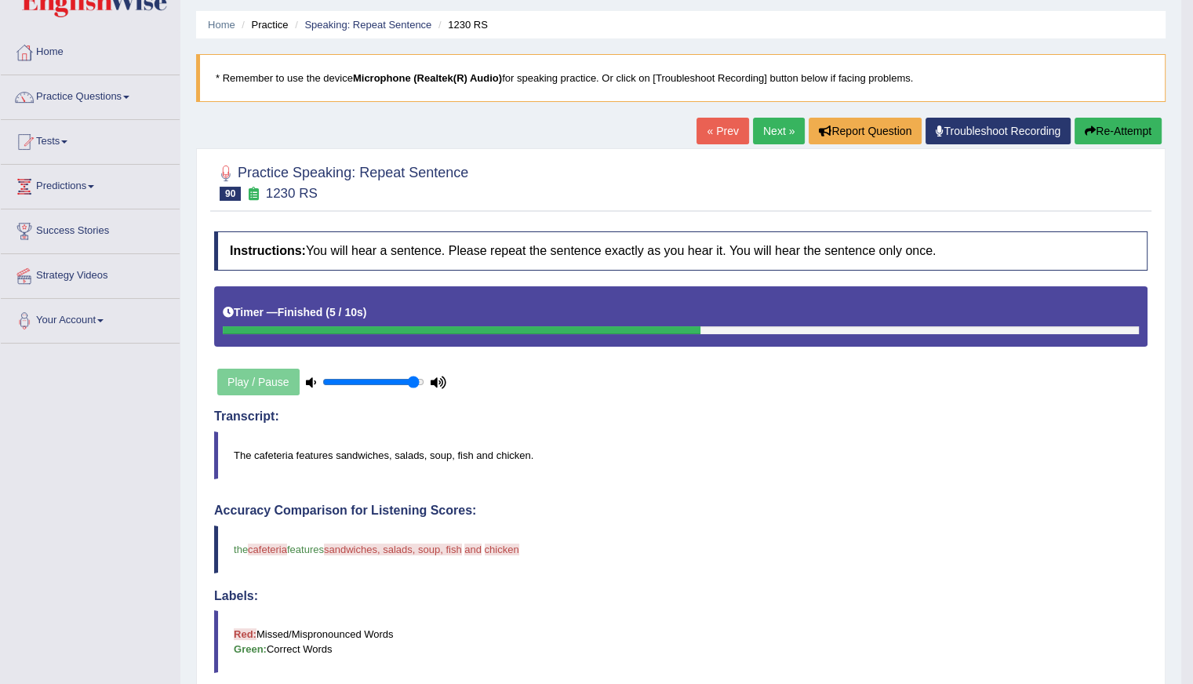
click at [1099, 126] on button "Re-Attempt" at bounding box center [1117, 131] width 87 height 27
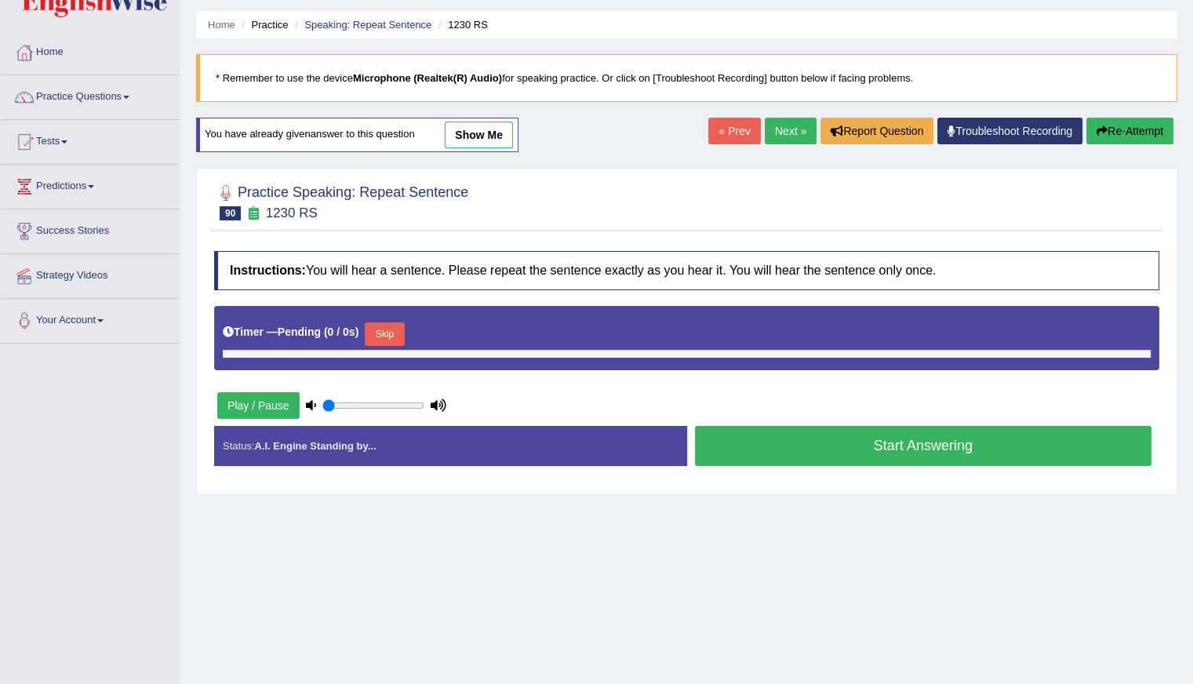
type input "0.95"
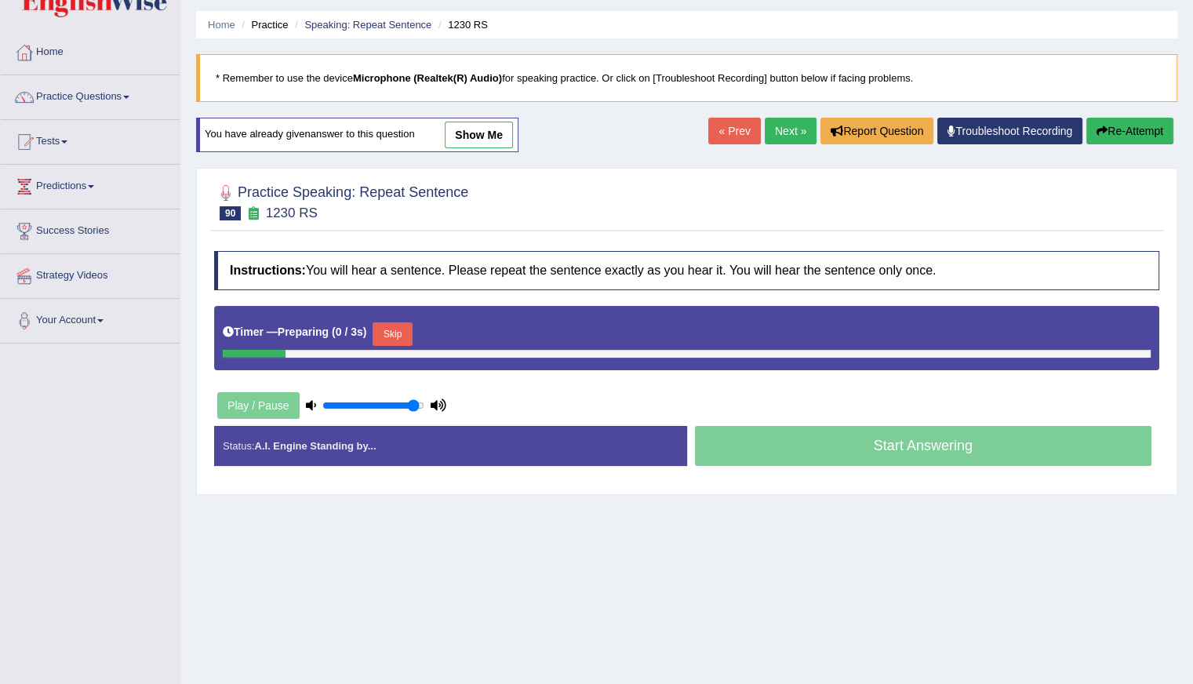
click at [399, 334] on button "Skip" at bounding box center [391, 334] width 39 height 24
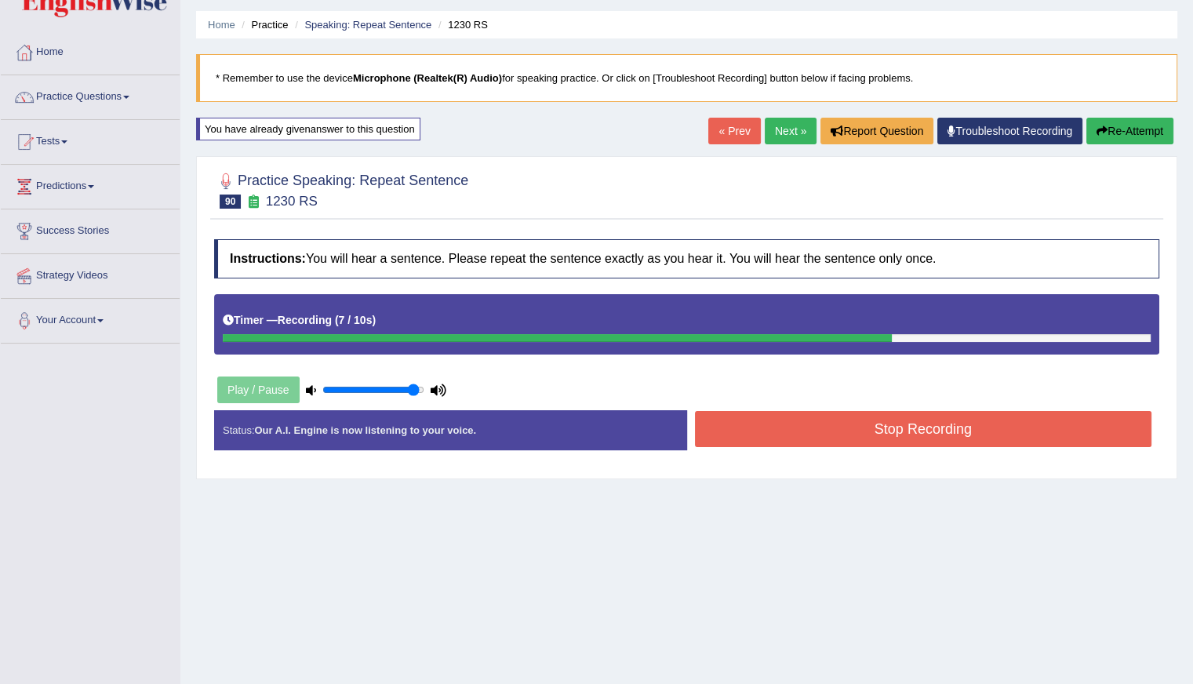
click at [808, 440] on div "Stop Recording" at bounding box center [923, 431] width 473 height 40
click at [808, 440] on button "Stop Recording" at bounding box center [923, 429] width 457 height 36
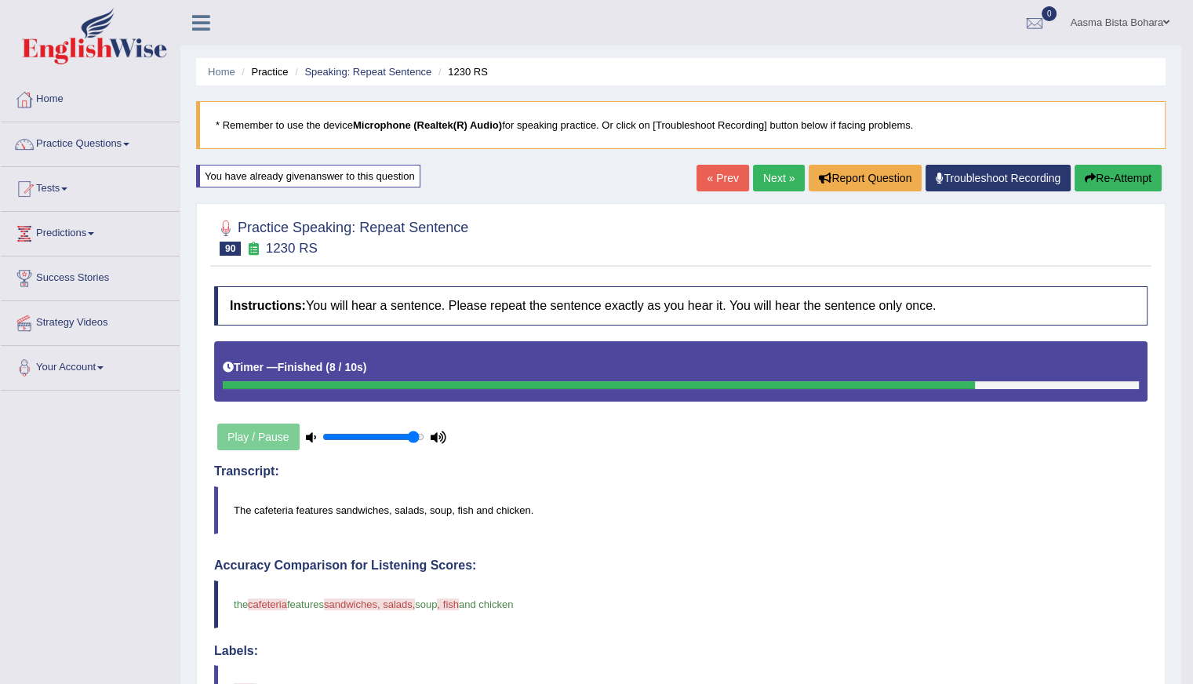
click at [768, 171] on link "Next »" at bounding box center [779, 178] width 52 height 27
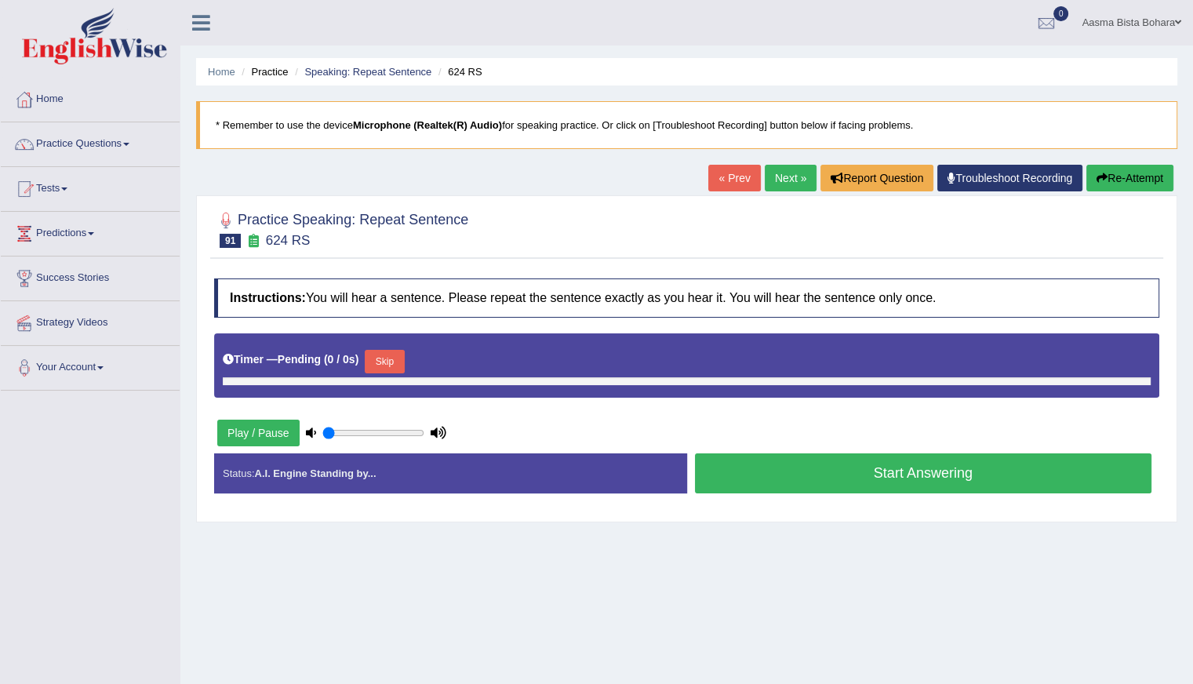
type input "0.95"
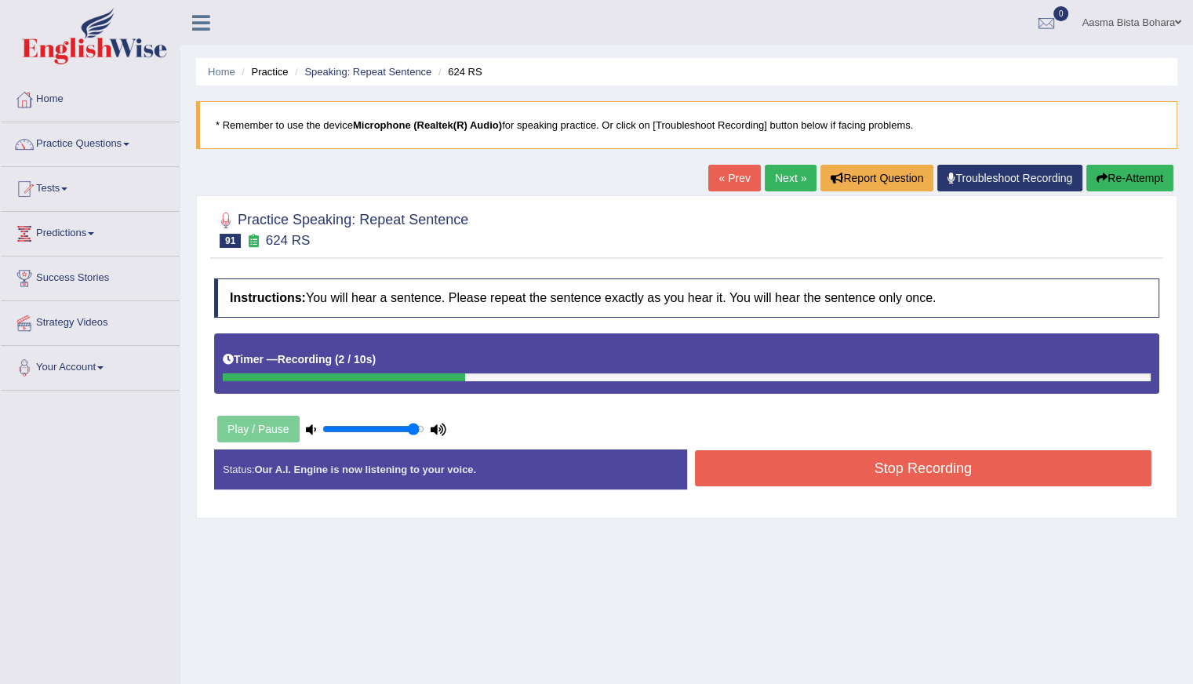
click at [827, 474] on button "Stop Recording" at bounding box center [923, 468] width 457 height 36
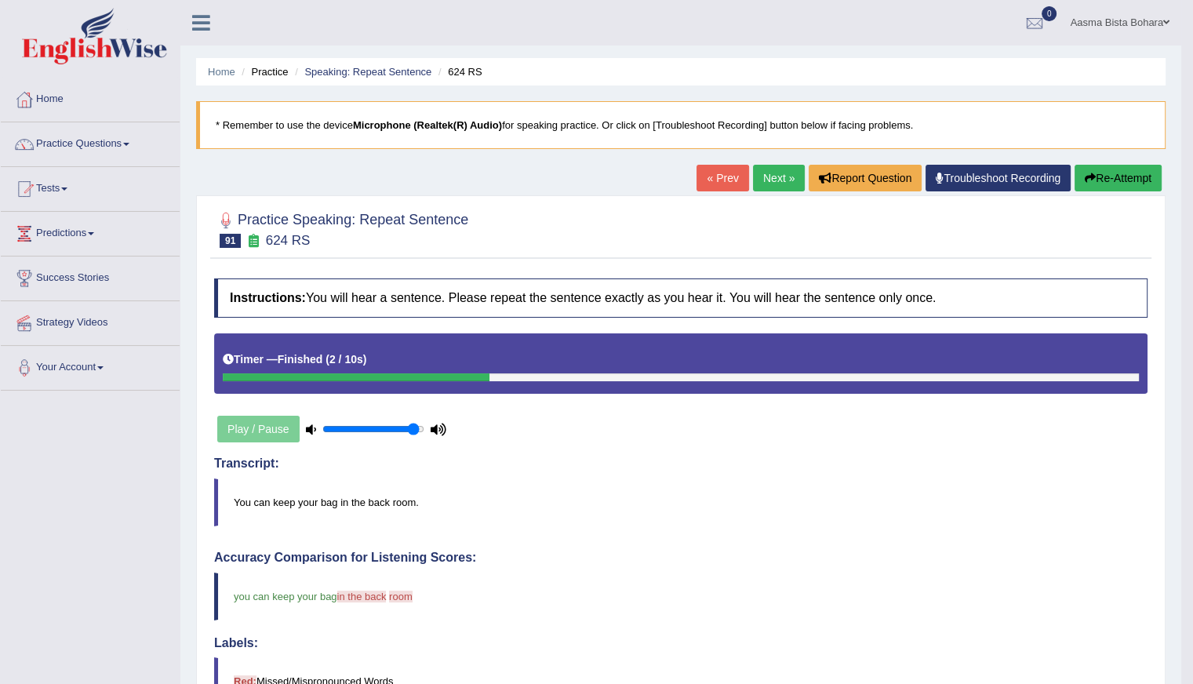
click at [778, 176] on link "Next »" at bounding box center [779, 178] width 52 height 27
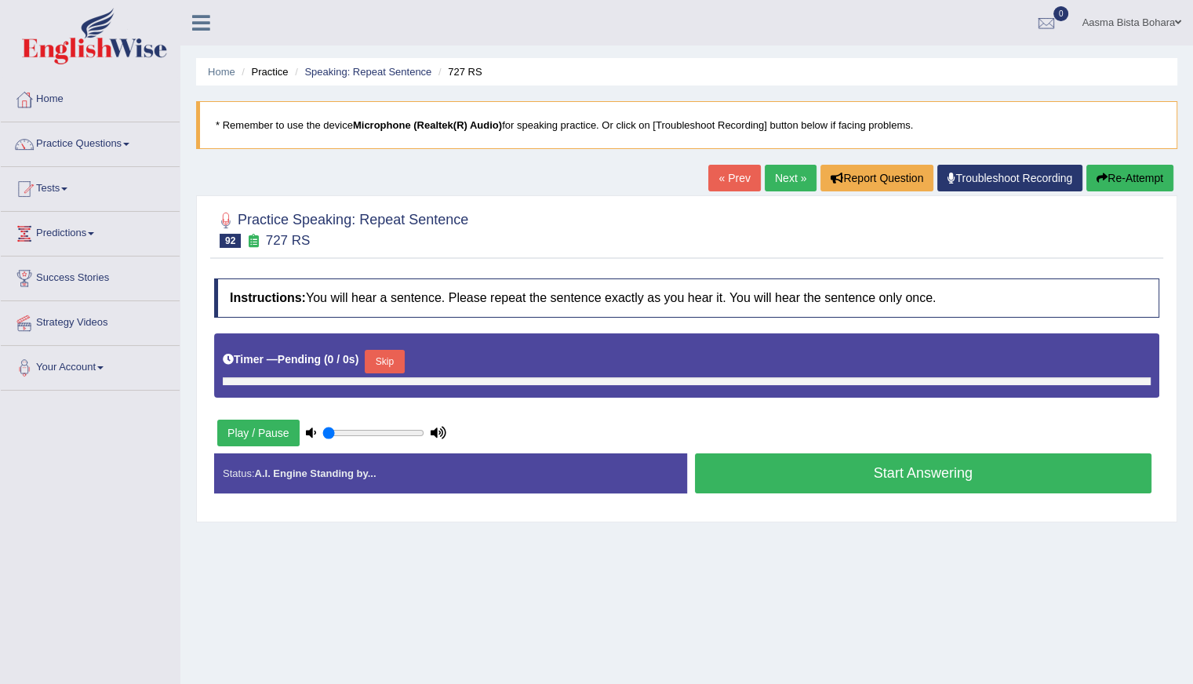
type input "0.95"
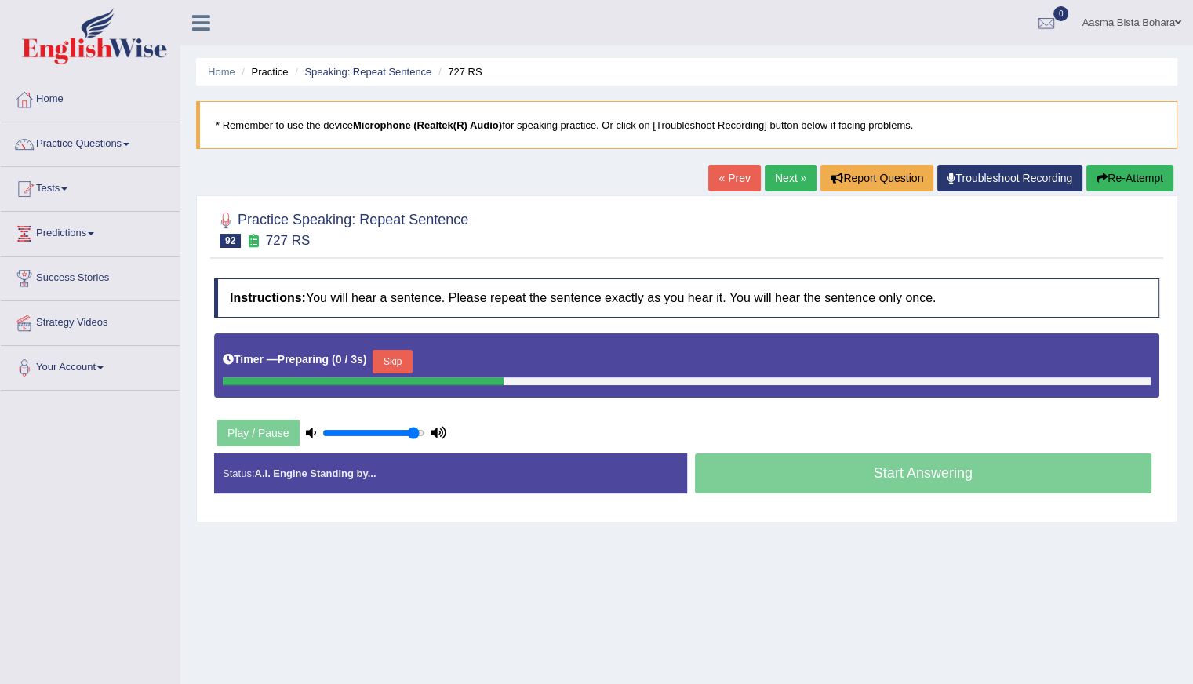
click at [402, 353] on button "Skip" at bounding box center [391, 362] width 39 height 24
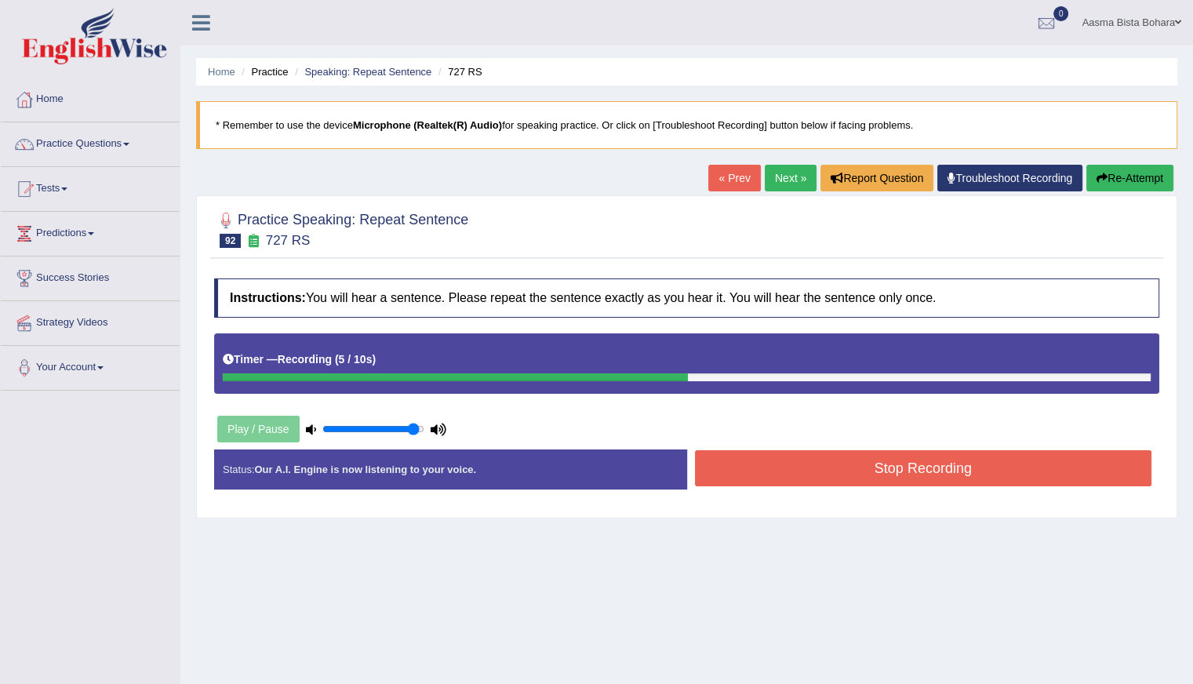
click at [888, 467] on button "Stop Recording" at bounding box center [923, 468] width 457 height 36
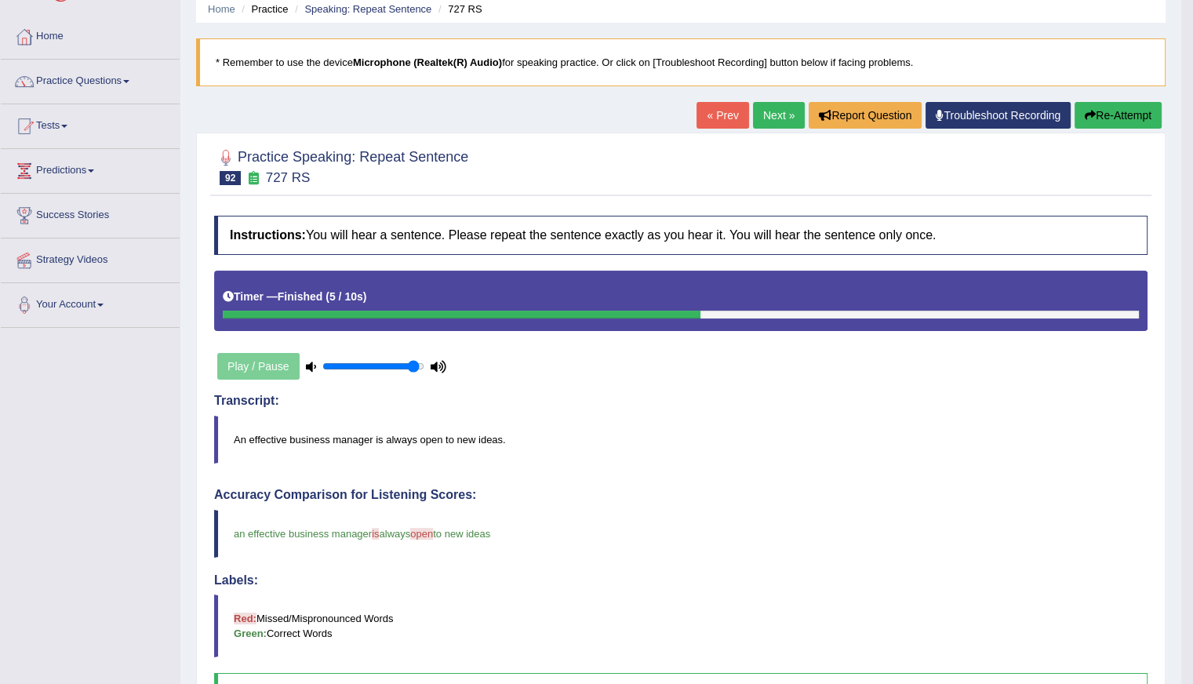
scroll to position [47, 0]
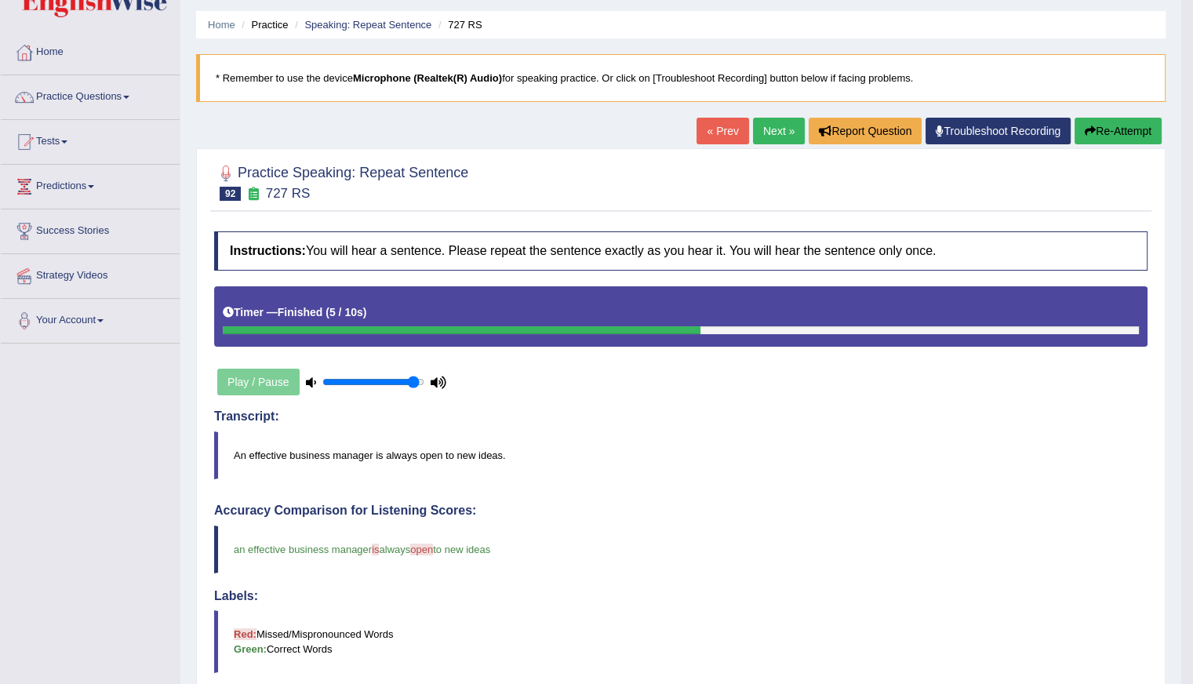
click at [780, 129] on link "Next »" at bounding box center [779, 131] width 52 height 27
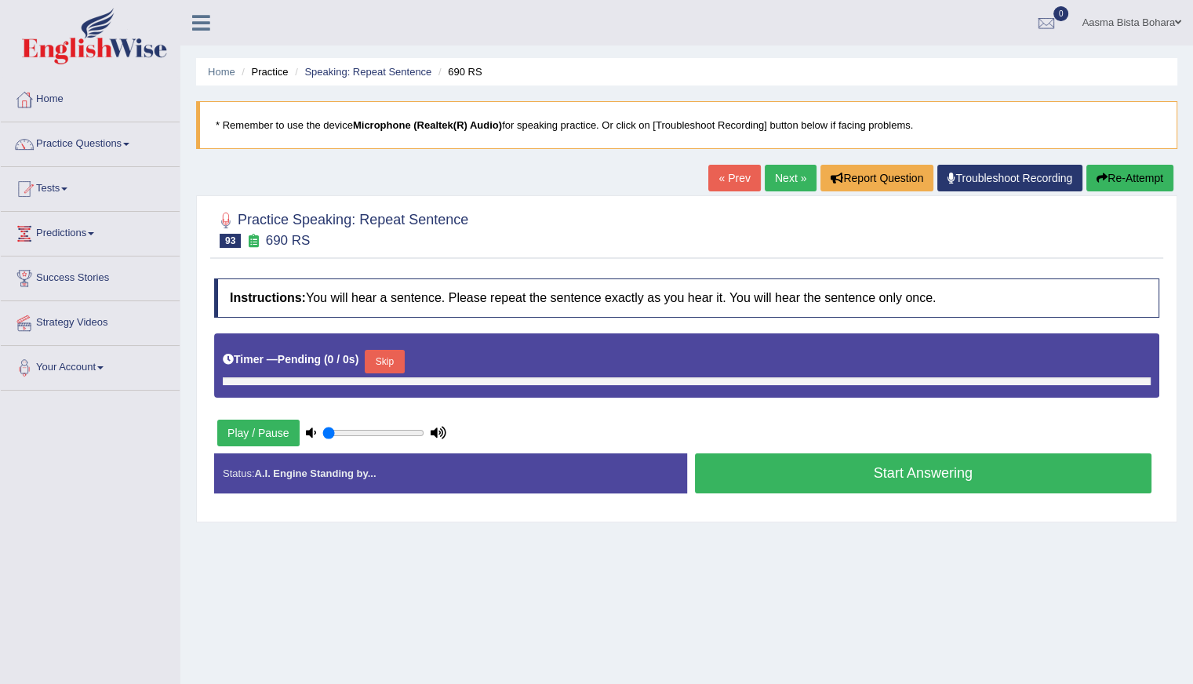
type input "0.95"
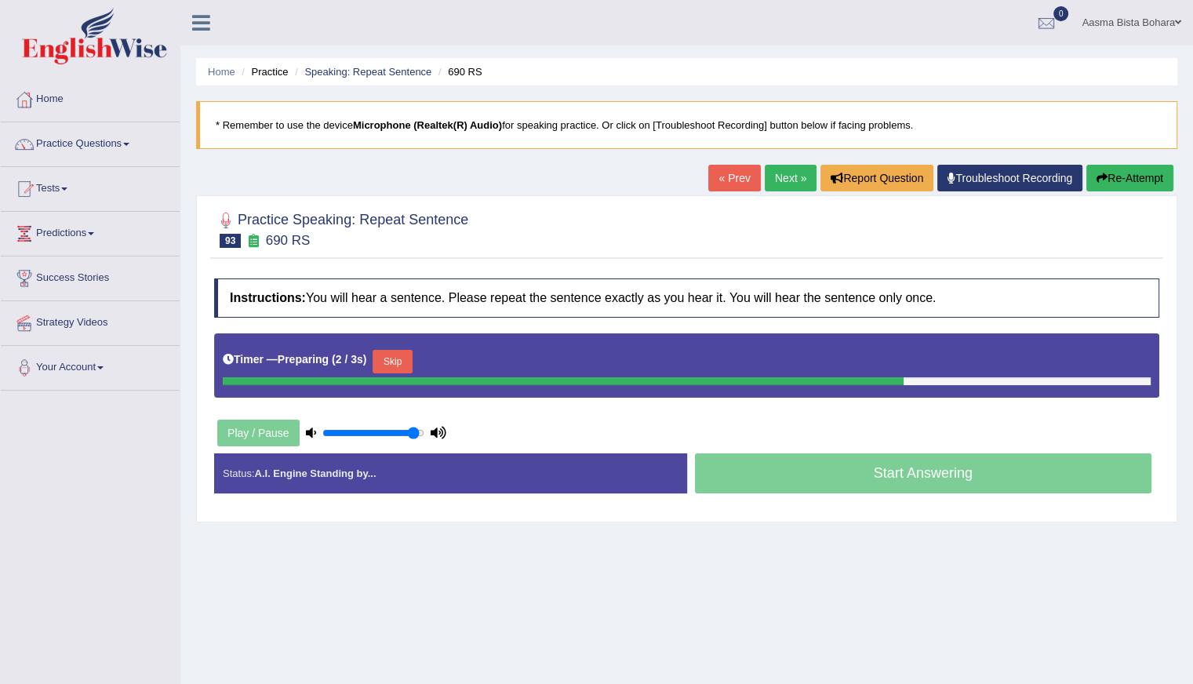
click at [400, 362] on button "Skip" at bounding box center [391, 362] width 39 height 24
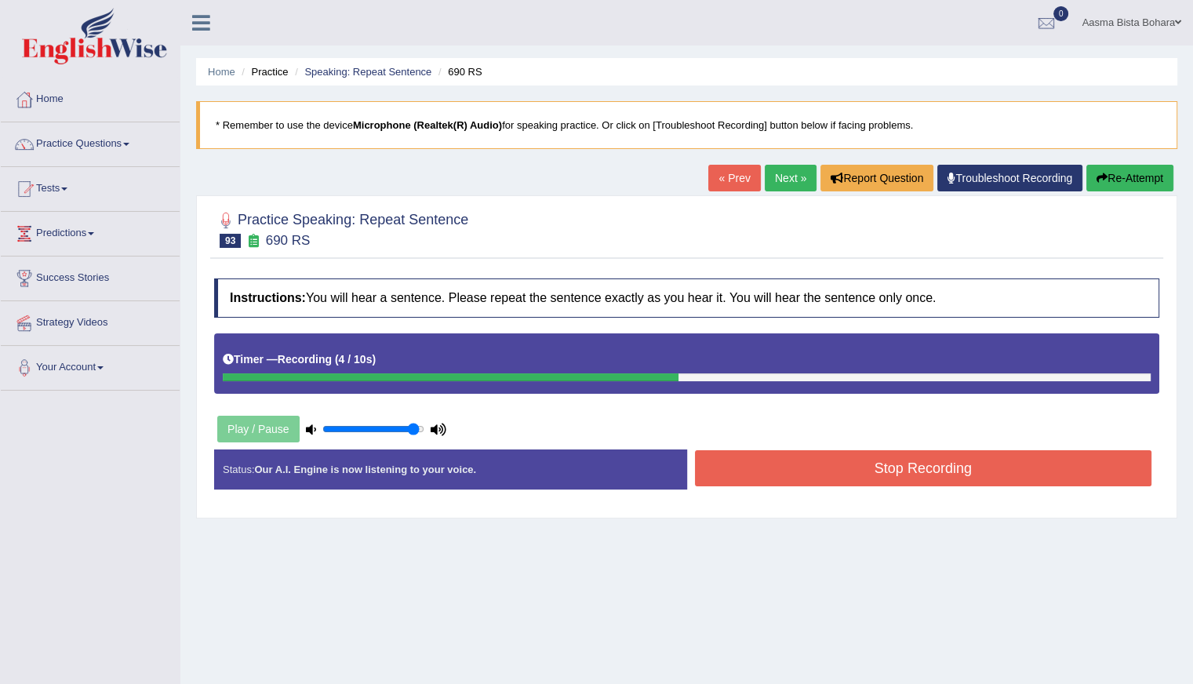
click at [804, 471] on button "Stop Recording" at bounding box center [923, 468] width 457 height 36
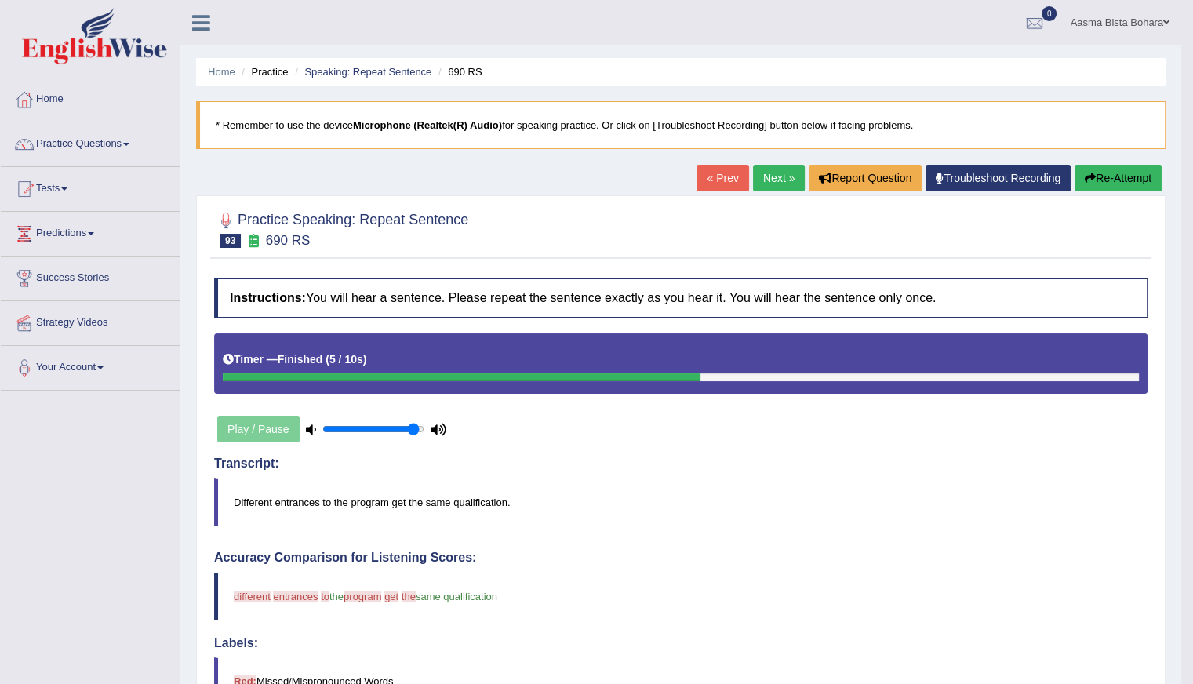
click at [1092, 176] on icon "button" at bounding box center [1090, 178] width 11 height 11
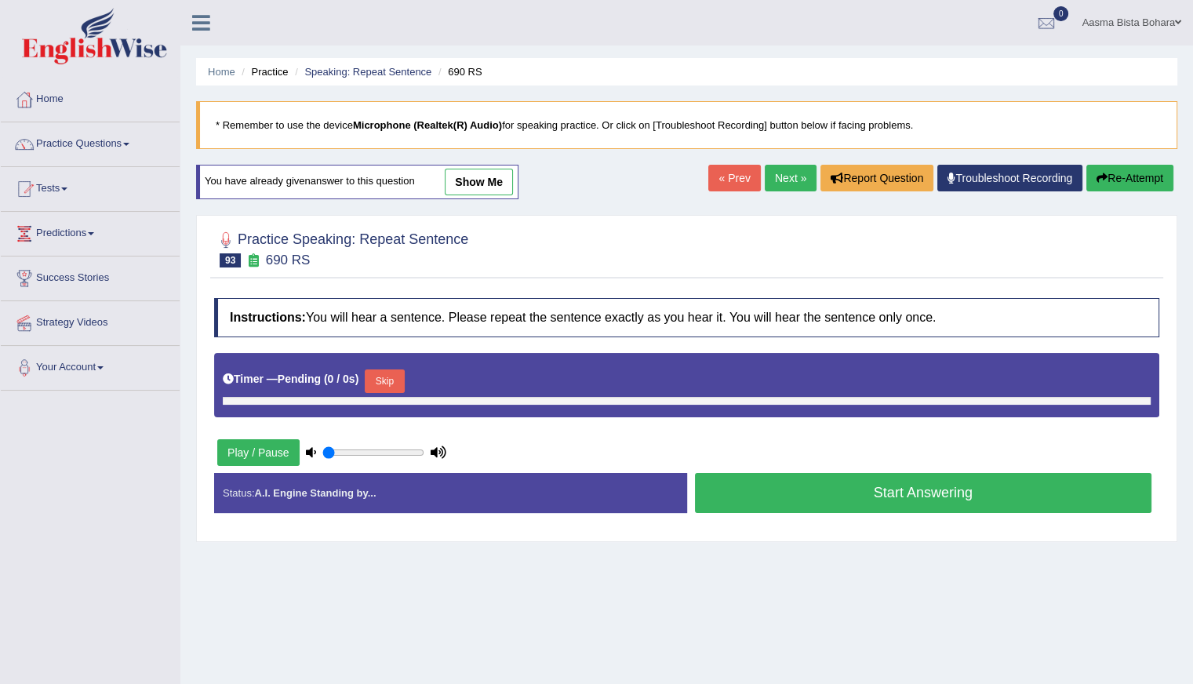
type input "0.95"
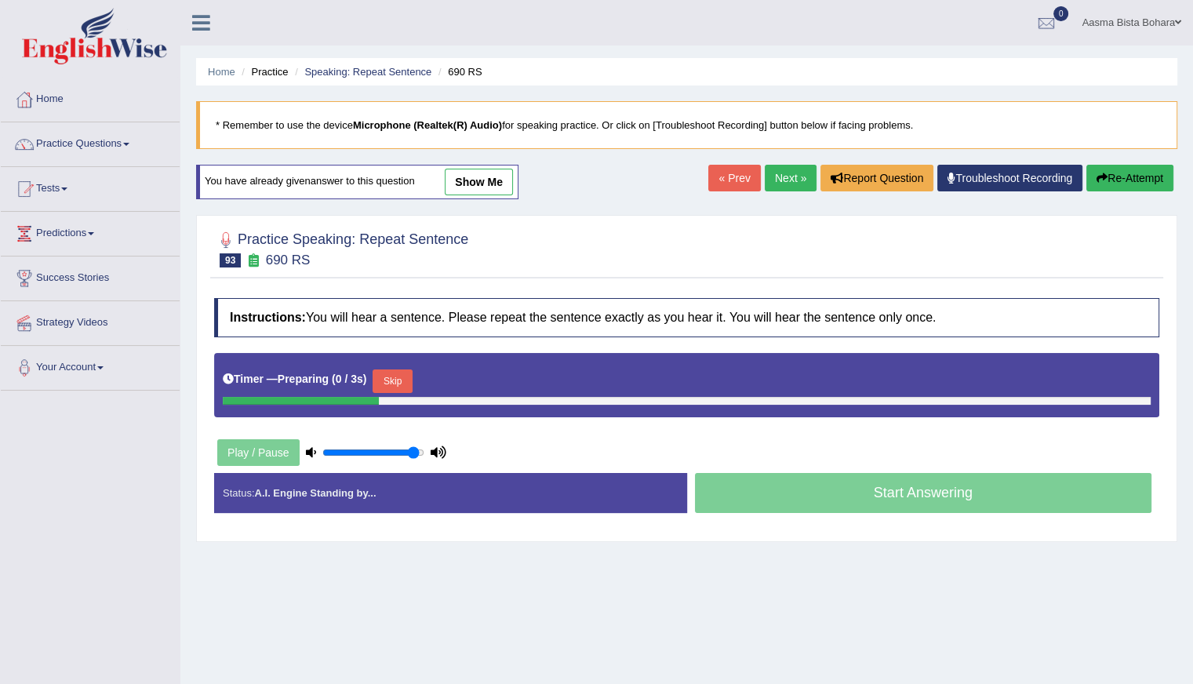
click at [394, 376] on button "Skip" at bounding box center [391, 381] width 39 height 24
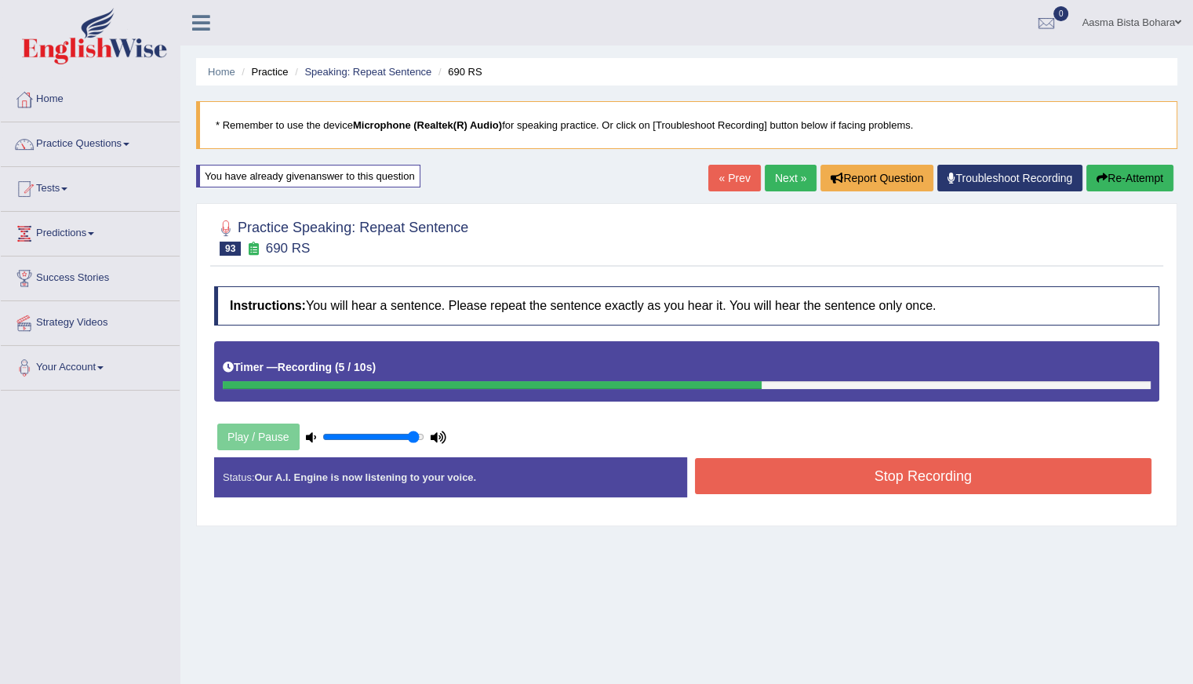
click at [1113, 173] on button "Re-Attempt" at bounding box center [1129, 178] width 87 height 27
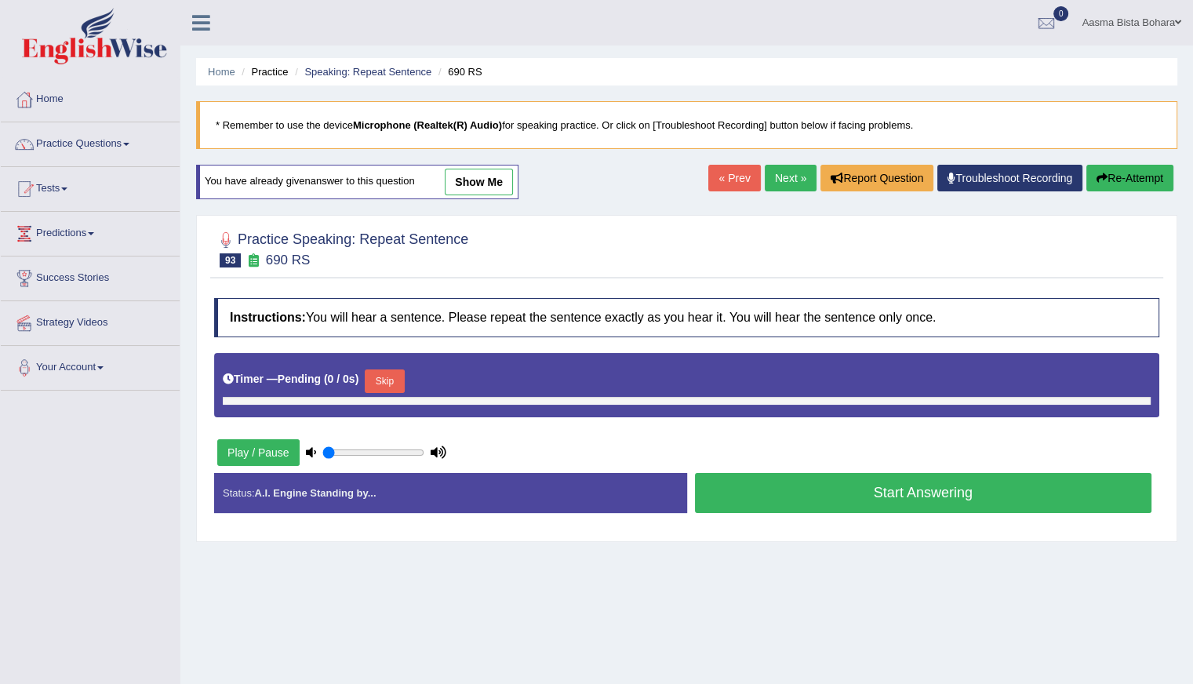
type input "0.95"
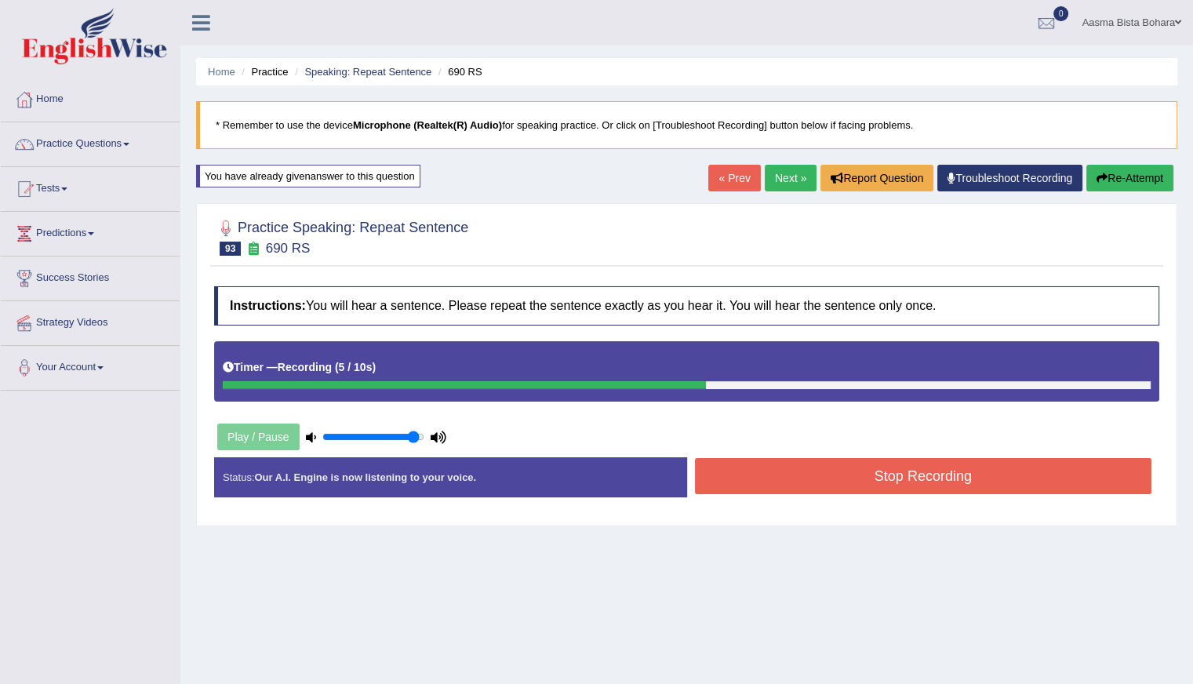
click at [869, 469] on button "Stop Recording" at bounding box center [923, 476] width 457 height 36
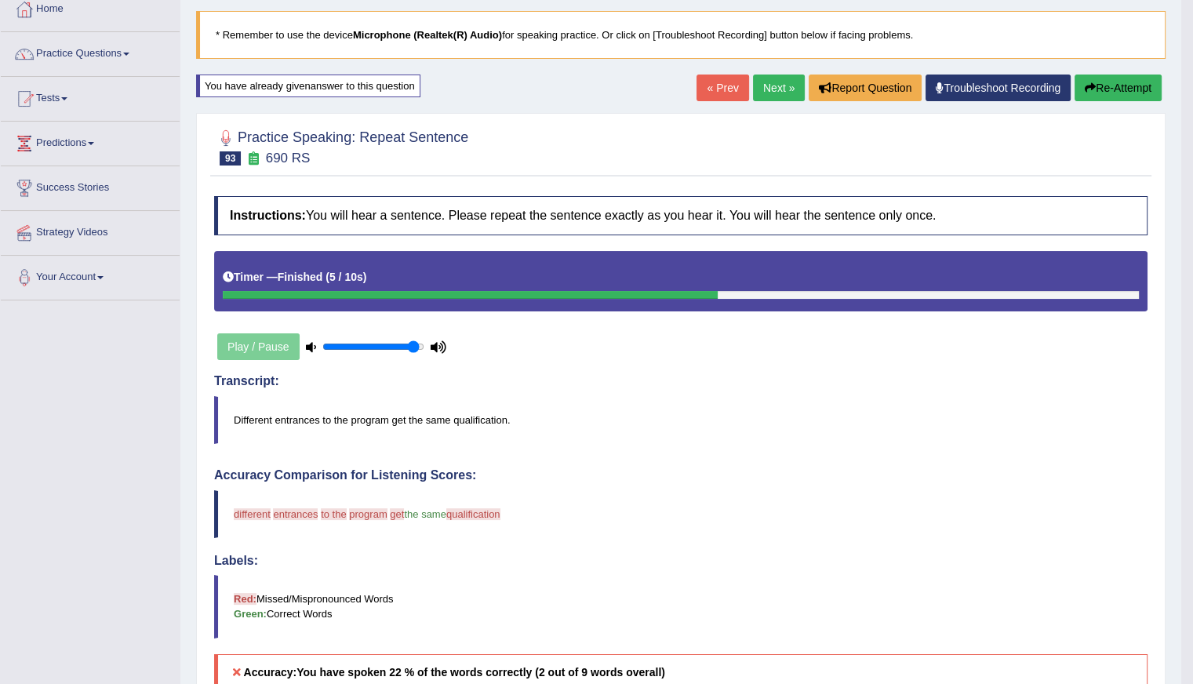
scroll to position [54, 0]
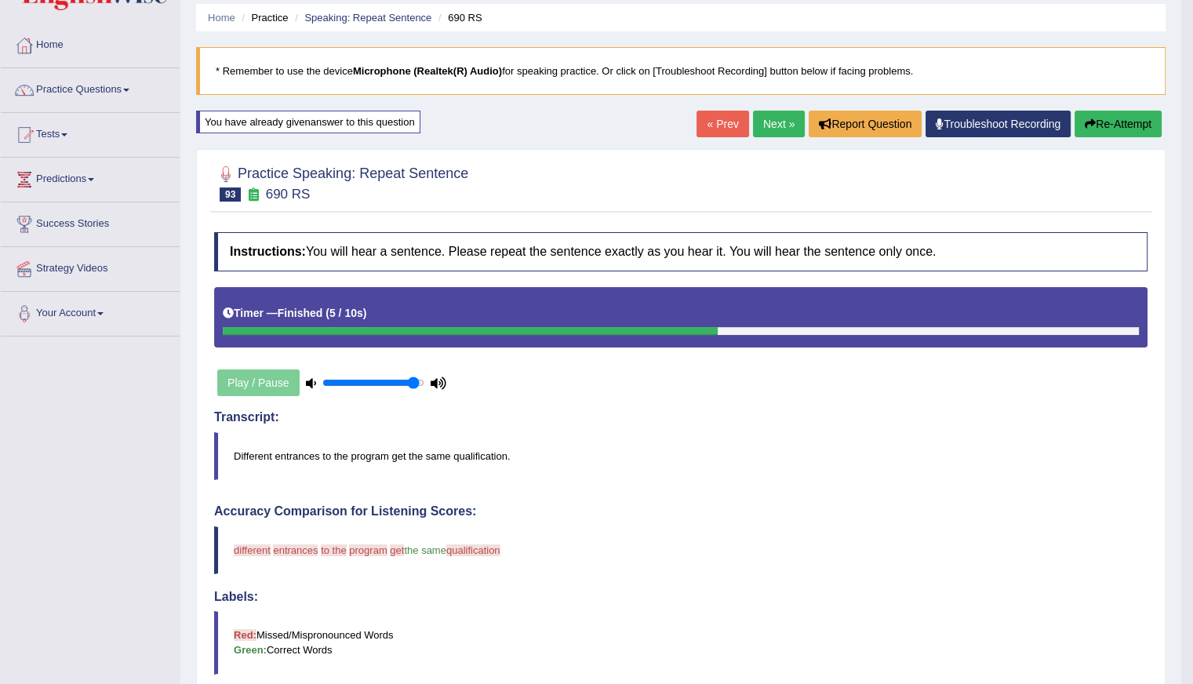
click at [1104, 125] on button "Re-Attempt" at bounding box center [1117, 124] width 87 height 27
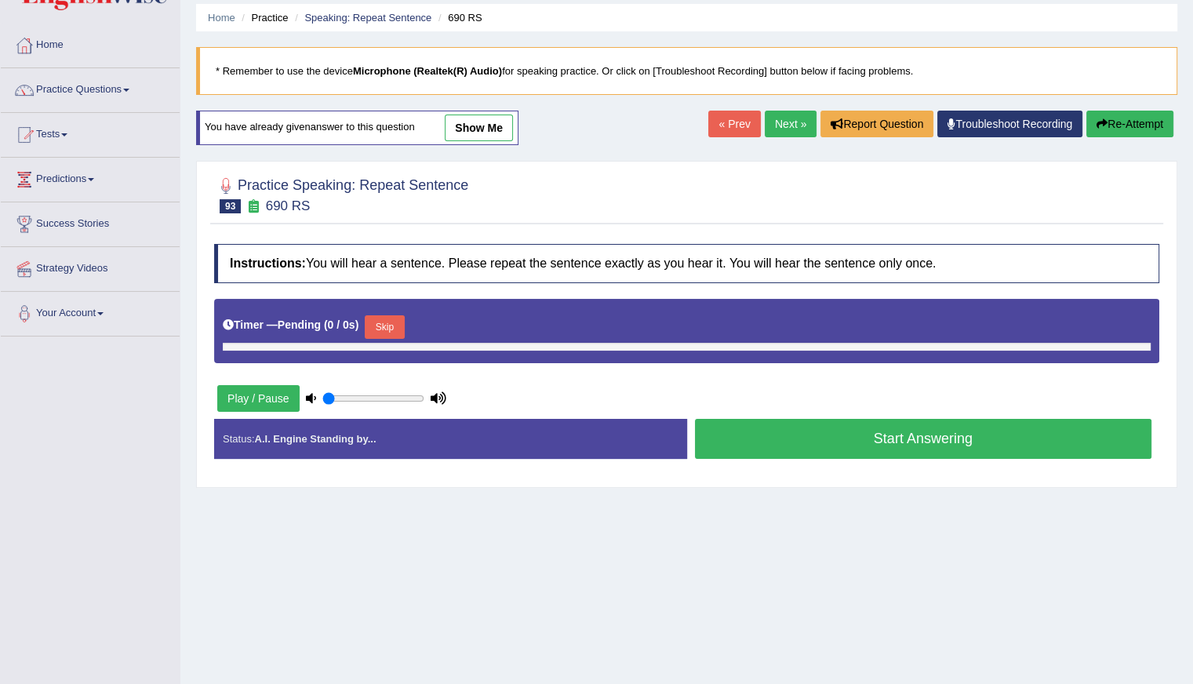
type input "0.95"
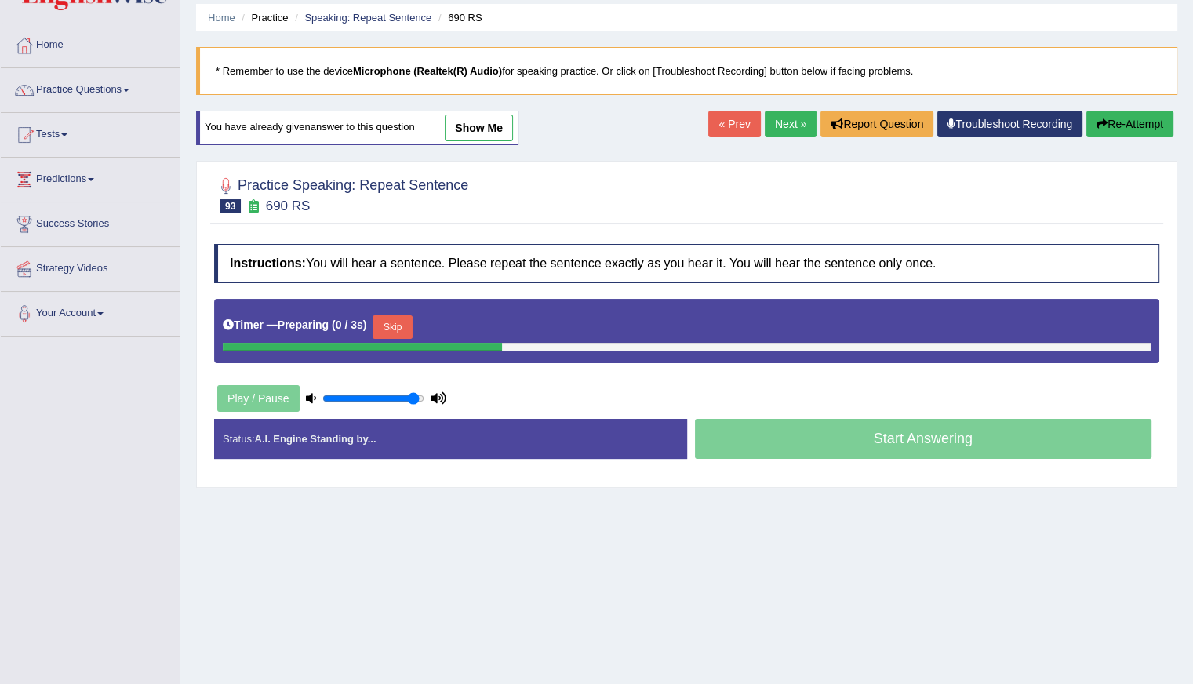
click at [407, 327] on button "Skip" at bounding box center [391, 327] width 39 height 24
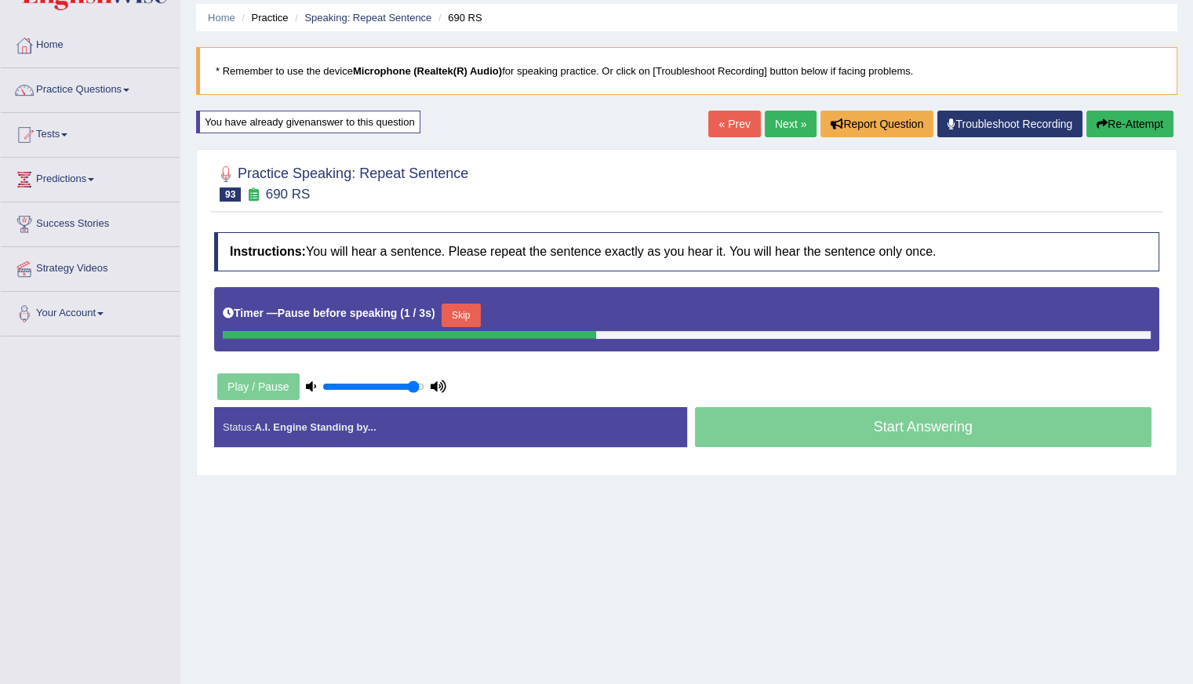
click at [455, 307] on button "Skip" at bounding box center [460, 315] width 39 height 24
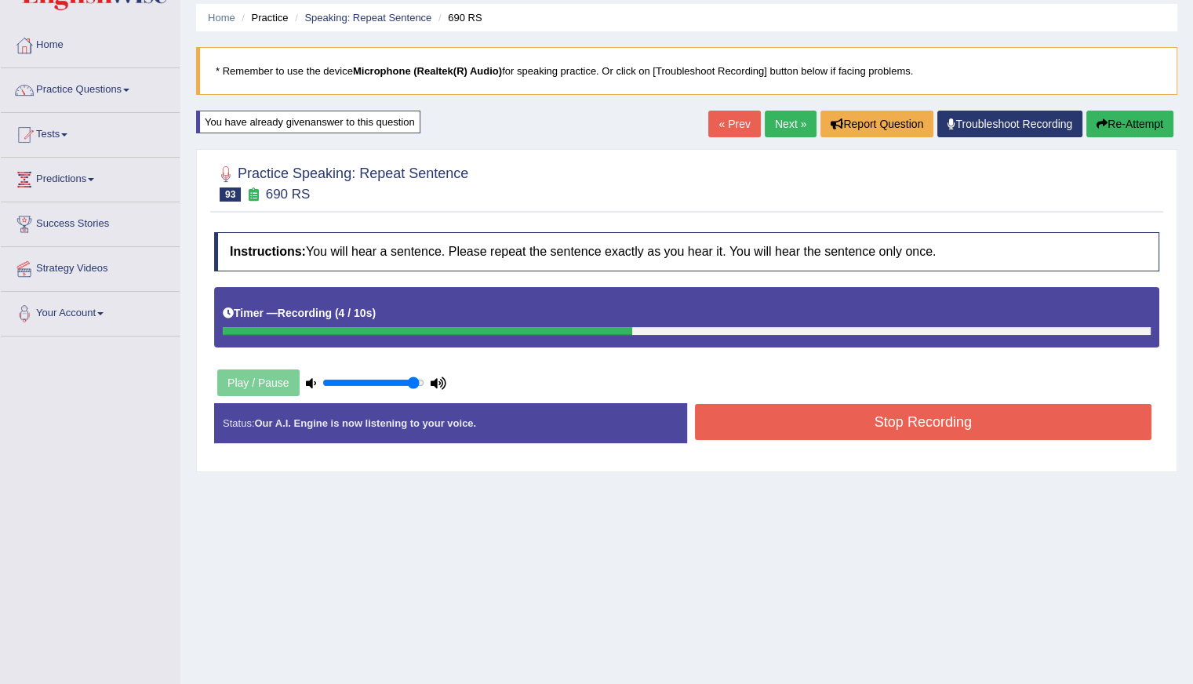
click at [802, 409] on button "Stop Recording" at bounding box center [923, 422] width 457 height 36
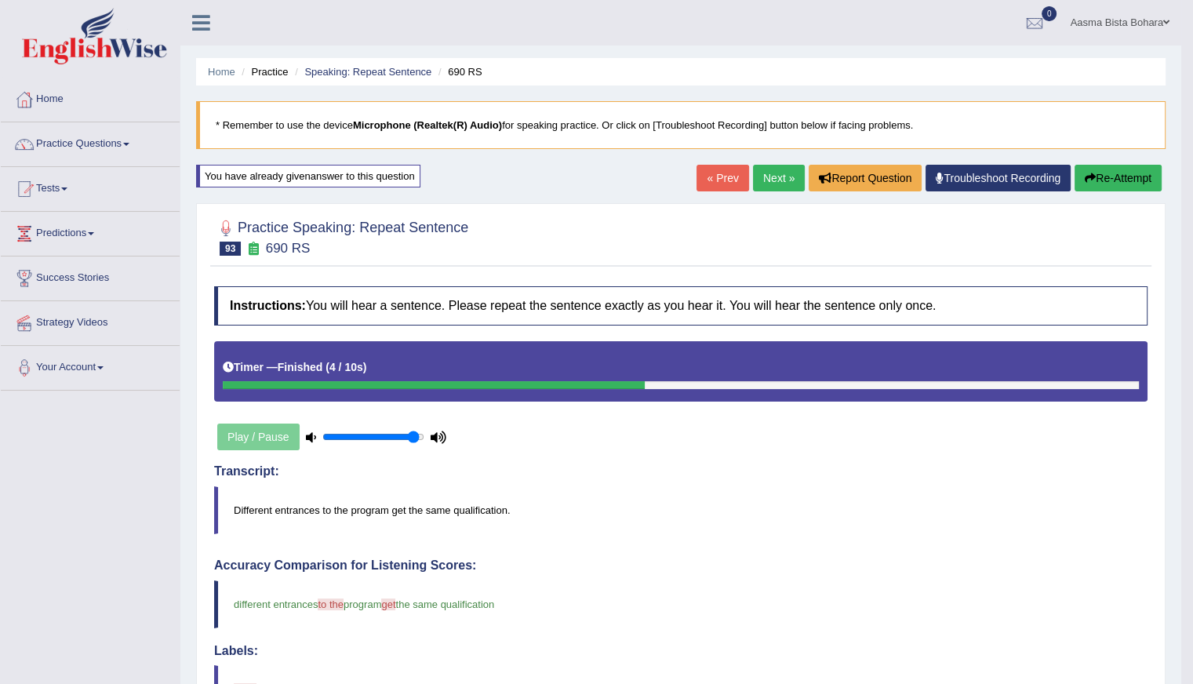
click at [776, 172] on link "Next »" at bounding box center [779, 178] width 52 height 27
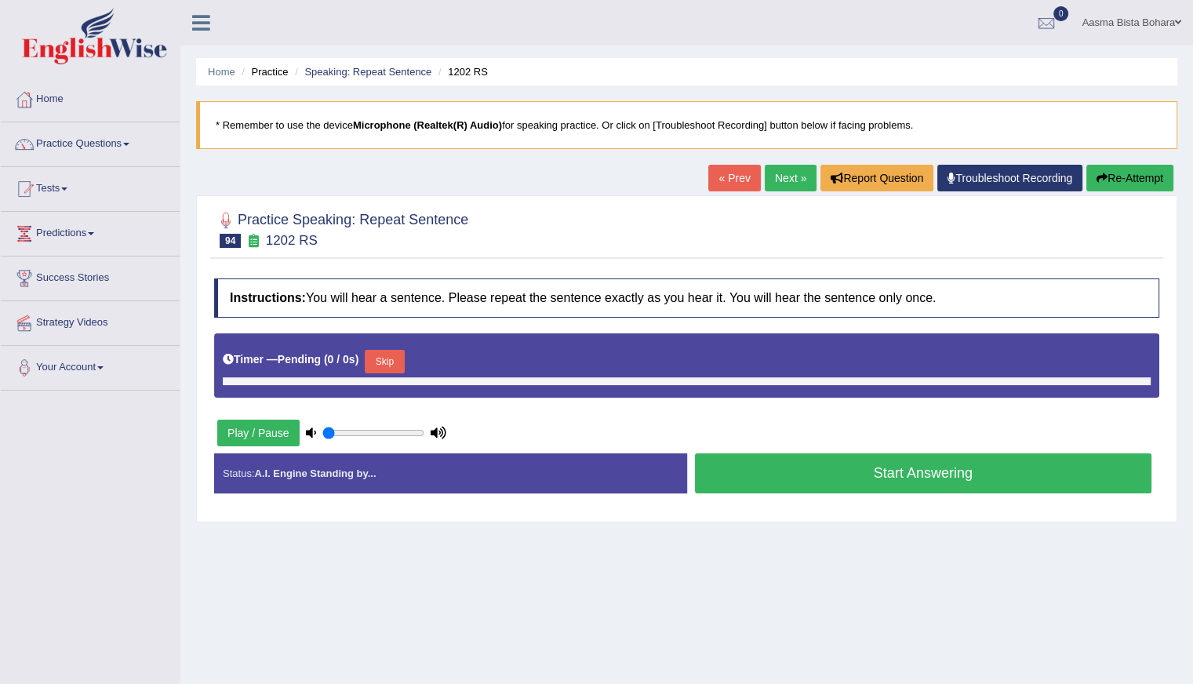
type input "0.95"
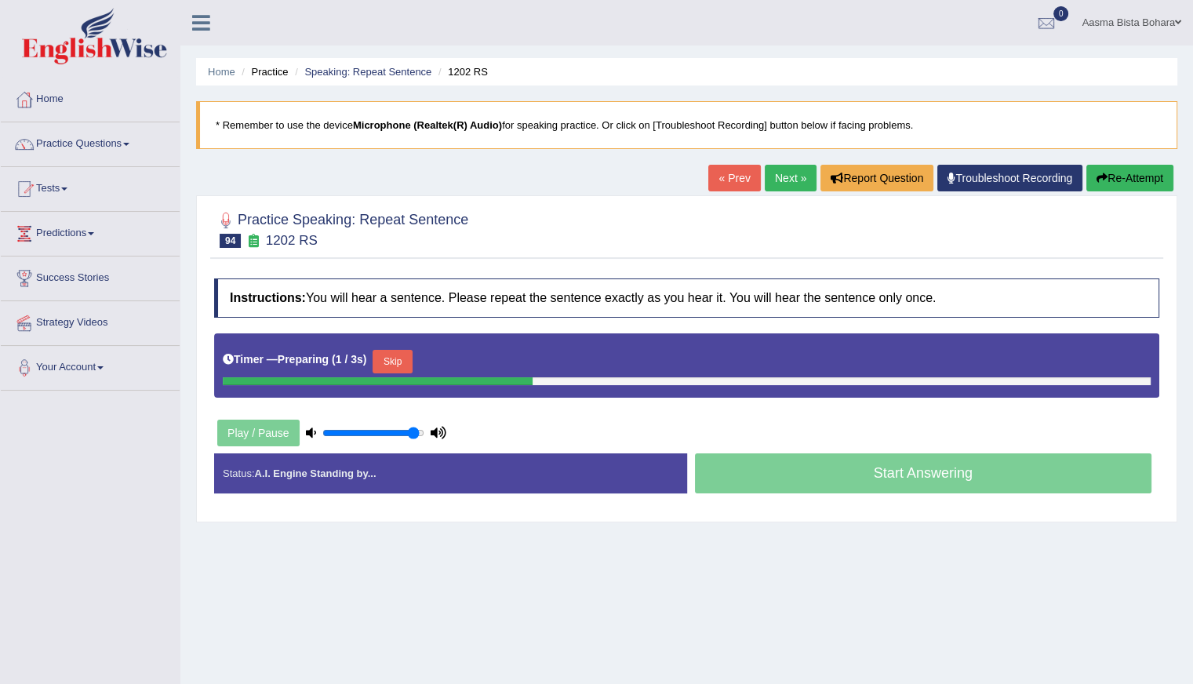
click at [390, 357] on button "Skip" at bounding box center [391, 362] width 39 height 24
click at [467, 361] on button "Skip" at bounding box center [460, 362] width 39 height 24
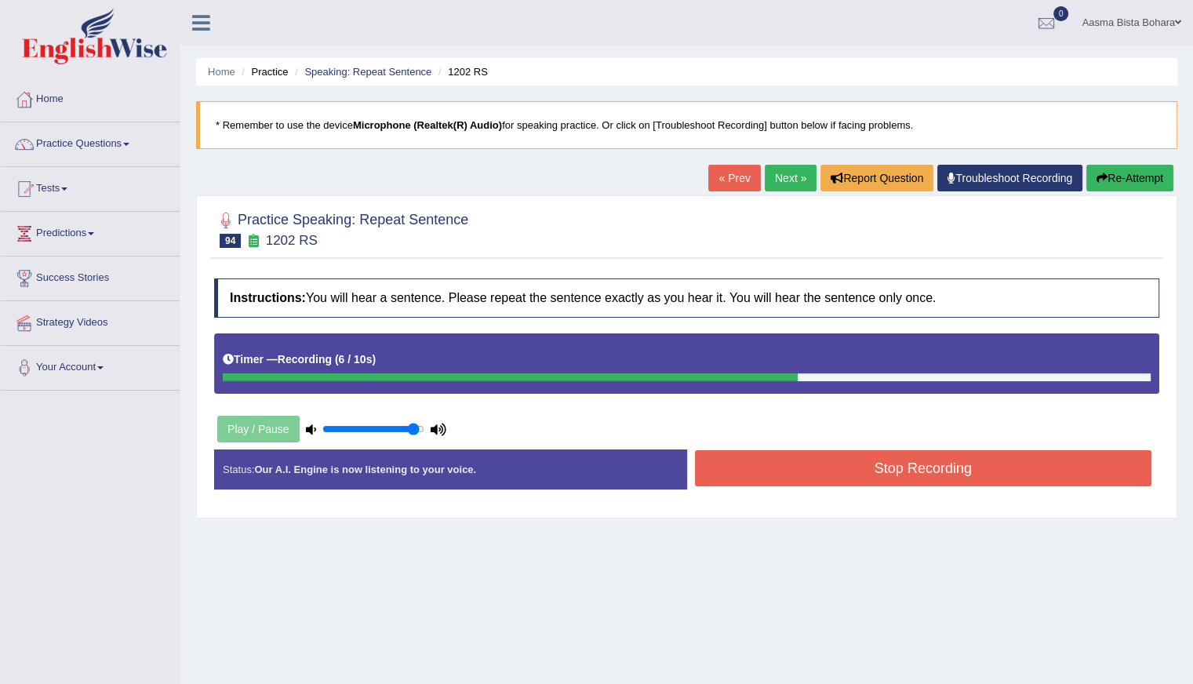
click at [1132, 162] on div "Home Practice Speaking: Repeat Sentence 1202 RS * Remember to use the device Mi…" at bounding box center [686, 392] width 1012 height 784
click at [1126, 170] on button "Re-Attempt" at bounding box center [1129, 178] width 87 height 27
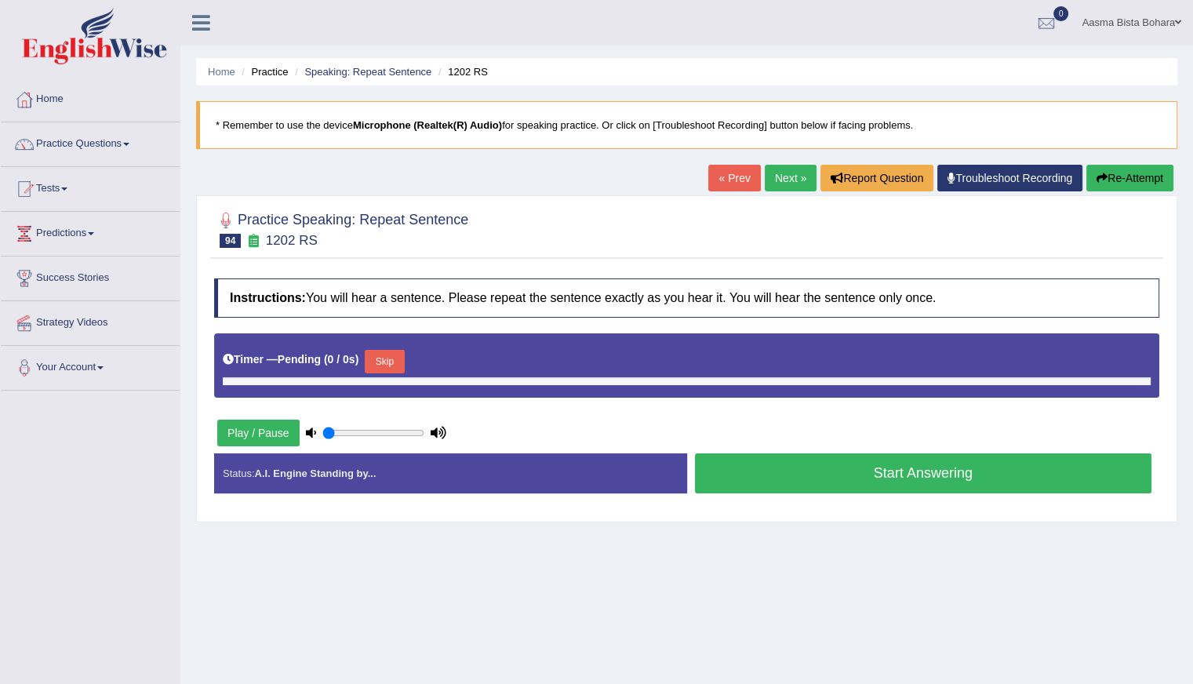
type input "0.95"
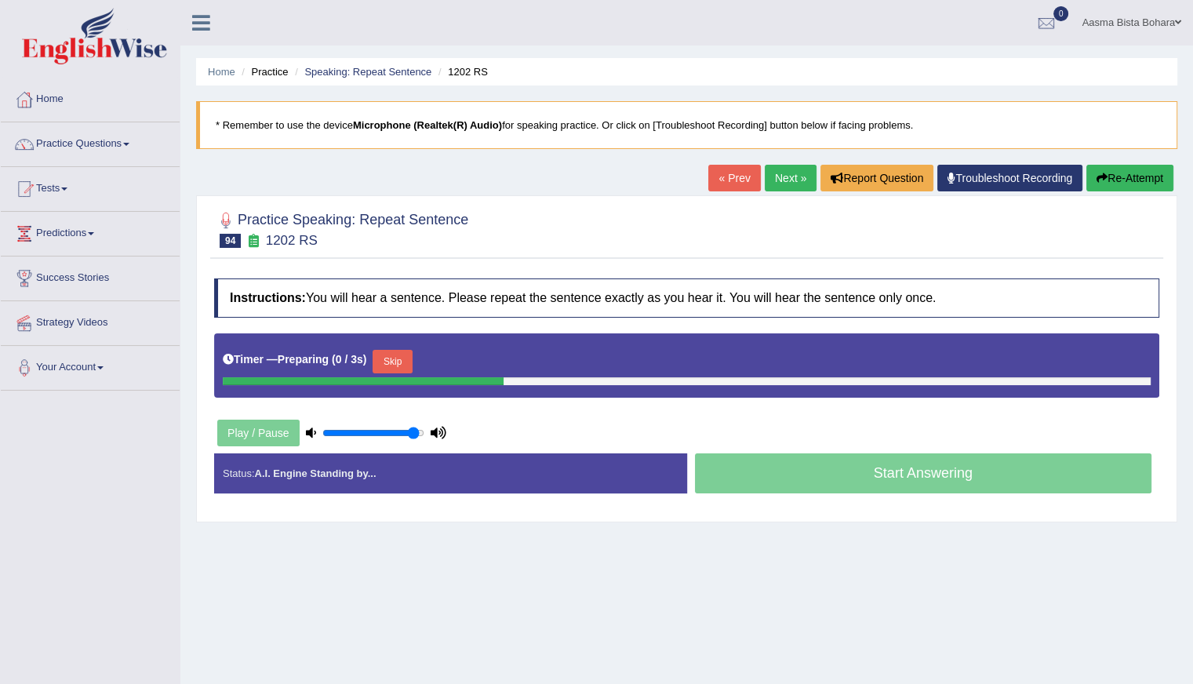
click at [395, 351] on button "Skip" at bounding box center [391, 362] width 39 height 24
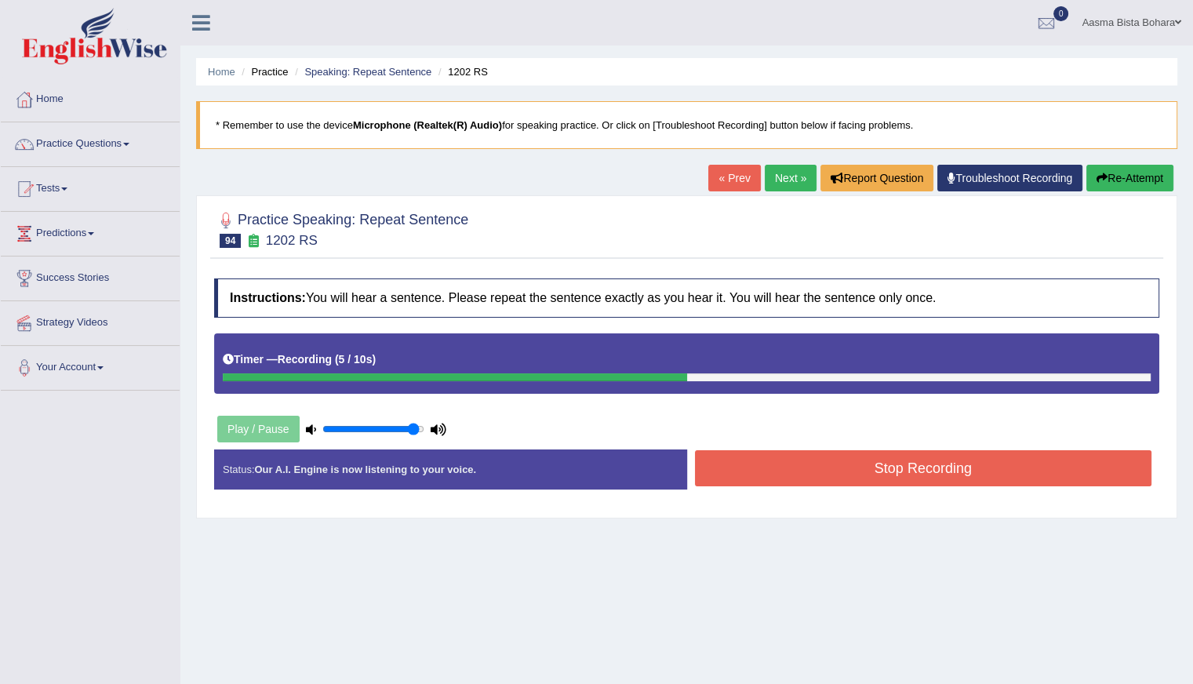
click at [815, 460] on button "Stop Recording" at bounding box center [923, 468] width 457 height 36
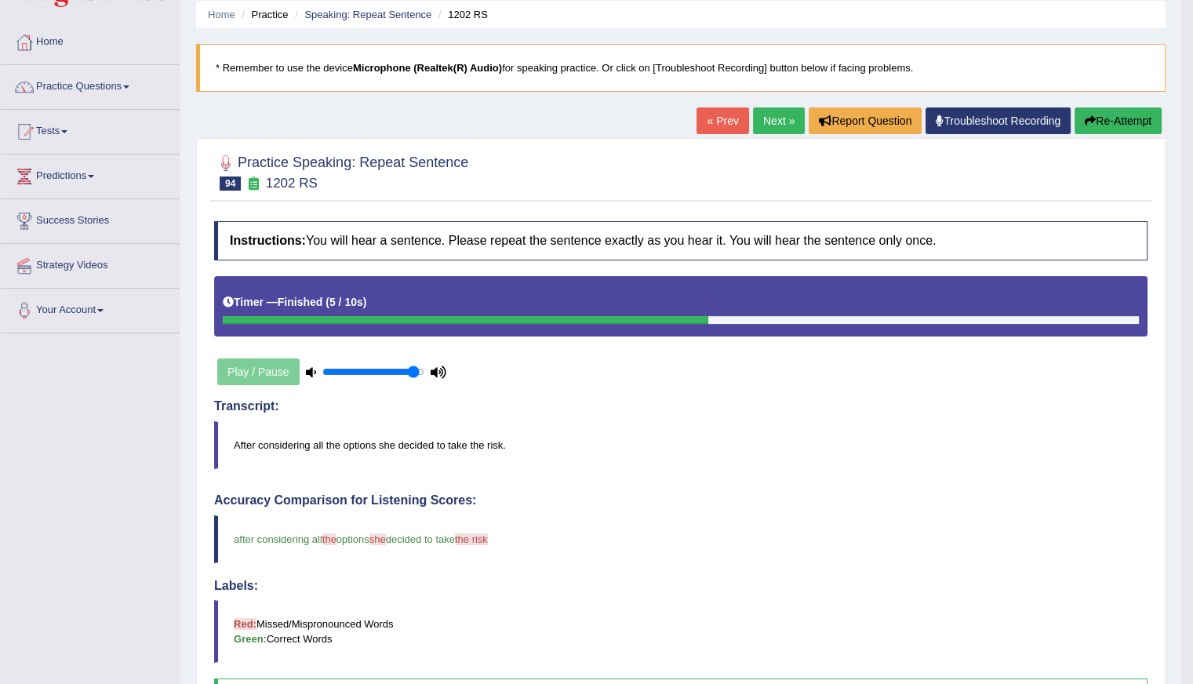
scroll to position [47, 0]
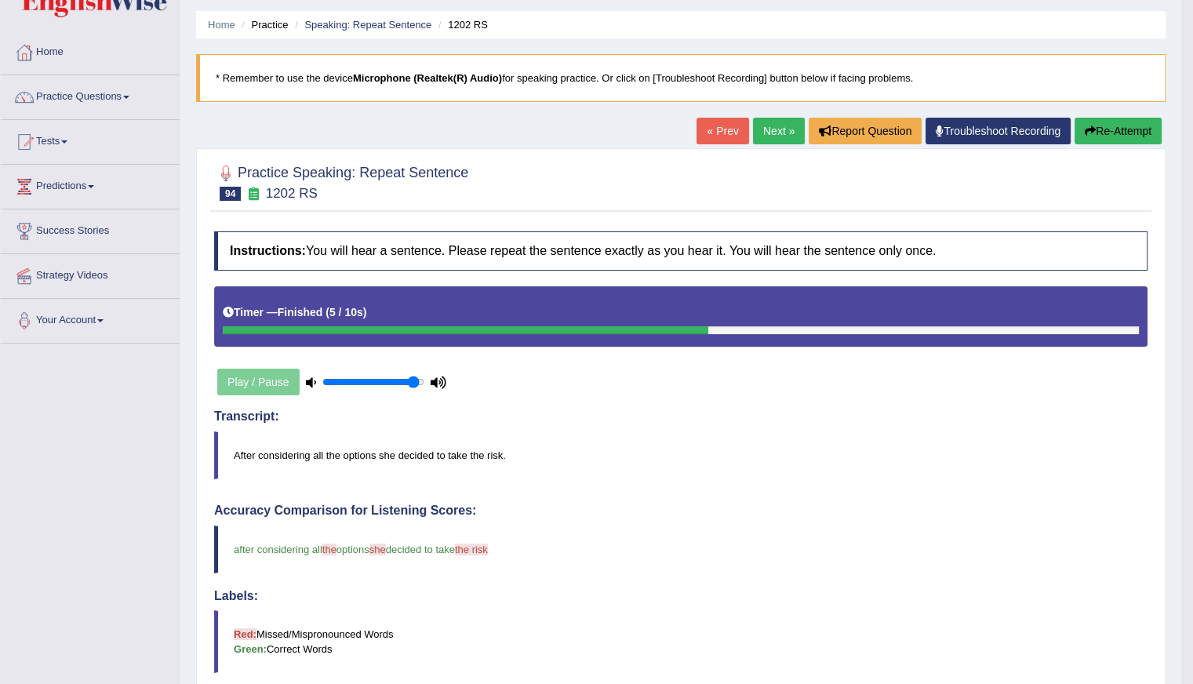
click at [780, 129] on link "Next »" at bounding box center [779, 131] width 52 height 27
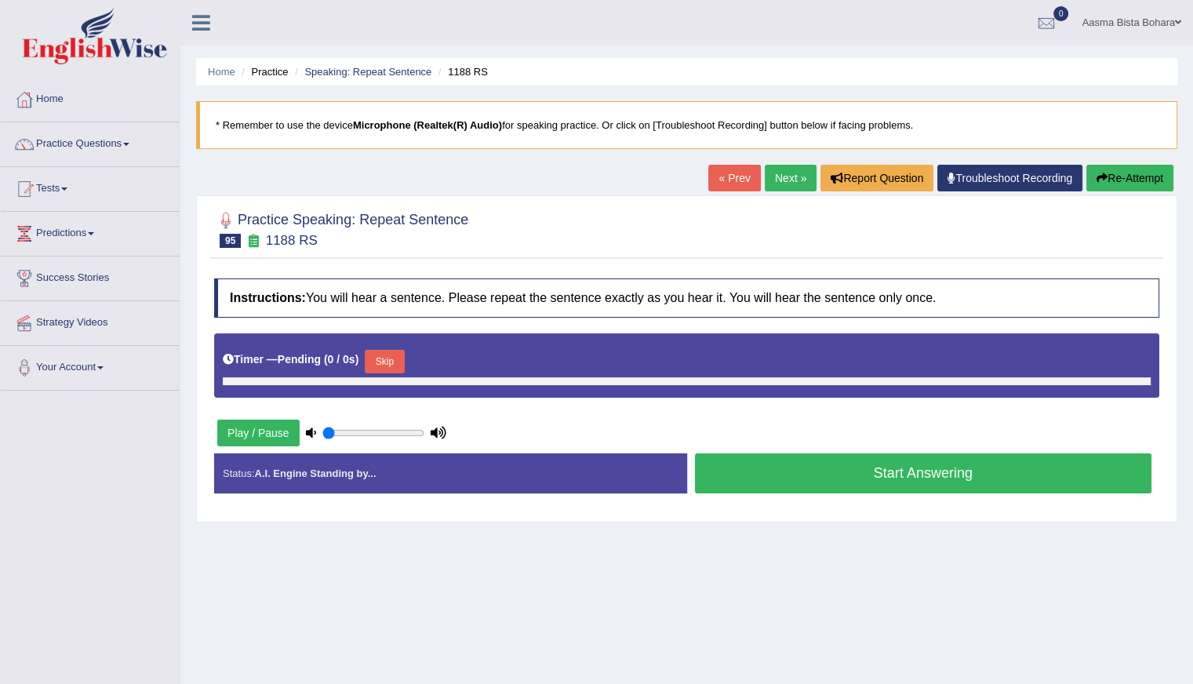
type input "0.95"
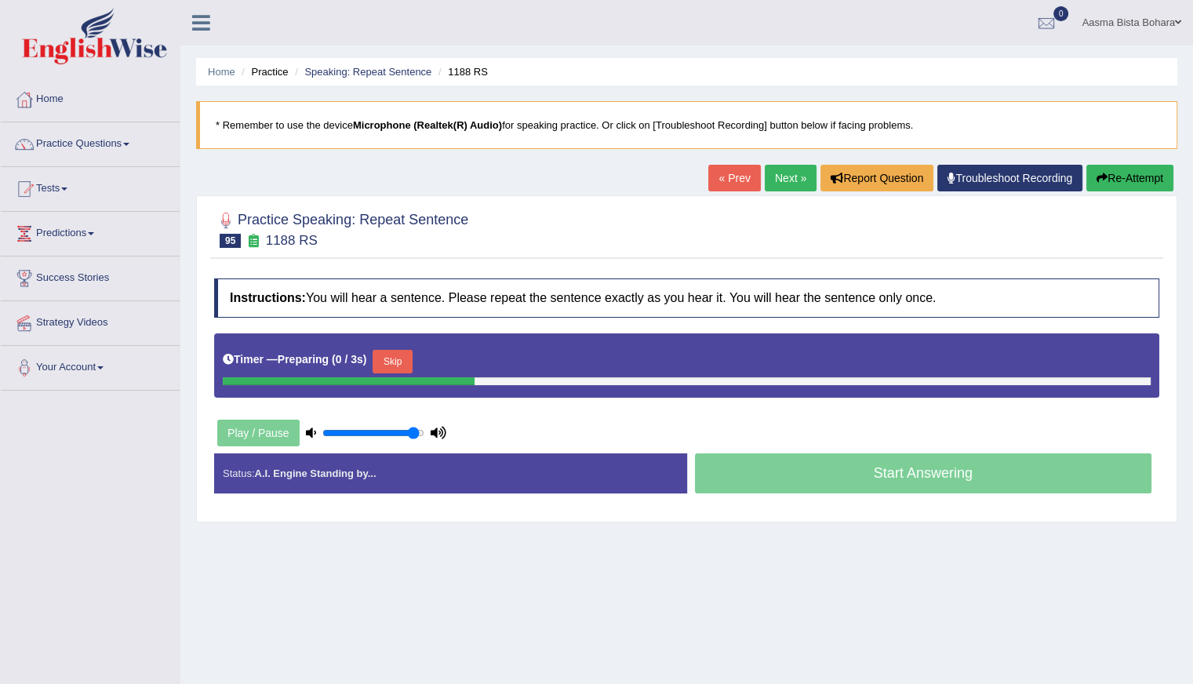
click at [395, 359] on button "Skip" at bounding box center [391, 362] width 39 height 24
click at [451, 355] on button "Skip" at bounding box center [460, 362] width 39 height 24
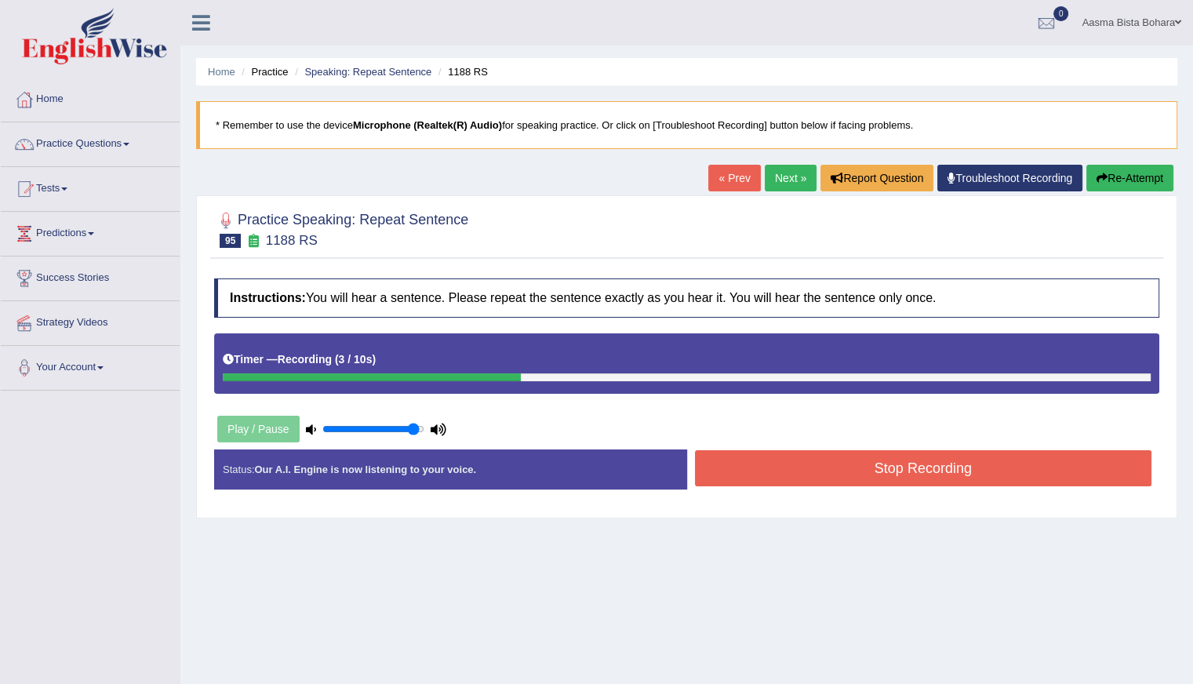
click at [892, 478] on button "Stop Recording" at bounding box center [923, 468] width 457 height 36
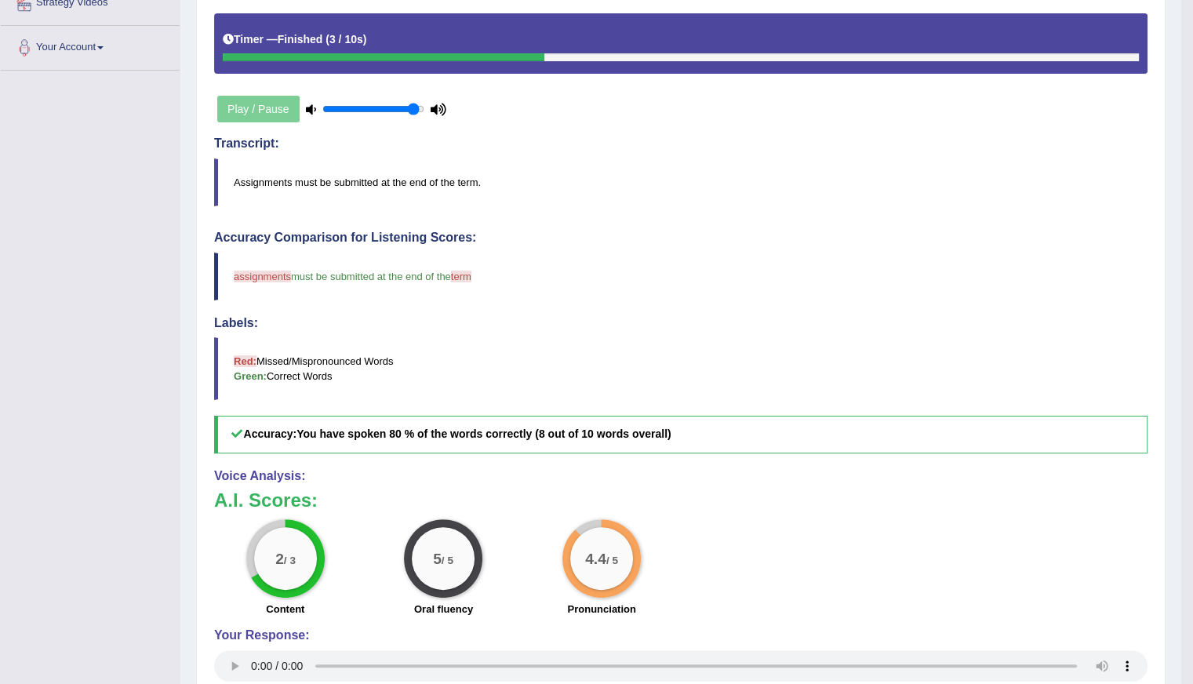
scroll to position [125, 0]
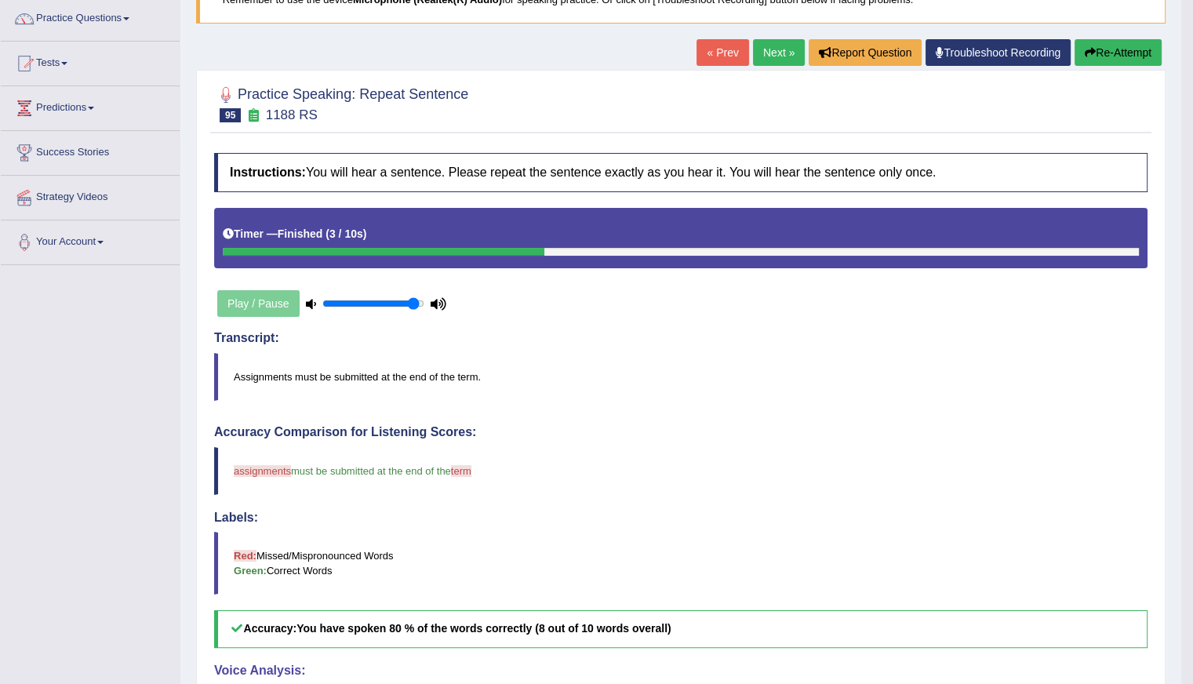
click at [759, 49] on link "Next »" at bounding box center [779, 52] width 52 height 27
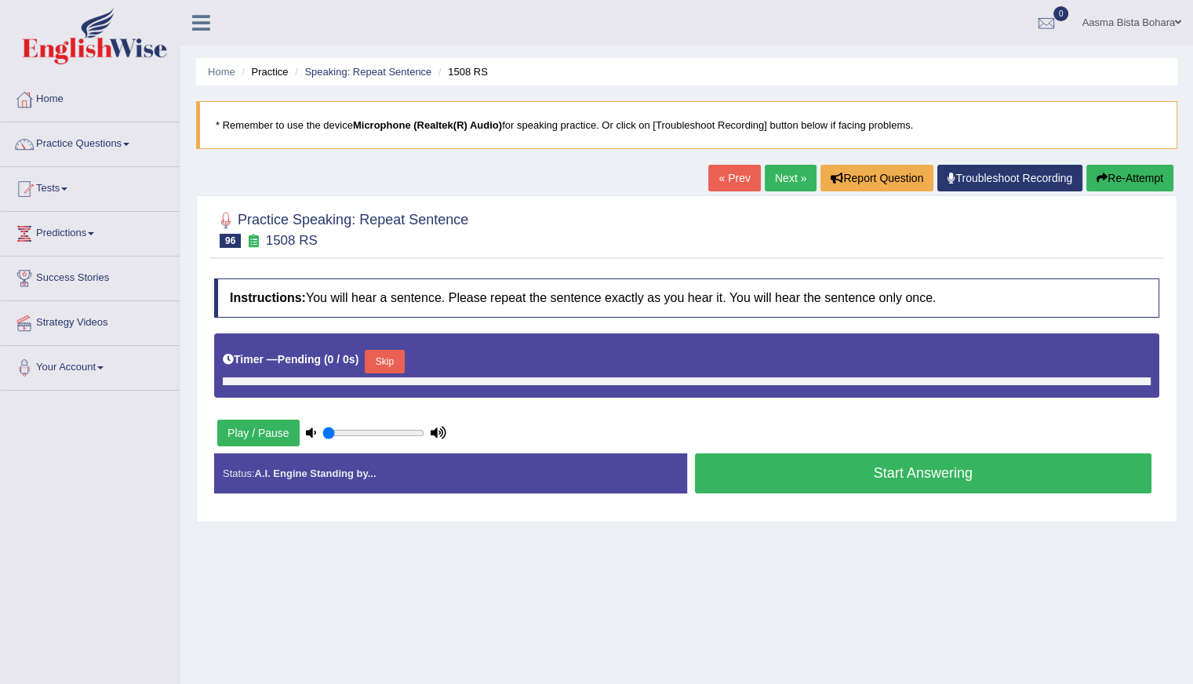
type input "0.95"
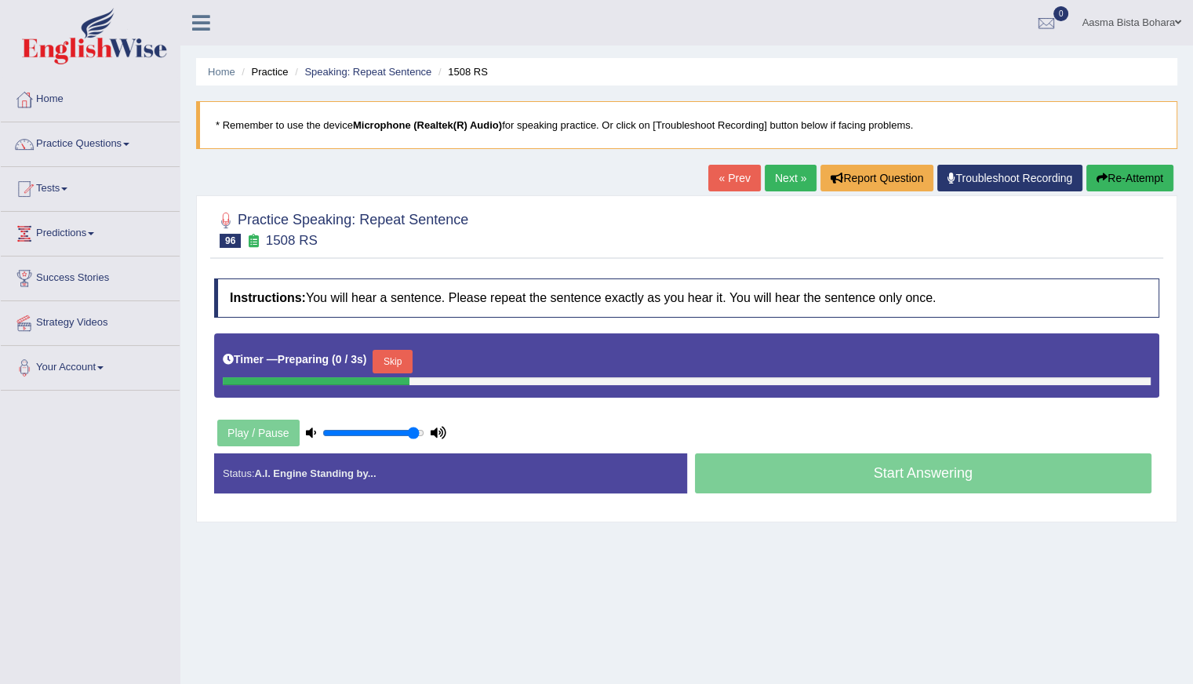
click at [395, 354] on button "Skip" at bounding box center [391, 362] width 39 height 24
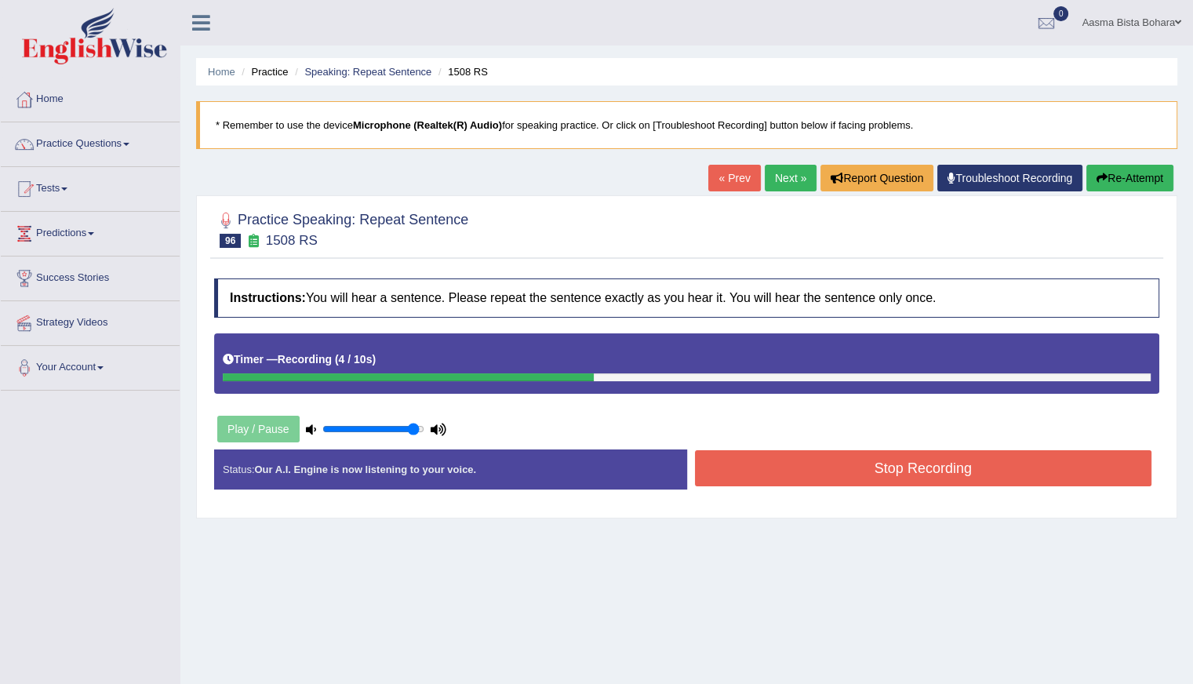
click at [863, 474] on button "Stop Recording" at bounding box center [923, 468] width 457 height 36
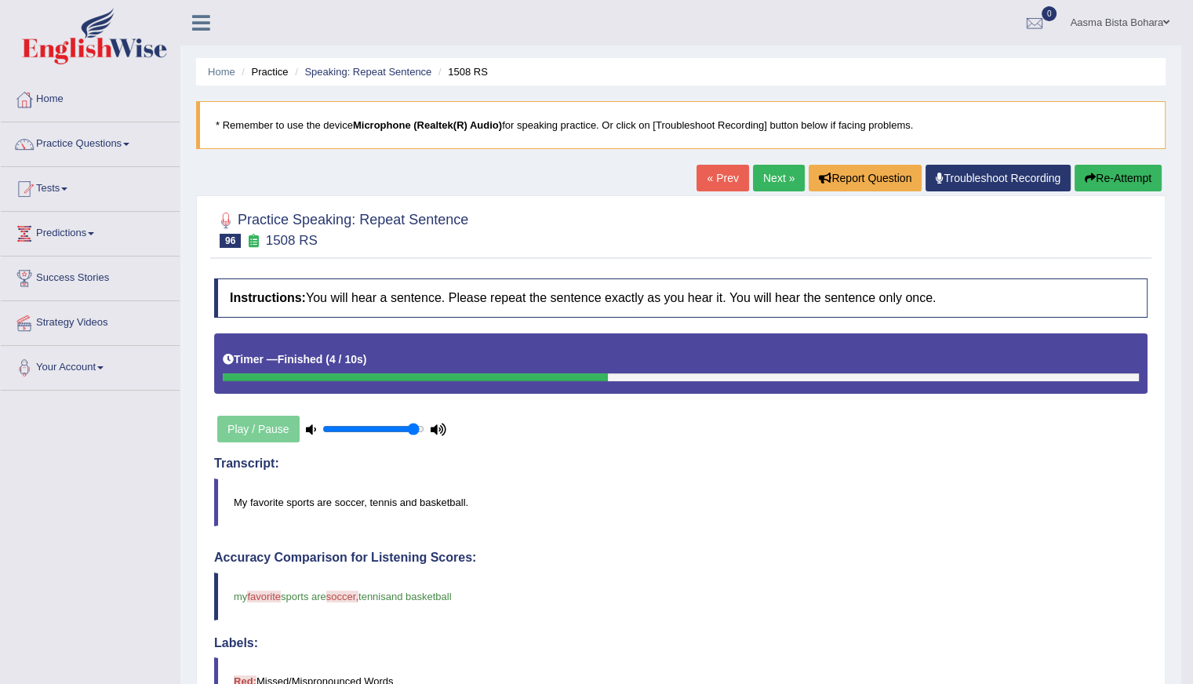
click at [781, 178] on link "Next »" at bounding box center [779, 178] width 52 height 27
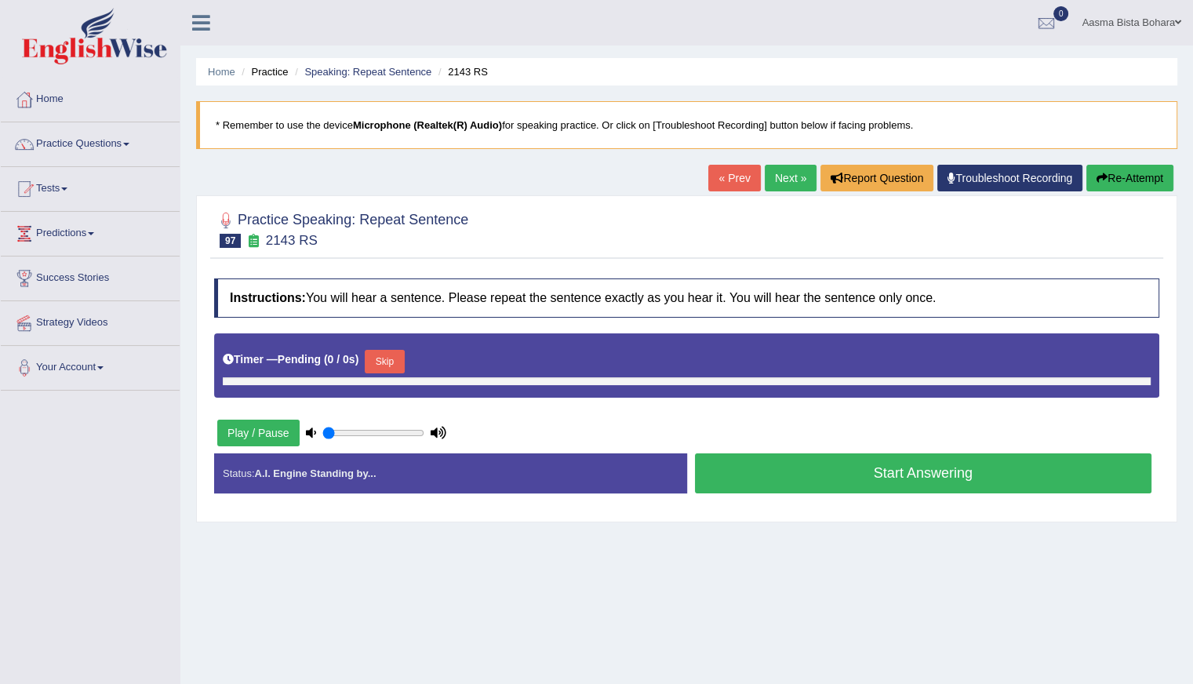
type input "0.95"
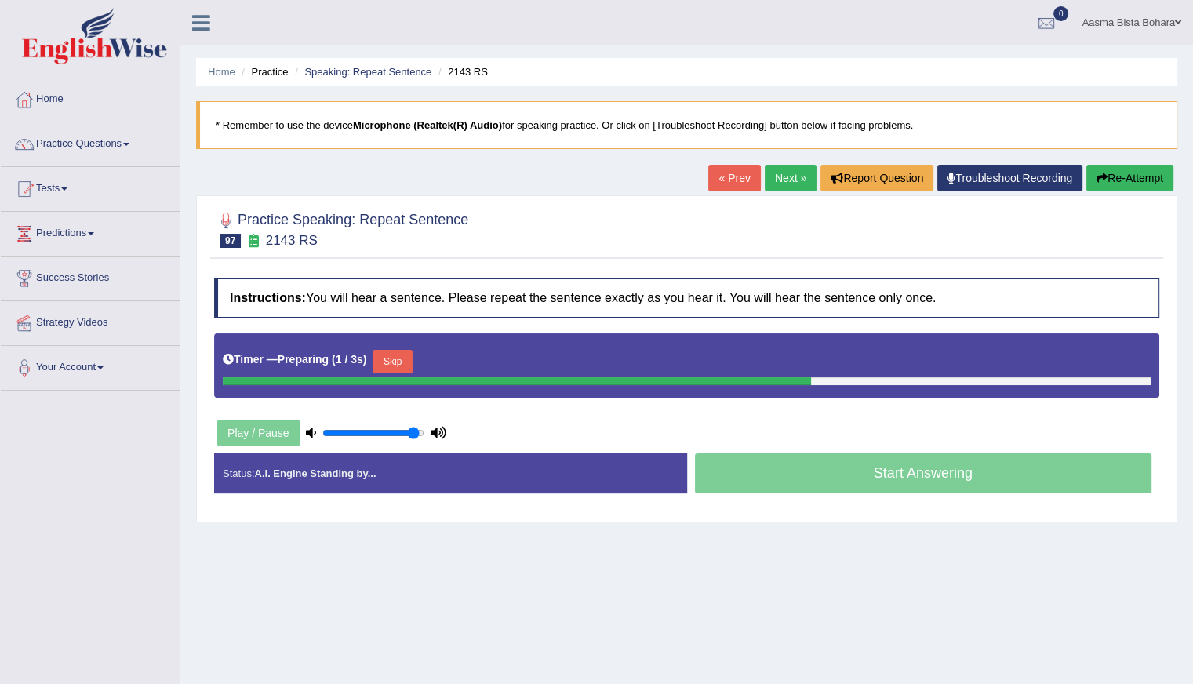
click button "Skip"
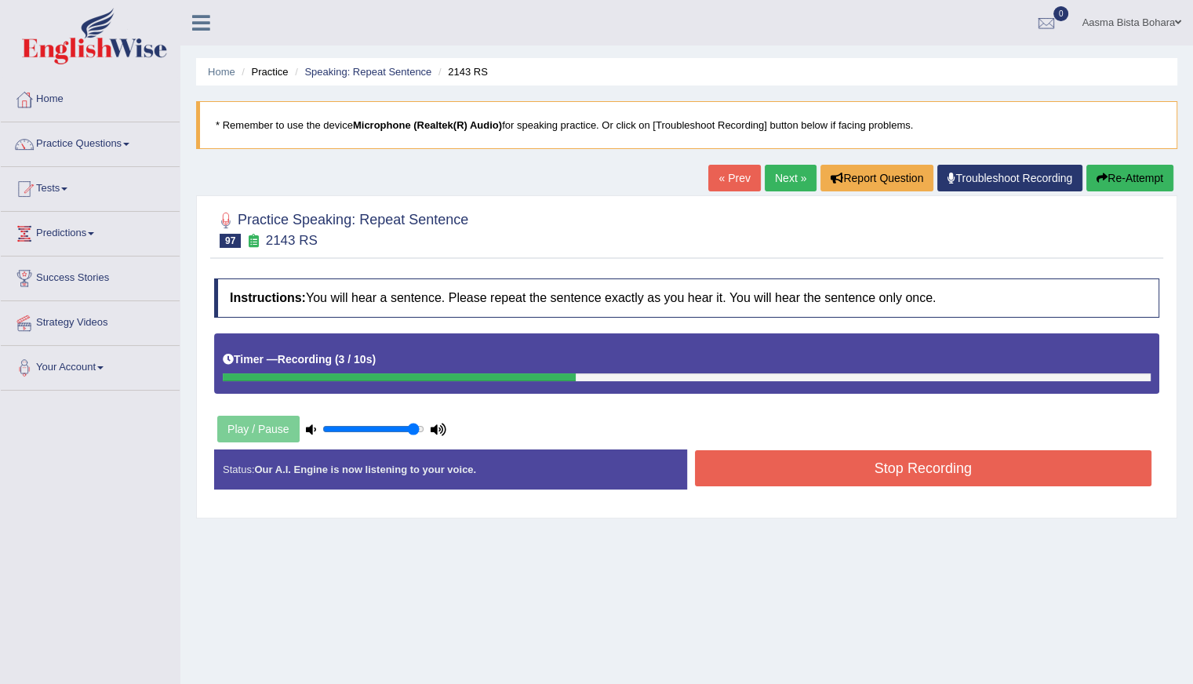
click button "Stop Recording"
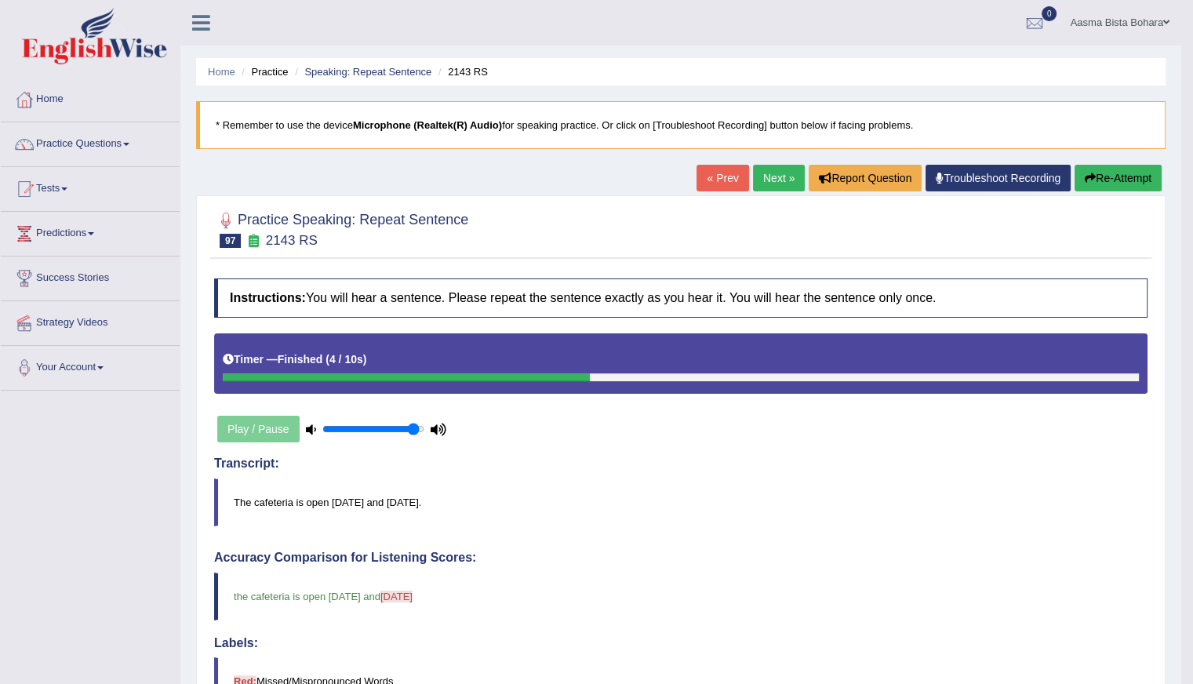
click link "Next »"
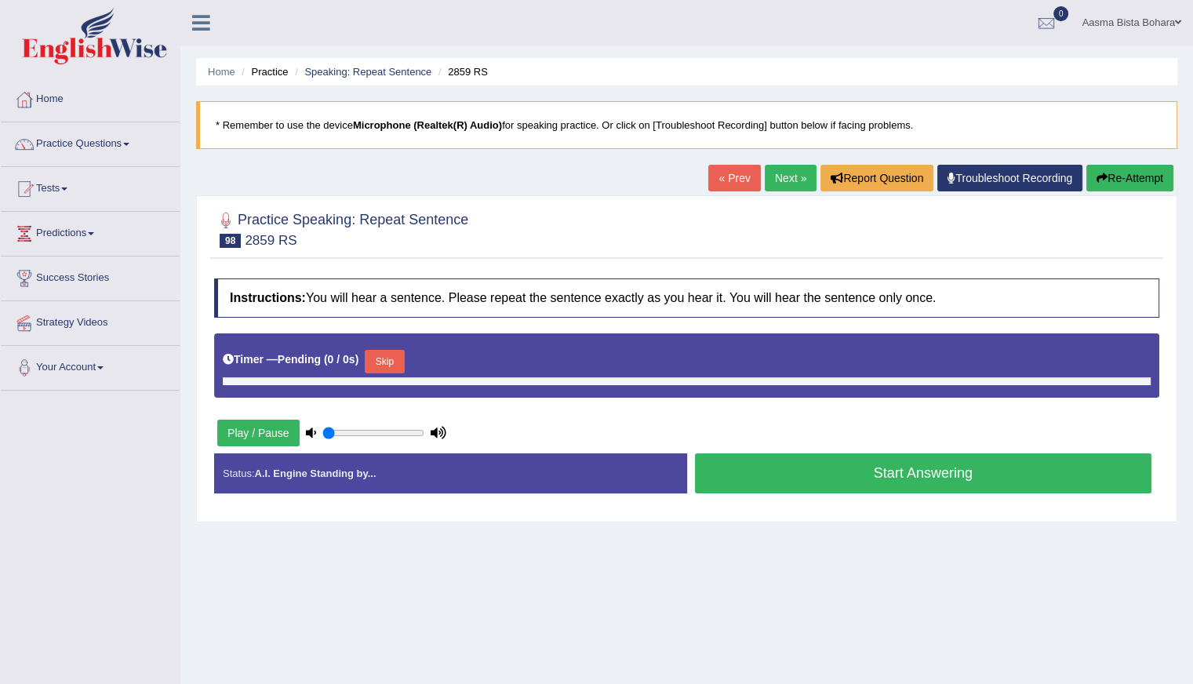
type input "0.95"
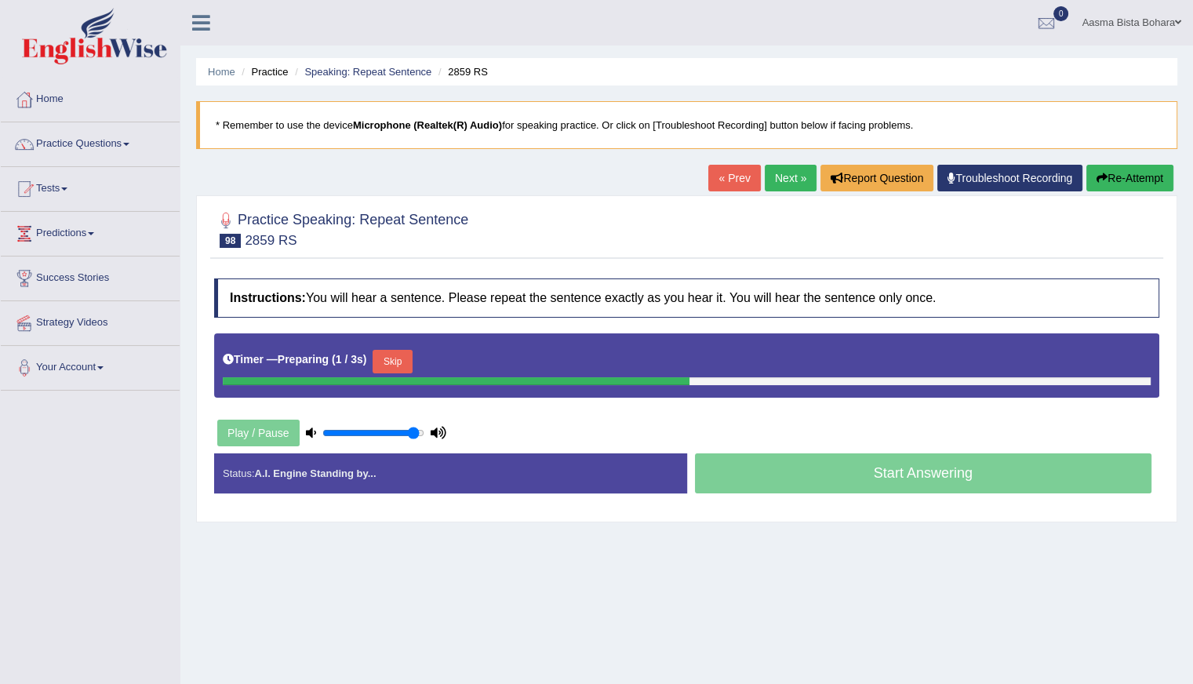
click at [392, 357] on button "Skip" at bounding box center [391, 362] width 39 height 24
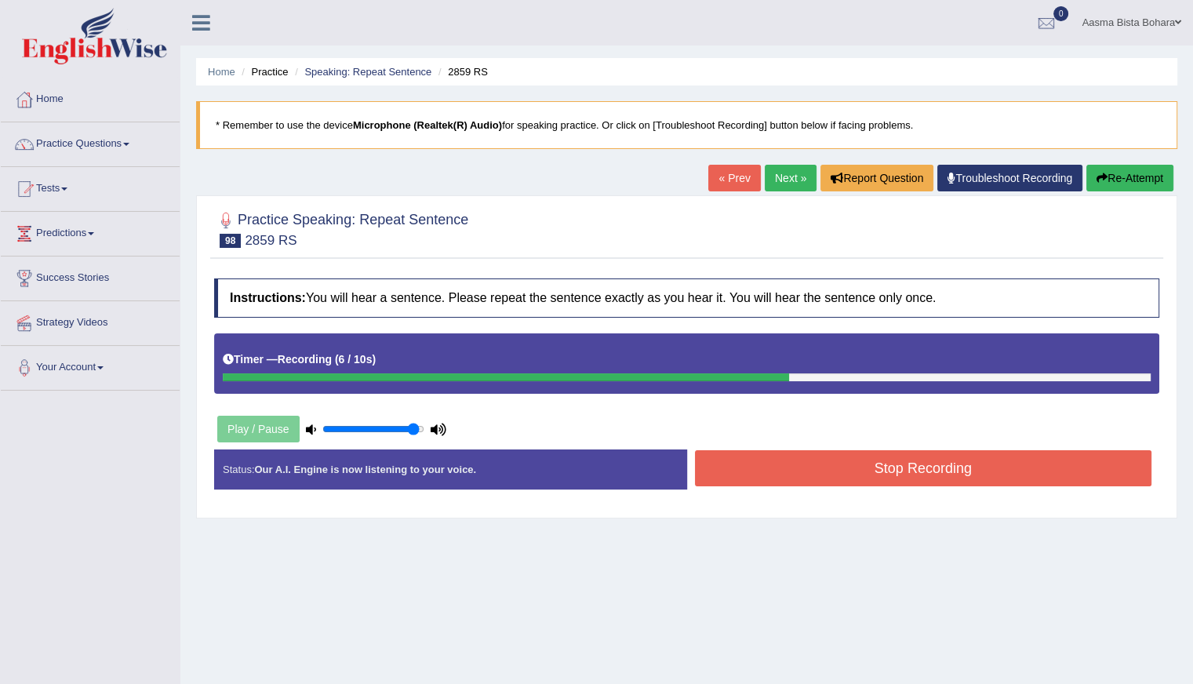
click at [805, 471] on button "Stop Recording" at bounding box center [923, 468] width 457 height 36
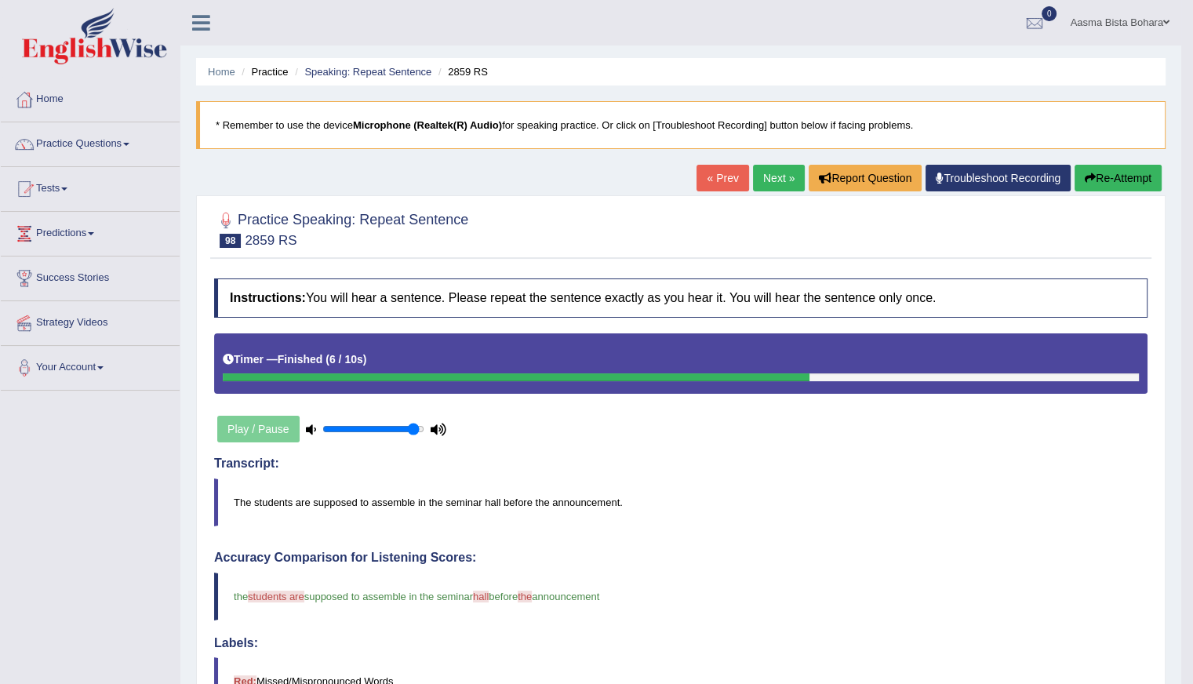
click at [769, 173] on link "Next »" at bounding box center [779, 178] width 52 height 27
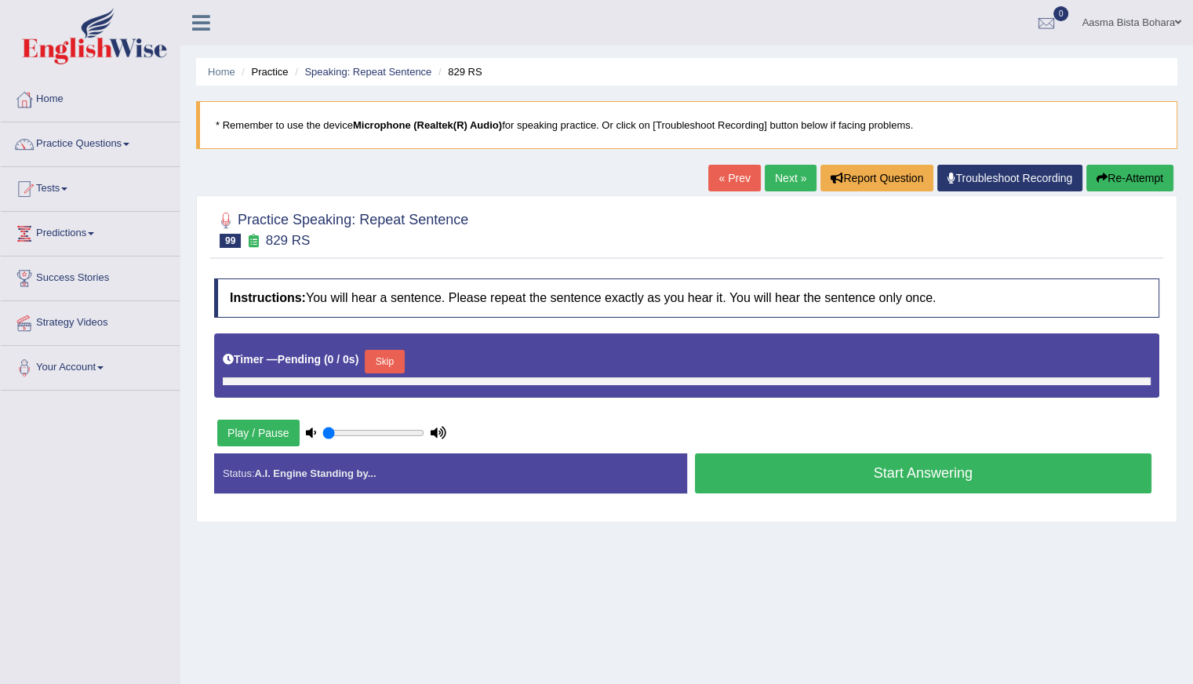
type input "0.95"
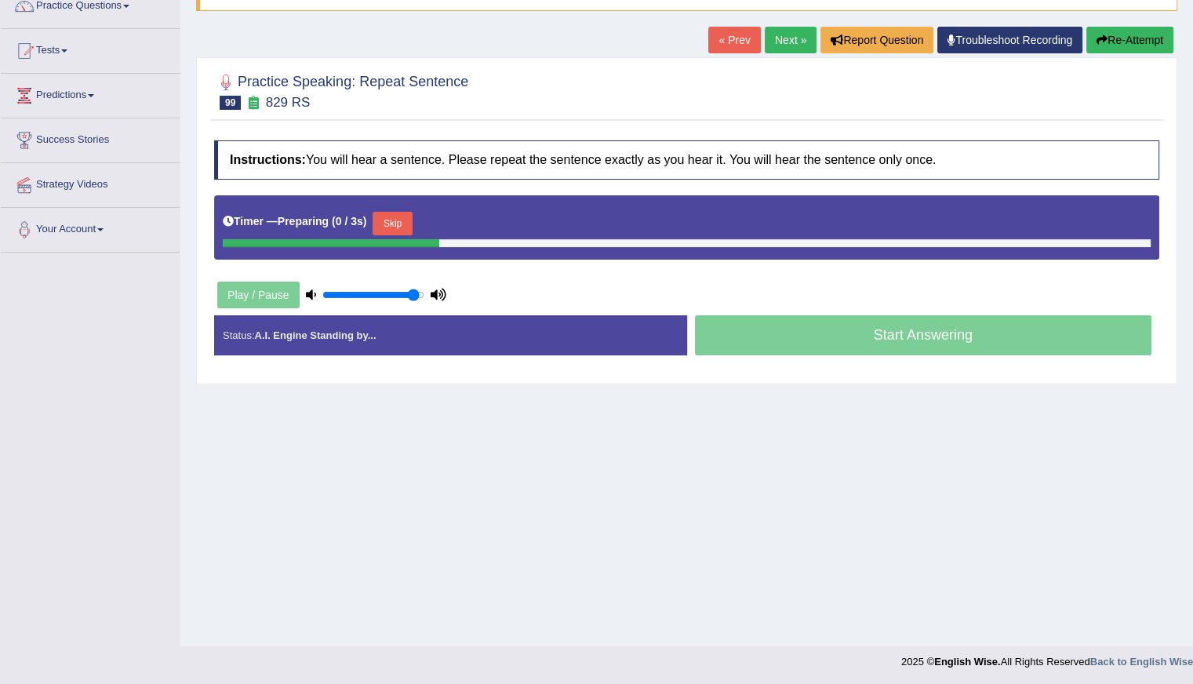
scroll to position [140, 0]
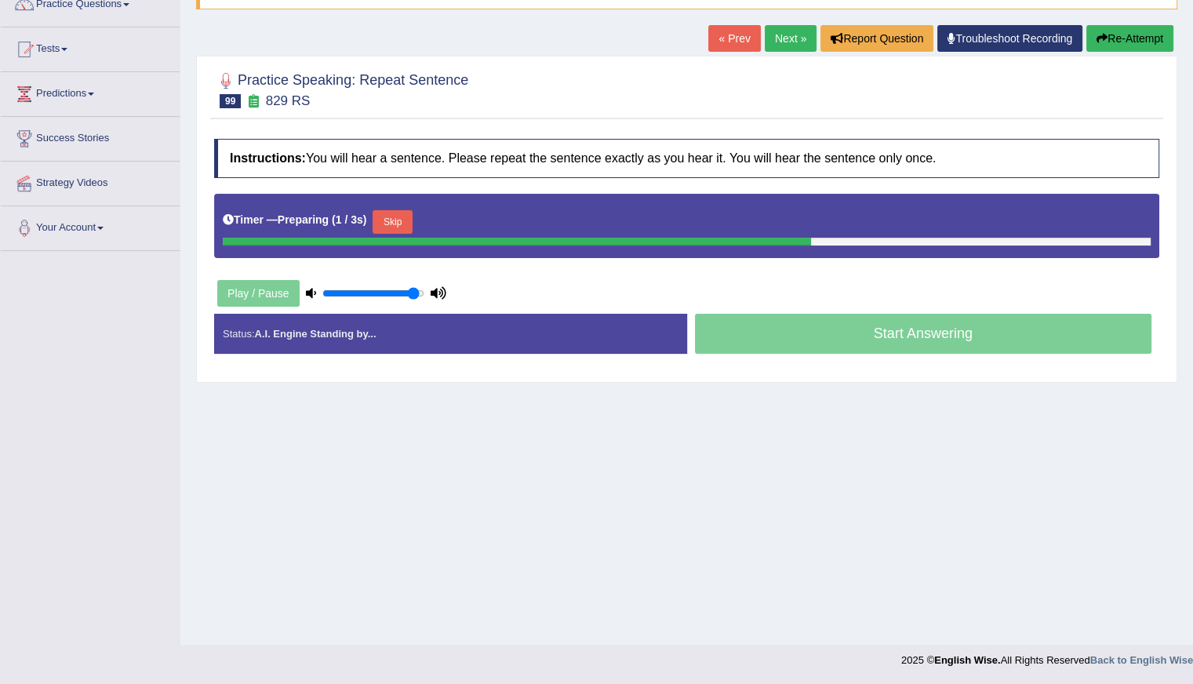
click at [397, 217] on button "Skip" at bounding box center [391, 222] width 39 height 24
click at [460, 223] on button "Skip" at bounding box center [460, 222] width 39 height 24
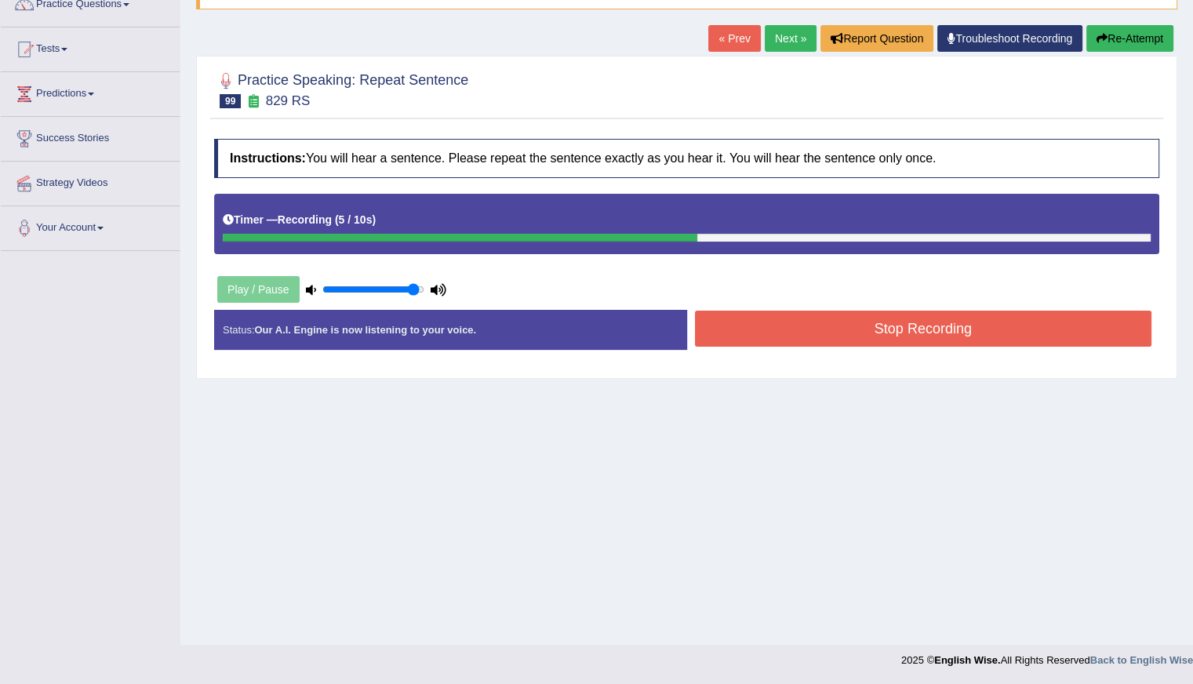
click at [770, 330] on button "Stop Recording" at bounding box center [923, 329] width 457 height 36
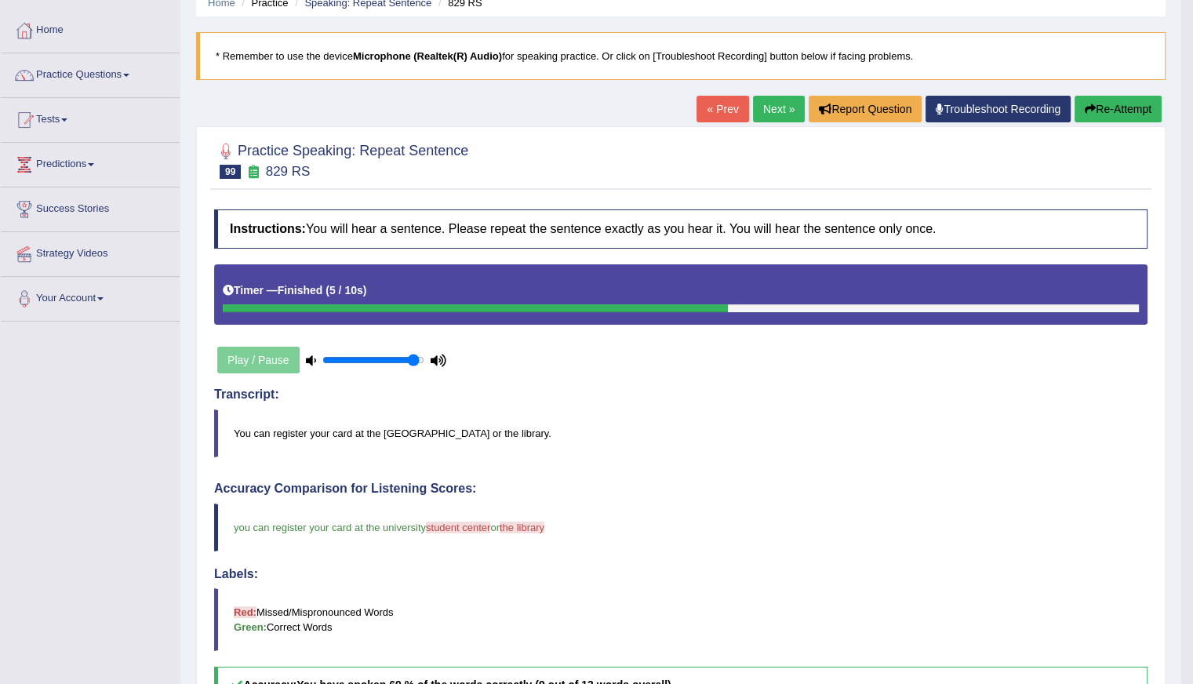
scroll to position [61, 0]
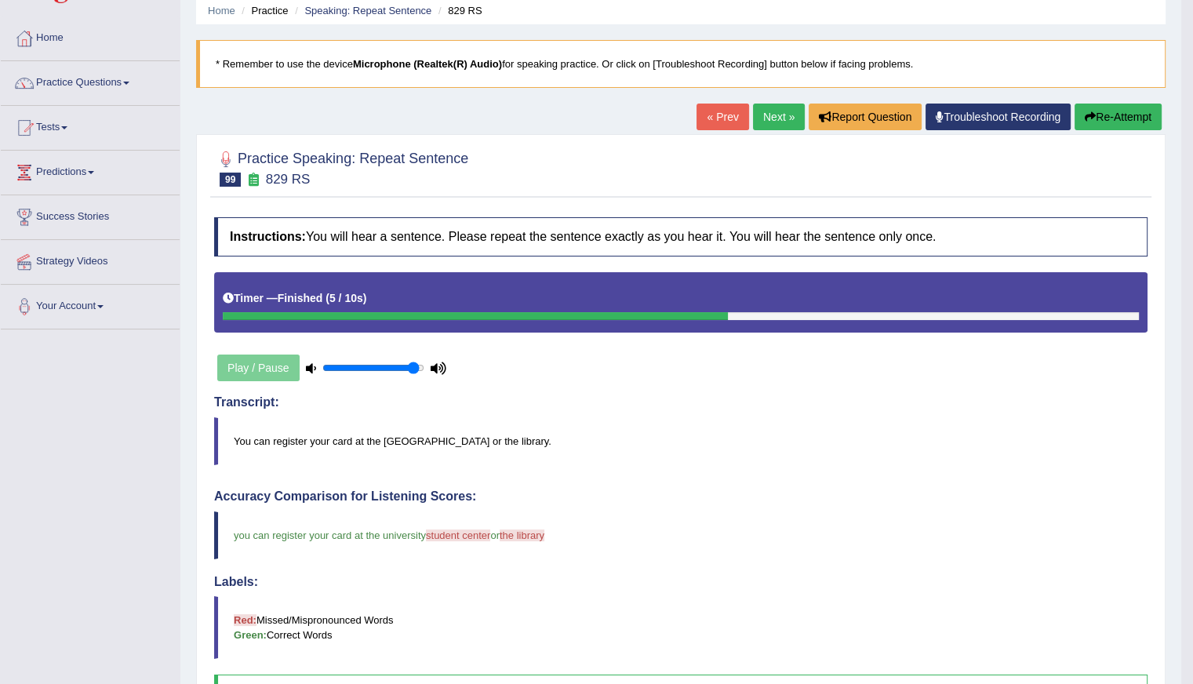
click at [772, 120] on link "Next »" at bounding box center [779, 117] width 52 height 27
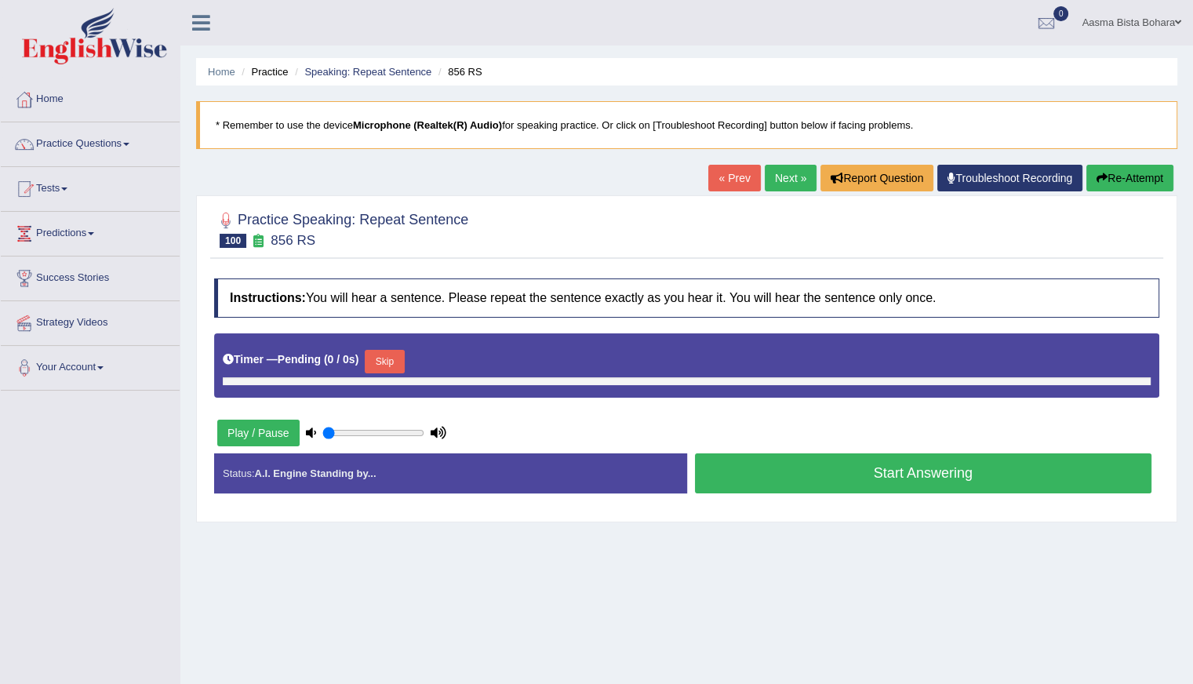
type input "0.95"
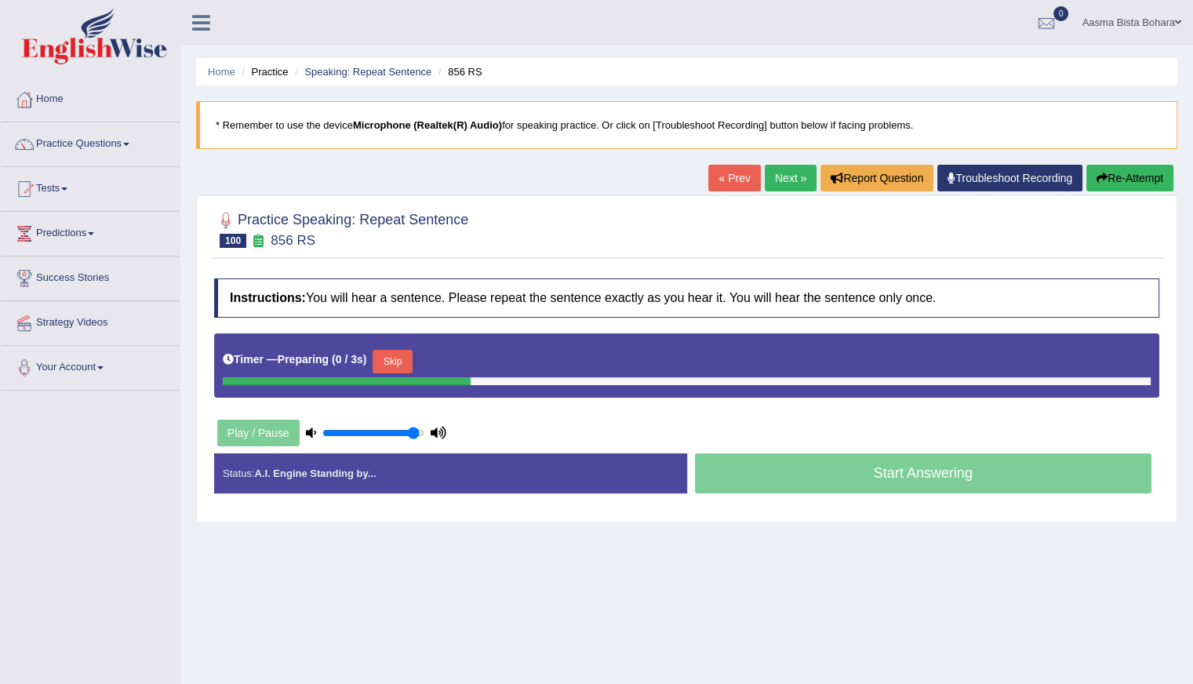
click at [392, 354] on button "Skip" at bounding box center [391, 362] width 39 height 24
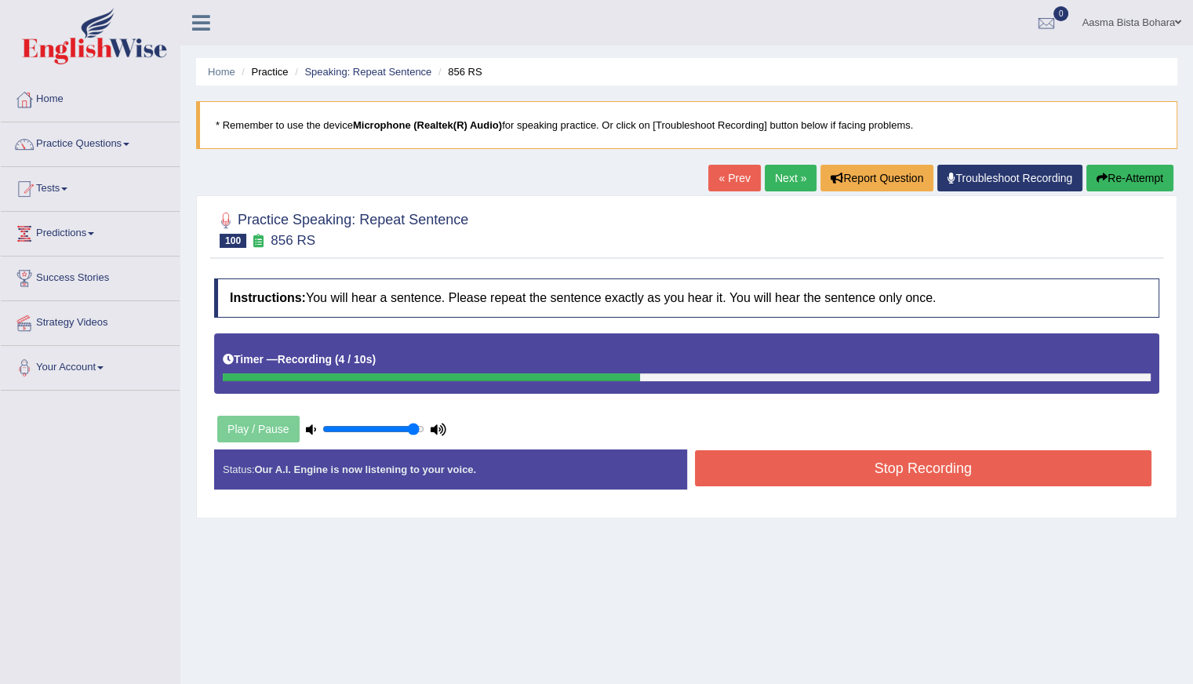
click at [805, 460] on button "Stop Recording" at bounding box center [923, 468] width 457 height 36
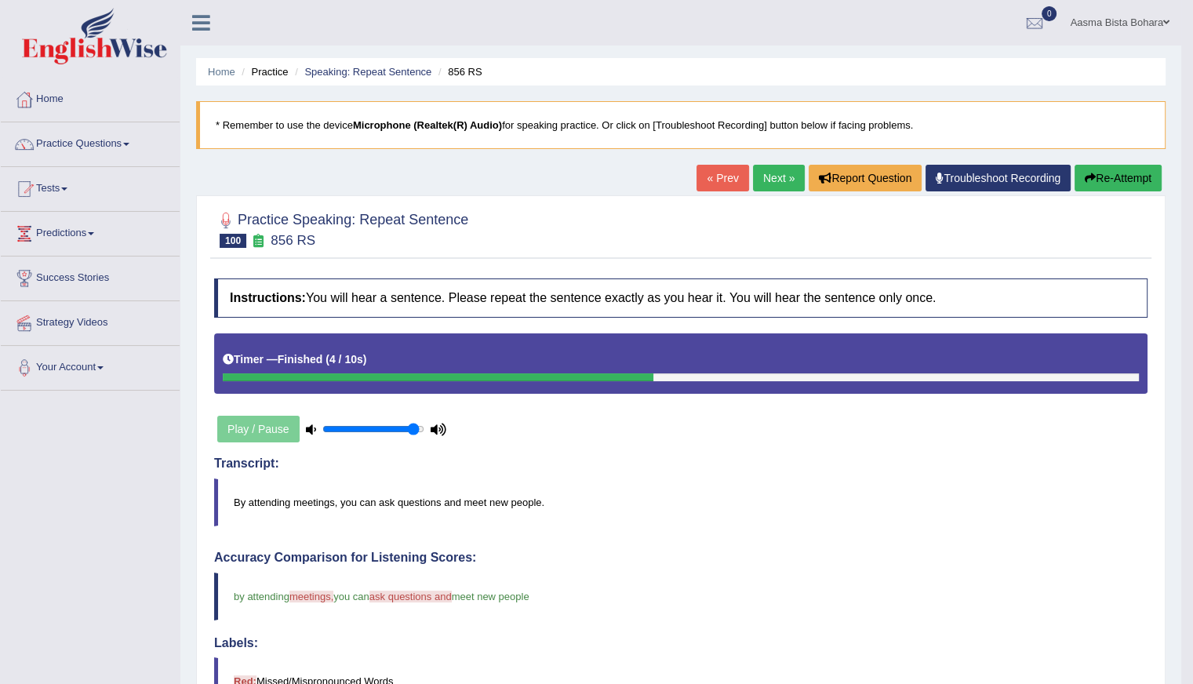
click at [1110, 176] on button "Re-Attempt" at bounding box center [1117, 178] width 87 height 27
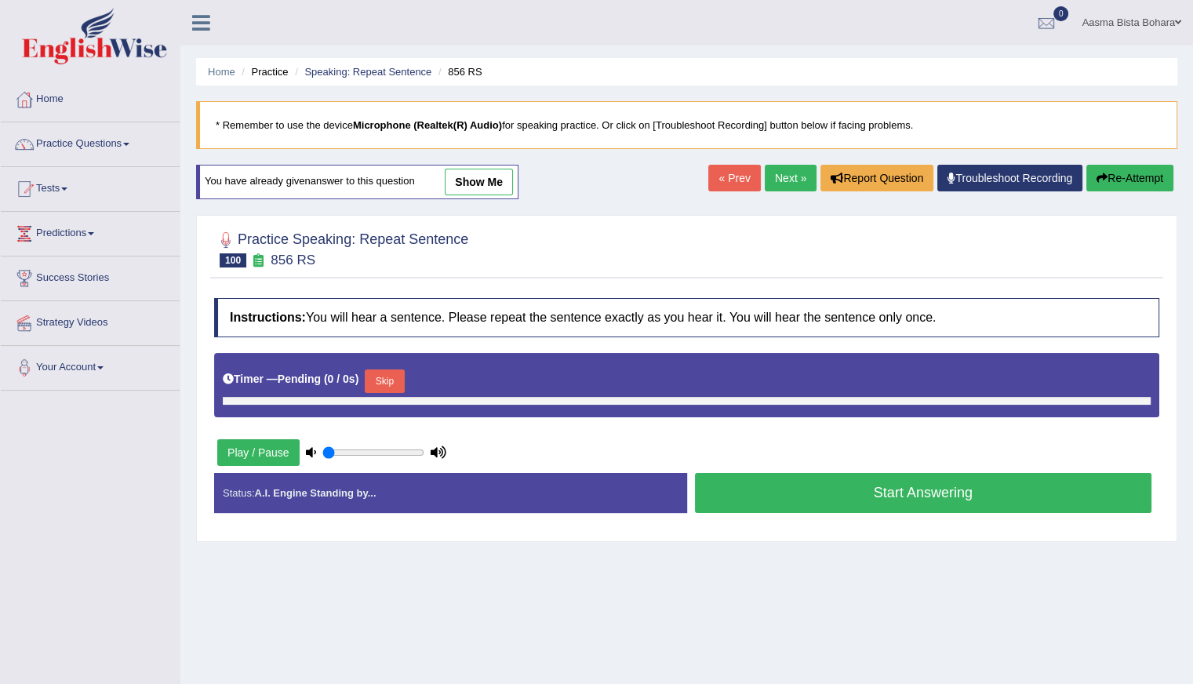
type input "0.95"
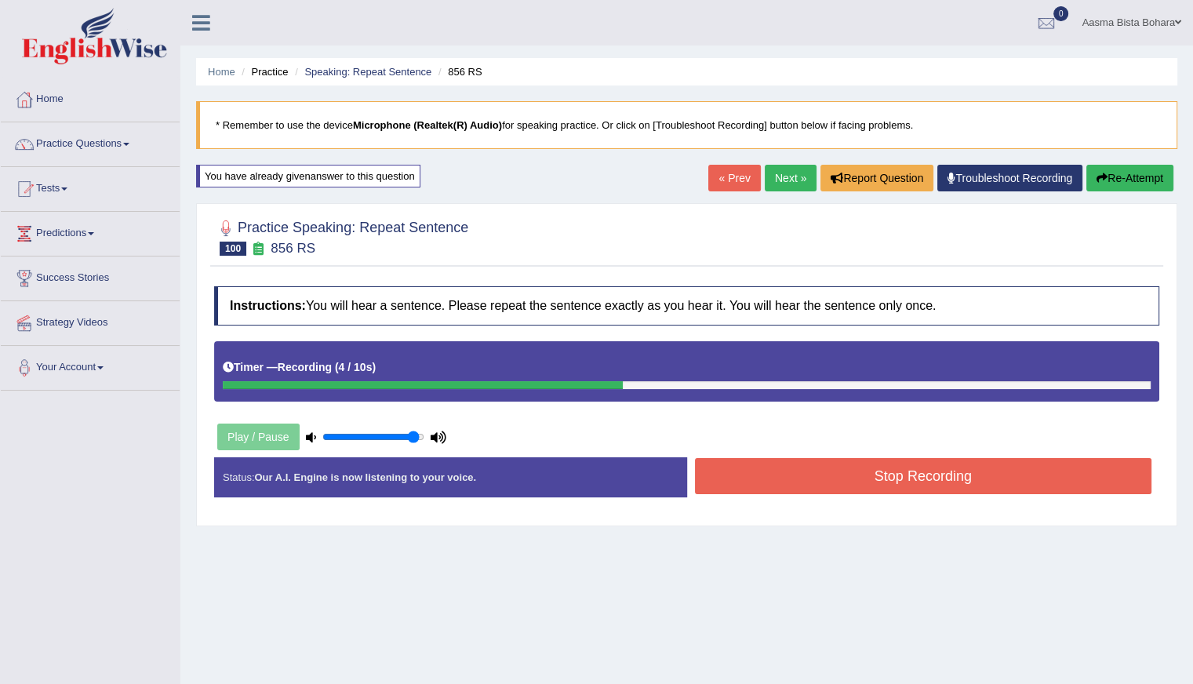
click at [797, 485] on button "Stop Recording" at bounding box center [923, 476] width 457 height 36
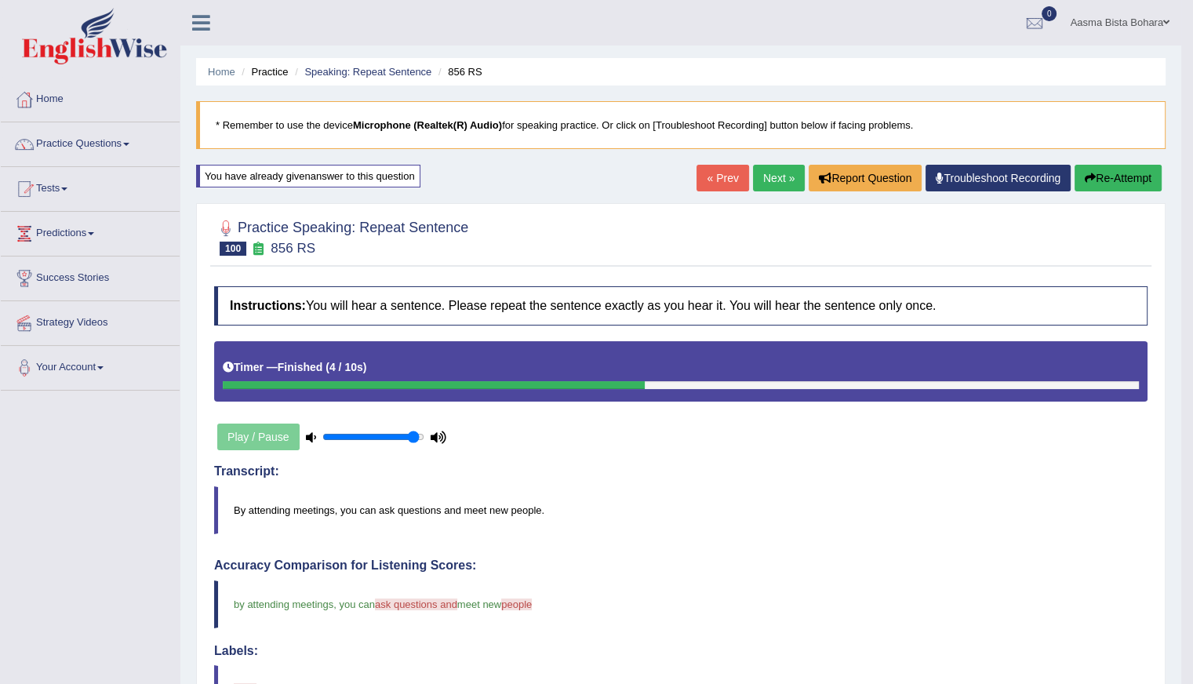
click at [1117, 185] on button "Re-Attempt" at bounding box center [1117, 178] width 87 height 27
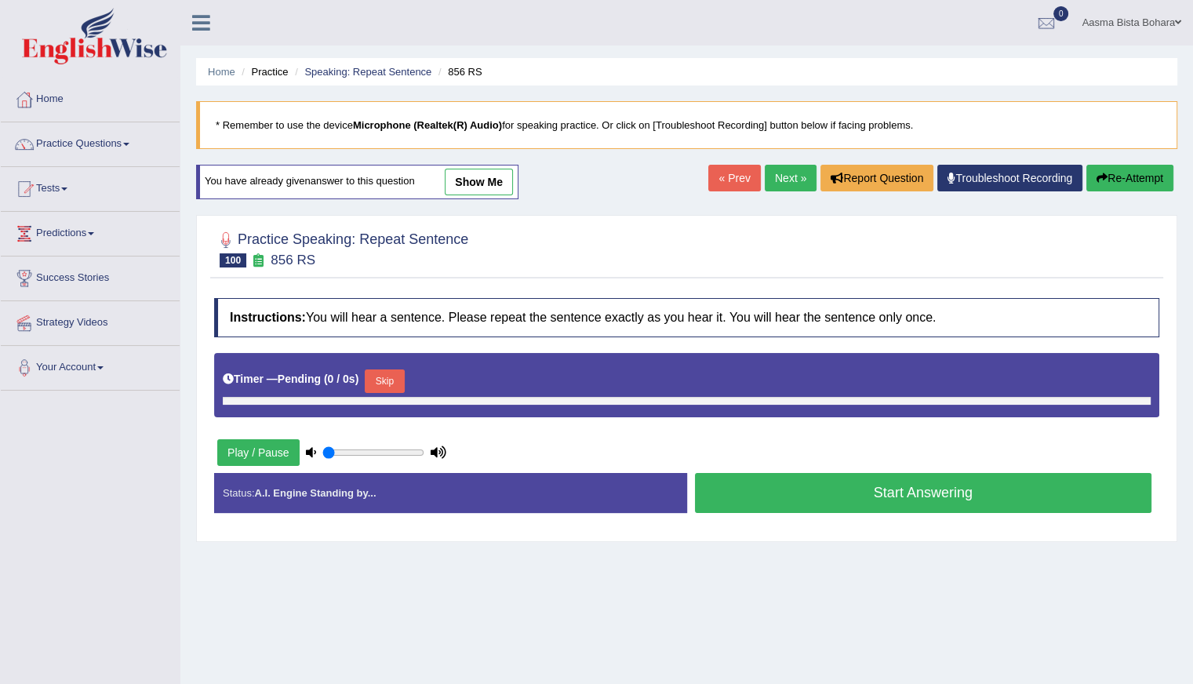
type input "0.95"
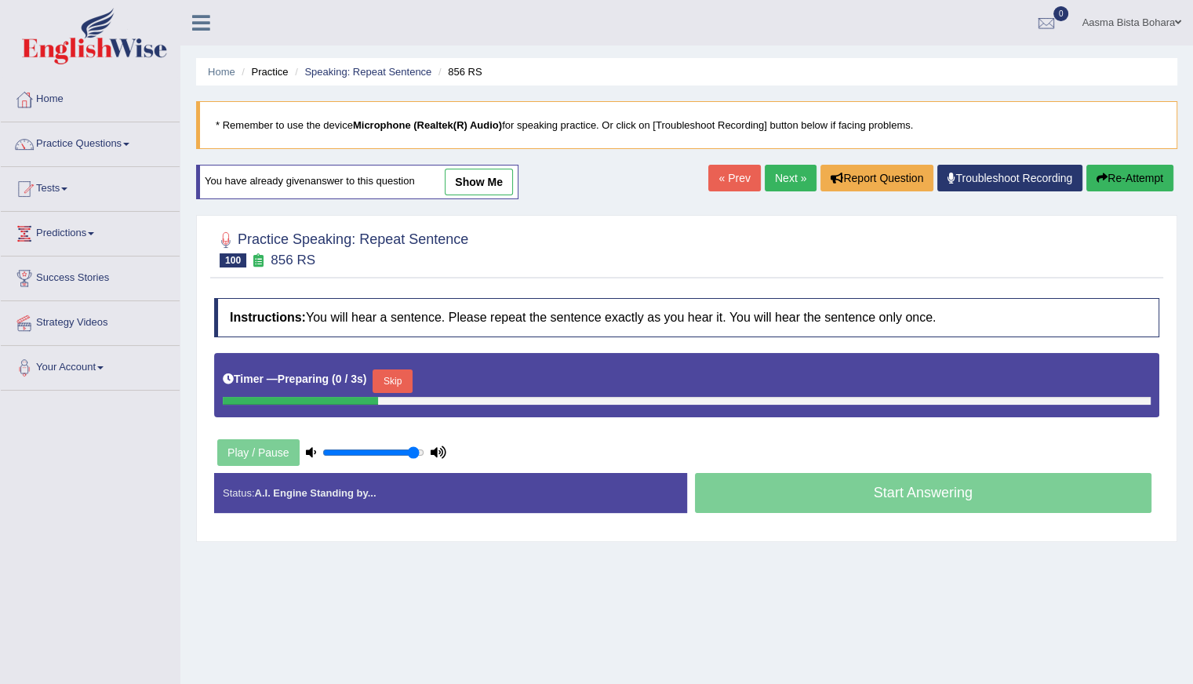
click at [398, 376] on button "Skip" at bounding box center [391, 381] width 39 height 24
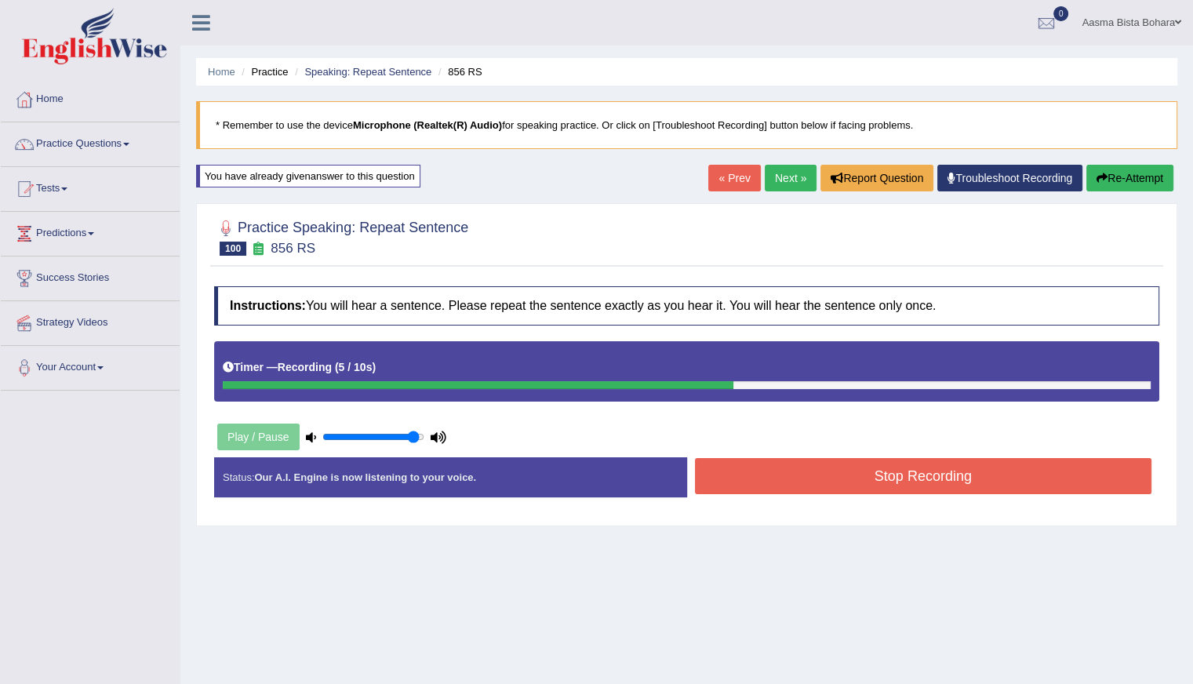
click at [796, 481] on button "Stop Recording" at bounding box center [923, 476] width 457 height 36
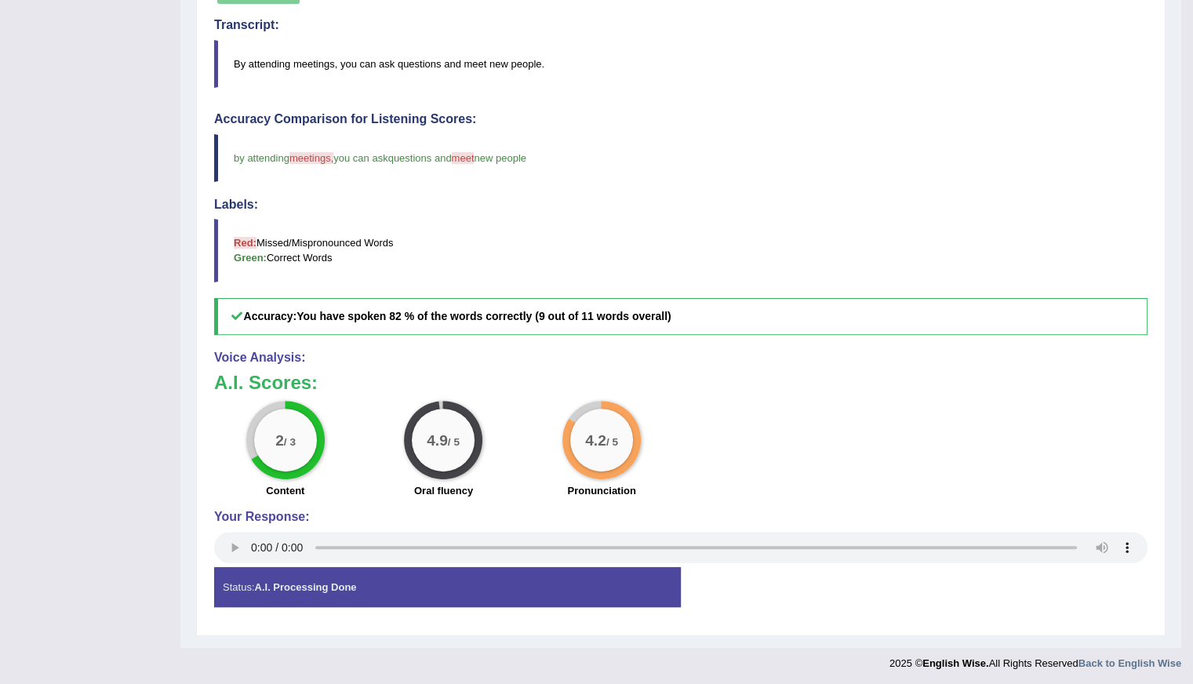
scroll to position [54, 0]
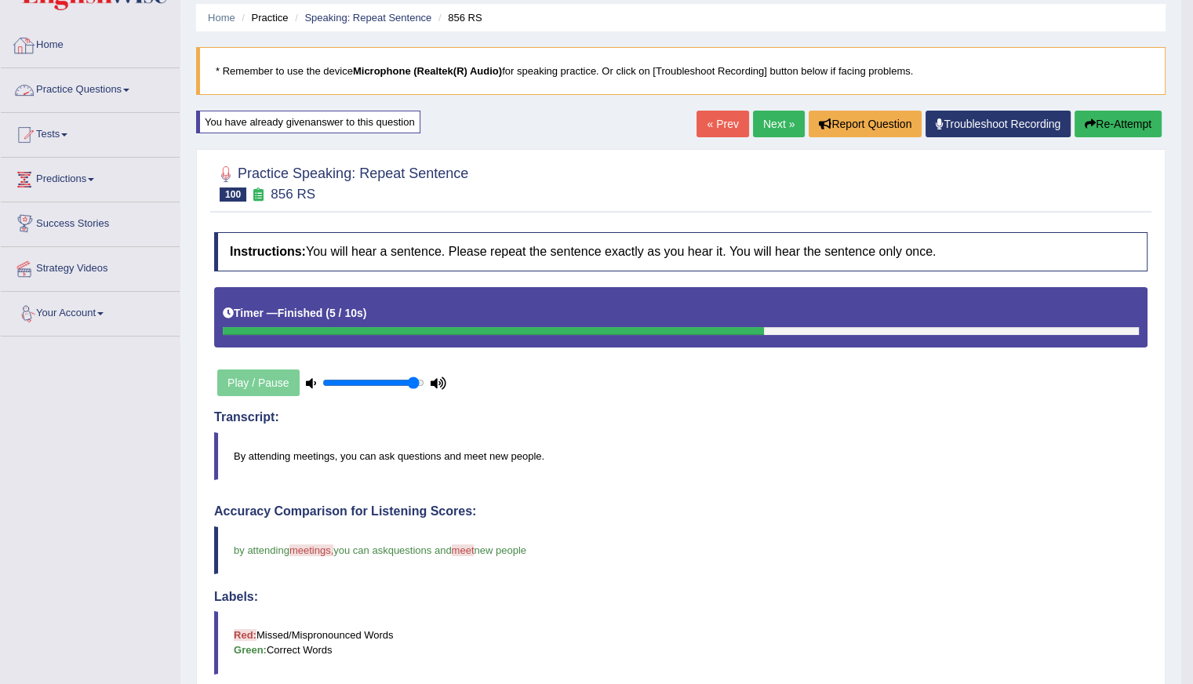
click at [104, 93] on link "Practice Questions" at bounding box center [90, 87] width 179 height 39
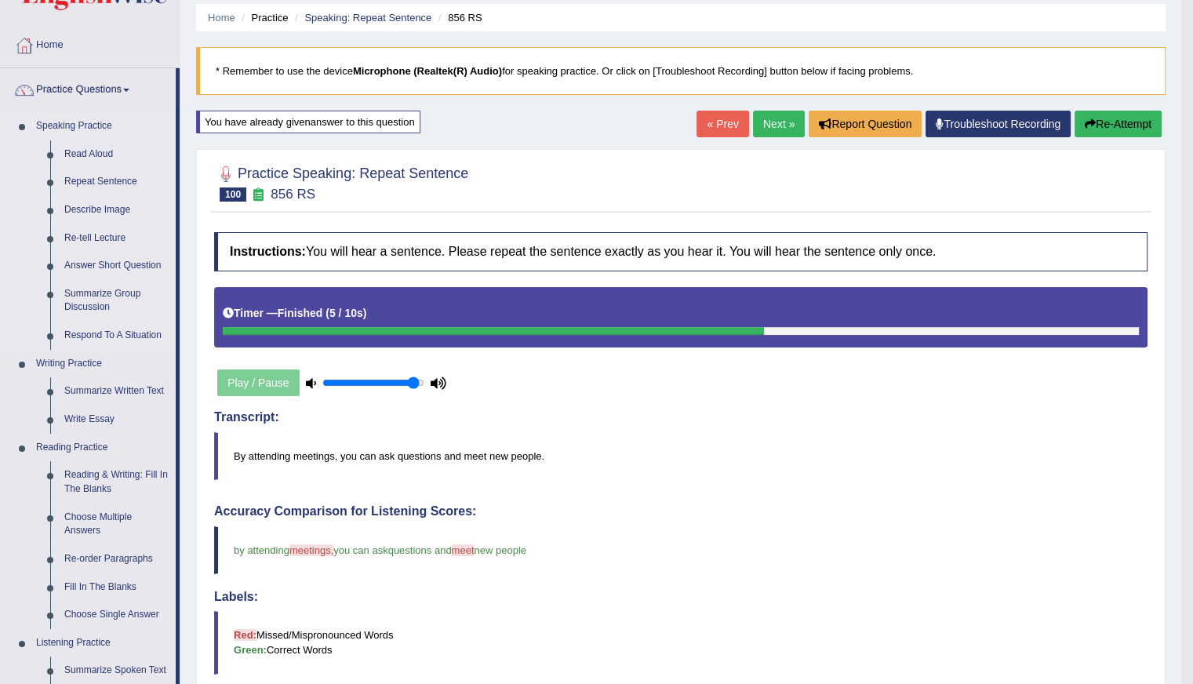
click at [105, 205] on link "Describe Image" at bounding box center [116, 210] width 118 height 28
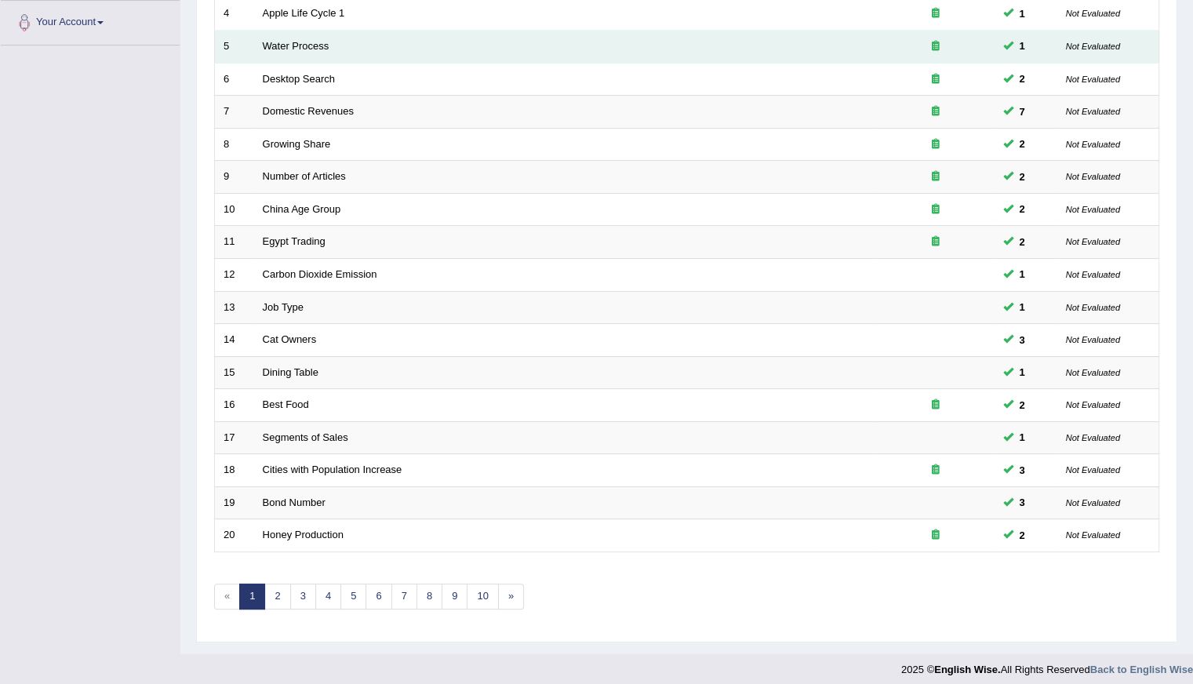
scroll to position [350, 0]
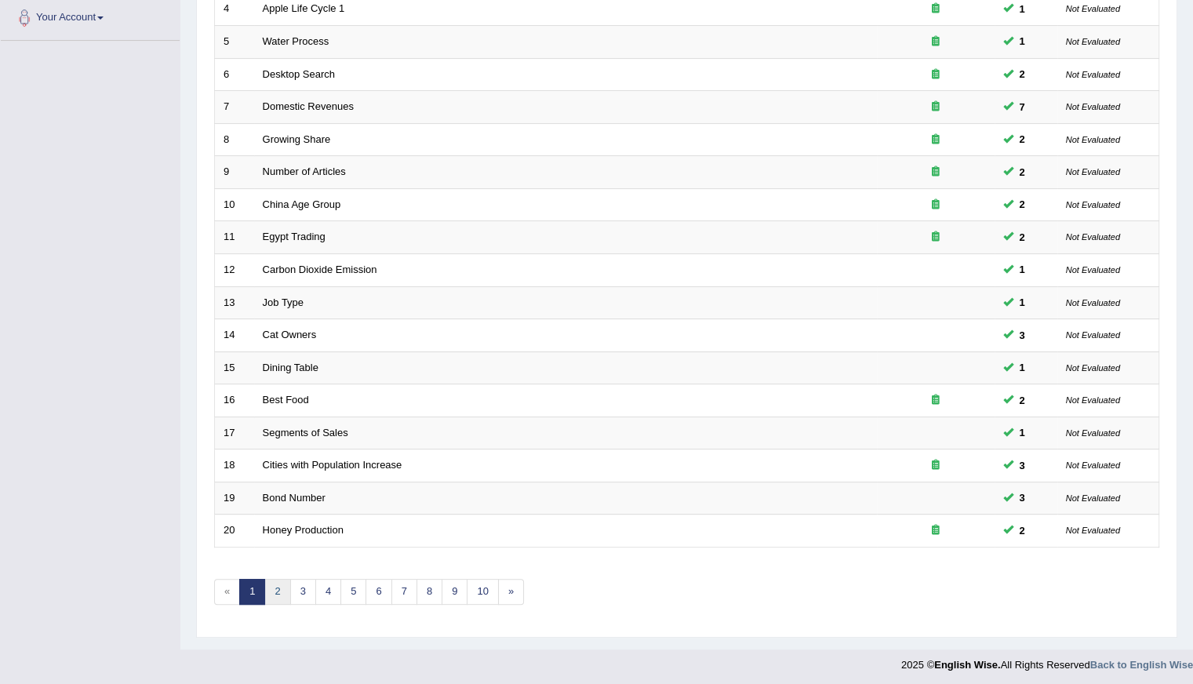
click at [272, 588] on link "2" at bounding box center [277, 592] width 26 height 26
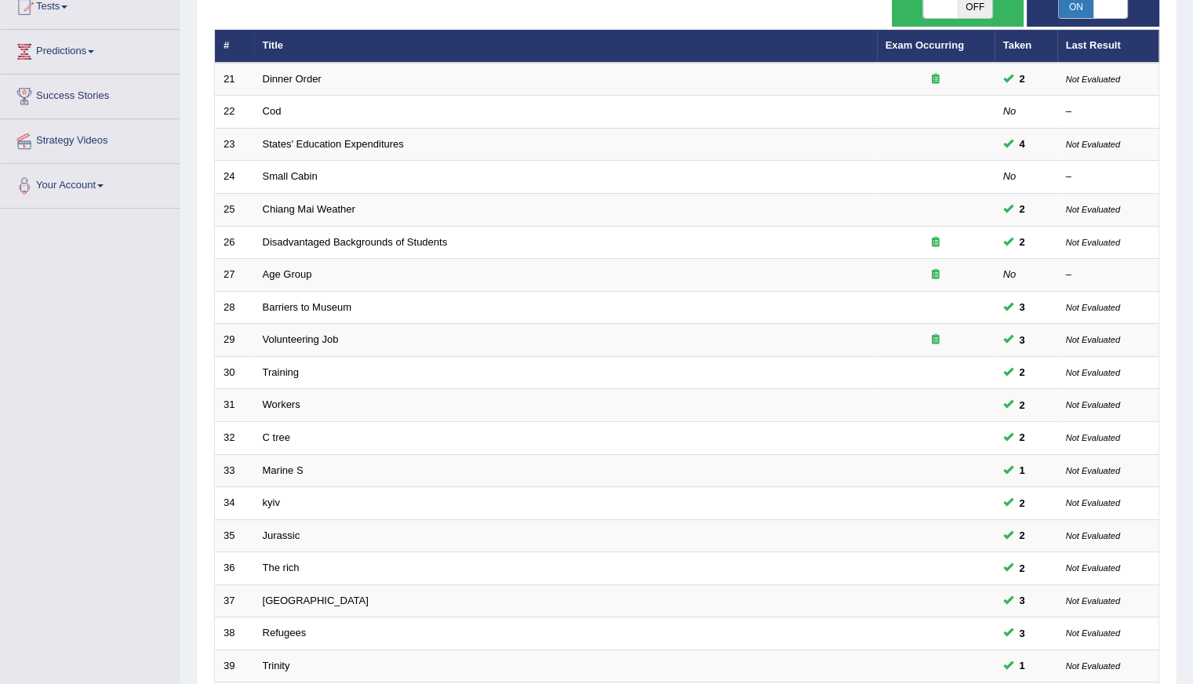
scroll to position [114, 0]
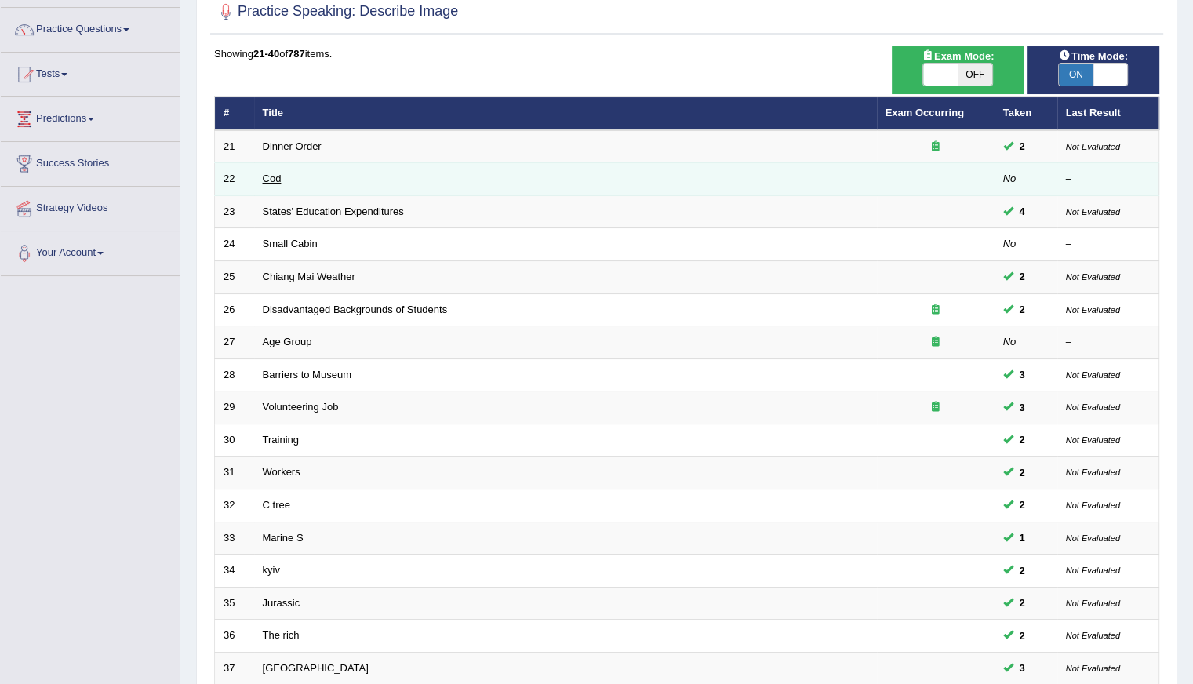
click at [278, 175] on link "Cod" at bounding box center [272, 179] width 19 height 12
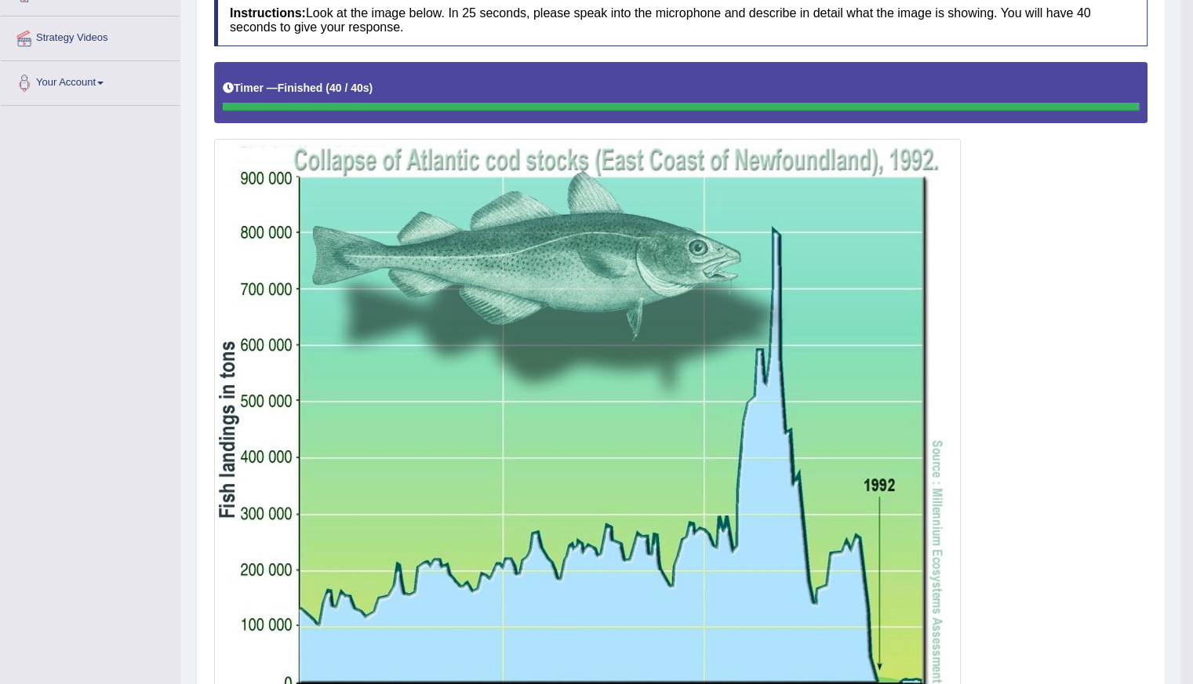
scroll to position [135, 0]
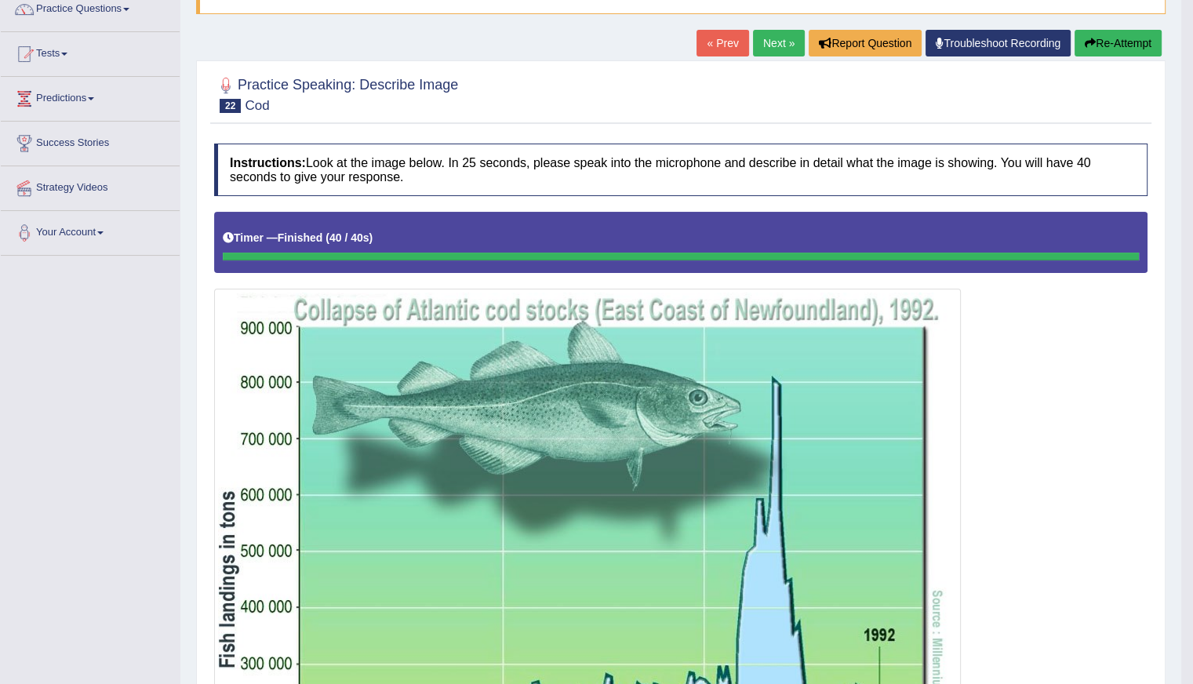
click at [1101, 38] on button "Re-Attempt" at bounding box center [1117, 43] width 87 height 27
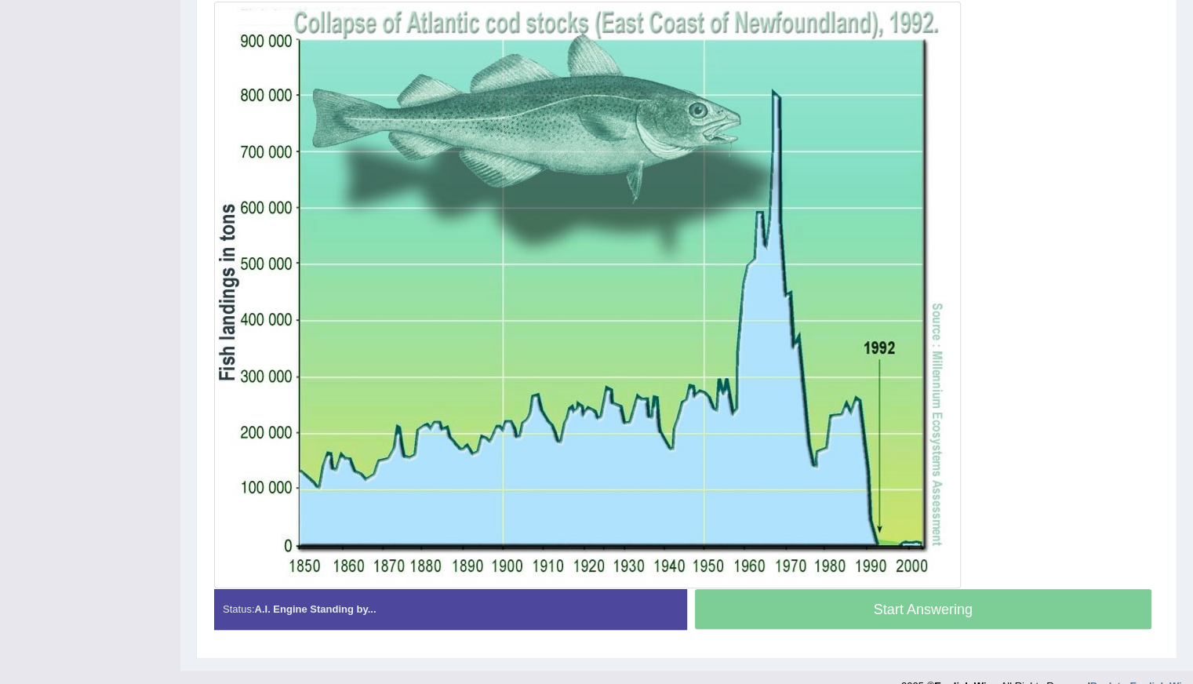
scroll to position [467, 0]
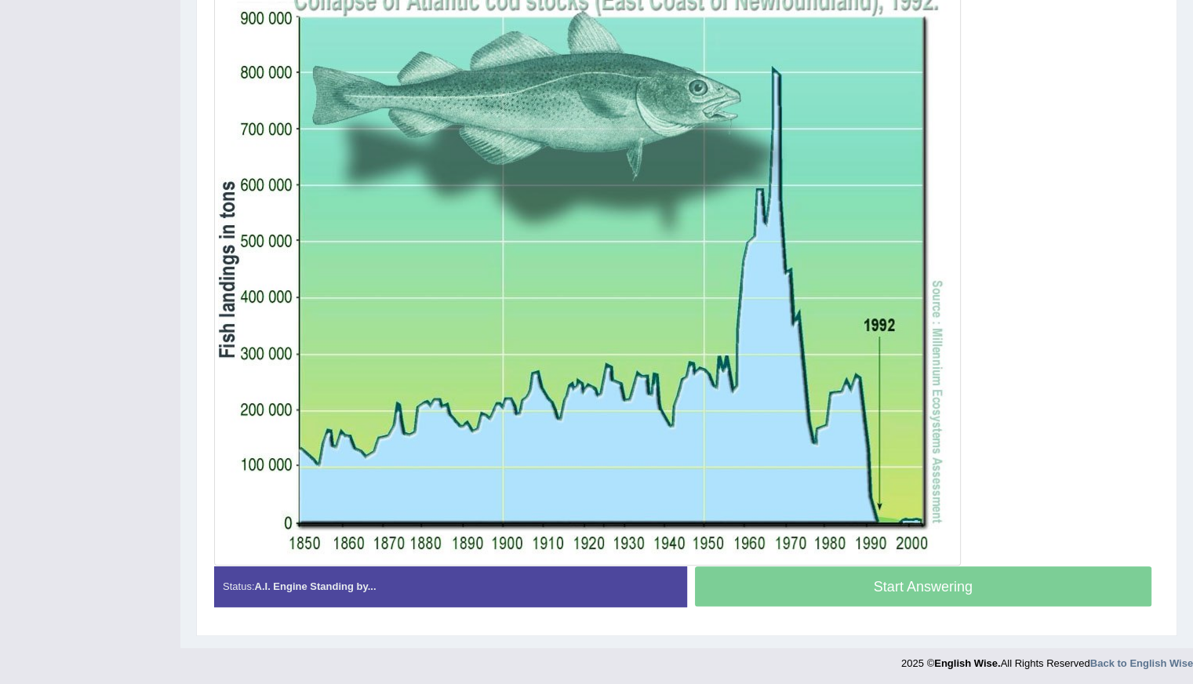
click at [833, 591] on div "Start Answering" at bounding box center [923, 588] width 473 height 44
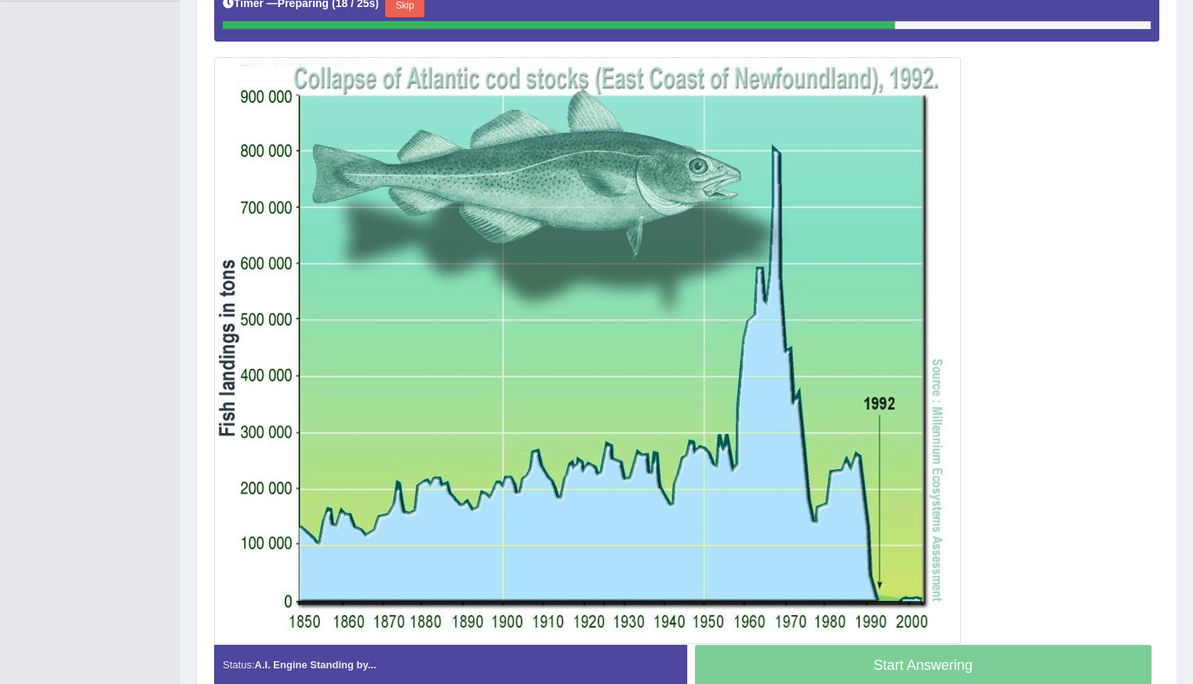
scroll to position [311, 0]
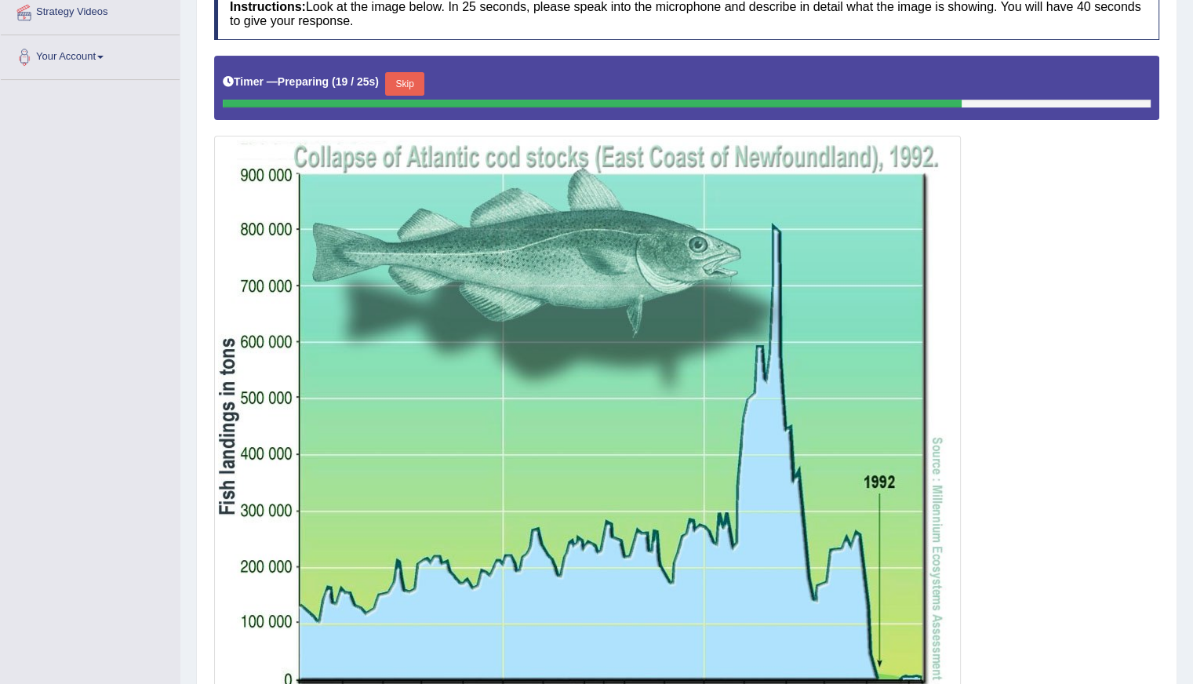
click at [423, 82] on button "Skip" at bounding box center [404, 84] width 39 height 24
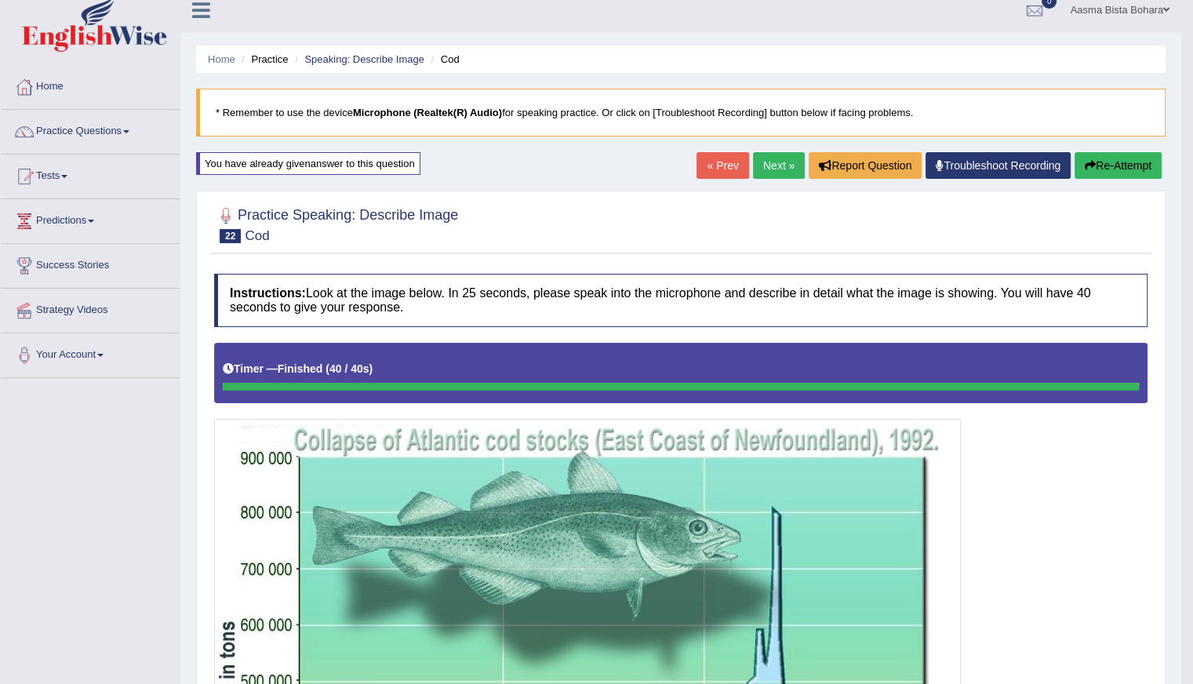
scroll to position [0, 0]
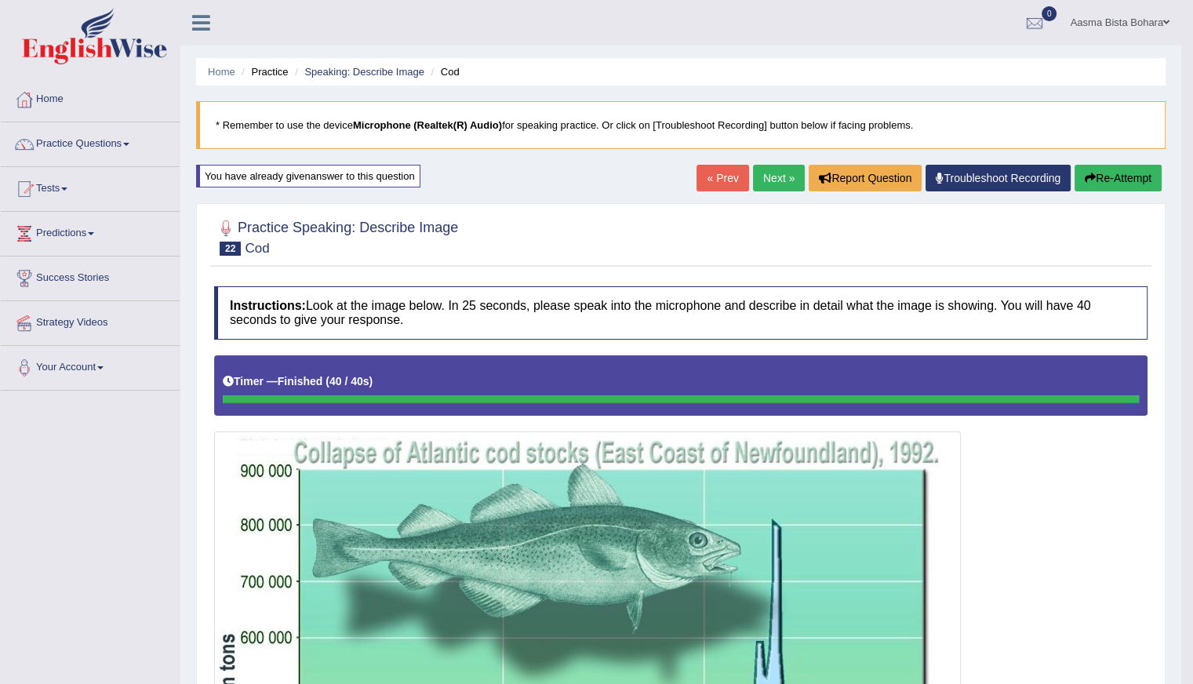
click at [1123, 178] on button "Re-Attempt" at bounding box center [1117, 178] width 87 height 27
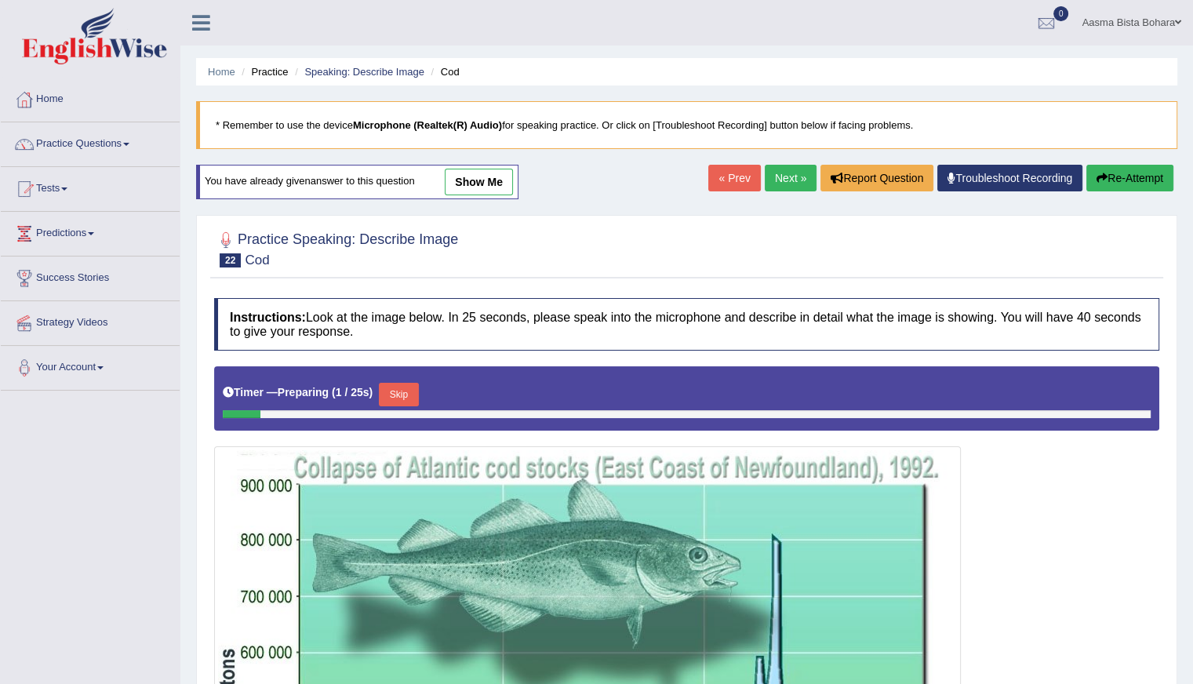
click at [391, 387] on button "Skip" at bounding box center [398, 395] width 39 height 24
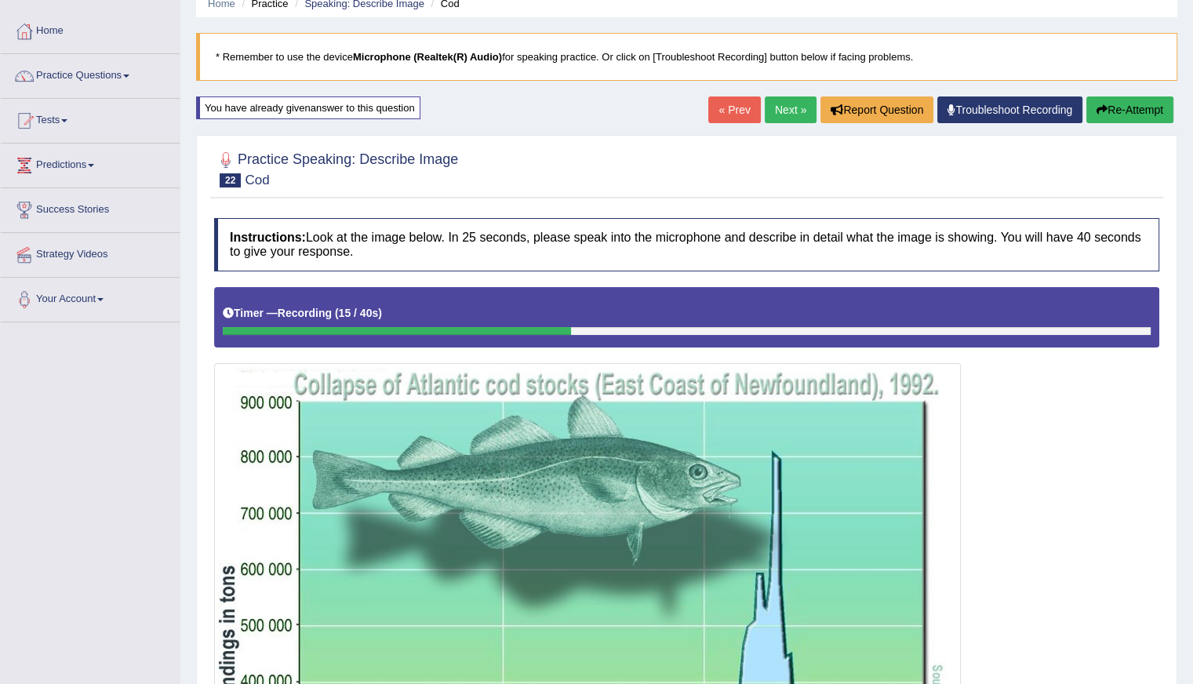
scroll to position [60, 0]
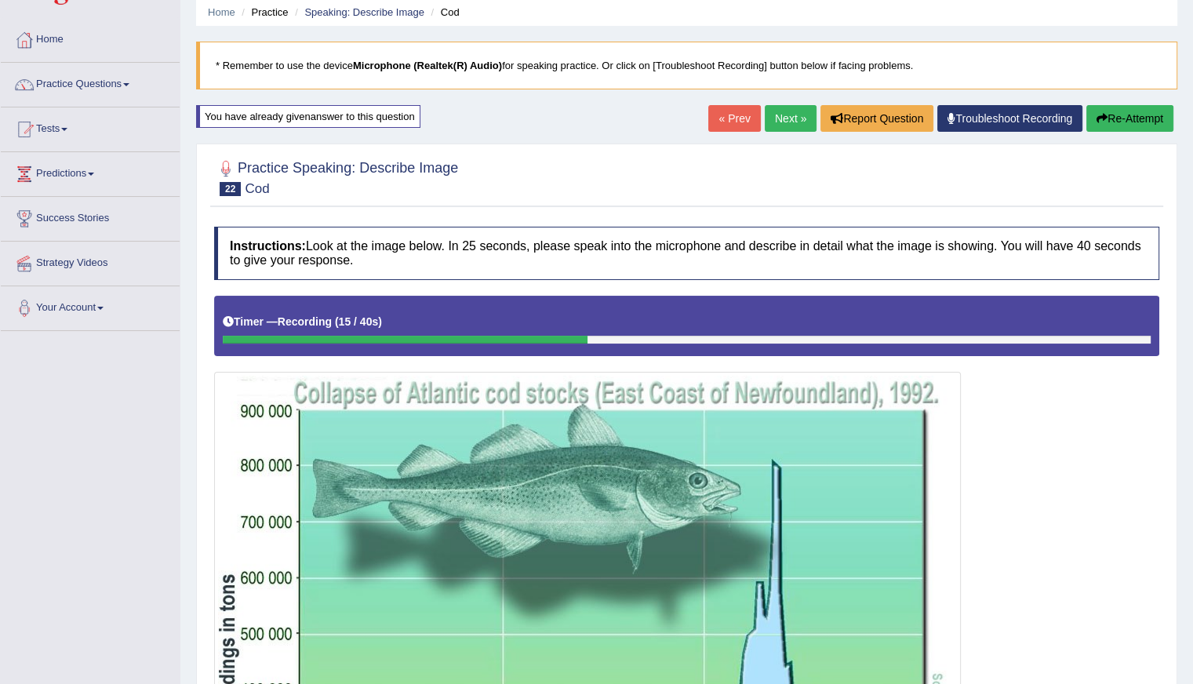
click at [1144, 107] on button "Re-Attempt" at bounding box center [1129, 118] width 87 height 27
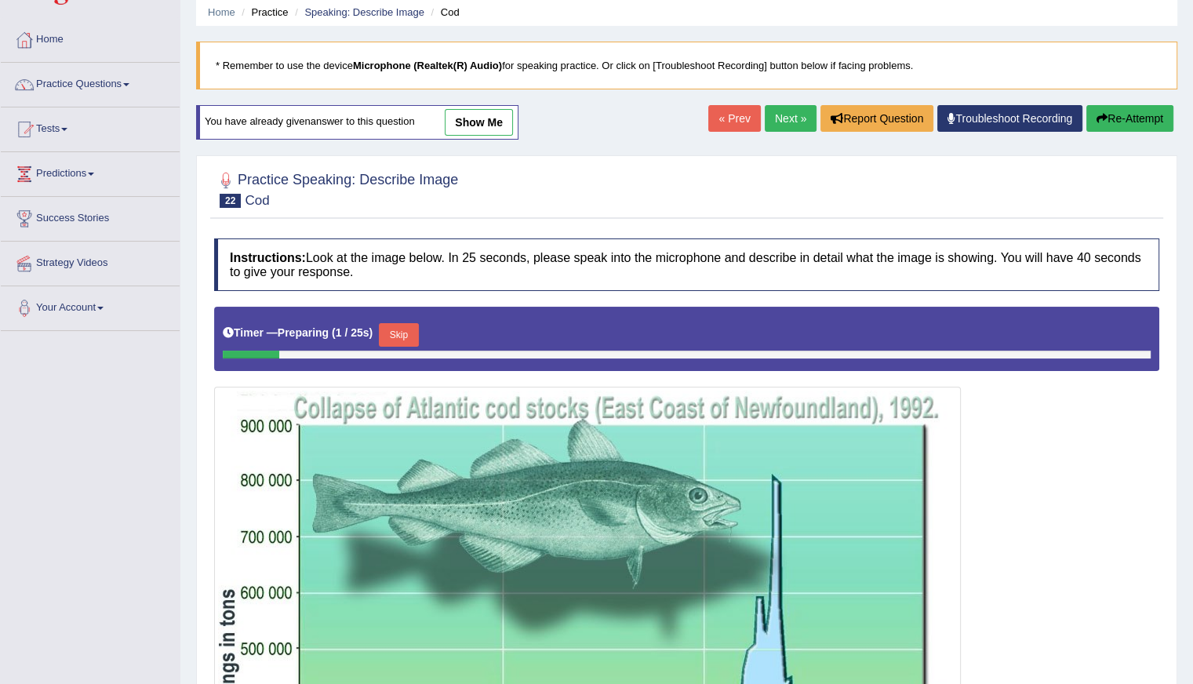
click at [405, 334] on button "Skip" at bounding box center [398, 335] width 39 height 24
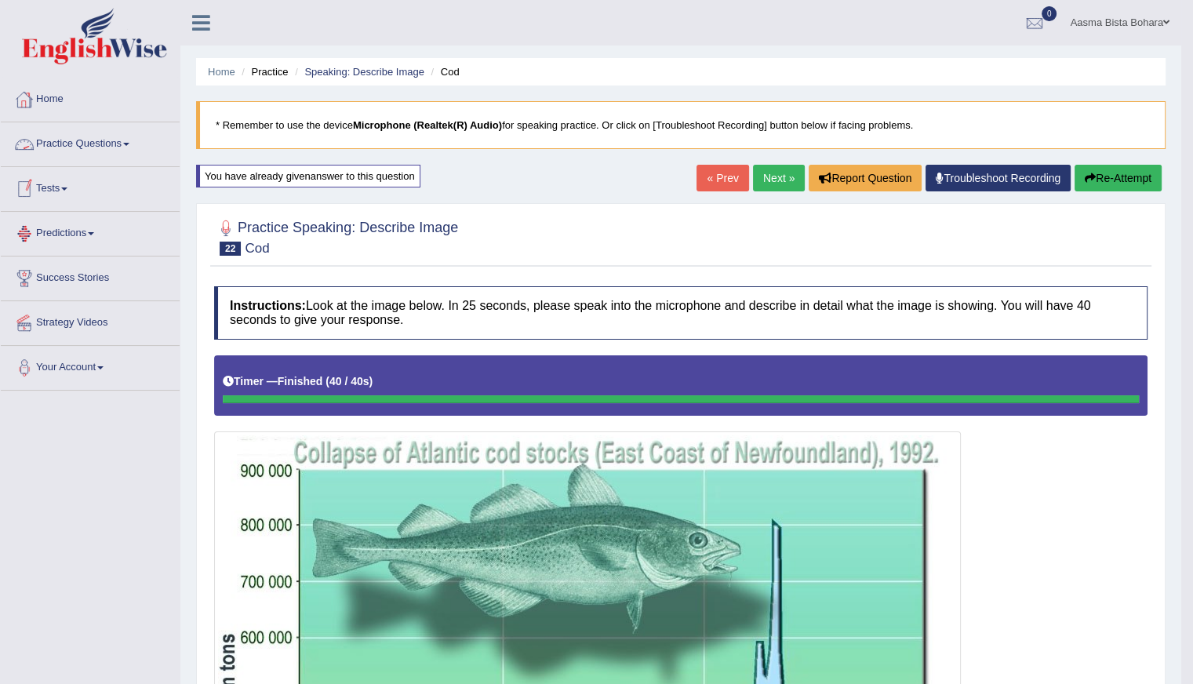
click at [78, 151] on link "Practice Questions" at bounding box center [90, 141] width 179 height 39
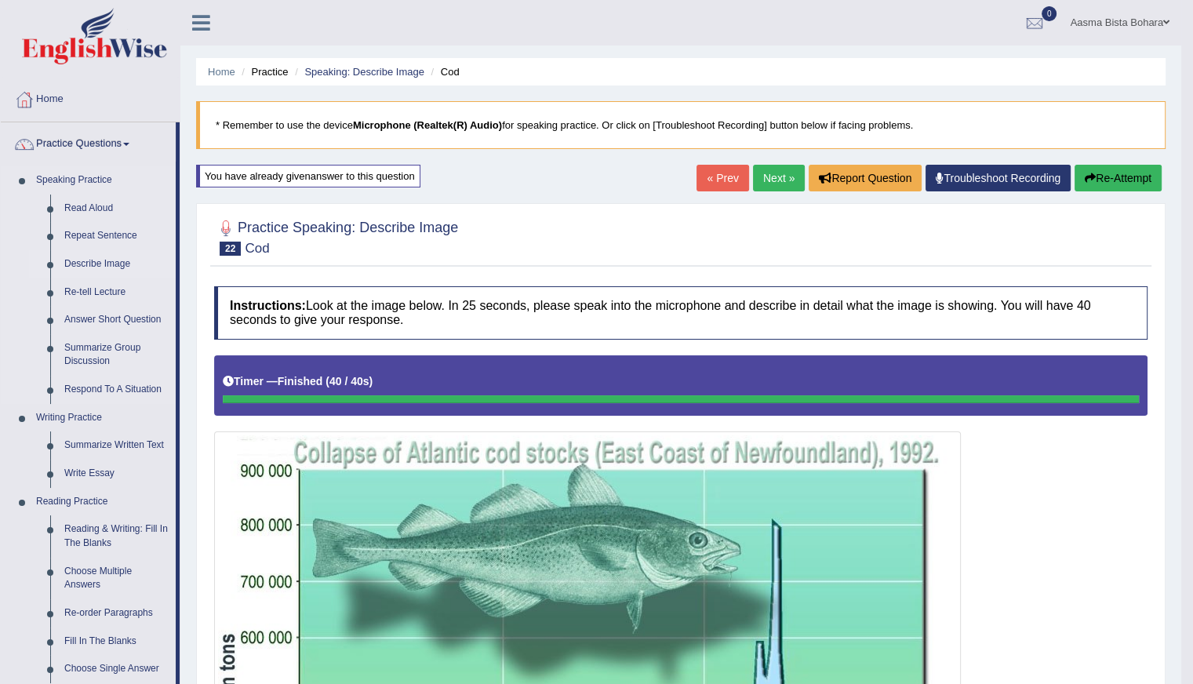
click at [95, 264] on link "Describe Image" at bounding box center [116, 264] width 118 height 28
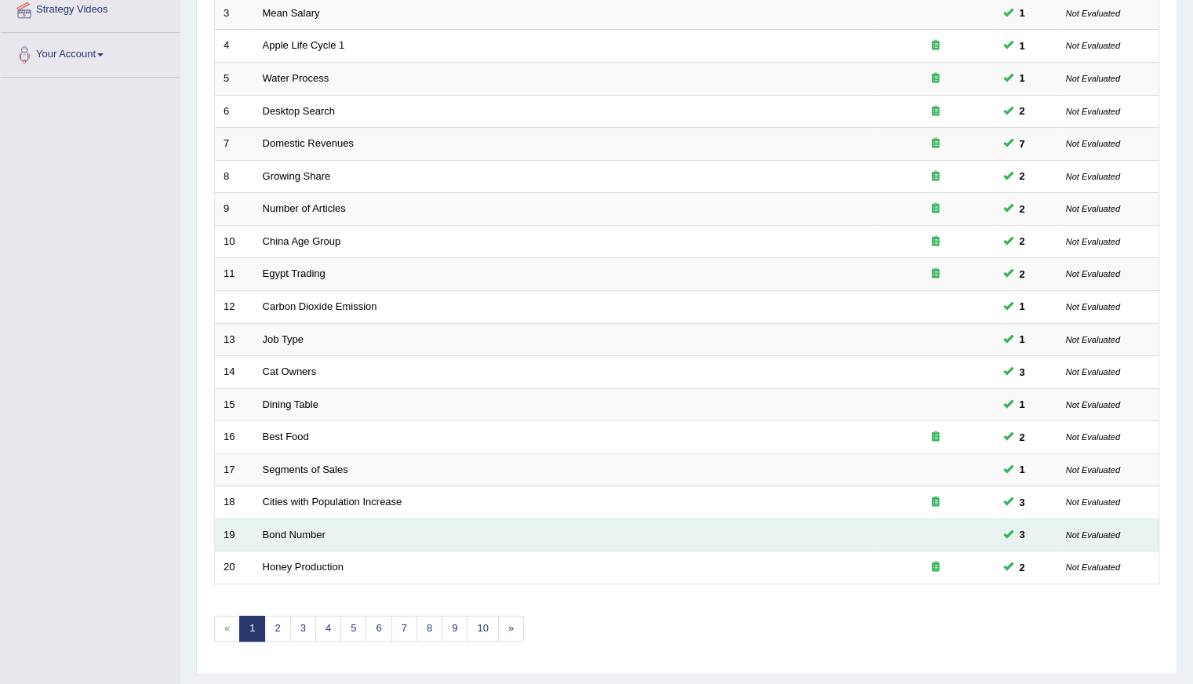
scroll to position [350, 0]
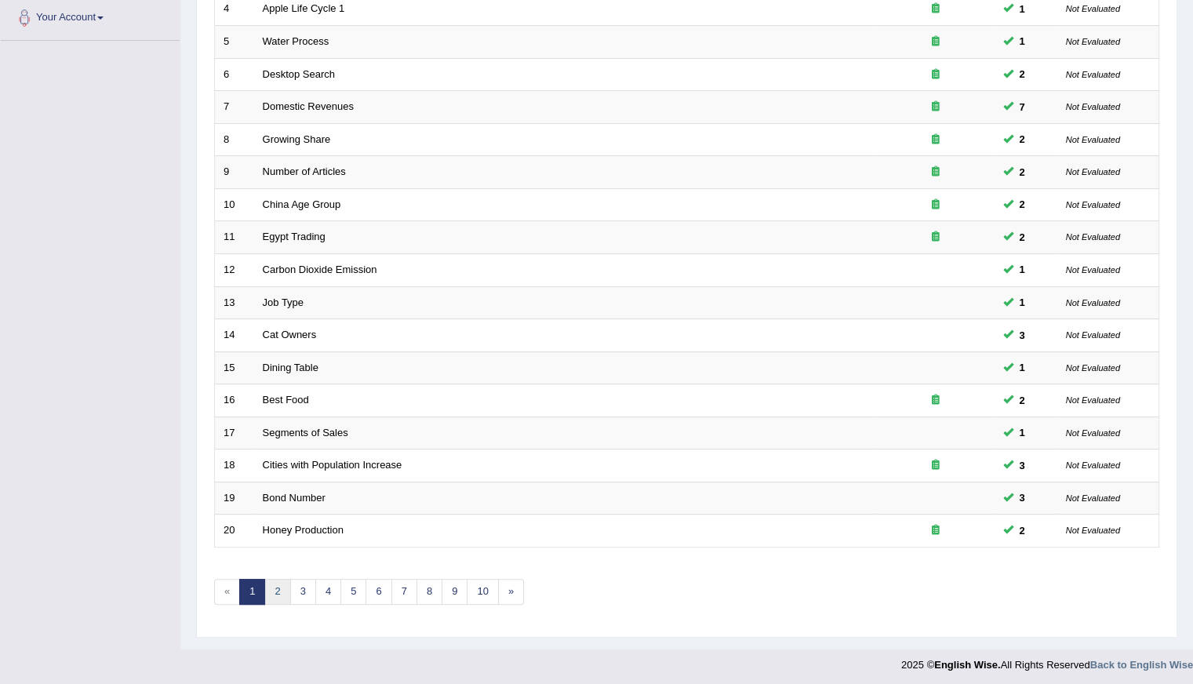
click at [271, 590] on link "2" at bounding box center [277, 592] width 26 height 26
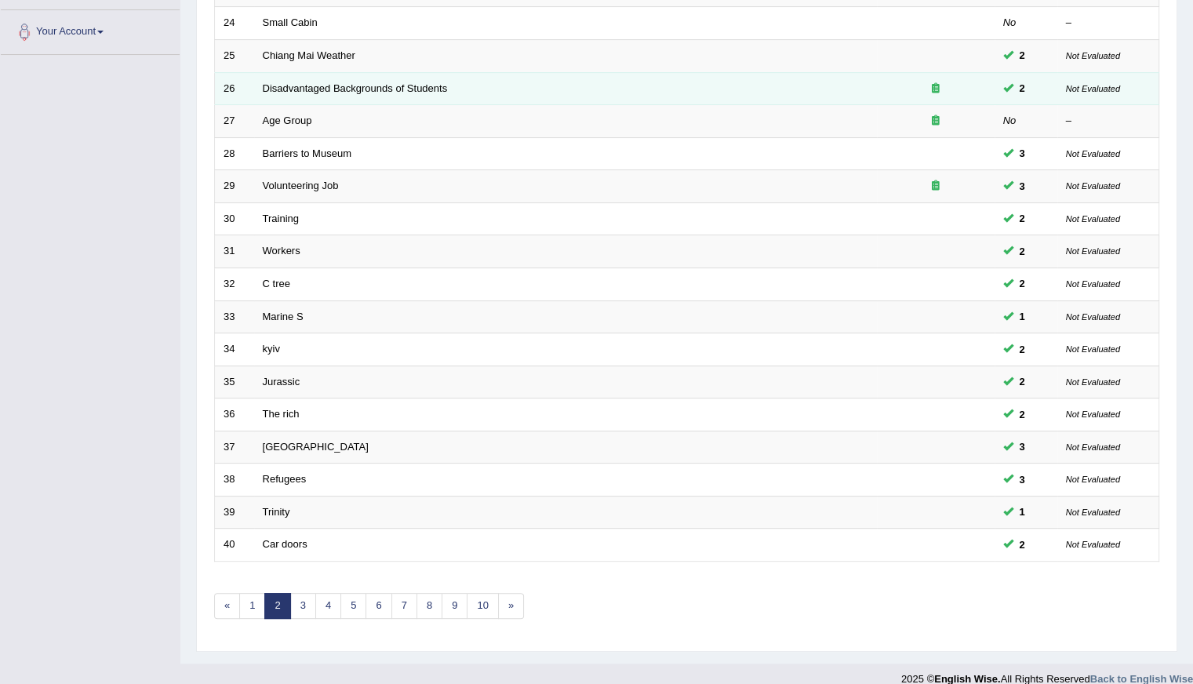
scroll to position [350, 0]
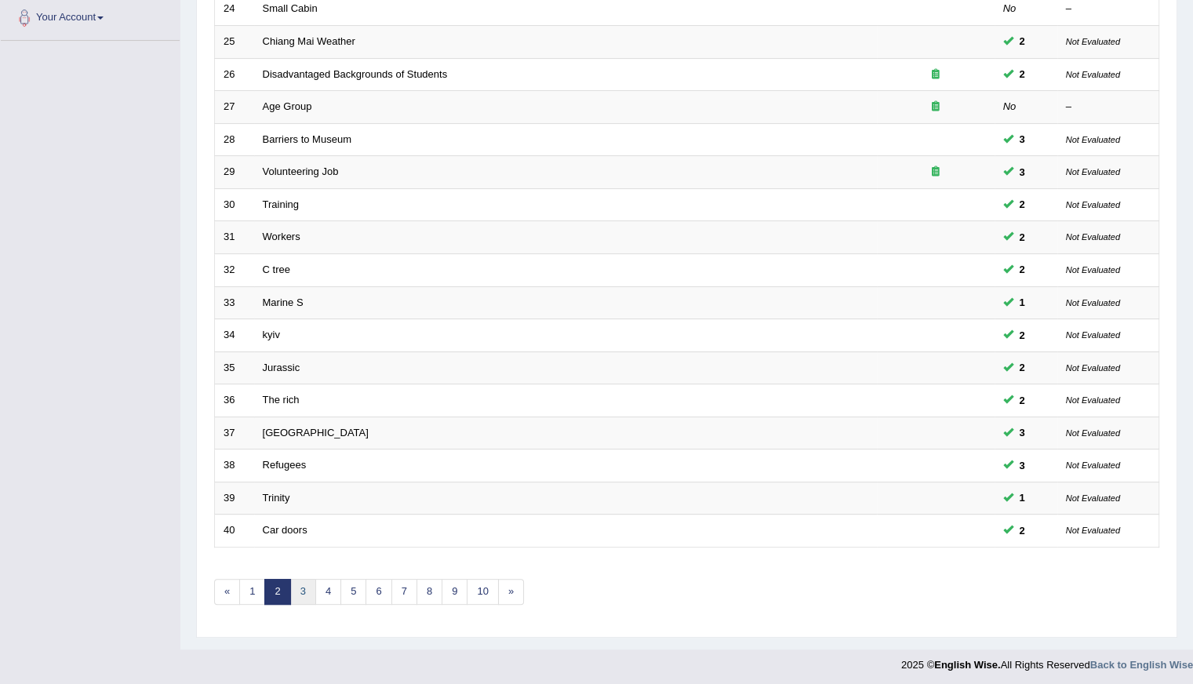
click at [305, 591] on link "3" at bounding box center [303, 592] width 26 height 26
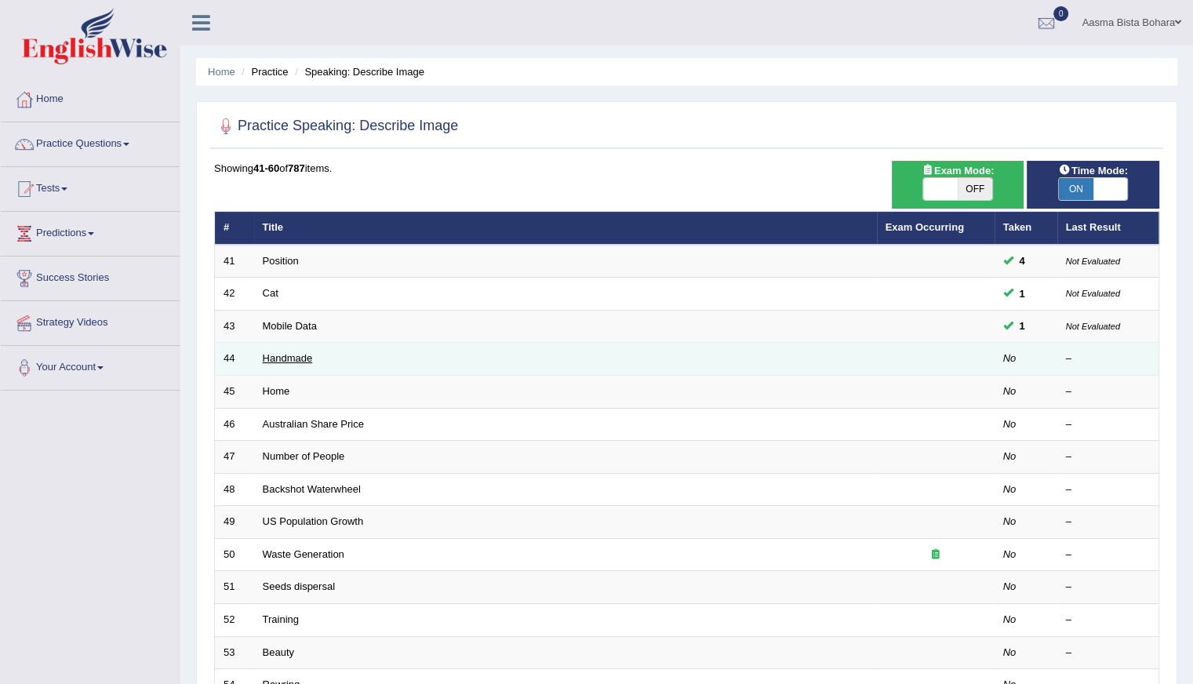
click at [292, 359] on link "Handmade" at bounding box center [288, 358] width 50 height 12
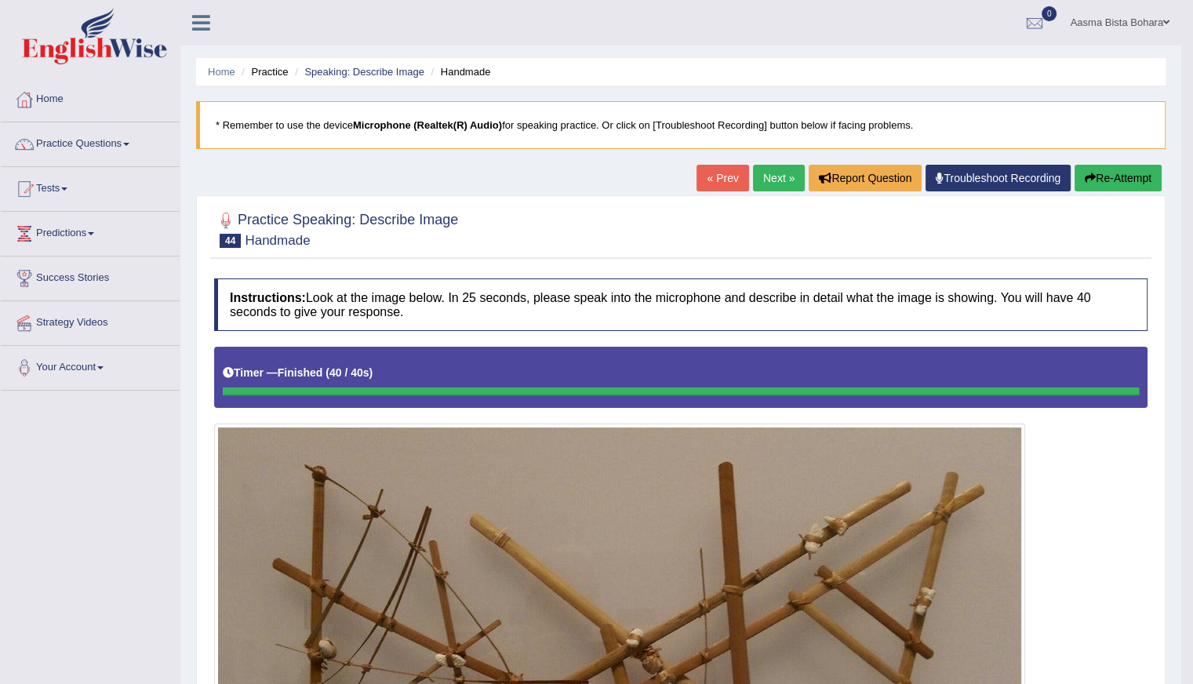
click at [765, 171] on link "Next »" at bounding box center [779, 178] width 52 height 27
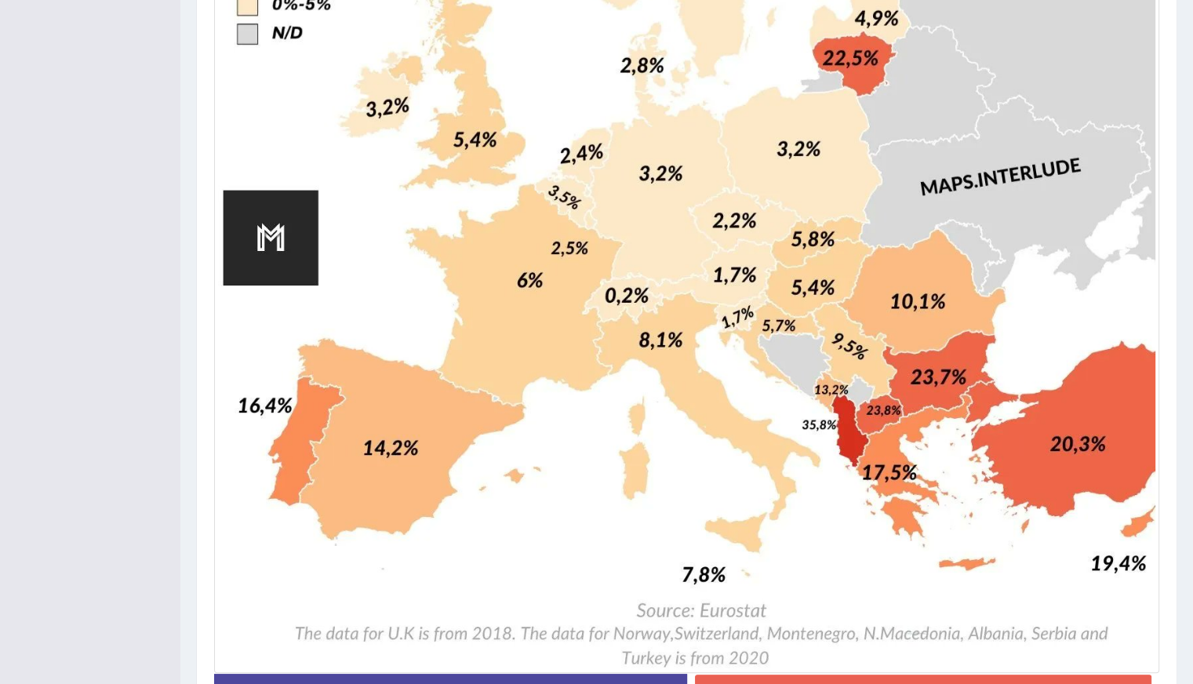
scroll to position [1055, 0]
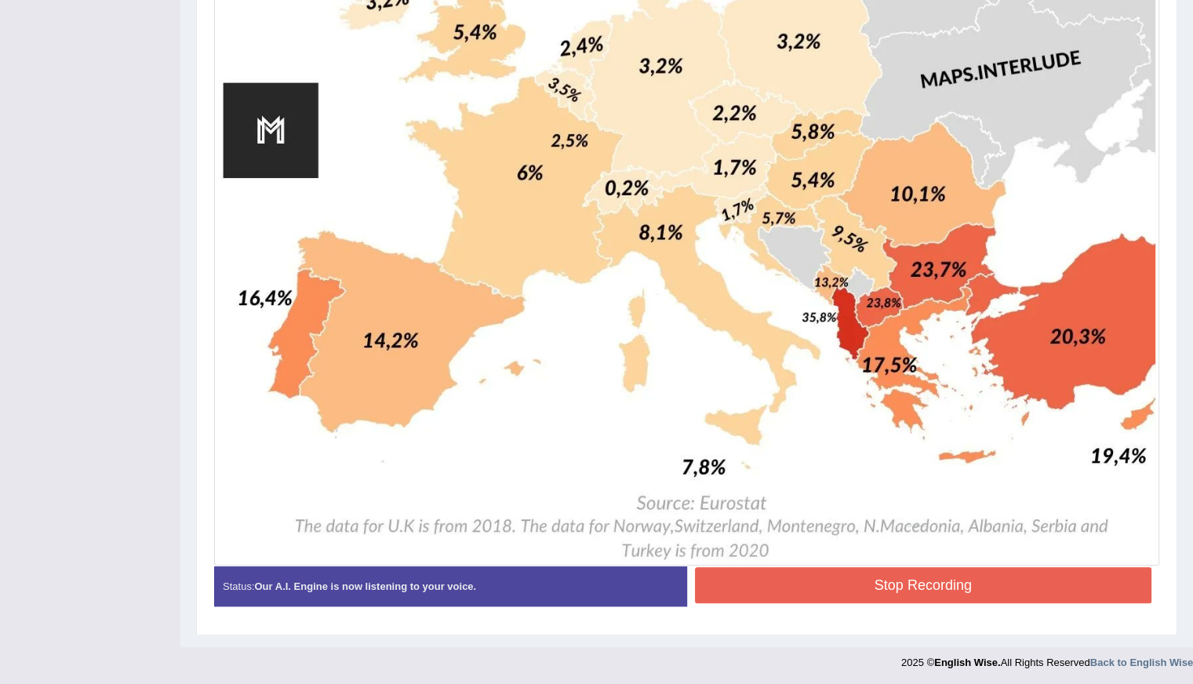
click at [836, 580] on button "Stop Recording" at bounding box center [923, 585] width 457 height 36
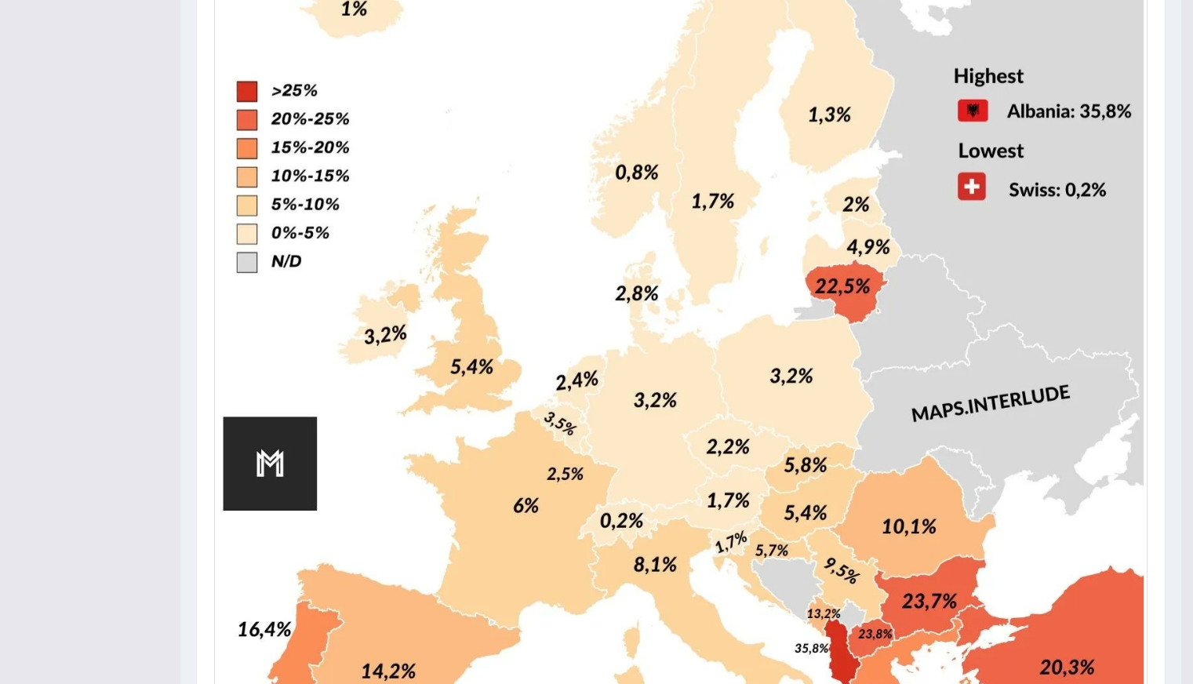
scroll to position [663, 0]
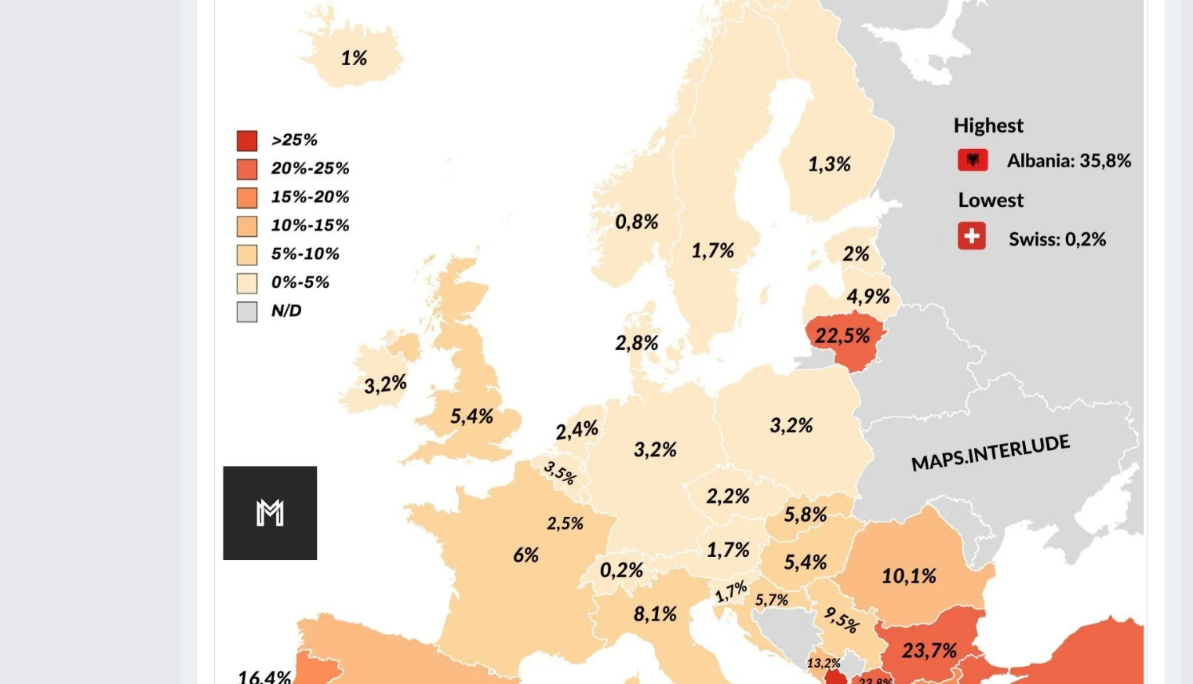
click at [1110, 147] on img at bounding box center [680, 352] width 925 height 1174
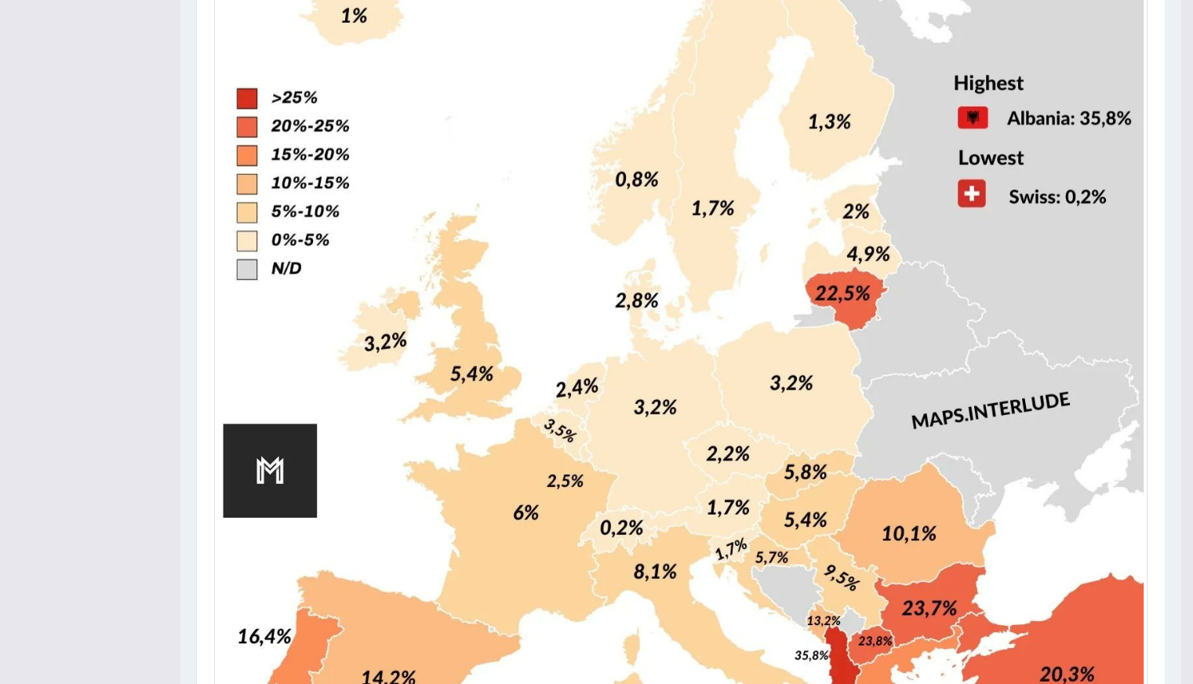
scroll to position [741, 0]
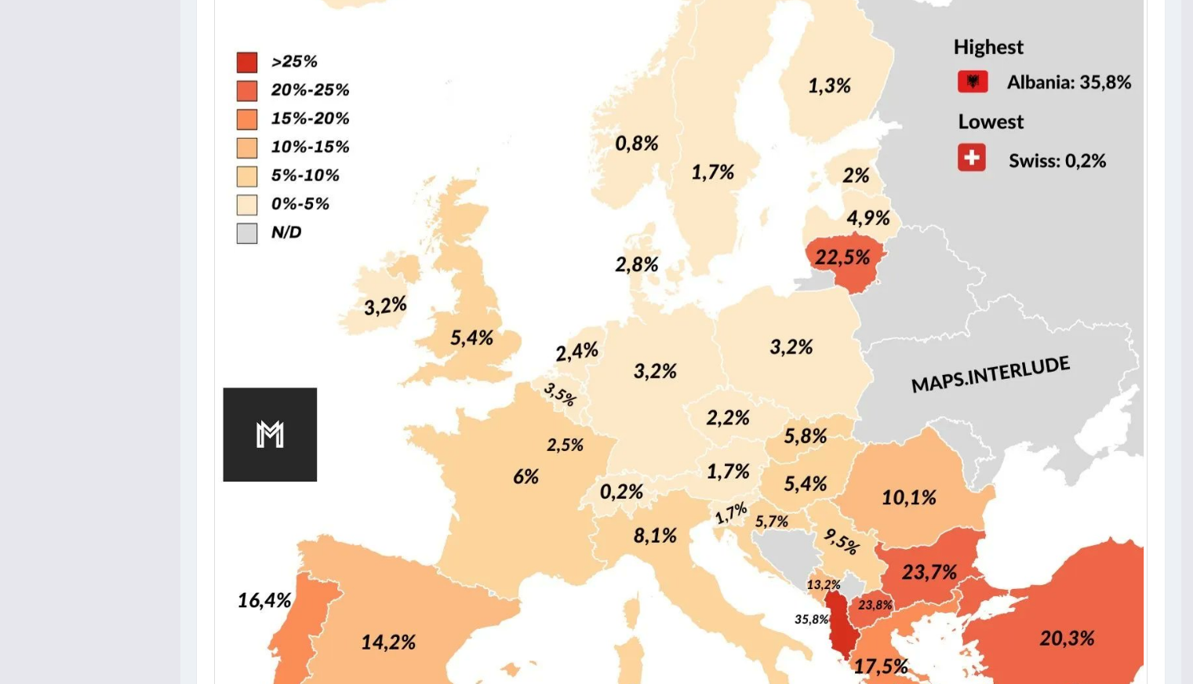
click at [798, 402] on img at bounding box center [680, 273] width 925 height 1174
click at [805, 407] on img at bounding box center [680, 273] width 925 height 1174
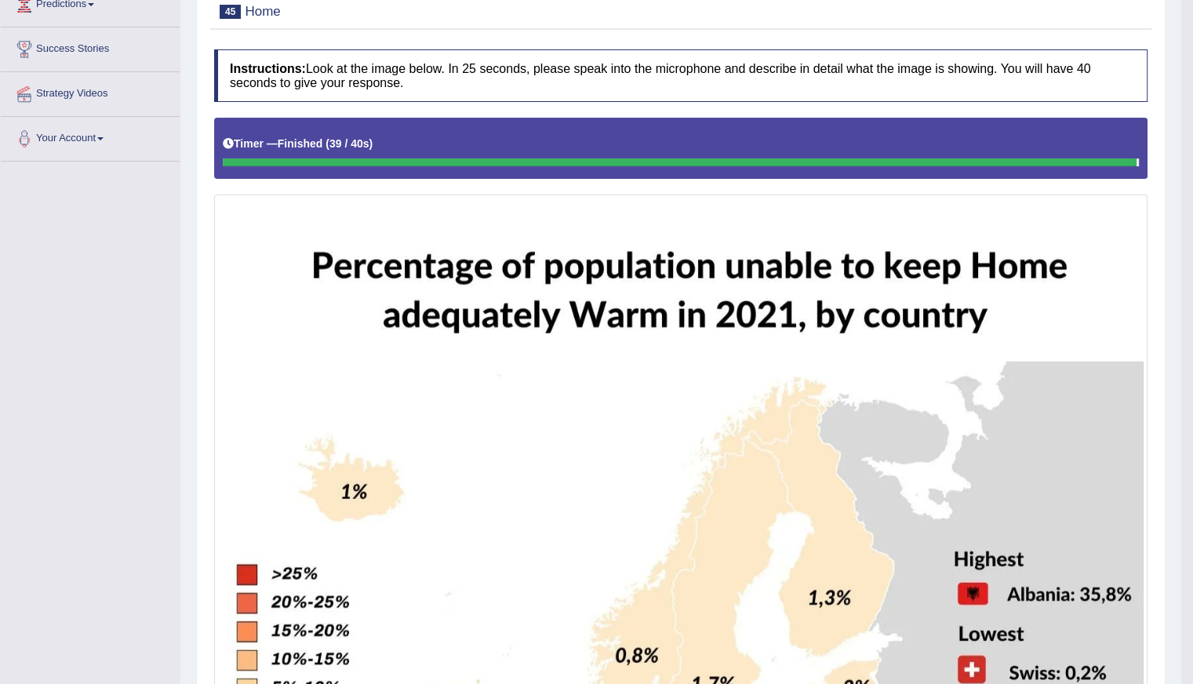
scroll to position [25, 0]
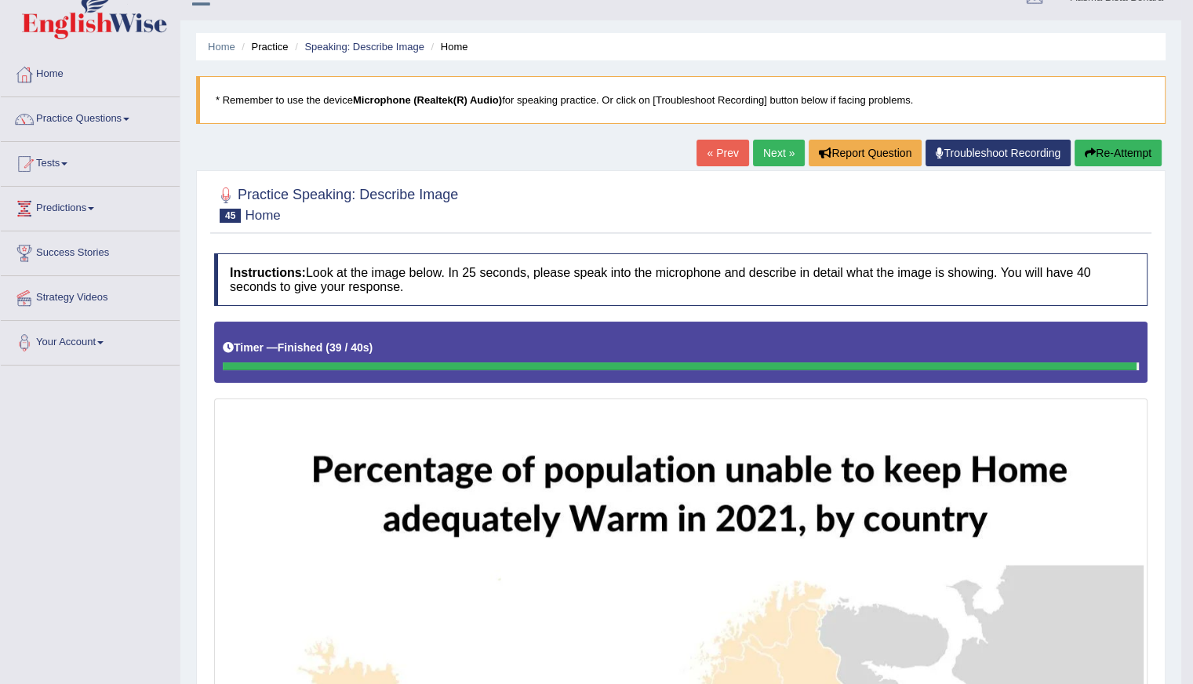
click at [1131, 148] on button "Re-Attempt" at bounding box center [1117, 153] width 87 height 27
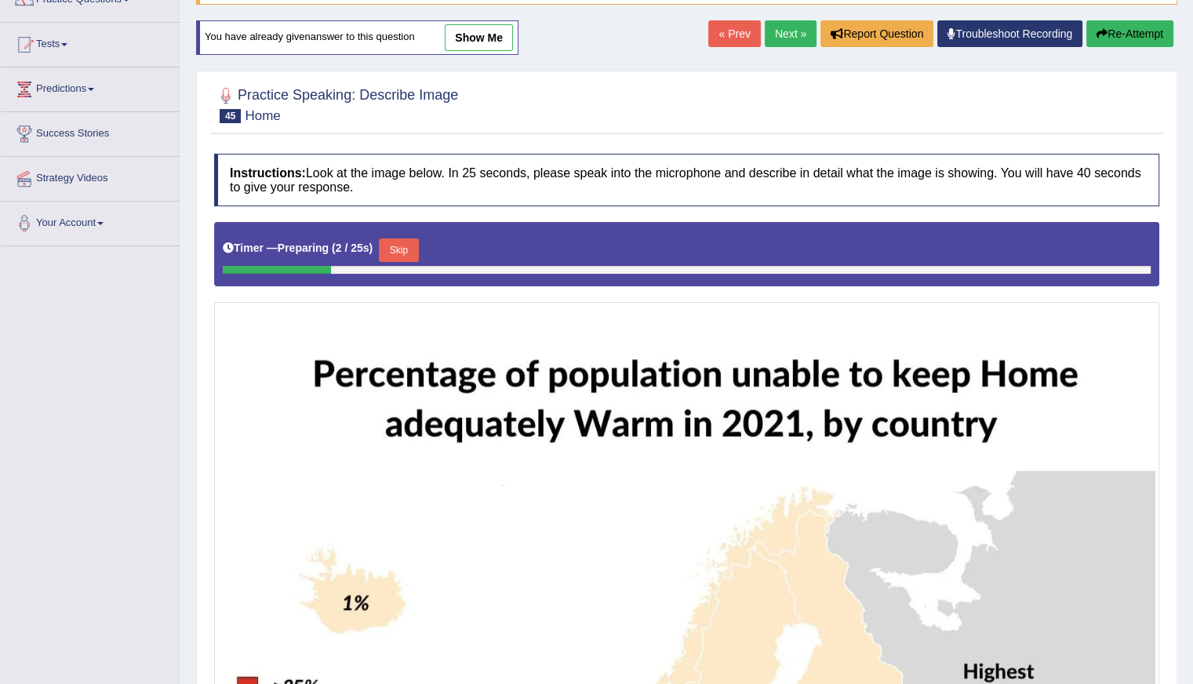
scroll to position [144, 0]
click at [412, 251] on button "Skip" at bounding box center [398, 250] width 39 height 24
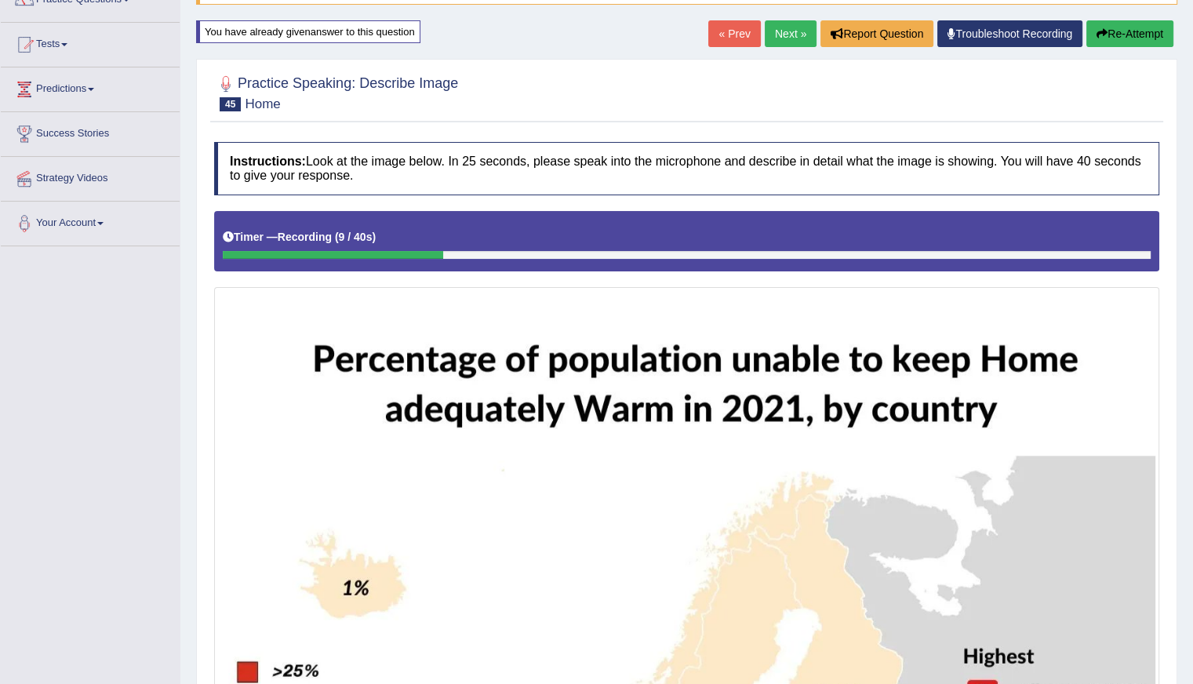
click at [1114, 35] on button "Re-Attempt" at bounding box center [1129, 33] width 87 height 27
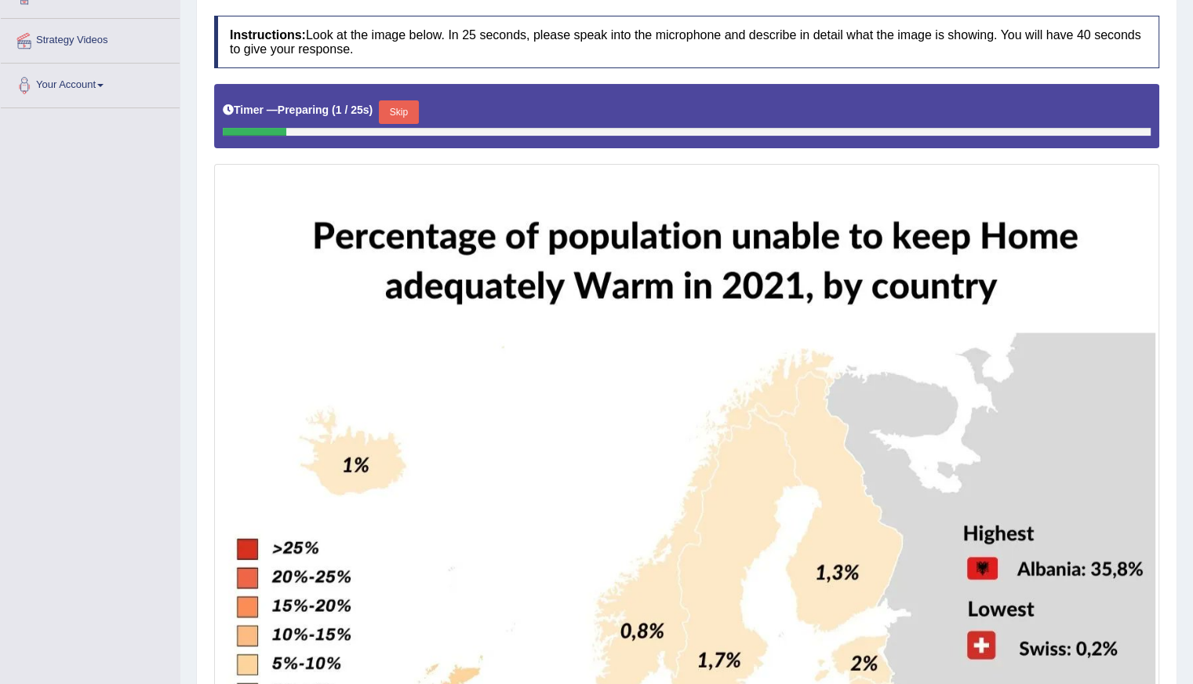
scroll to position [301, 0]
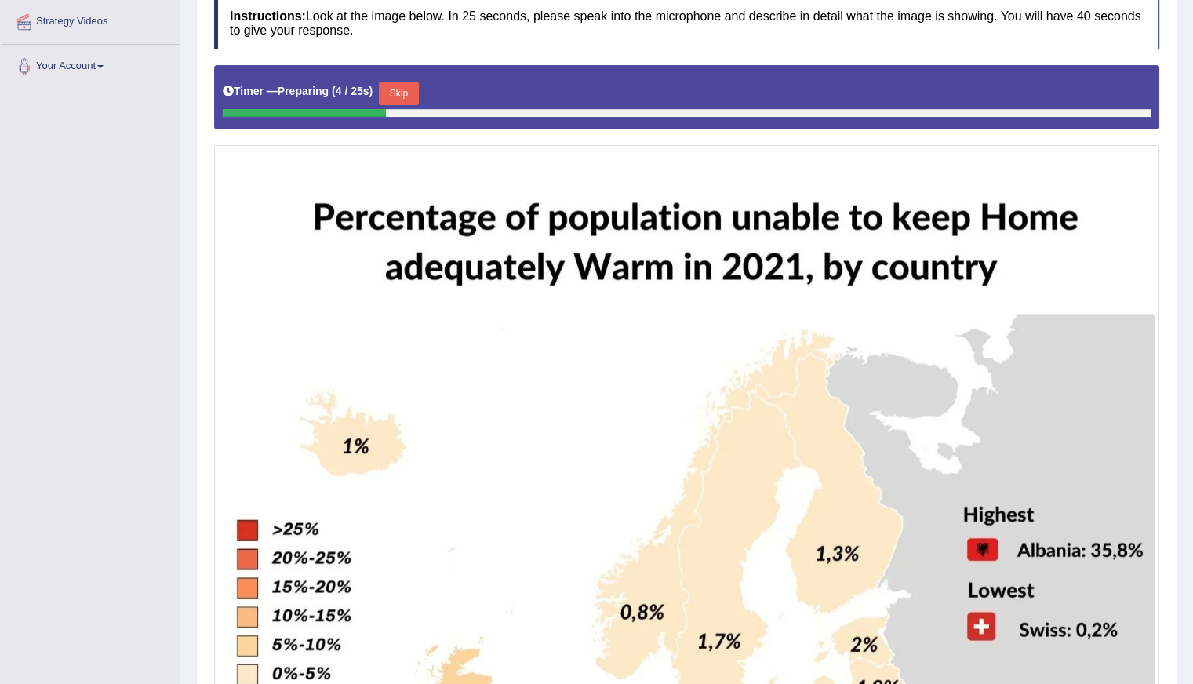
click at [408, 89] on button "Skip" at bounding box center [398, 94] width 39 height 24
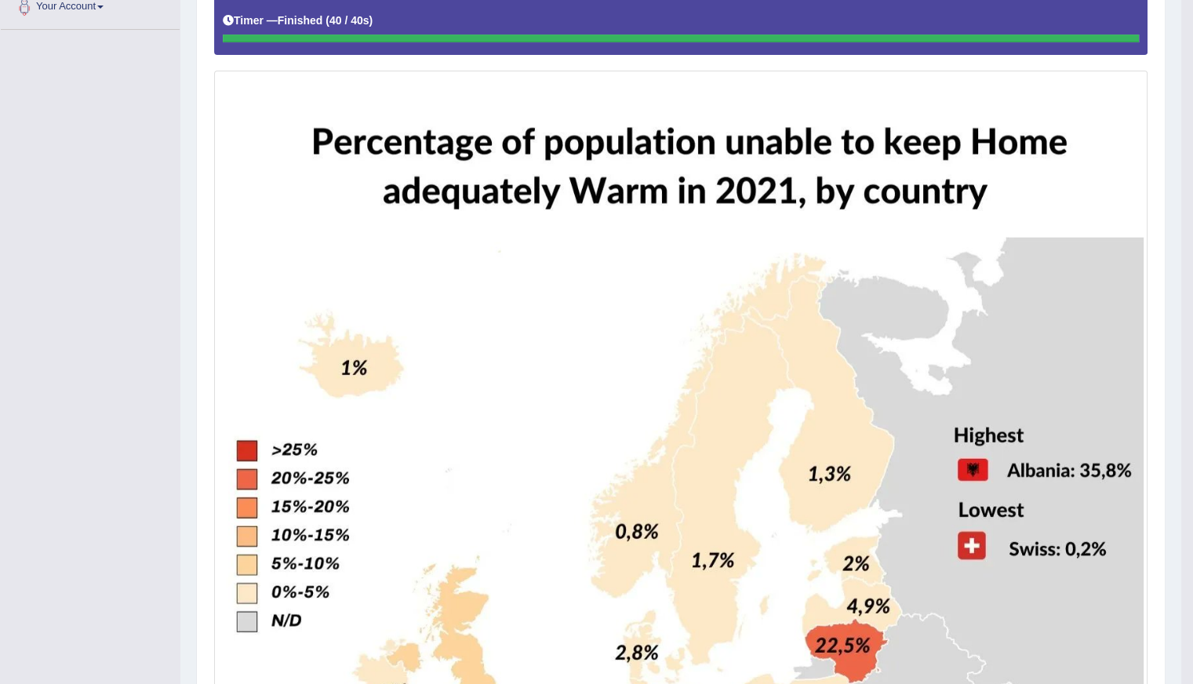
scroll to position [0, 0]
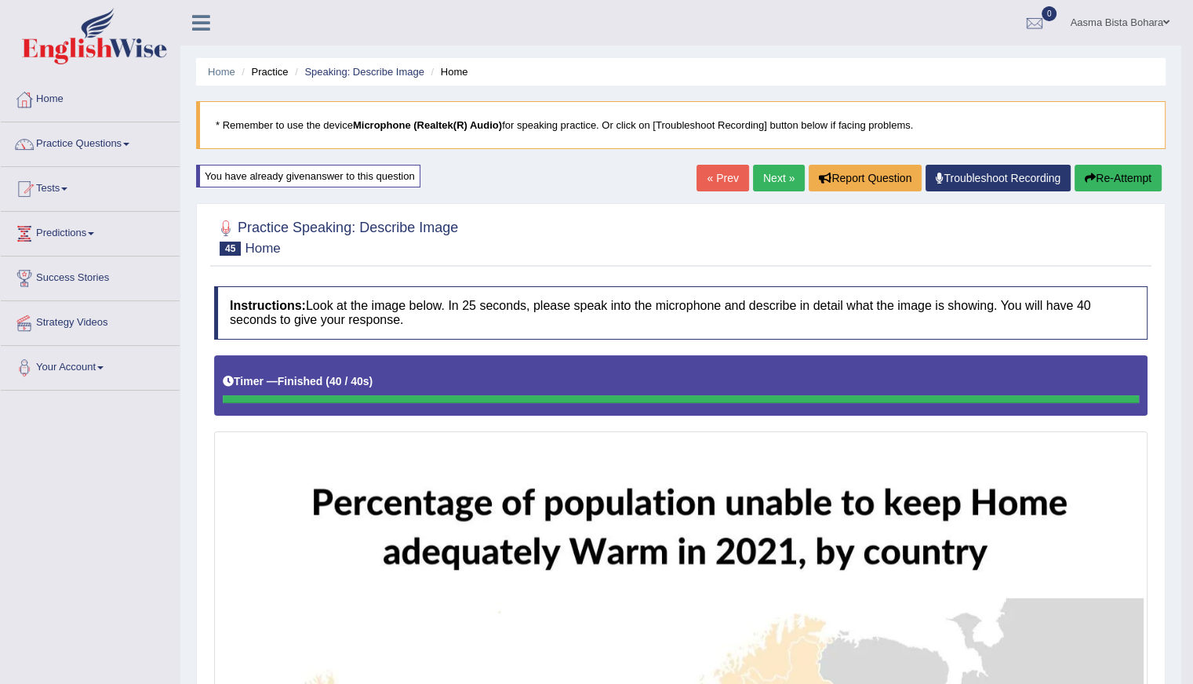
click at [1139, 177] on button "Re-Attempt" at bounding box center [1117, 178] width 87 height 27
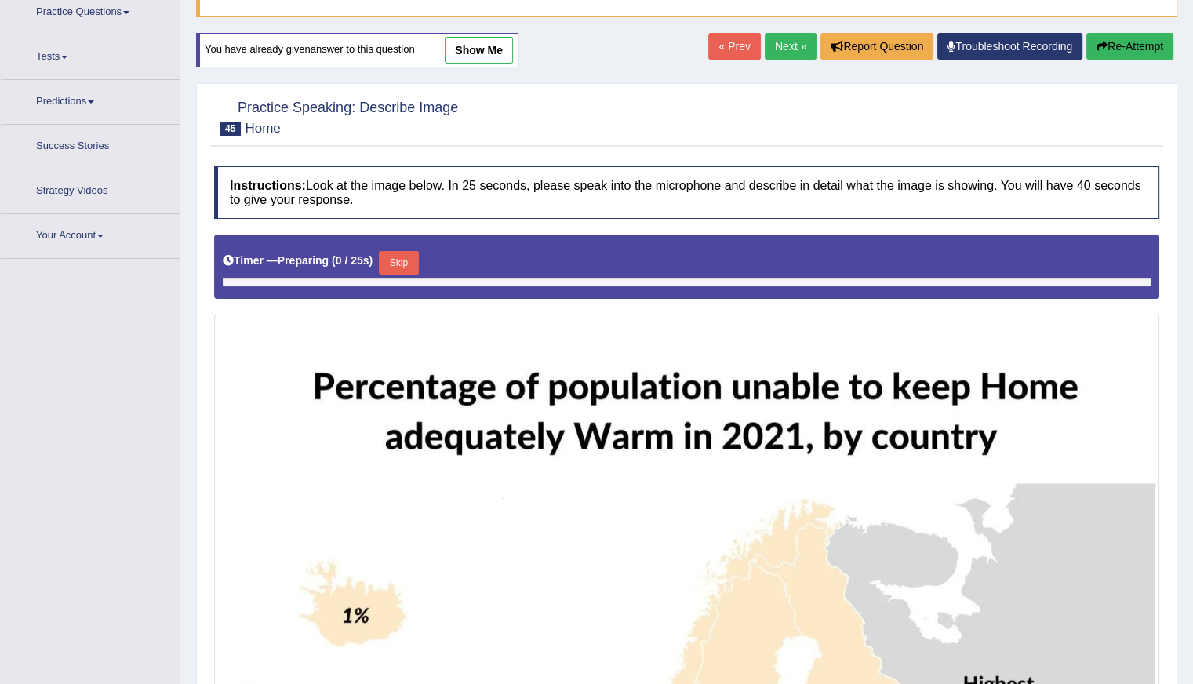
scroll to position [144, 0]
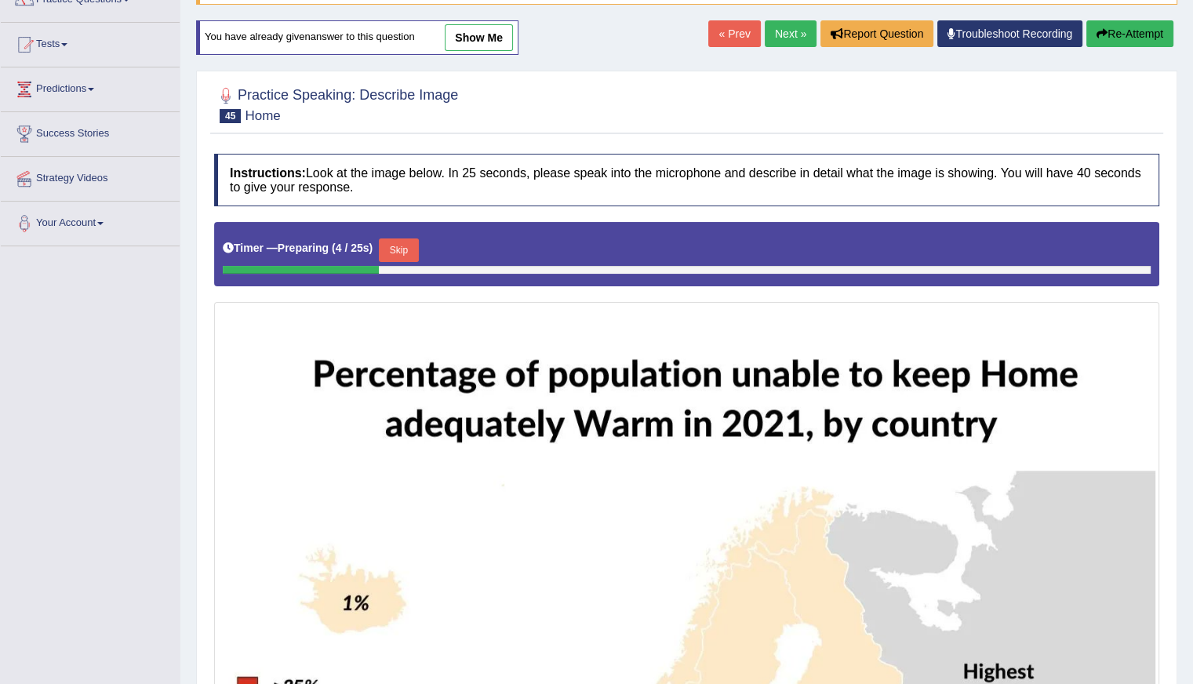
click at [410, 242] on button "Skip" at bounding box center [398, 250] width 39 height 24
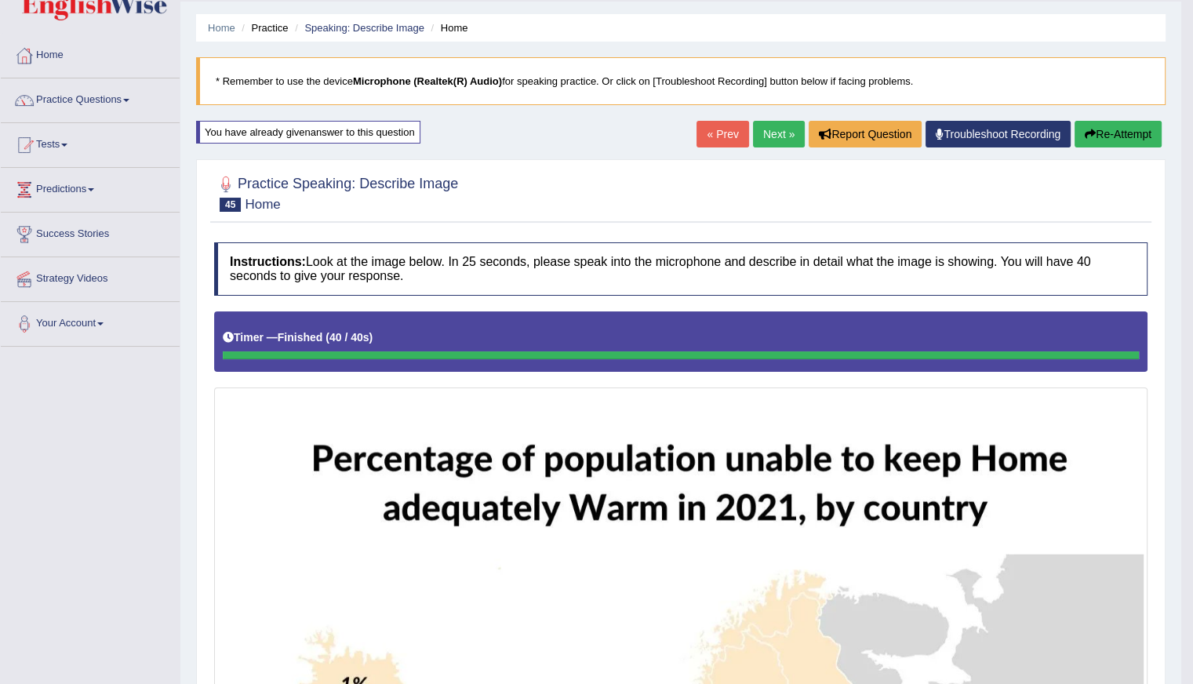
scroll to position [44, 0]
click at [768, 133] on link "Next »" at bounding box center [779, 134] width 52 height 27
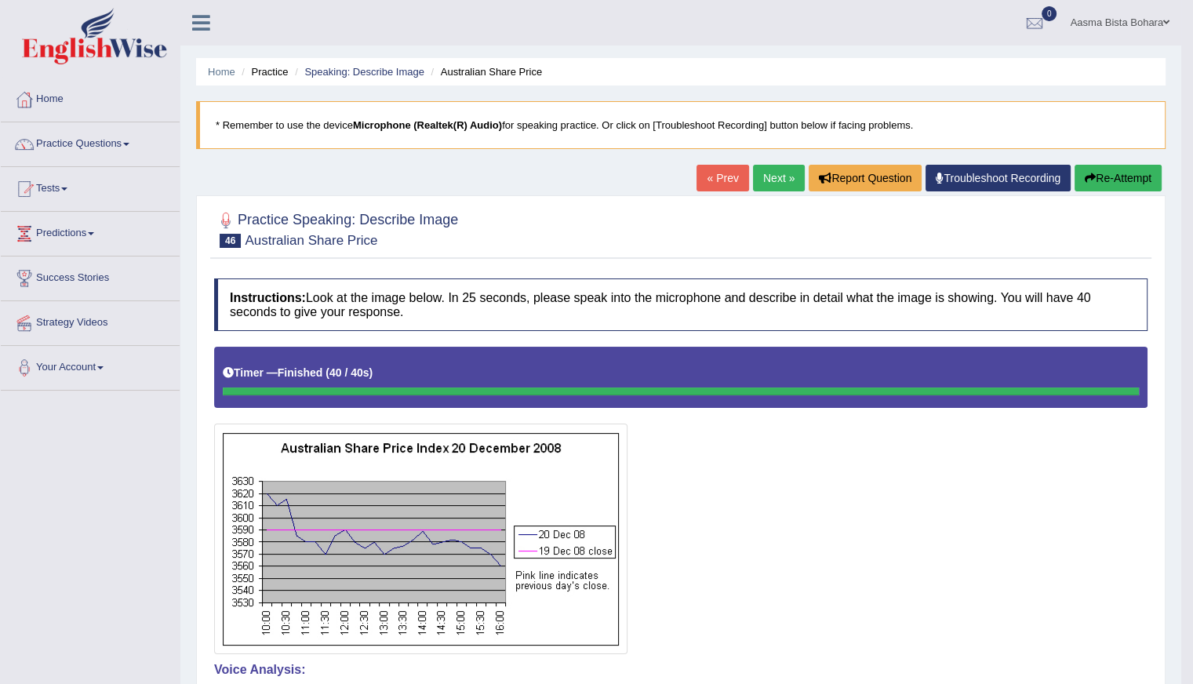
click at [1128, 172] on button "Re-Attempt" at bounding box center [1117, 178] width 87 height 27
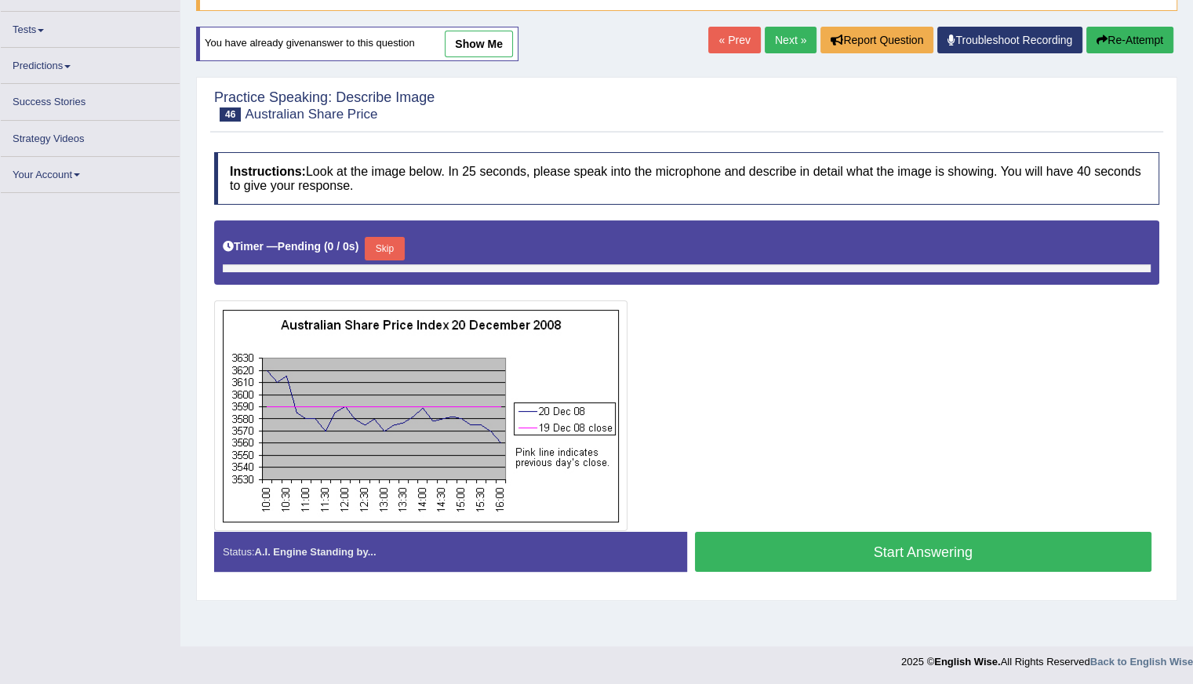
scroll to position [140, 0]
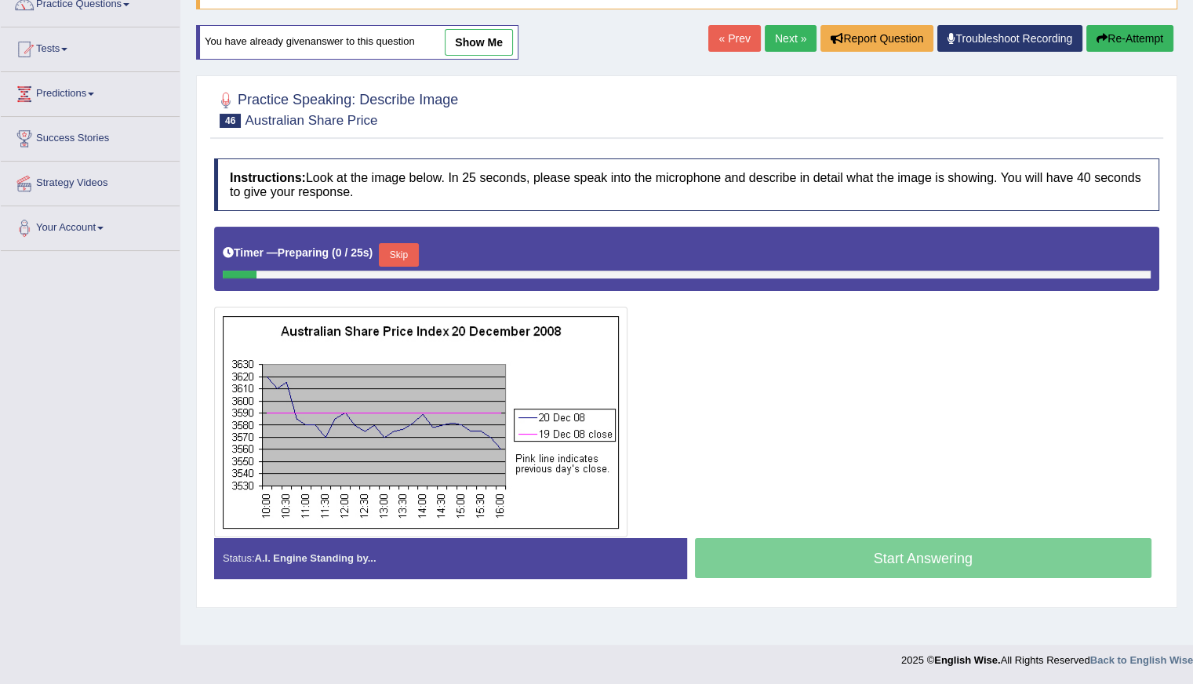
click at [389, 243] on button "Skip" at bounding box center [398, 255] width 39 height 24
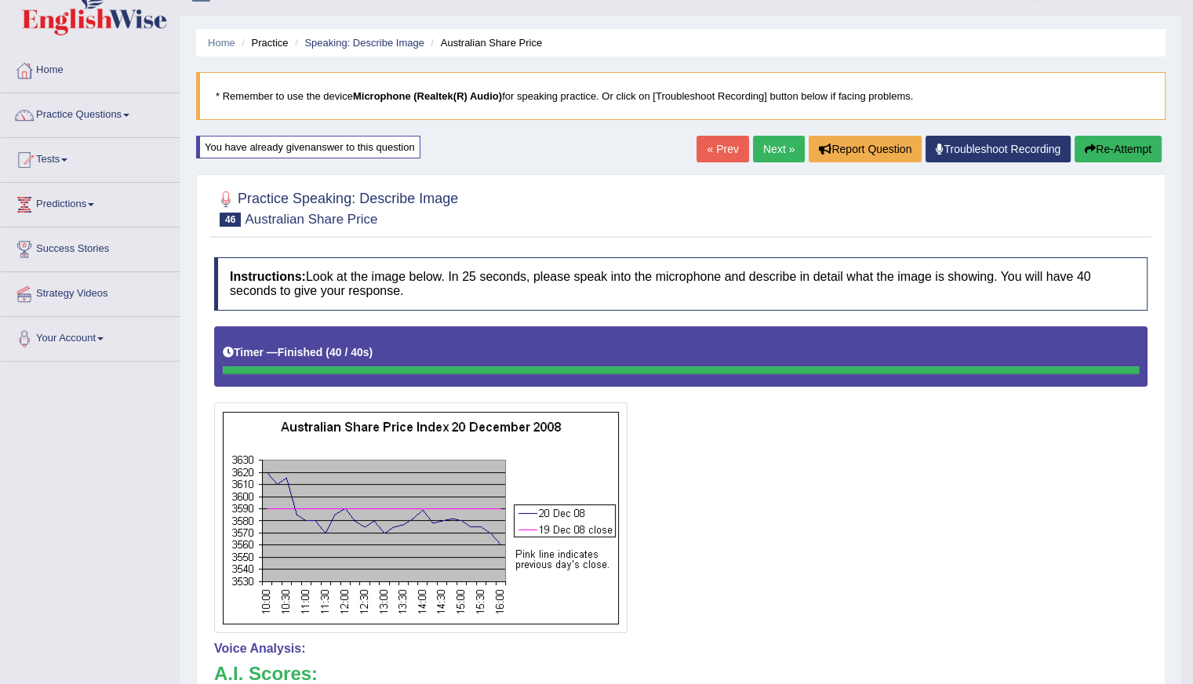
scroll to position [0, 0]
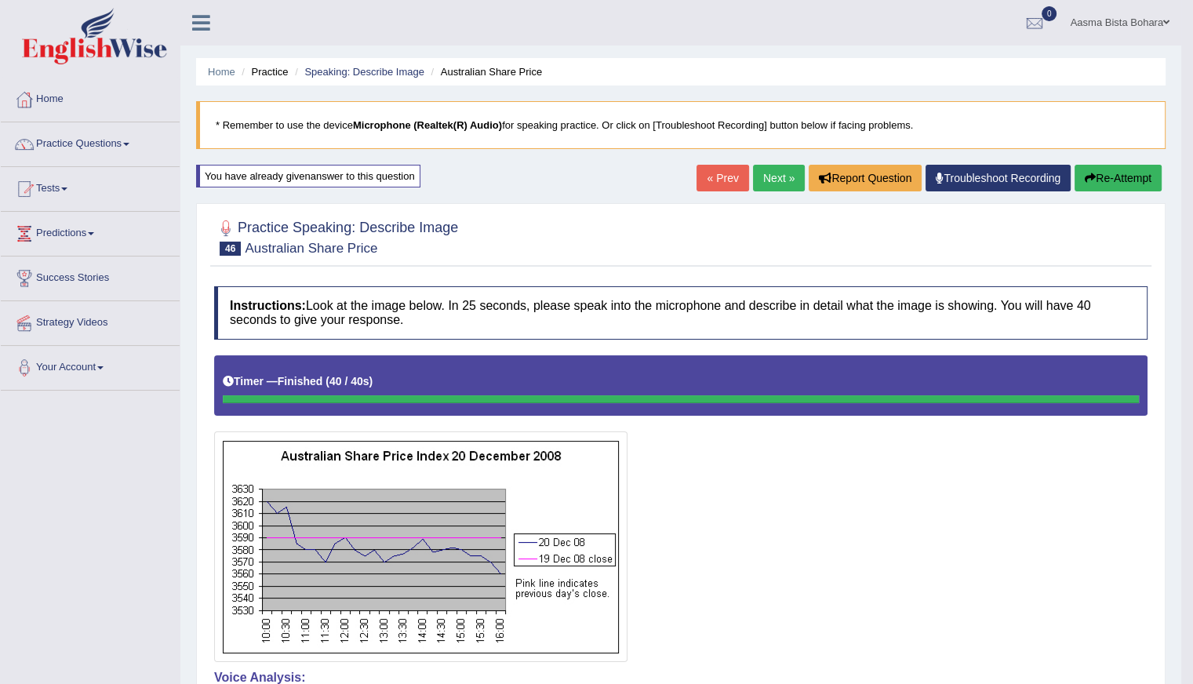
click at [1129, 175] on button "Re-Attempt" at bounding box center [1117, 178] width 87 height 27
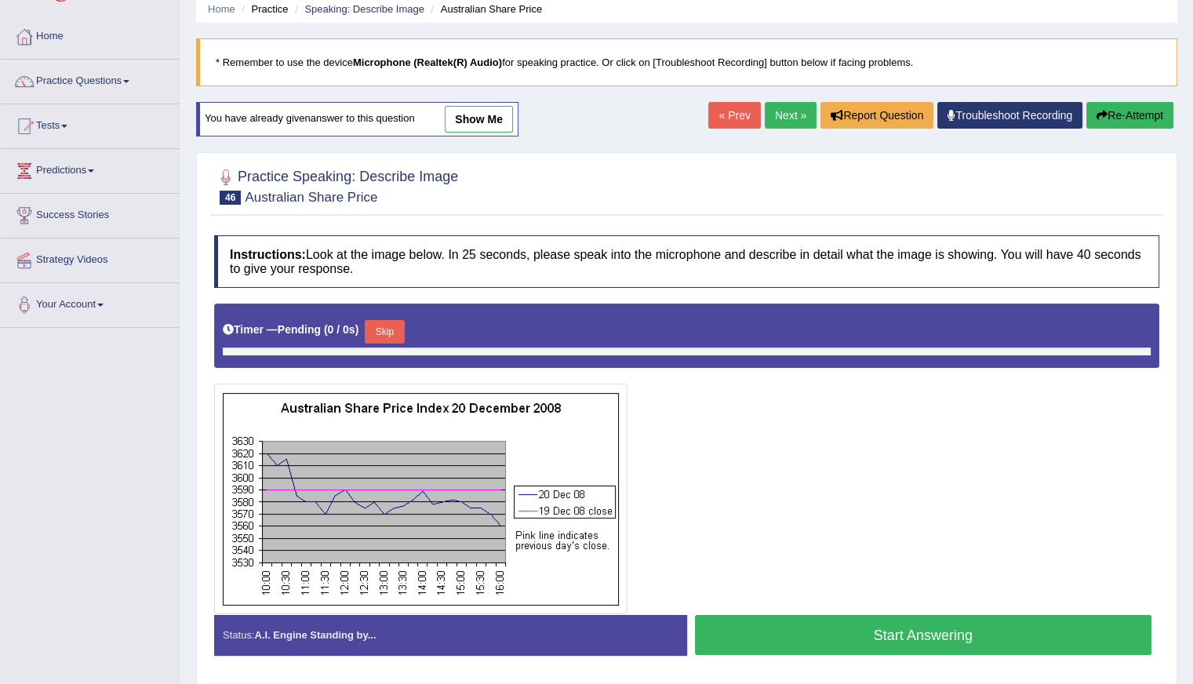
scroll to position [140, 0]
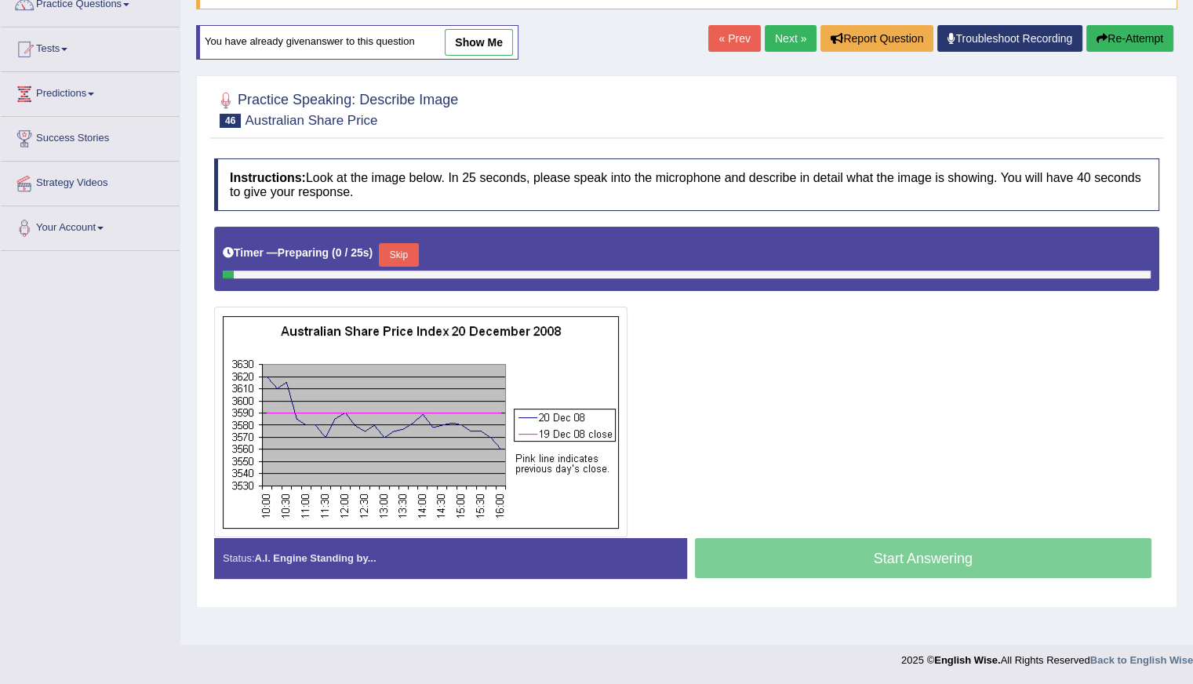
click at [407, 255] on button "Skip" at bounding box center [398, 255] width 39 height 24
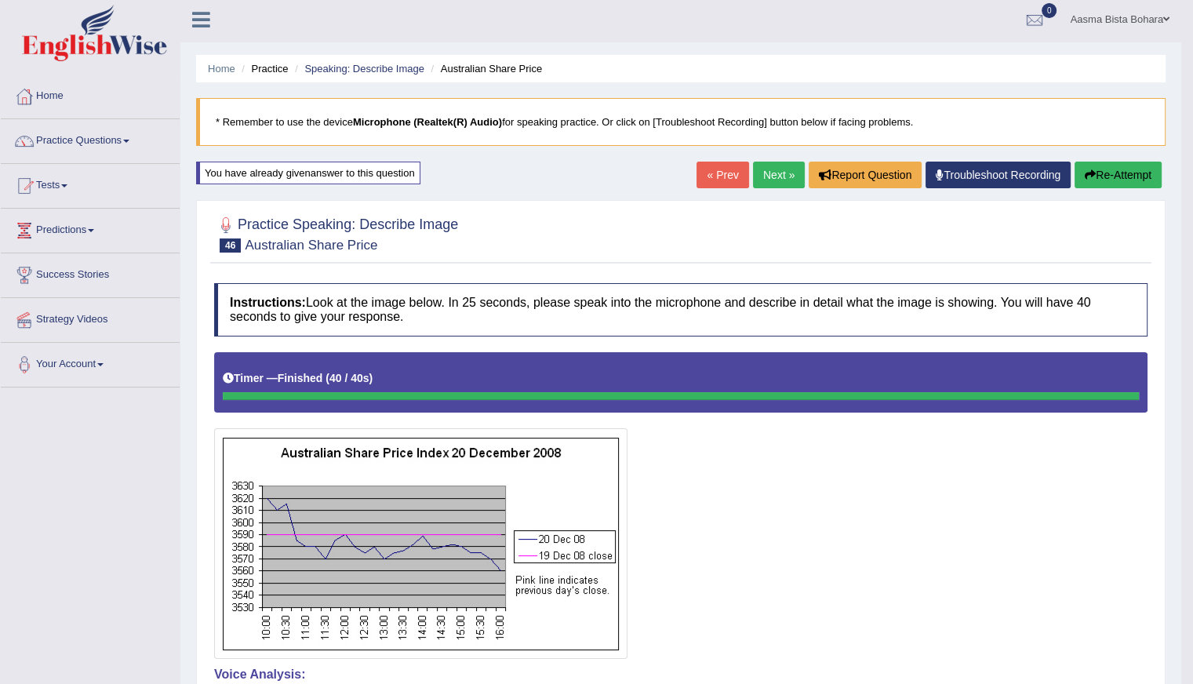
scroll to position [0, 0]
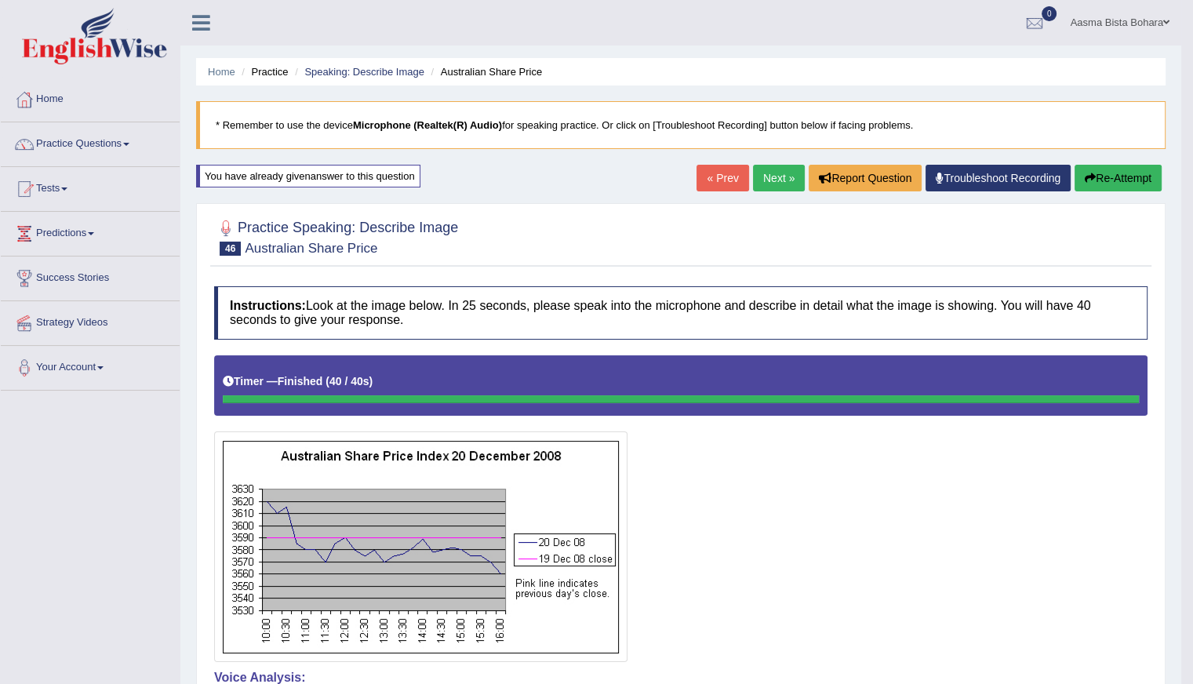
click at [776, 166] on link "Next »" at bounding box center [779, 178] width 52 height 27
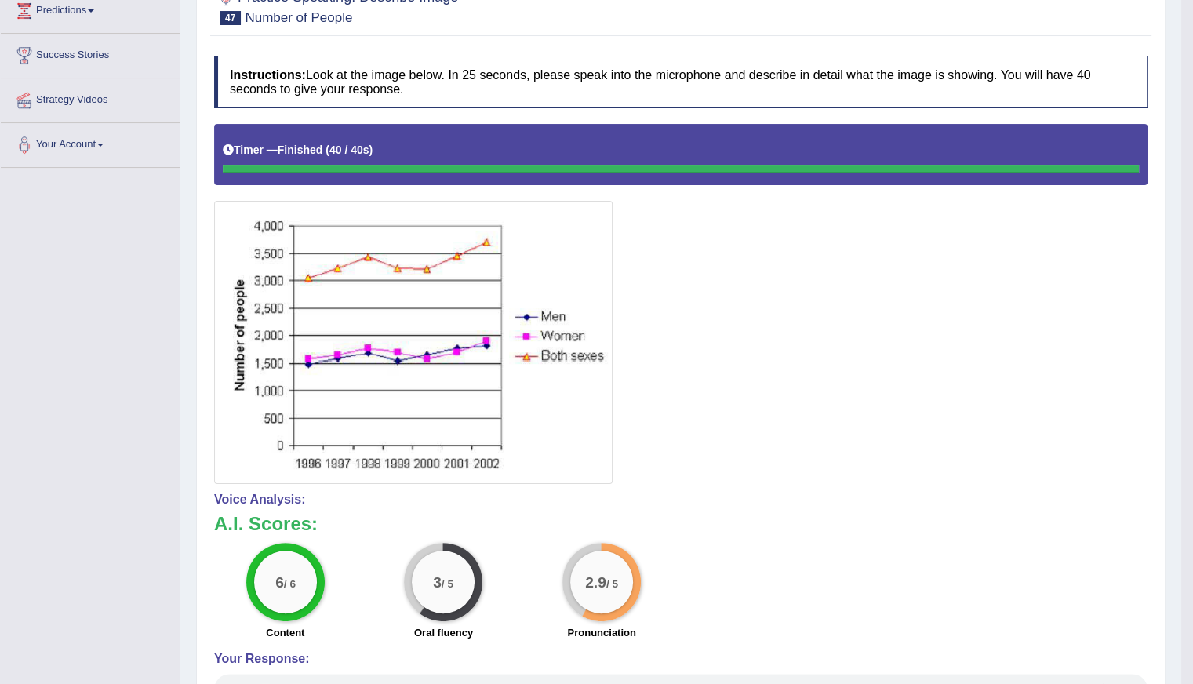
scroll to position [235, 0]
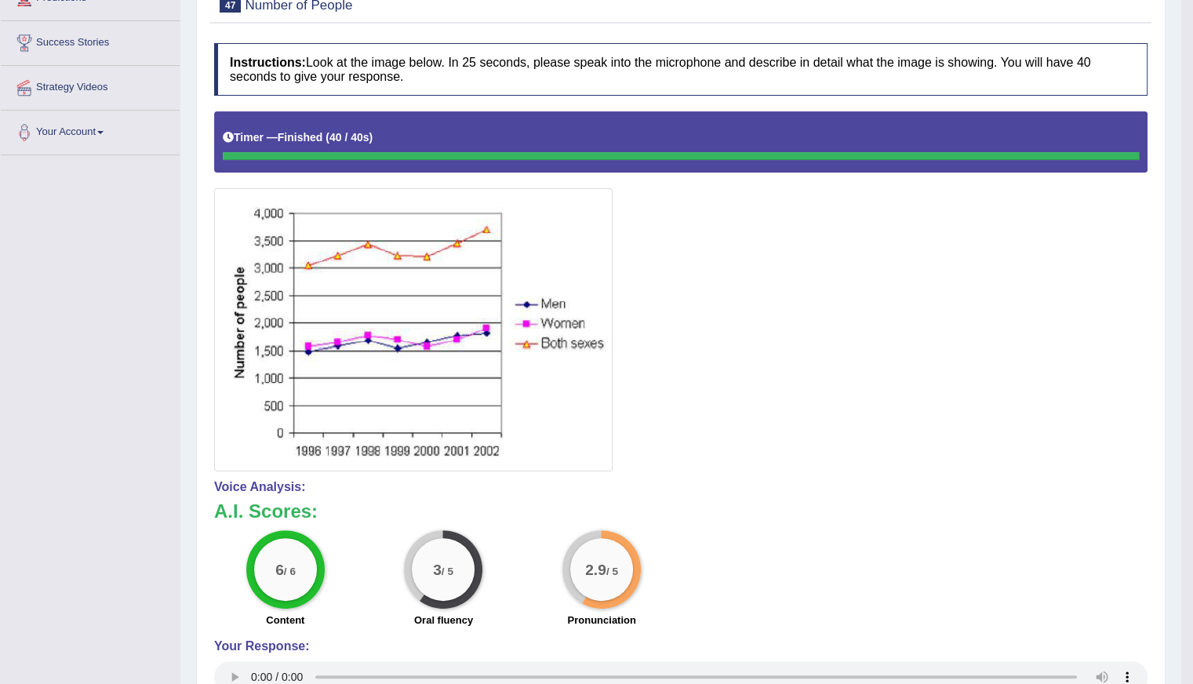
click at [307, 355] on img at bounding box center [413, 329] width 391 height 275
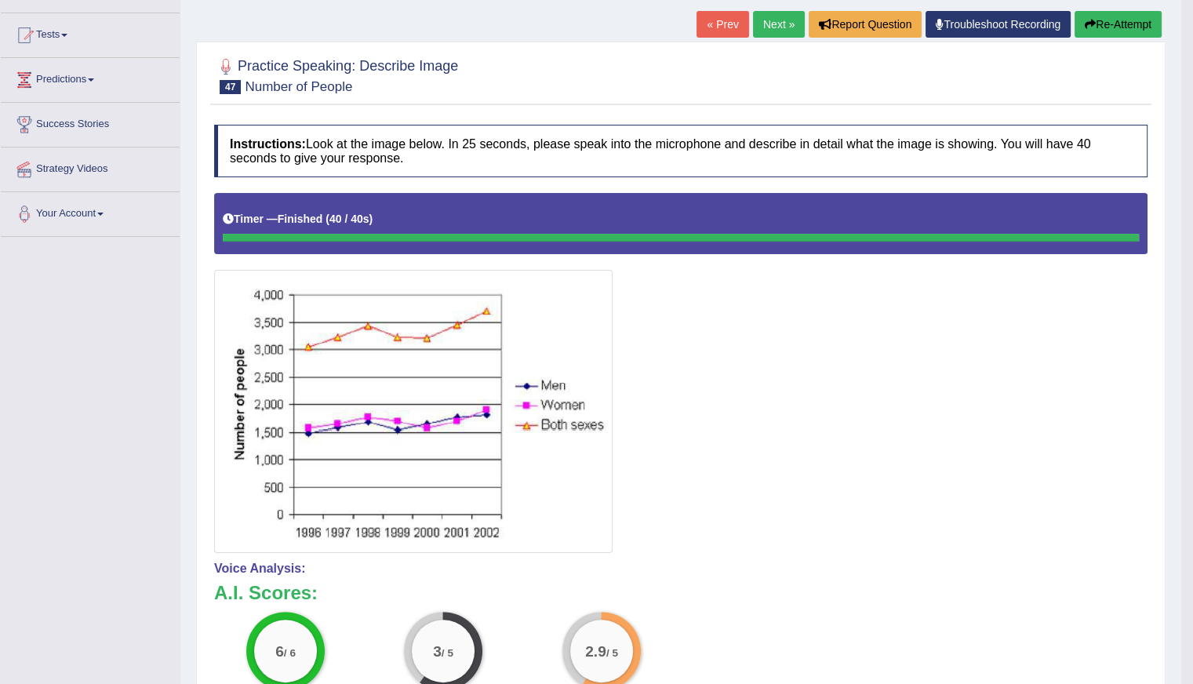
scroll to position [157, 0]
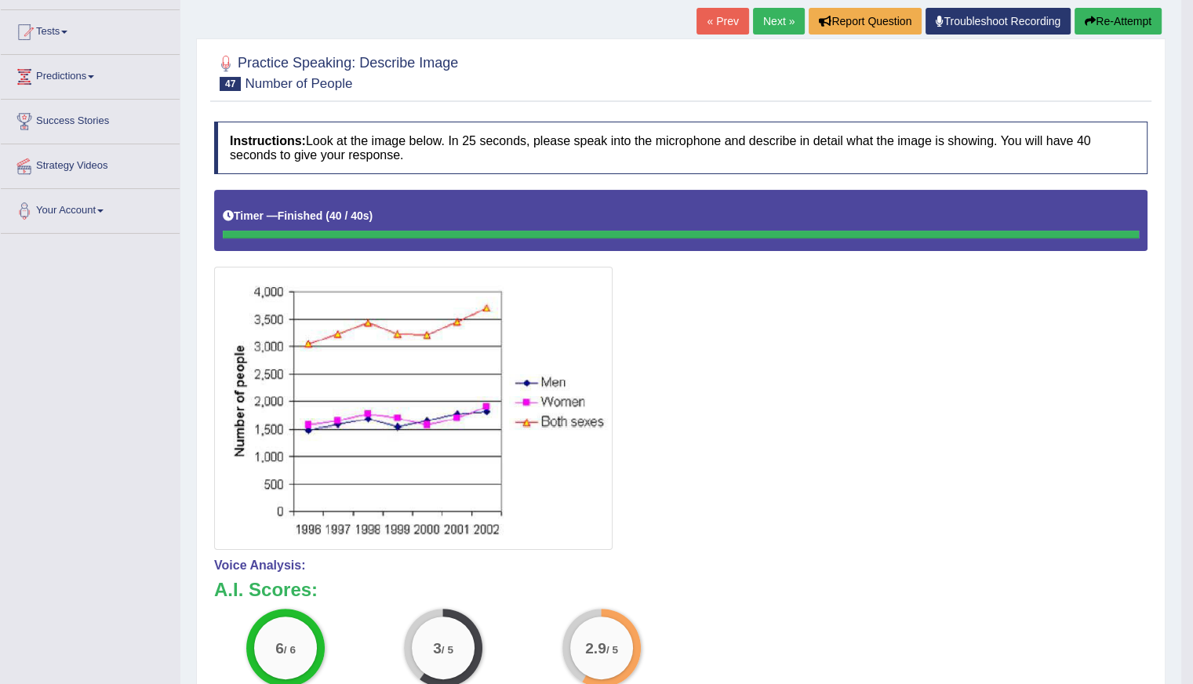
click at [1115, 20] on button "Re-Attempt" at bounding box center [1117, 21] width 87 height 27
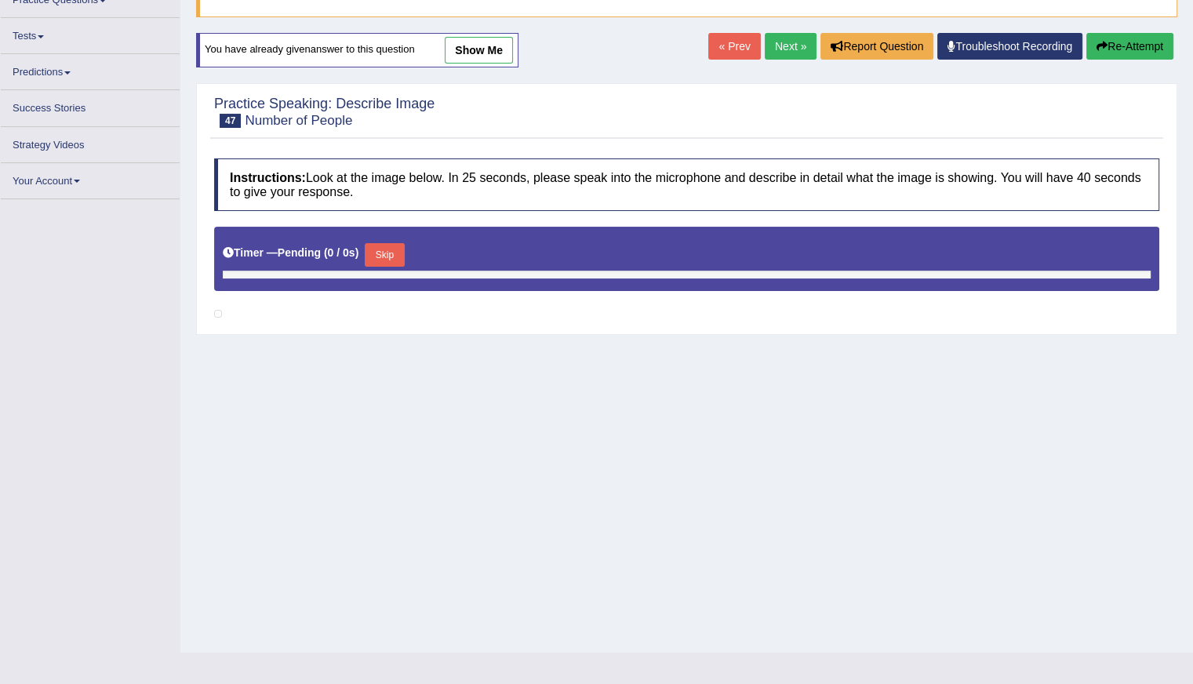
scroll to position [144, 0]
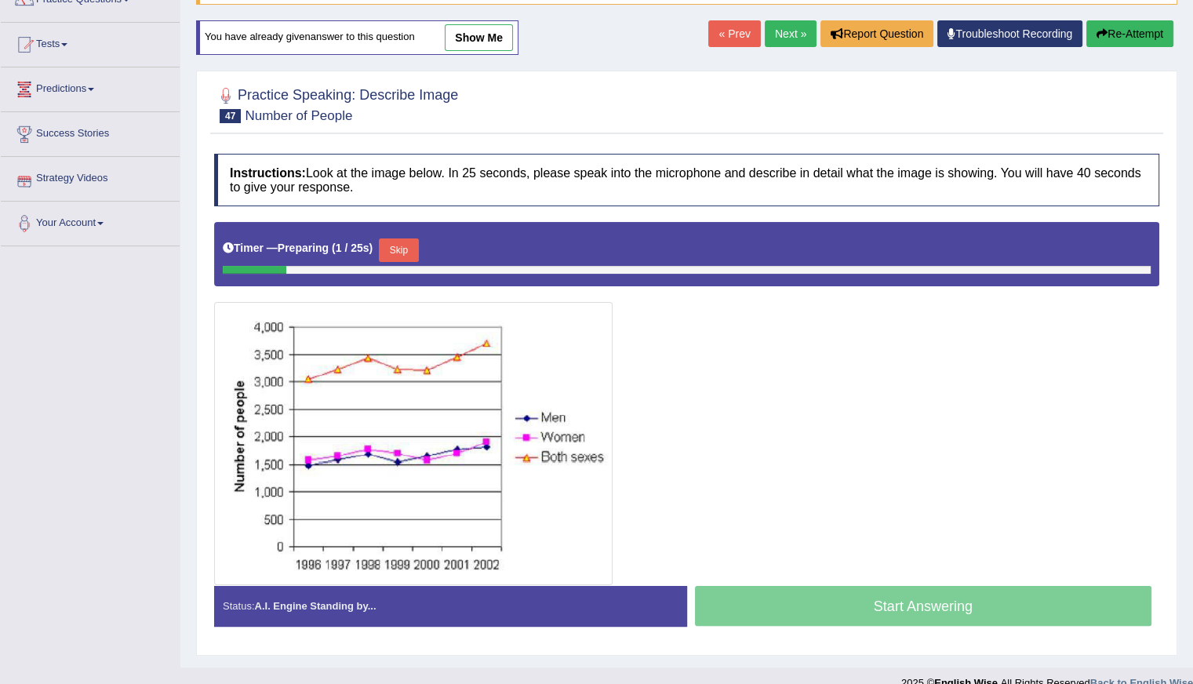
click at [392, 248] on button "Skip" at bounding box center [398, 250] width 39 height 24
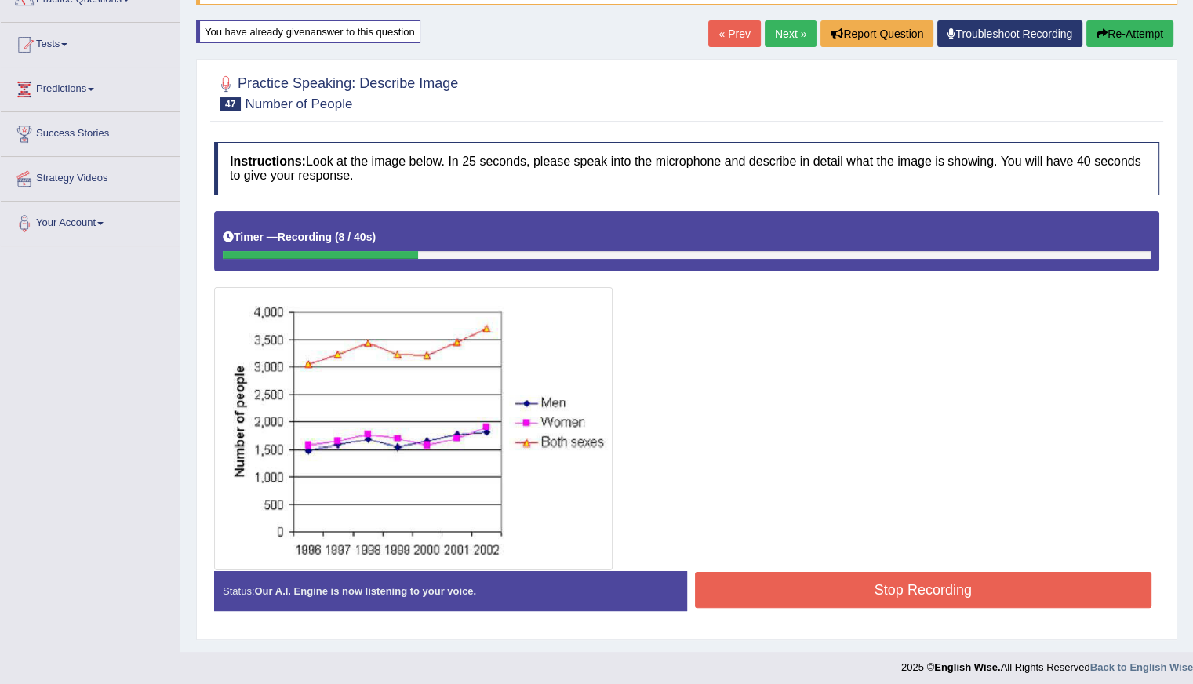
click at [1142, 38] on button "Re-Attempt" at bounding box center [1129, 33] width 87 height 27
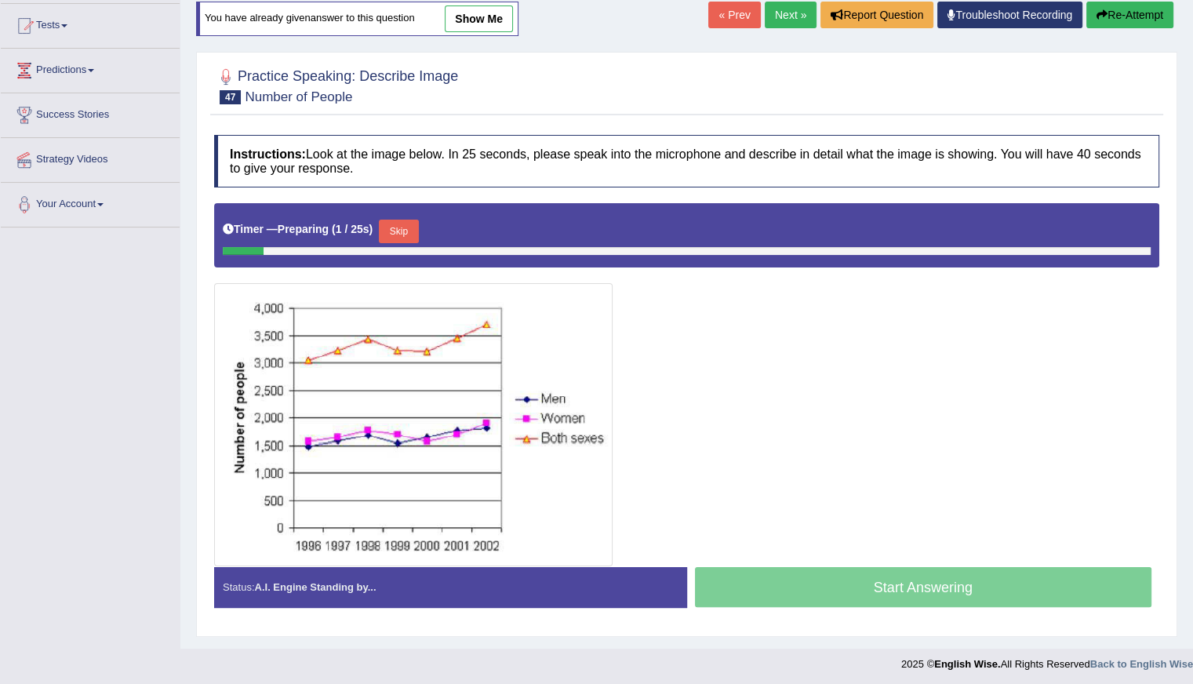
click at [407, 223] on button "Skip" at bounding box center [398, 232] width 39 height 24
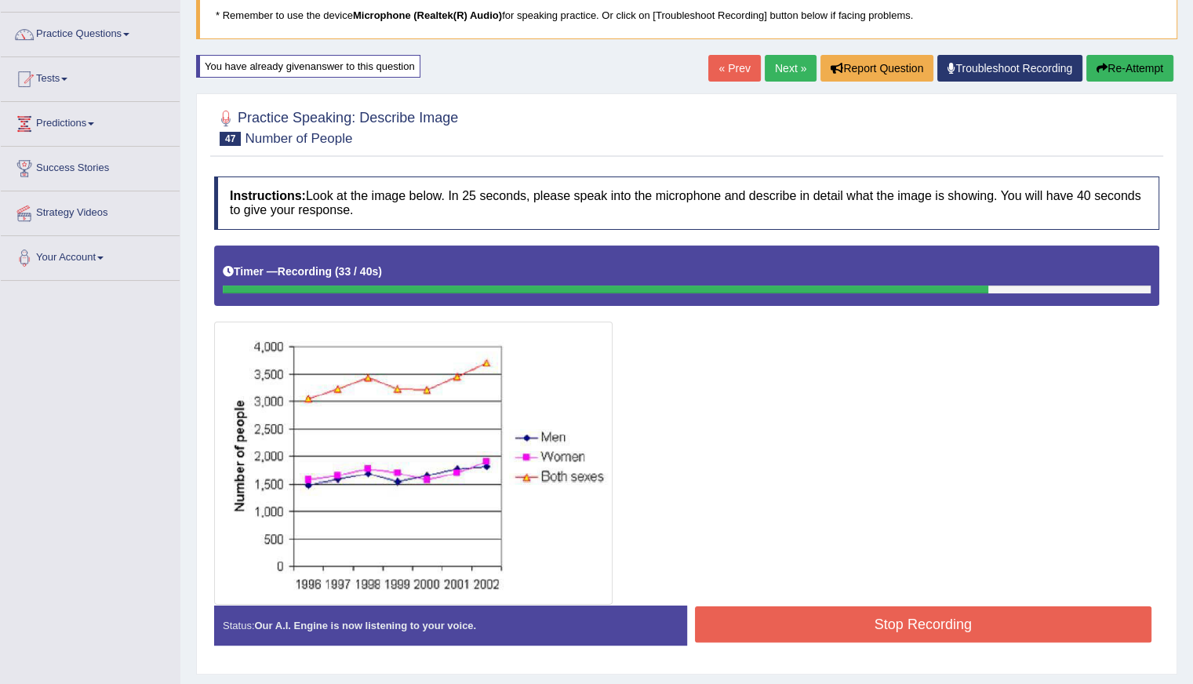
scroll to position [72, 0]
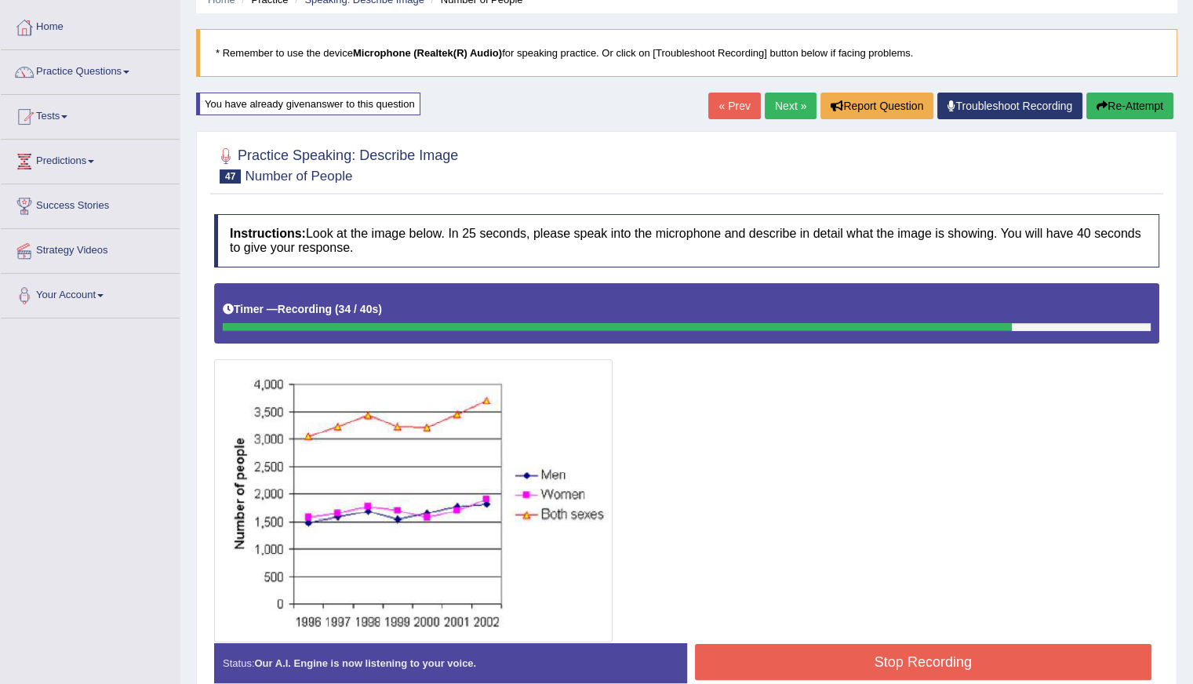
click at [1152, 106] on button "Re-Attempt" at bounding box center [1129, 106] width 87 height 27
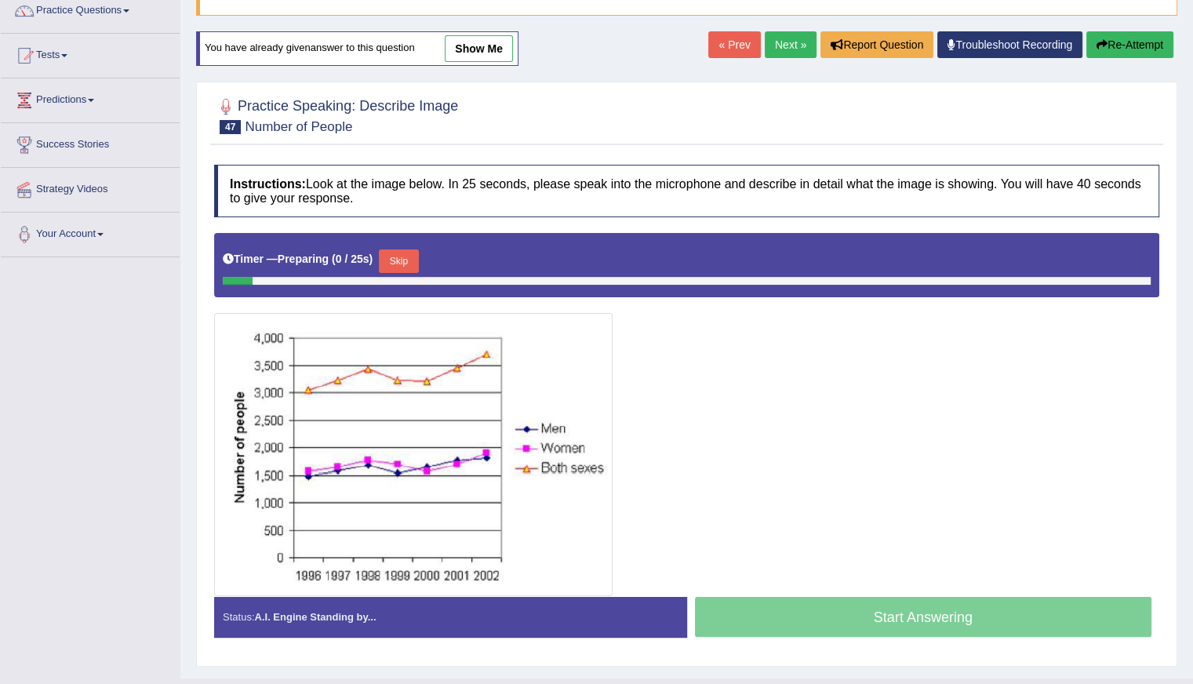
scroll to position [163, 0]
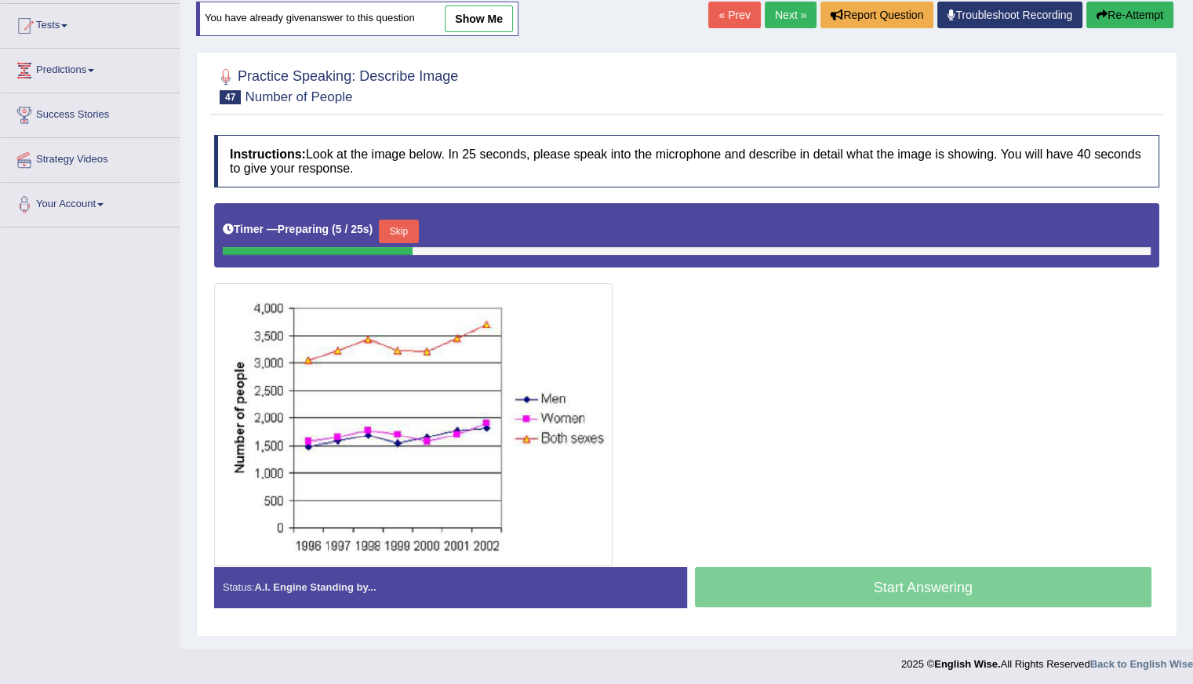
click at [407, 228] on button "Skip" at bounding box center [398, 232] width 39 height 24
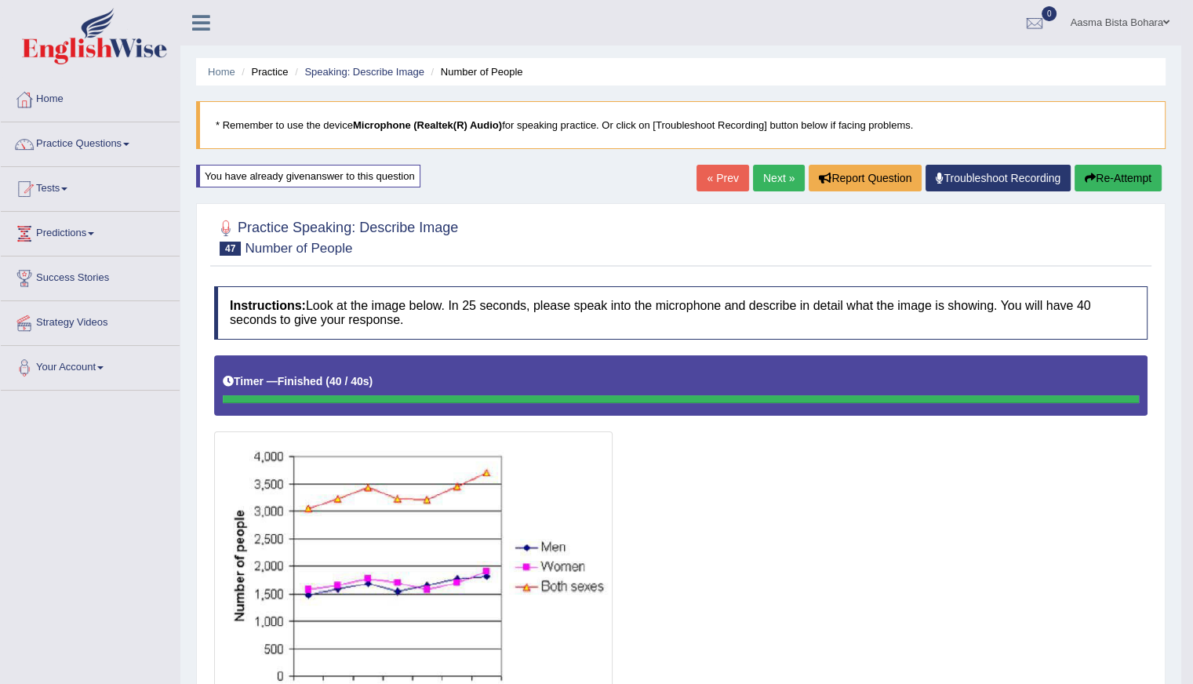
scroll to position [0, 0]
click at [766, 184] on link "Next »" at bounding box center [779, 178] width 52 height 27
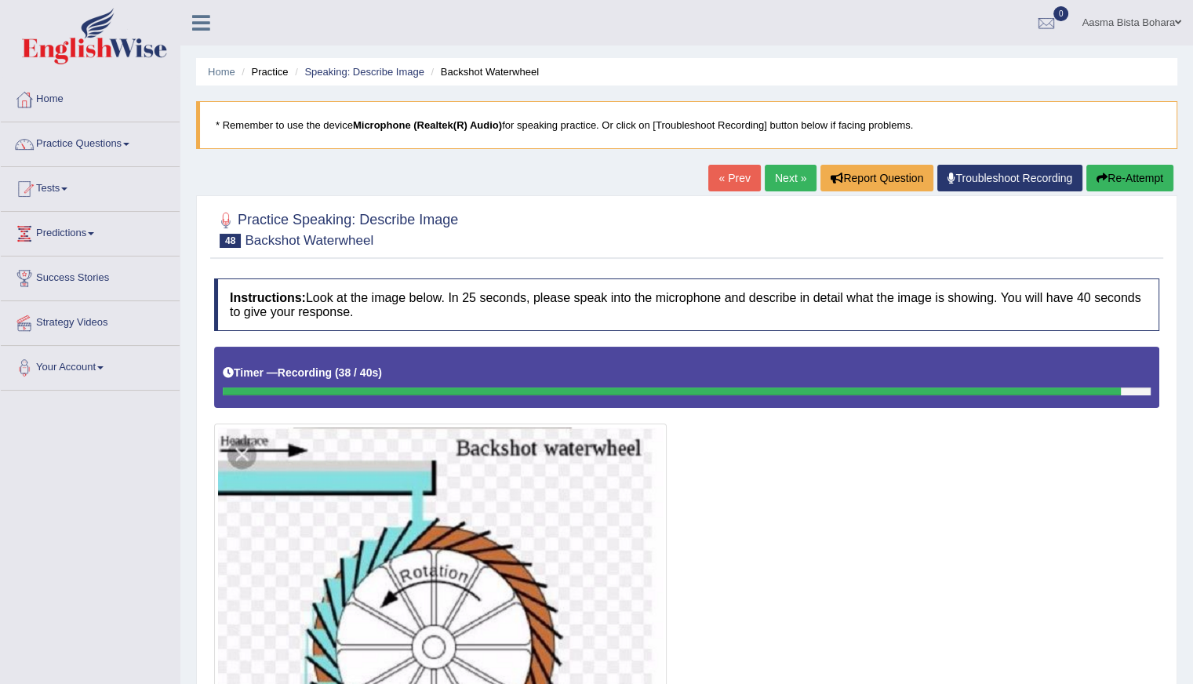
click at [1138, 183] on button "Re-Attempt" at bounding box center [1129, 178] width 87 height 27
click at [1142, 179] on button "Re-Attempt" at bounding box center [1129, 178] width 87 height 27
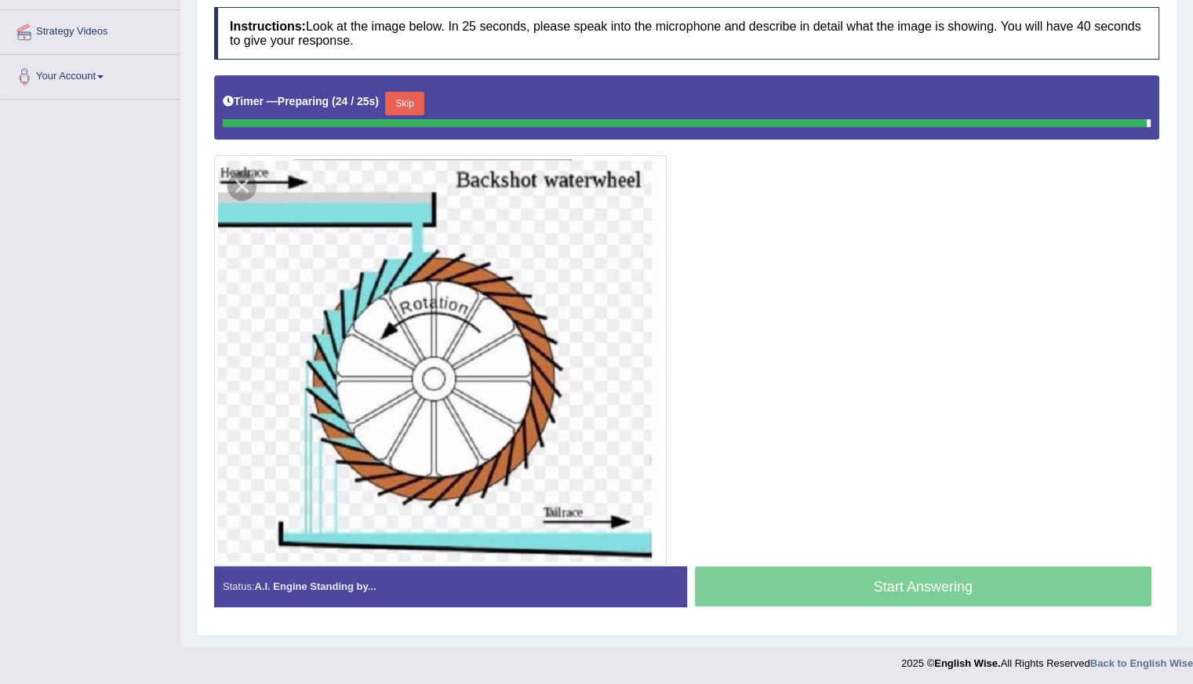
scroll to position [276, 0]
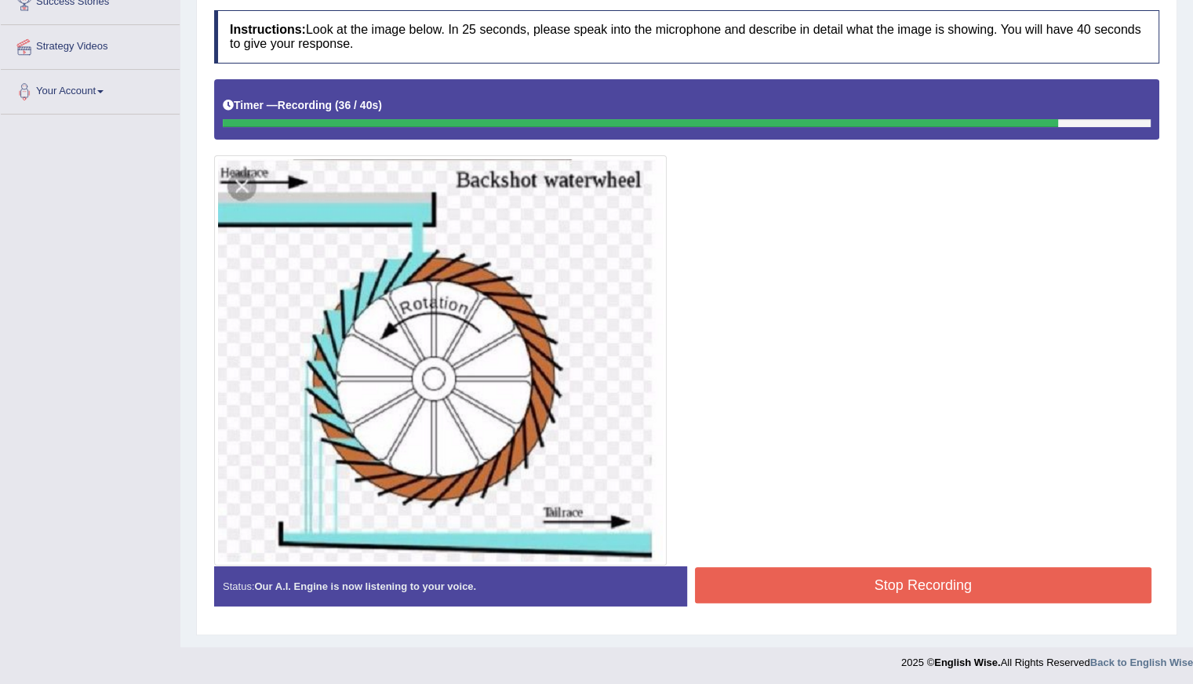
click at [865, 578] on button "Stop Recording" at bounding box center [923, 585] width 457 height 36
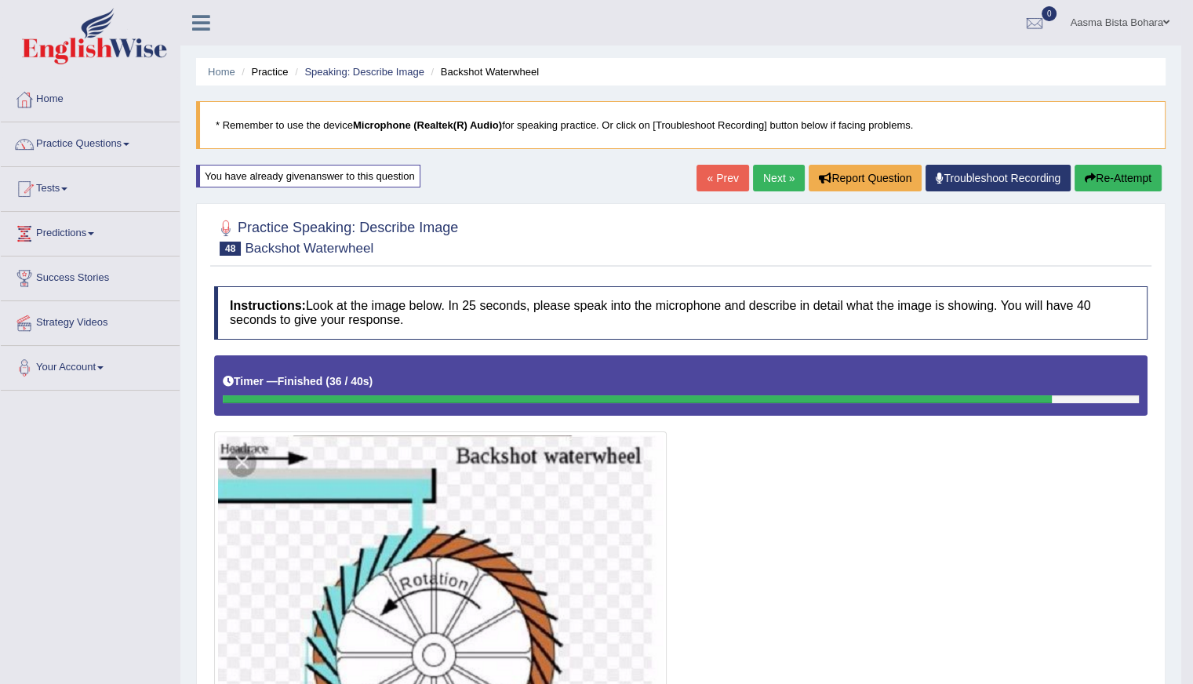
scroll to position [0, 0]
click at [781, 172] on link "Next »" at bounding box center [779, 178] width 52 height 27
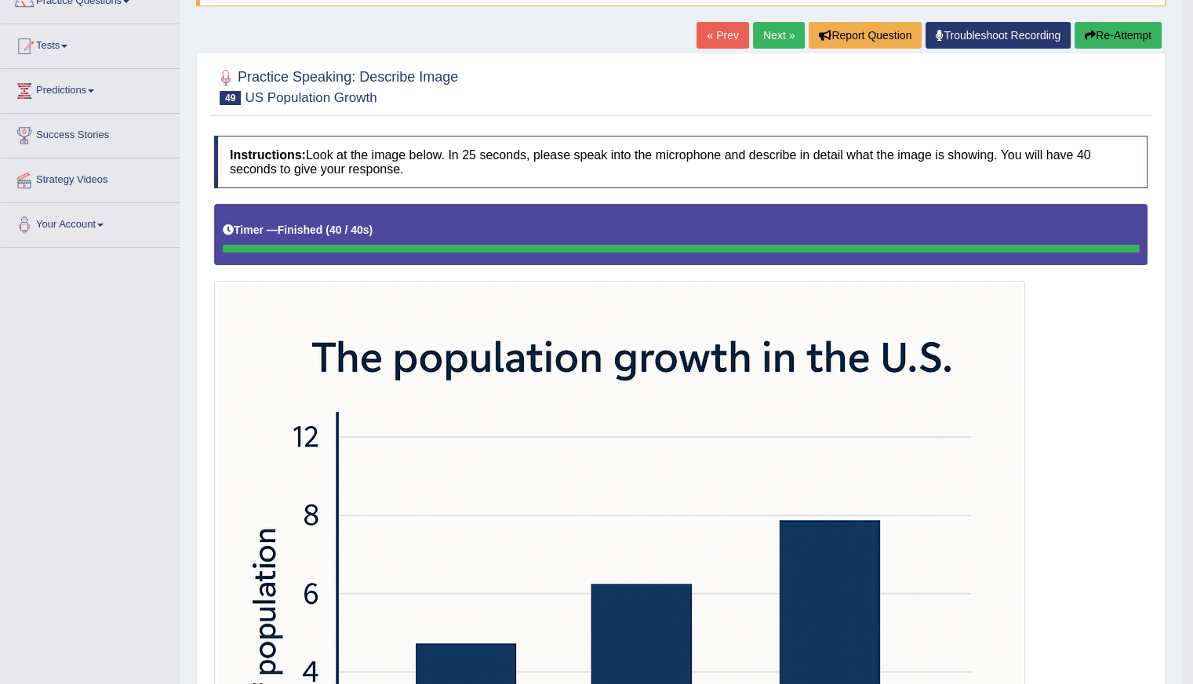
scroll to position [119, 0]
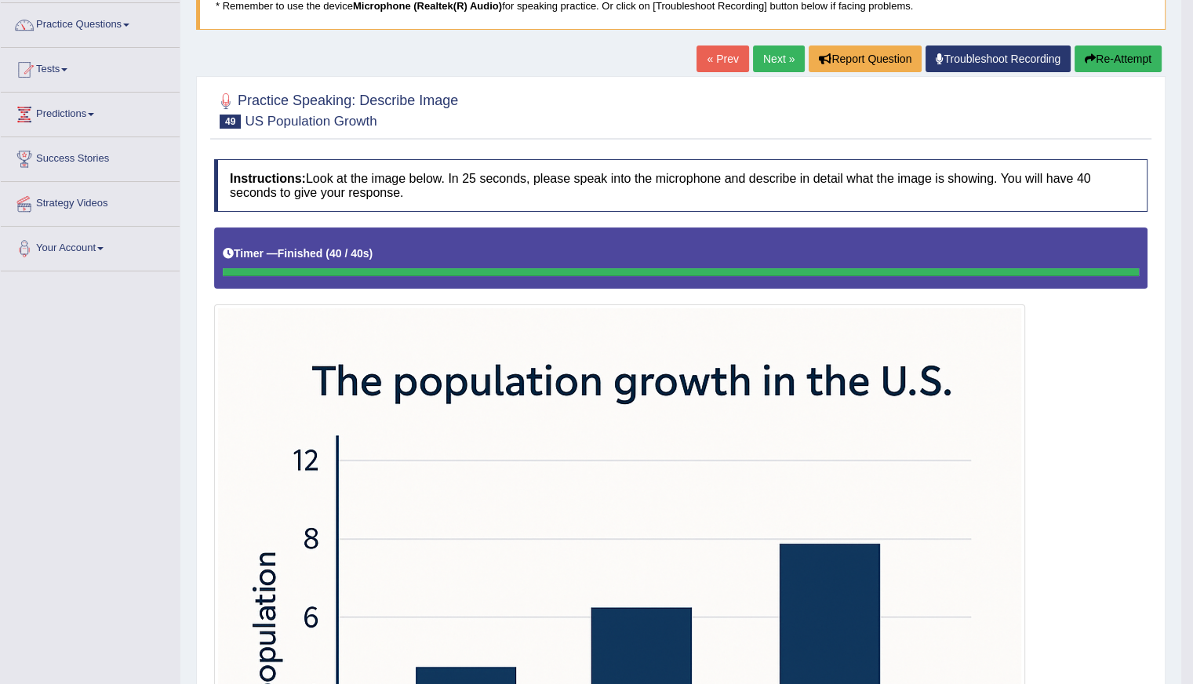
click at [1113, 55] on button "Re-Attempt" at bounding box center [1117, 58] width 87 height 27
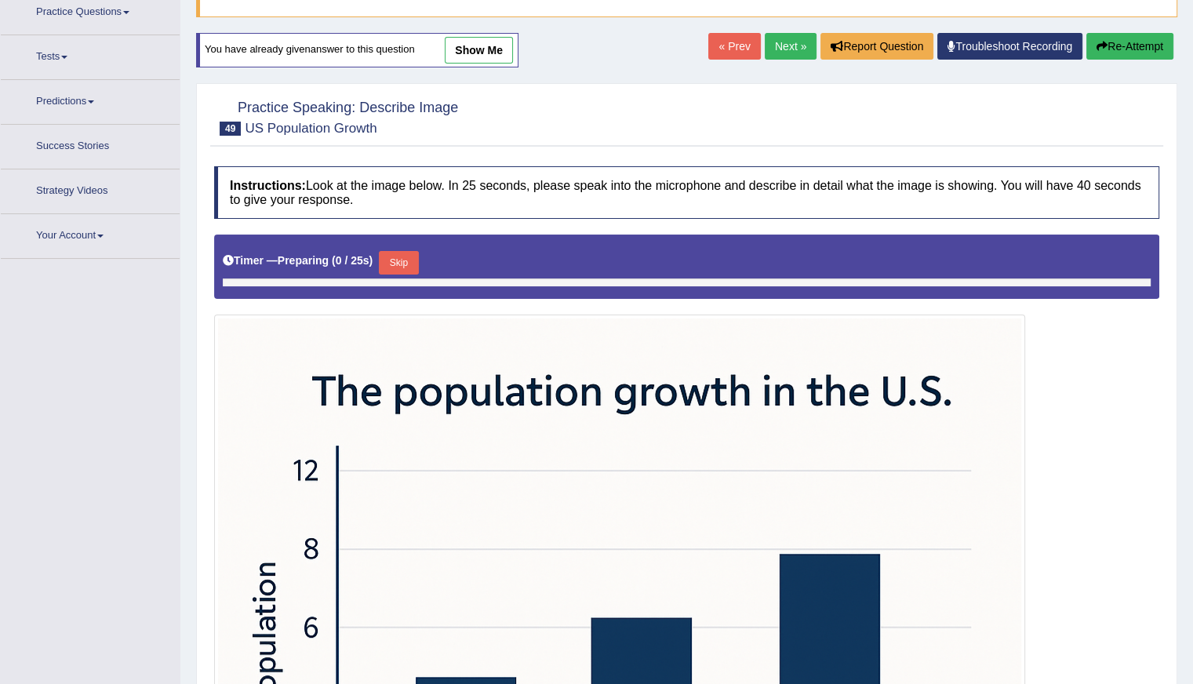
scroll to position [144, 0]
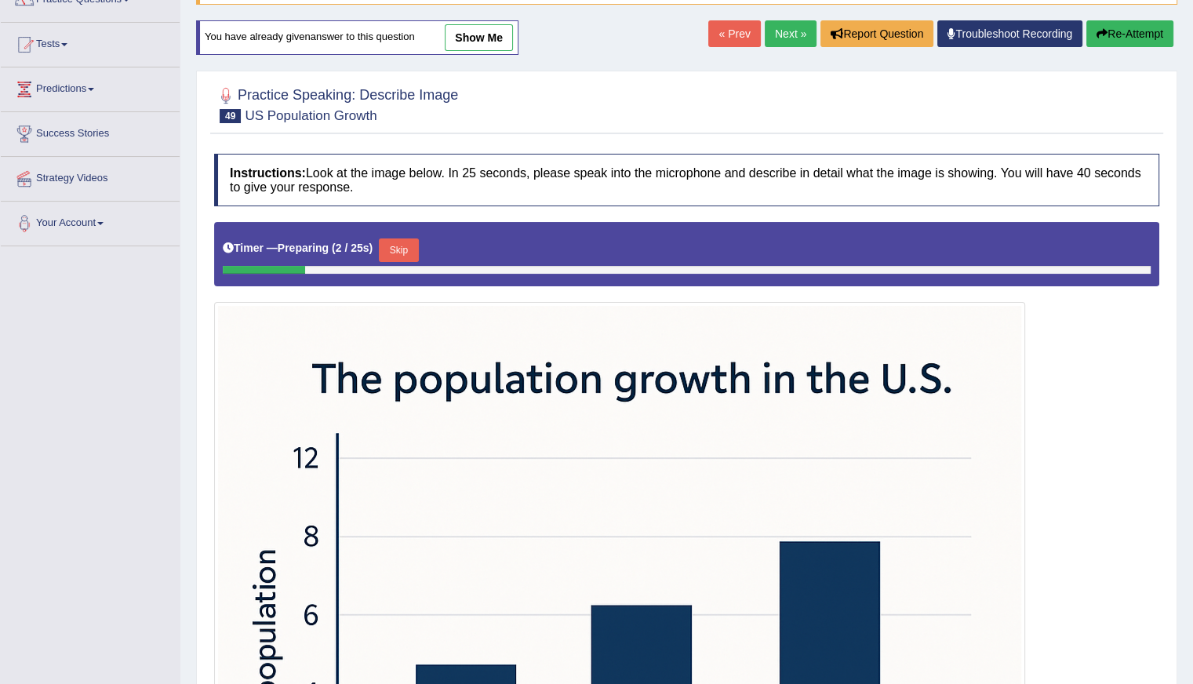
click at [411, 245] on button "Skip" at bounding box center [398, 250] width 39 height 24
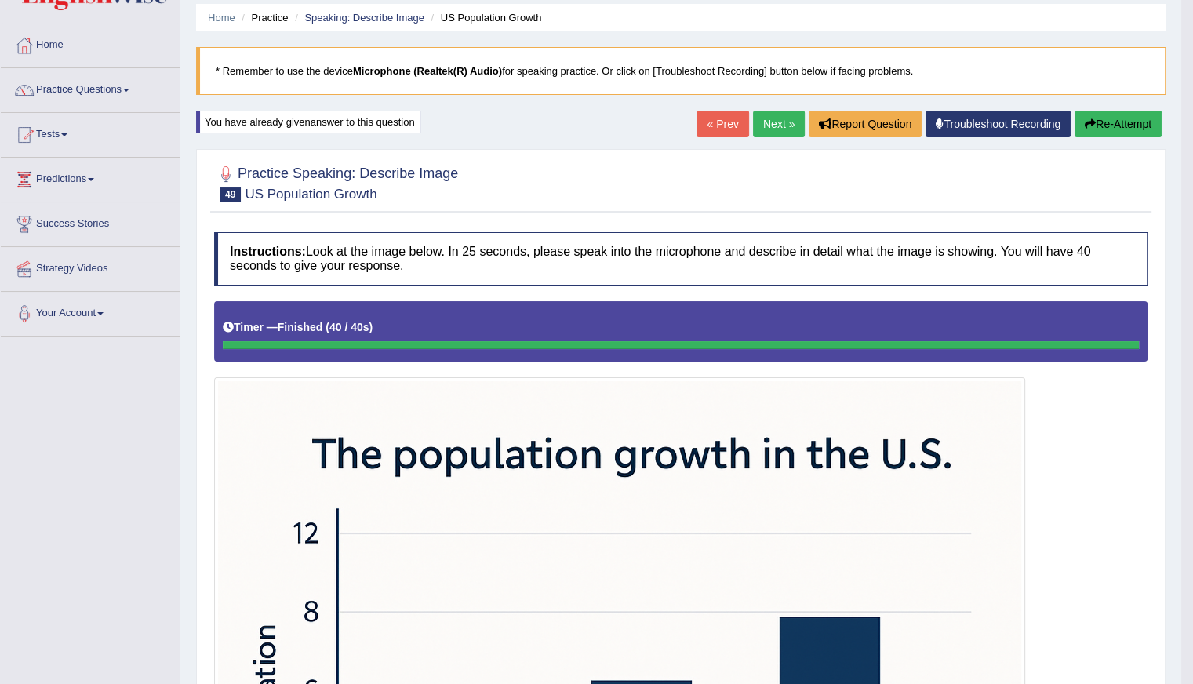
scroll to position [53, 0]
click at [1131, 127] on button "Re-Attempt" at bounding box center [1117, 124] width 87 height 27
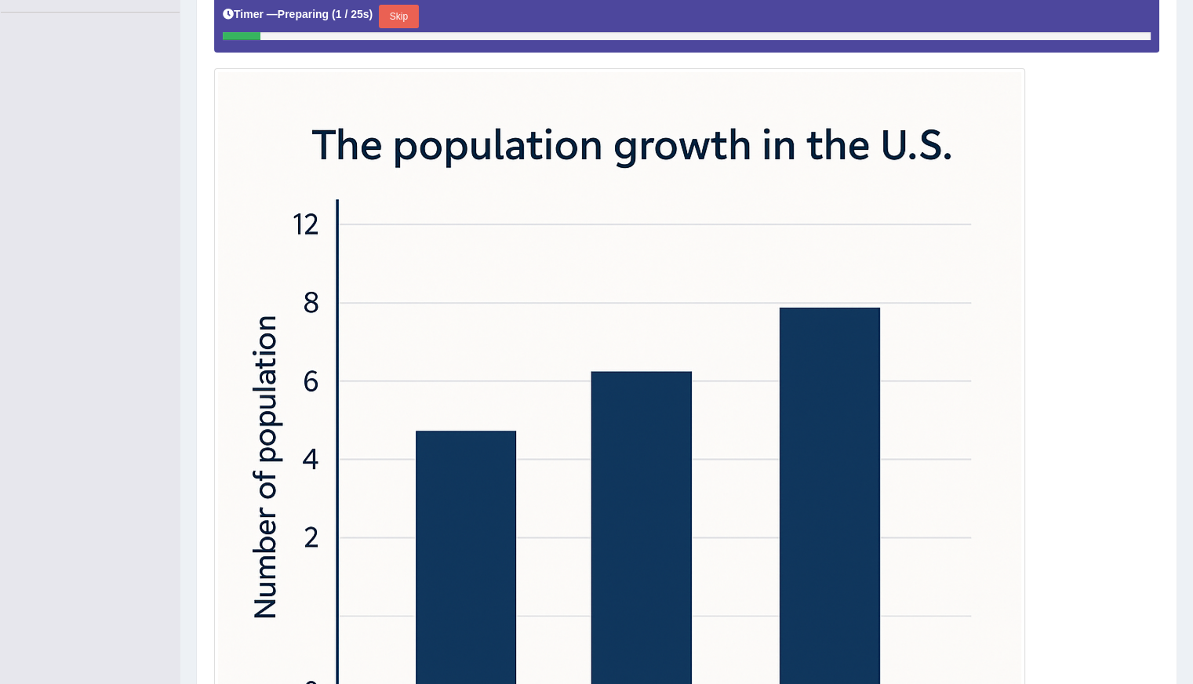
scroll to position [380, 0]
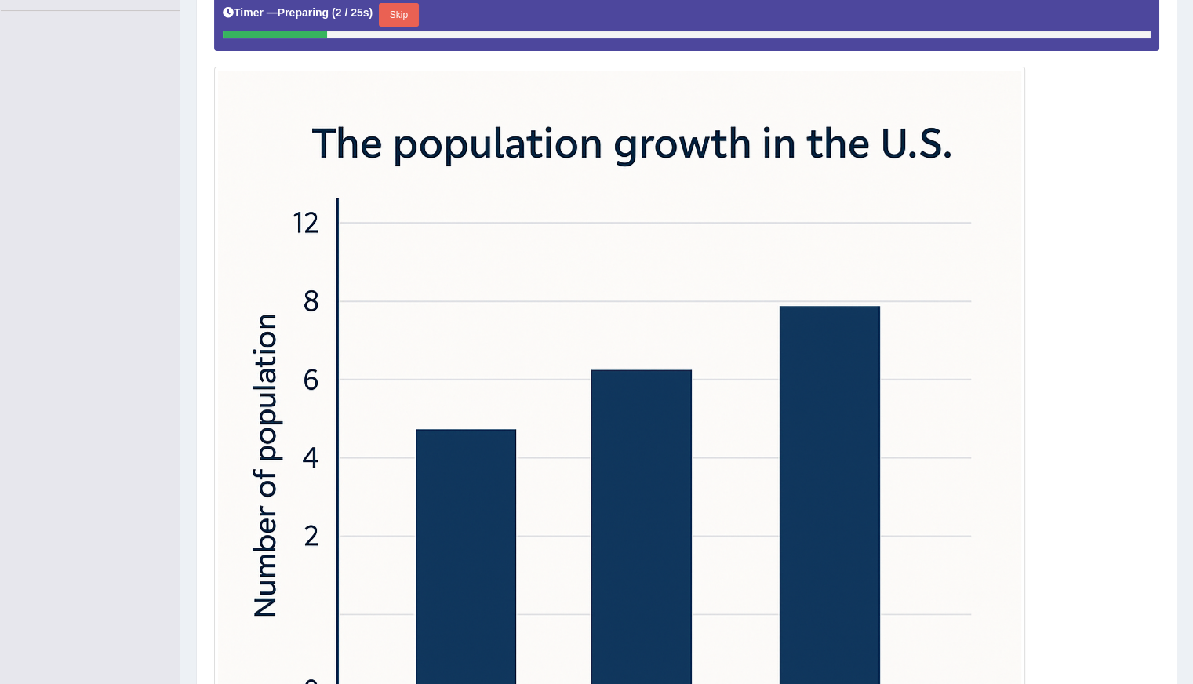
click at [402, 12] on button "Skip" at bounding box center [398, 15] width 39 height 24
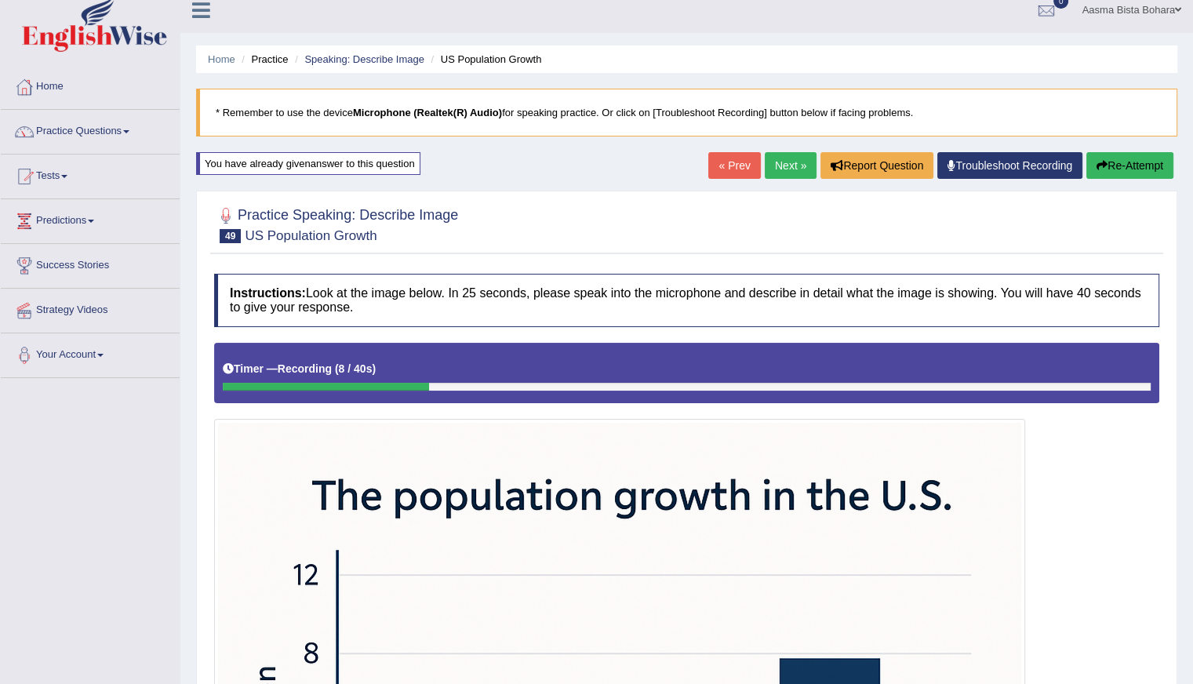
scroll to position [0, 0]
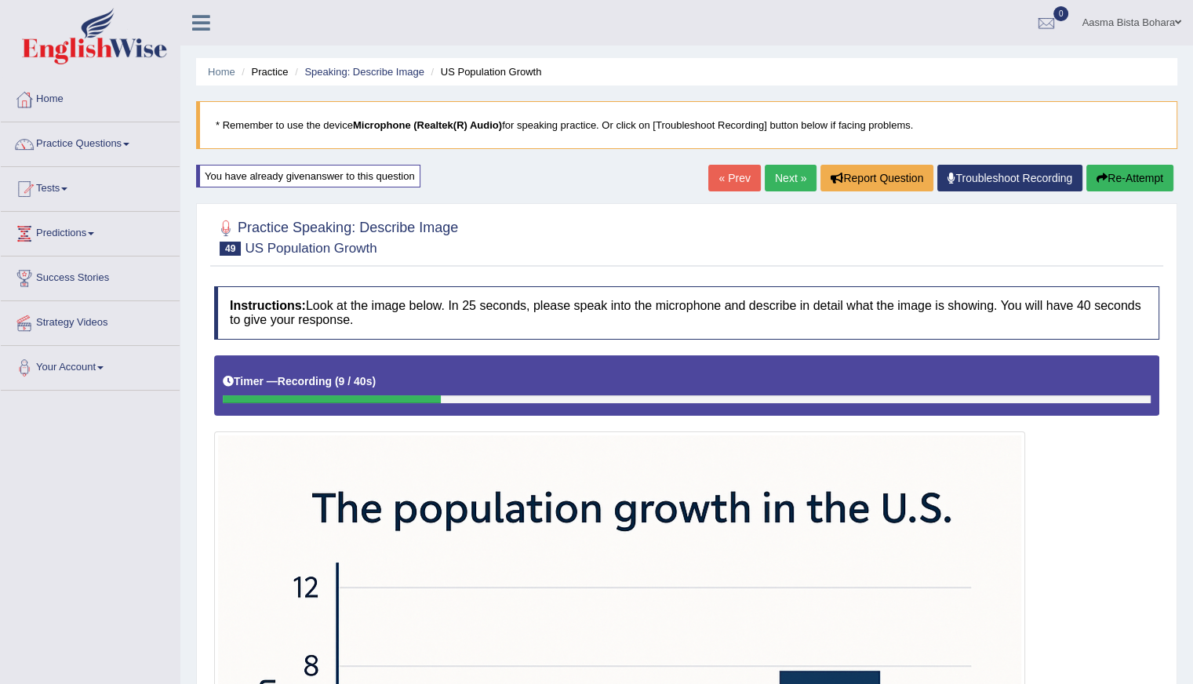
click at [1117, 172] on button "Re-Attempt" at bounding box center [1129, 178] width 87 height 27
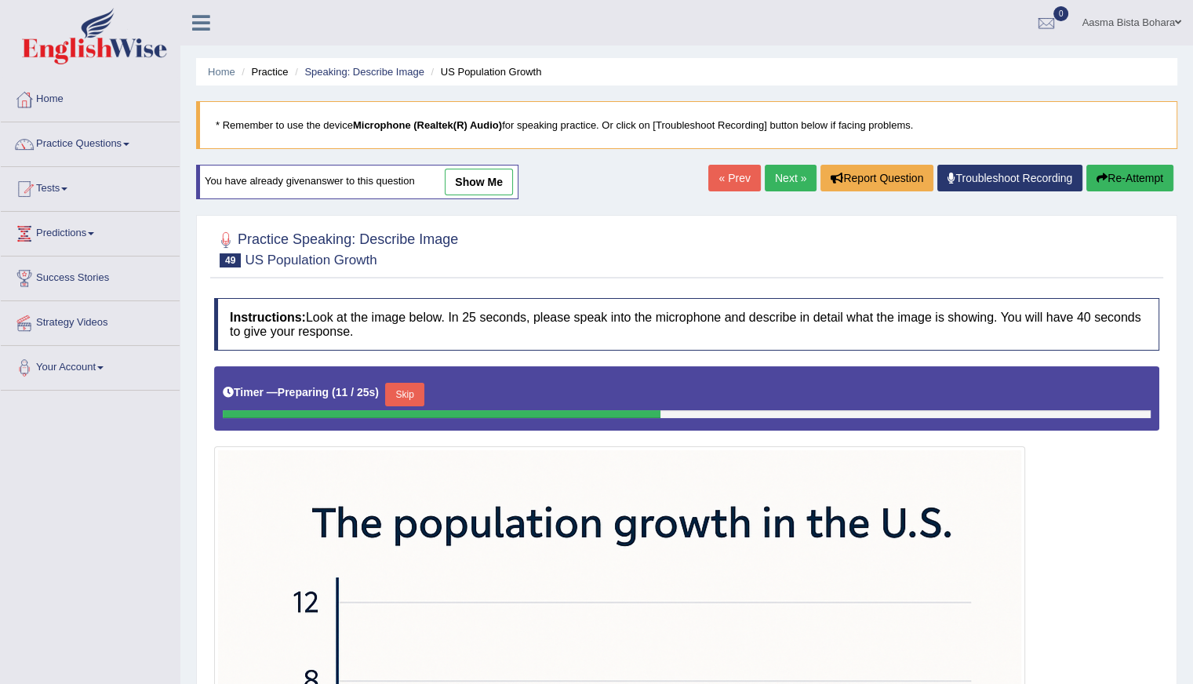
click at [408, 383] on button "Skip" at bounding box center [404, 395] width 39 height 24
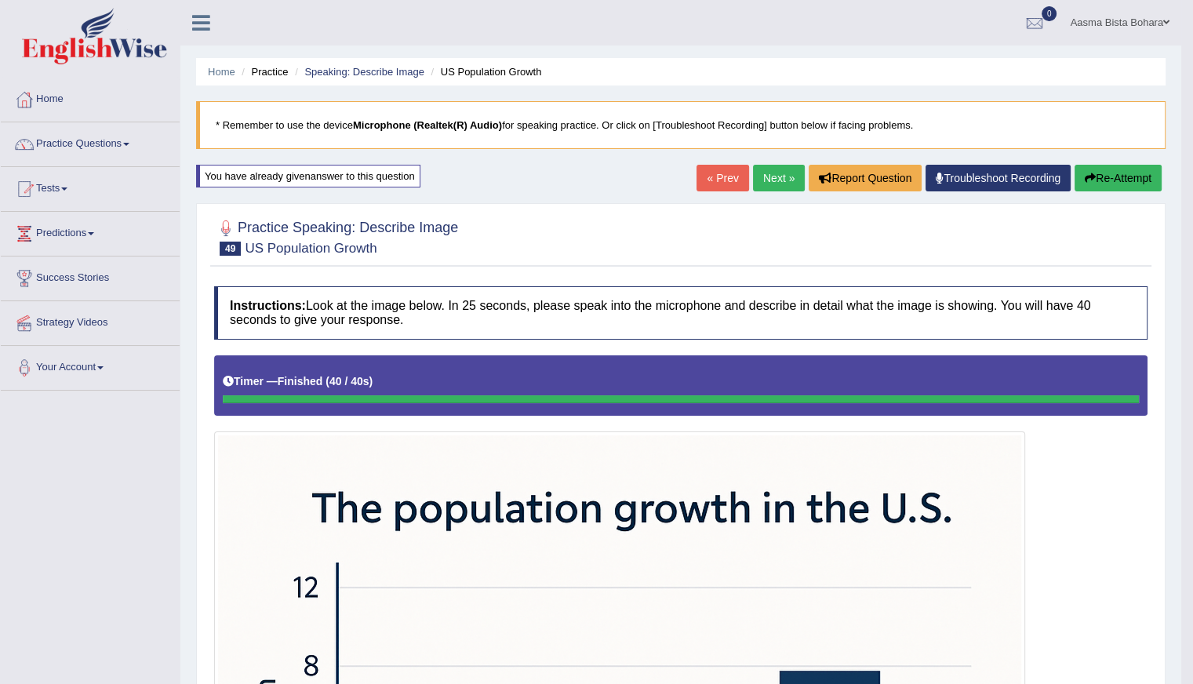
click at [754, 178] on link "Next »" at bounding box center [779, 178] width 52 height 27
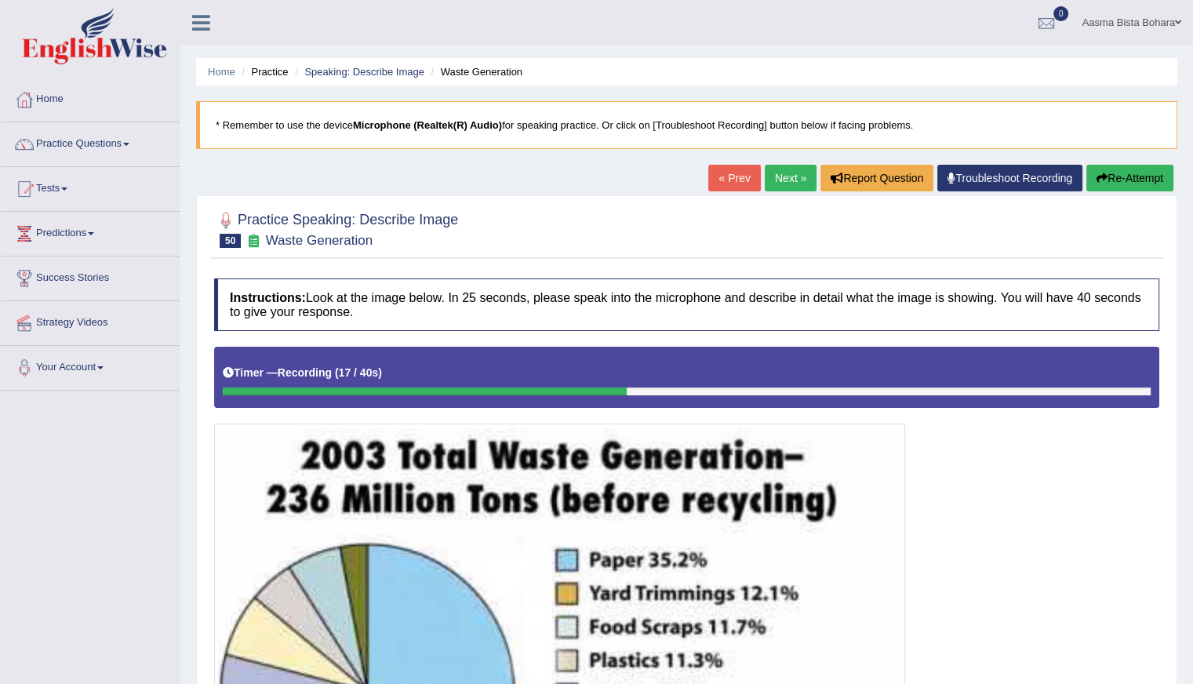
click at [1110, 176] on button "Re-Attempt" at bounding box center [1129, 178] width 87 height 27
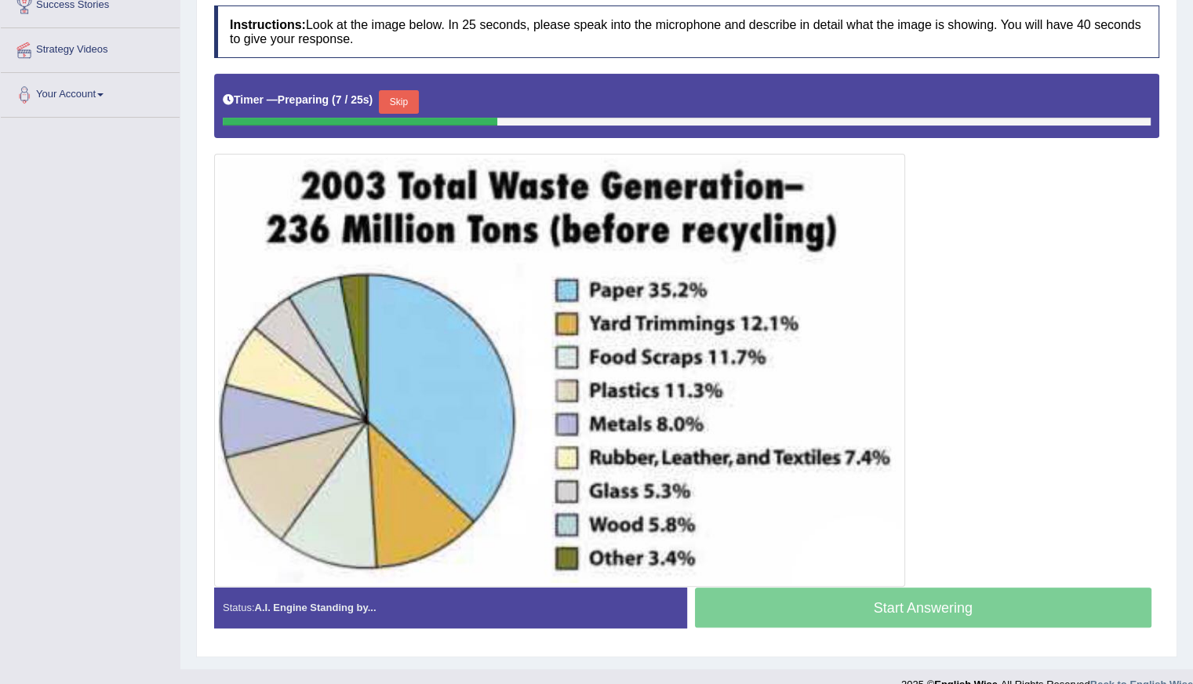
scroll to position [294, 0]
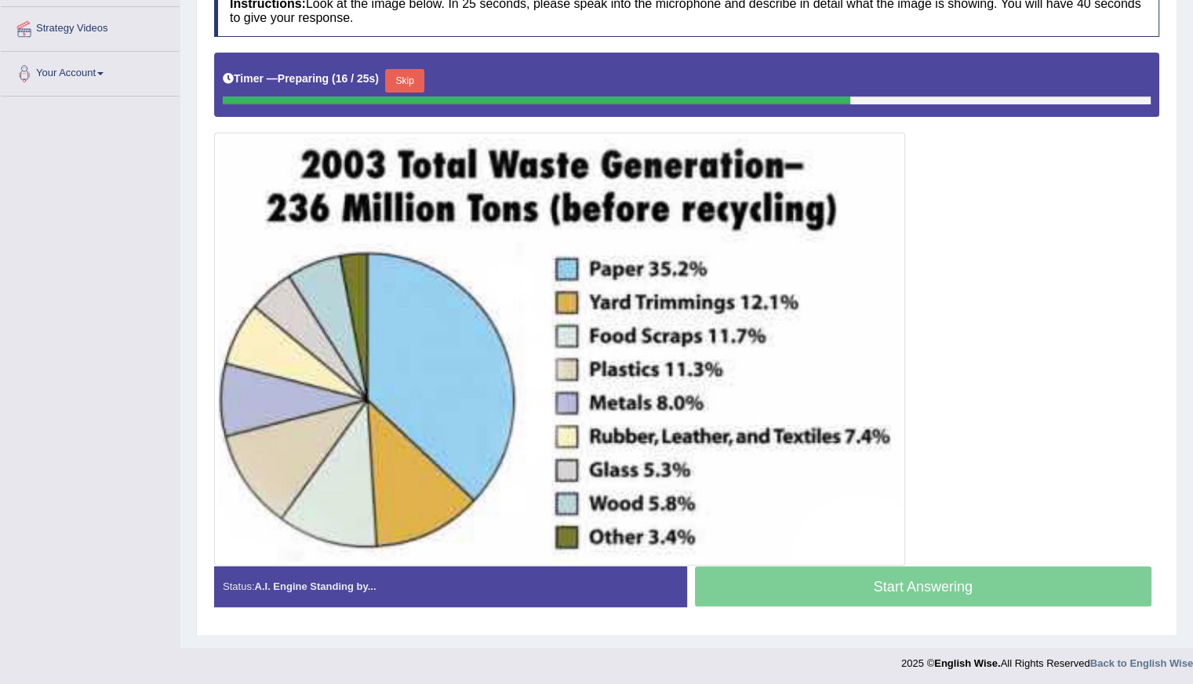
click at [417, 78] on button "Skip" at bounding box center [404, 81] width 39 height 24
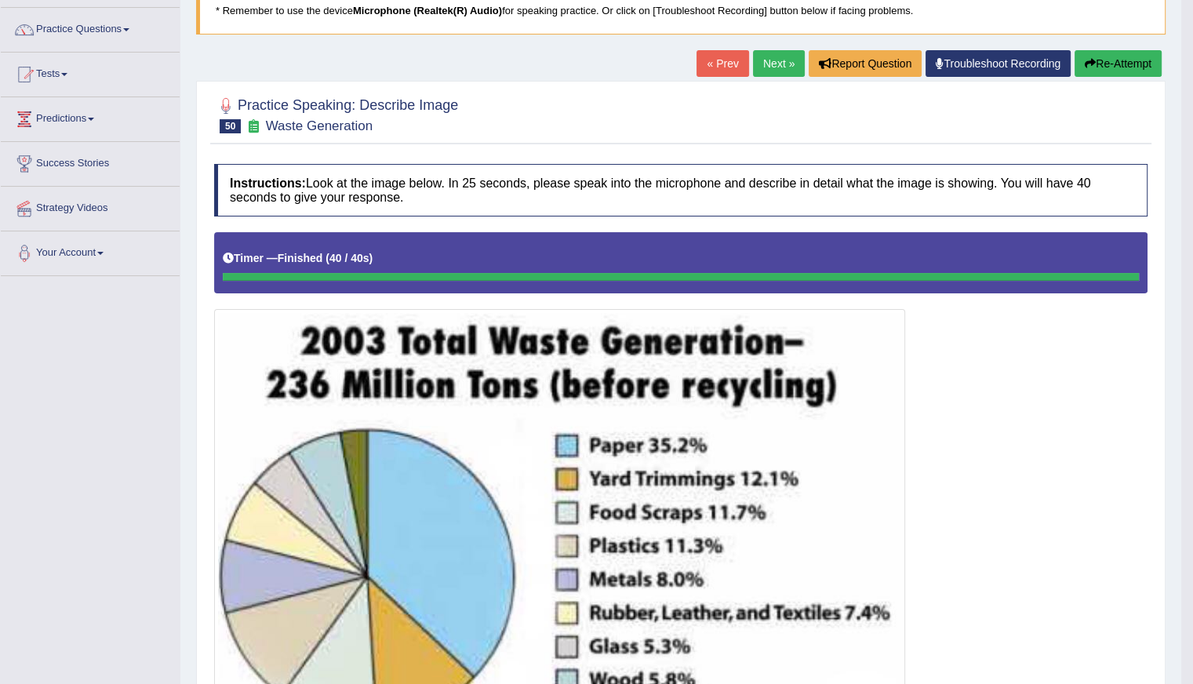
scroll to position [0, 0]
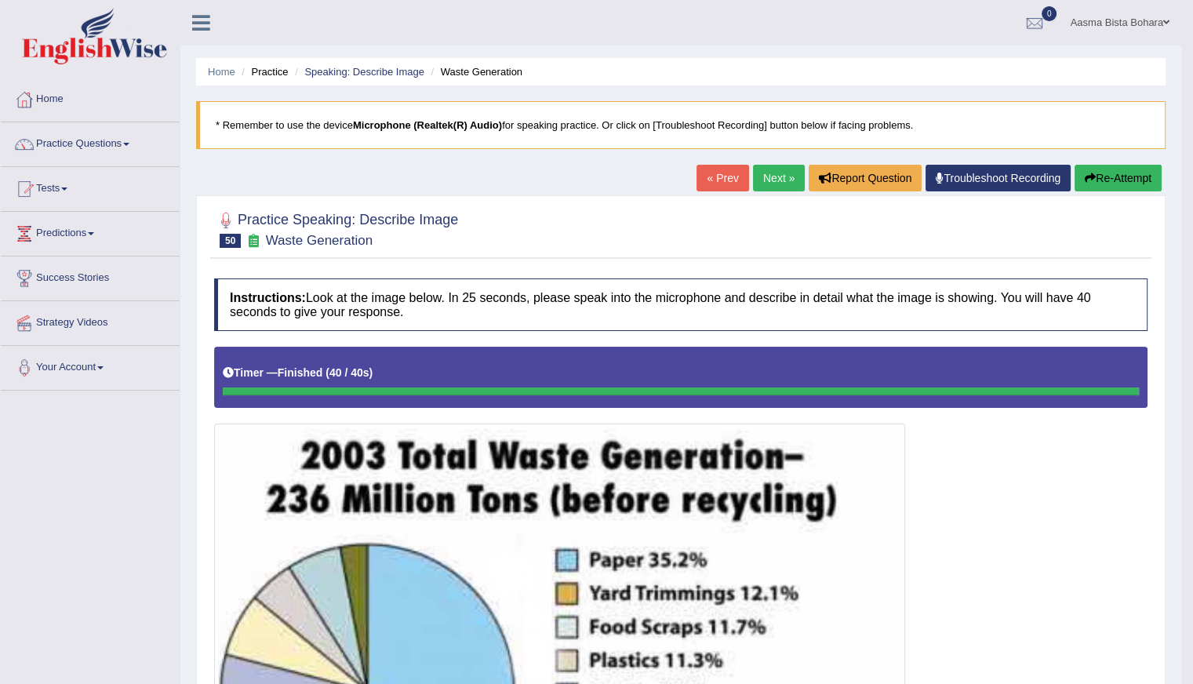
click at [1143, 171] on button "Re-Attempt" at bounding box center [1117, 178] width 87 height 27
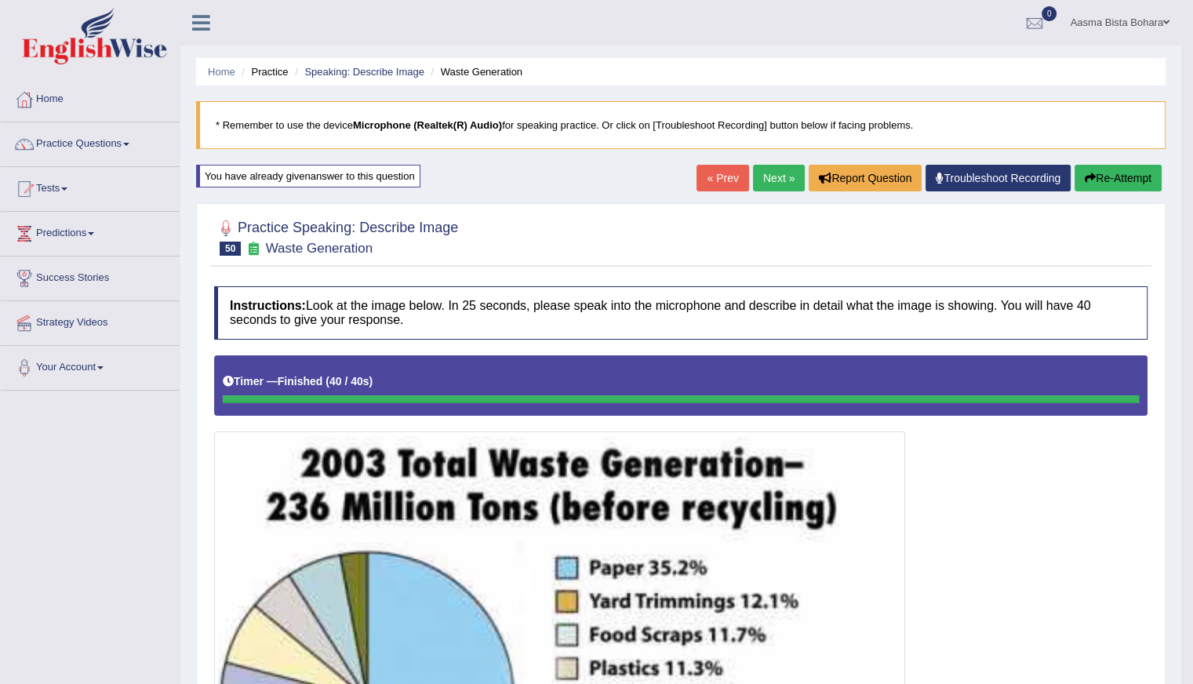
click at [762, 183] on link "Next »" at bounding box center [779, 178] width 52 height 27
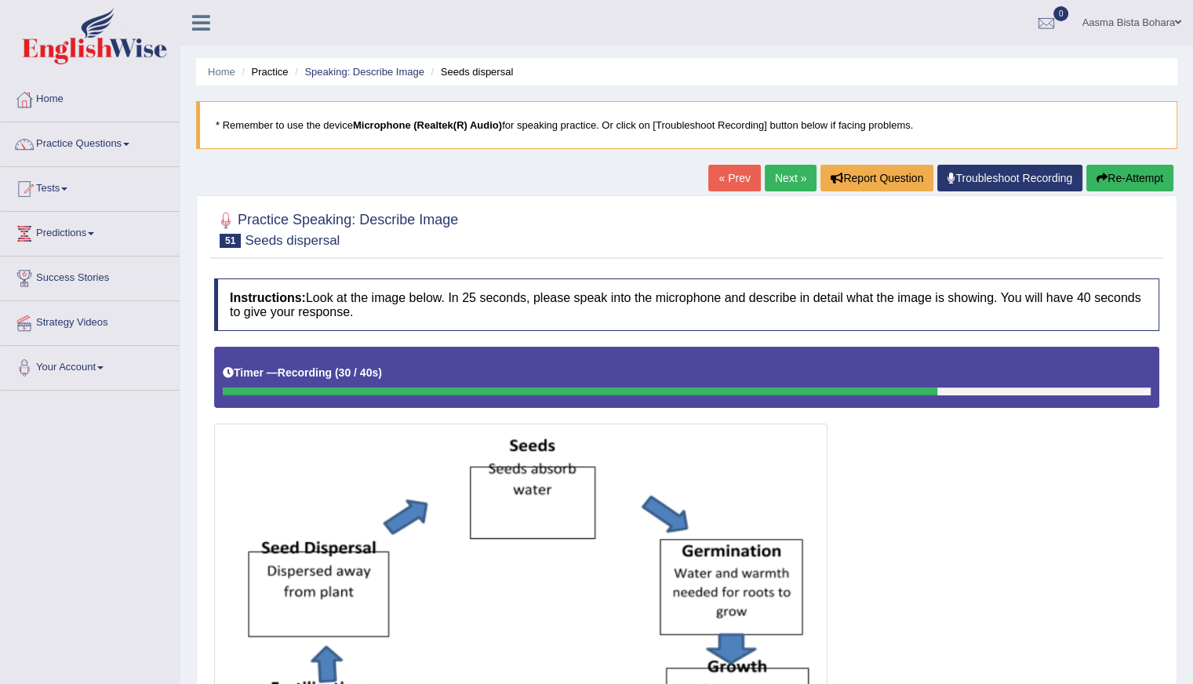
click at [1136, 173] on button "Re-Attempt" at bounding box center [1129, 178] width 87 height 27
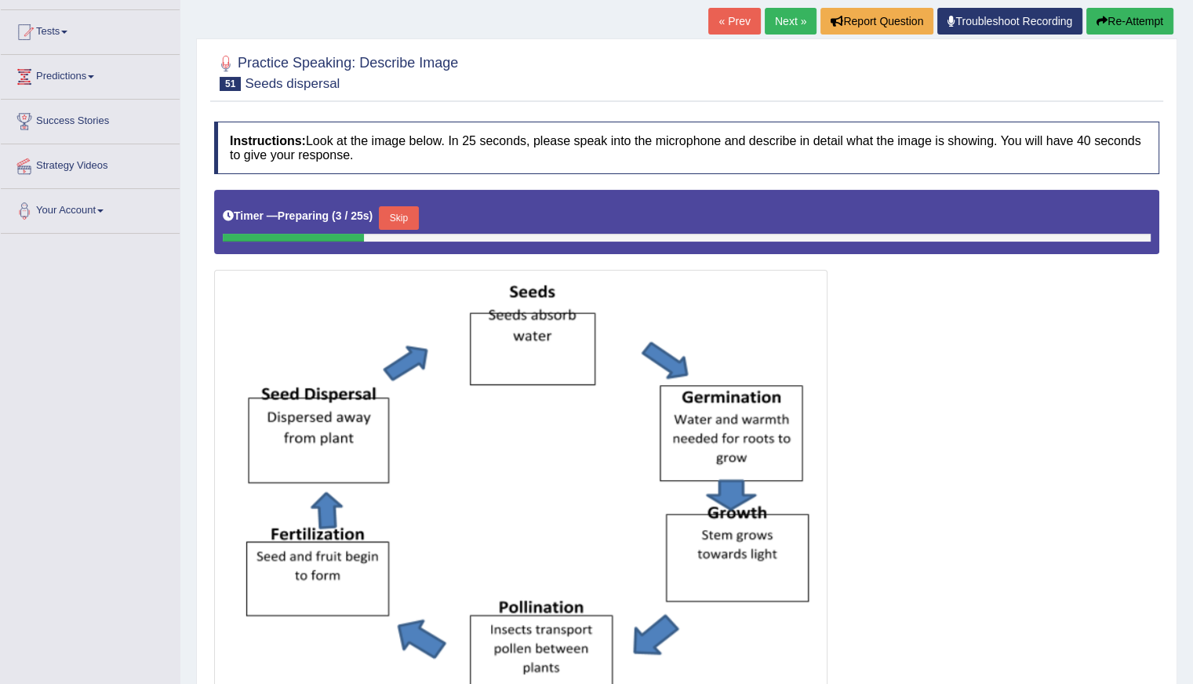
scroll to position [235, 0]
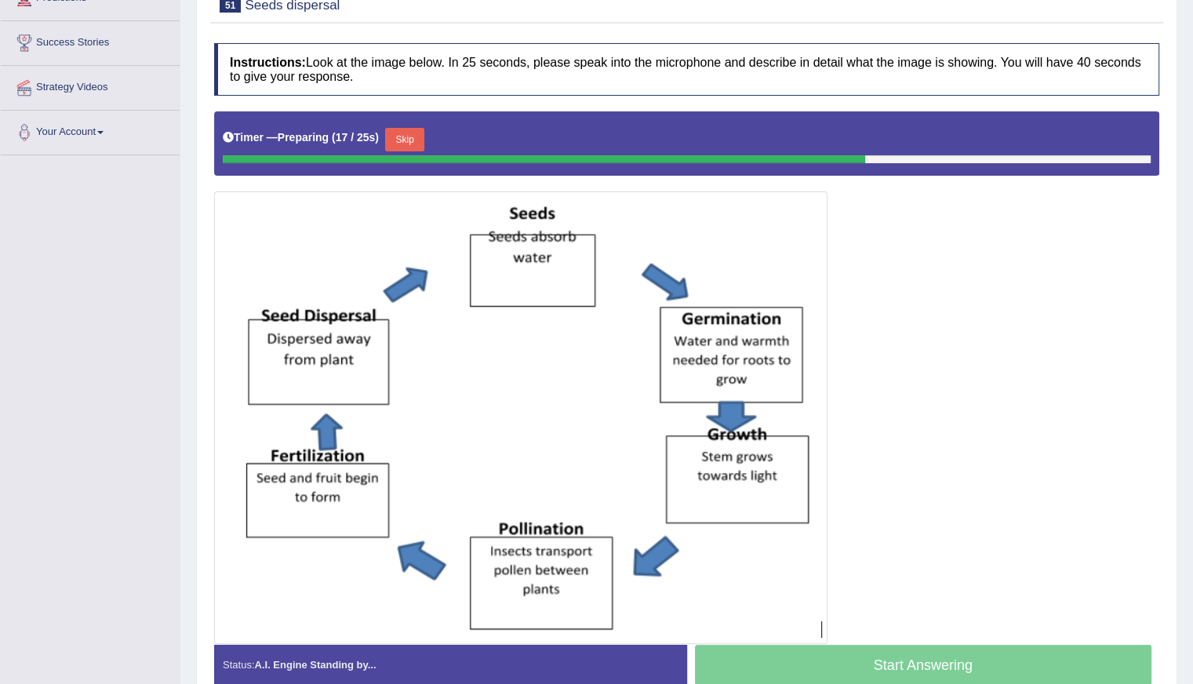
click at [416, 141] on button "Skip" at bounding box center [404, 140] width 39 height 24
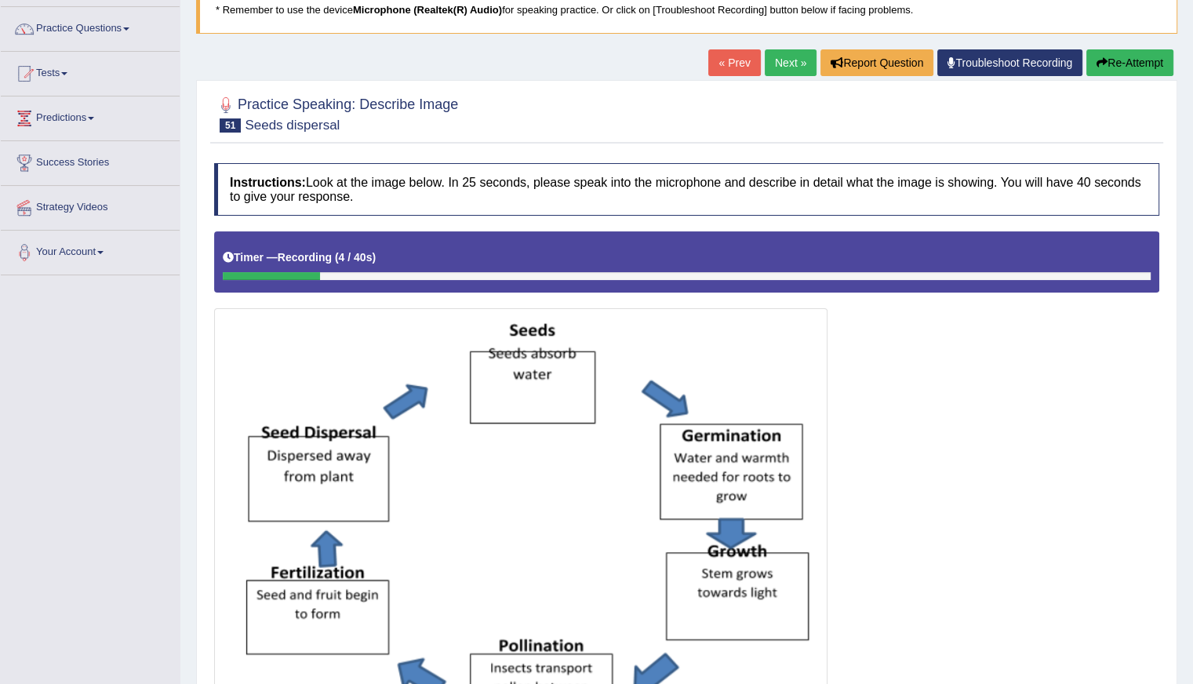
scroll to position [0, 0]
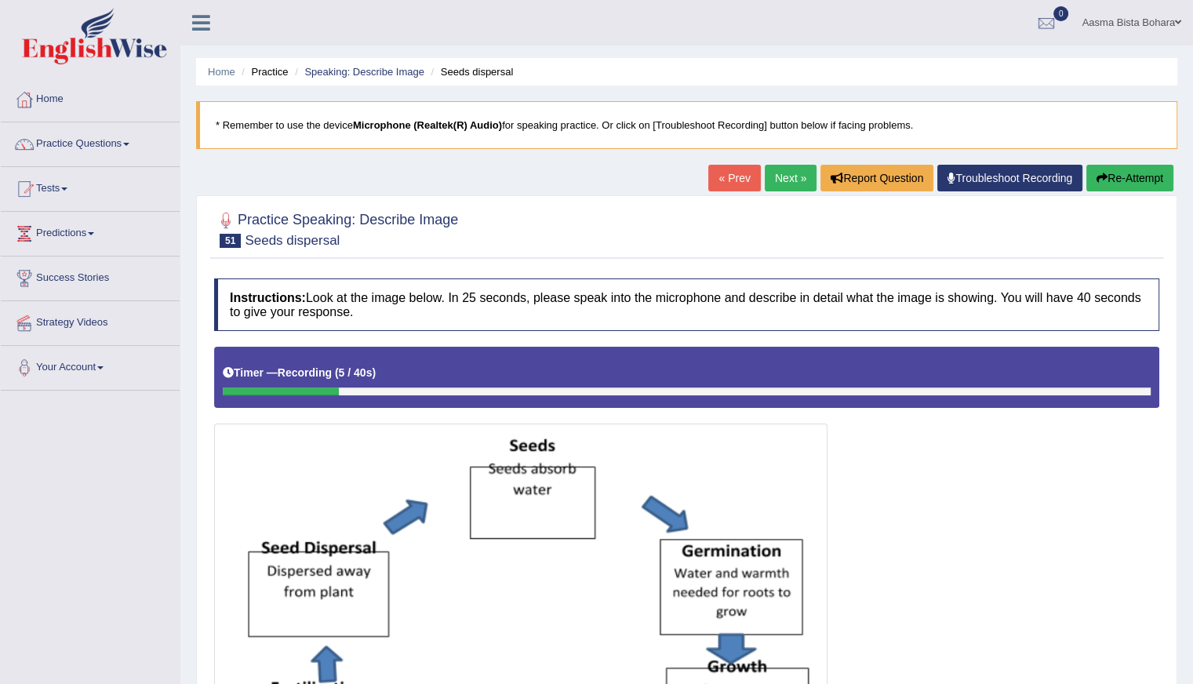
drag, startPoint x: 1128, startPoint y: 177, endPoint x: 1121, endPoint y: 173, distance: 8.5
click at [1128, 177] on button "Re-Attempt" at bounding box center [1129, 178] width 87 height 27
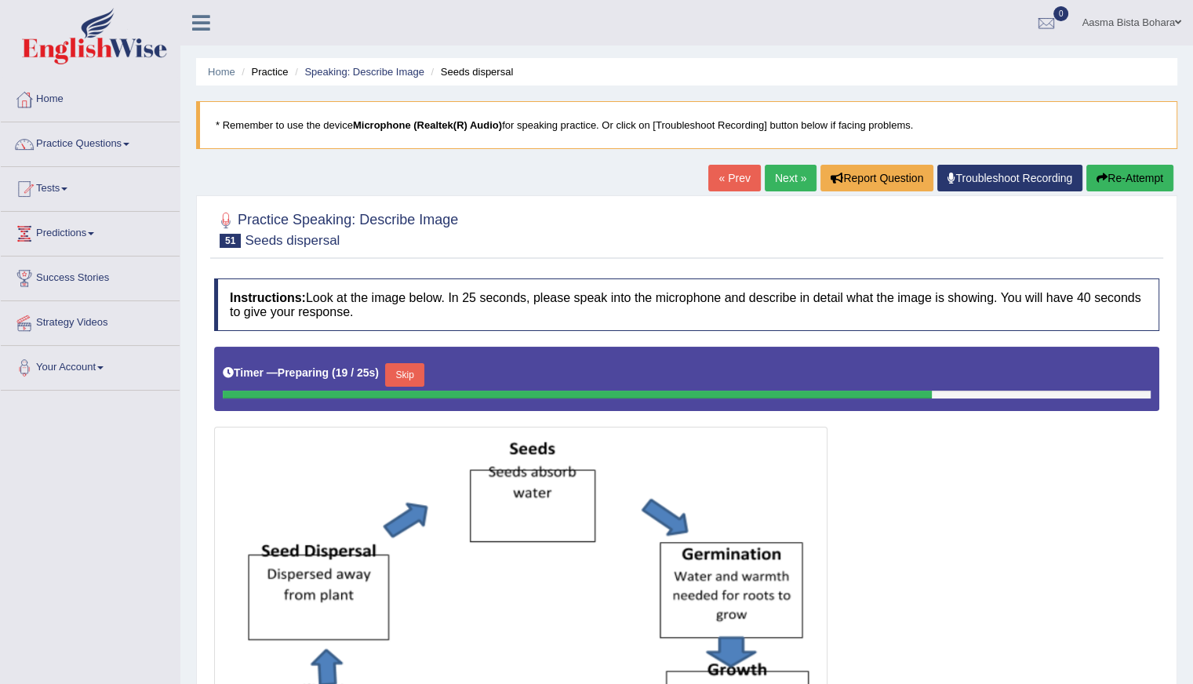
click at [405, 376] on button "Skip" at bounding box center [404, 375] width 39 height 24
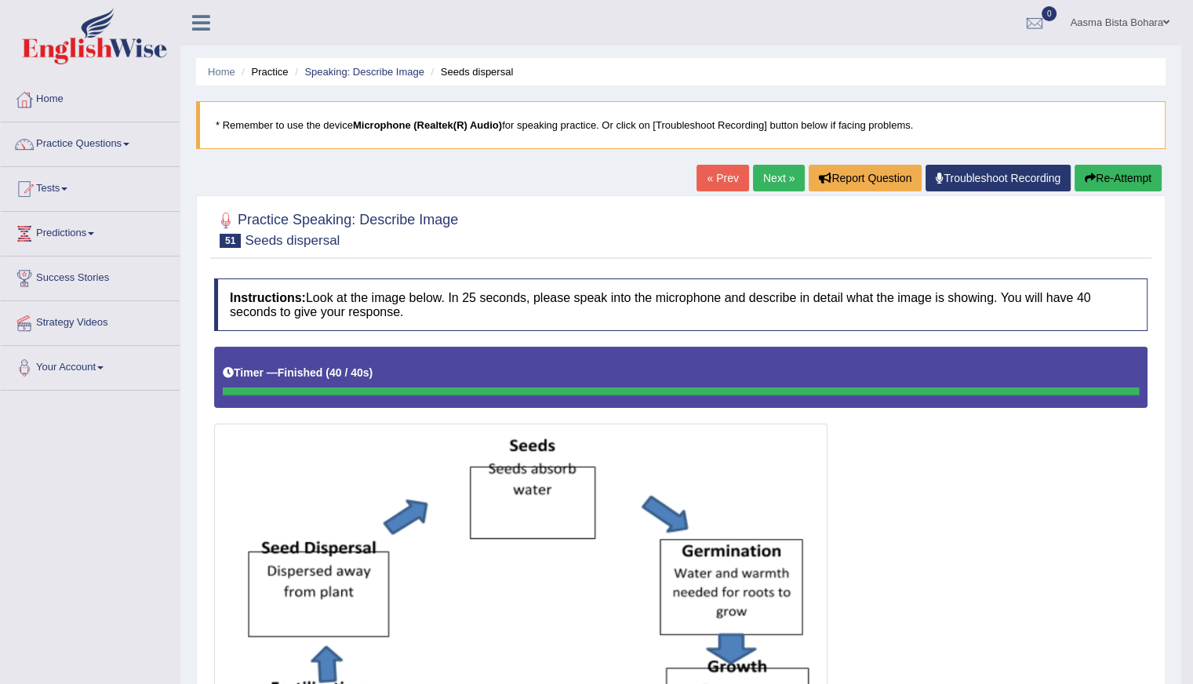
click at [1111, 170] on button "Re-Attempt" at bounding box center [1117, 178] width 87 height 27
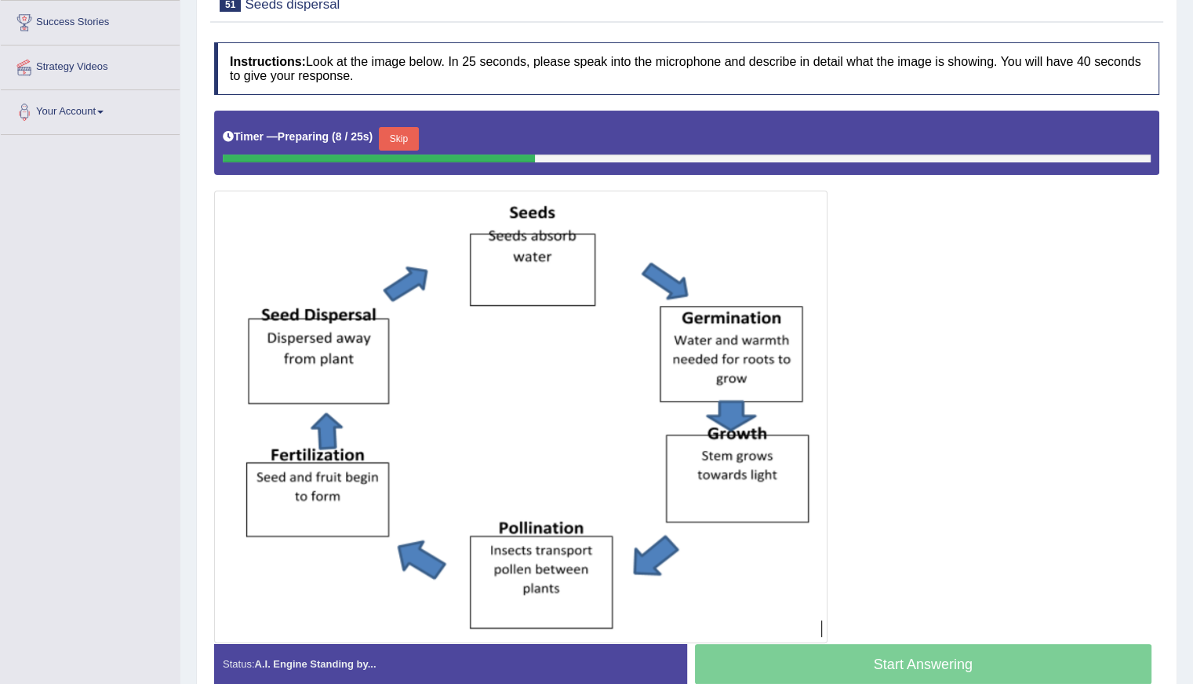
click at [405, 142] on button "Skip" at bounding box center [398, 139] width 39 height 24
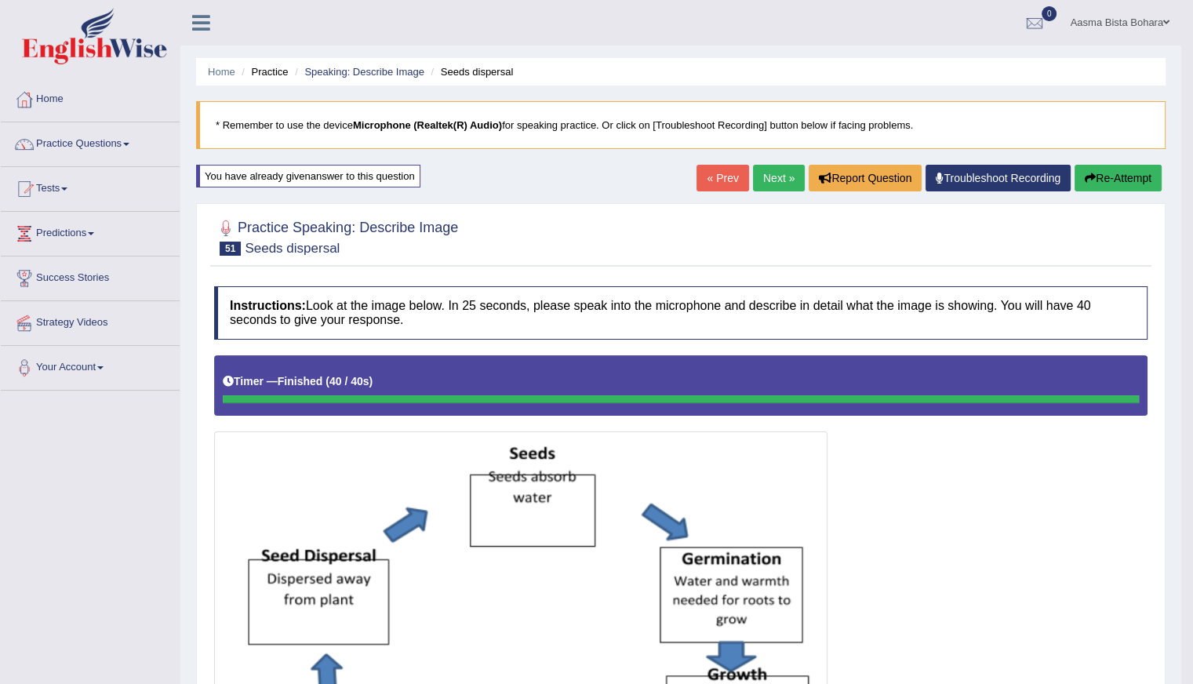
click at [776, 174] on link "Next »" at bounding box center [779, 178] width 52 height 27
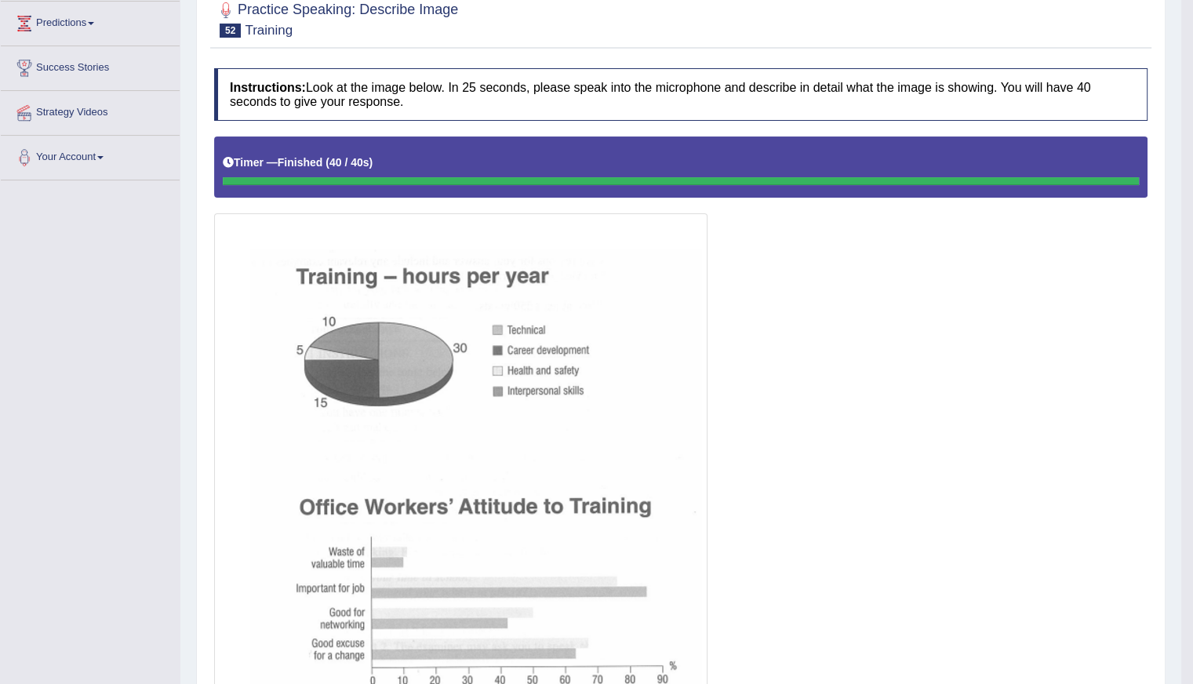
scroll to position [151, 0]
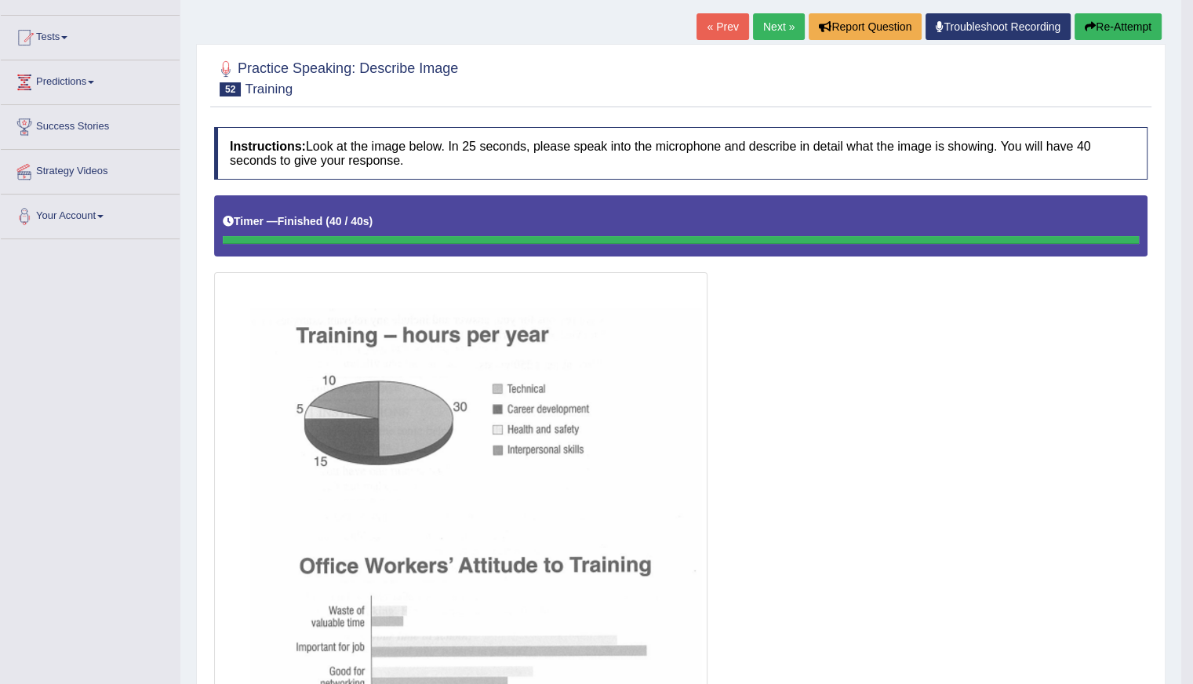
click at [1117, 31] on button "Re-Attempt" at bounding box center [1117, 26] width 87 height 27
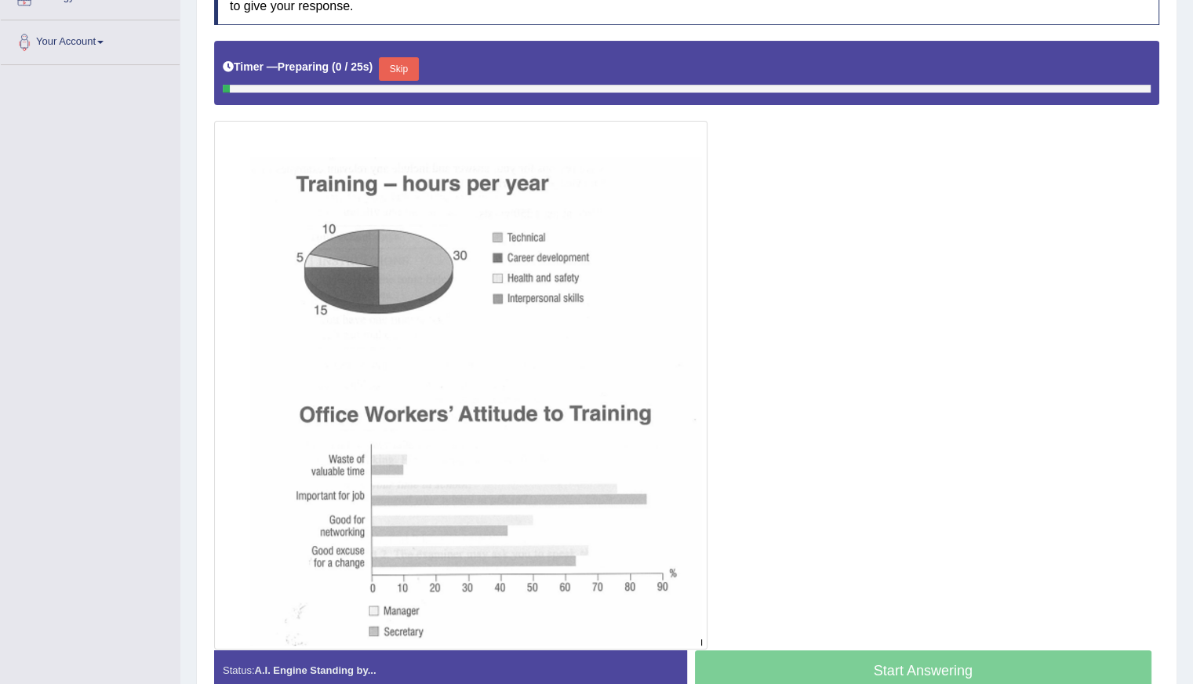
scroll to position [329, 0]
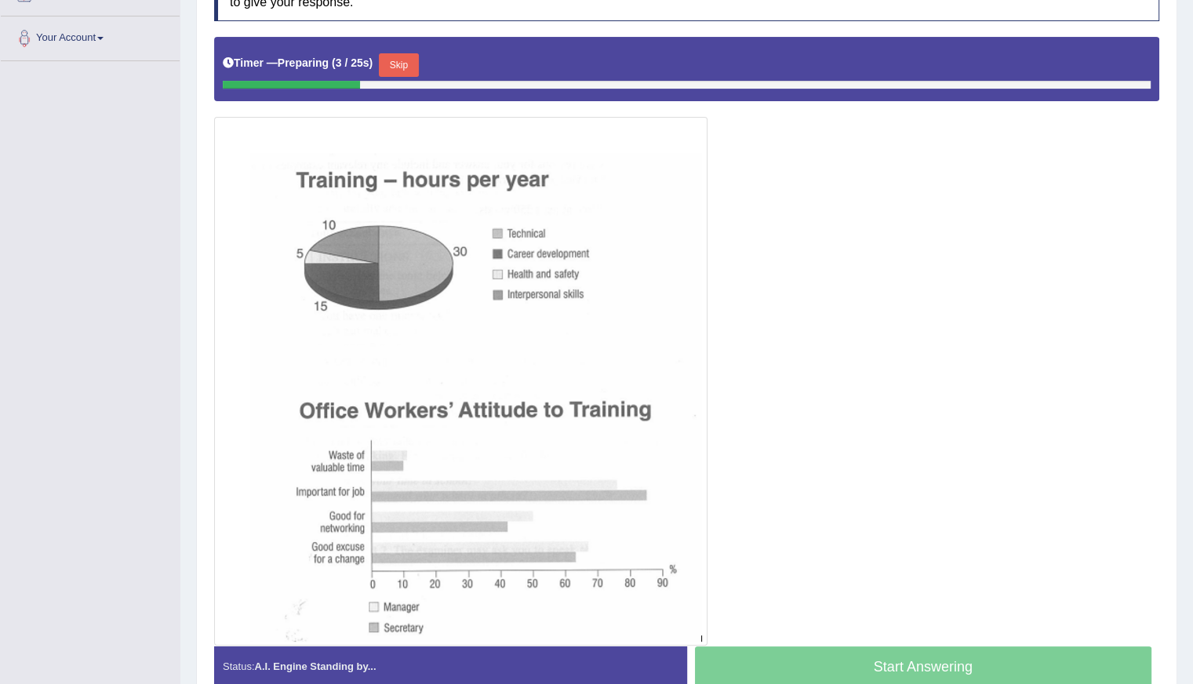
click at [402, 67] on button "Skip" at bounding box center [398, 65] width 39 height 24
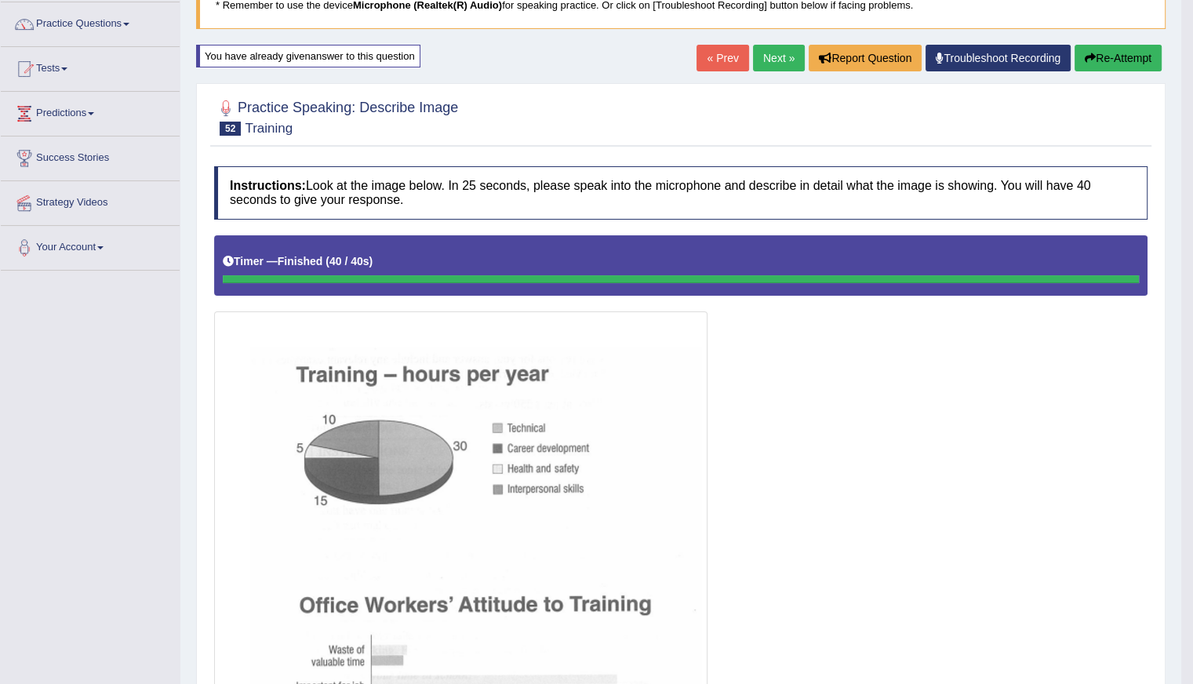
scroll to position [0, 0]
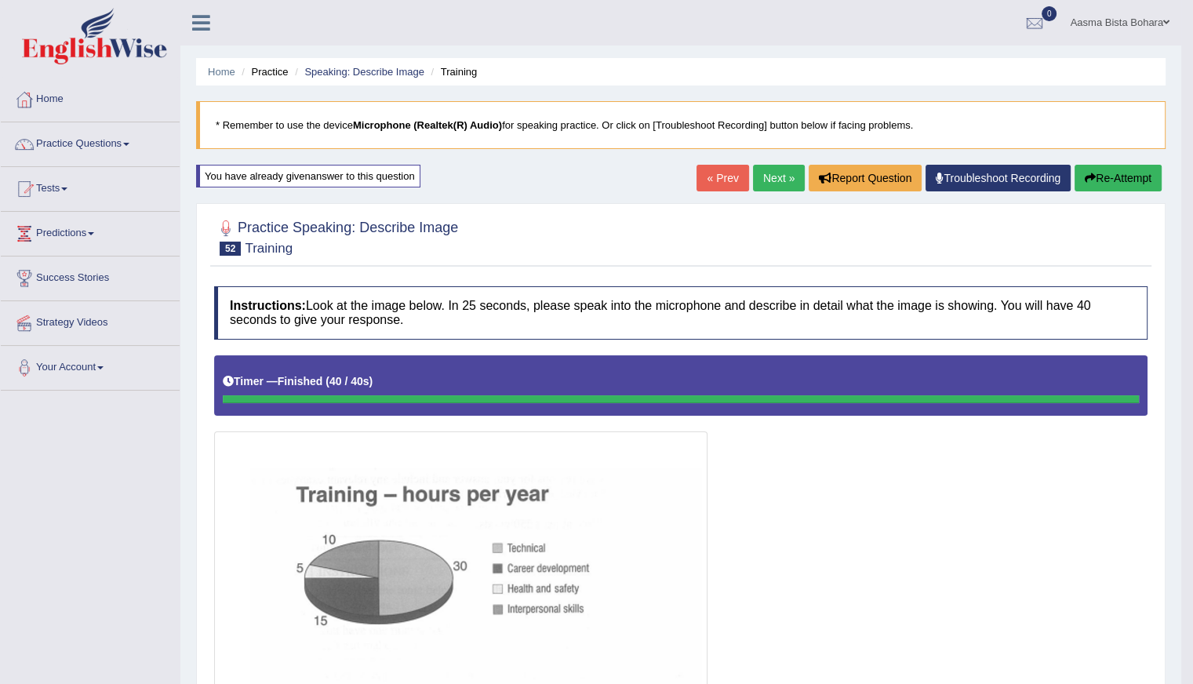
click at [776, 180] on link "Next »" at bounding box center [779, 178] width 52 height 27
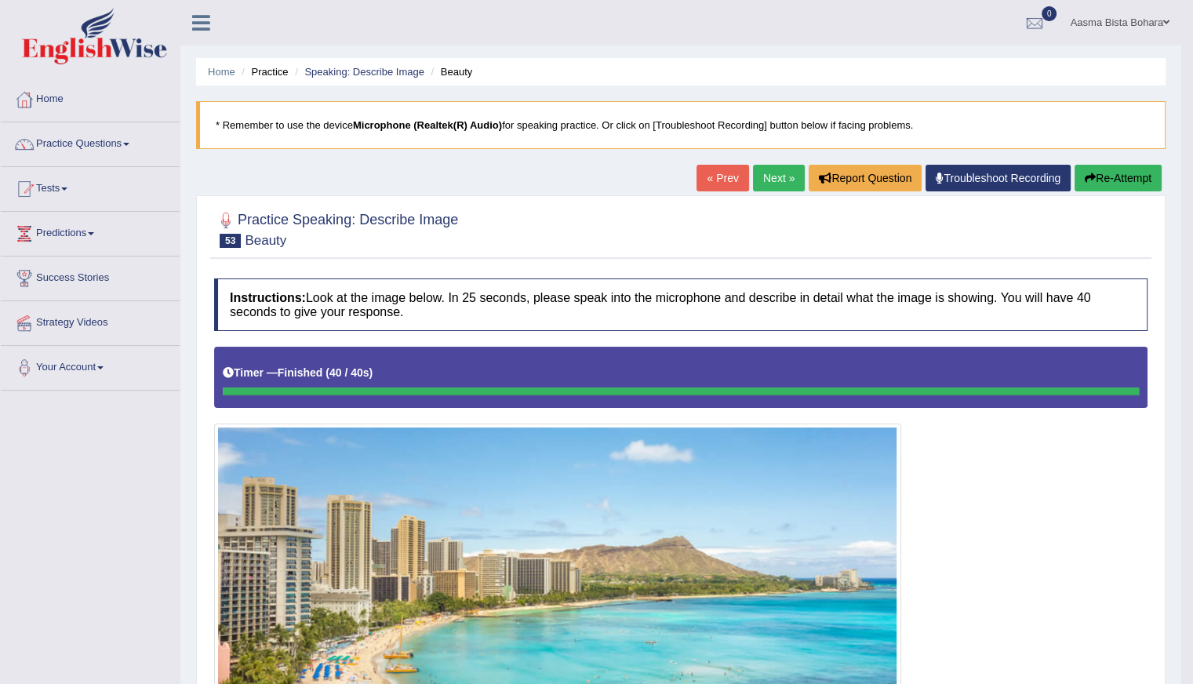
click at [765, 173] on link "Next »" at bounding box center [779, 178] width 52 height 27
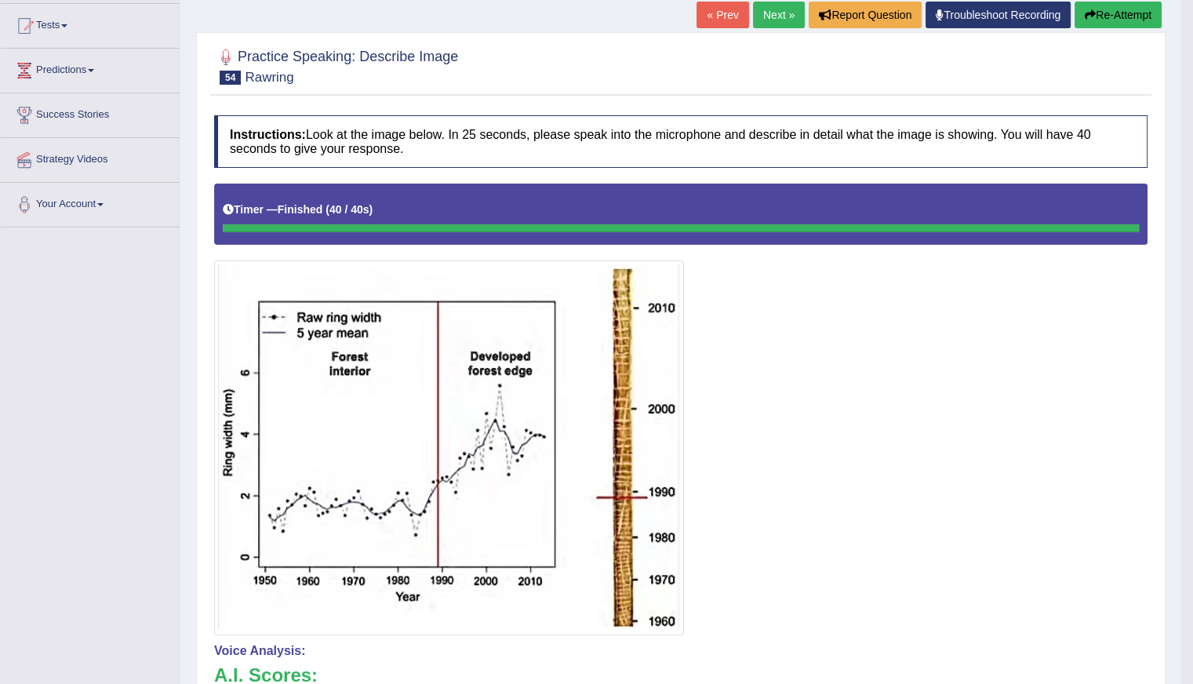
scroll to position [79, 0]
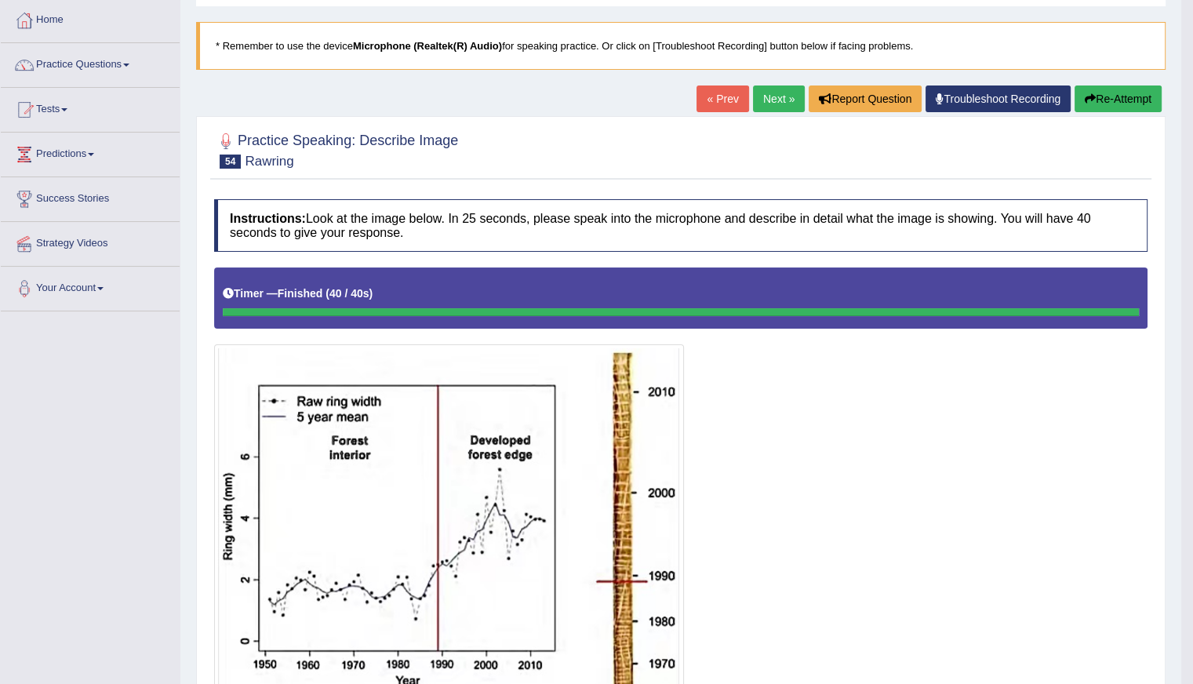
click at [1116, 94] on button "Re-Attempt" at bounding box center [1117, 98] width 87 height 27
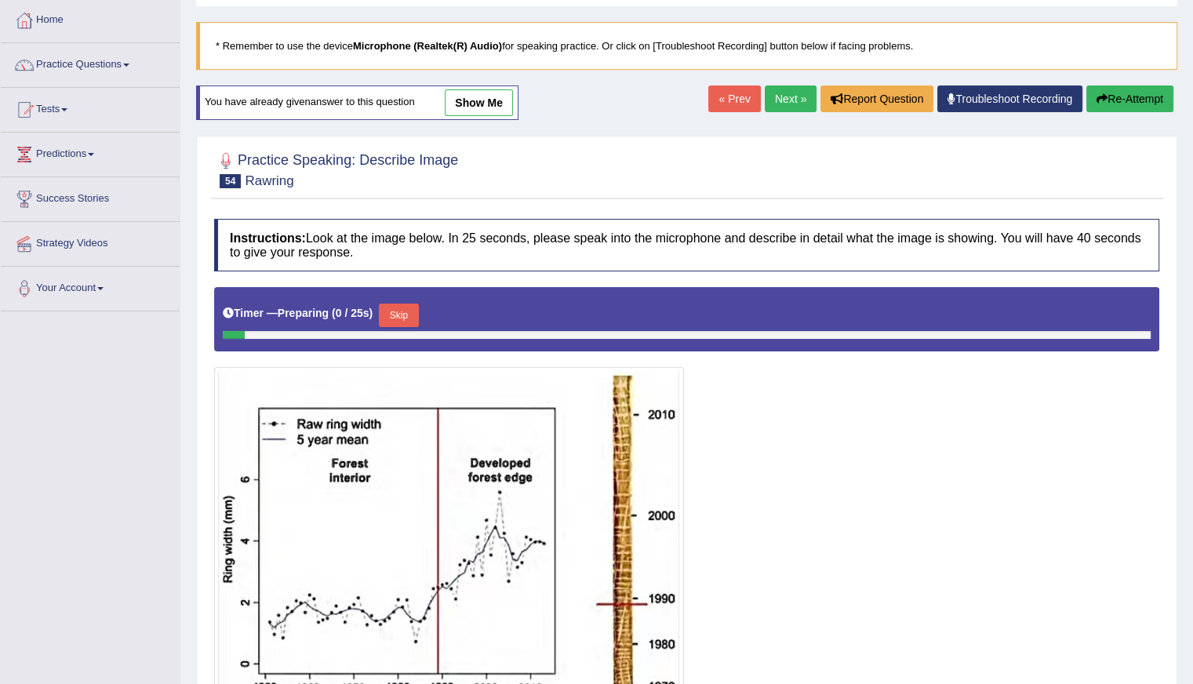
scroll to position [236, 0]
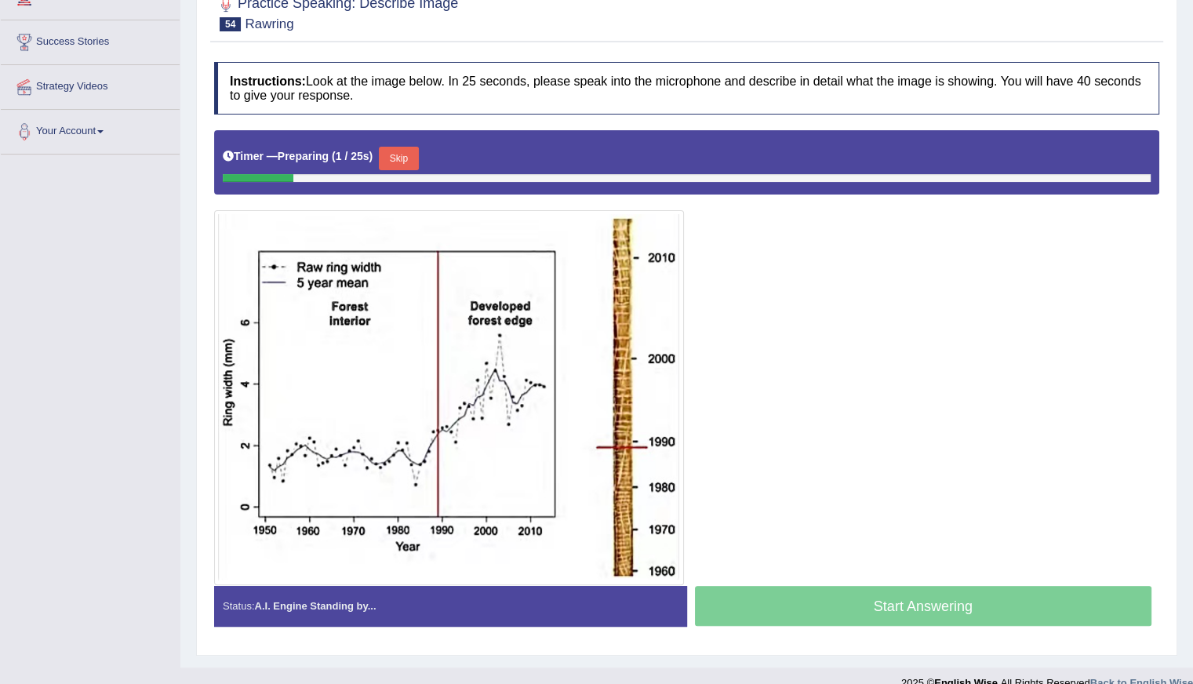
click at [394, 156] on button "Skip" at bounding box center [398, 159] width 39 height 24
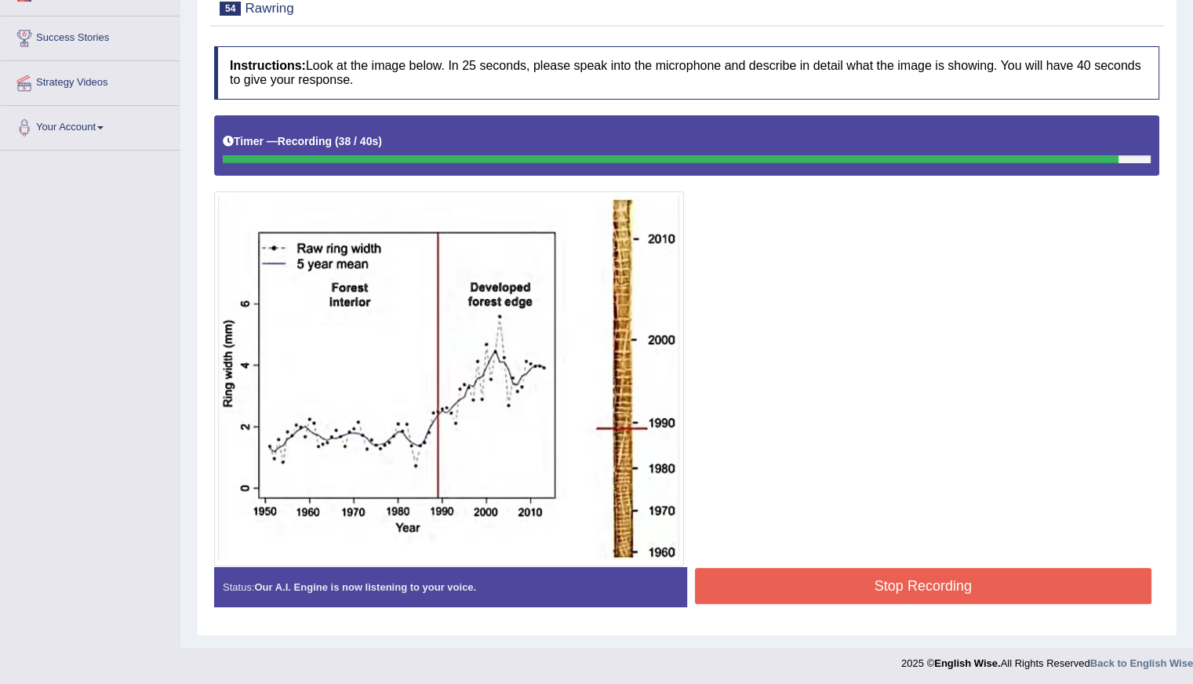
scroll to position [241, 0]
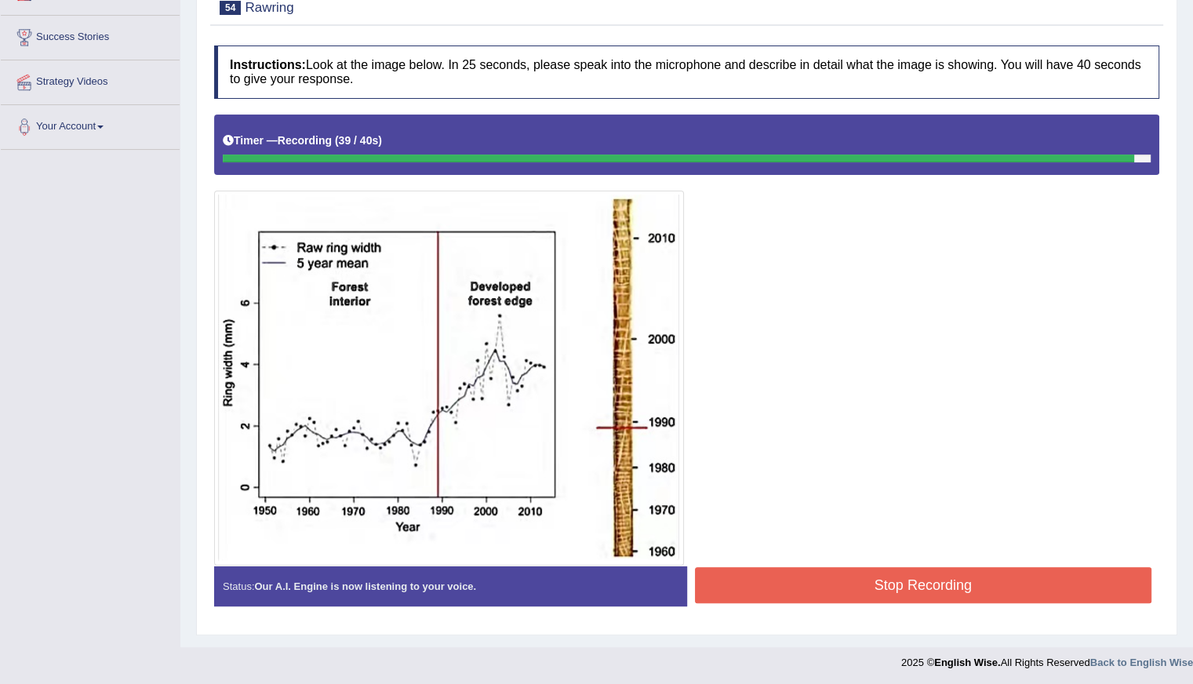
click at [856, 584] on button "Stop Recording" at bounding box center [923, 585] width 457 height 36
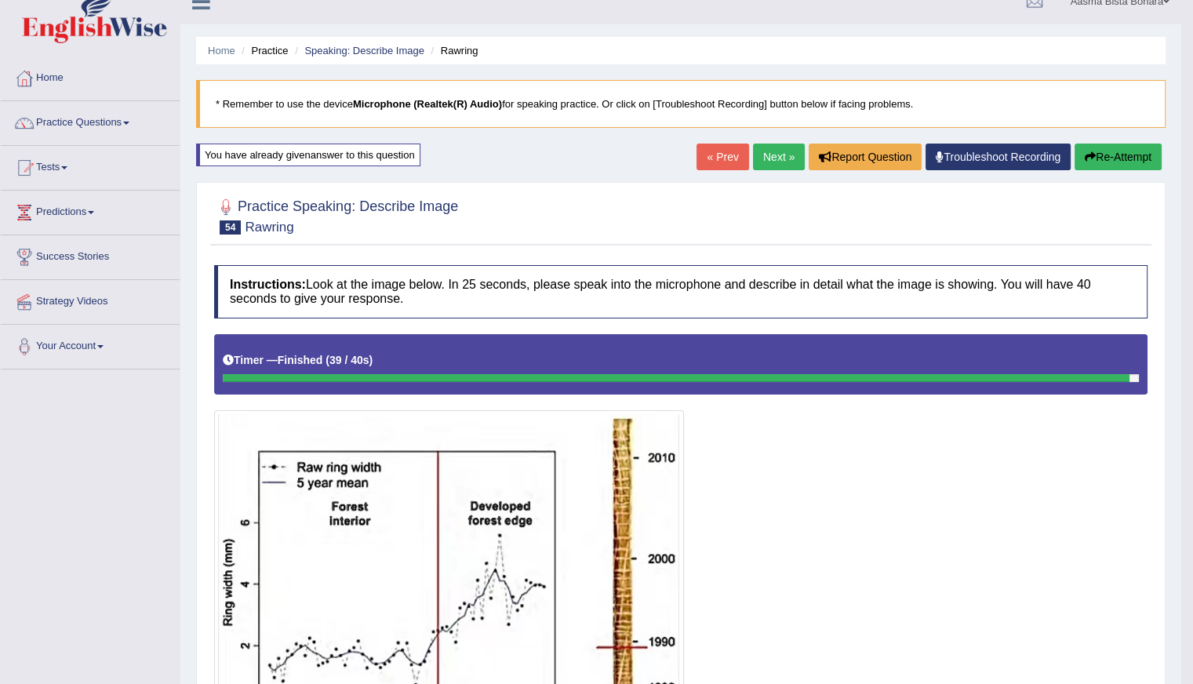
scroll to position [5, 0]
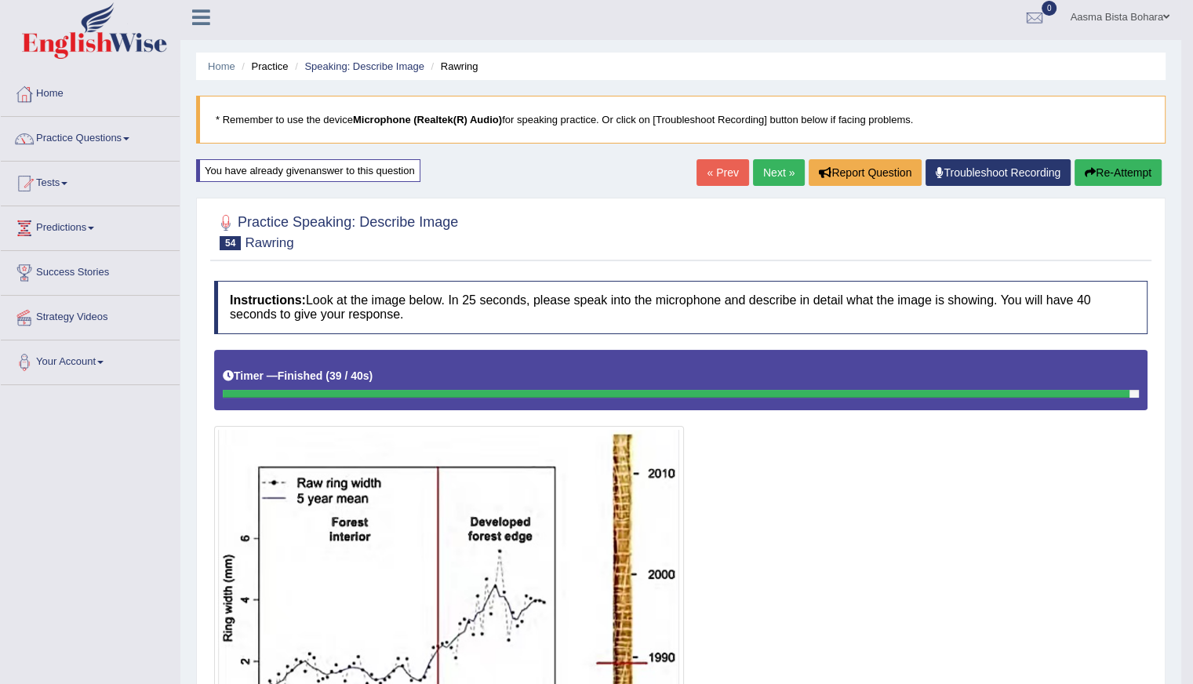
click at [769, 170] on link "Next »" at bounding box center [779, 172] width 52 height 27
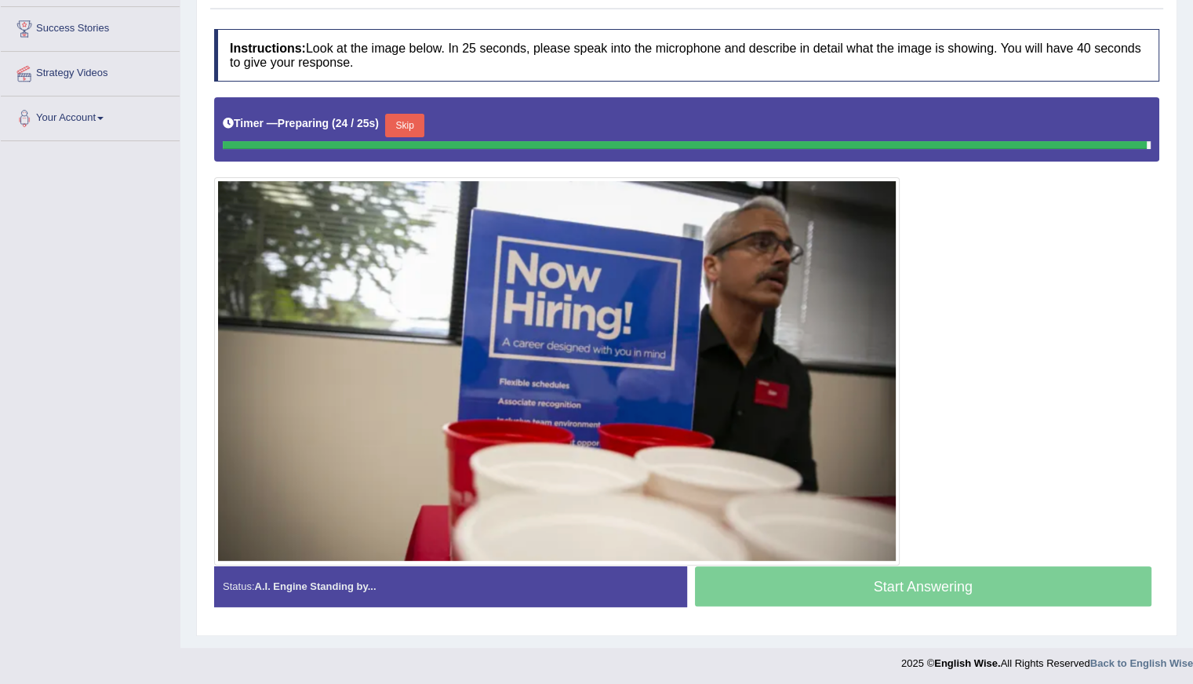
scroll to position [246, 0]
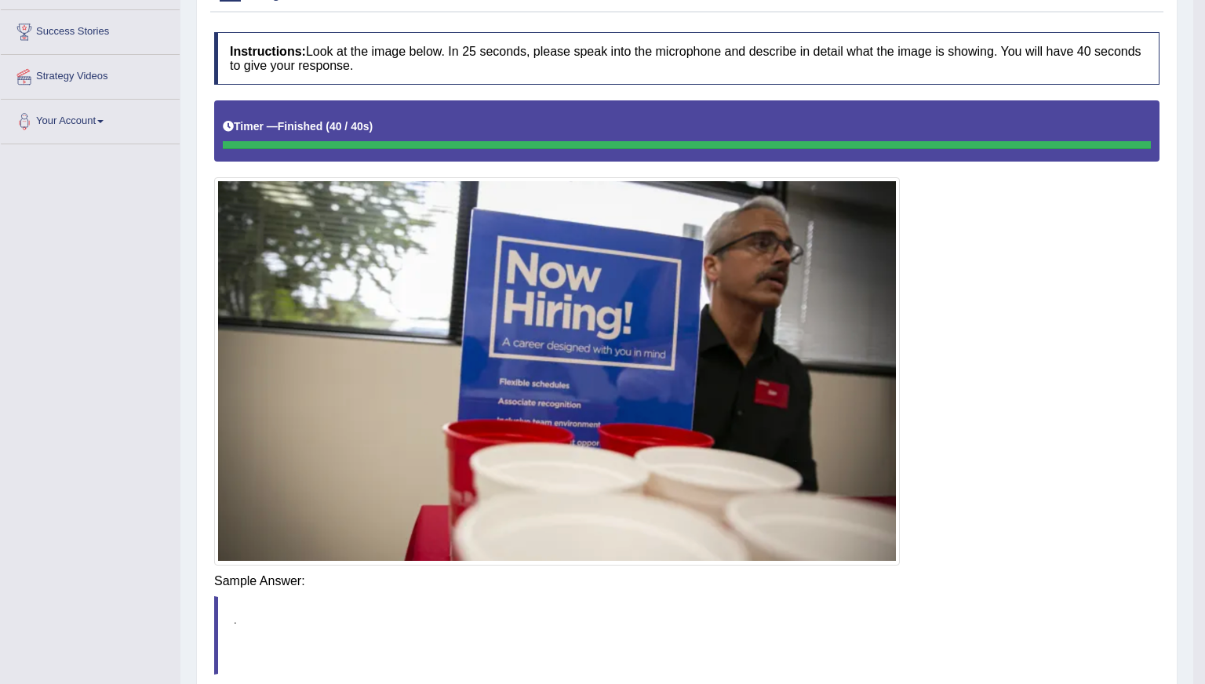
click at [853, 594] on div "Instructions: Look at the image below. In 25 seconds, please speak into the mic…" at bounding box center [686, 387] width 953 height 726
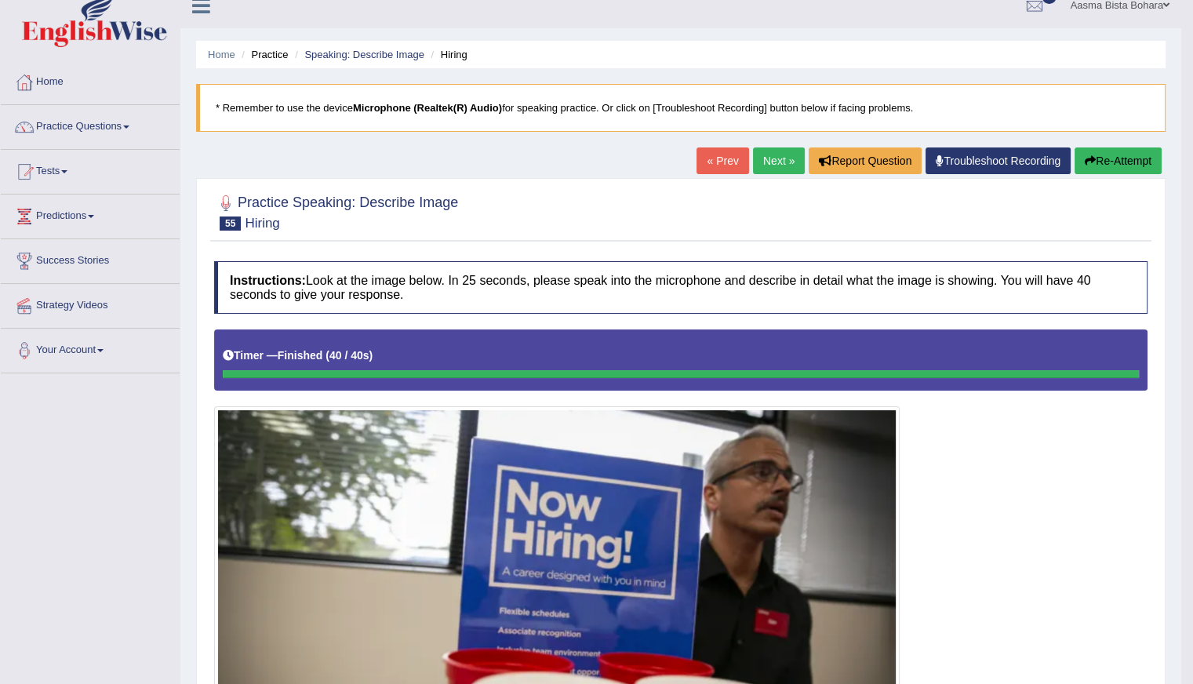
scroll to position [15, 0]
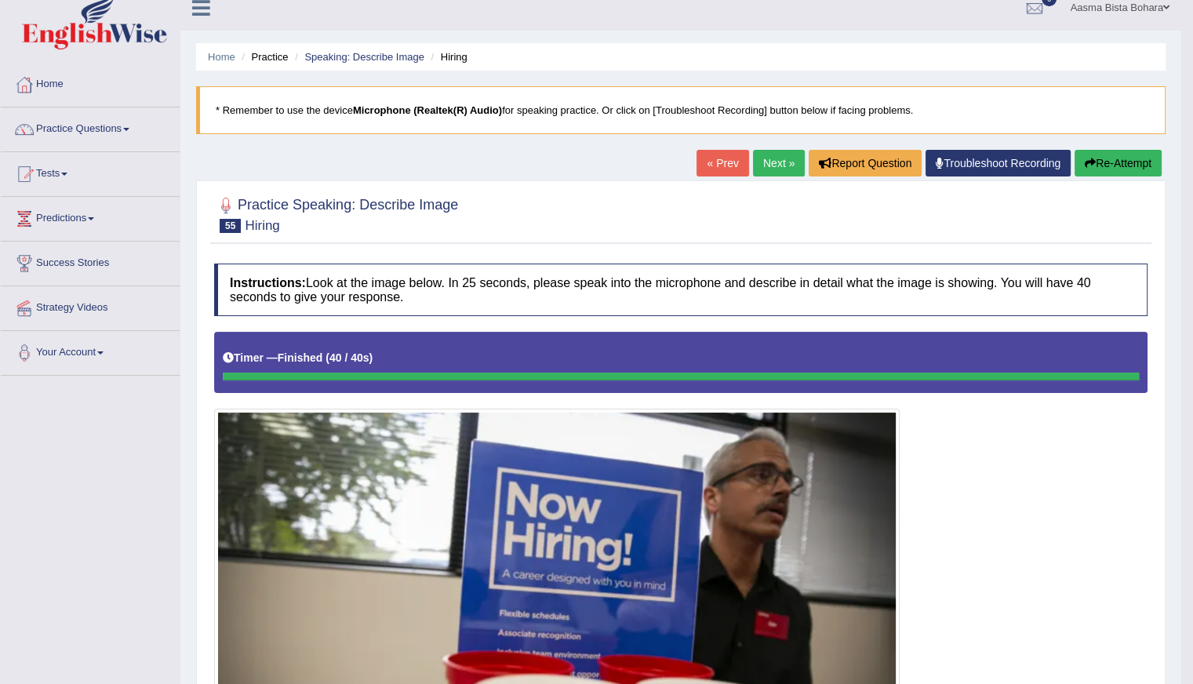
click at [774, 158] on link "Next »" at bounding box center [779, 163] width 52 height 27
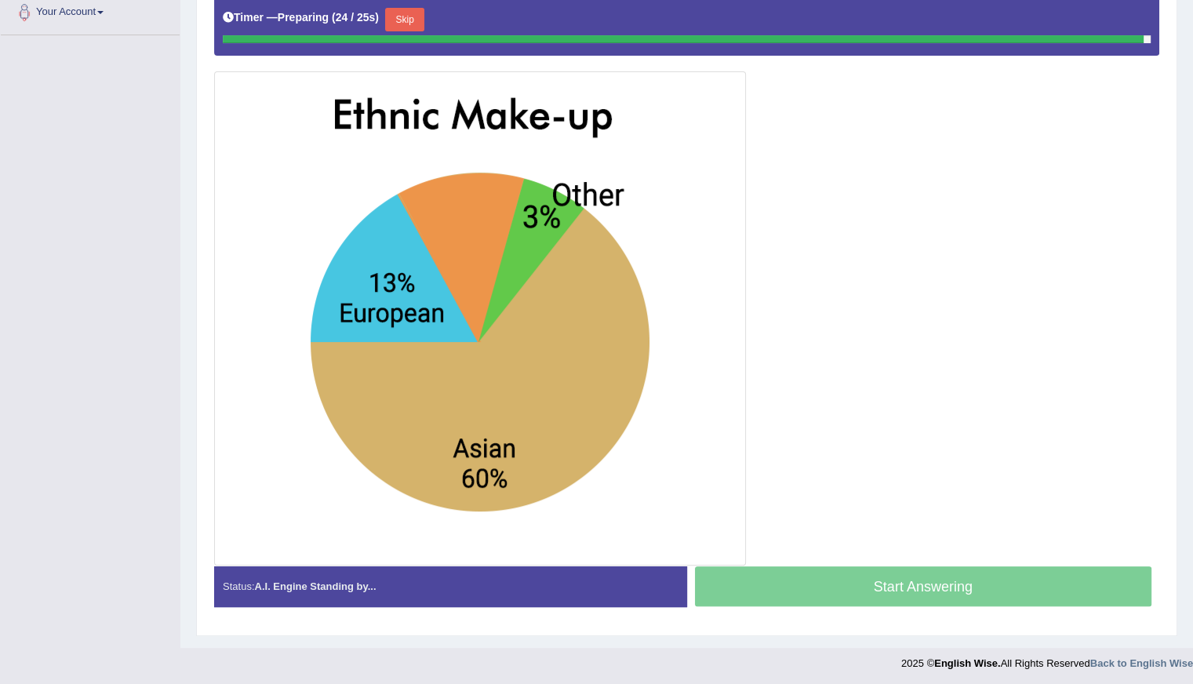
scroll to position [351, 0]
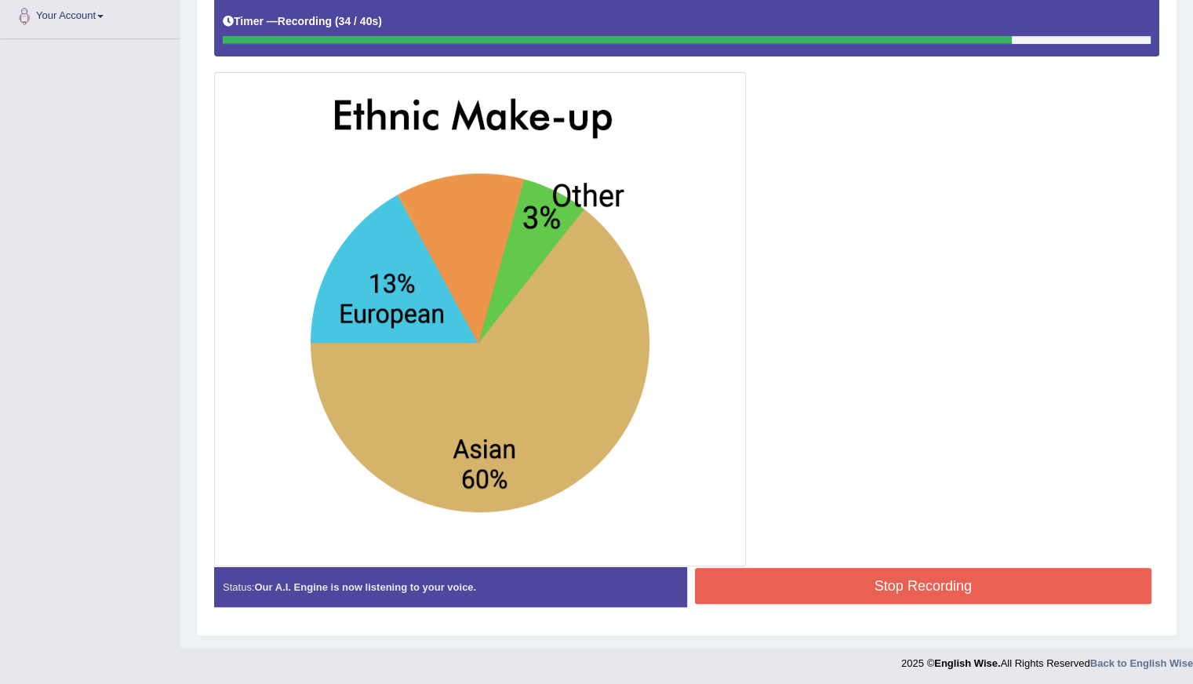
click at [842, 569] on button "Stop Recording" at bounding box center [923, 586] width 457 height 36
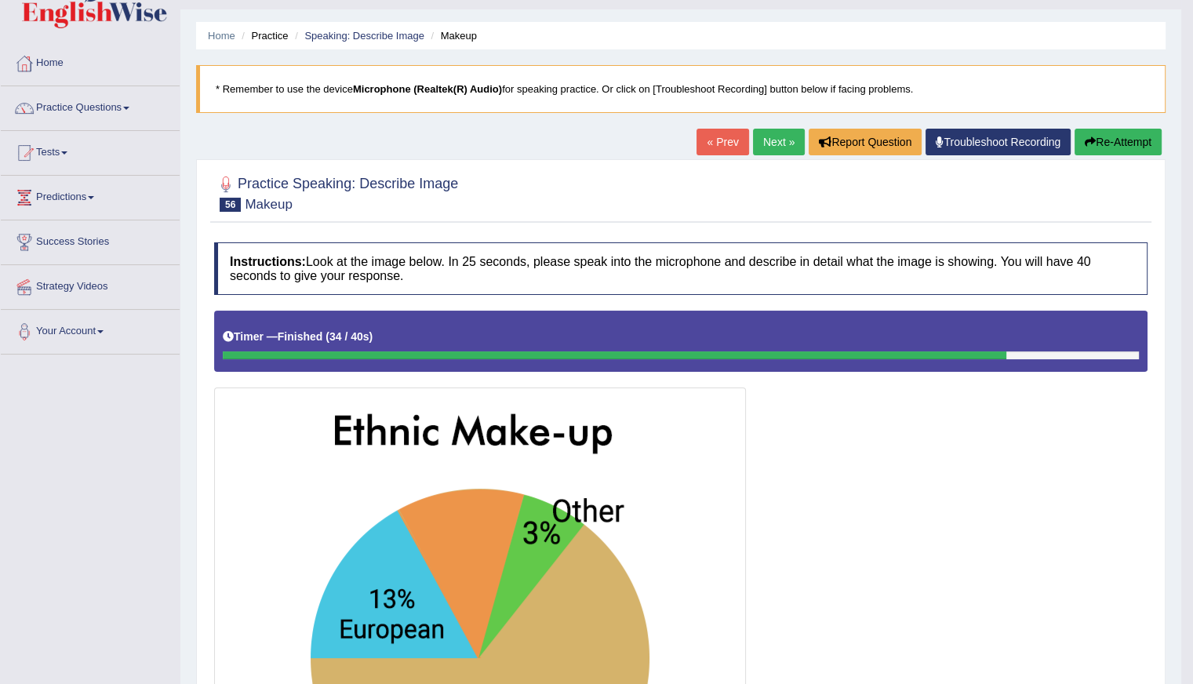
scroll to position [0, 0]
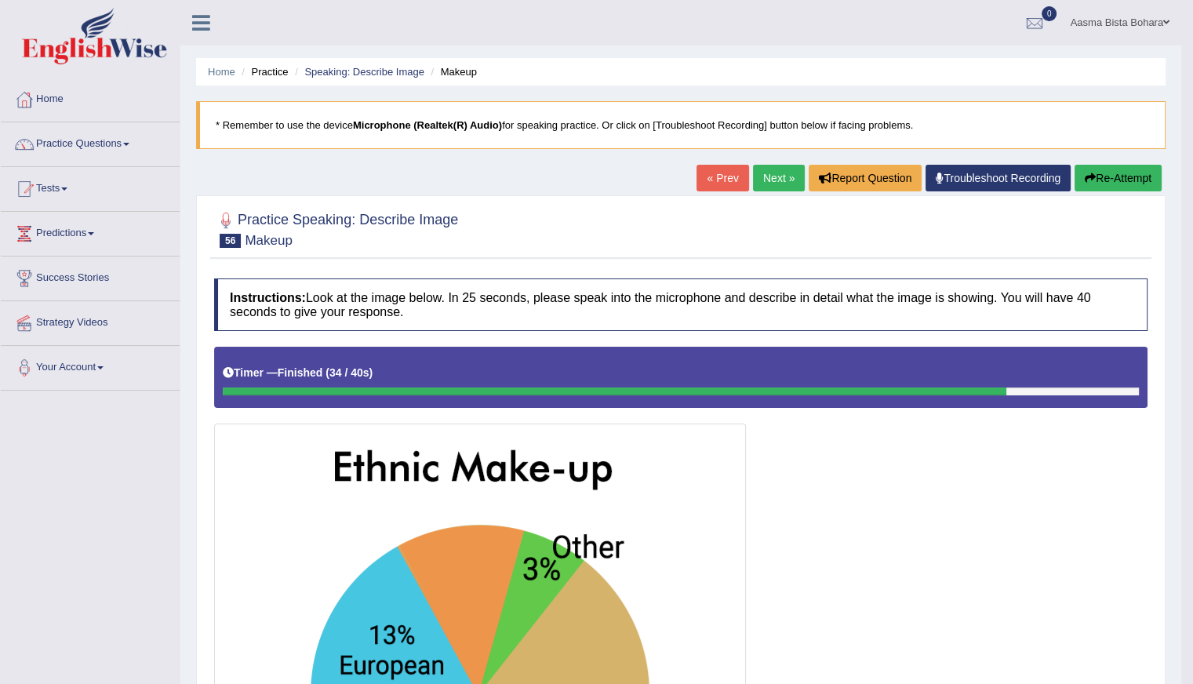
click at [1121, 170] on button "Re-Attempt" at bounding box center [1117, 178] width 87 height 27
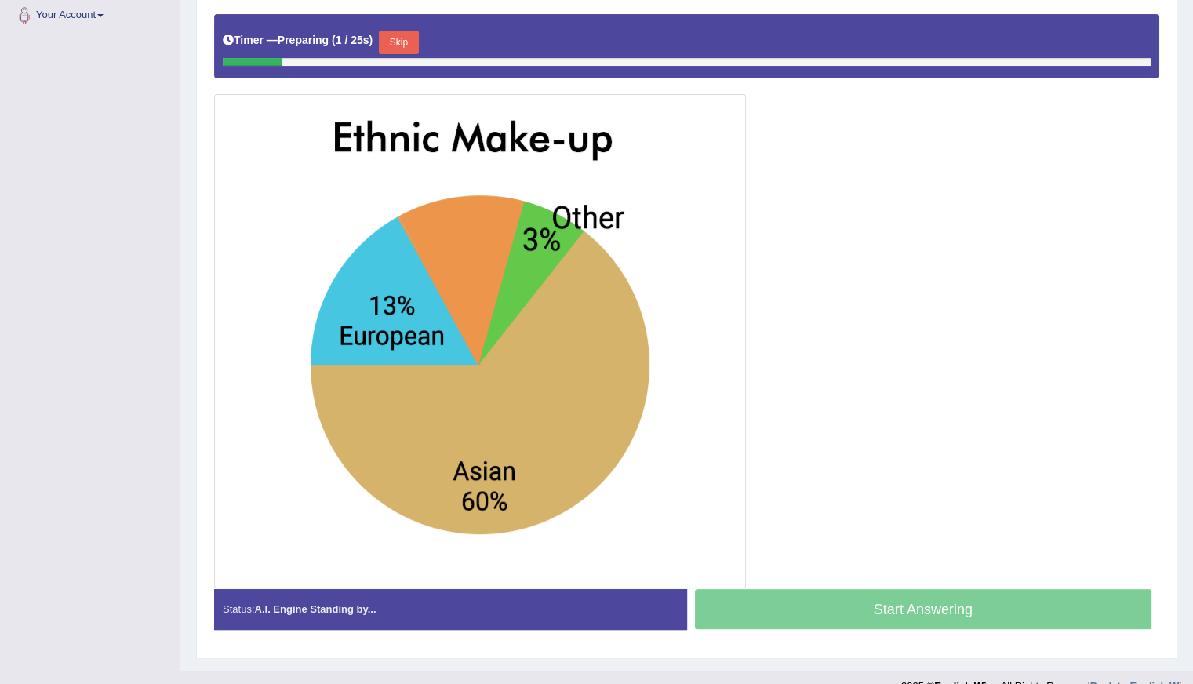
scroll to position [374, 0]
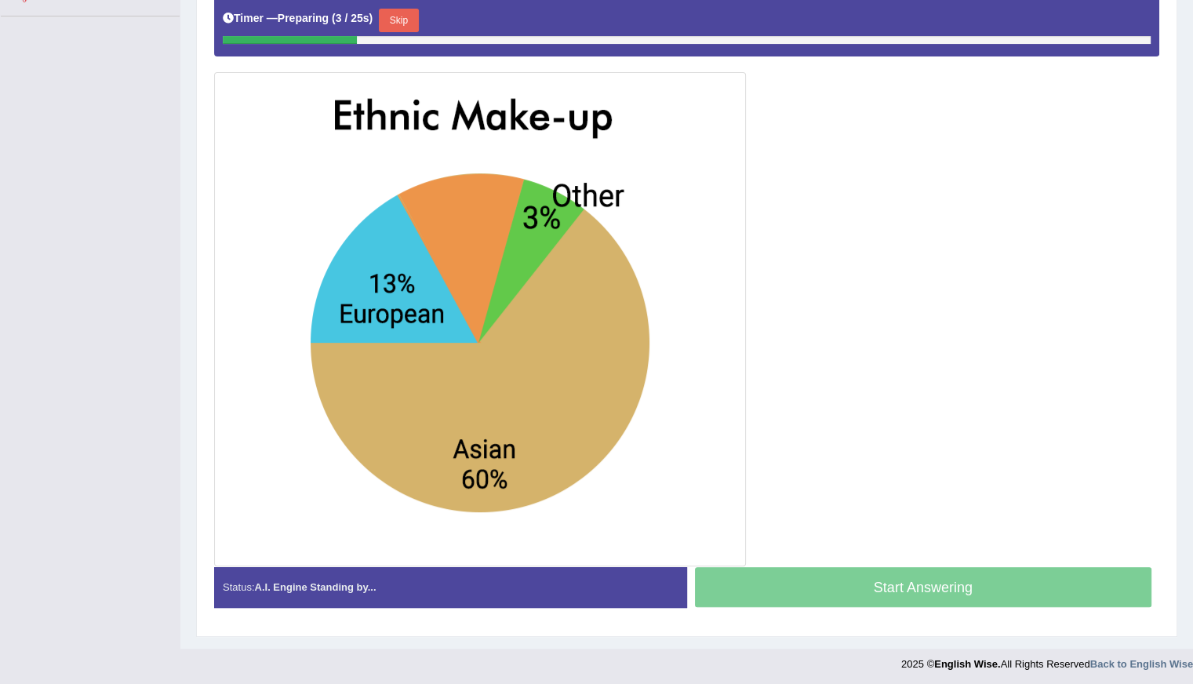
click at [405, 15] on button "Skip" at bounding box center [398, 21] width 39 height 24
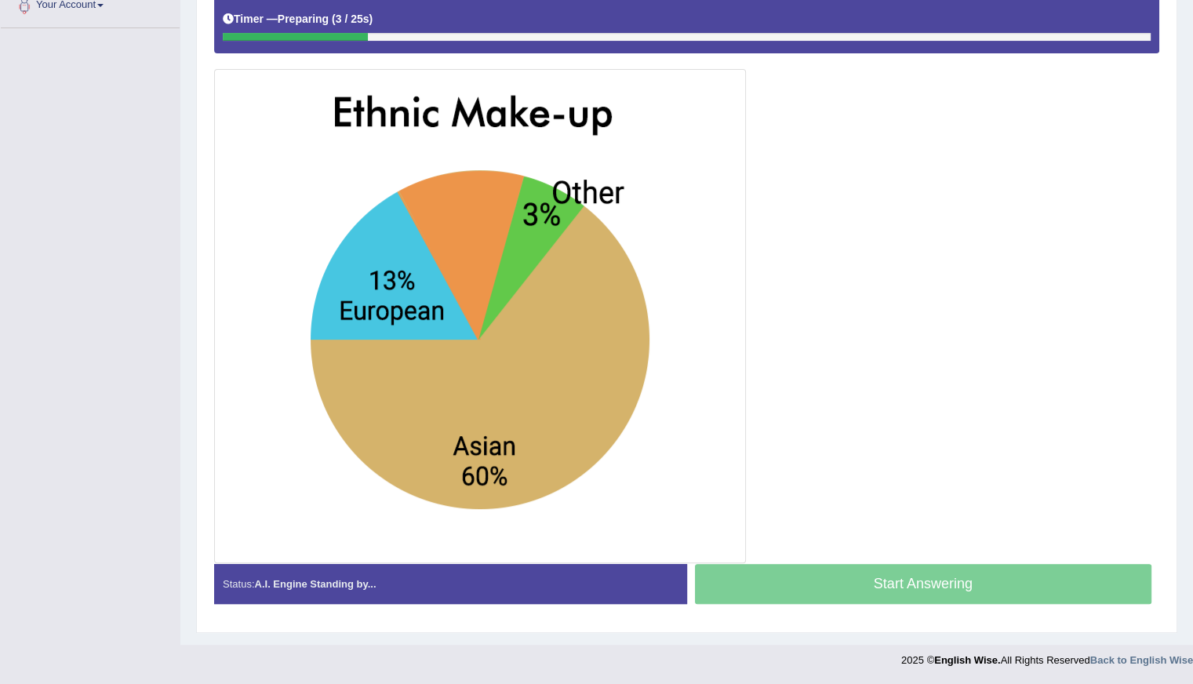
scroll to position [360, 0]
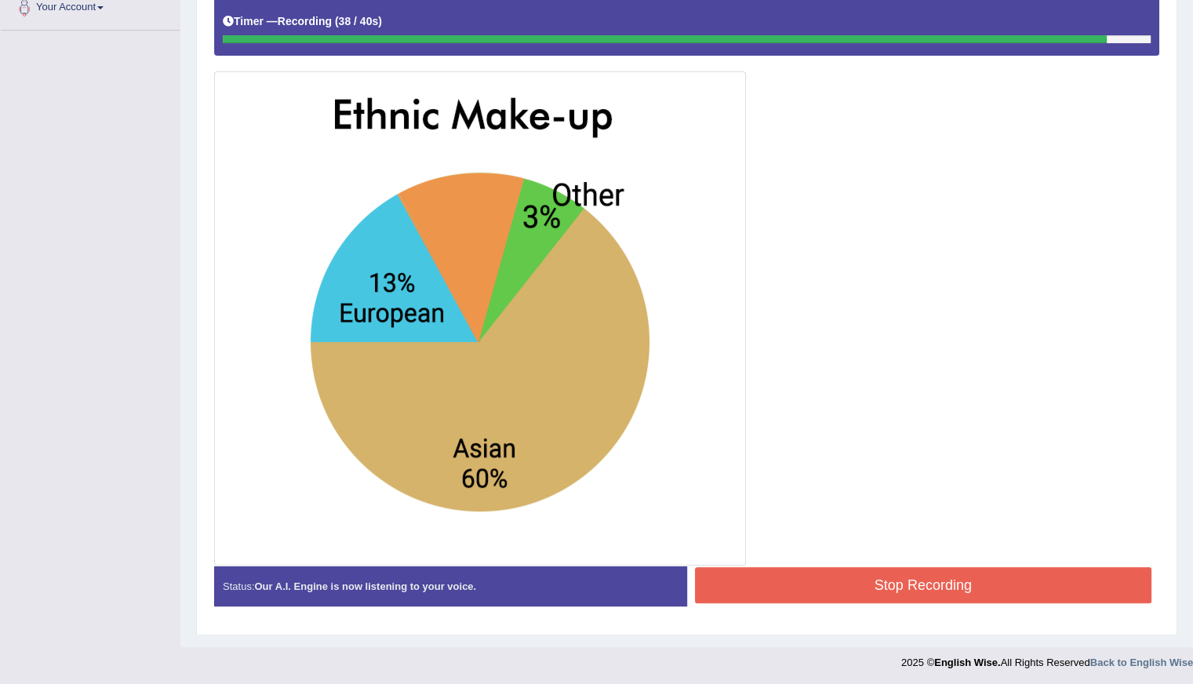
click at [868, 584] on button "Stop Recording" at bounding box center [923, 585] width 457 height 36
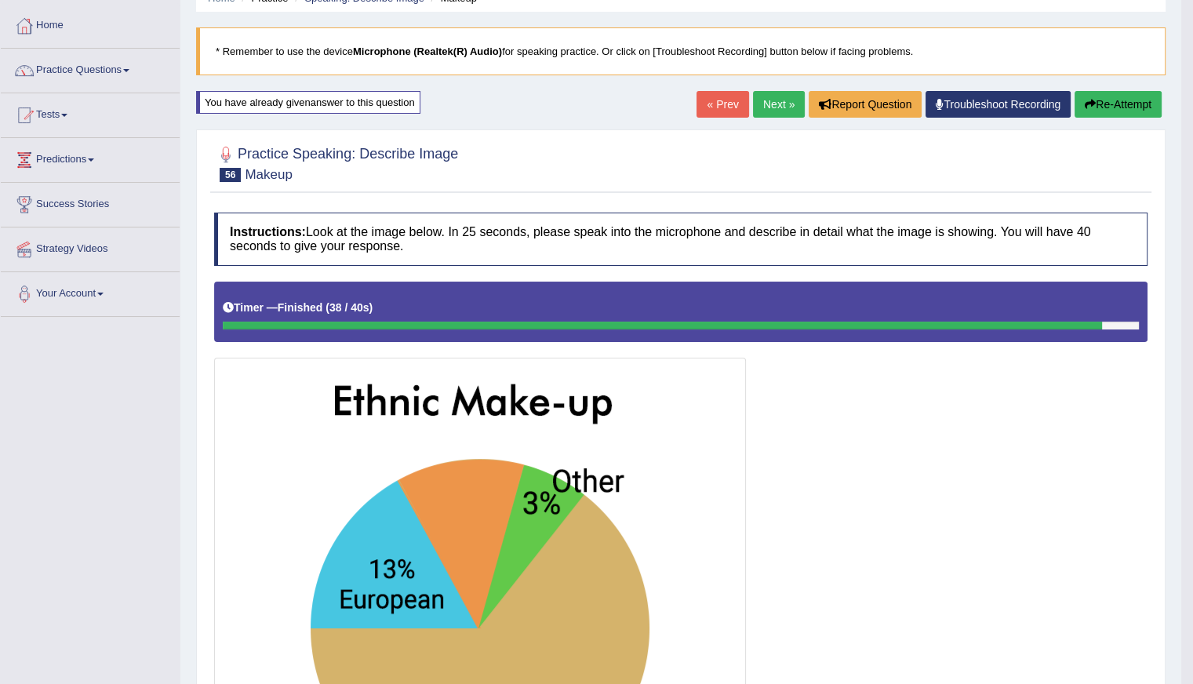
scroll to position [0, 0]
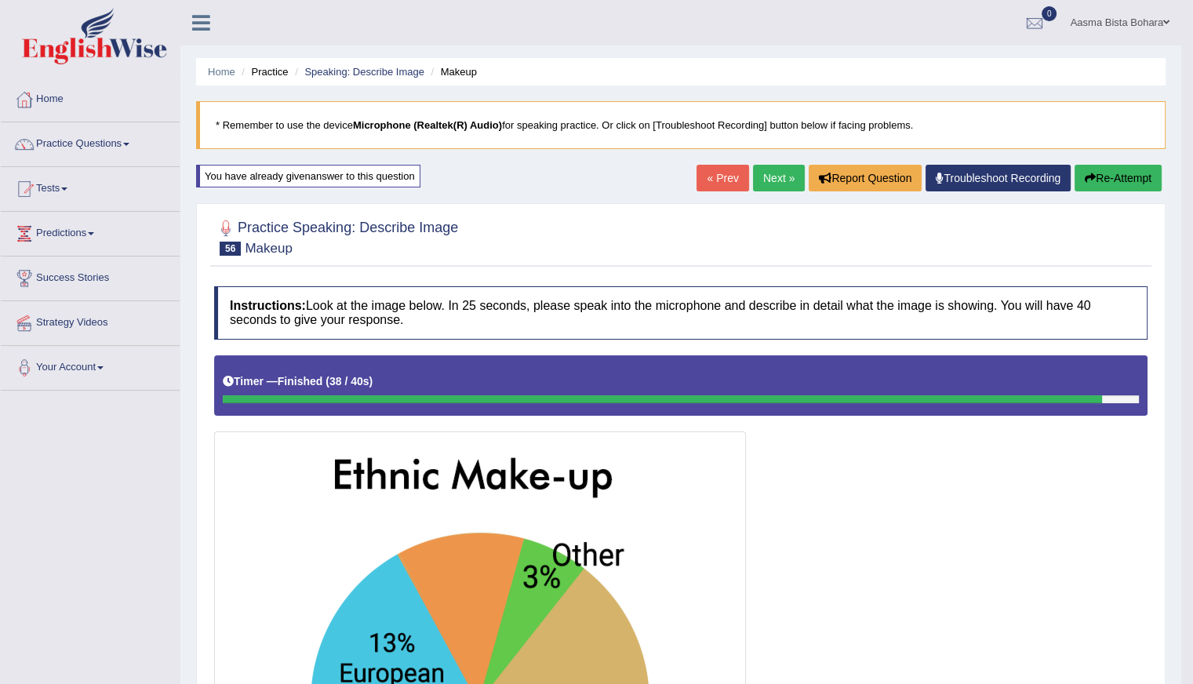
click at [775, 182] on link "Next »" at bounding box center [779, 178] width 52 height 27
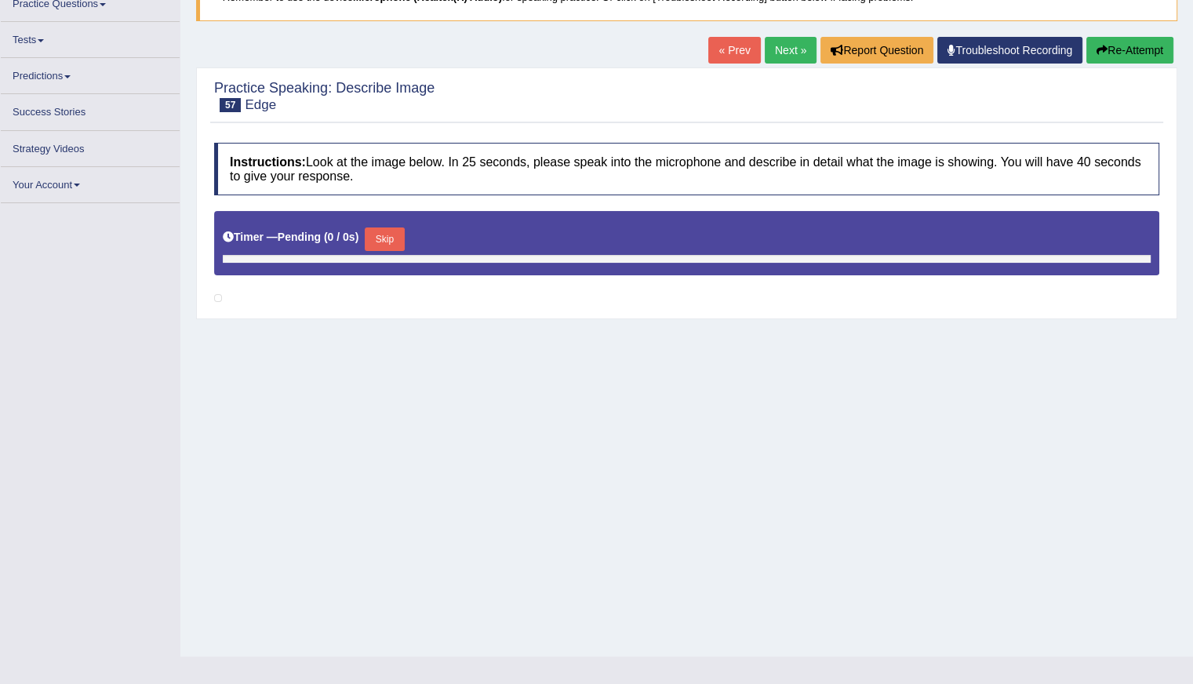
scroll to position [140, 0]
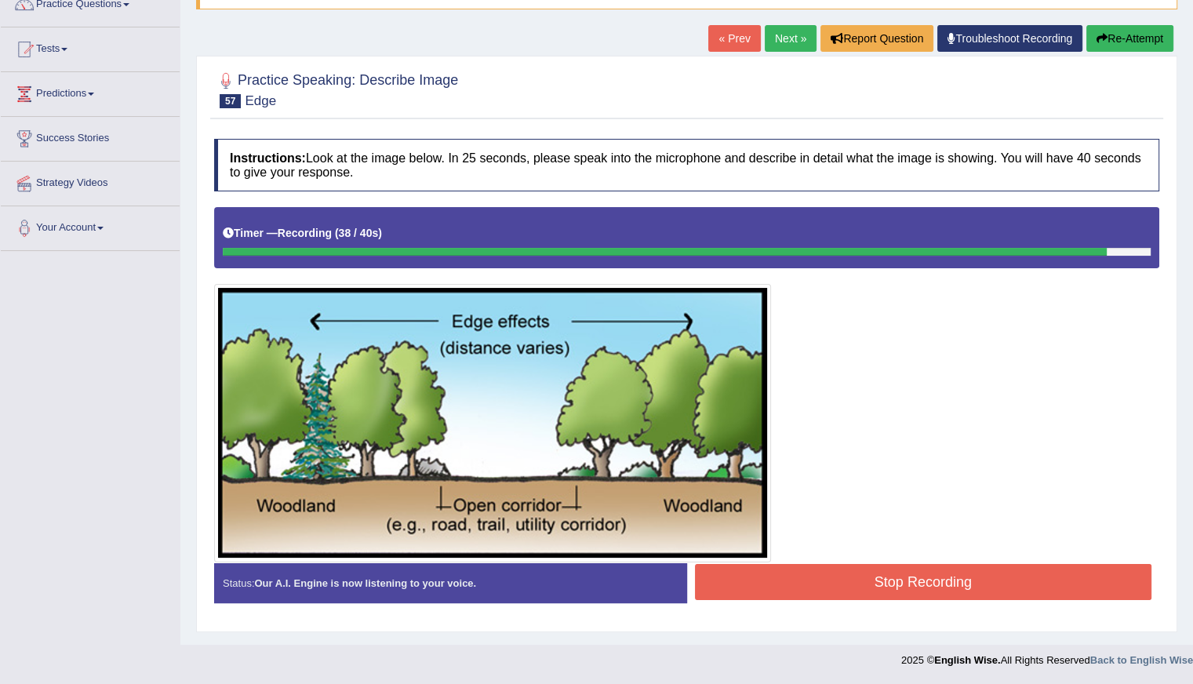
click at [816, 572] on button "Stop Recording" at bounding box center [923, 582] width 457 height 36
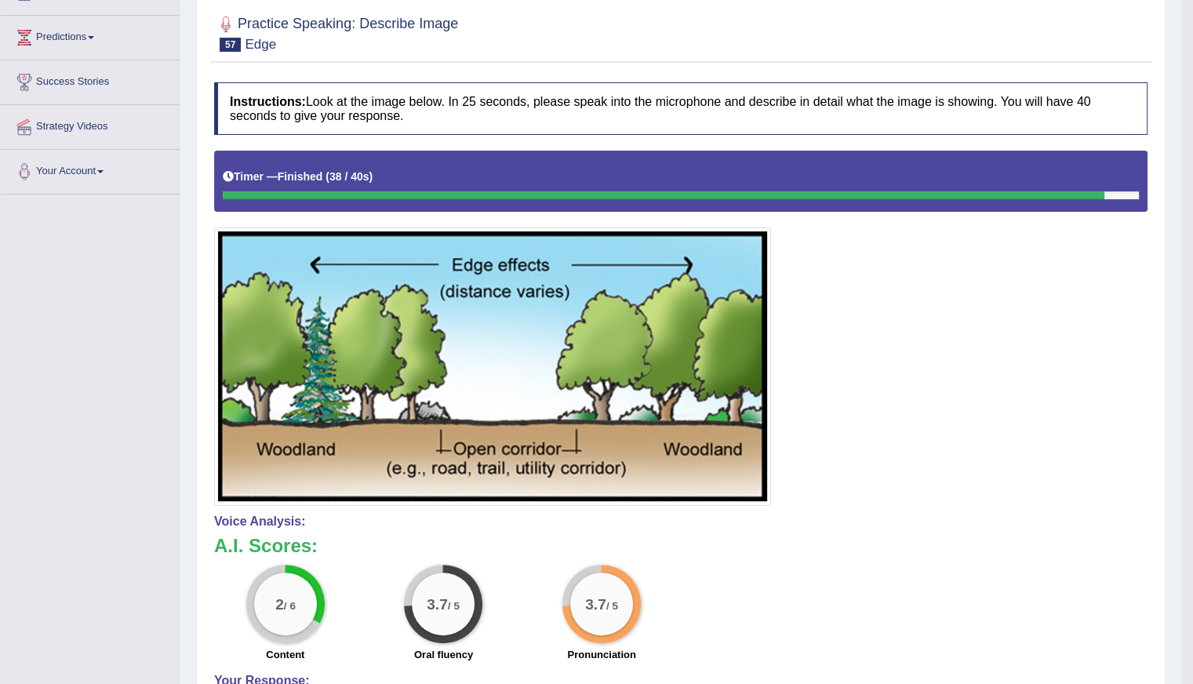
scroll to position [0, 0]
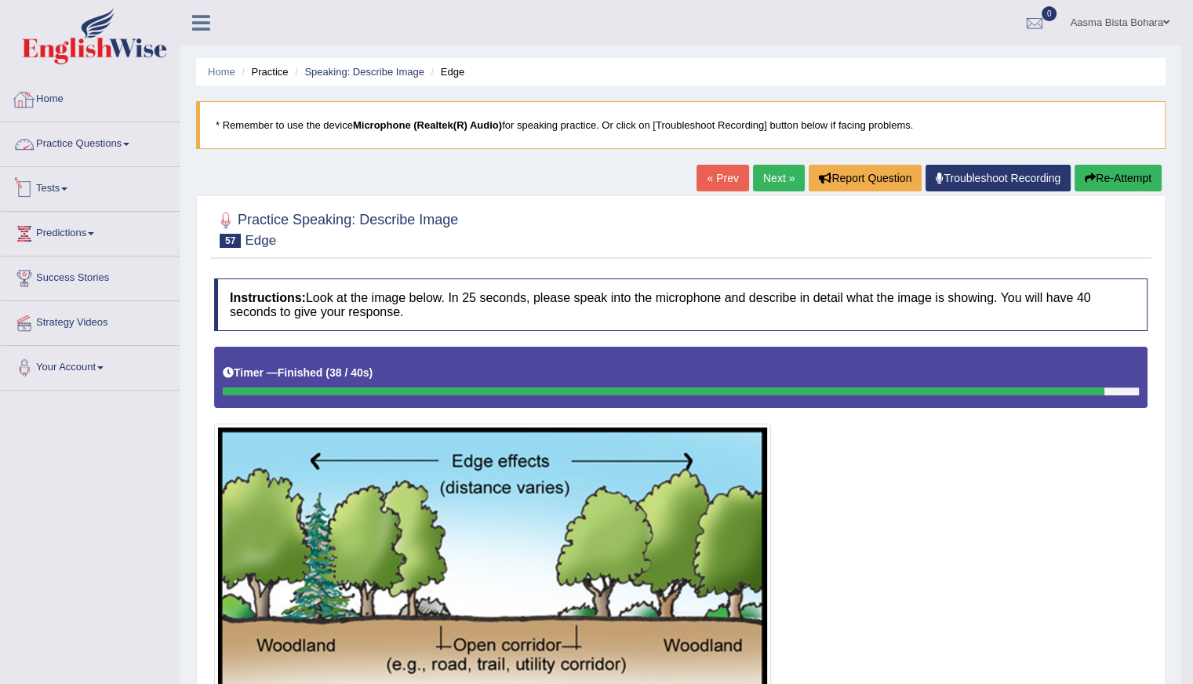
click at [60, 151] on link "Practice Questions" at bounding box center [90, 141] width 179 height 39
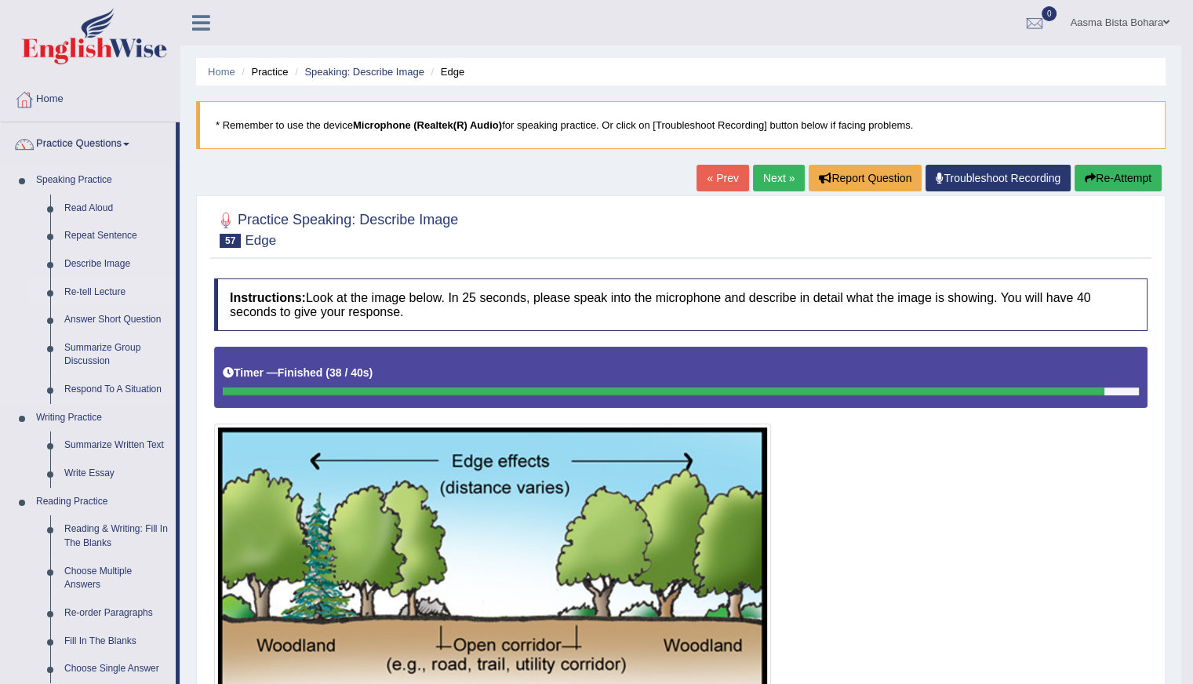
click at [109, 293] on link "Re-tell Lecture" at bounding box center [116, 292] width 118 height 28
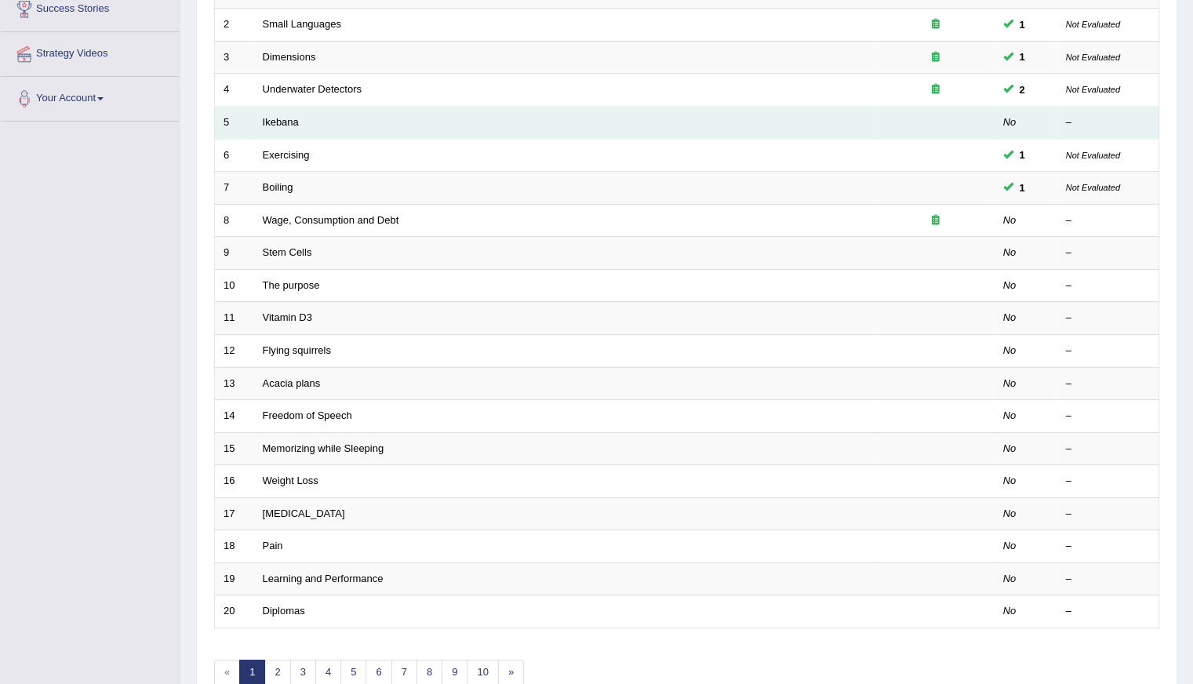
scroll to position [314, 0]
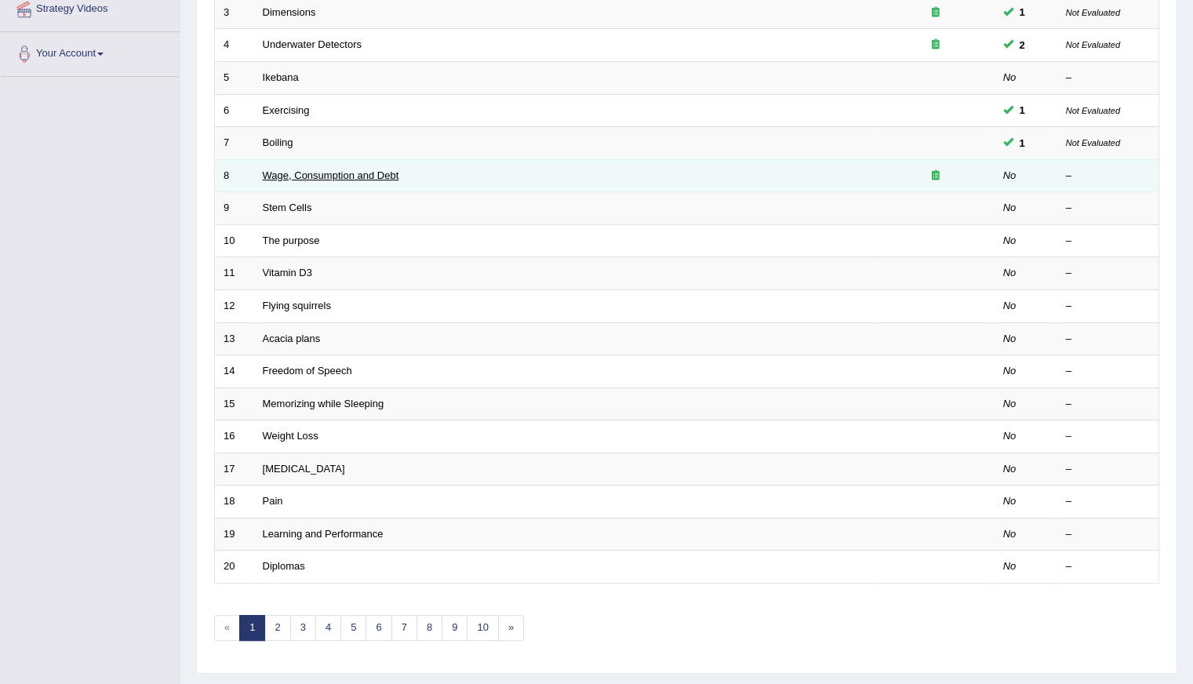
click at [277, 176] on link "Wage, Consumption and Debt" at bounding box center [331, 175] width 136 height 12
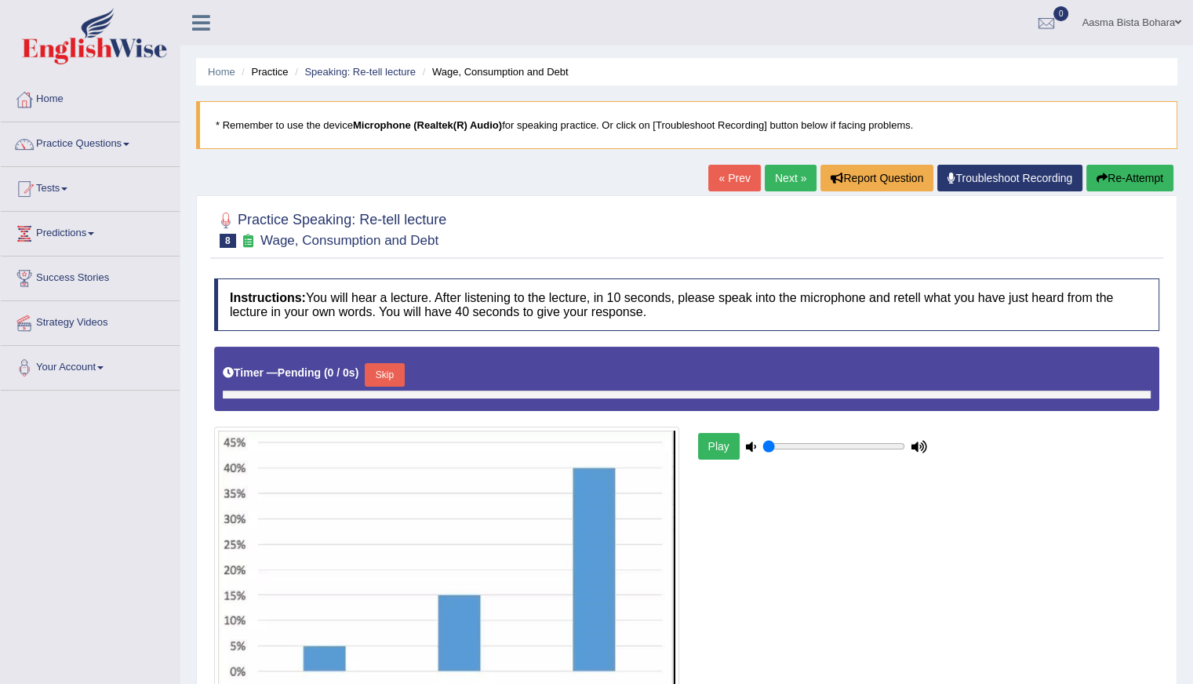
type input "0.95"
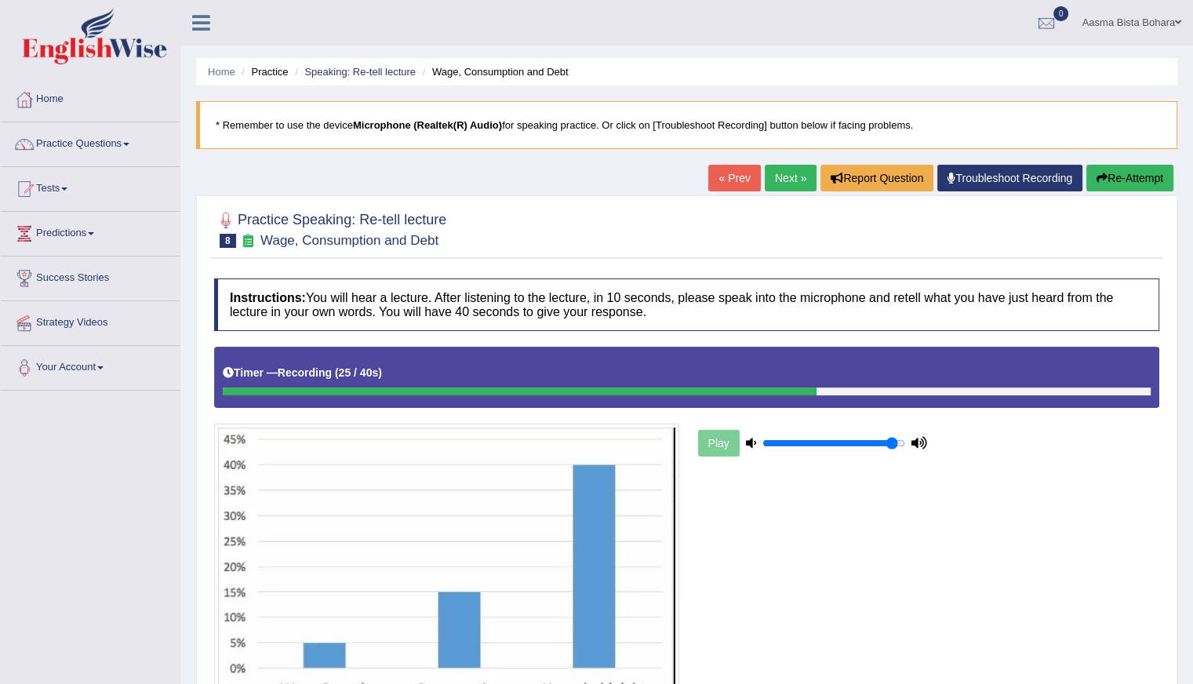
click at [1128, 179] on button "Re-Attempt" at bounding box center [1129, 178] width 87 height 27
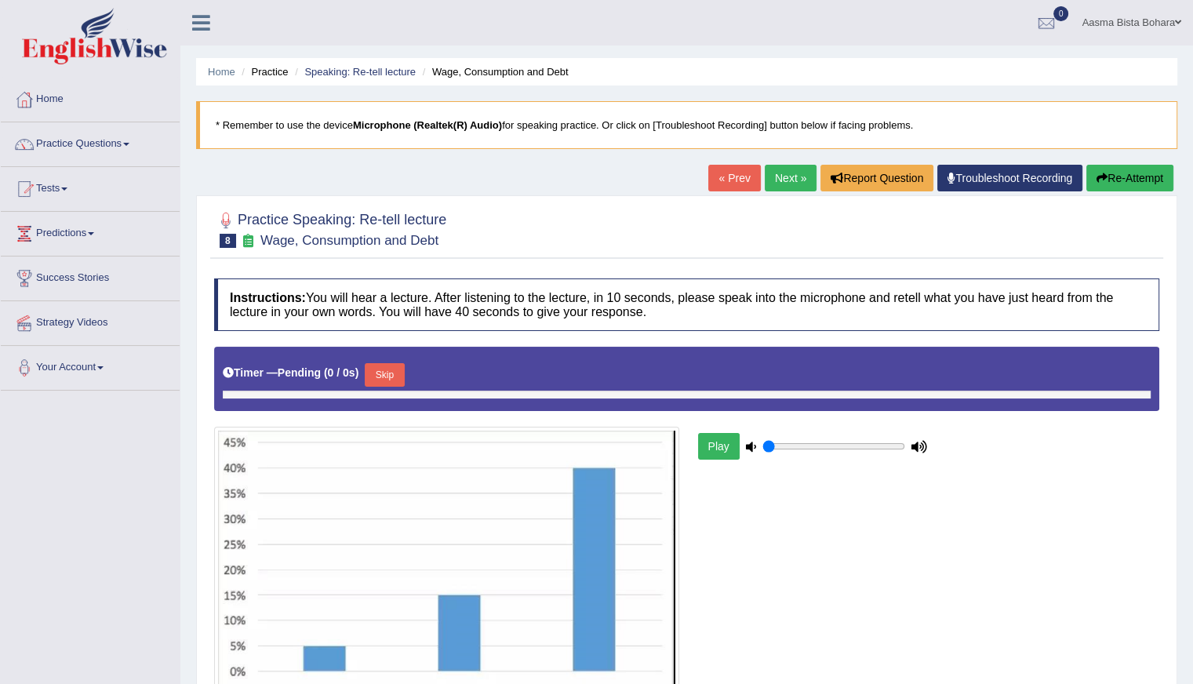
type input "0.95"
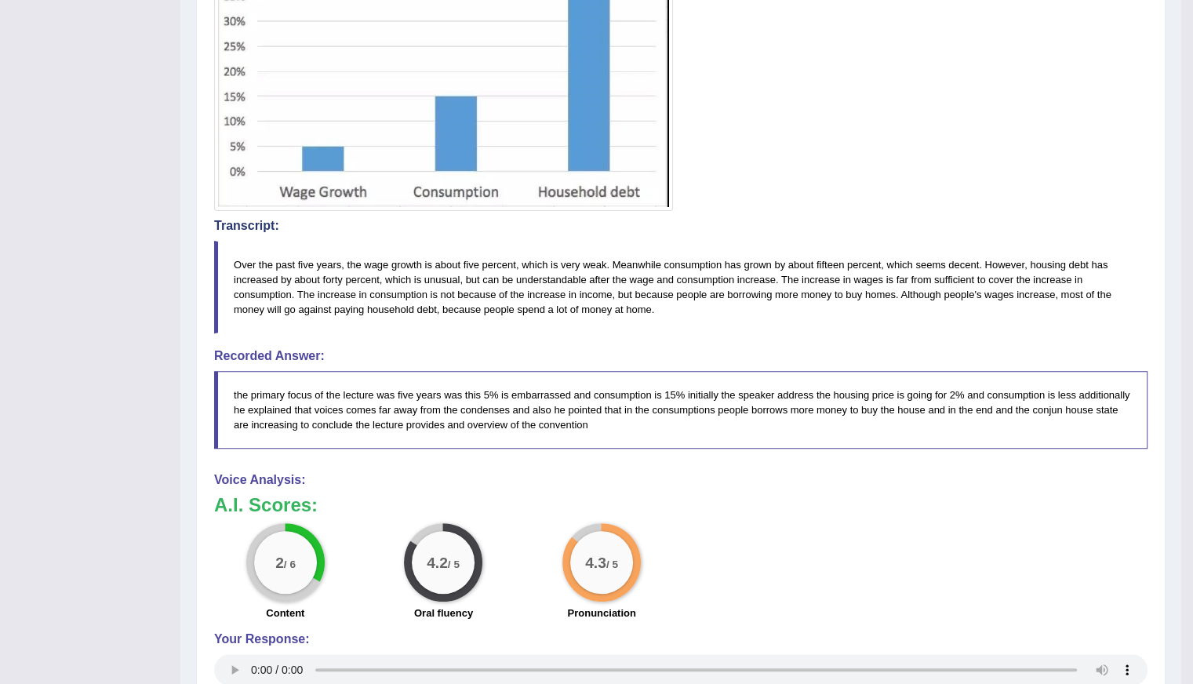
scroll to position [235, 0]
